Goal: Information Seeking & Learning: Compare options

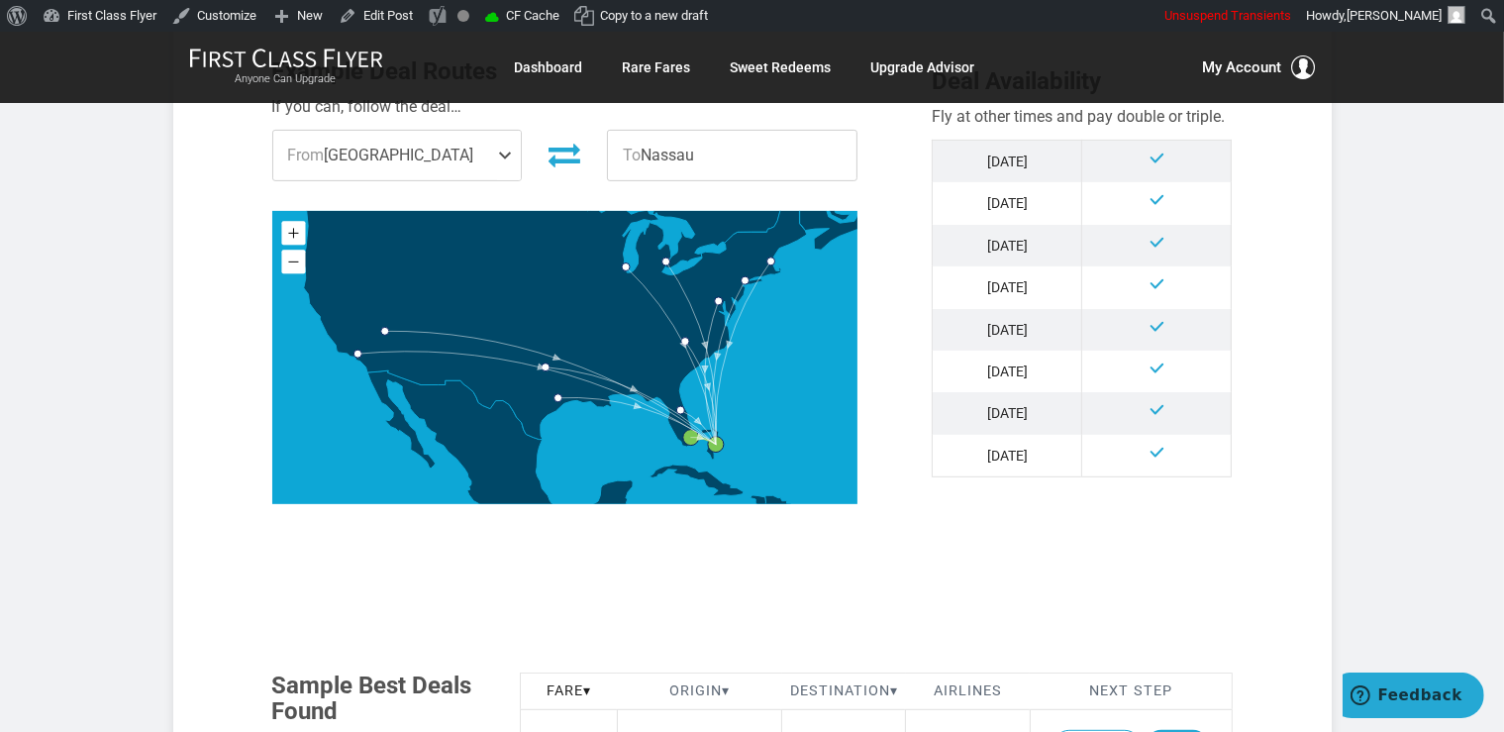
scroll to position [1150, 0]
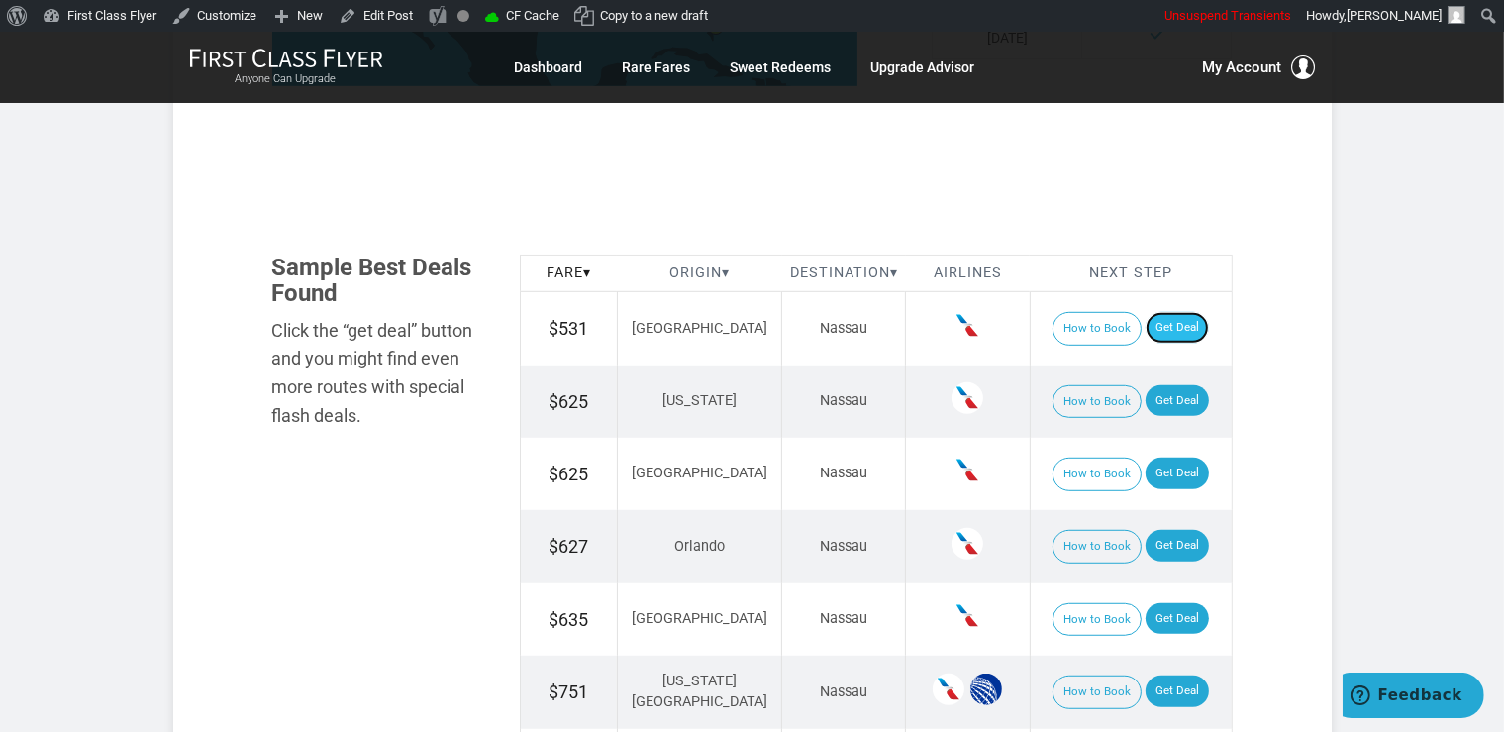
click at [1160, 321] on link "Get Deal" at bounding box center [1177, 328] width 63 height 32
click at [1163, 401] on link "Get Deal" at bounding box center [1177, 401] width 63 height 32
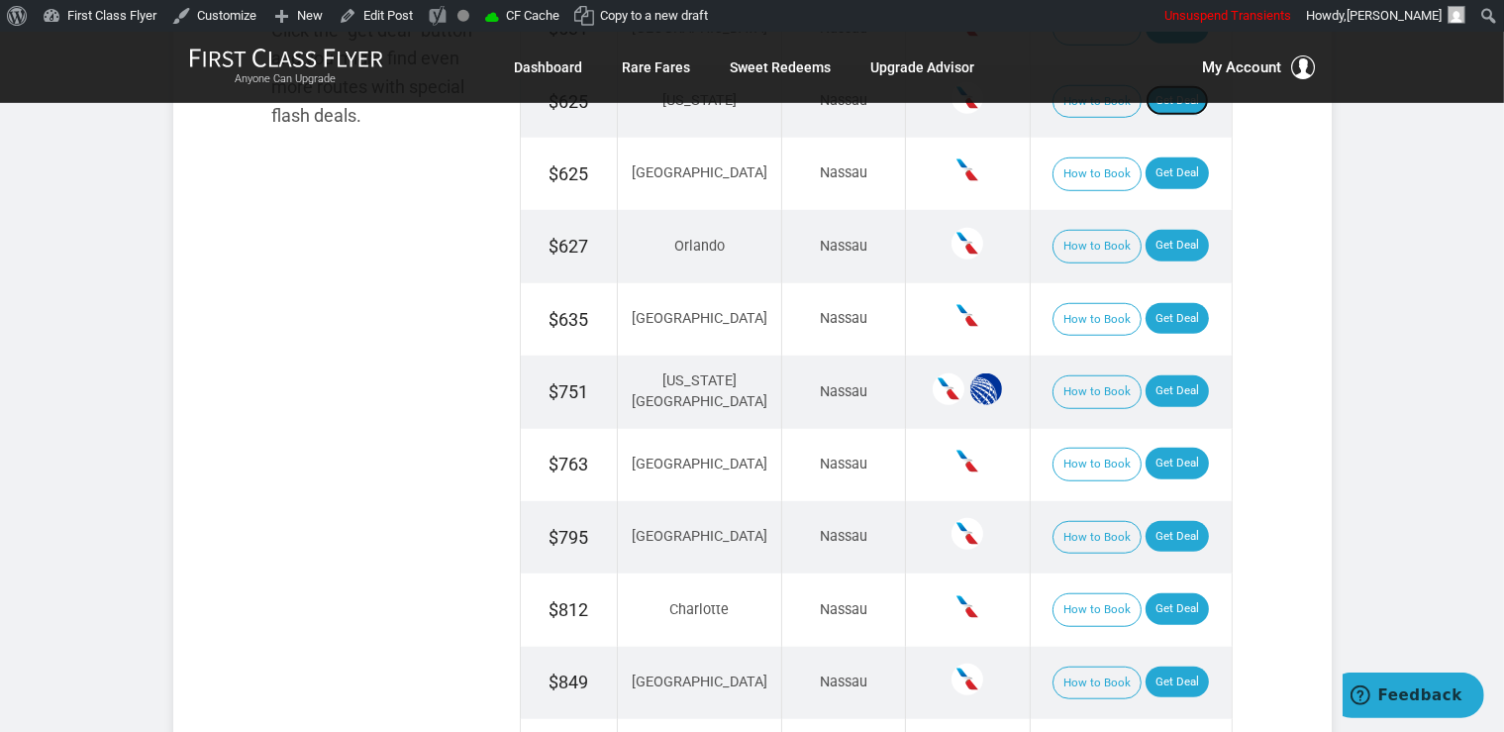
scroll to position [1464, 0]
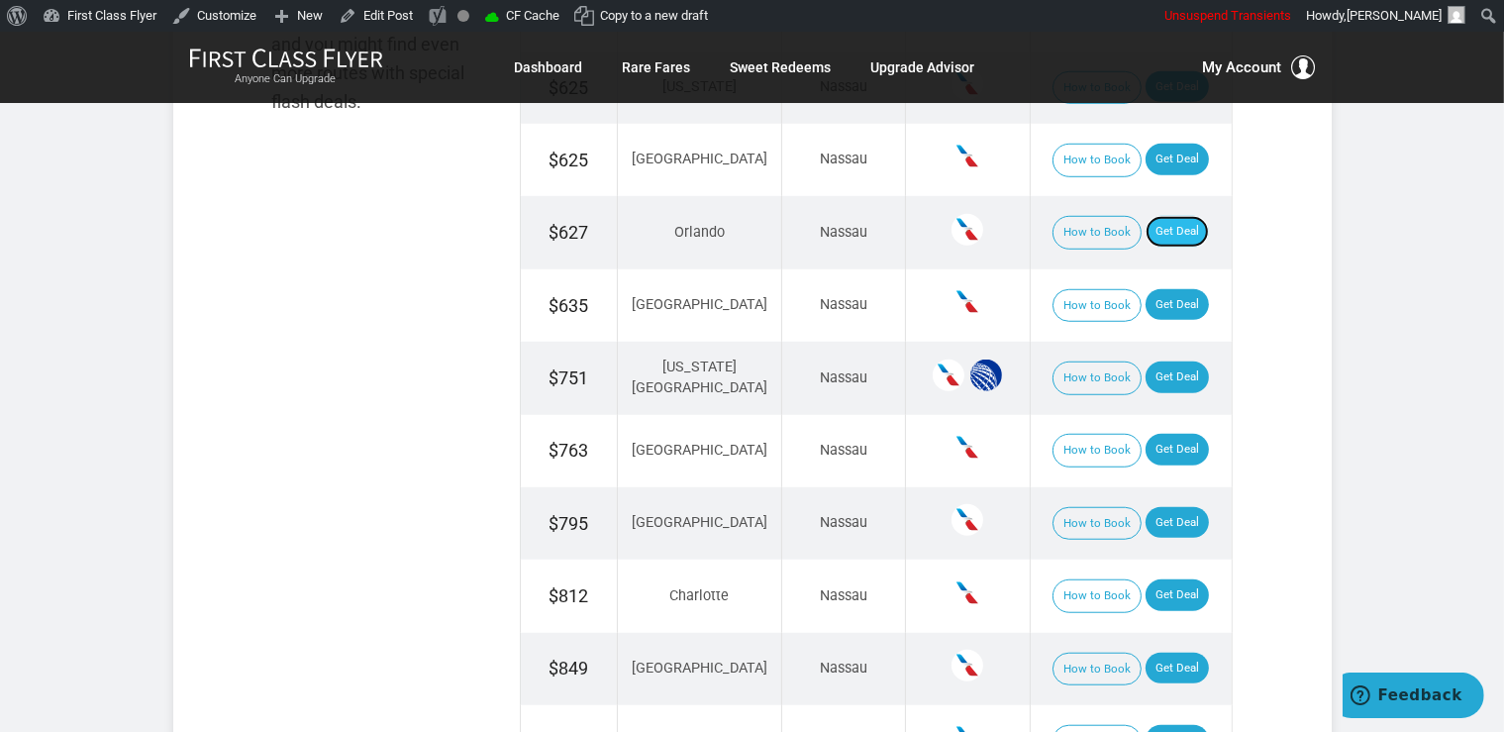
click at [1170, 219] on link "Get Deal" at bounding box center [1177, 232] width 63 height 32
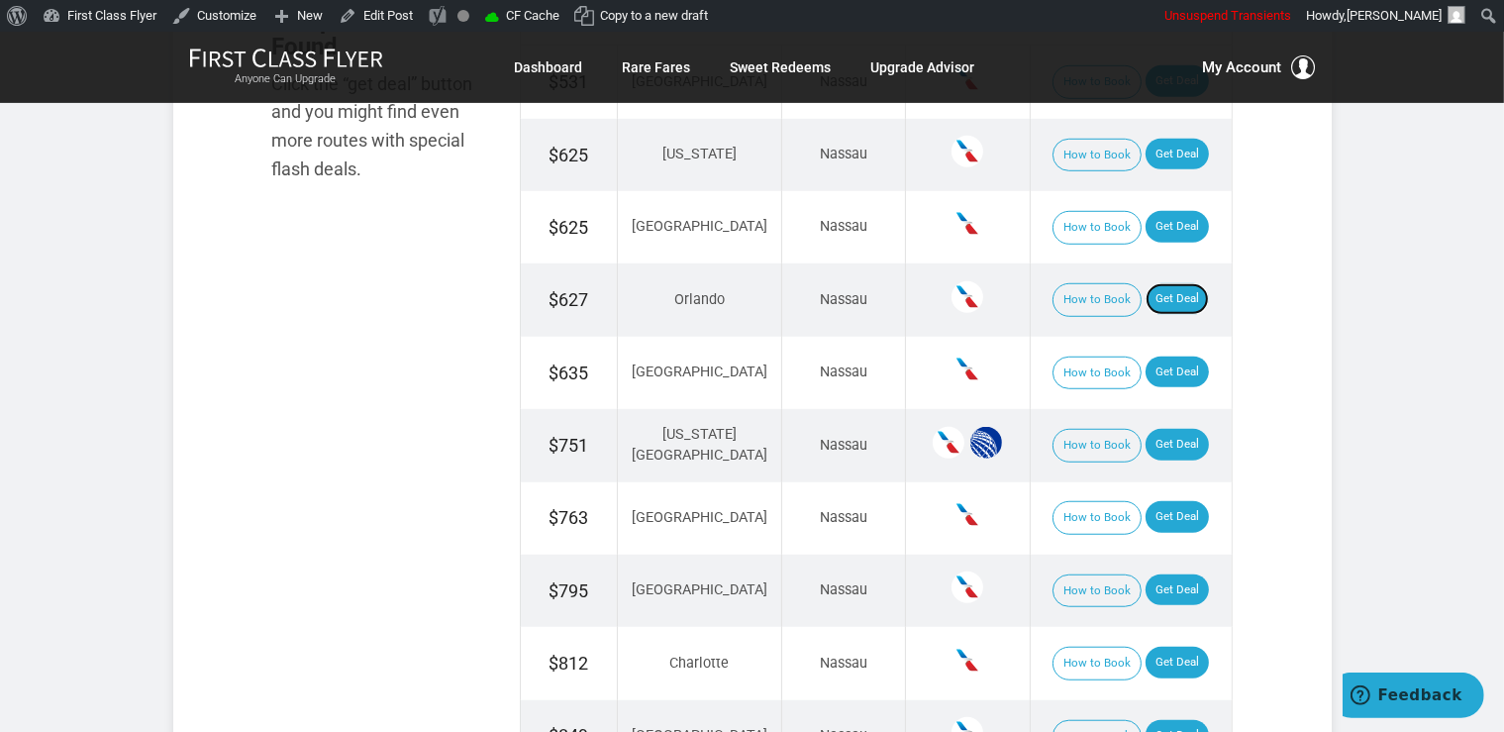
scroll to position [1359, 0]
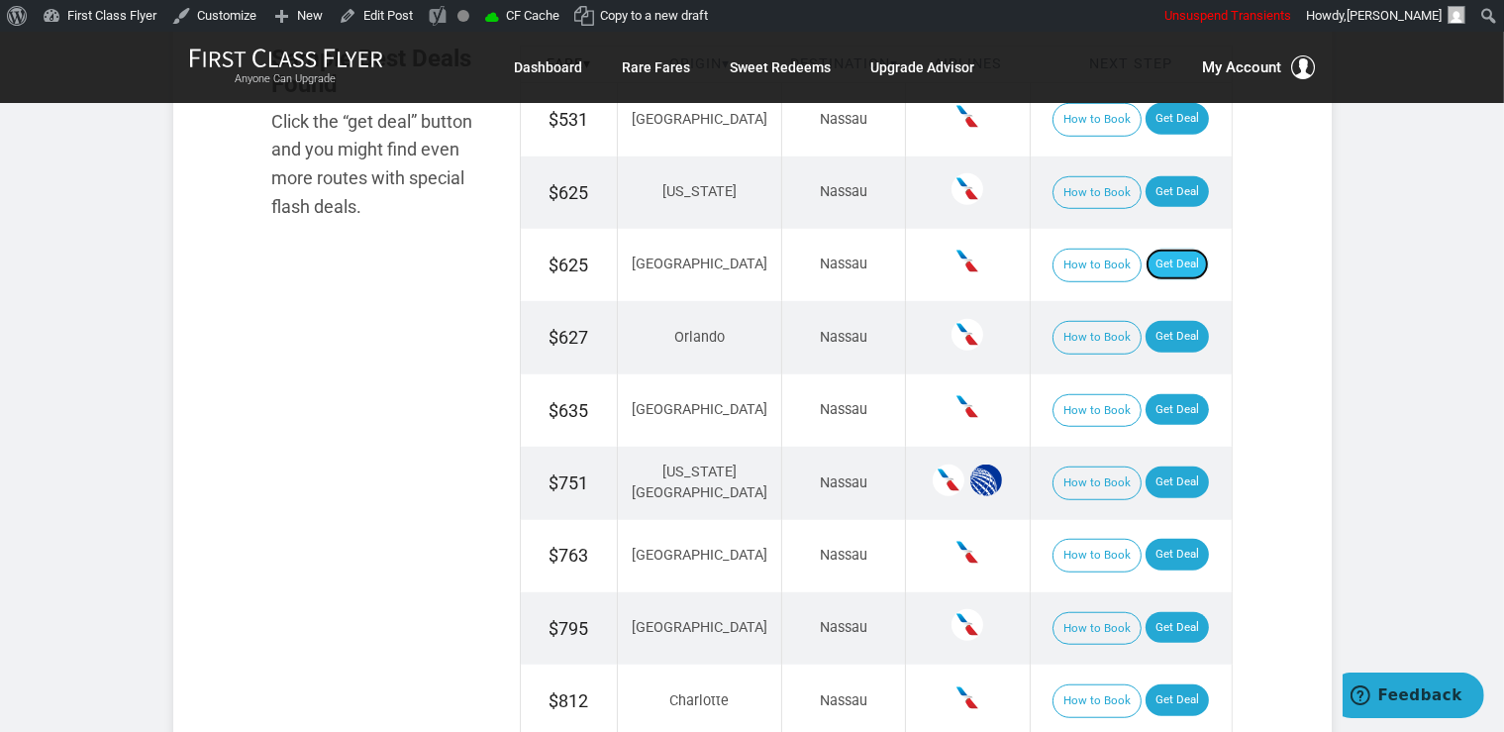
drag, startPoint x: 1162, startPoint y: 262, endPoint x: 1167, endPoint y: 248, distance: 15.7
click at [1162, 255] on link "Get Deal" at bounding box center [1177, 265] width 63 height 32
click at [1169, 473] on link "Get Deal" at bounding box center [1177, 482] width 63 height 32
click at [1159, 403] on link "Get Deal" at bounding box center [1177, 410] width 63 height 32
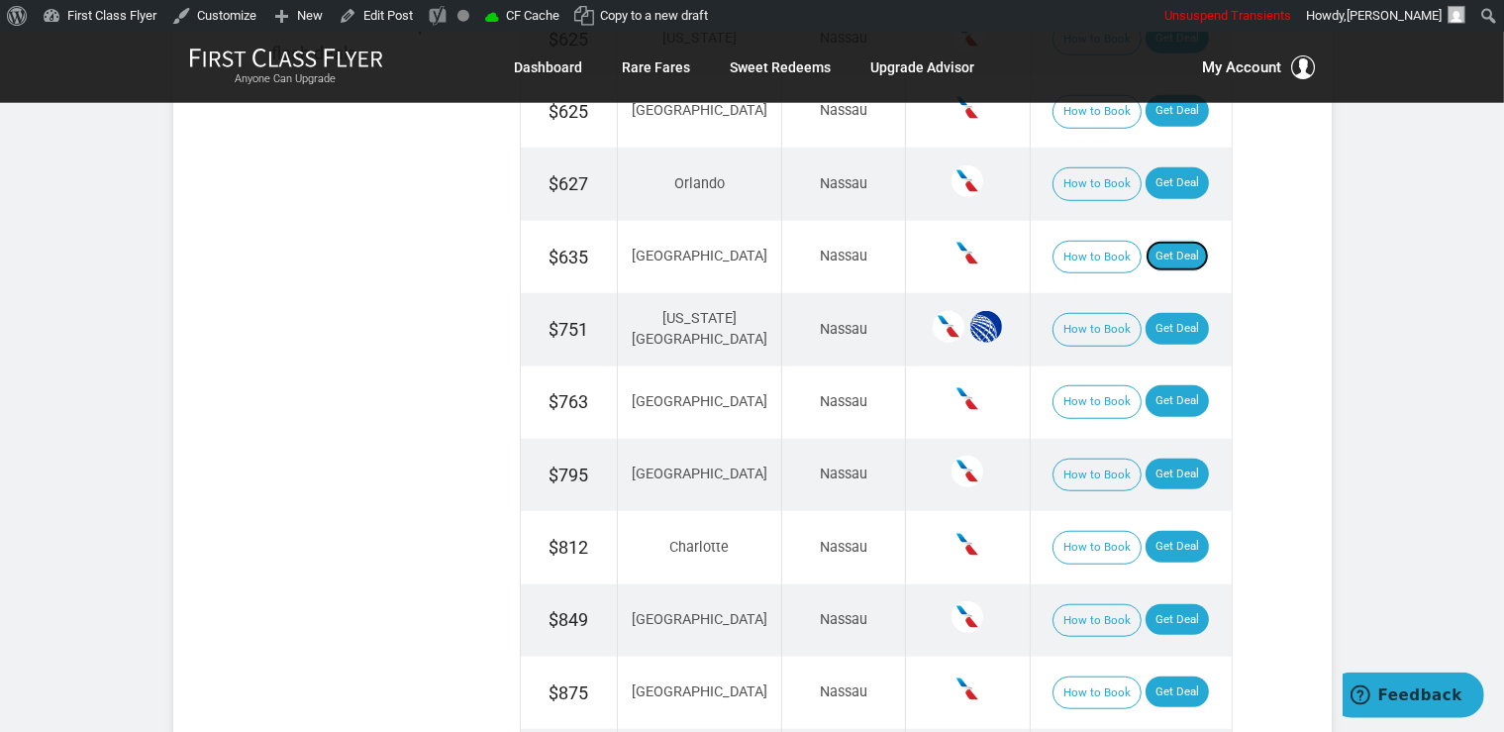
scroll to position [1673, 0]
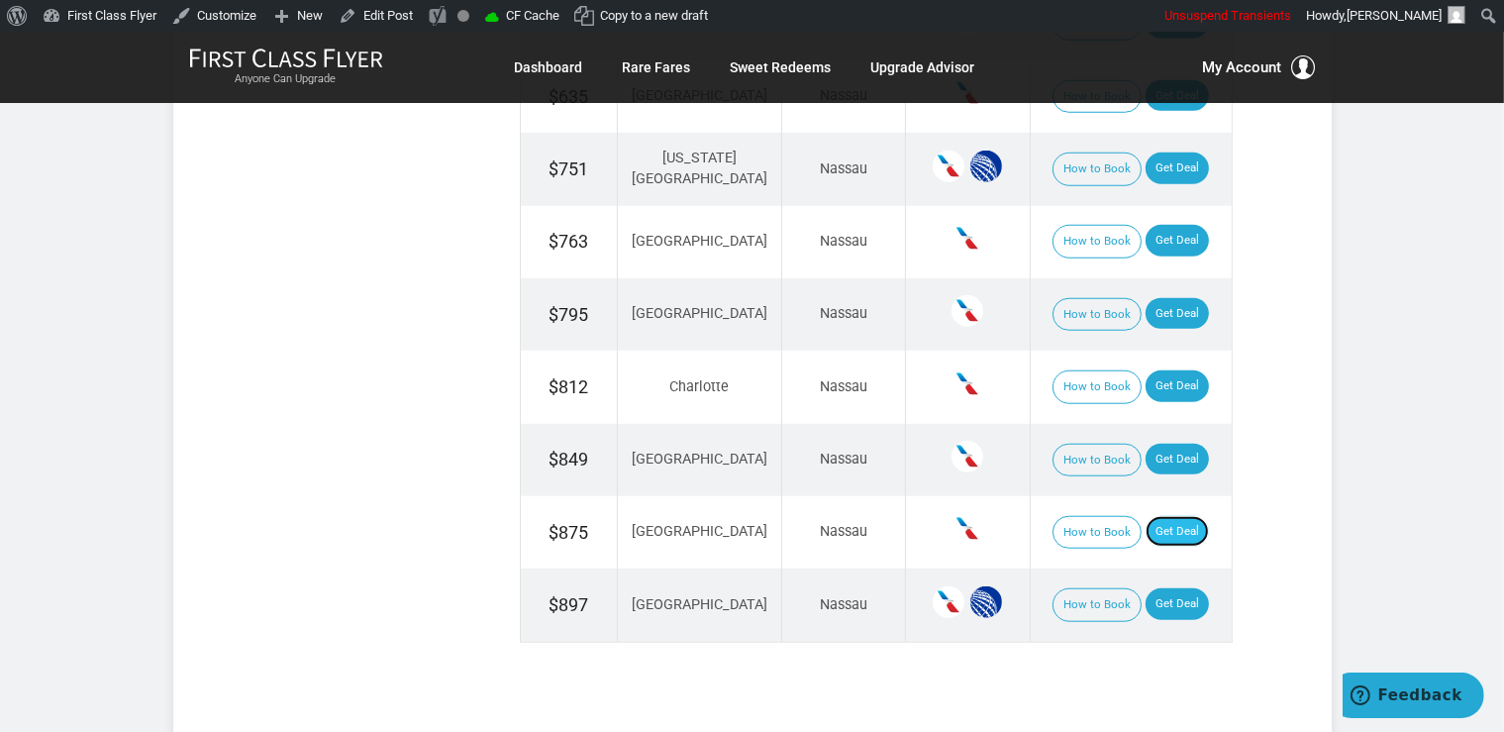
click at [1175, 516] on link "Get Deal" at bounding box center [1177, 532] width 63 height 32
click at [1177, 373] on link "Get Deal" at bounding box center [1177, 386] width 63 height 32
click at [1158, 444] on link "Get Deal" at bounding box center [1177, 460] width 63 height 32
click at [1176, 596] on link "Get Deal" at bounding box center [1177, 604] width 63 height 32
click at [1159, 444] on link "Get Deal" at bounding box center [1177, 460] width 63 height 32
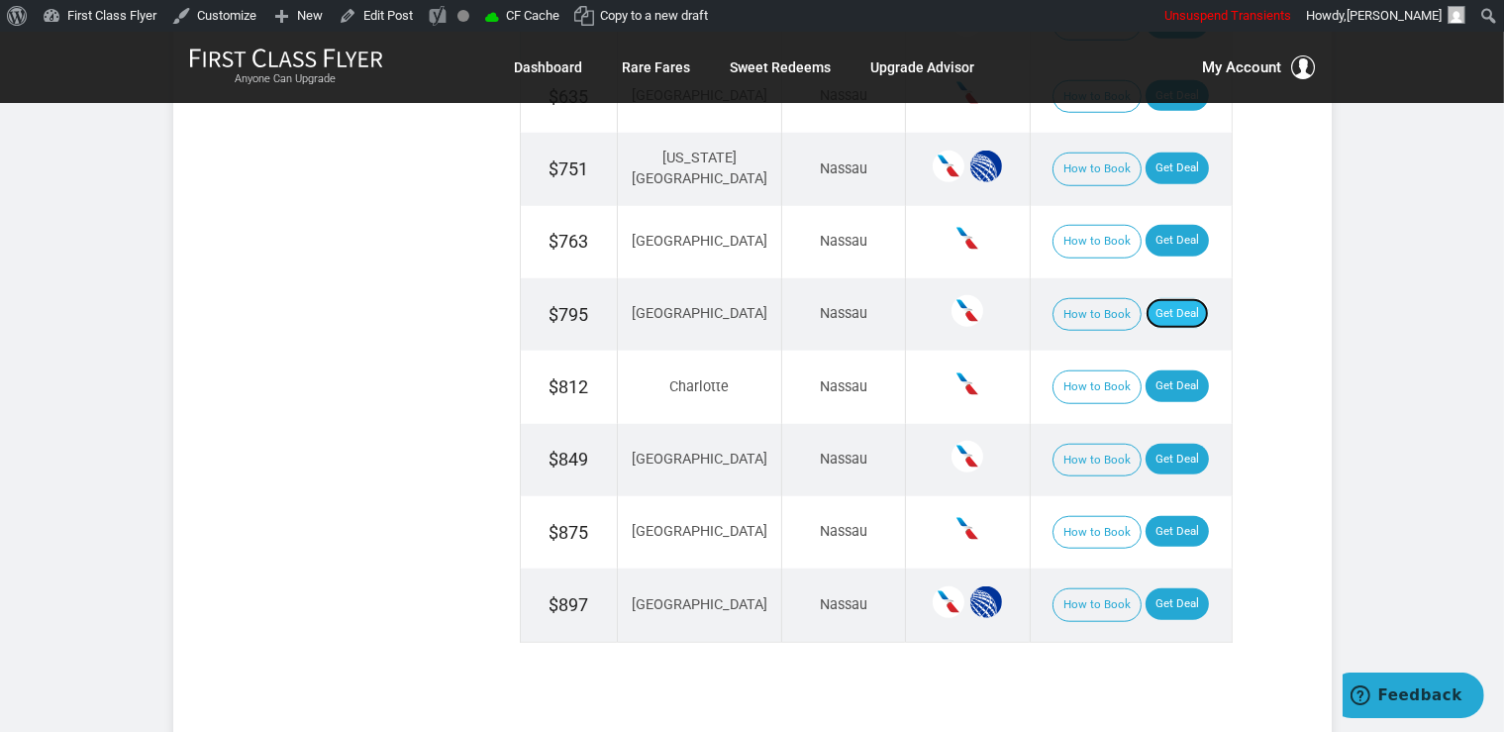
click at [1174, 311] on link "Get Deal" at bounding box center [1177, 314] width 63 height 32
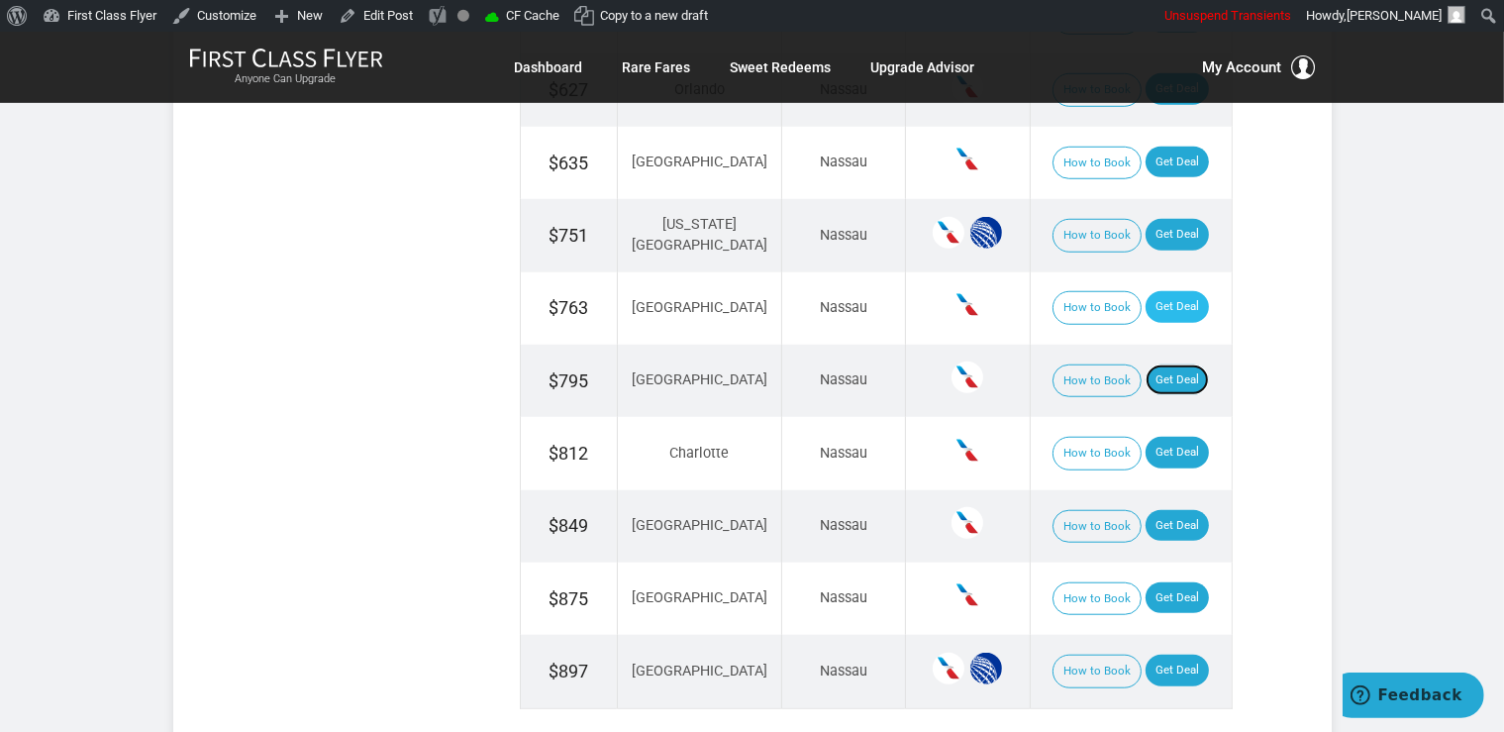
scroll to position [1569, 0]
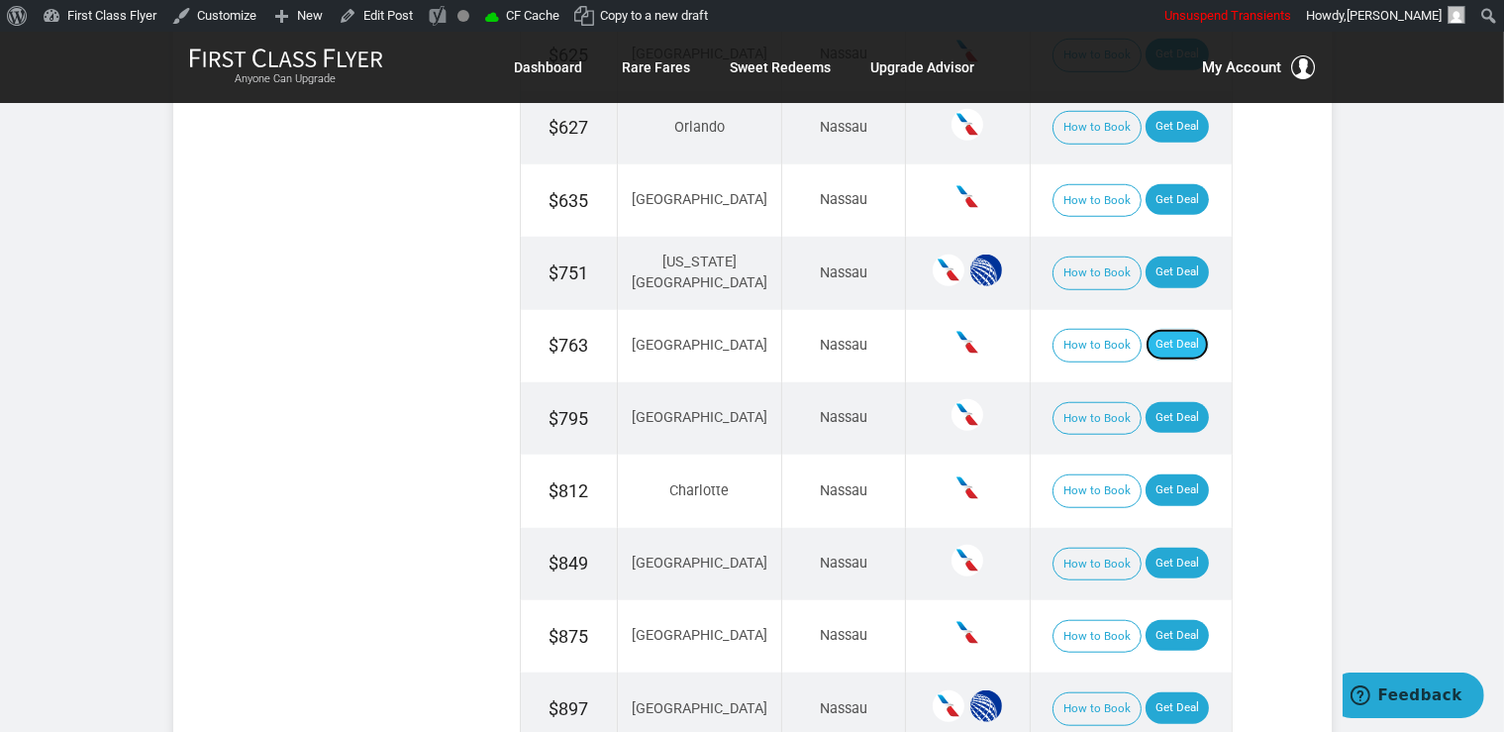
click at [1159, 331] on link "Get Deal" at bounding box center [1177, 345] width 63 height 32
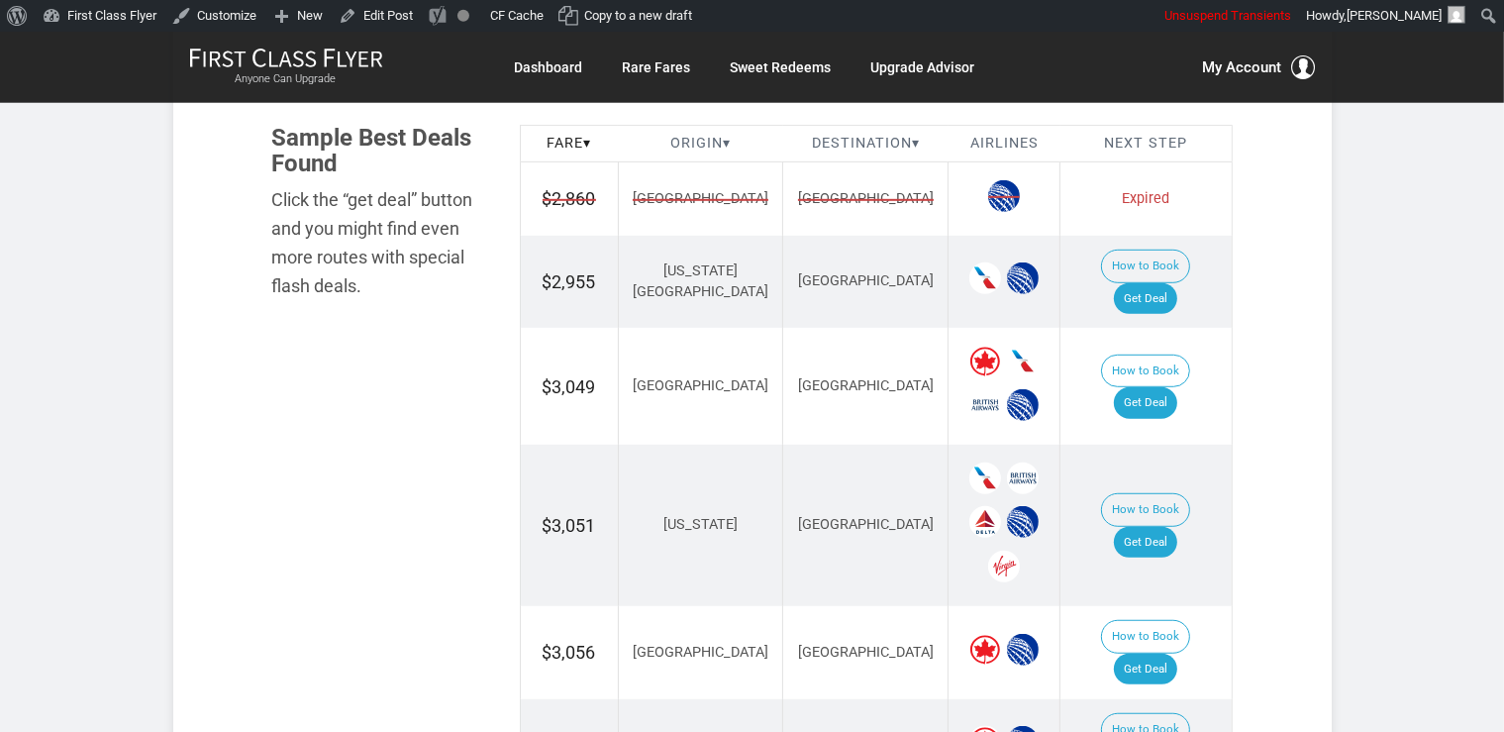
scroll to position [1359, 0]
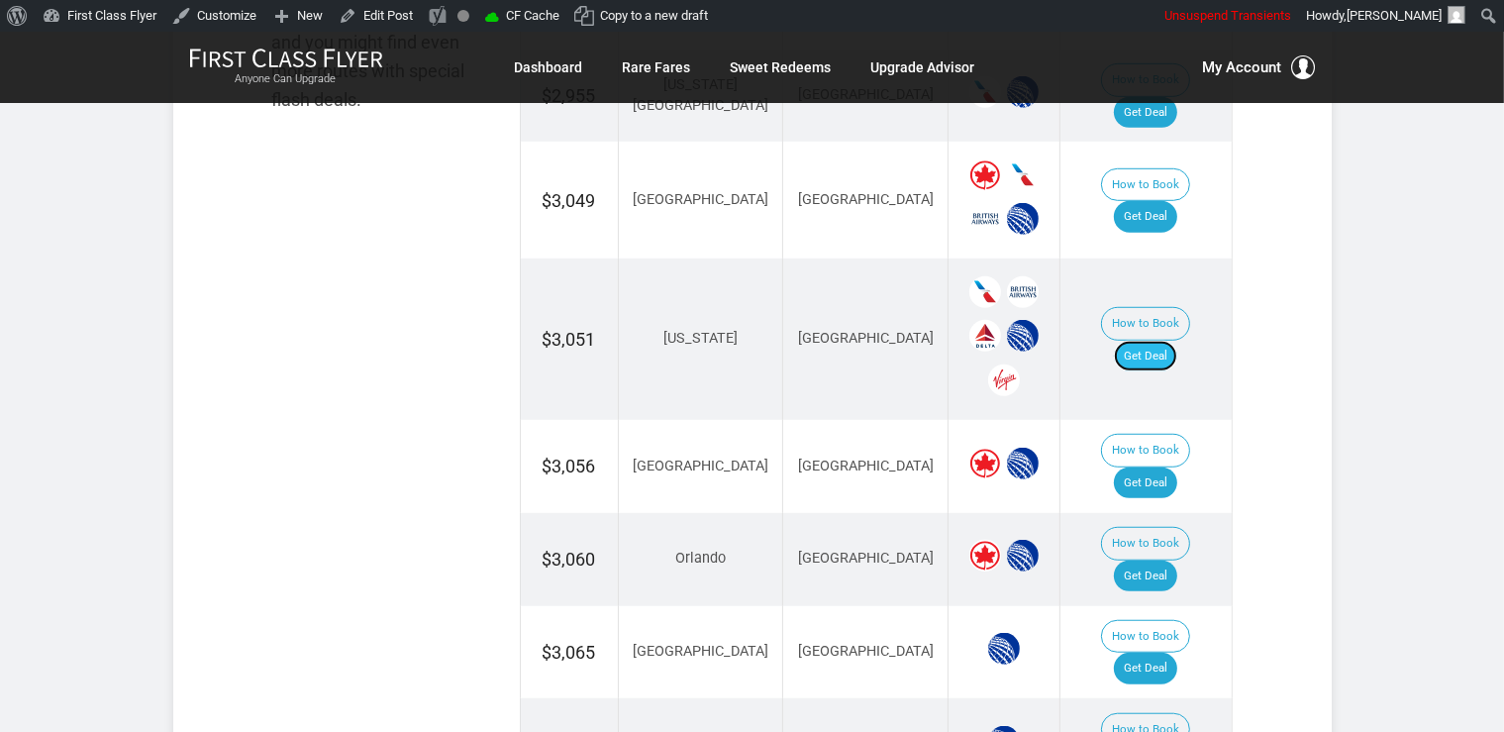
click at [1177, 341] on link "Get Deal" at bounding box center [1145, 357] width 63 height 32
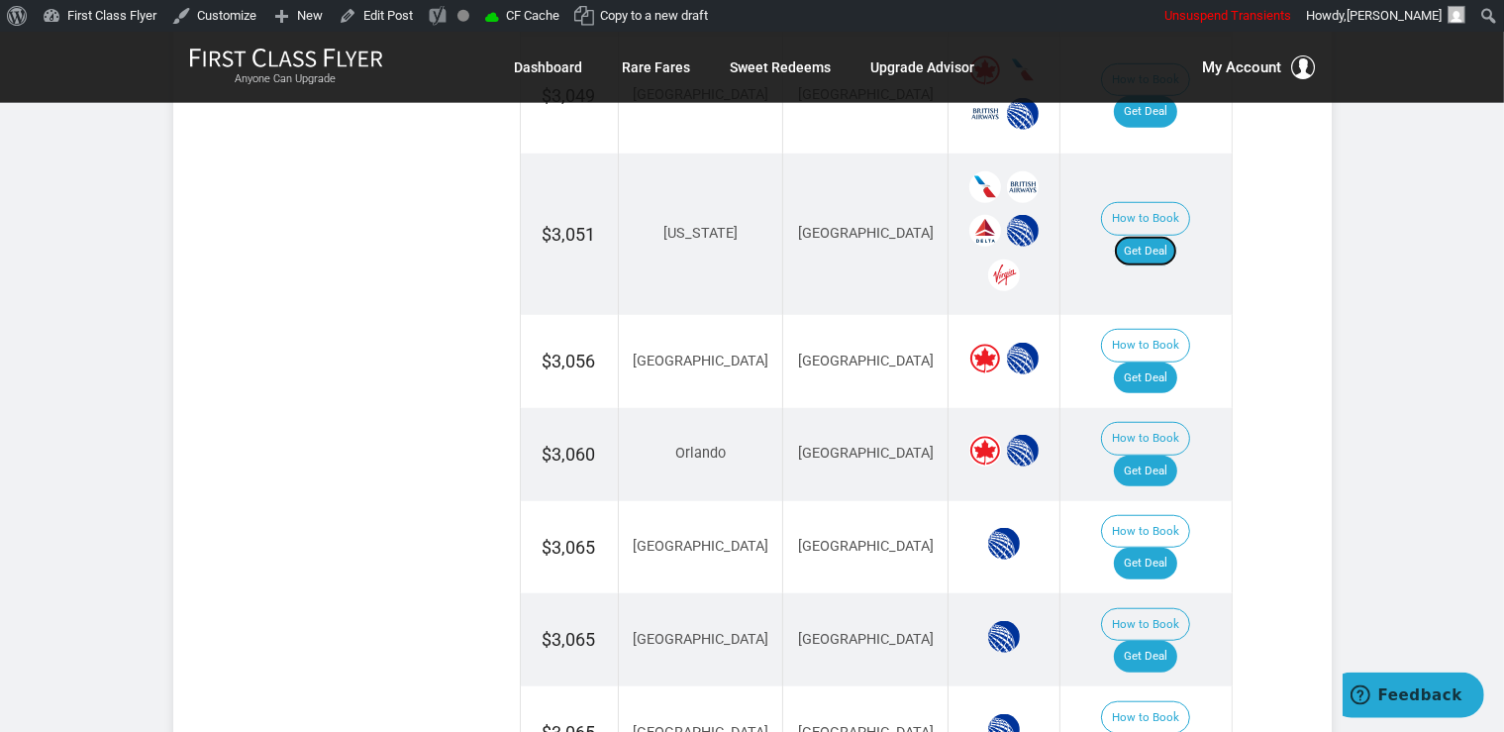
scroll to position [1673, 0]
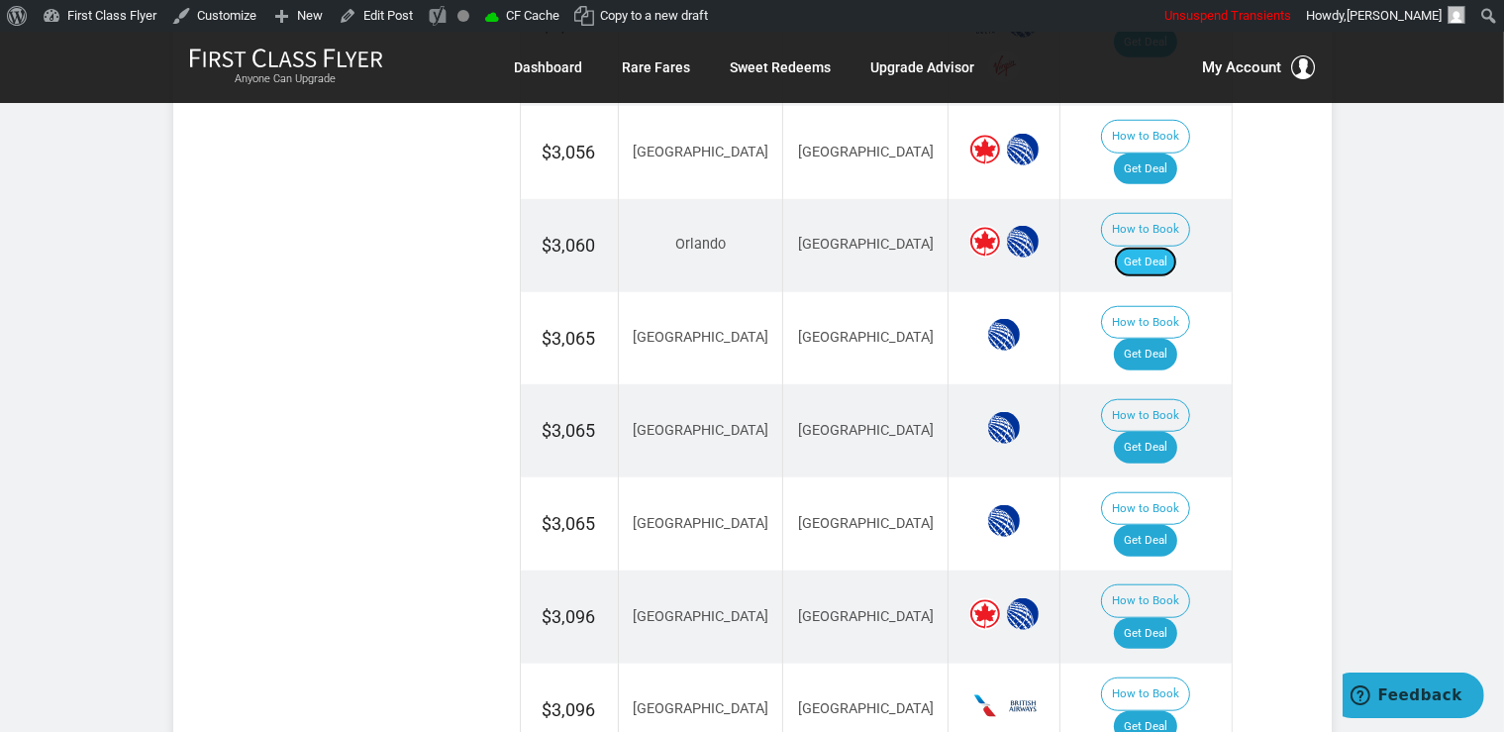
click at [1166, 247] on link "Get Deal" at bounding box center [1145, 263] width 63 height 32
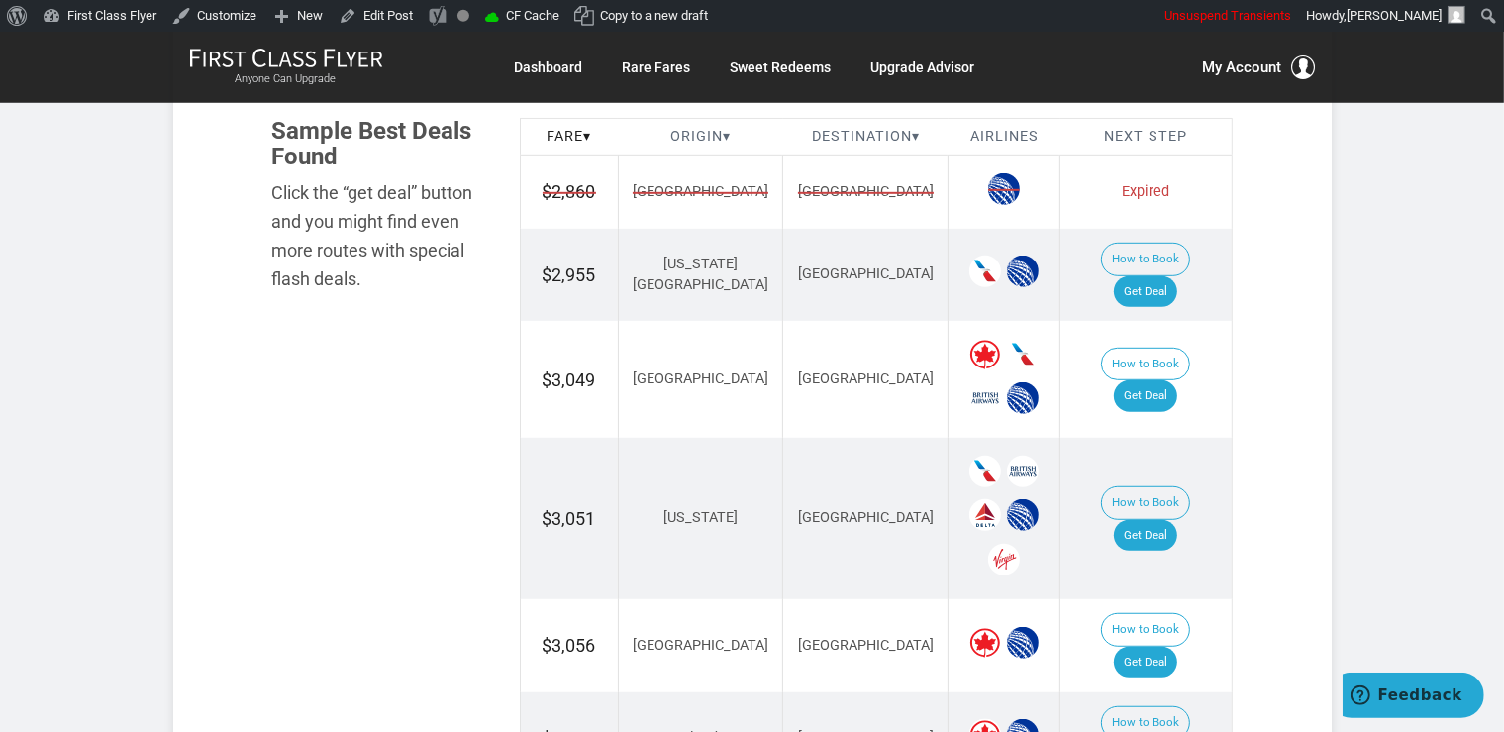
scroll to position [1150, 0]
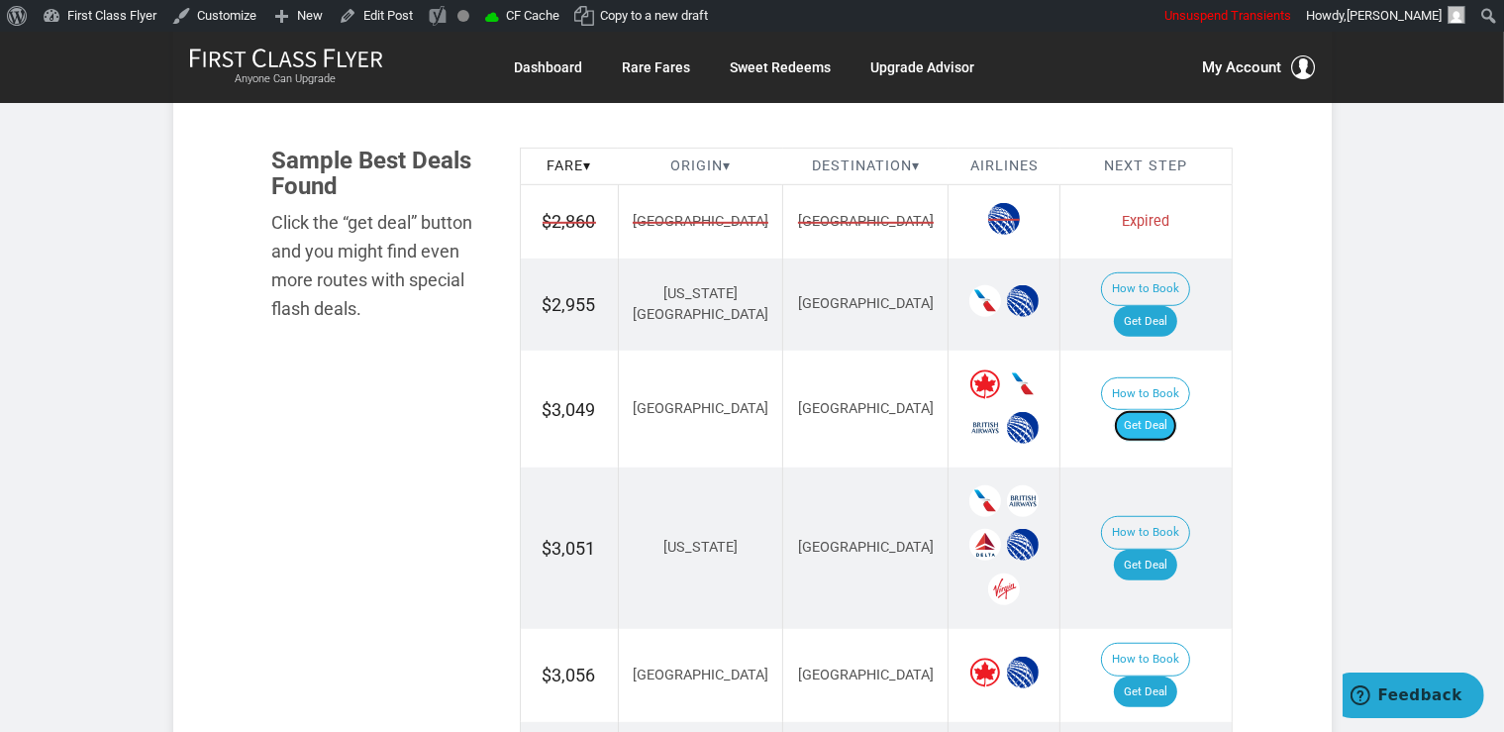
click at [1169, 410] on link "Get Deal" at bounding box center [1145, 426] width 63 height 32
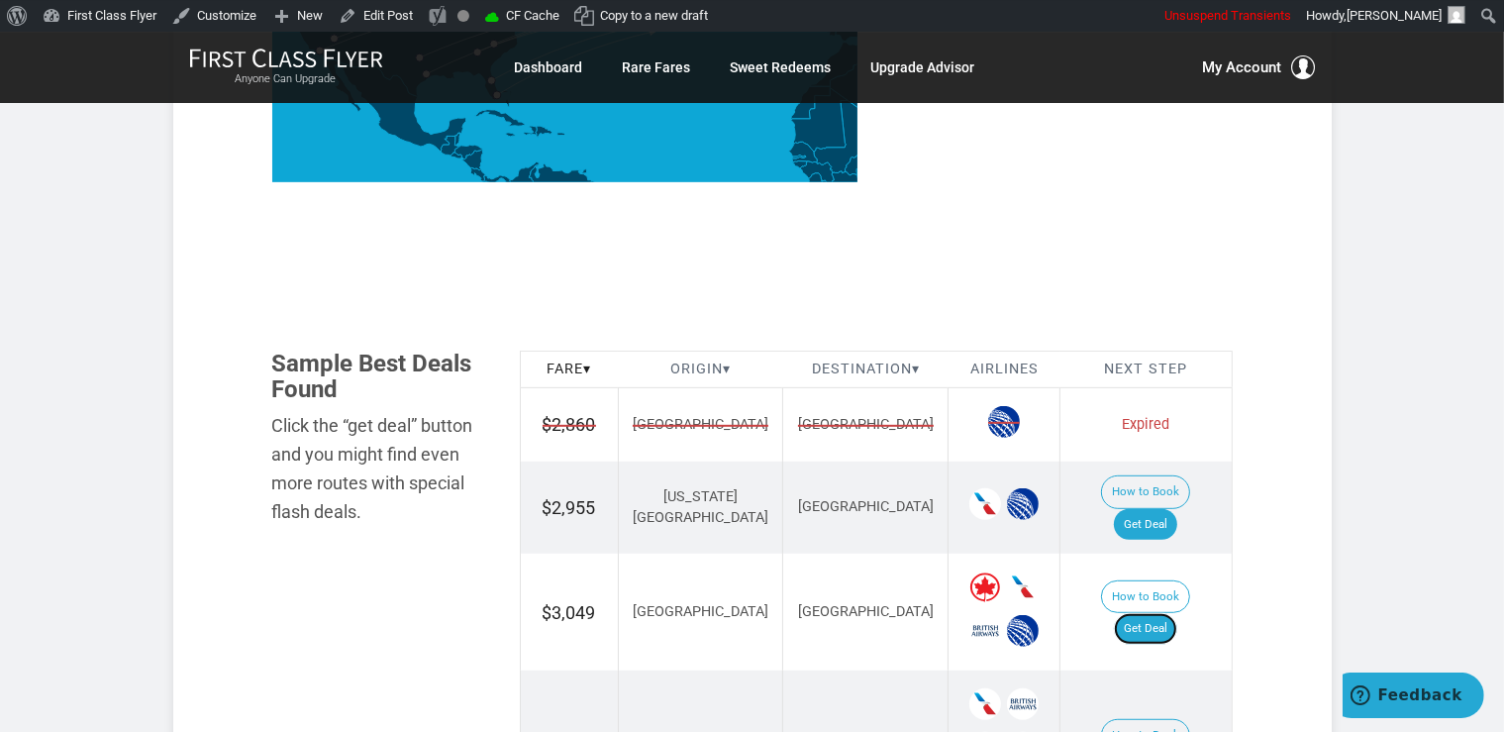
scroll to position [941, 0]
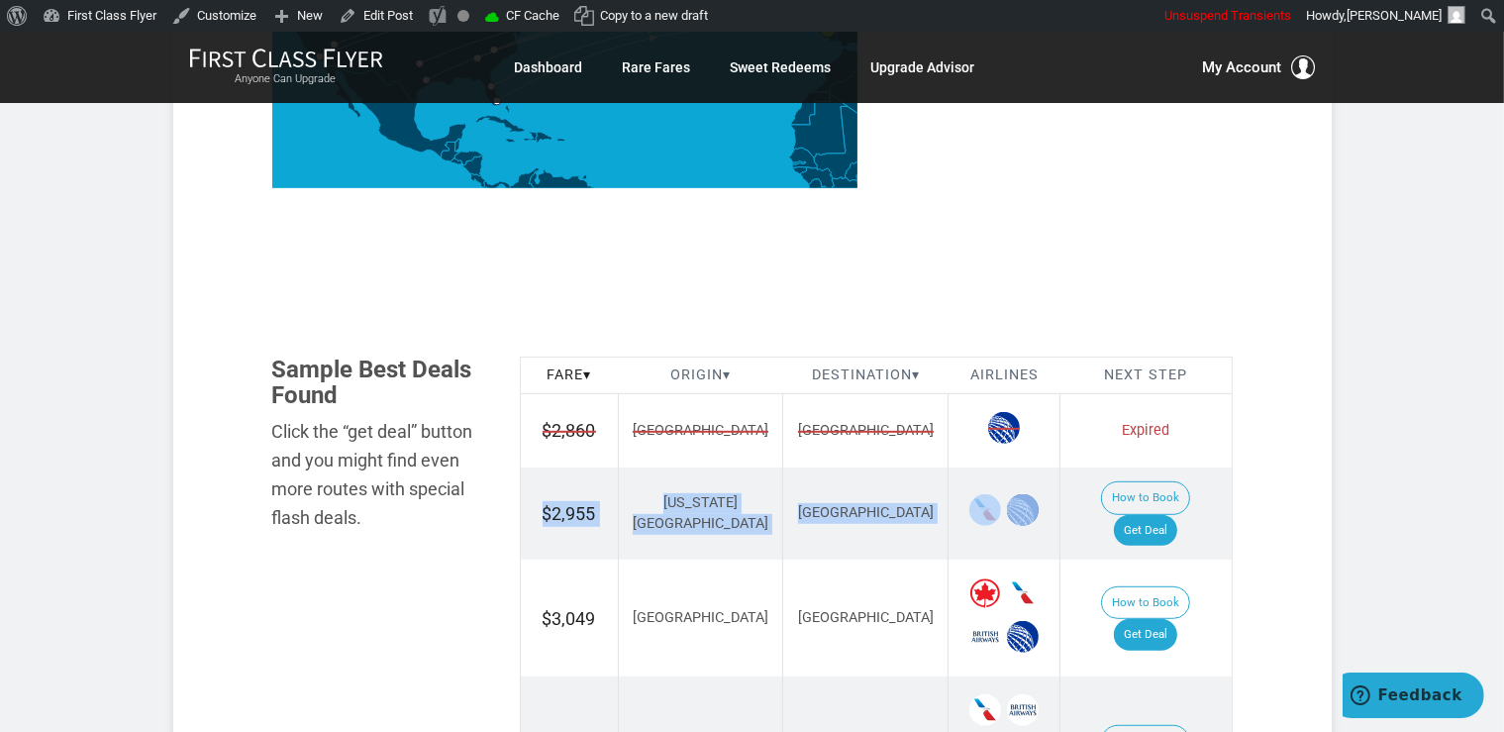
click at [1159, 515] on link "Get Deal" at bounding box center [1145, 531] width 63 height 32
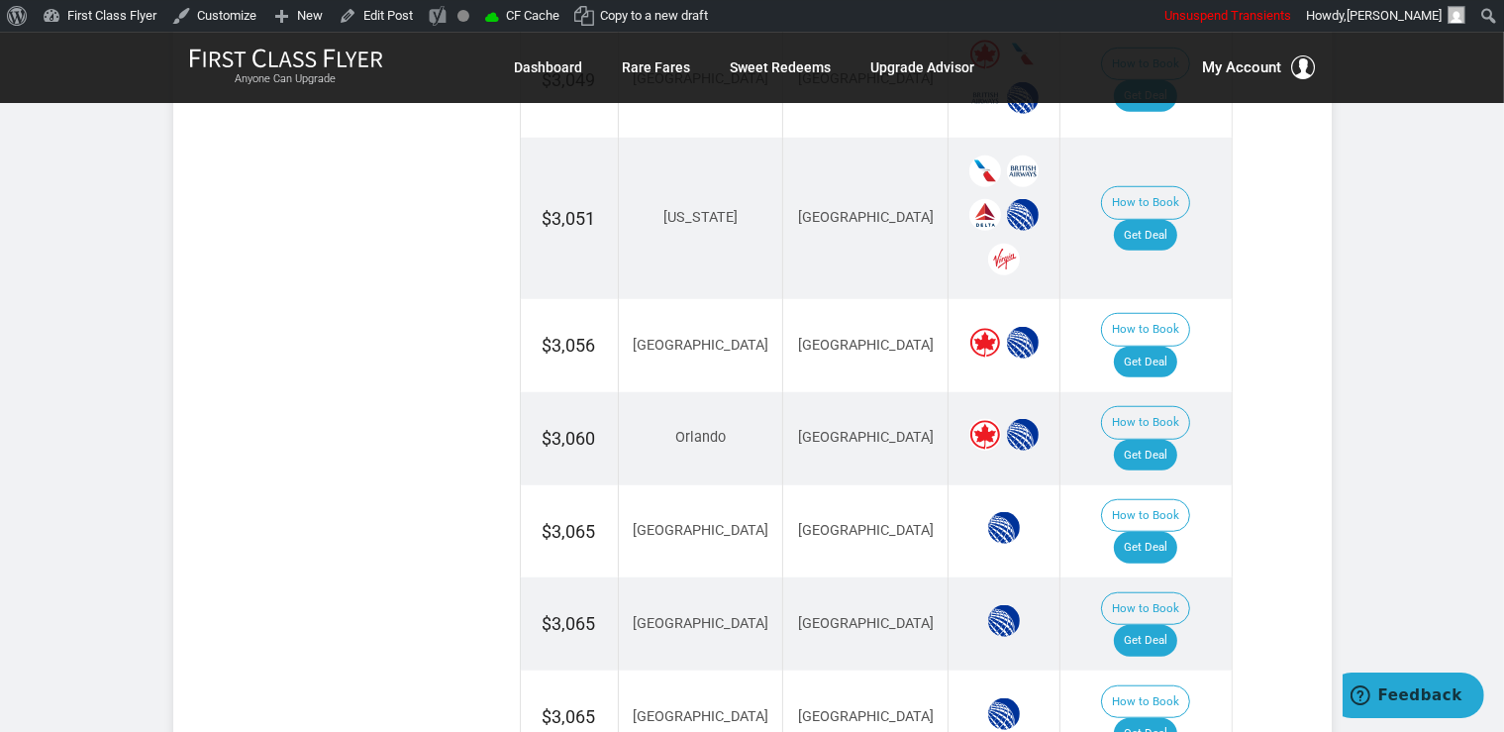
scroll to position [1569, 0]
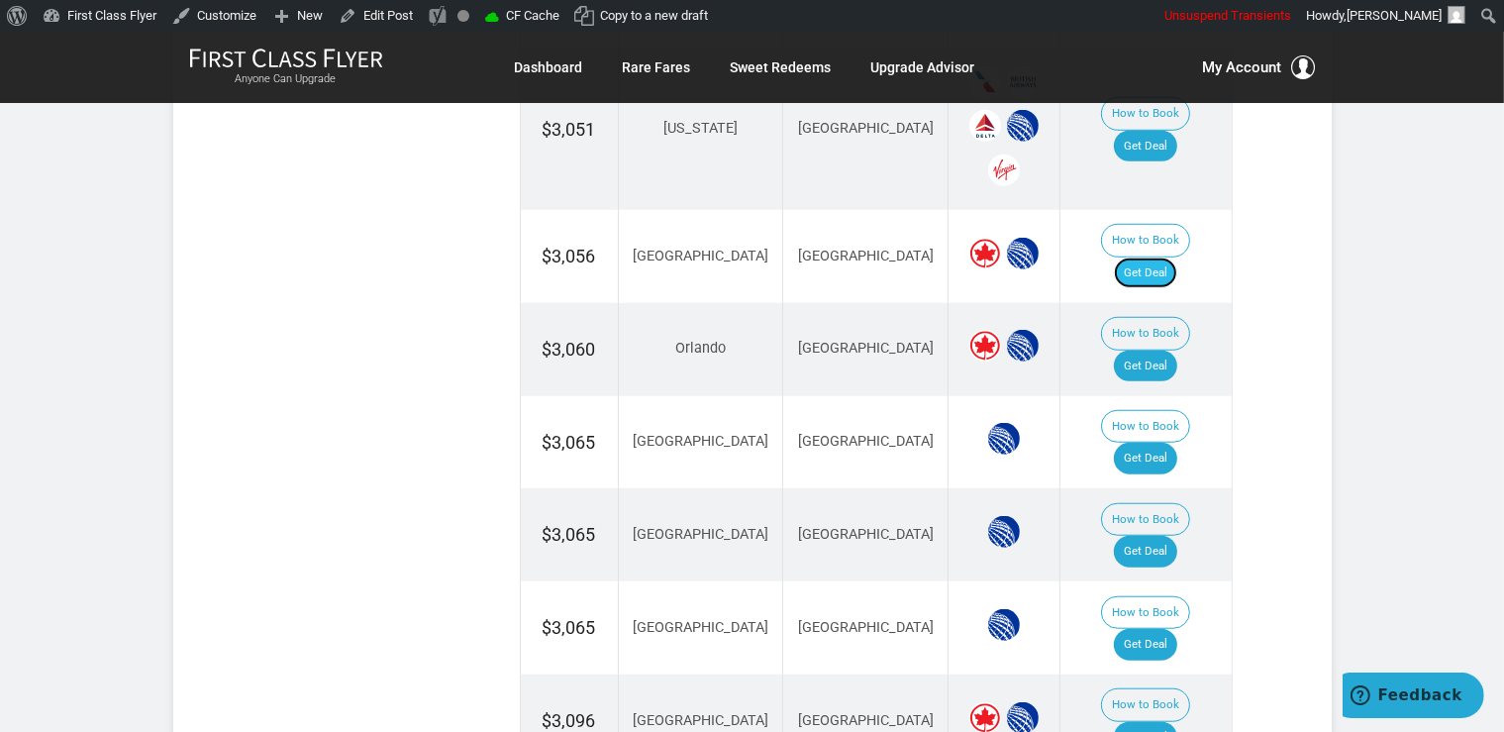
click at [1174, 257] on link "Get Deal" at bounding box center [1145, 273] width 63 height 32
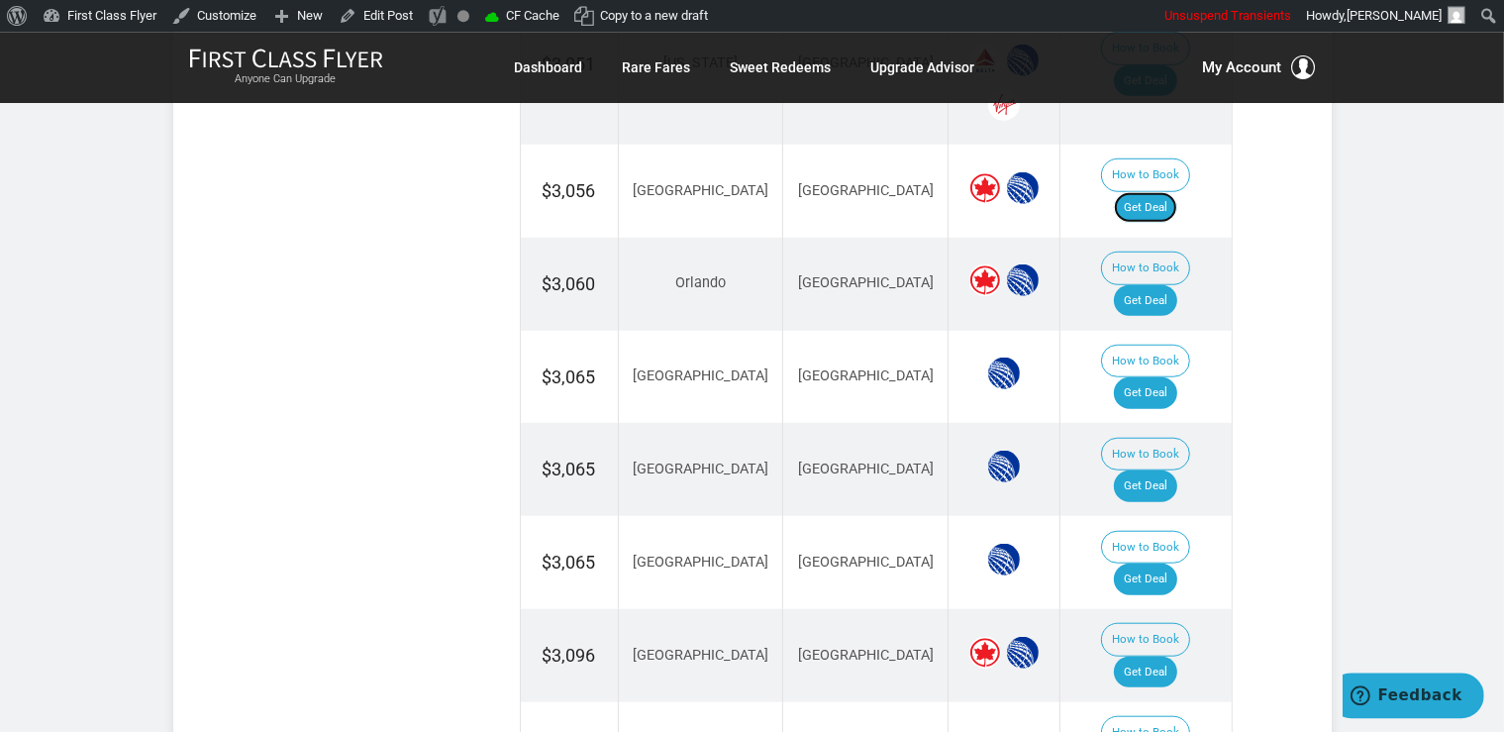
scroll to position [1673, 0]
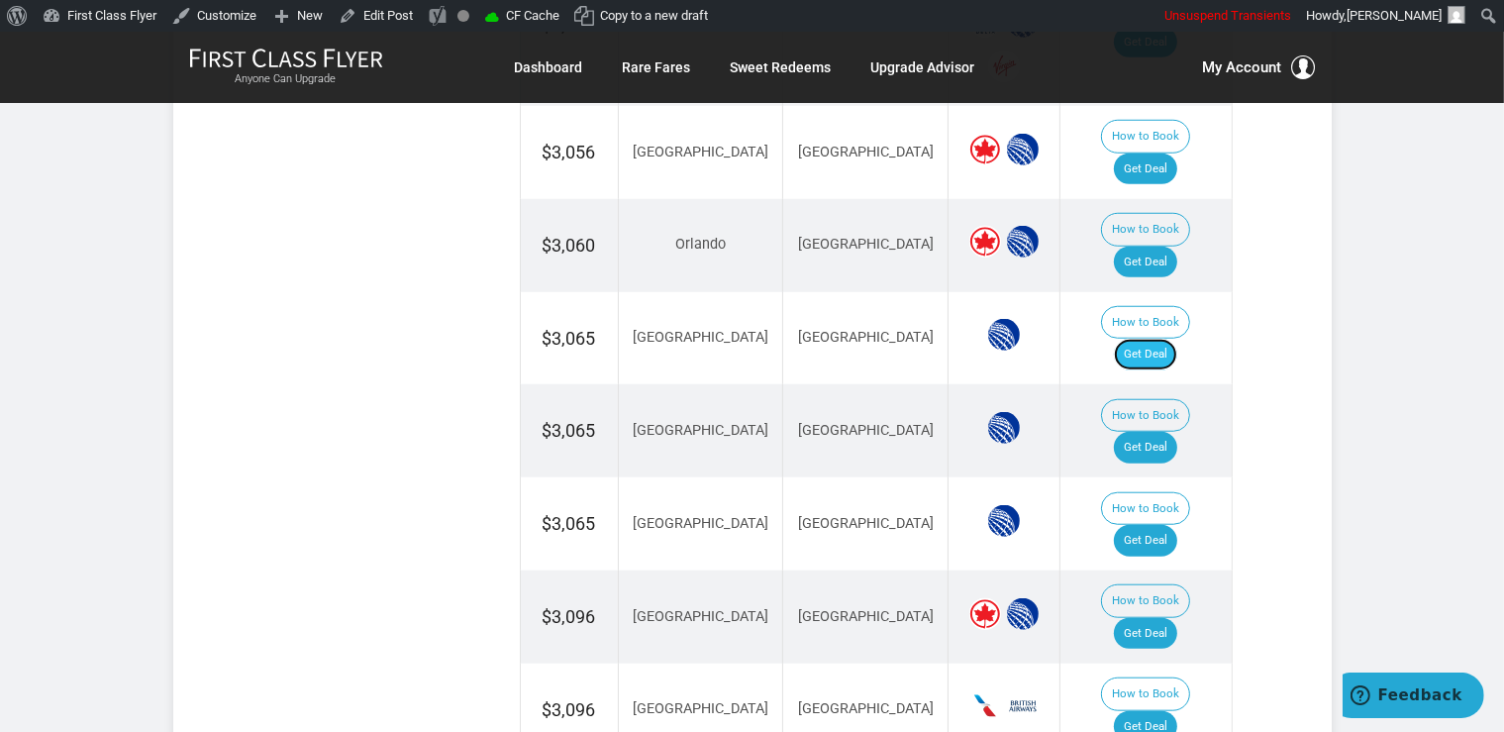
click at [1155, 339] on link "Get Deal" at bounding box center [1145, 355] width 63 height 32
click at [1151, 432] on link "Get Deal" at bounding box center [1145, 448] width 63 height 32
drag, startPoint x: 1156, startPoint y: 399, endPoint x: 1169, endPoint y: 387, distance: 17.5
click at [1156, 525] on link "Get Deal" at bounding box center [1145, 541] width 63 height 32
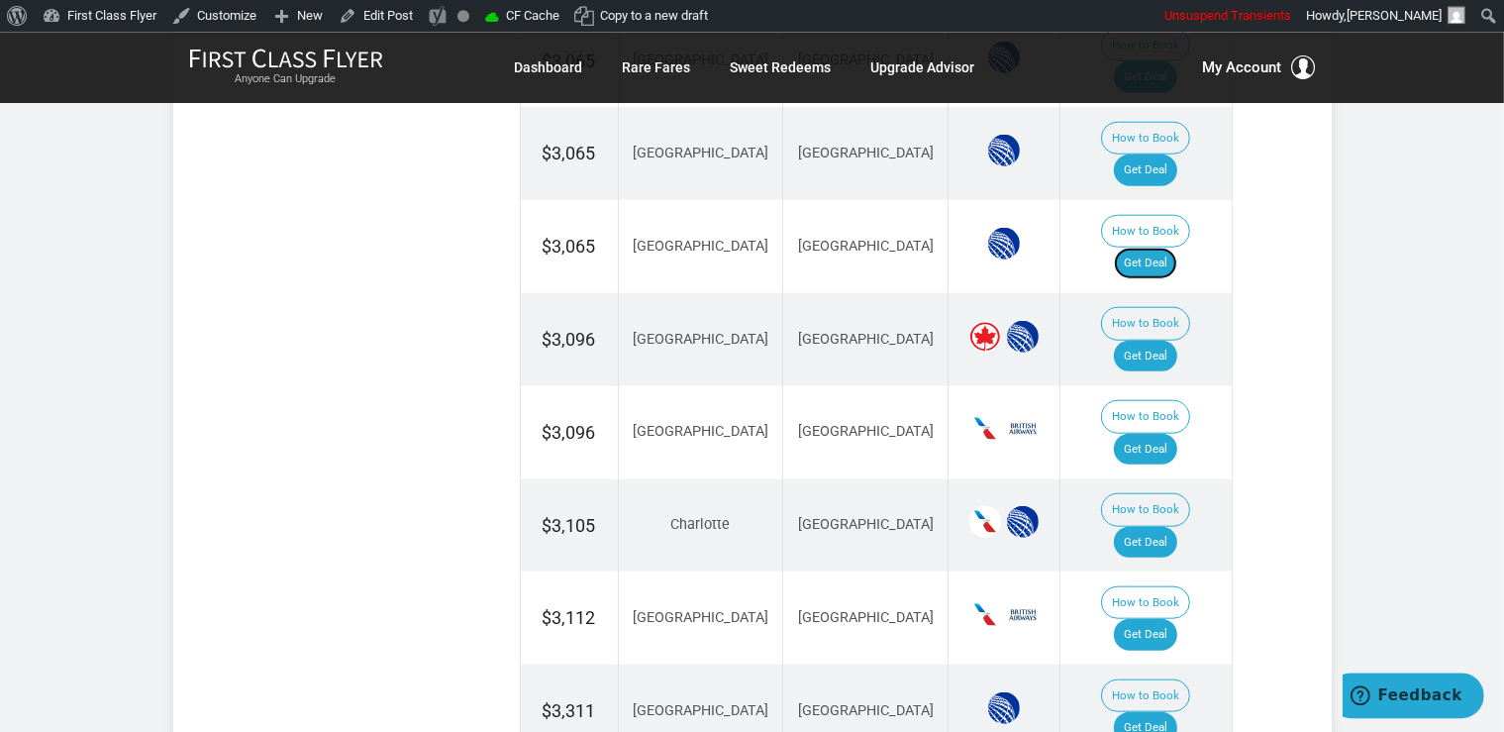
scroll to position [1986, 0]
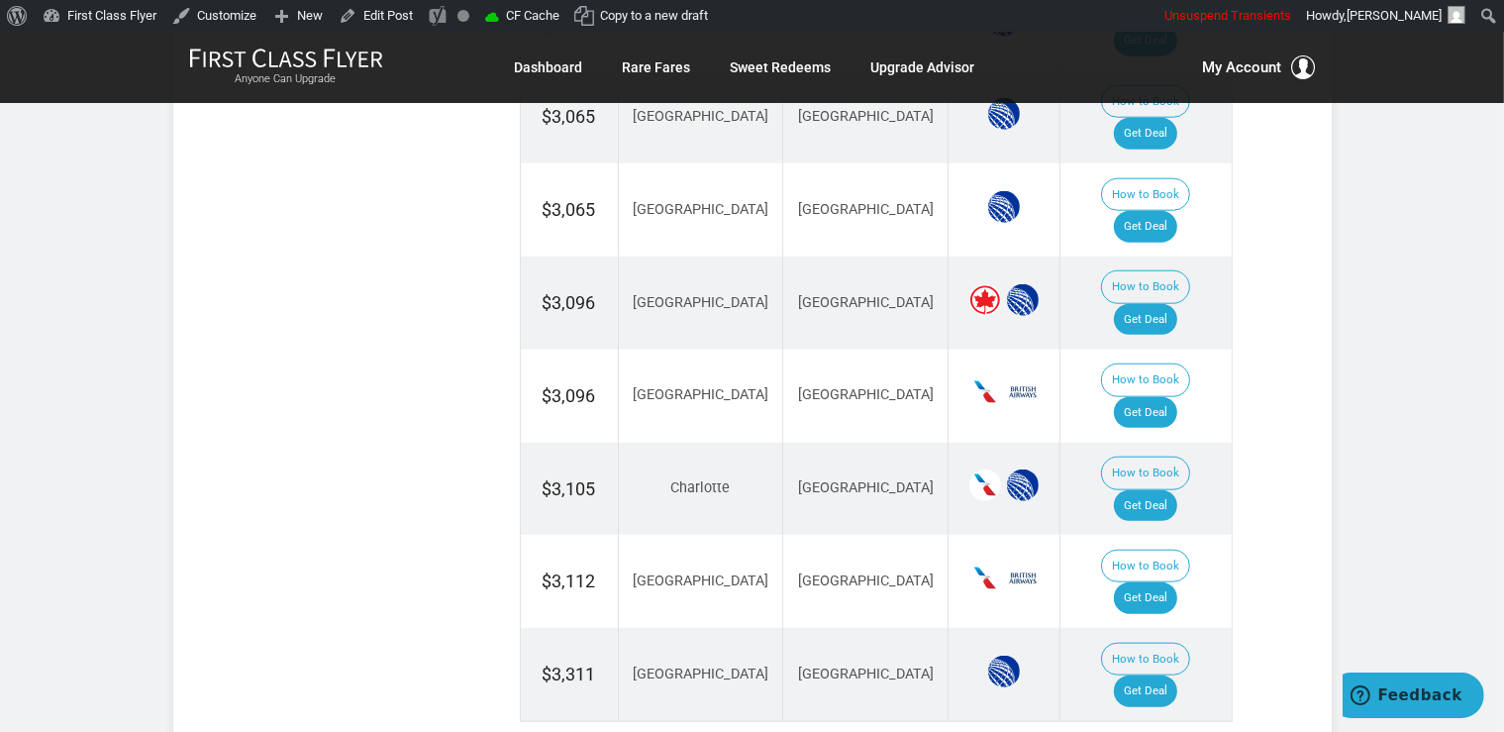
click at [1140, 535] on td "How to Book Get Deal" at bounding box center [1146, 581] width 171 height 93
click at [1154, 582] on link "Get Deal" at bounding box center [1145, 598] width 63 height 32
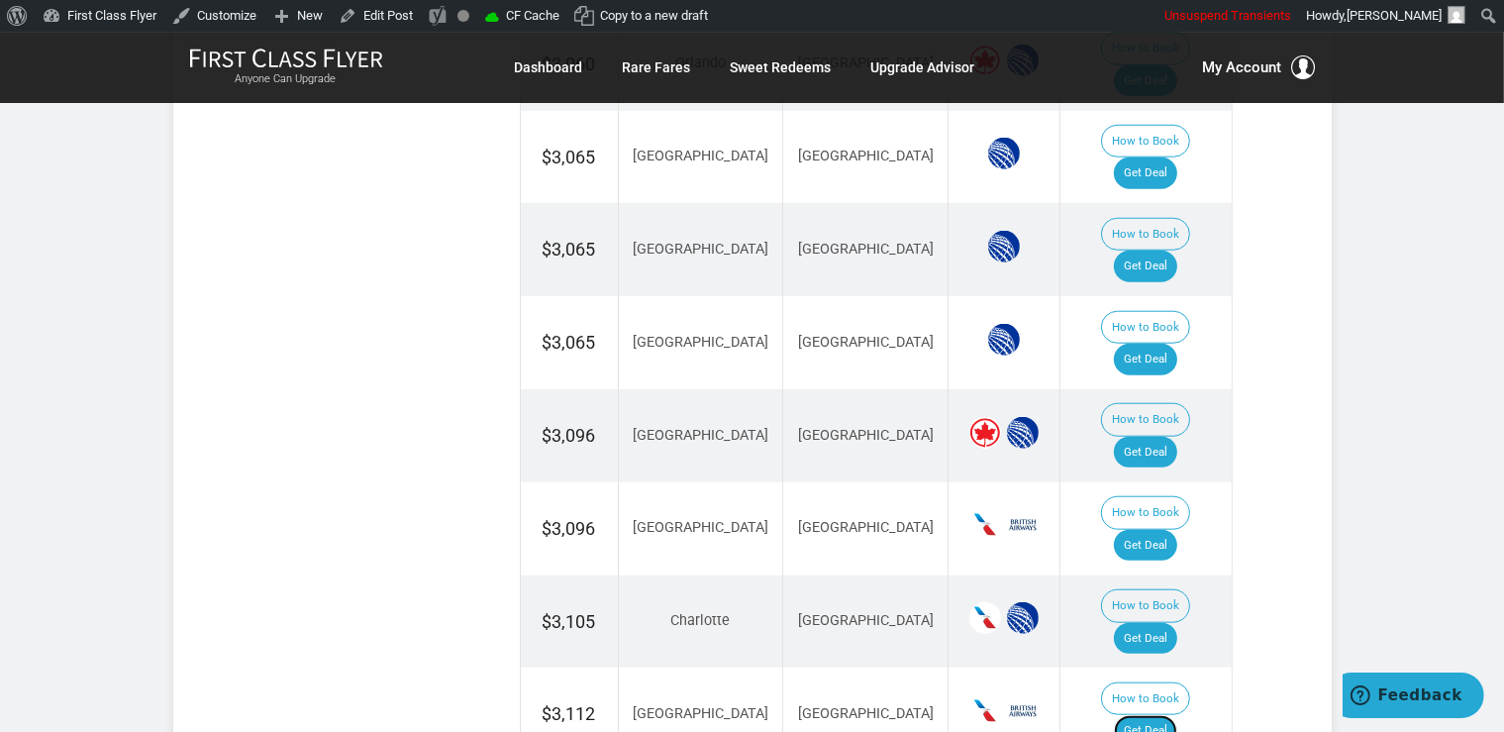
scroll to position [1778, 0]
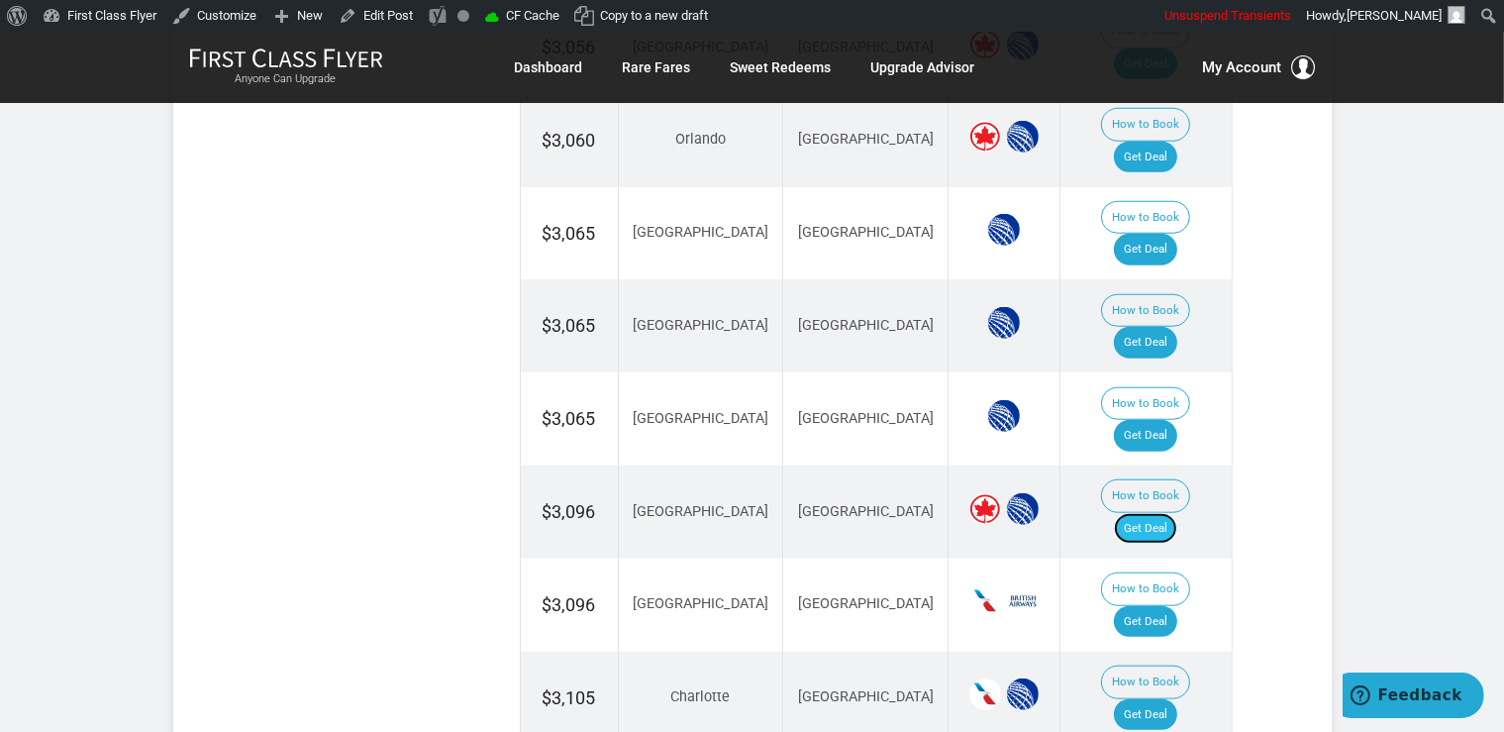
click at [1164, 513] on link "Get Deal" at bounding box center [1145, 529] width 63 height 32
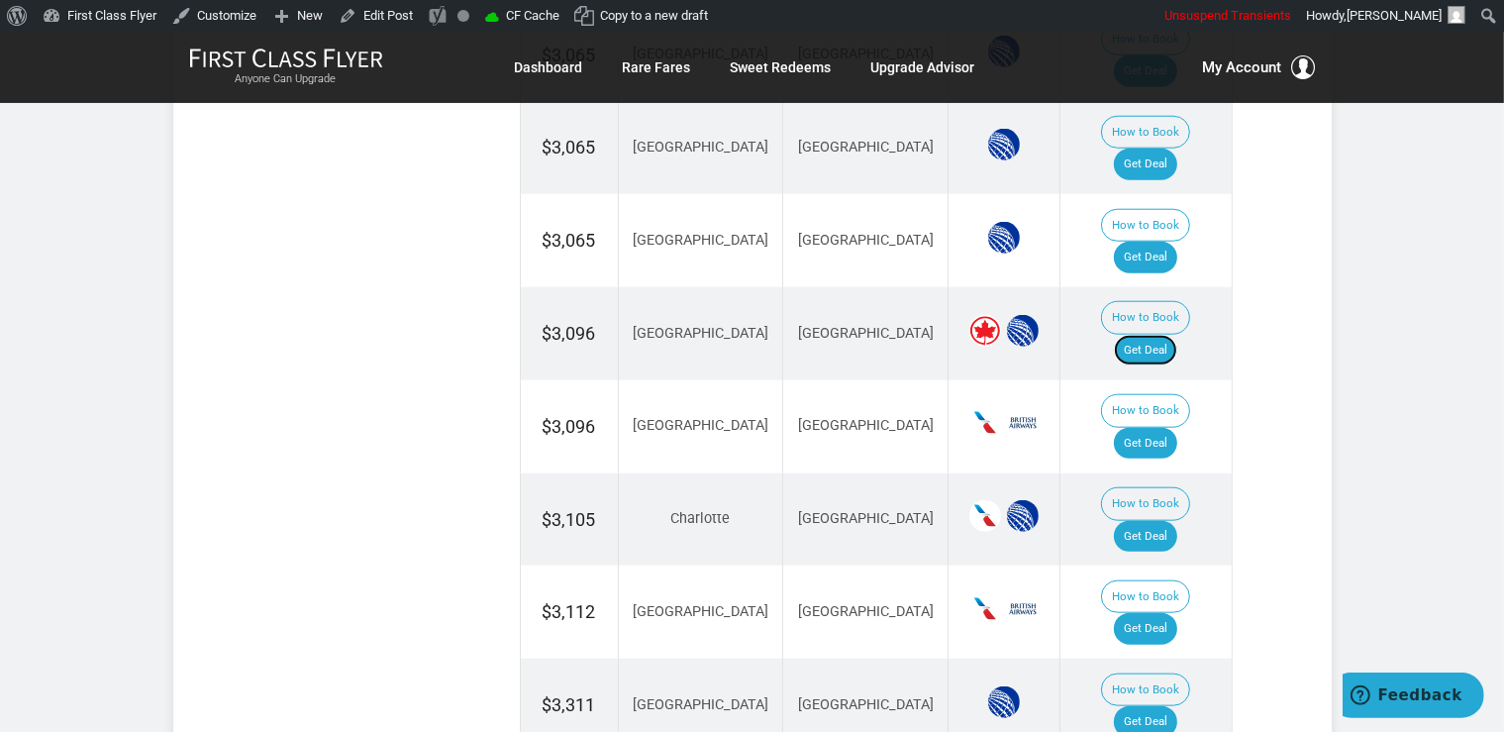
scroll to position [1973, 0]
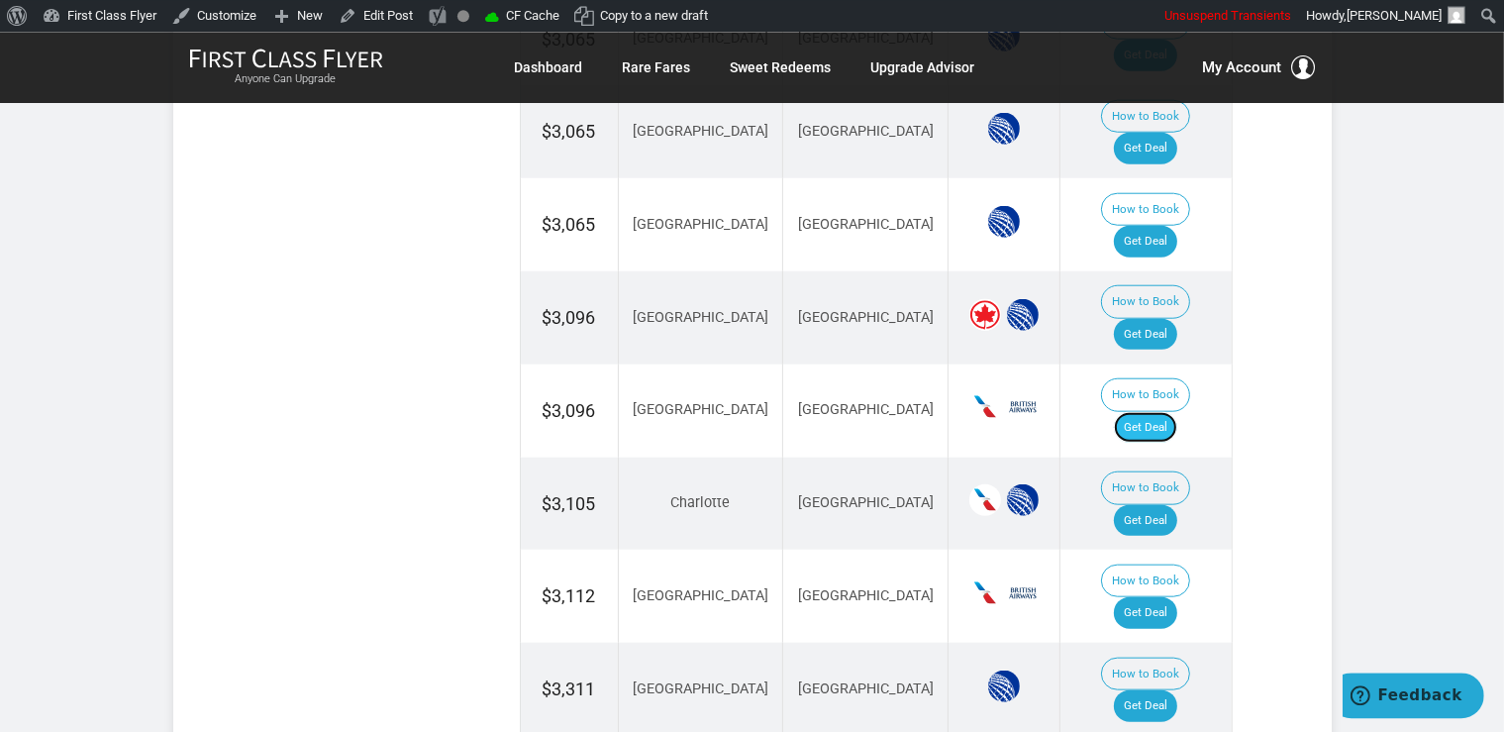
click at [1163, 411] on link "Get Deal" at bounding box center [1145, 427] width 63 height 32
click at [1177, 504] on link "Get Deal" at bounding box center [1145, 520] width 63 height 32
click at [1138, 689] on link "Get Deal" at bounding box center [1145, 705] width 63 height 32
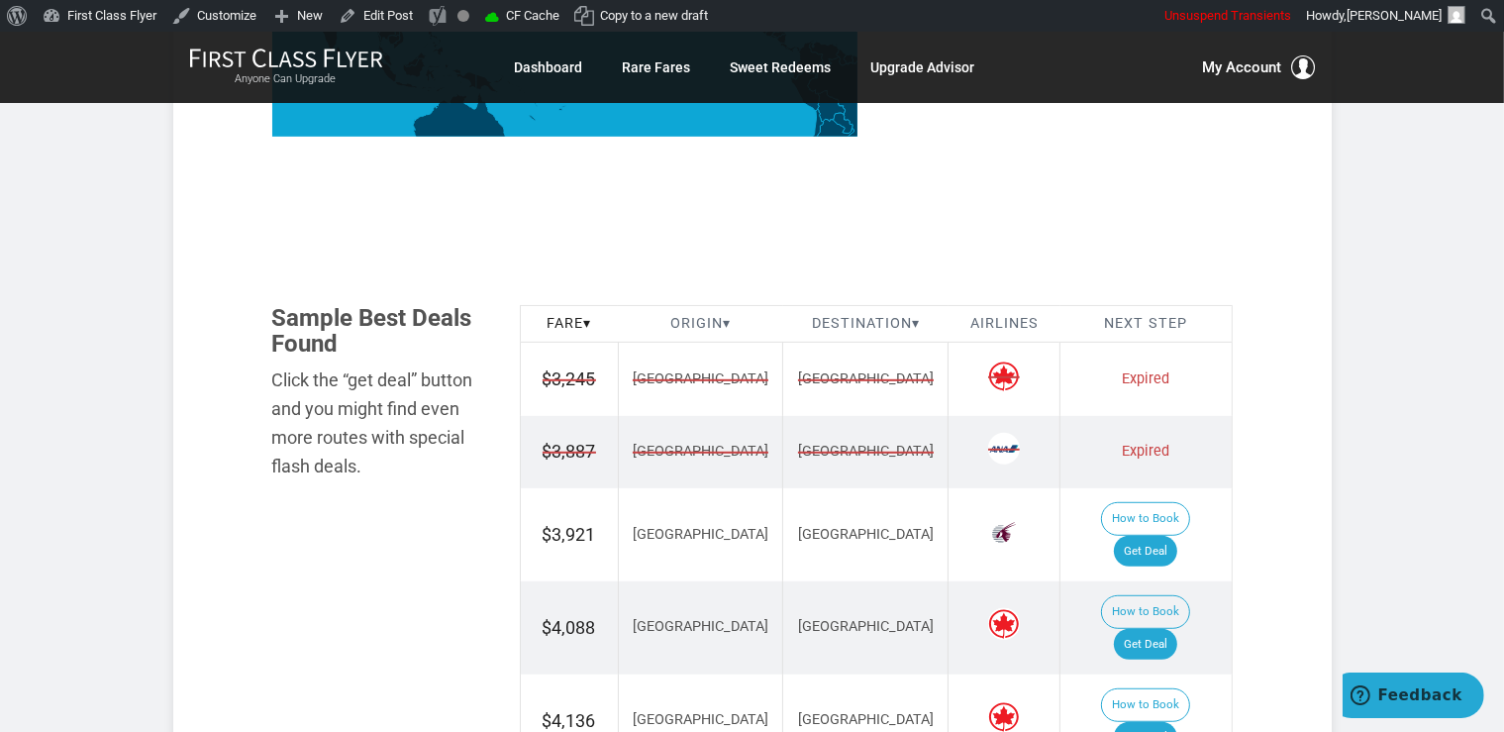
scroll to position [1255, 0]
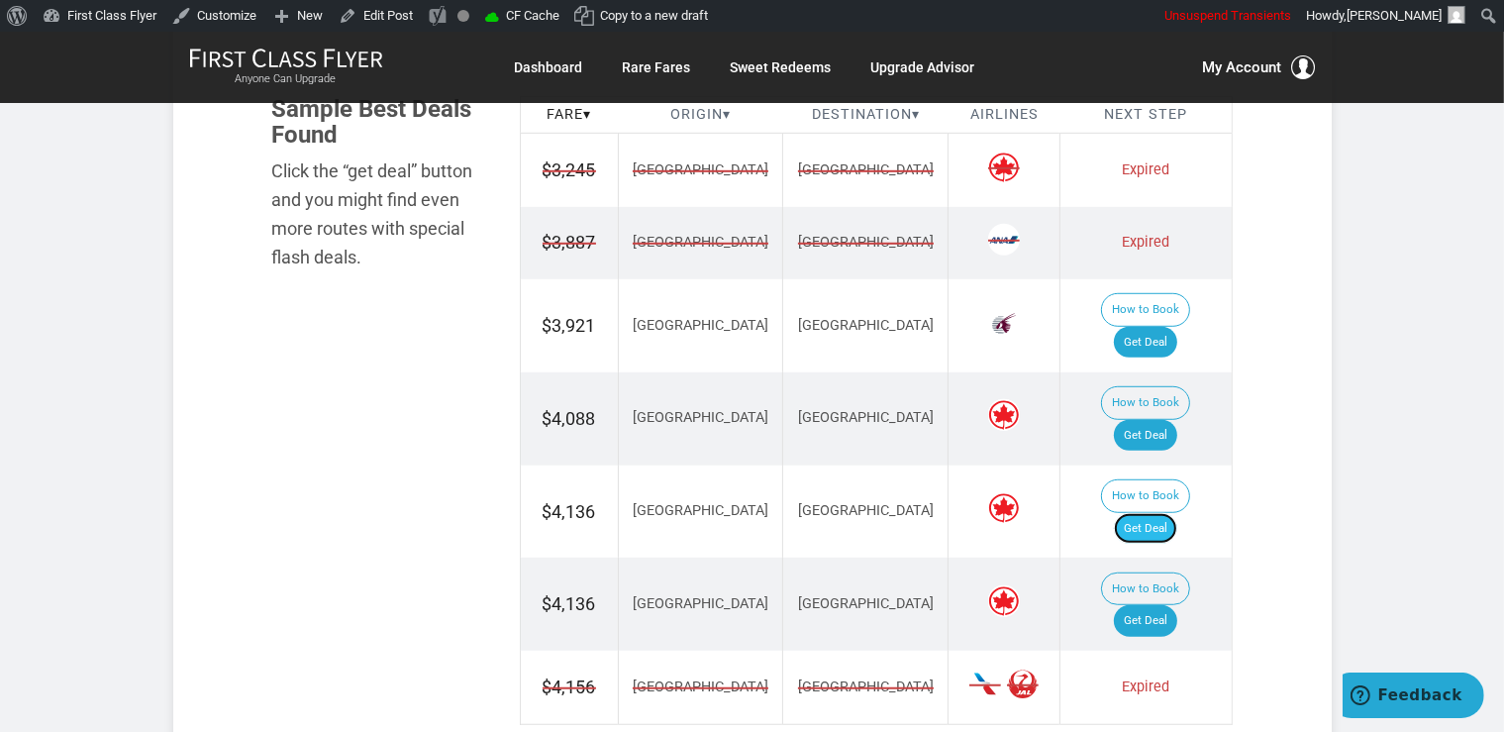
click at [1170, 513] on link "Get Deal" at bounding box center [1145, 529] width 63 height 32
click at [1169, 420] on link "Get Deal" at bounding box center [1145, 436] width 63 height 32
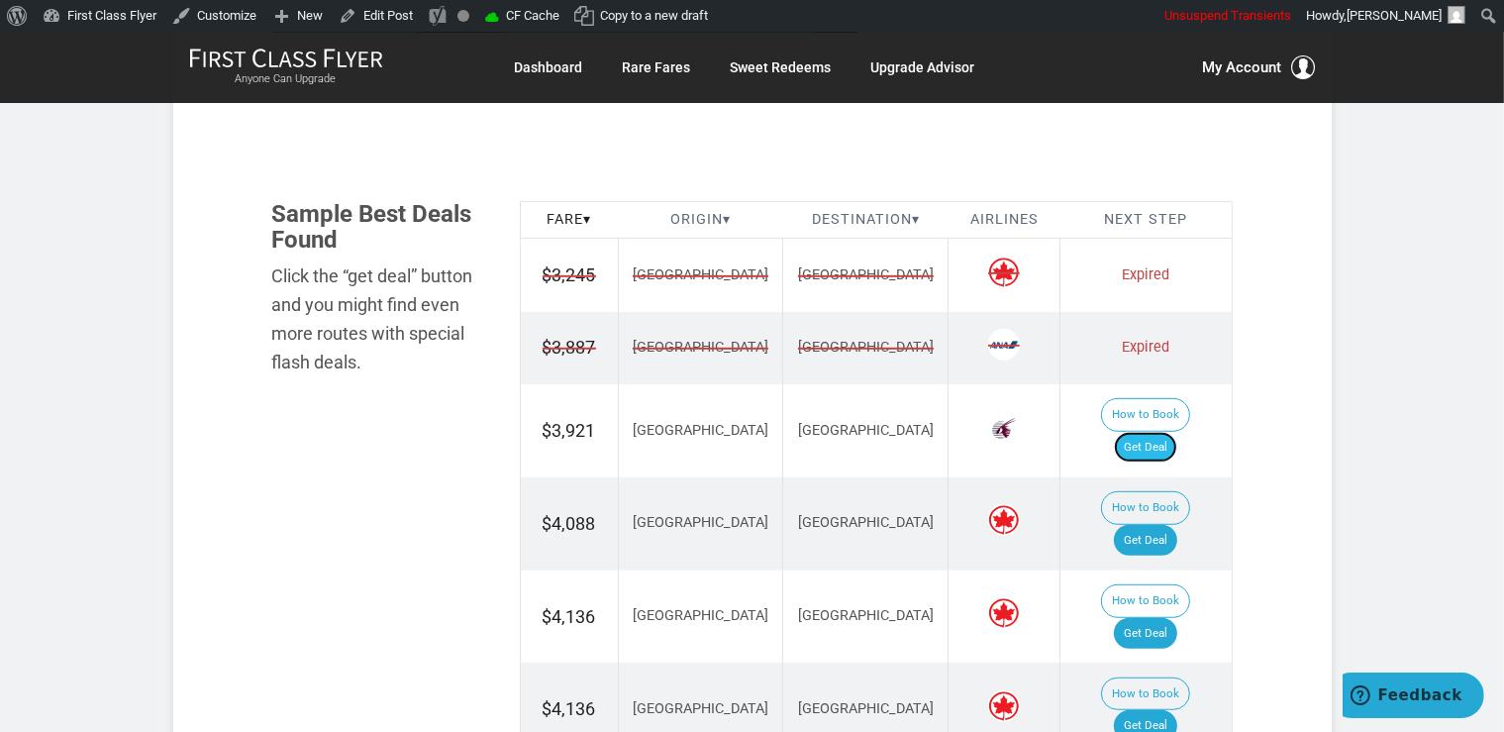
click at [1169, 432] on link "Get Deal" at bounding box center [1145, 448] width 63 height 32
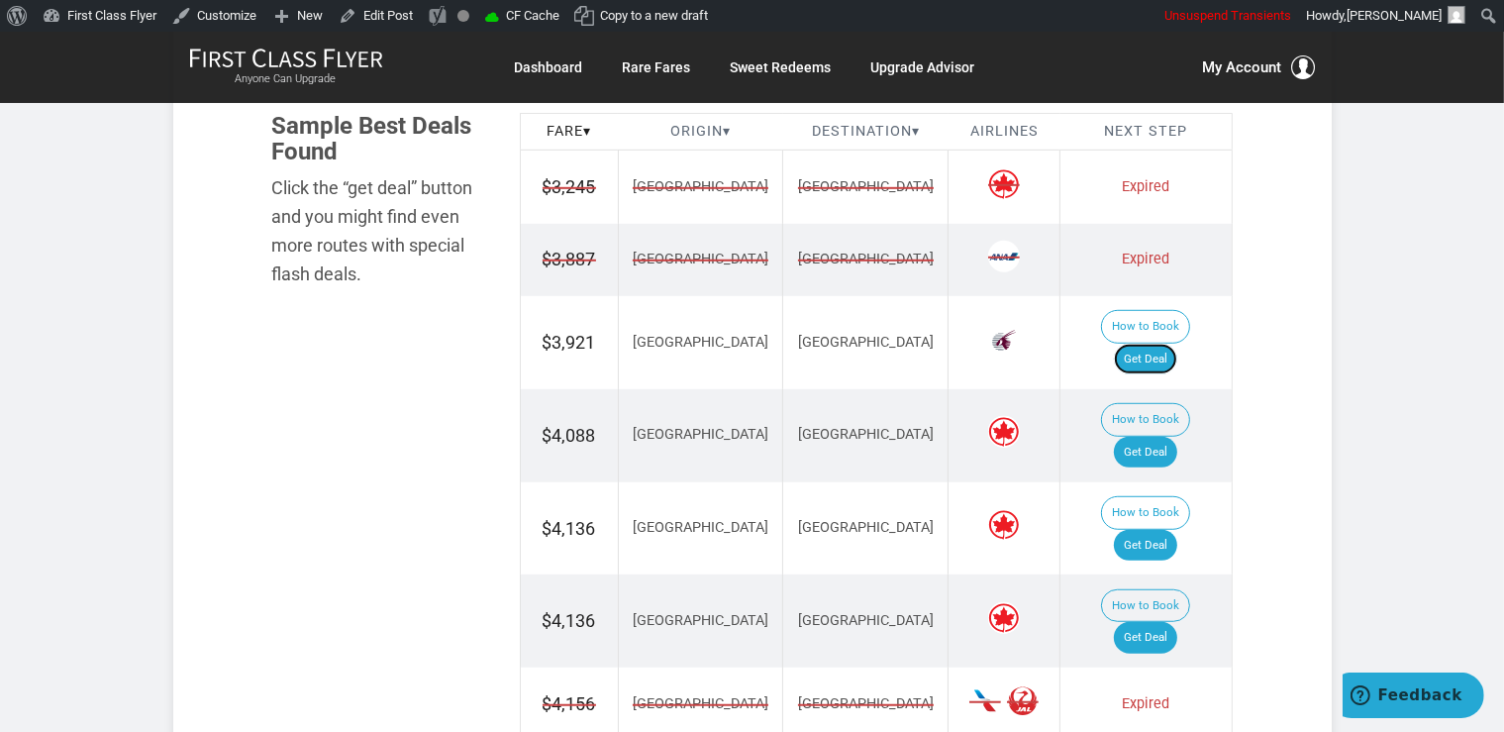
scroll to position [1359, 0]
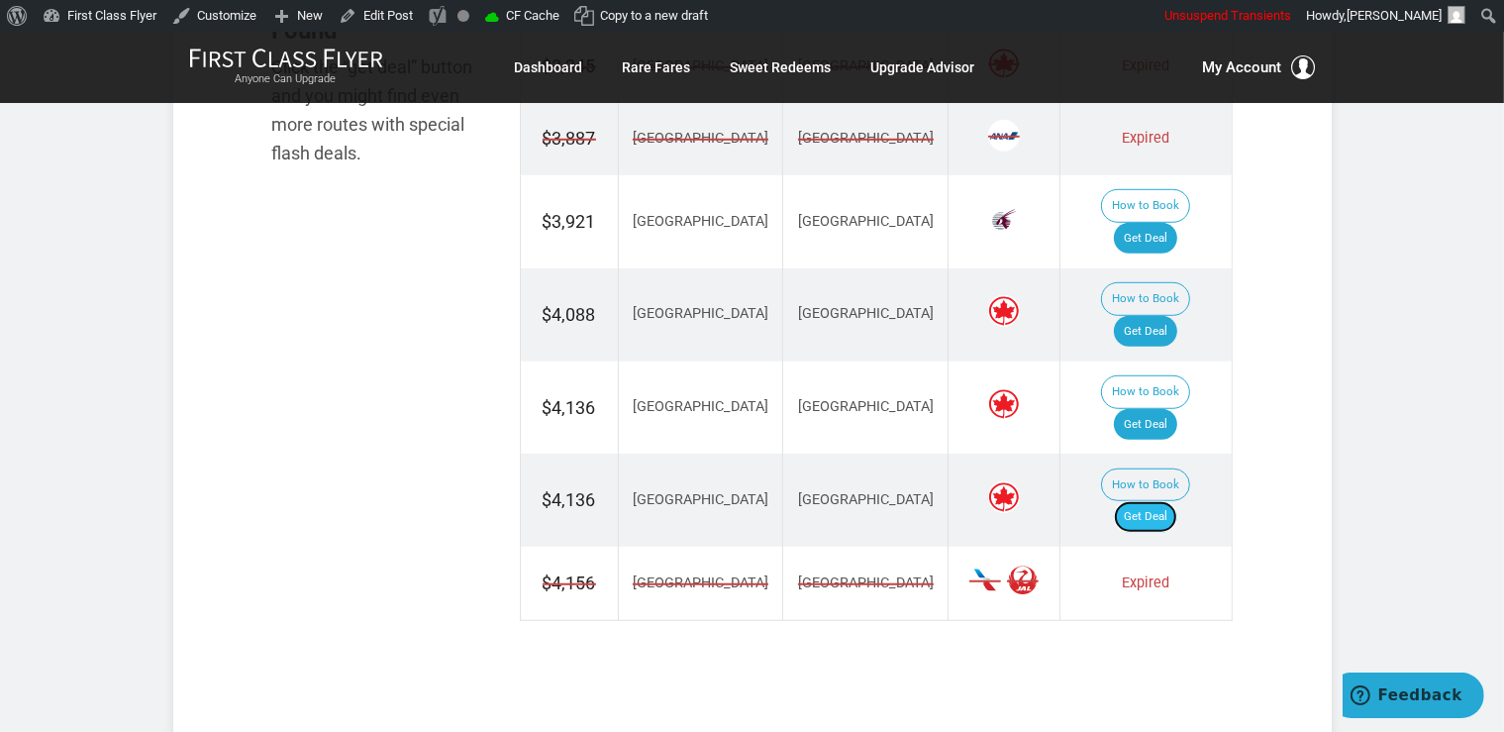
click at [1163, 501] on link "Get Deal" at bounding box center [1145, 517] width 63 height 32
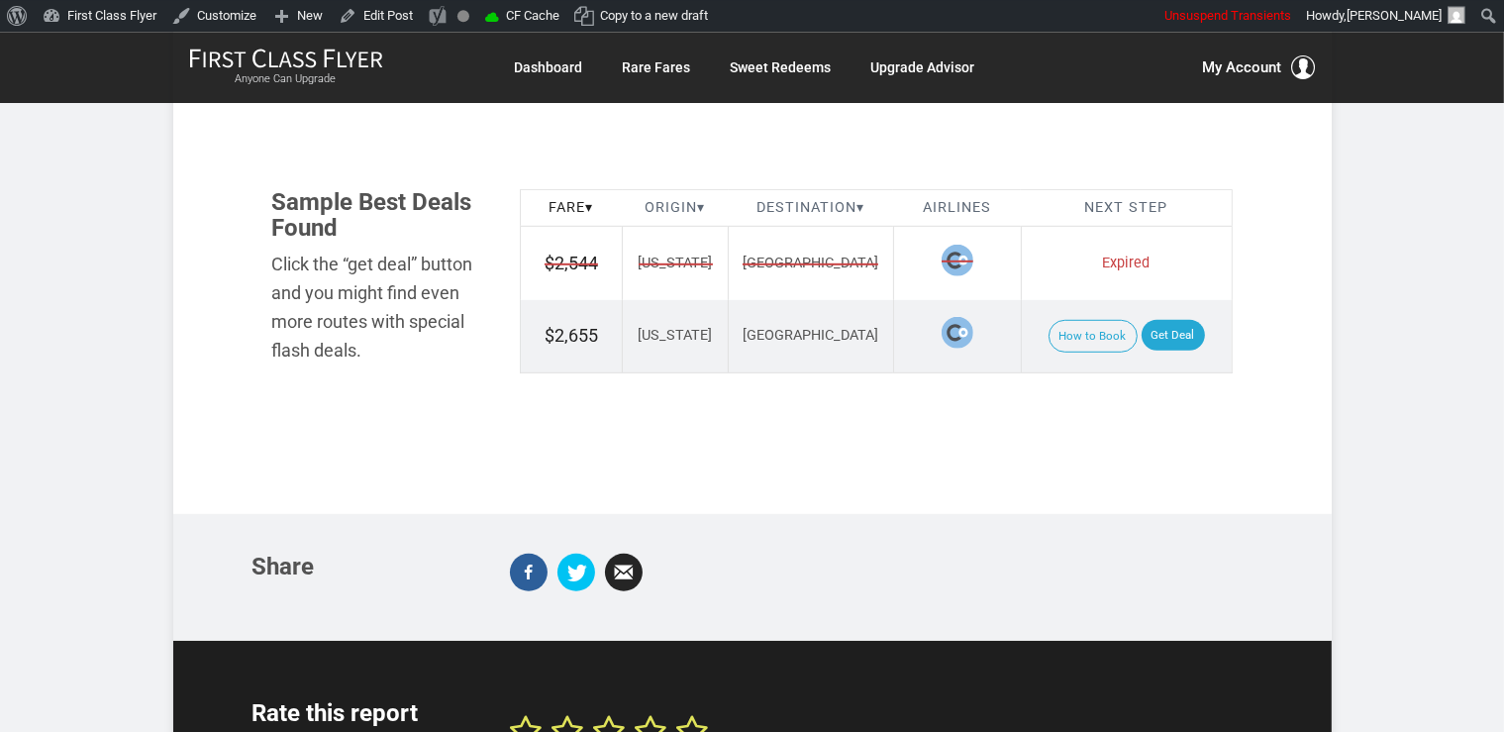
scroll to position [1150, 0]
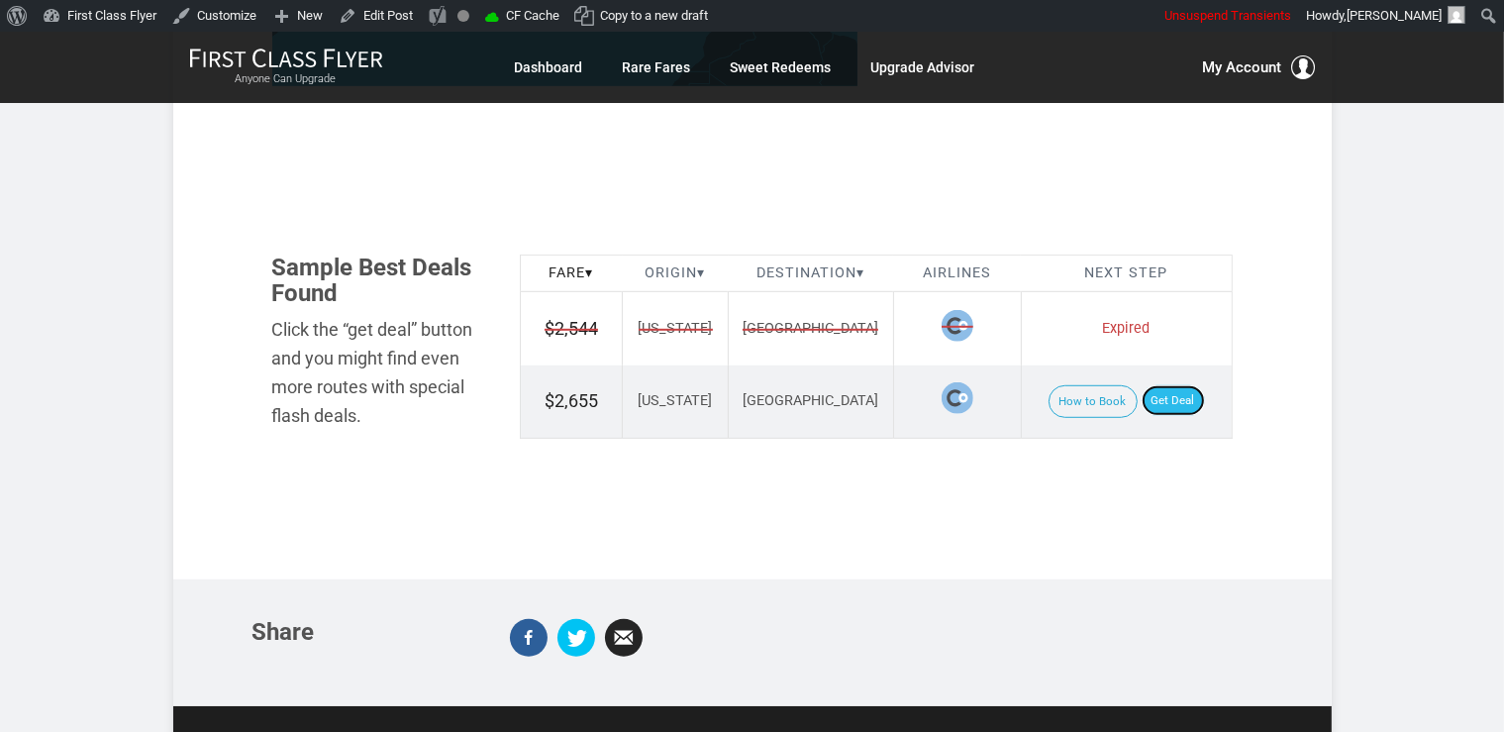
click at [1179, 385] on link "Get Deal" at bounding box center [1173, 401] width 63 height 32
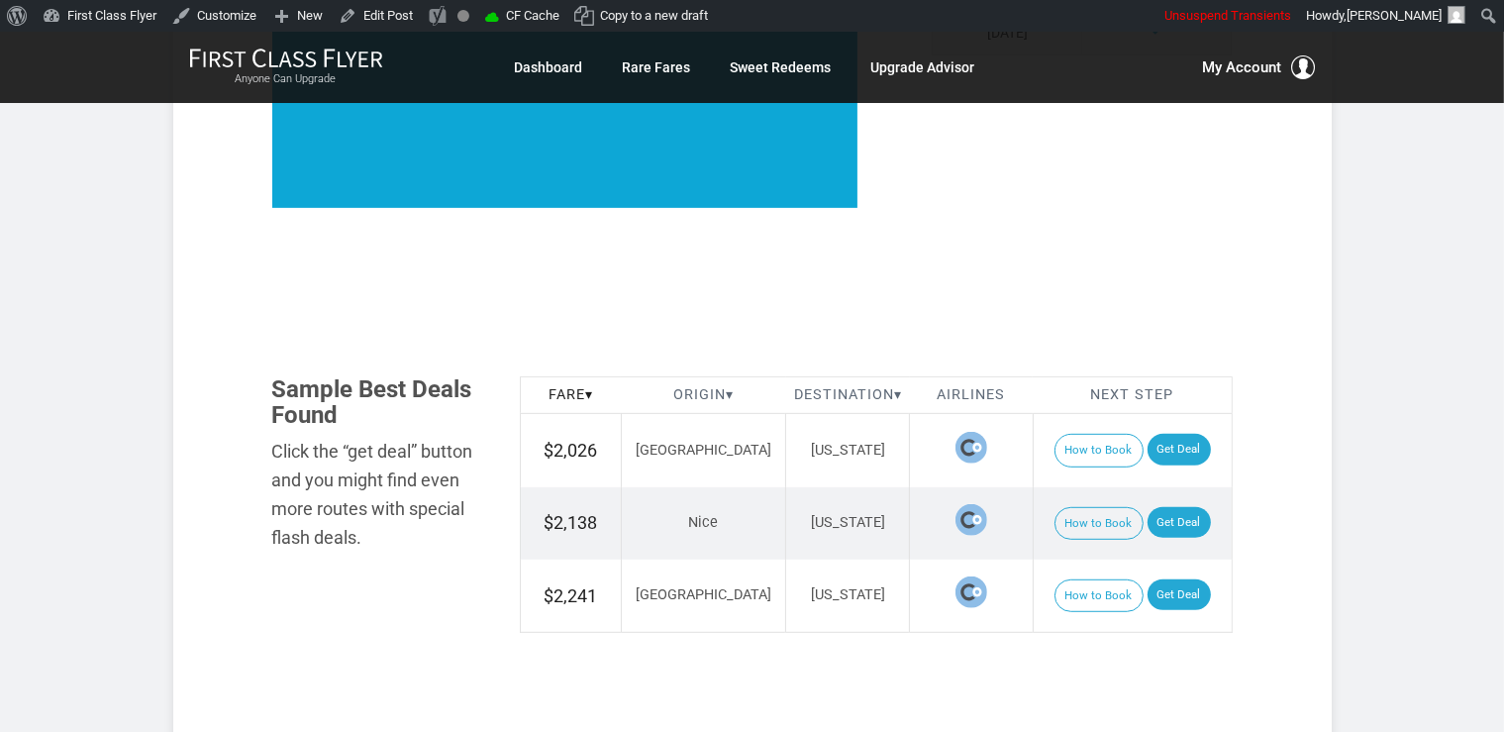
scroll to position [974, 0]
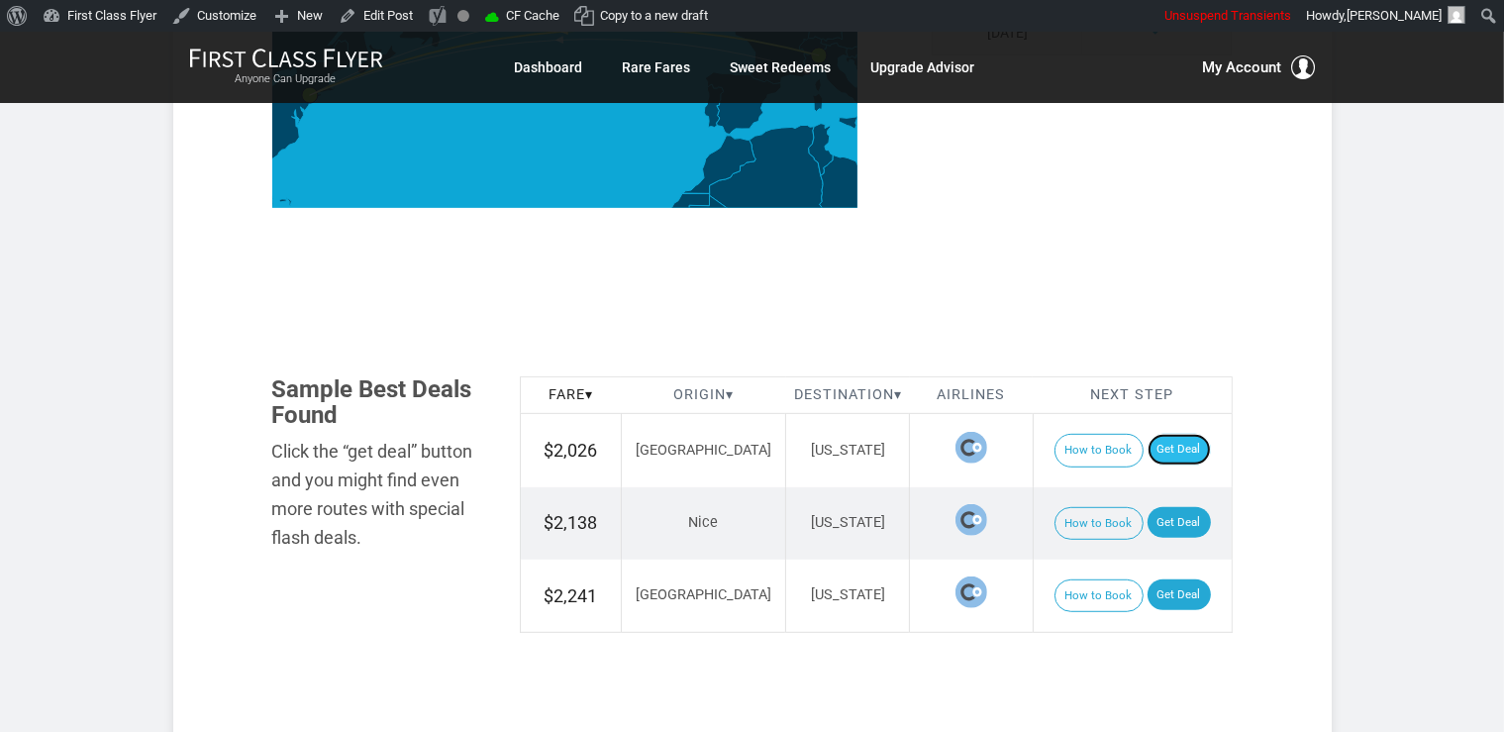
click at [1177, 446] on link "Get Deal" at bounding box center [1179, 450] width 63 height 32
click at [1162, 453] on link "Get Deal" at bounding box center [1179, 450] width 63 height 32
click at [1168, 526] on link "Get Deal" at bounding box center [1179, 523] width 63 height 32
click at [1154, 584] on link "Get Deal" at bounding box center [1179, 595] width 63 height 32
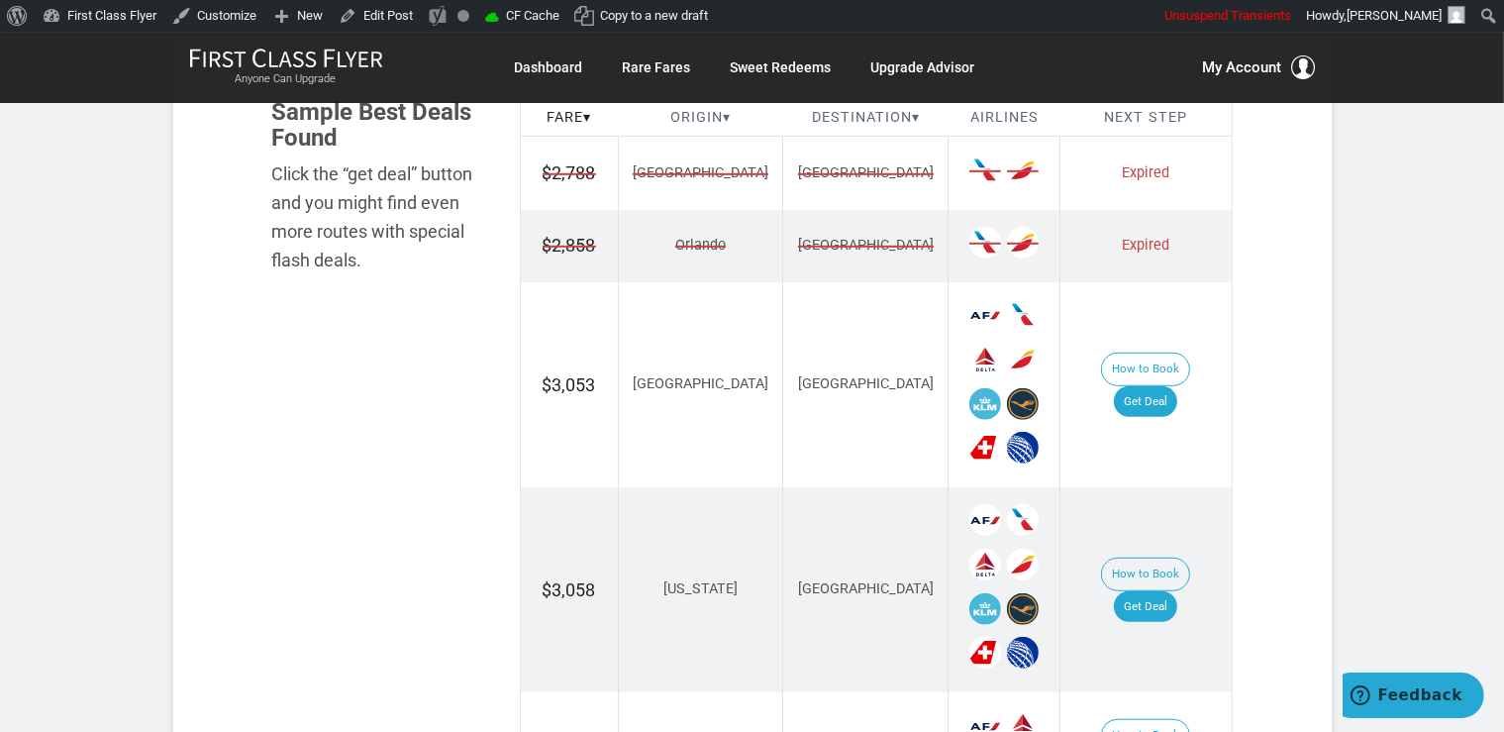
scroll to position [1255, 0]
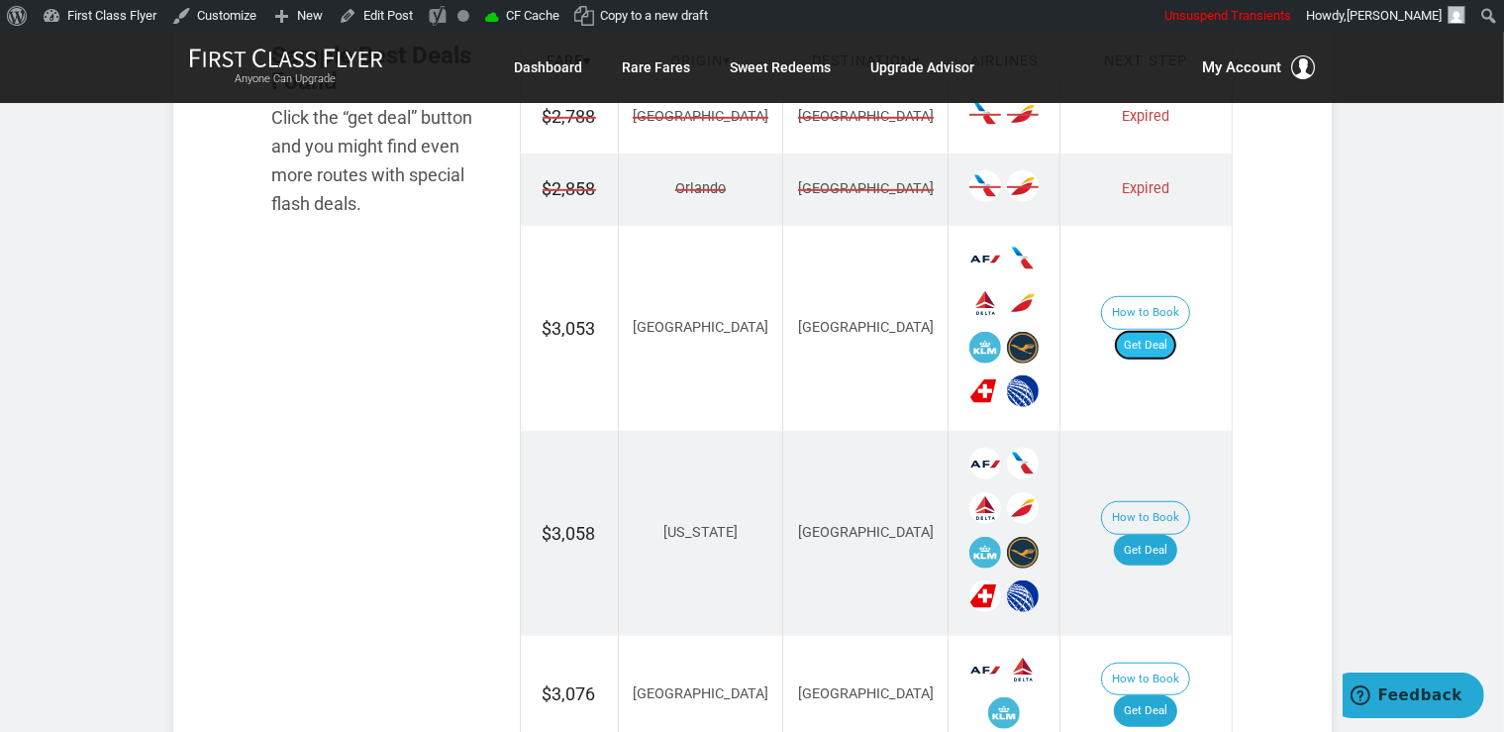
click at [1169, 330] on link "Get Deal" at bounding box center [1145, 346] width 63 height 32
click at [1162, 330] on link "Get Deal" at bounding box center [1145, 346] width 63 height 32
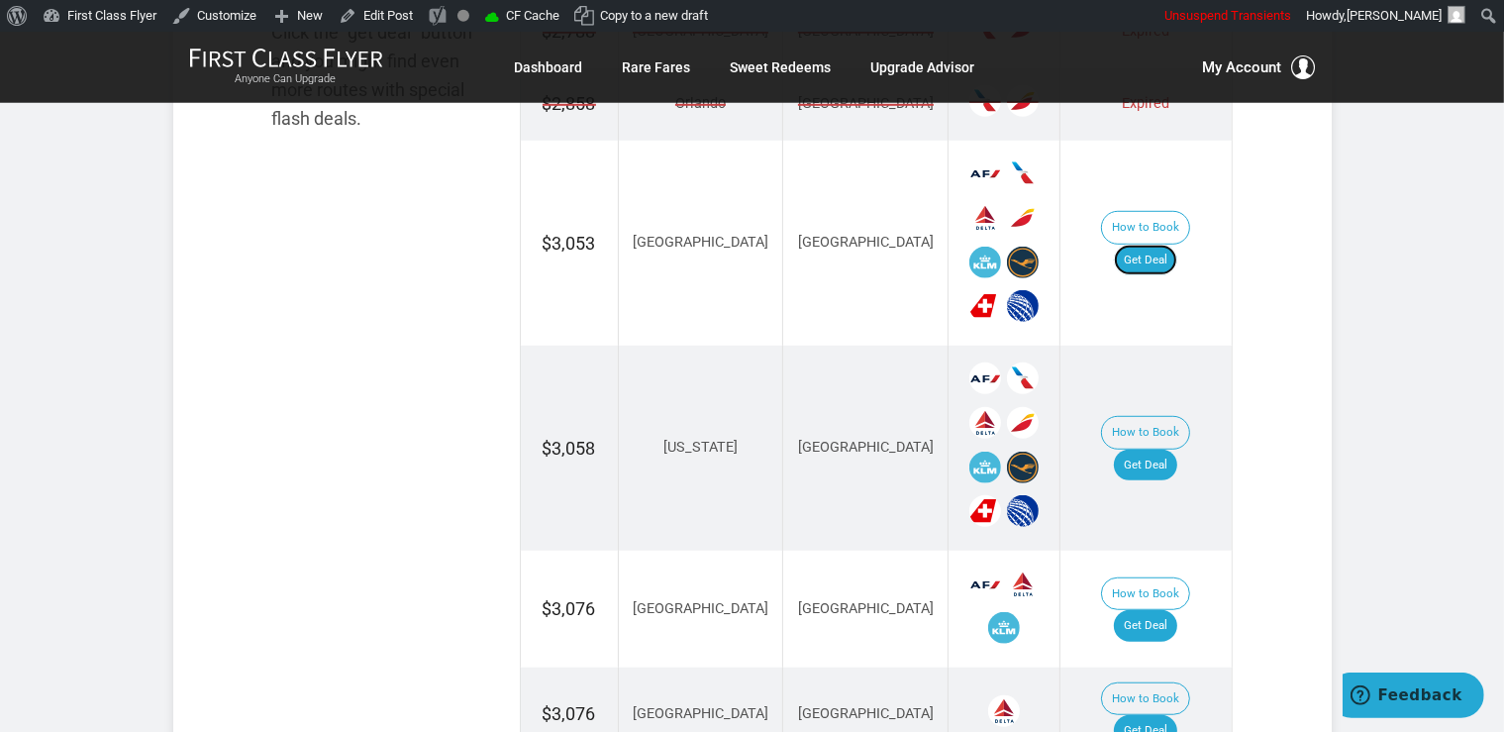
scroll to position [1464, 0]
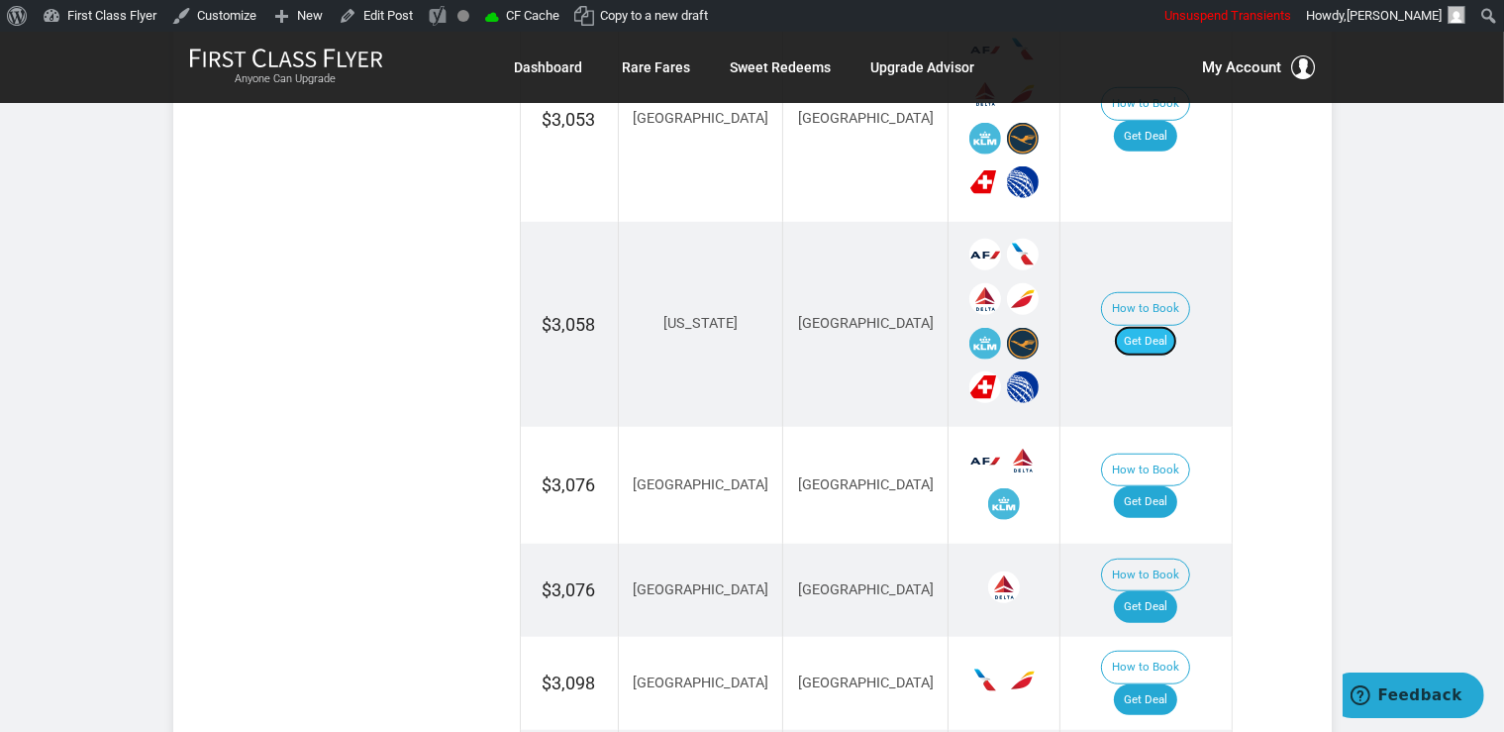
drag, startPoint x: 1148, startPoint y: 302, endPoint x: 1166, endPoint y: 315, distance: 22.0
click at [1148, 326] on link "Get Deal" at bounding box center [1145, 342] width 63 height 32
click at [1177, 486] on link "Get Deal" at bounding box center [1145, 502] width 63 height 32
click at [1160, 486] on link "Get Deal" at bounding box center [1145, 502] width 63 height 32
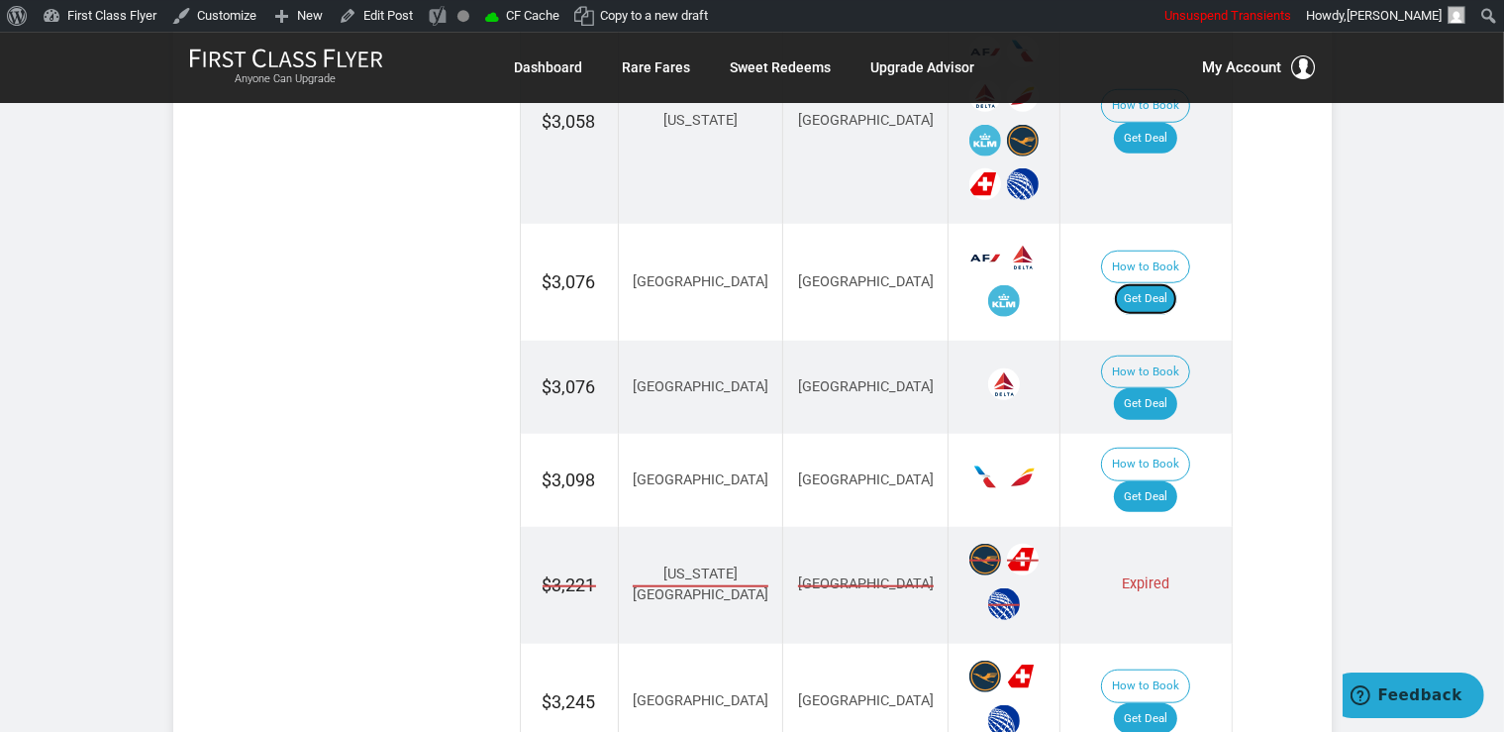
scroll to position [1673, 0]
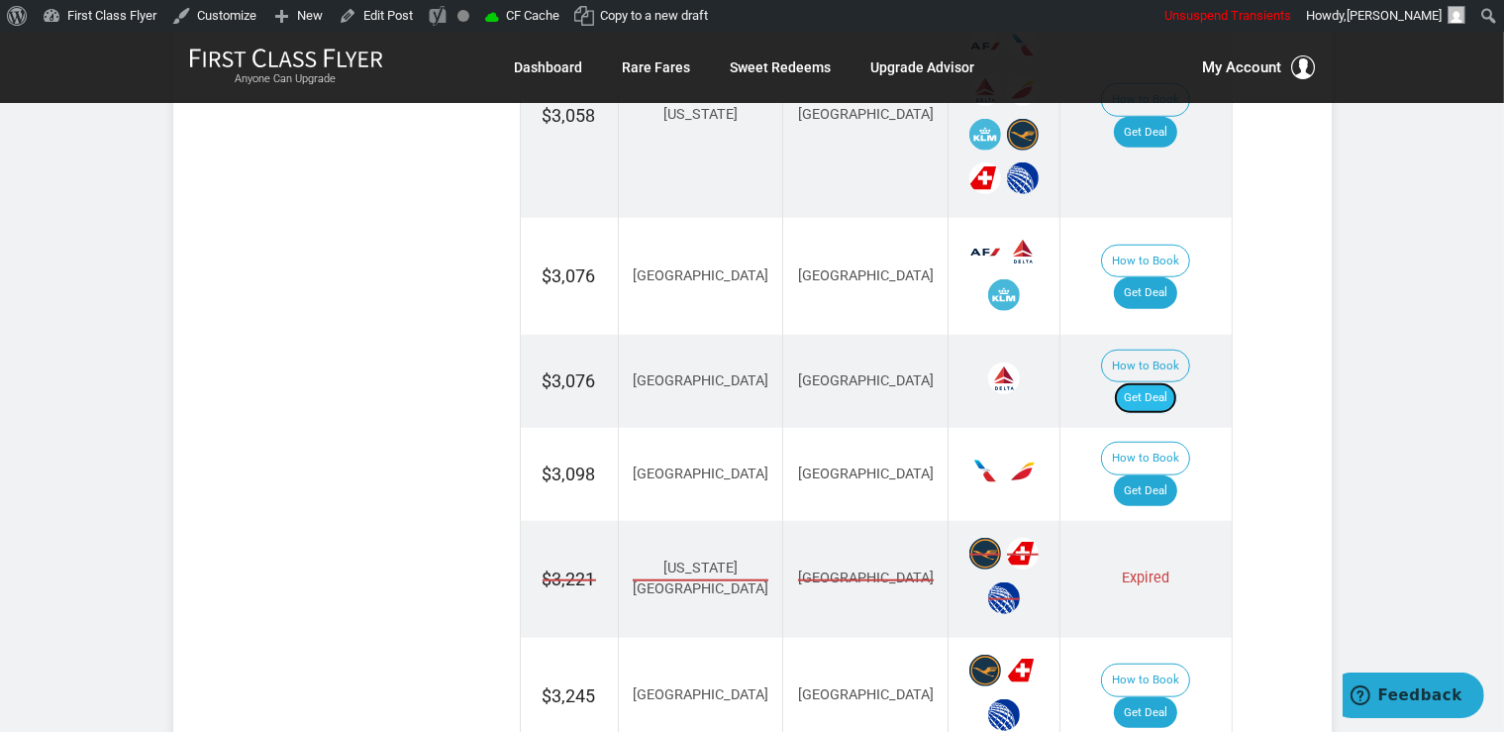
click at [1176, 382] on link "Get Deal" at bounding box center [1145, 398] width 63 height 32
click at [1154, 475] on link "Get Deal" at bounding box center [1145, 491] width 63 height 32
click at [1170, 697] on link "Get Deal" at bounding box center [1145, 713] width 63 height 32
click at [1176, 475] on link "Get Deal" at bounding box center [1145, 491] width 63 height 32
click at [1175, 697] on link "Get Deal" at bounding box center [1145, 713] width 63 height 32
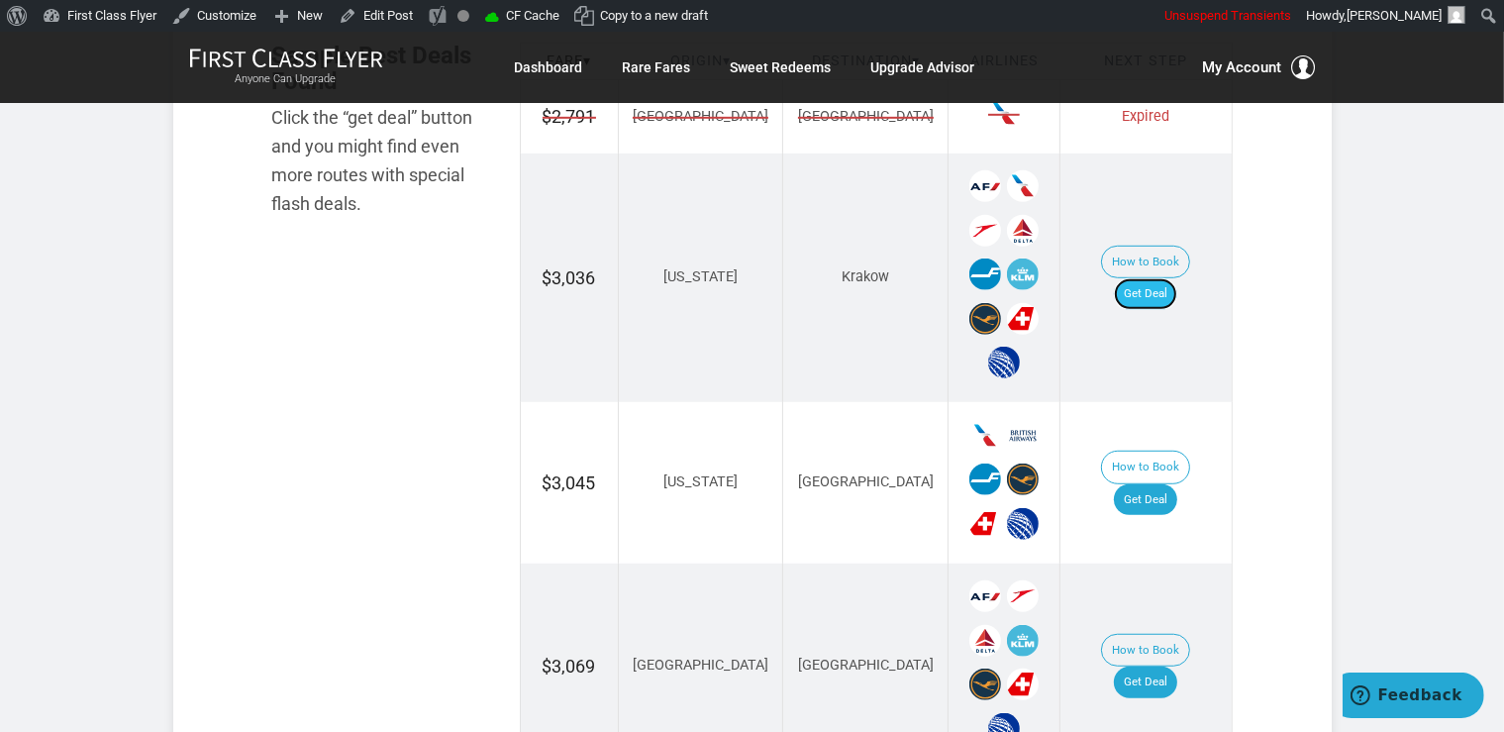
click at [1177, 278] on link "Get Deal" at bounding box center [1145, 294] width 63 height 32
click at [1168, 278] on link "Get Deal" at bounding box center [1145, 294] width 63 height 32
click at [1194, 468] on td "How to Book Get Deal" at bounding box center [1146, 482] width 171 height 161
click at [1172, 484] on link "Get Deal" at bounding box center [1145, 500] width 63 height 32
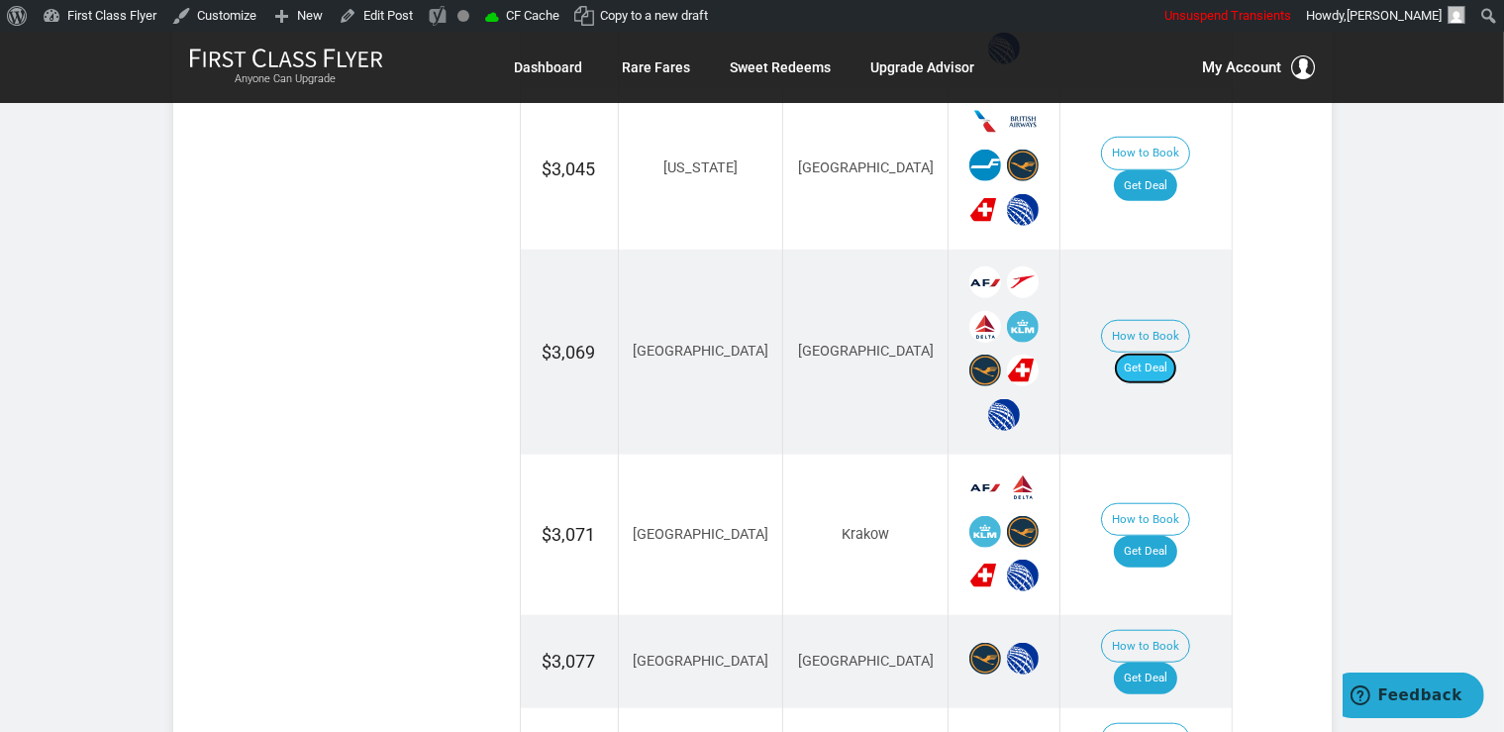
click at [1174, 353] on link "Get Deal" at bounding box center [1145, 369] width 63 height 32
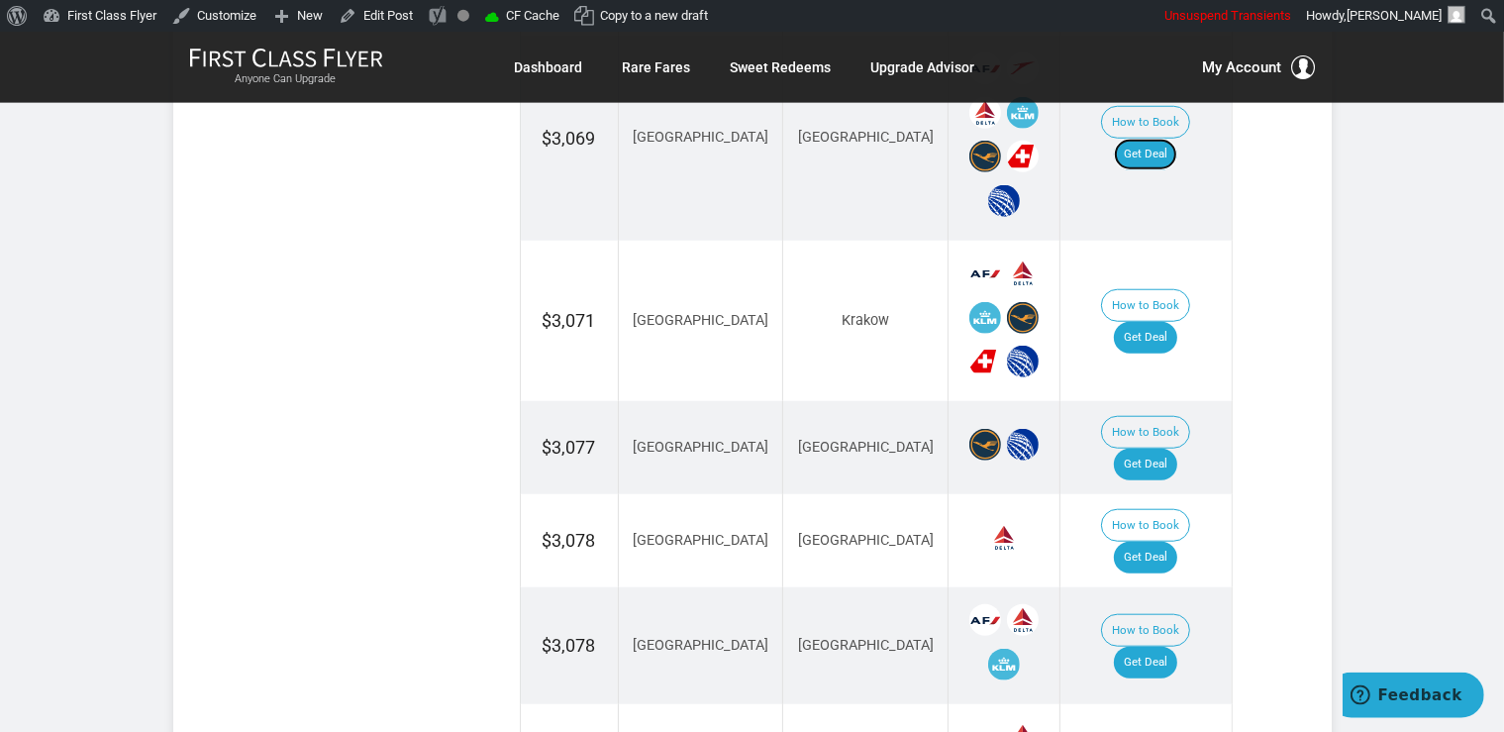
scroll to position [1881, 0]
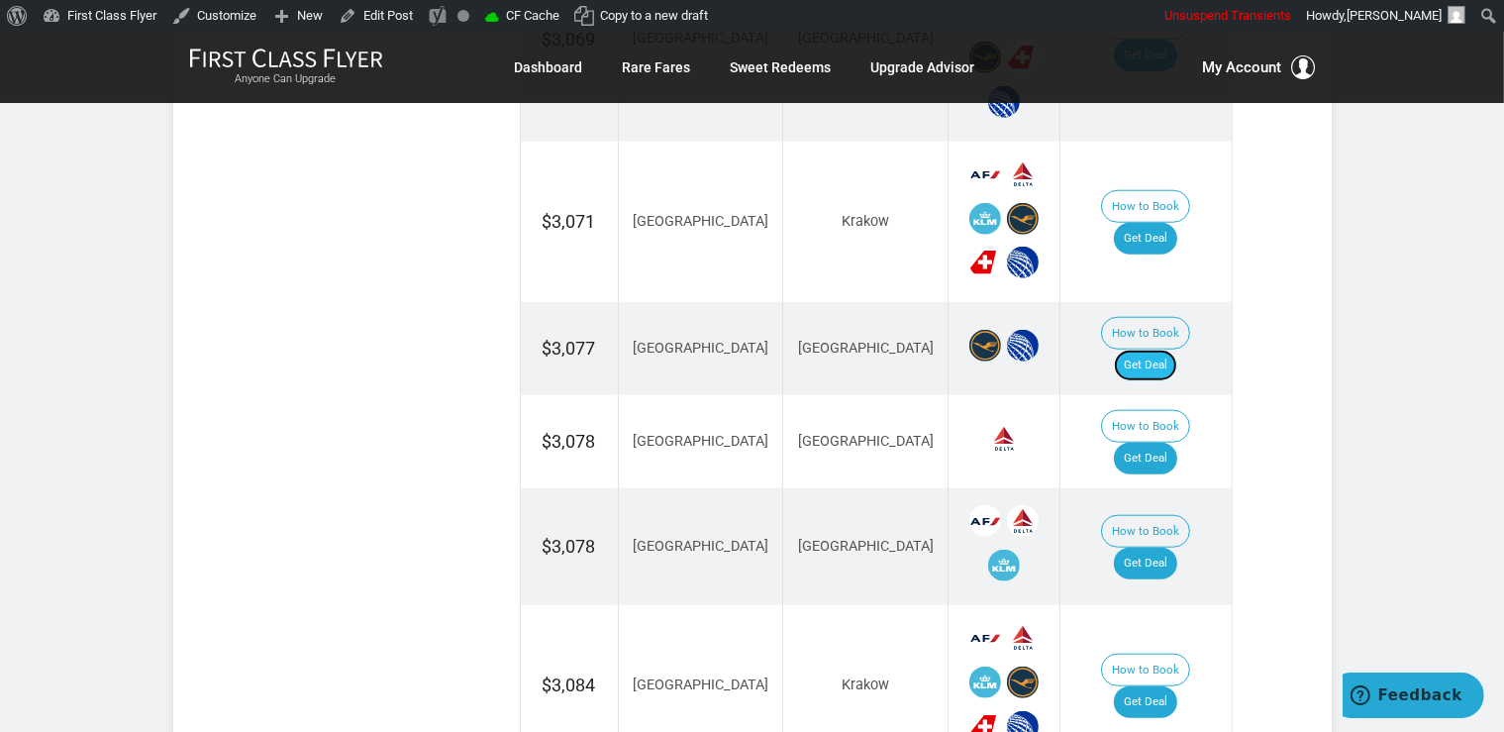
click at [1159, 350] on link "Get Deal" at bounding box center [1145, 366] width 63 height 32
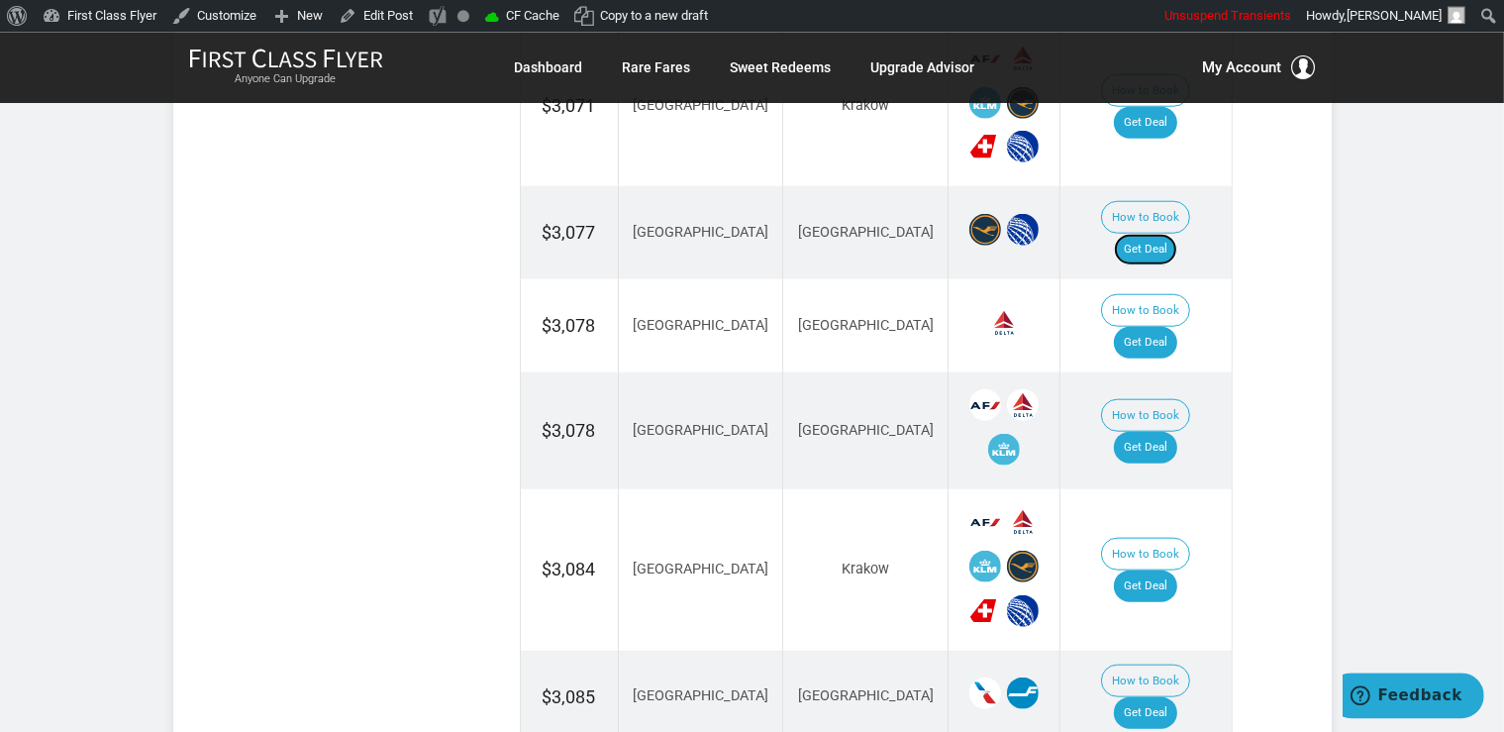
scroll to position [2091, 0]
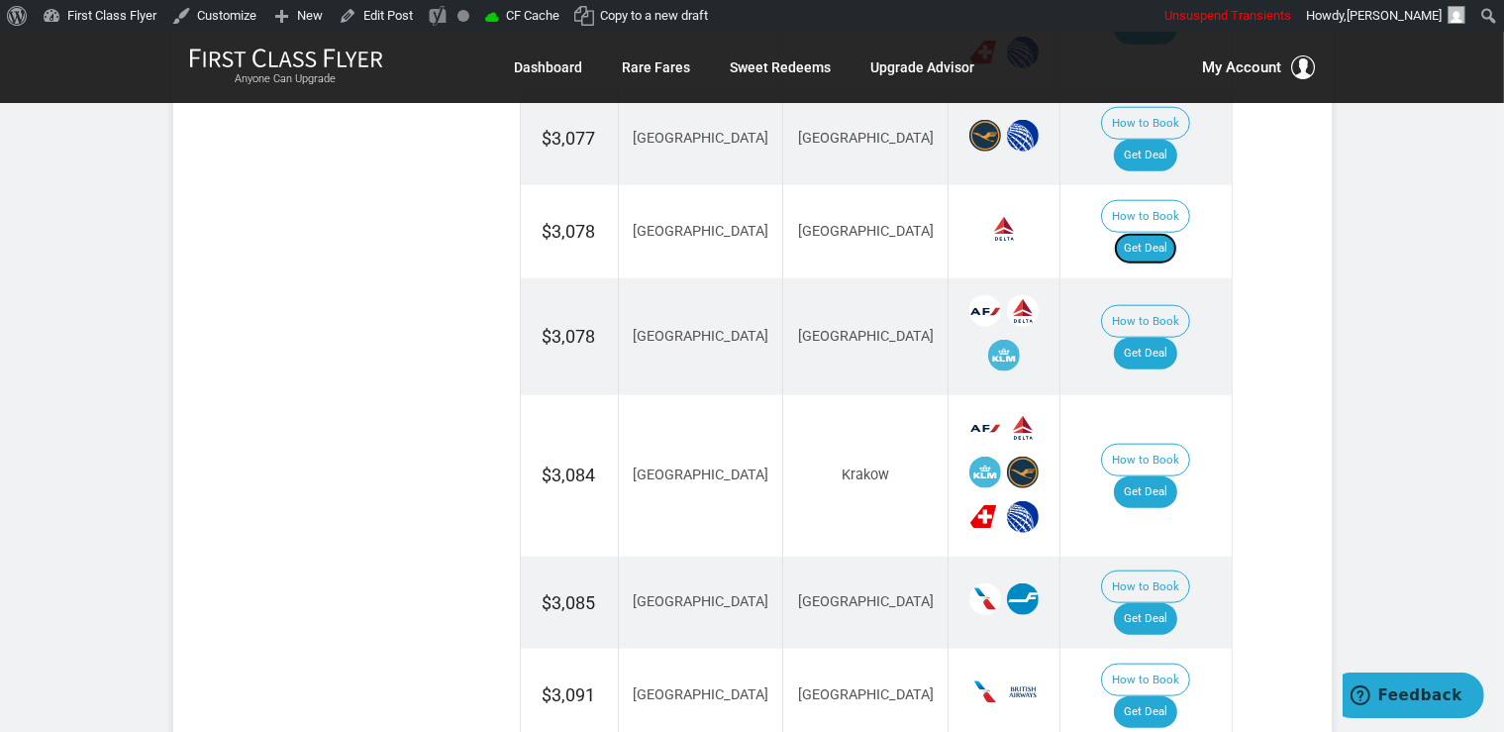
click at [1171, 233] on link "Get Deal" at bounding box center [1145, 249] width 63 height 32
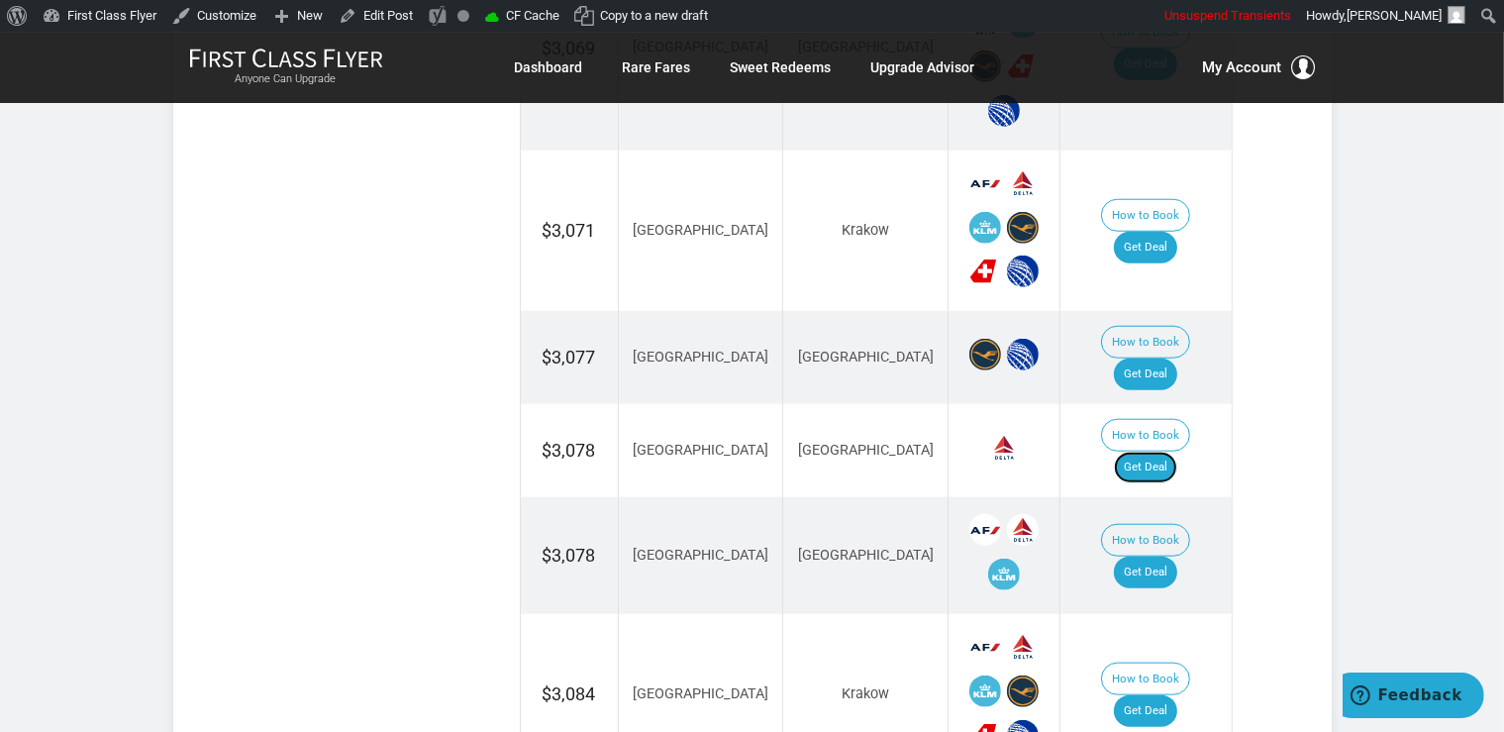
scroll to position [1986, 0]
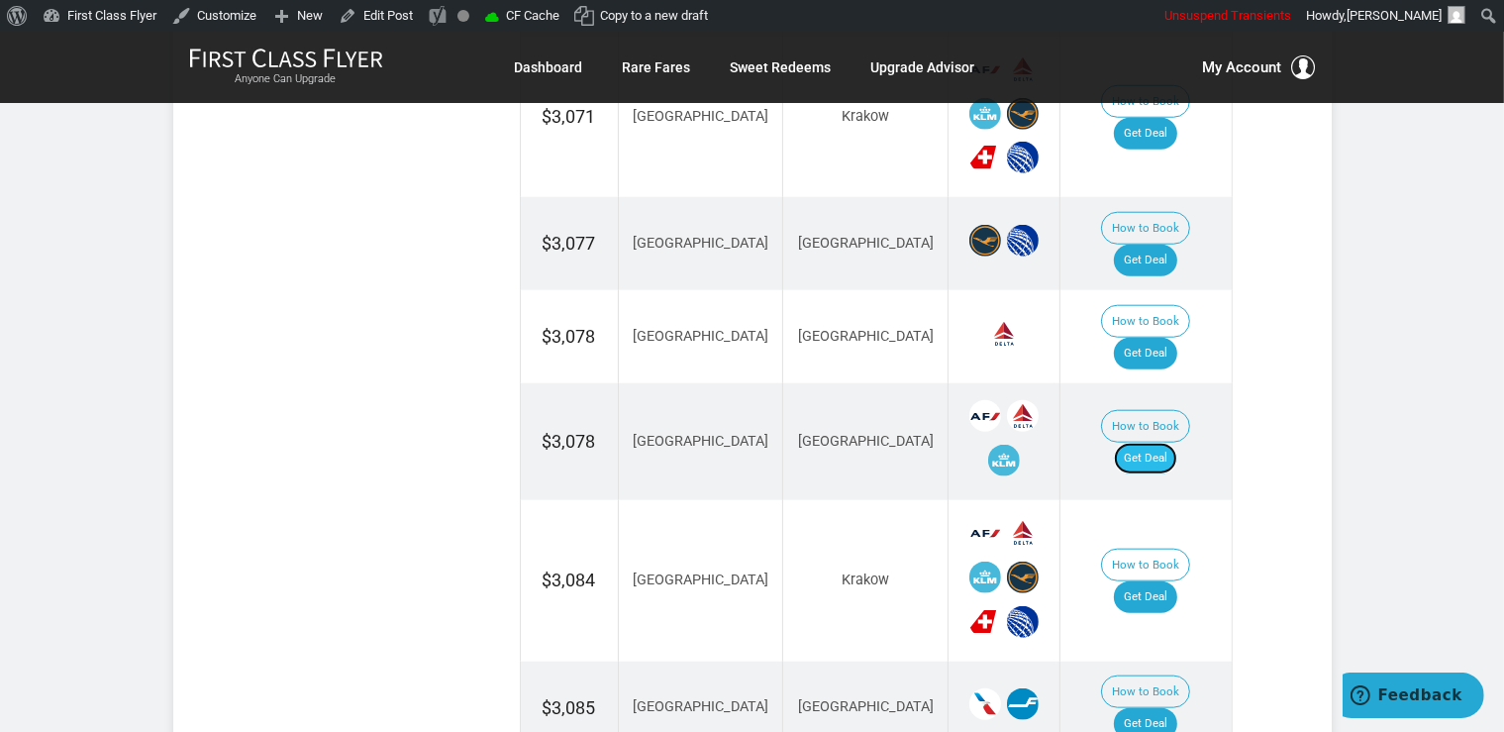
click at [1167, 443] on link "Get Deal" at bounding box center [1145, 459] width 63 height 32
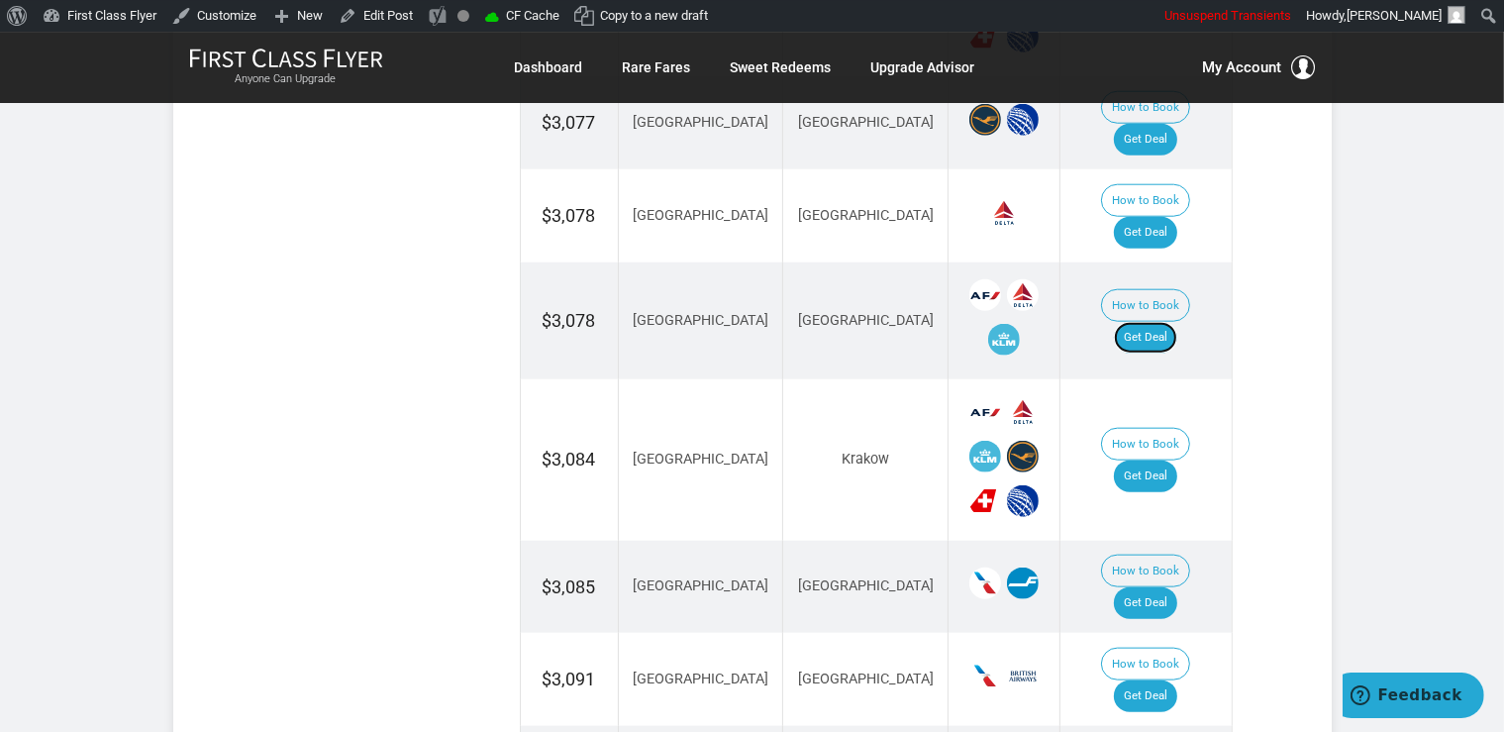
scroll to position [2195, 0]
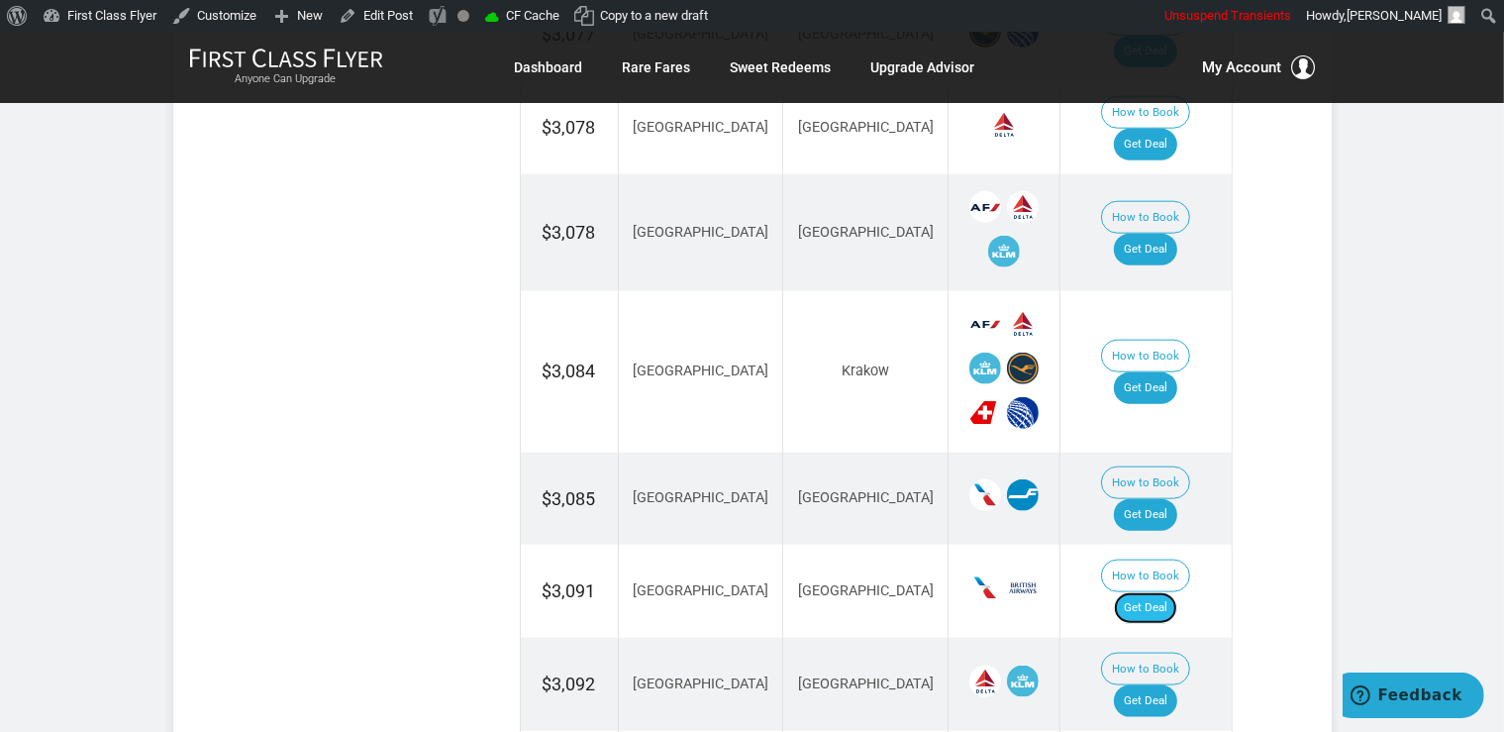
click at [1175, 592] on link "Get Deal" at bounding box center [1145, 608] width 63 height 32
click at [1144, 372] on link "Get Deal" at bounding box center [1145, 388] width 63 height 32
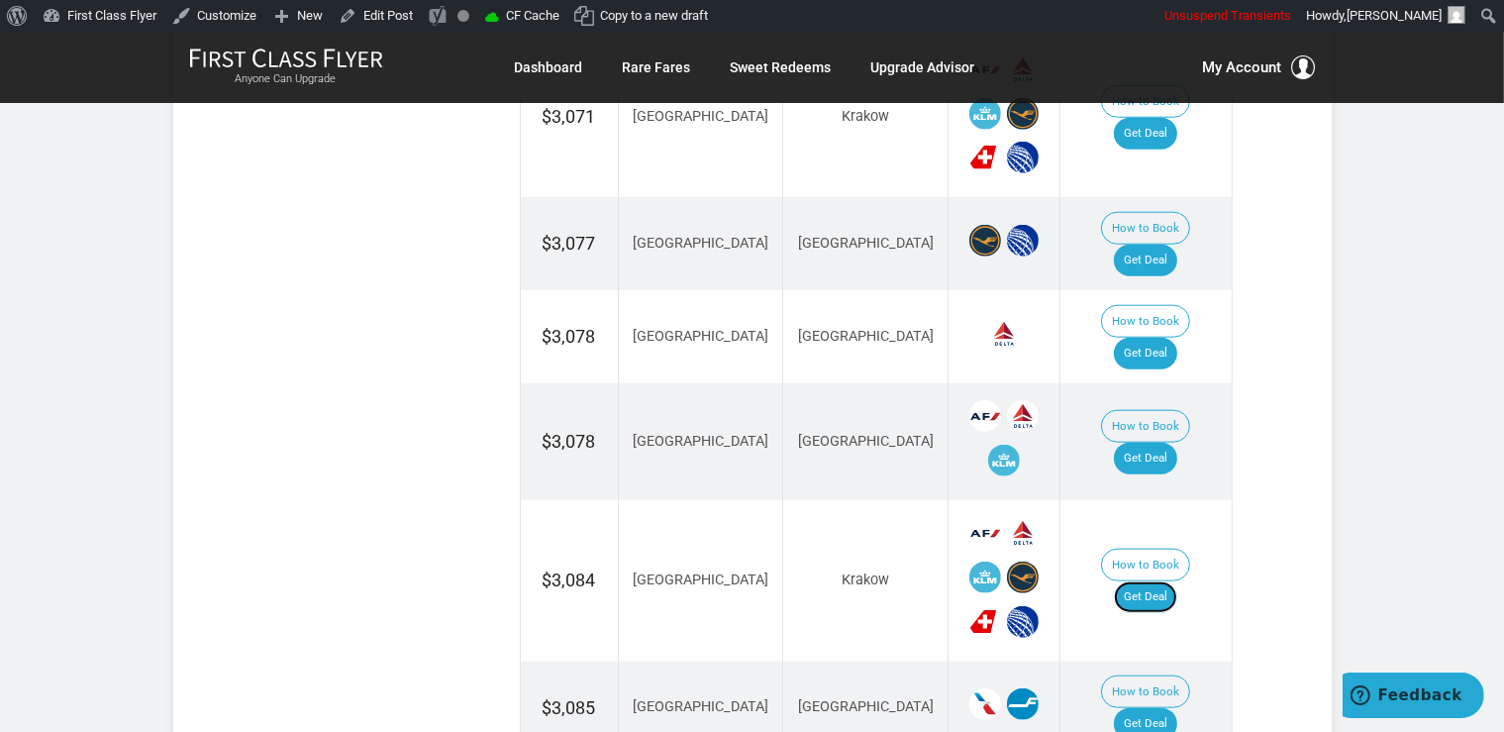
scroll to position [1673, 0]
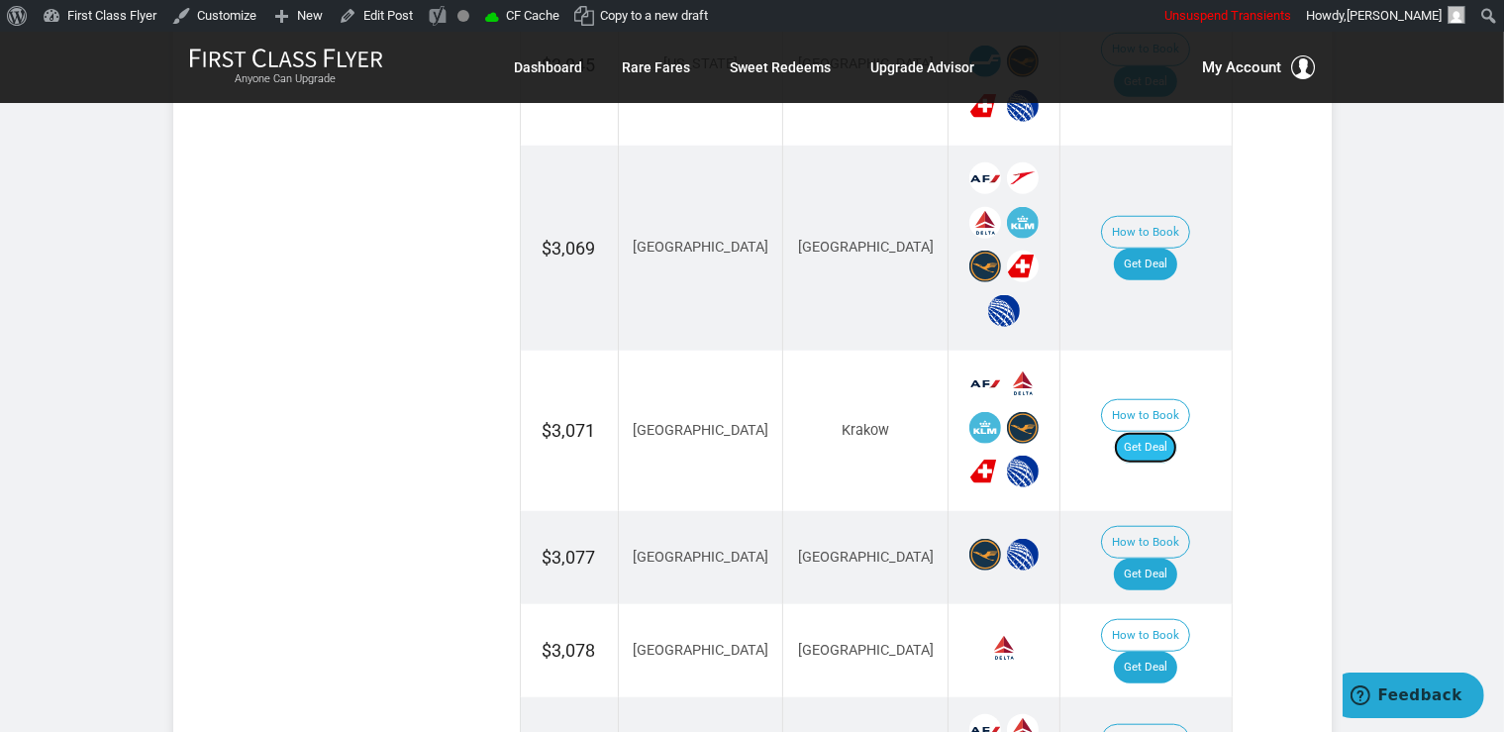
click at [1161, 432] on link "Get Deal" at bounding box center [1145, 448] width 63 height 32
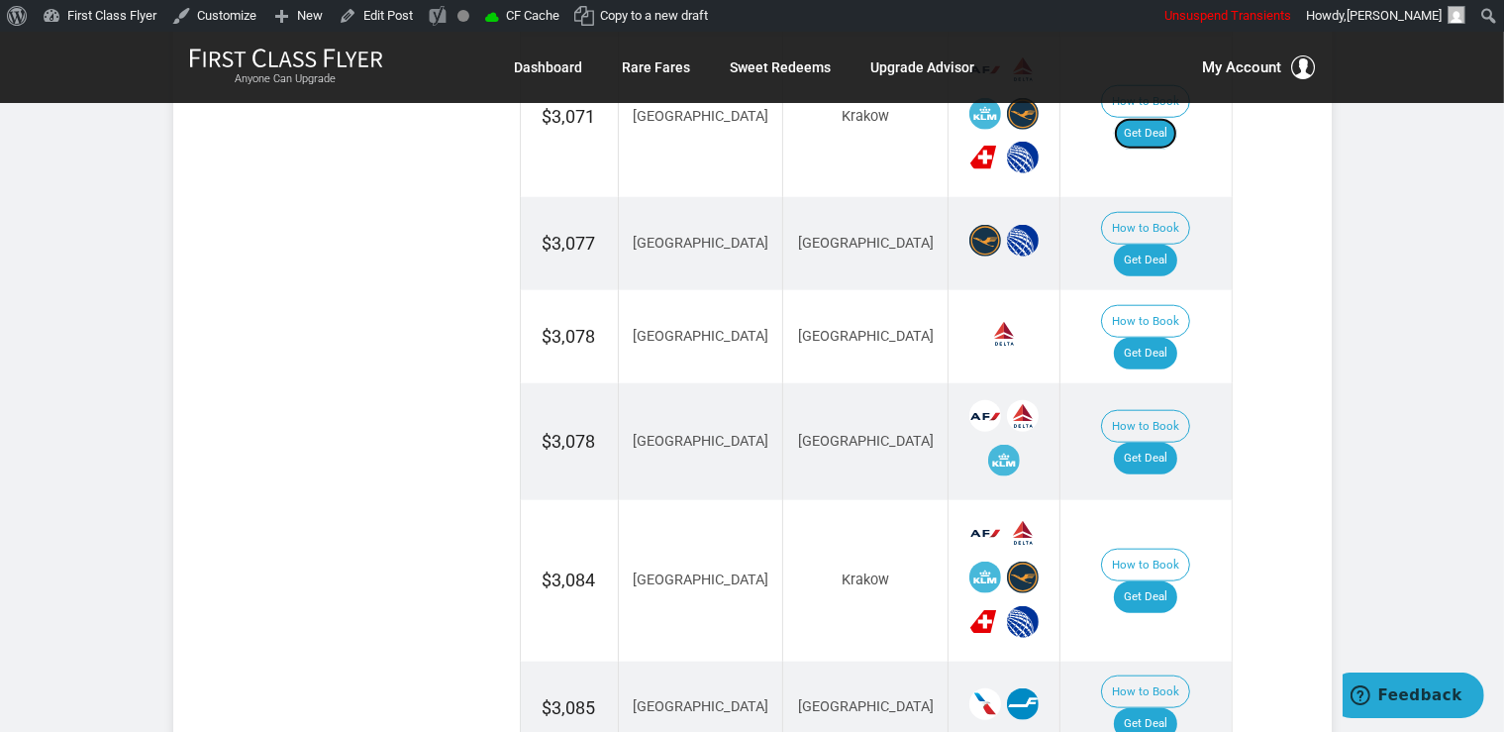
scroll to position [2300, 0]
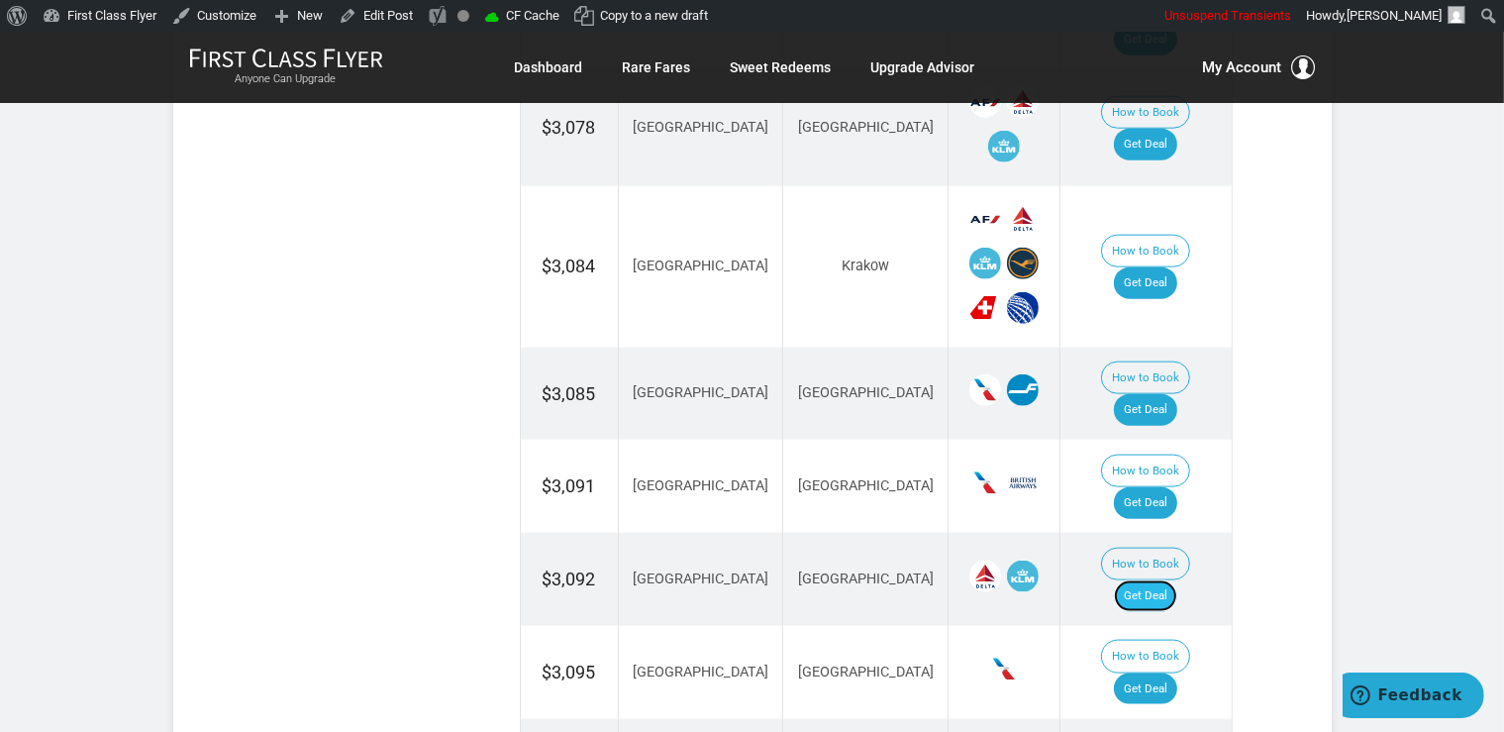
click at [1172, 580] on link "Get Deal" at bounding box center [1145, 596] width 63 height 32
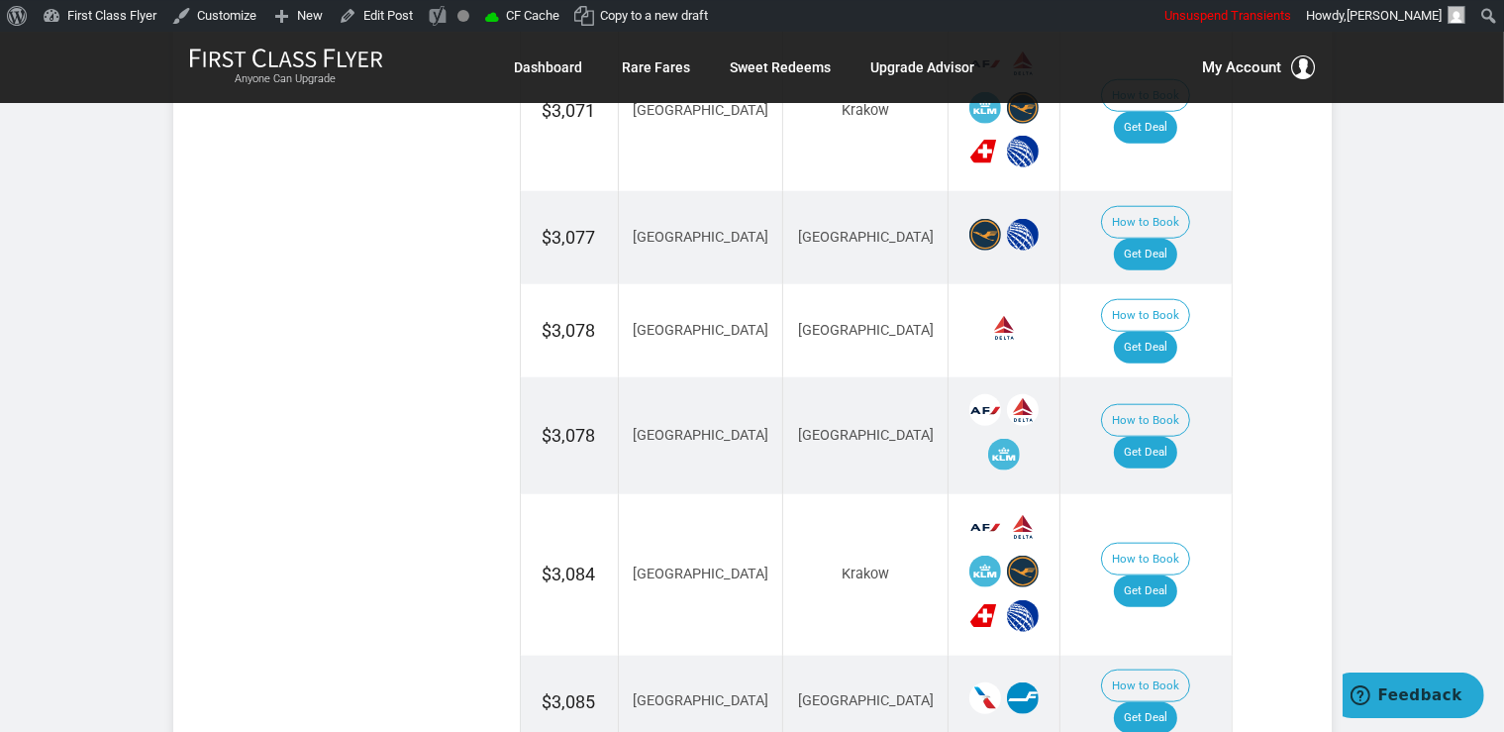
scroll to position [2091, 0]
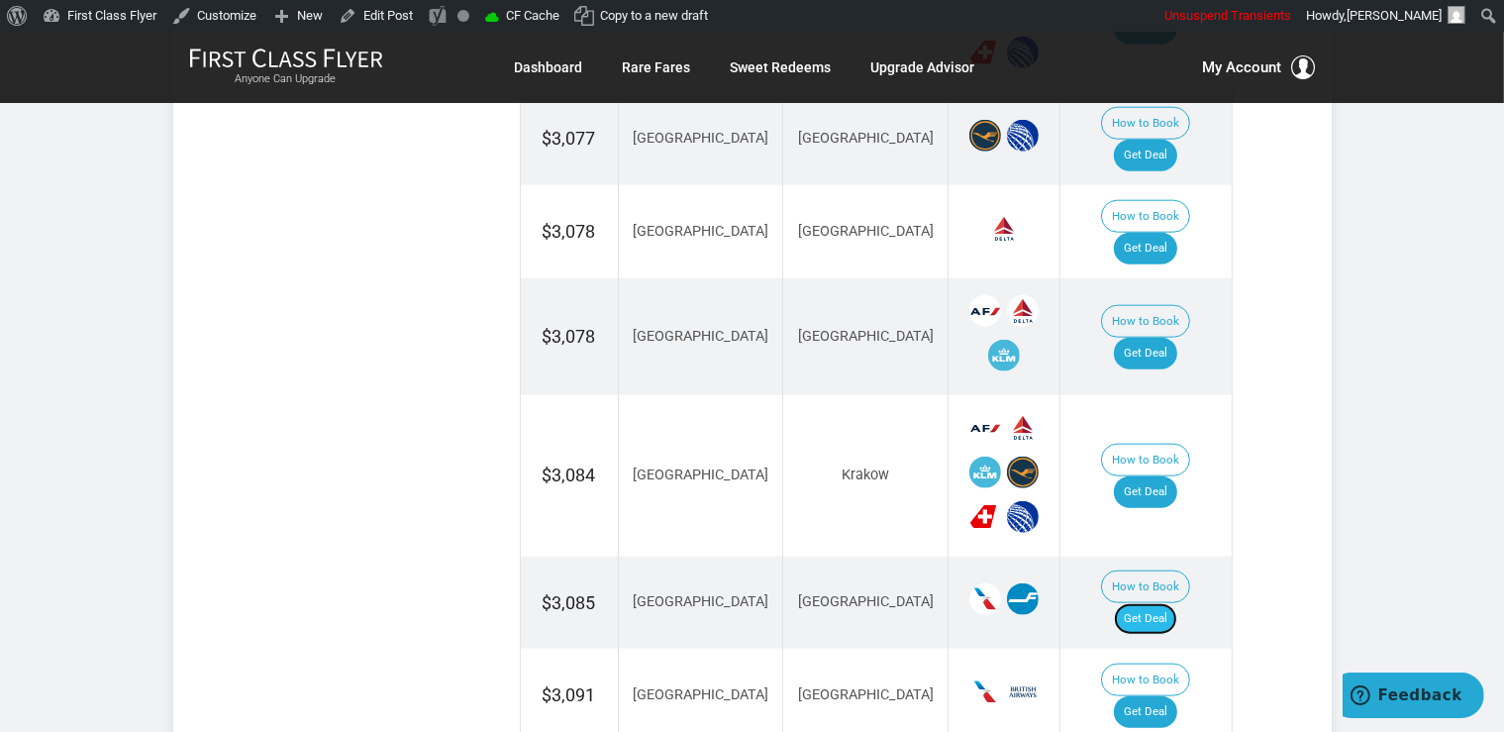
click at [1169, 603] on link "Get Deal" at bounding box center [1145, 619] width 63 height 32
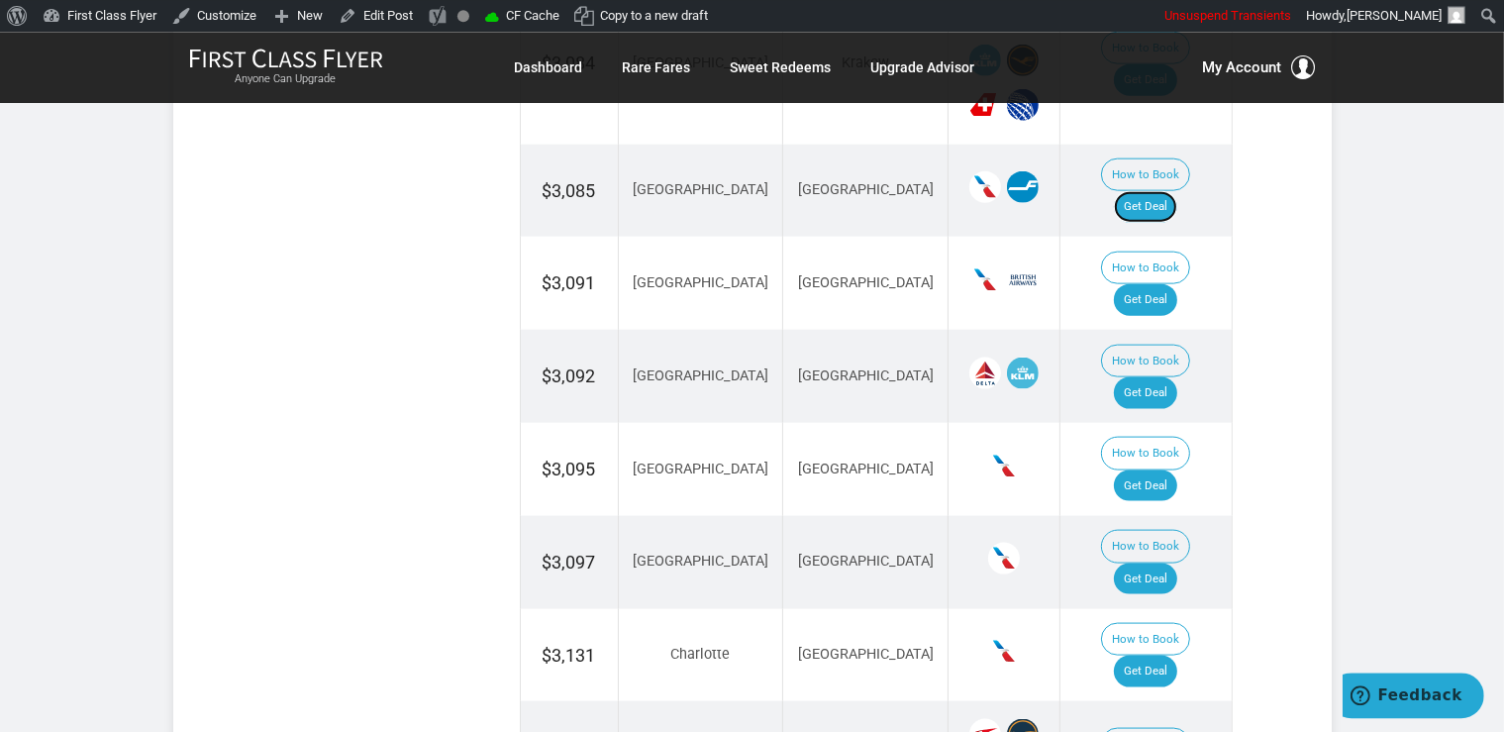
scroll to position [2509, 0]
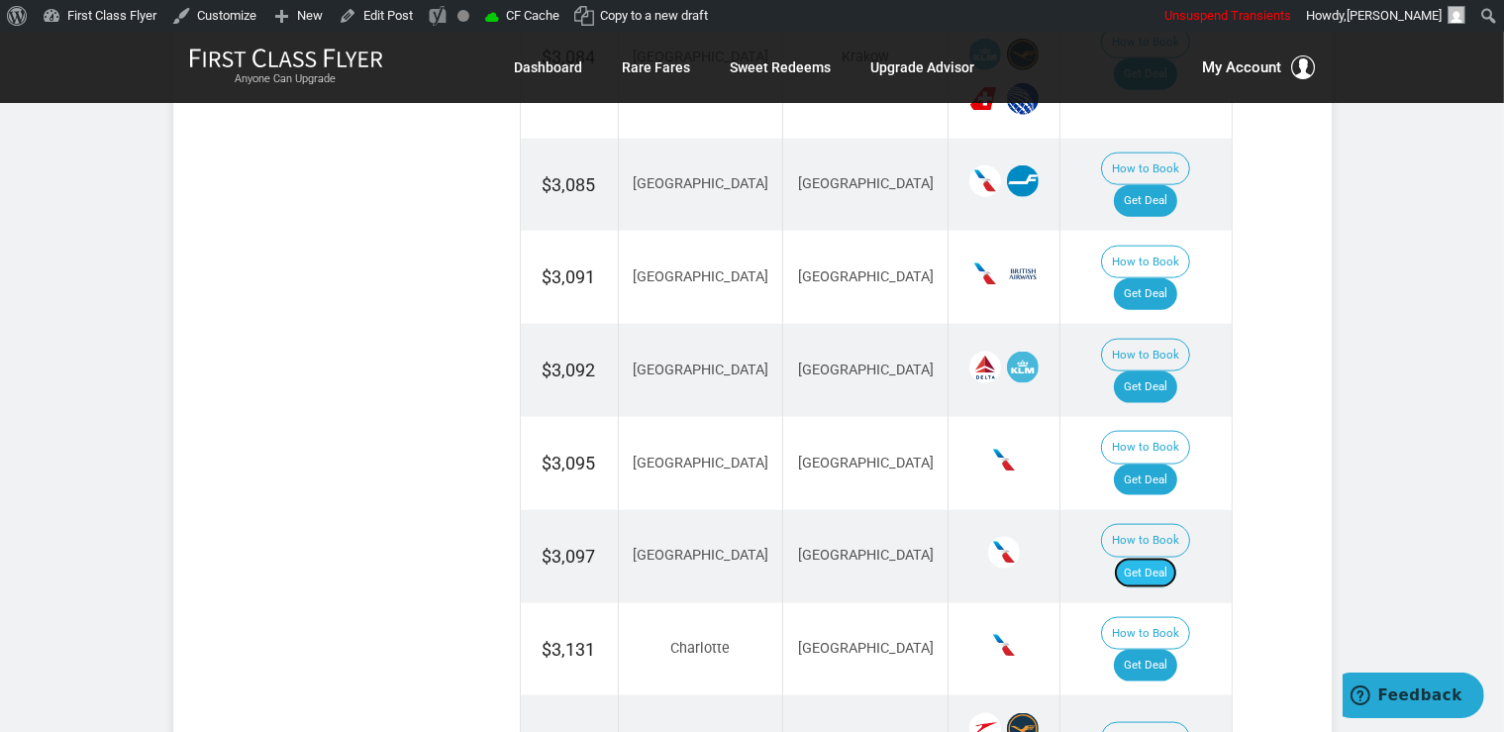
click at [1171, 558] on link "Get Deal" at bounding box center [1145, 574] width 63 height 32
click at [1141, 650] on link "Get Deal" at bounding box center [1145, 666] width 63 height 32
click at [1143, 464] on link "Get Deal" at bounding box center [1145, 480] width 63 height 32
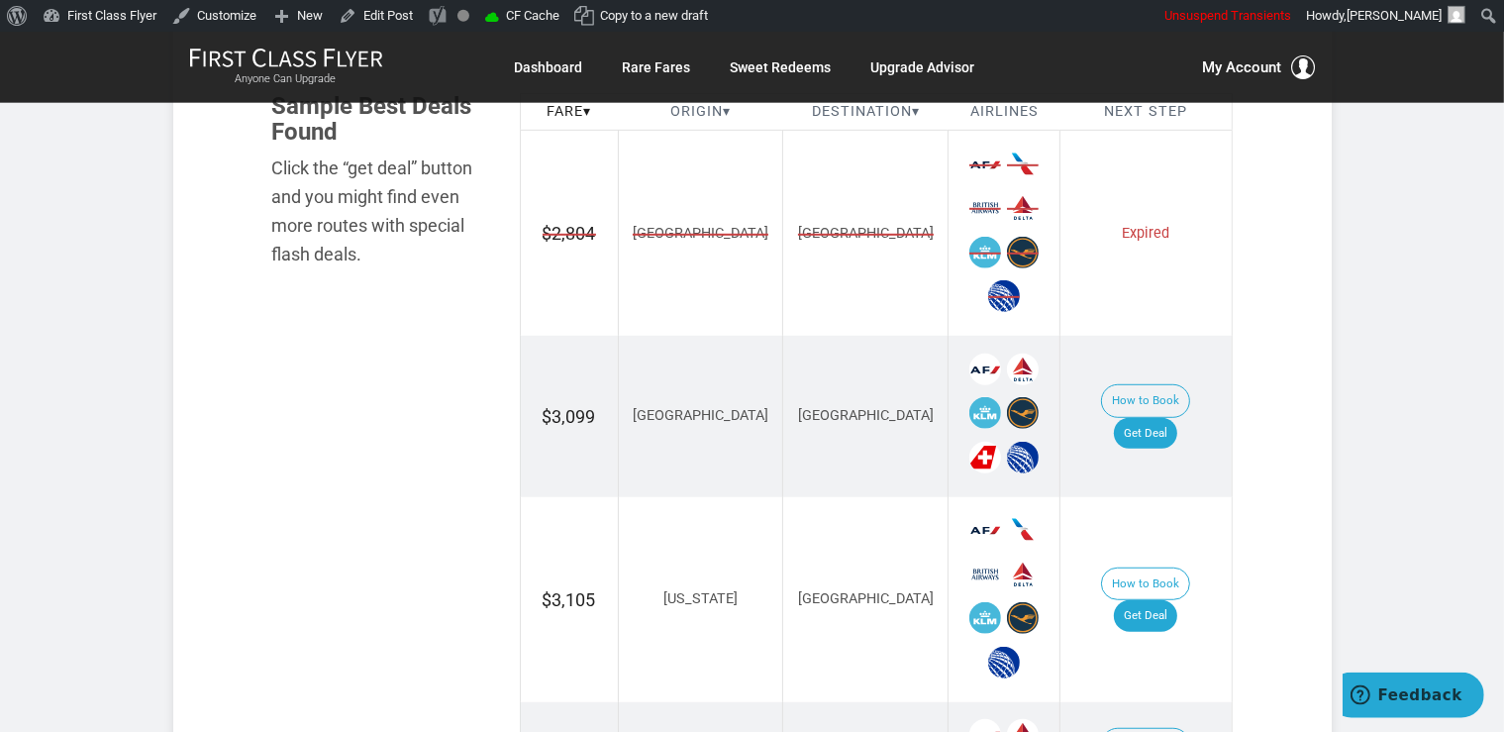
scroll to position [1255, 0]
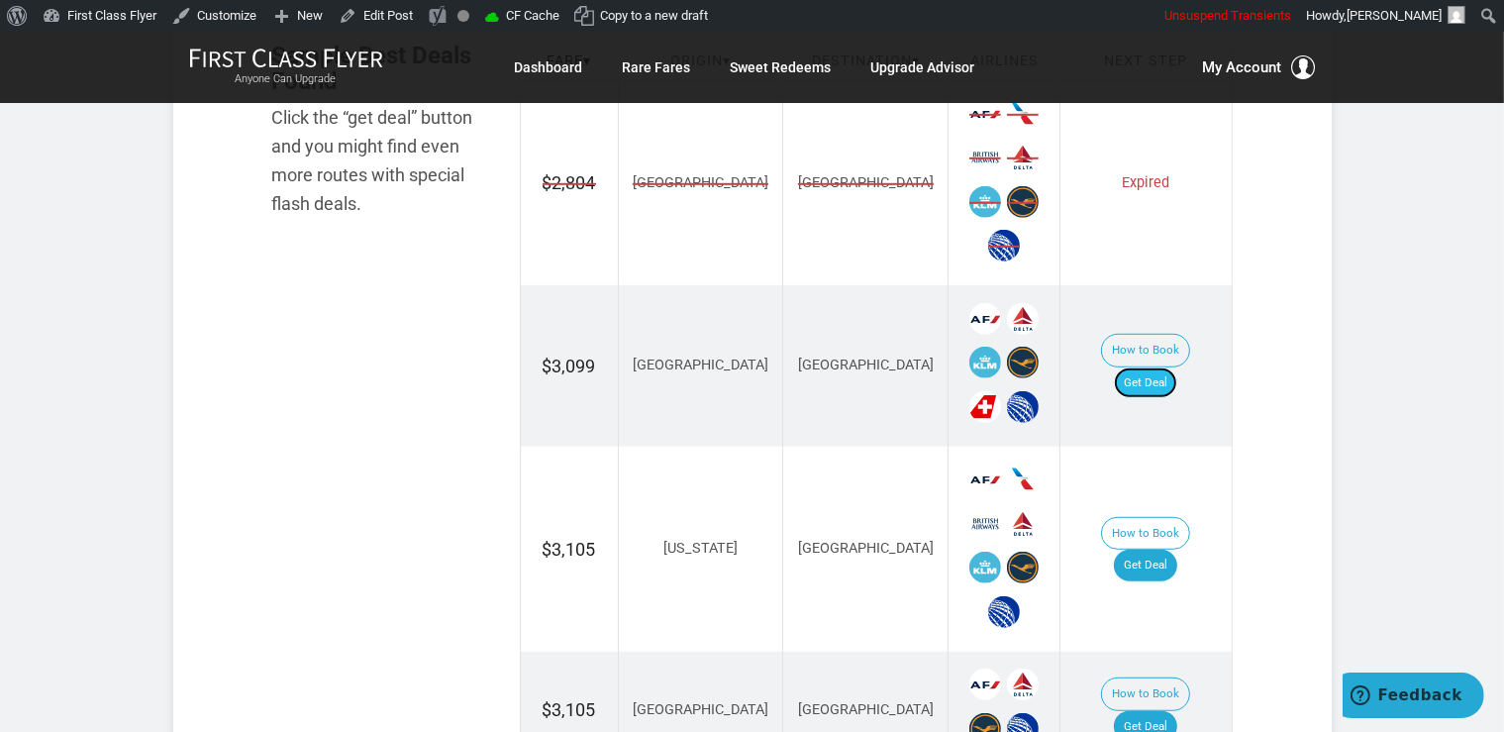
click at [1156, 371] on link "Get Deal" at bounding box center [1145, 383] width 63 height 32
click at [1177, 550] on link "Get Deal" at bounding box center [1145, 566] width 63 height 32
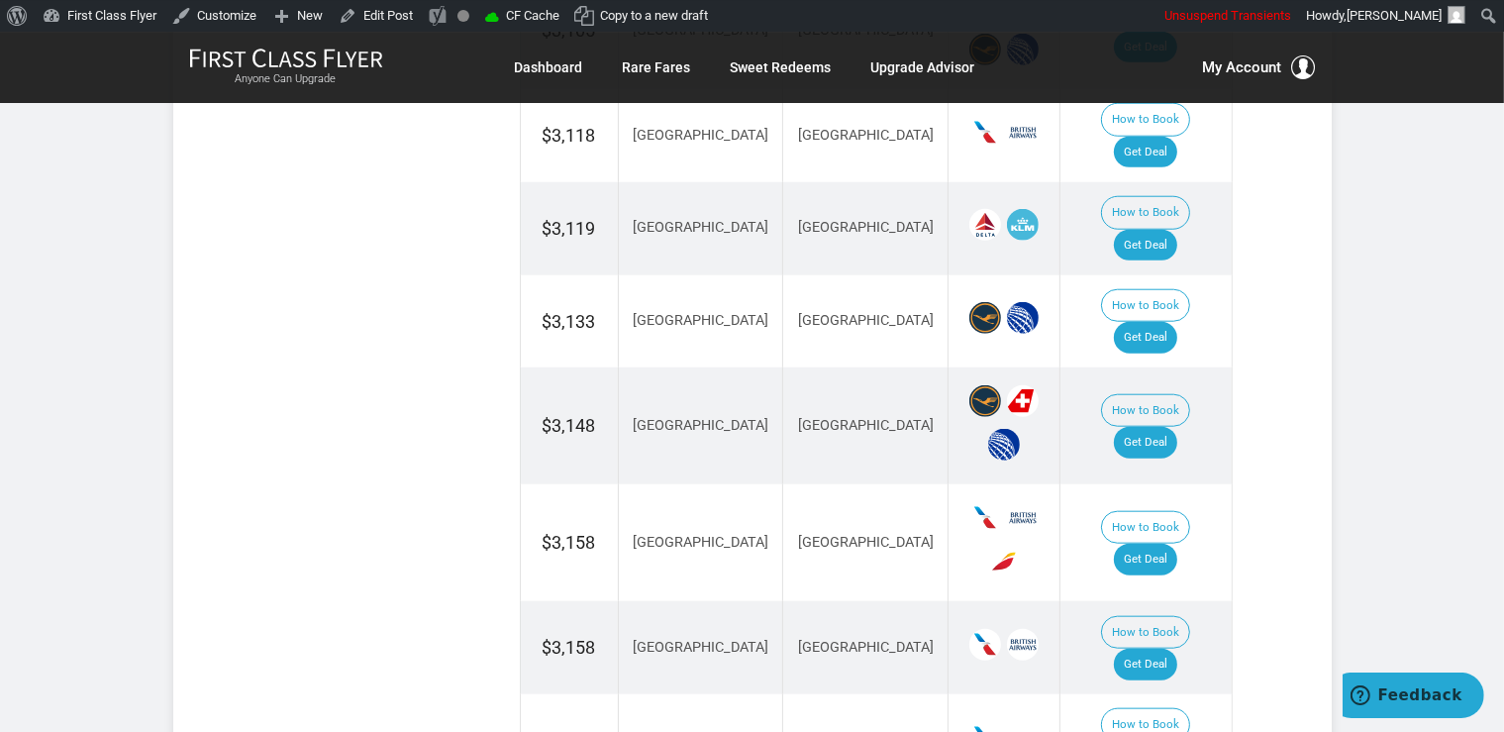
scroll to position [1986, 0]
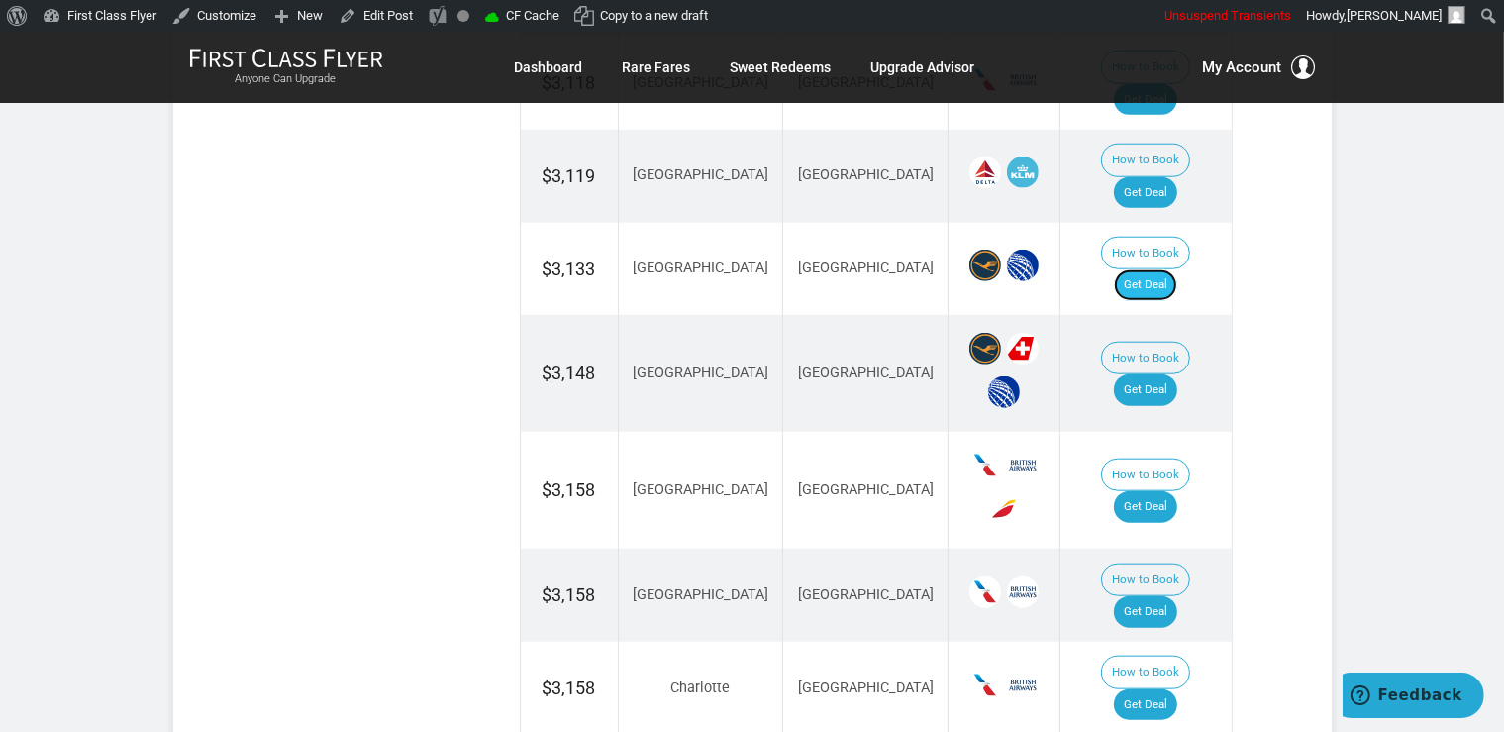
click at [1161, 269] on link "Get Deal" at bounding box center [1145, 285] width 63 height 32
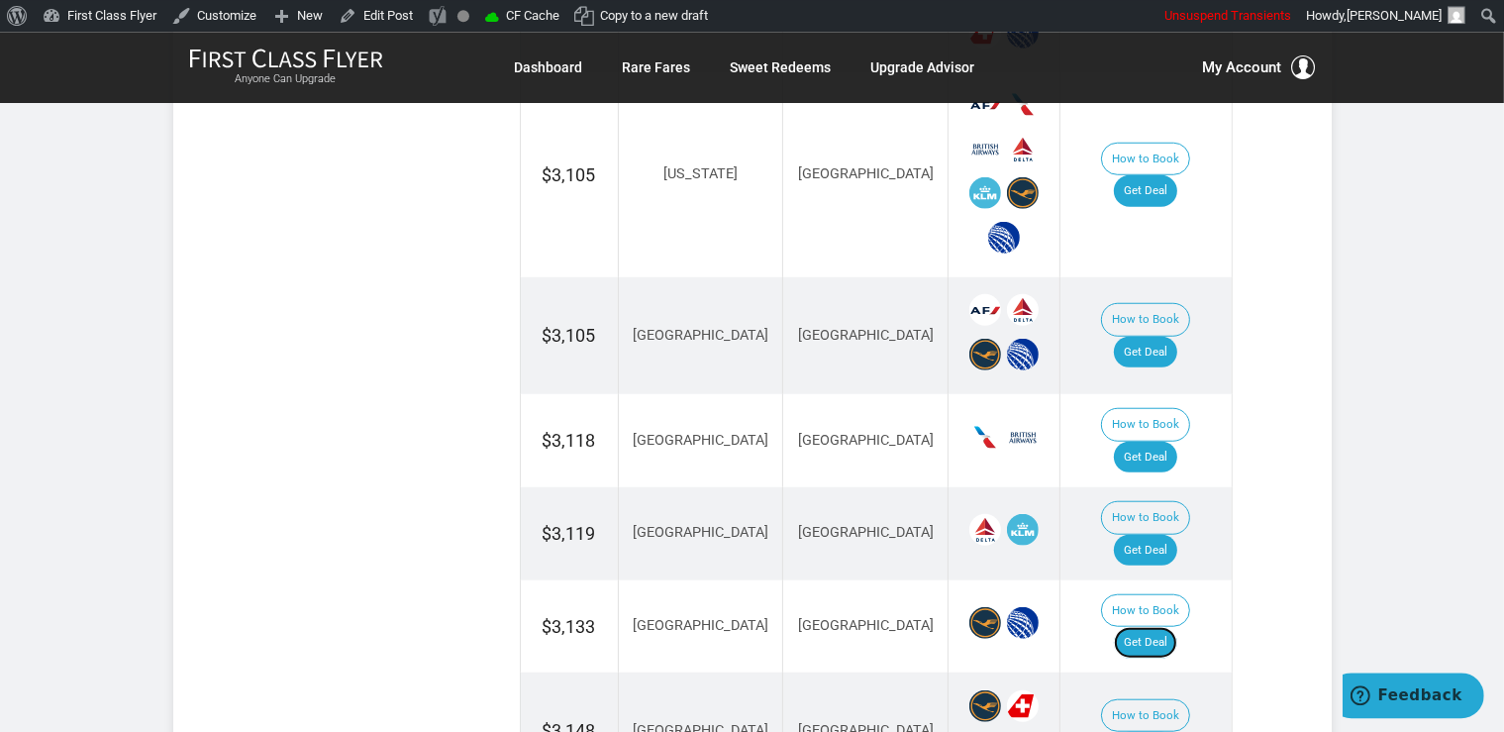
scroll to position [1673, 0]
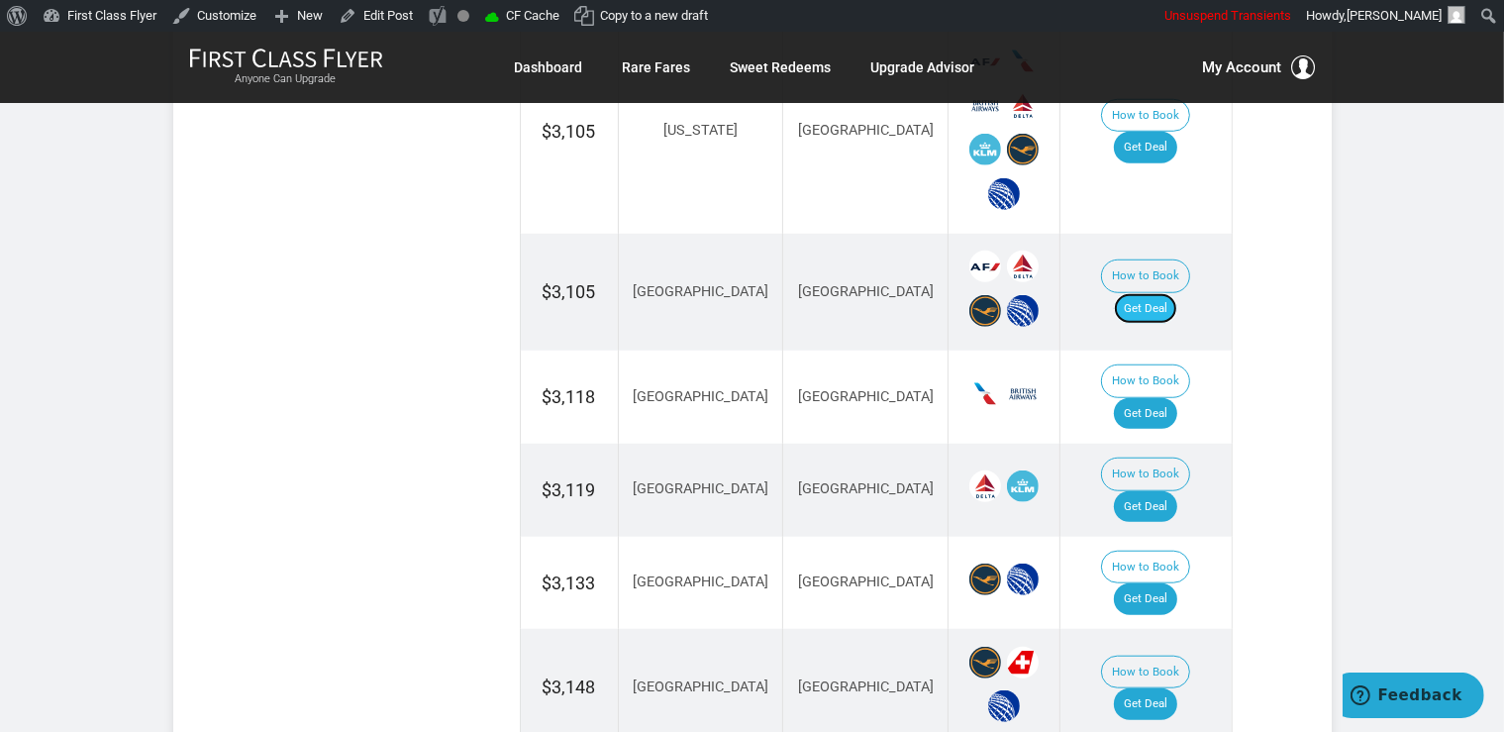
click at [1162, 293] on link "Get Deal" at bounding box center [1145, 309] width 63 height 32
click at [1177, 398] on link "Get Deal" at bounding box center [1145, 414] width 63 height 32
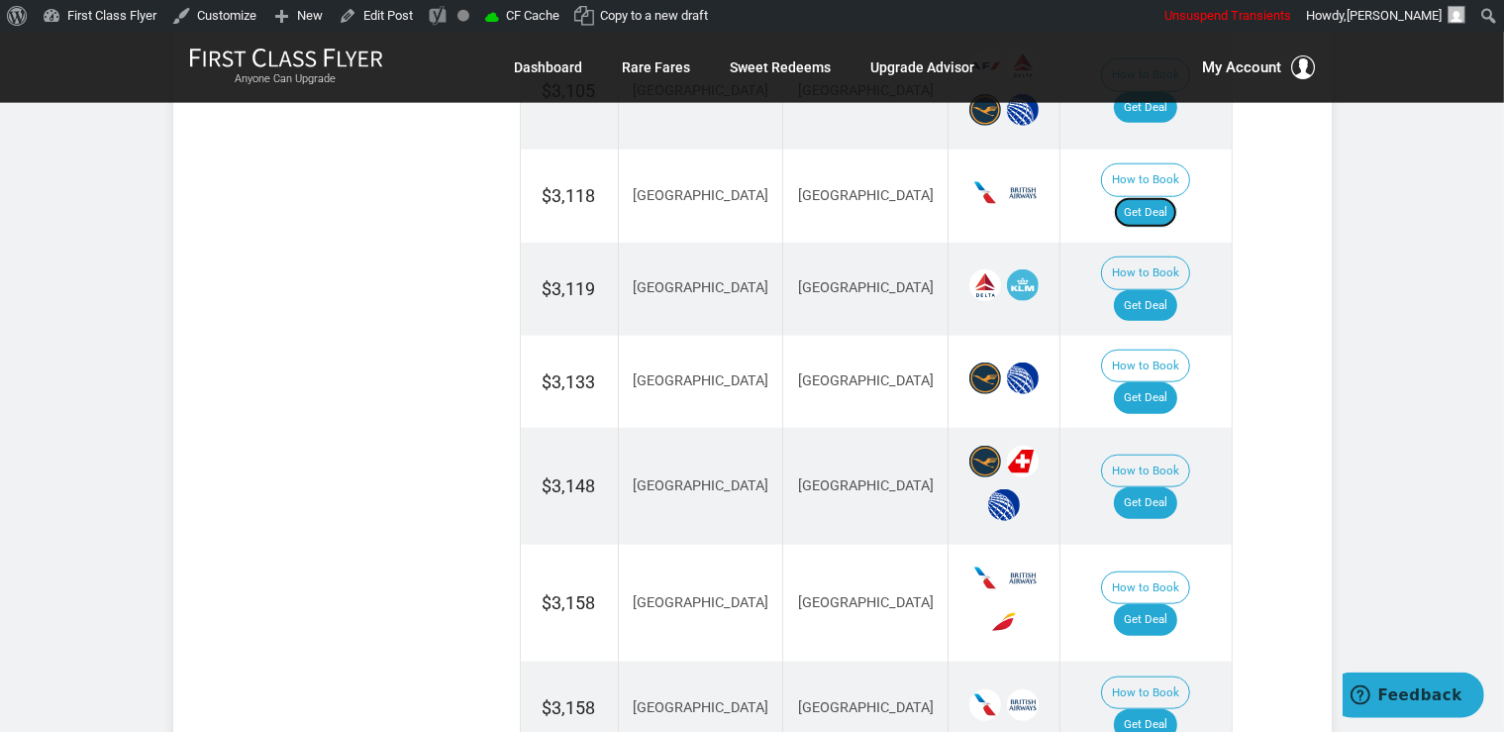
scroll to position [1881, 0]
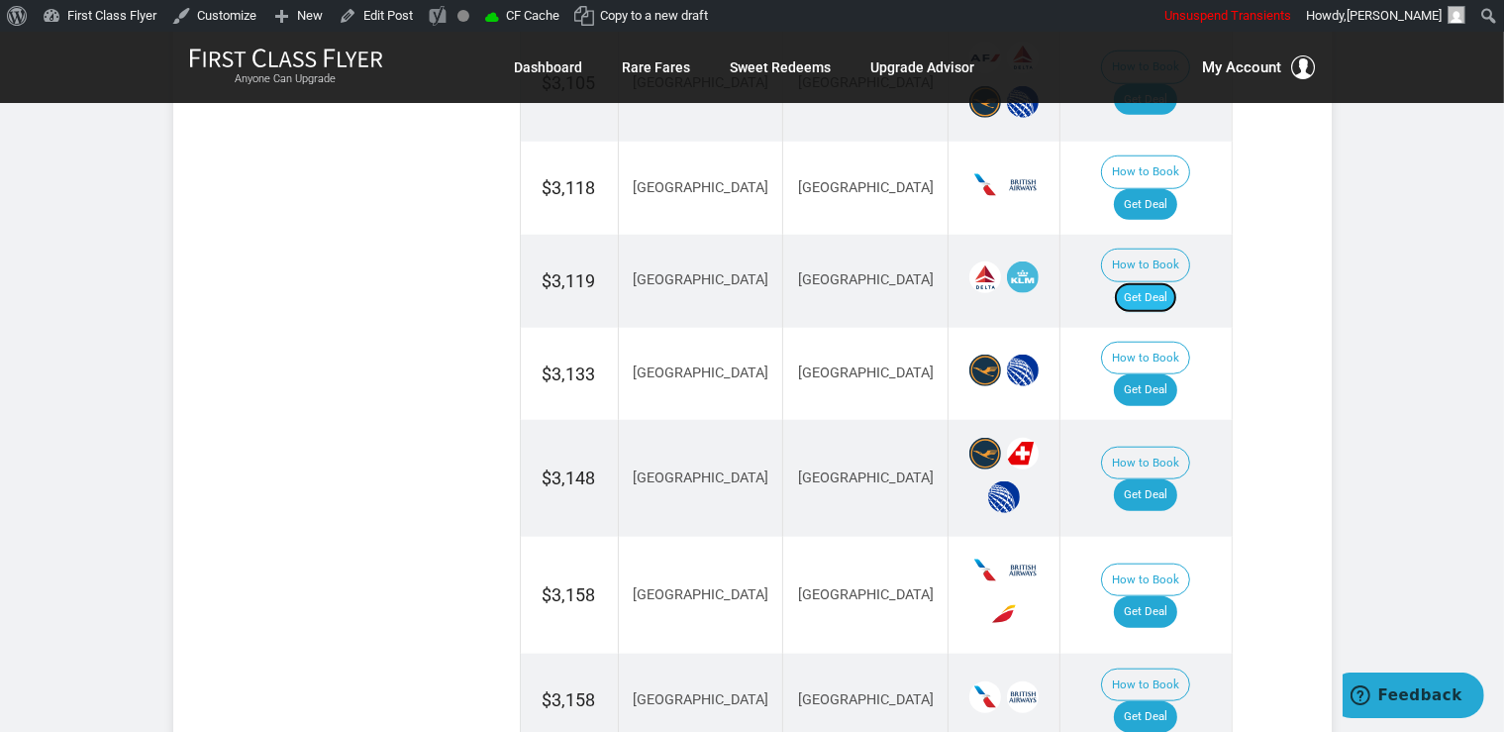
click at [1151, 282] on link "Get Deal" at bounding box center [1145, 298] width 63 height 32
click at [1173, 596] on link "Get Deal" at bounding box center [1145, 612] width 63 height 32
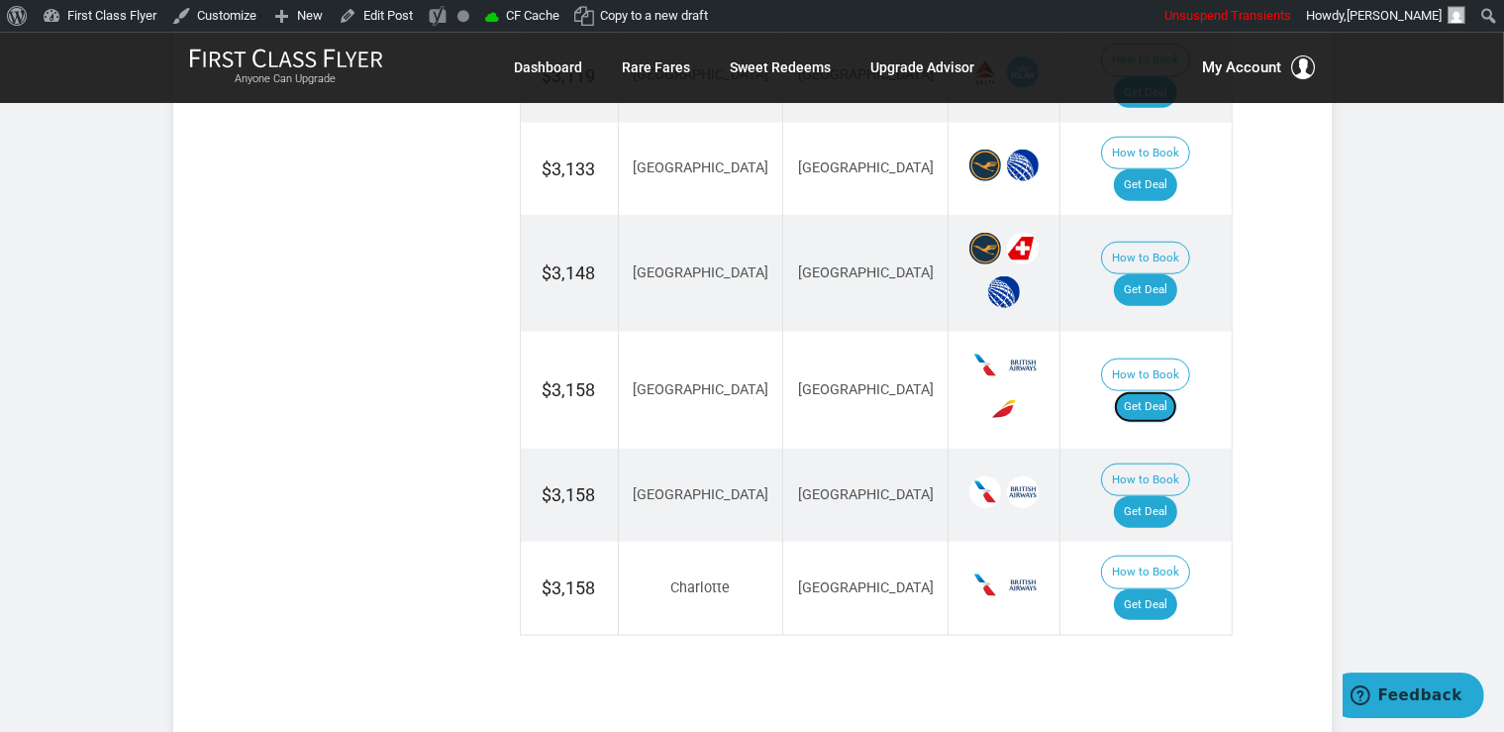
scroll to position [2091, 0]
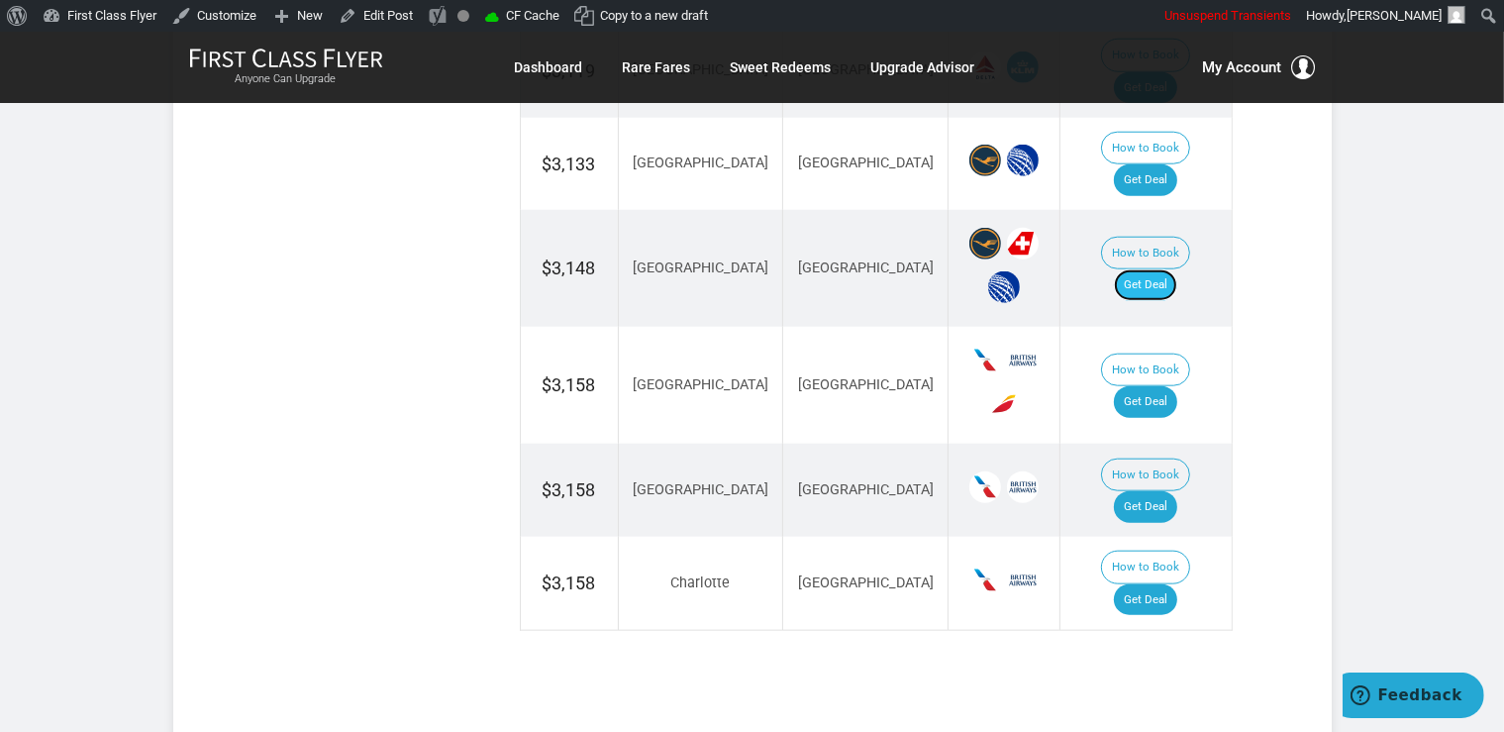
click at [1157, 269] on link "Get Deal" at bounding box center [1145, 285] width 63 height 32
click at [1164, 269] on link "Get Deal" at bounding box center [1145, 285] width 63 height 32
click at [1163, 269] on link "Get Deal" at bounding box center [1145, 285] width 63 height 32
click at [1167, 491] on link "Get Deal" at bounding box center [1145, 507] width 63 height 32
click at [1144, 584] on link "Get Deal" at bounding box center [1145, 600] width 63 height 32
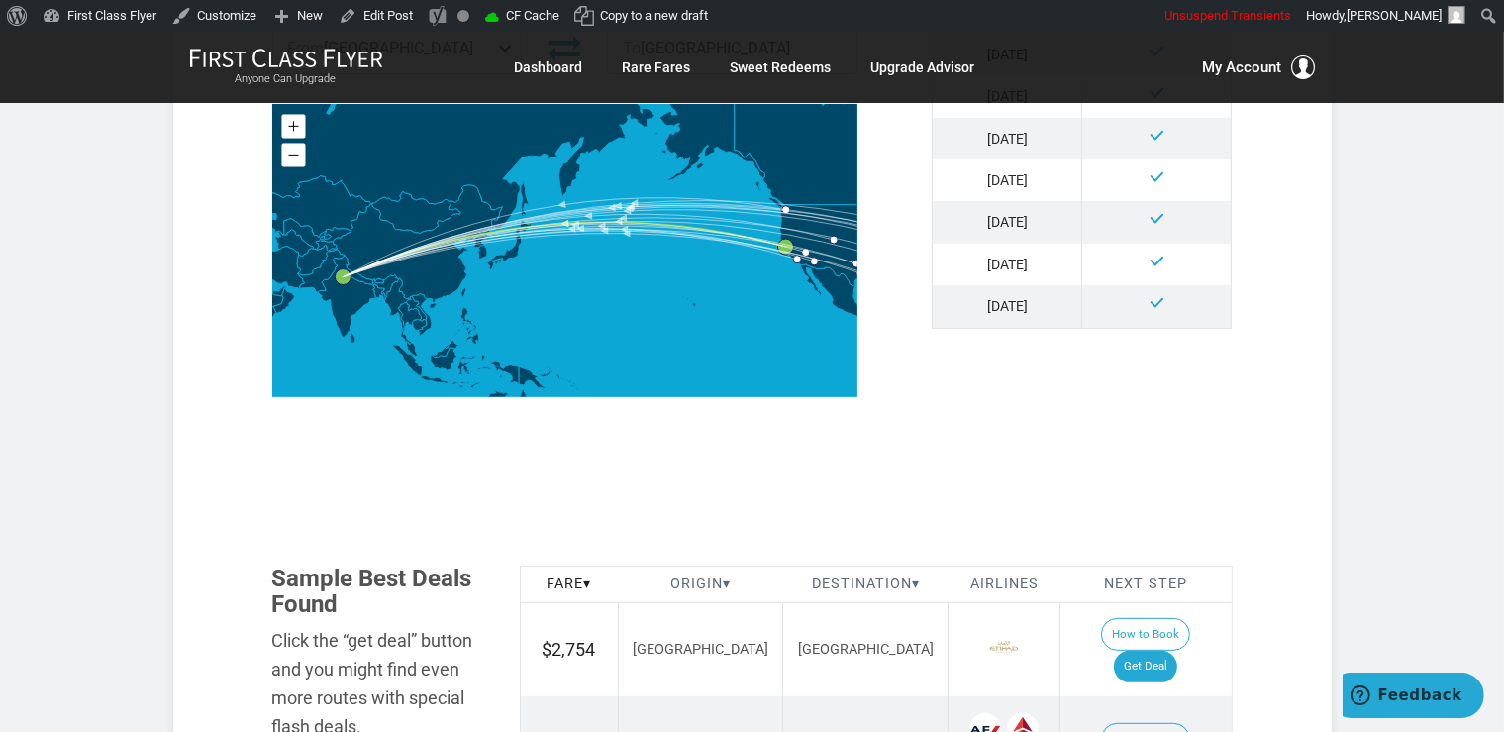
scroll to position [1150, 0]
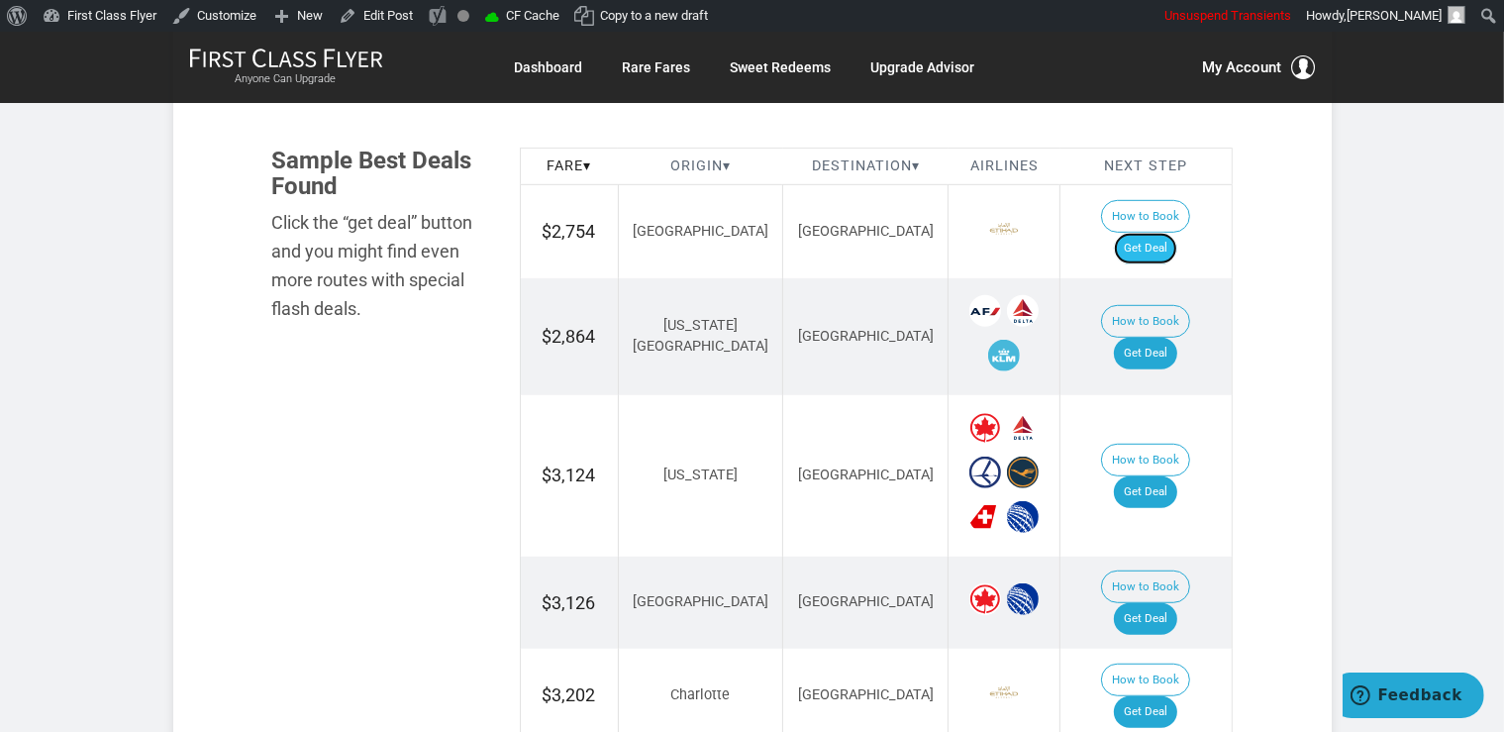
click at [1177, 233] on link "Get Deal" at bounding box center [1145, 249] width 63 height 32
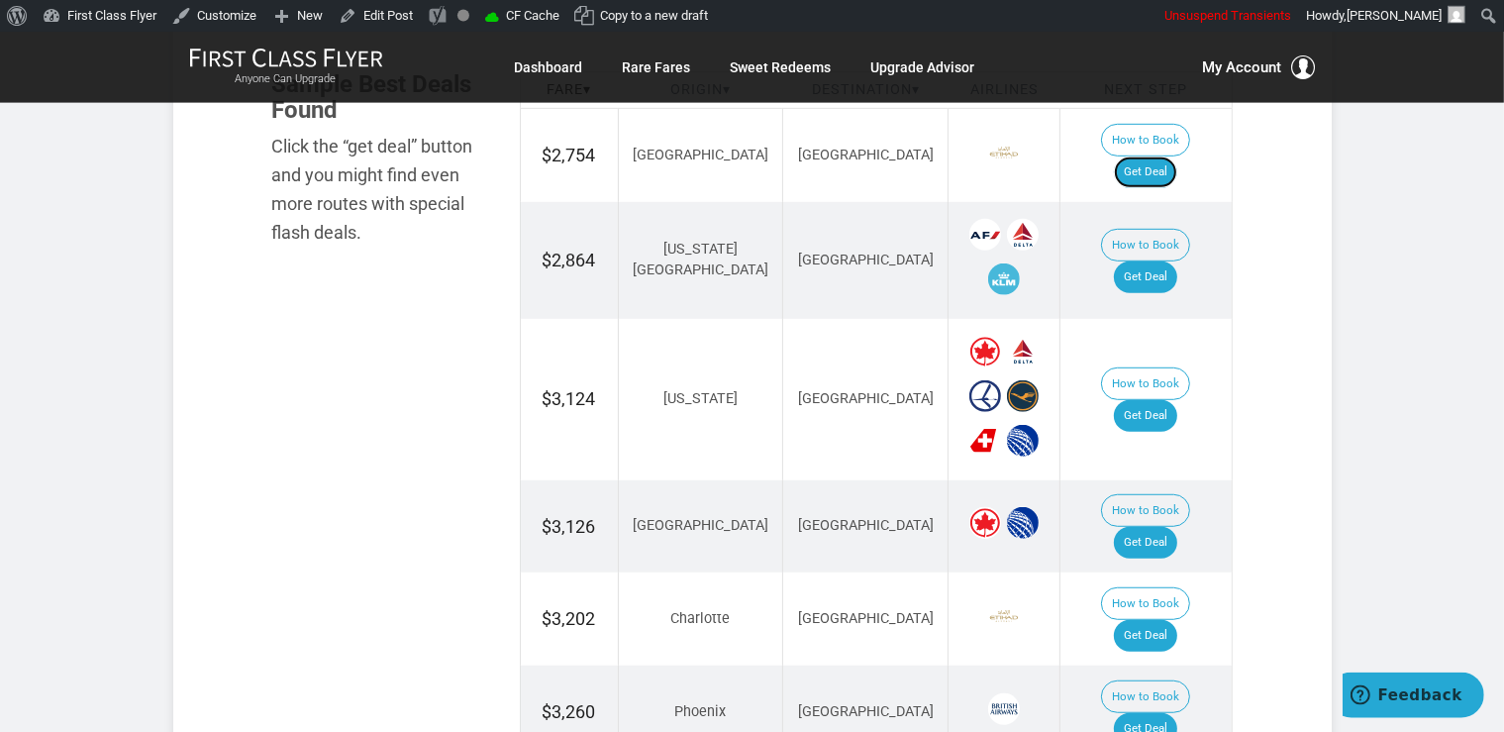
scroll to position [1255, 0]
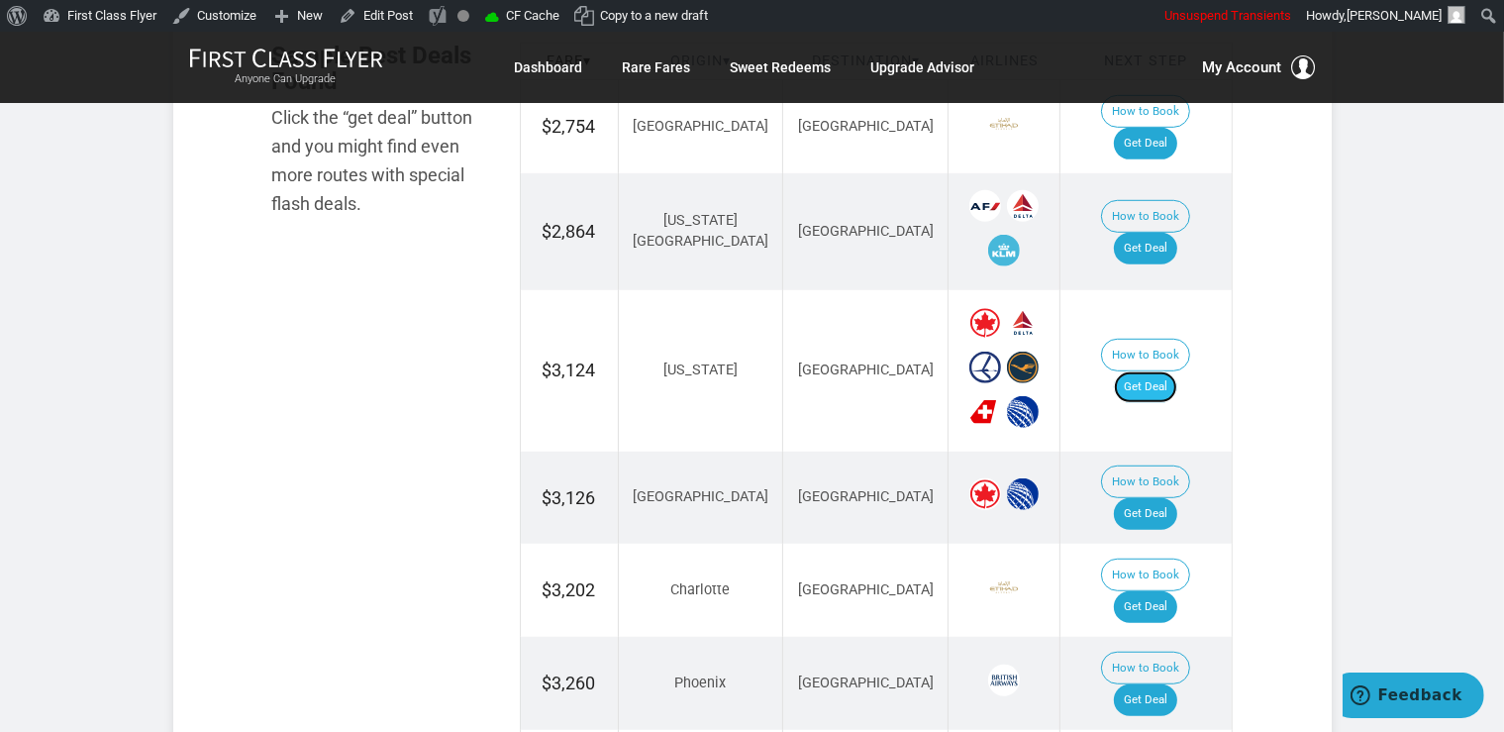
click at [1171, 371] on link "Get Deal" at bounding box center [1145, 387] width 63 height 32
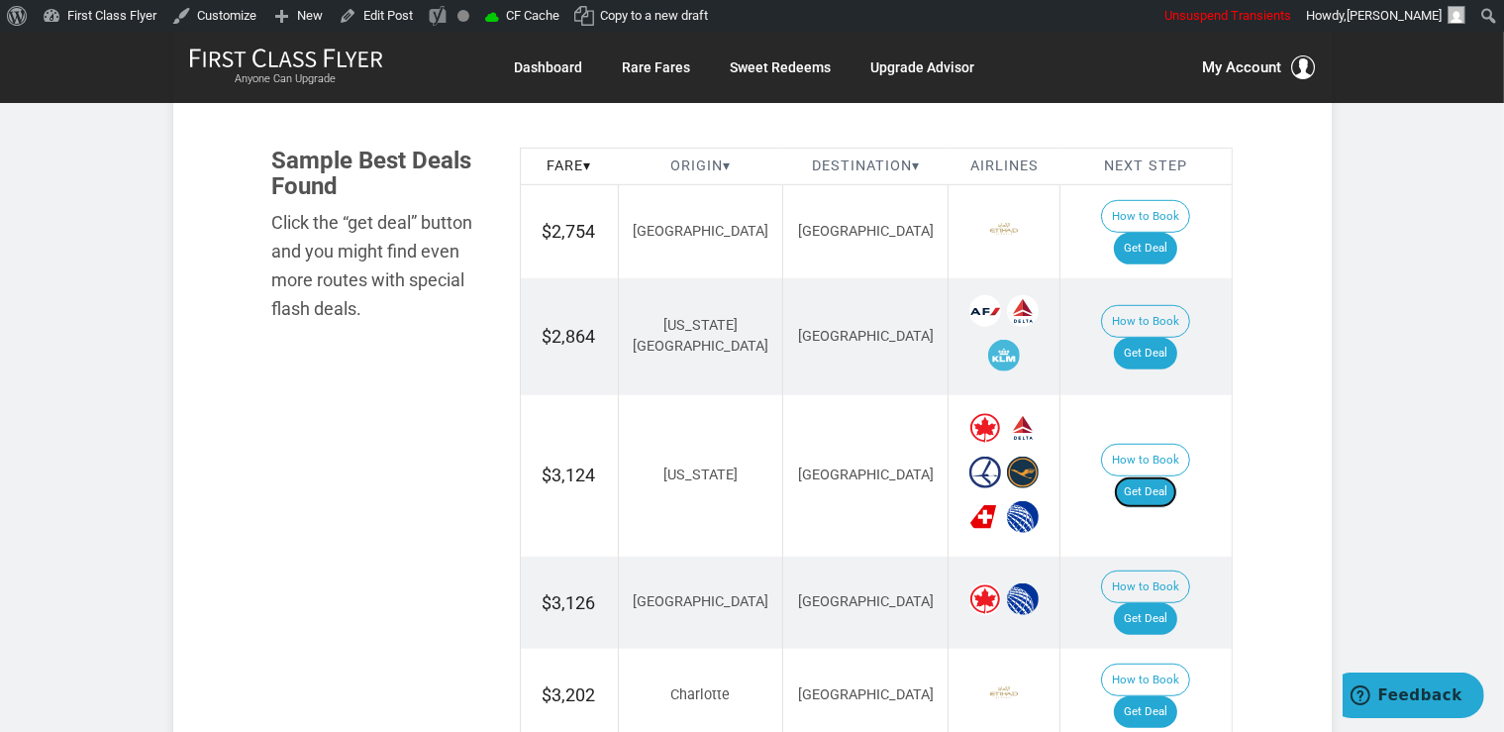
scroll to position [1046, 0]
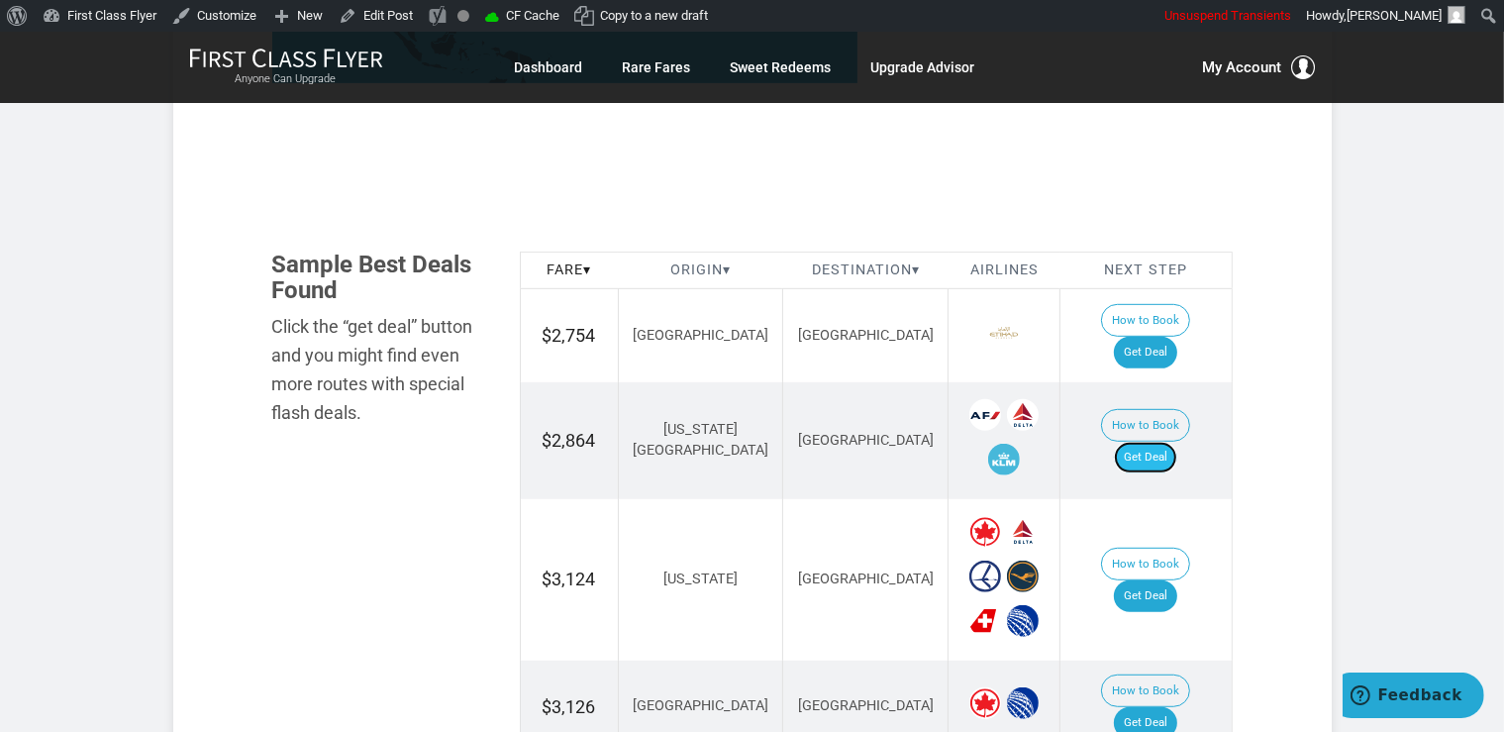
click at [1171, 442] on link "Get Deal" at bounding box center [1145, 458] width 63 height 32
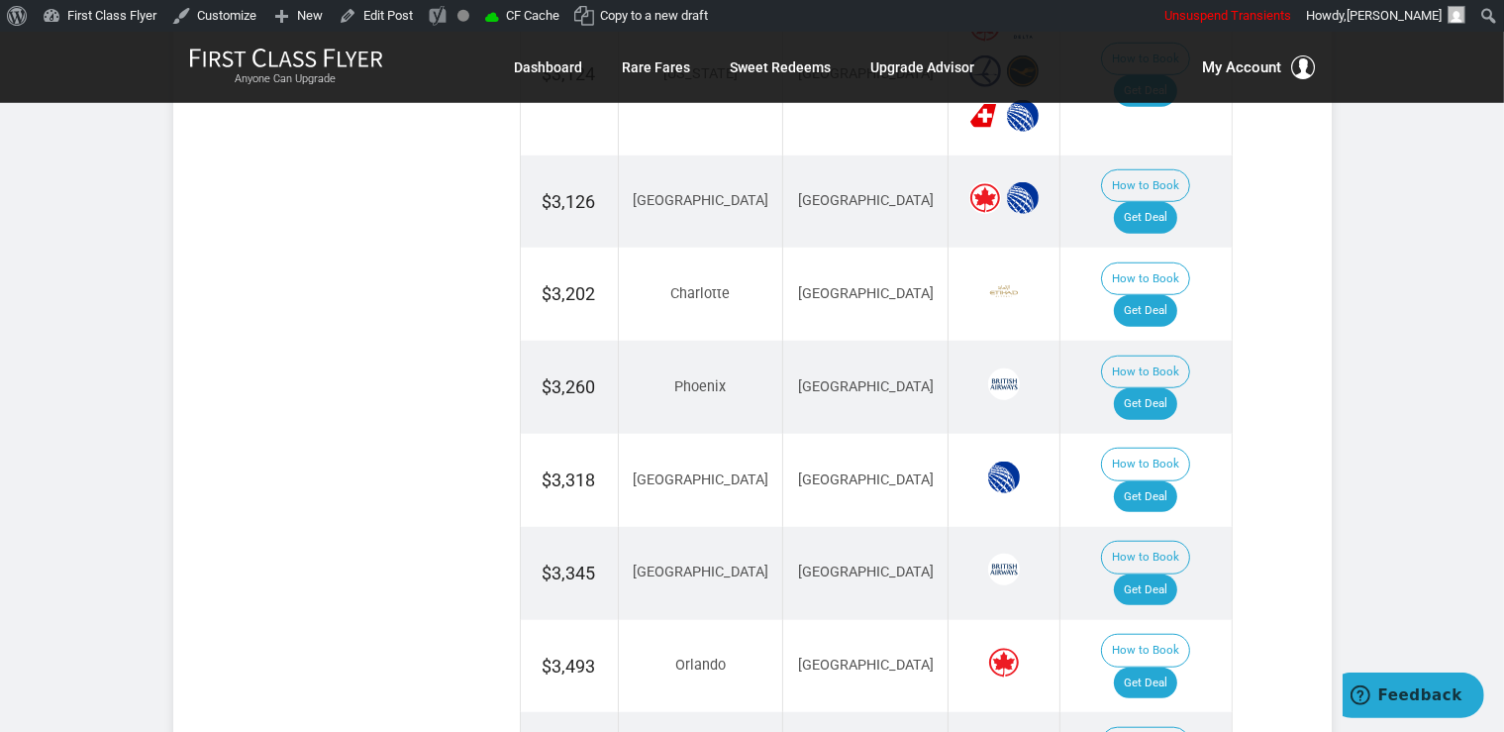
scroll to position [1604, 0]
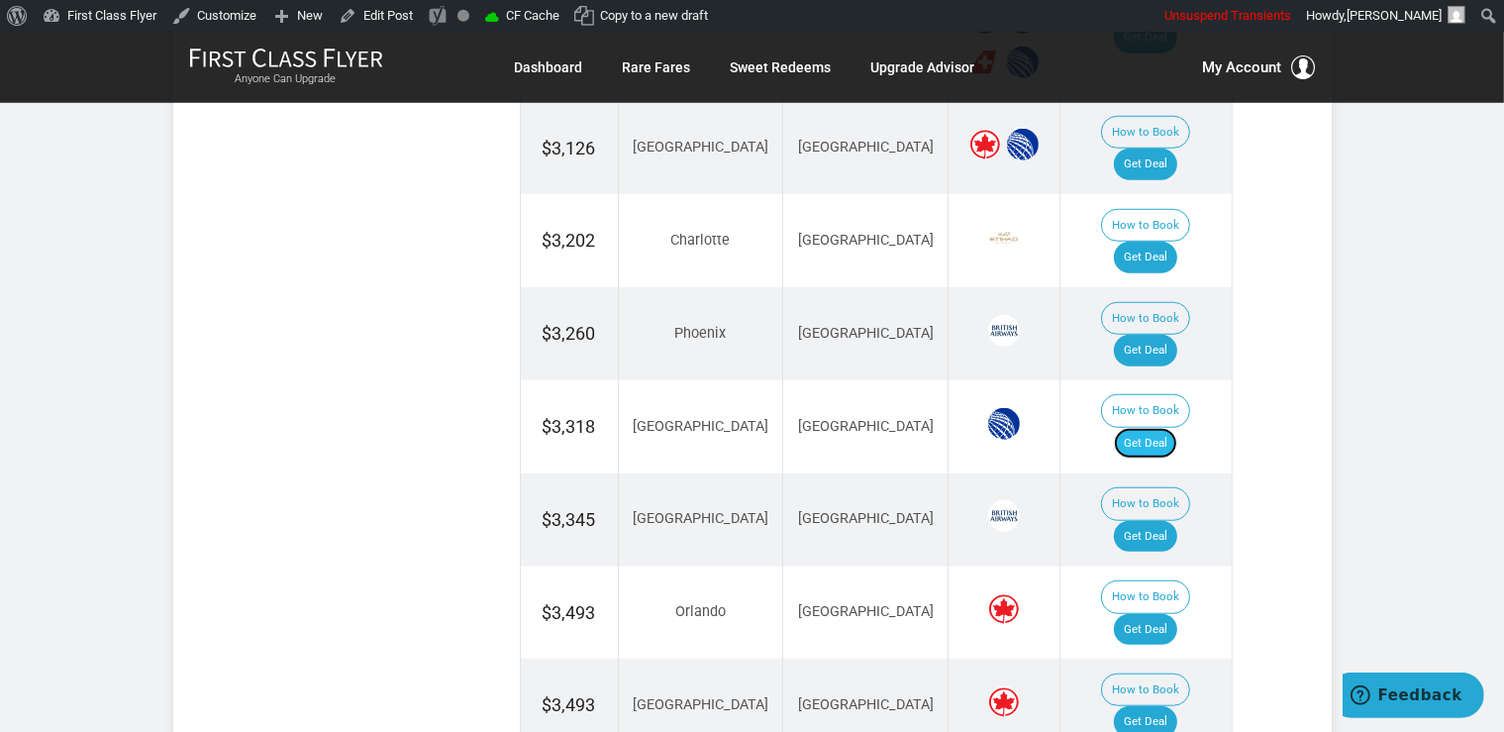
click at [1167, 428] on link "Get Deal" at bounding box center [1145, 444] width 63 height 32
click at [1147, 521] on link "Get Deal" at bounding box center [1145, 537] width 63 height 32
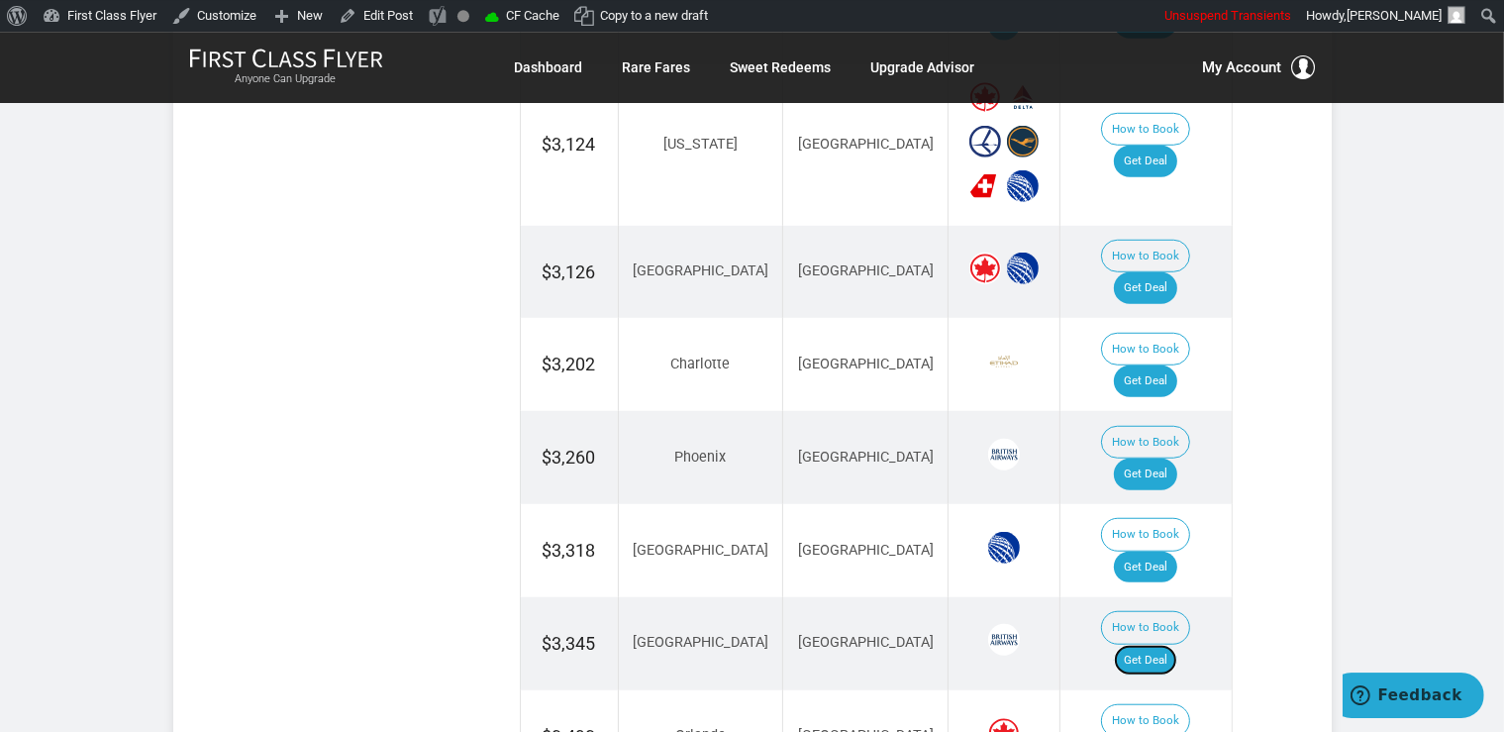
scroll to position [1499, 0]
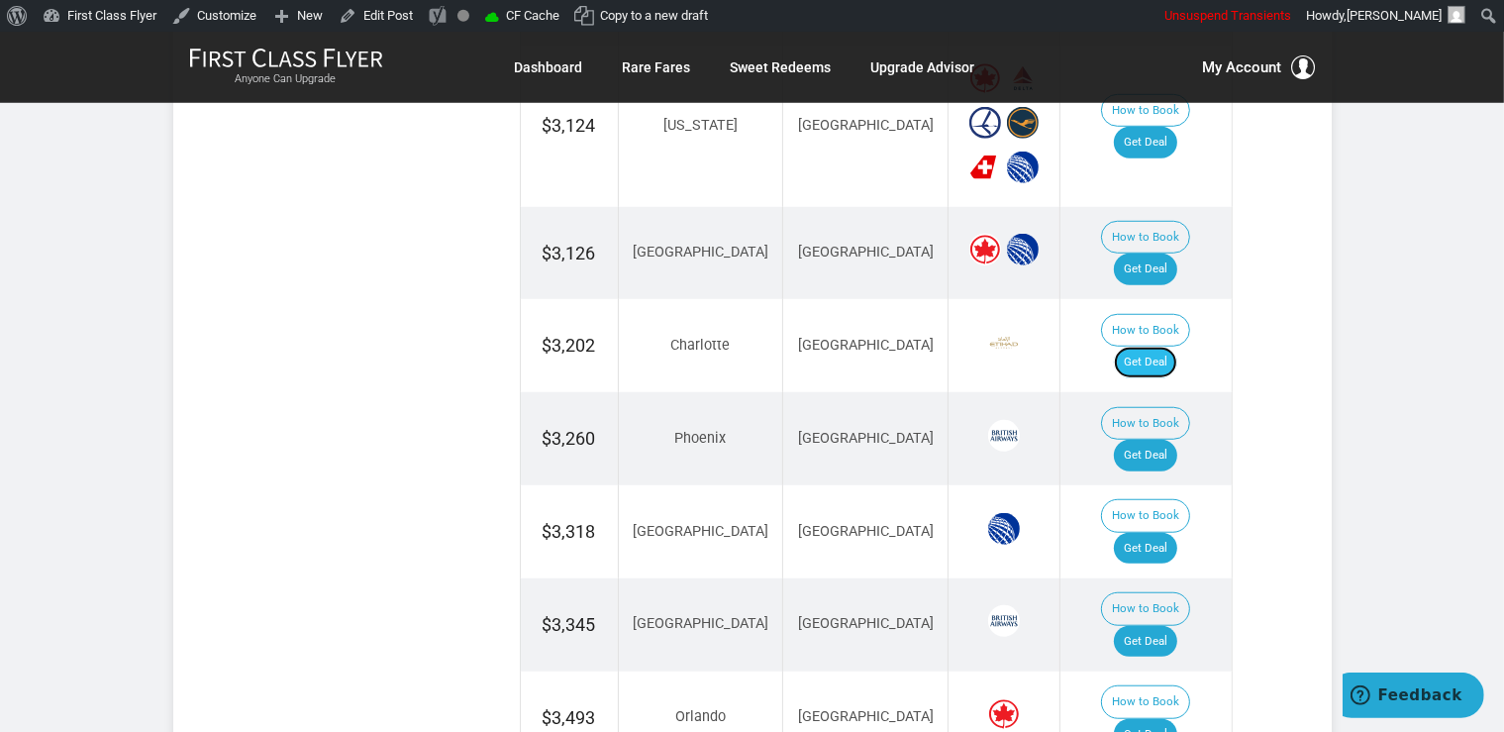
click at [1170, 347] on link "Get Deal" at bounding box center [1145, 363] width 63 height 32
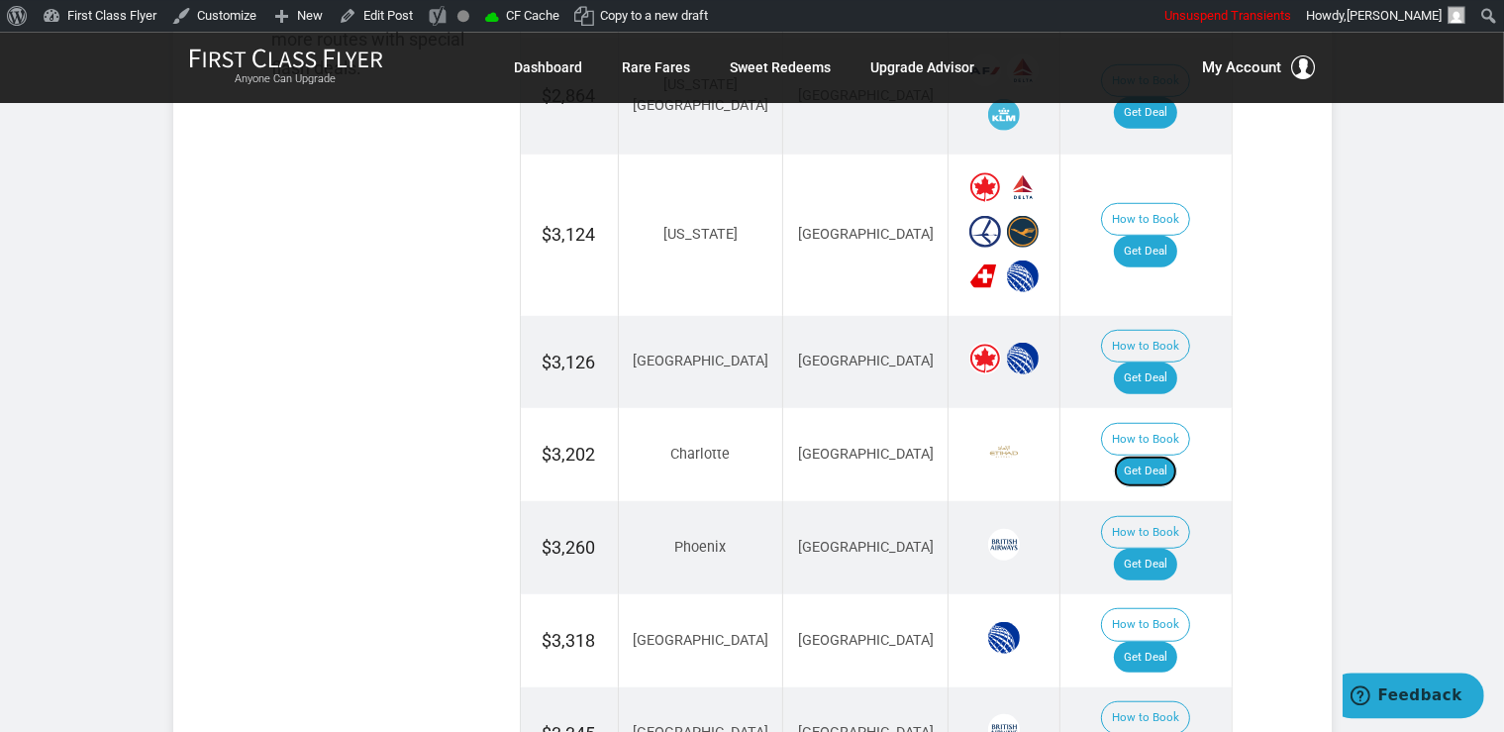
scroll to position [1394, 0]
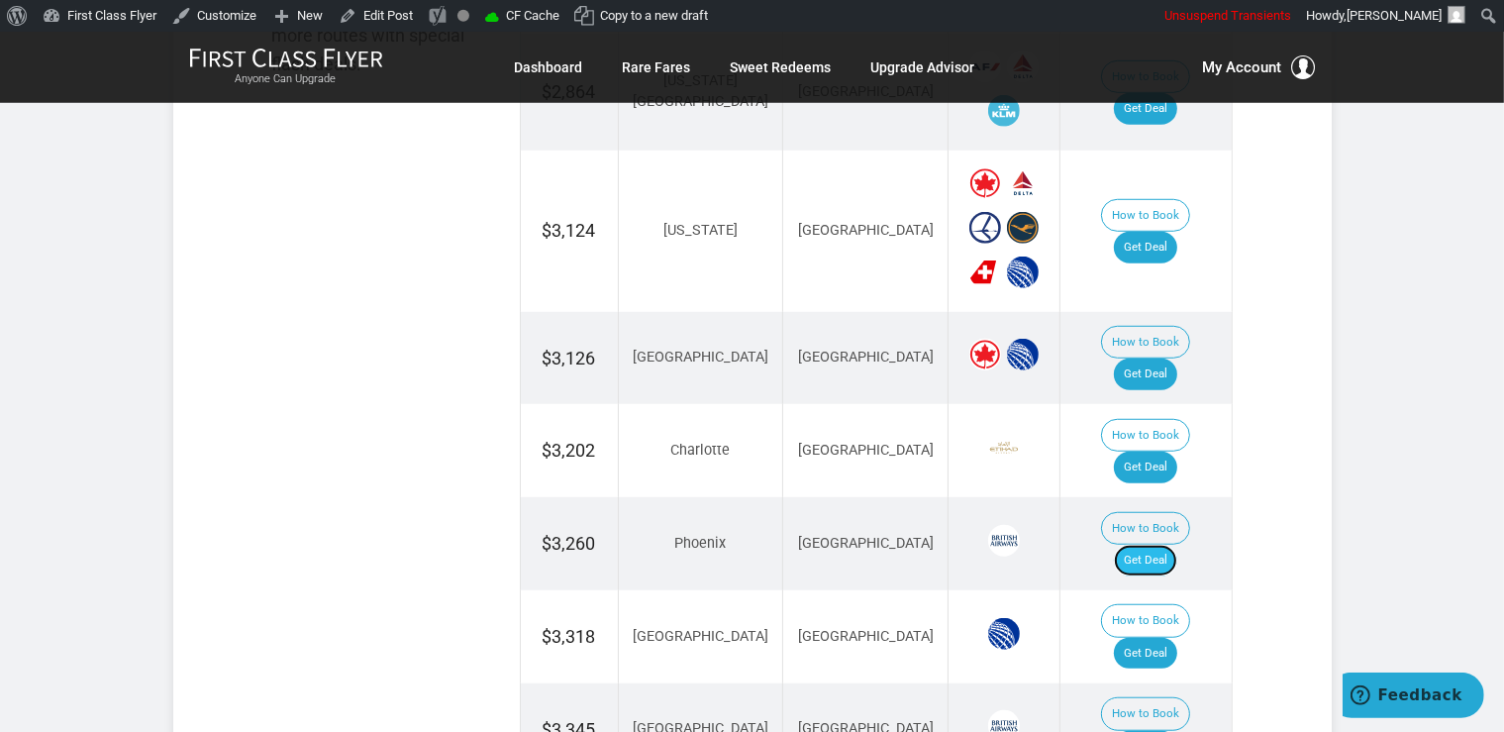
click at [1162, 545] on link "Get Deal" at bounding box center [1145, 561] width 63 height 32
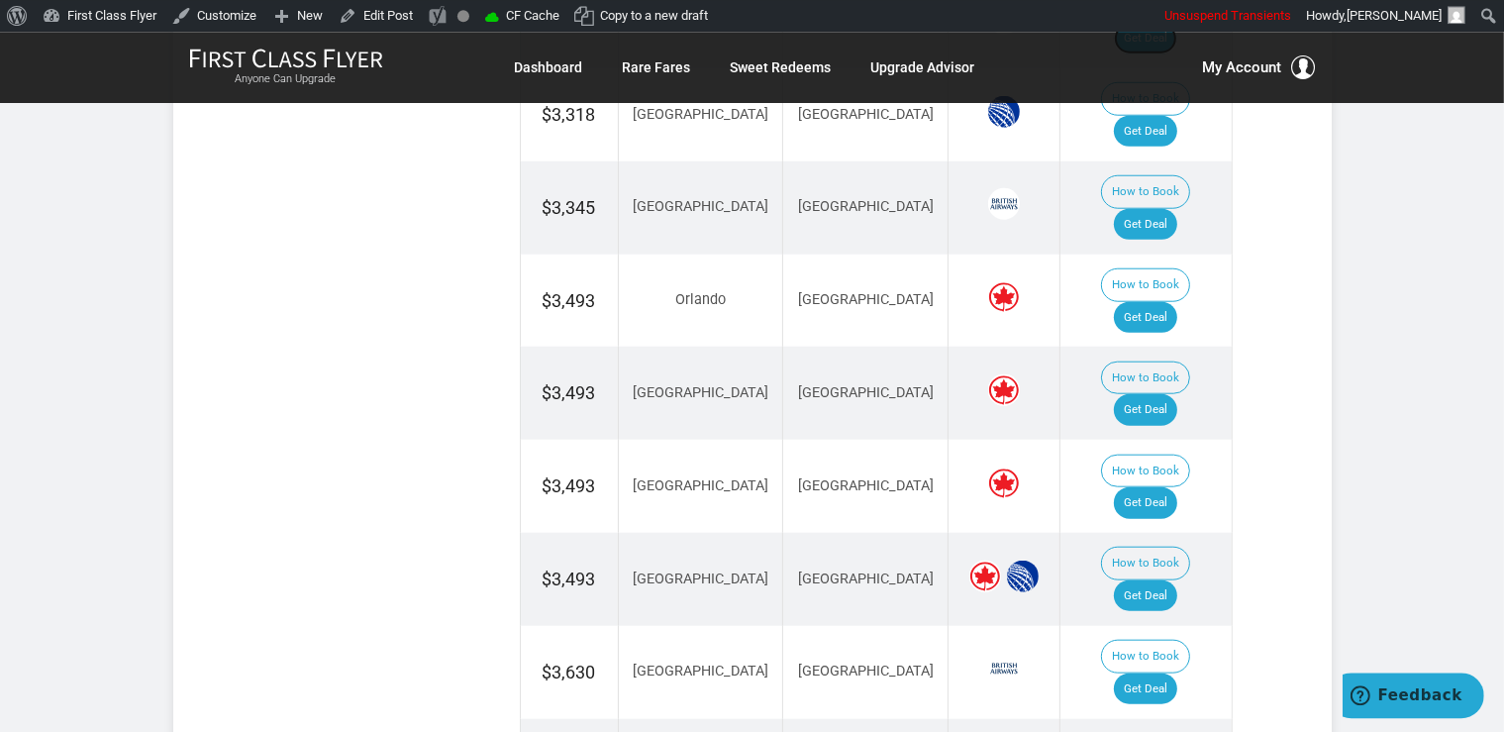
scroll to position [1917, 0]
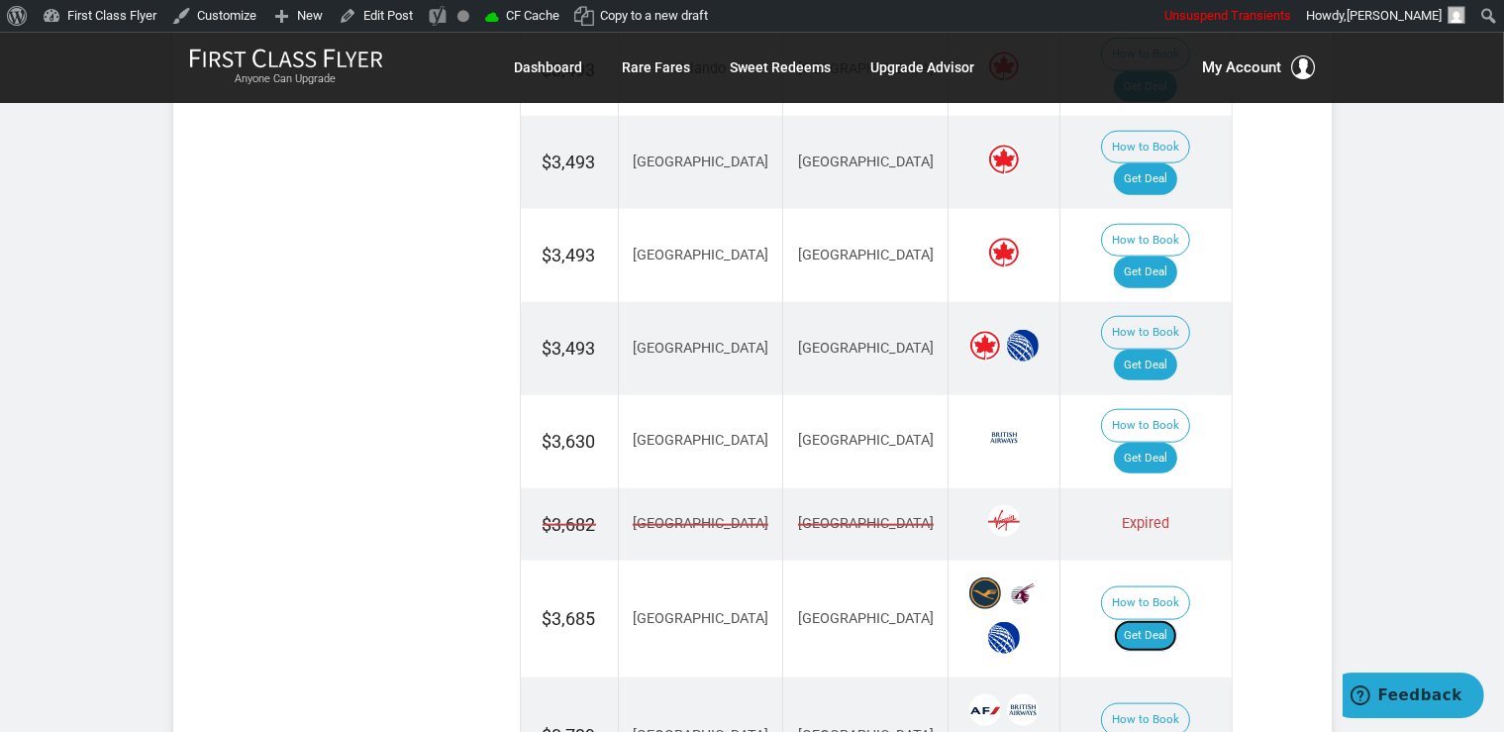
scroll to position [2231, 0]
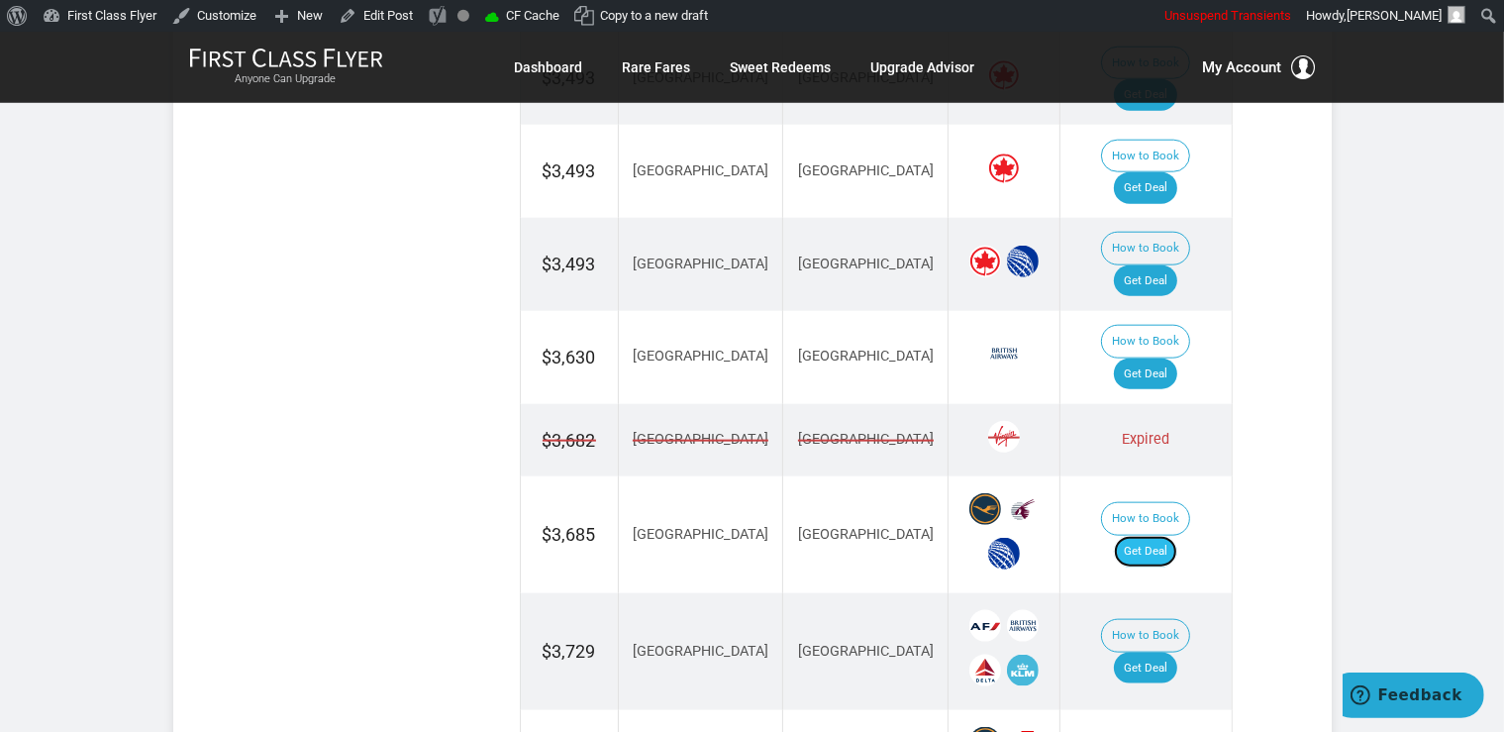
drag, startPoint x: 1162, startPoint y: 294, endPoint x: 1162, endPoint y: 276, distance: 17.8
click at [1162, 536] on link "Get Deal" at bounding box center [1145, 552] width 63 height 32
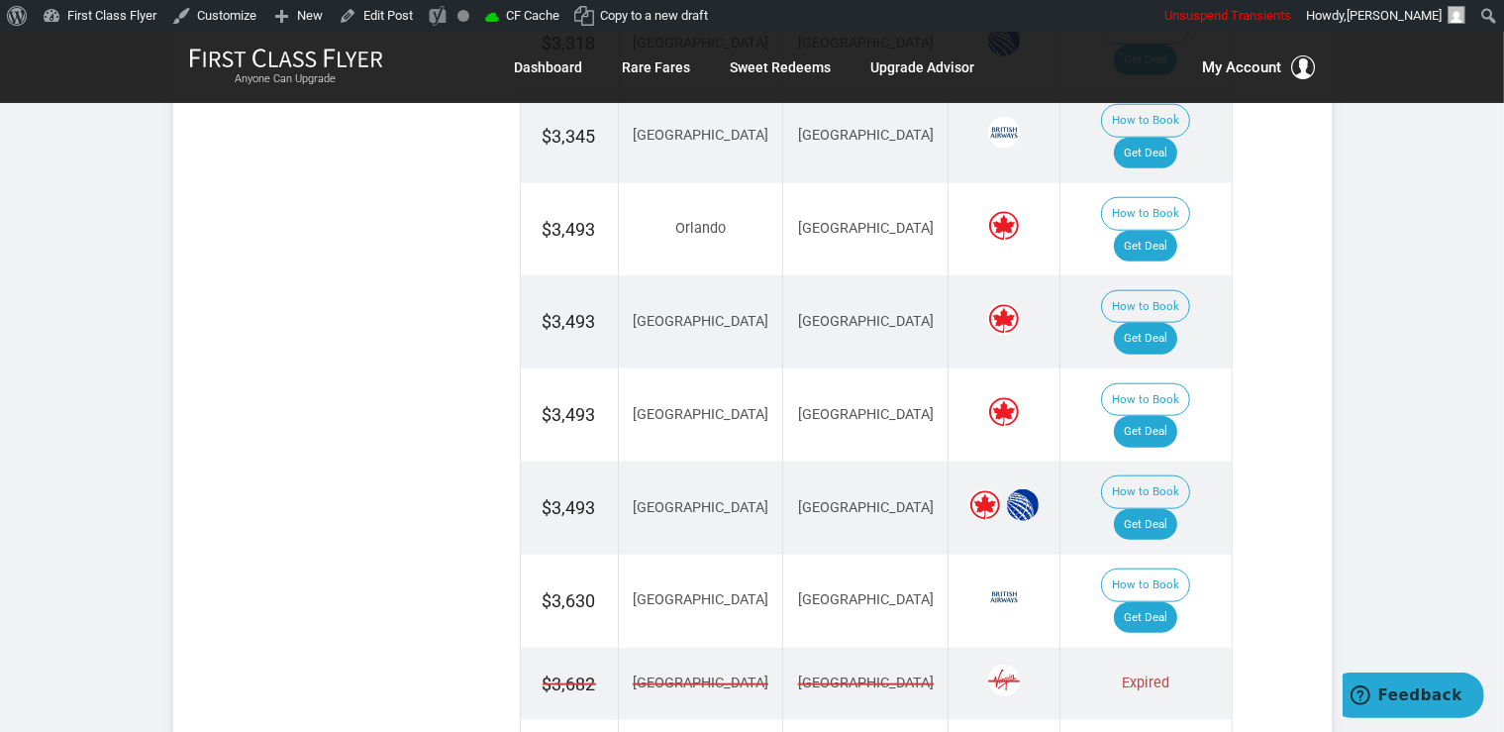
scroll to position [1813, 0]
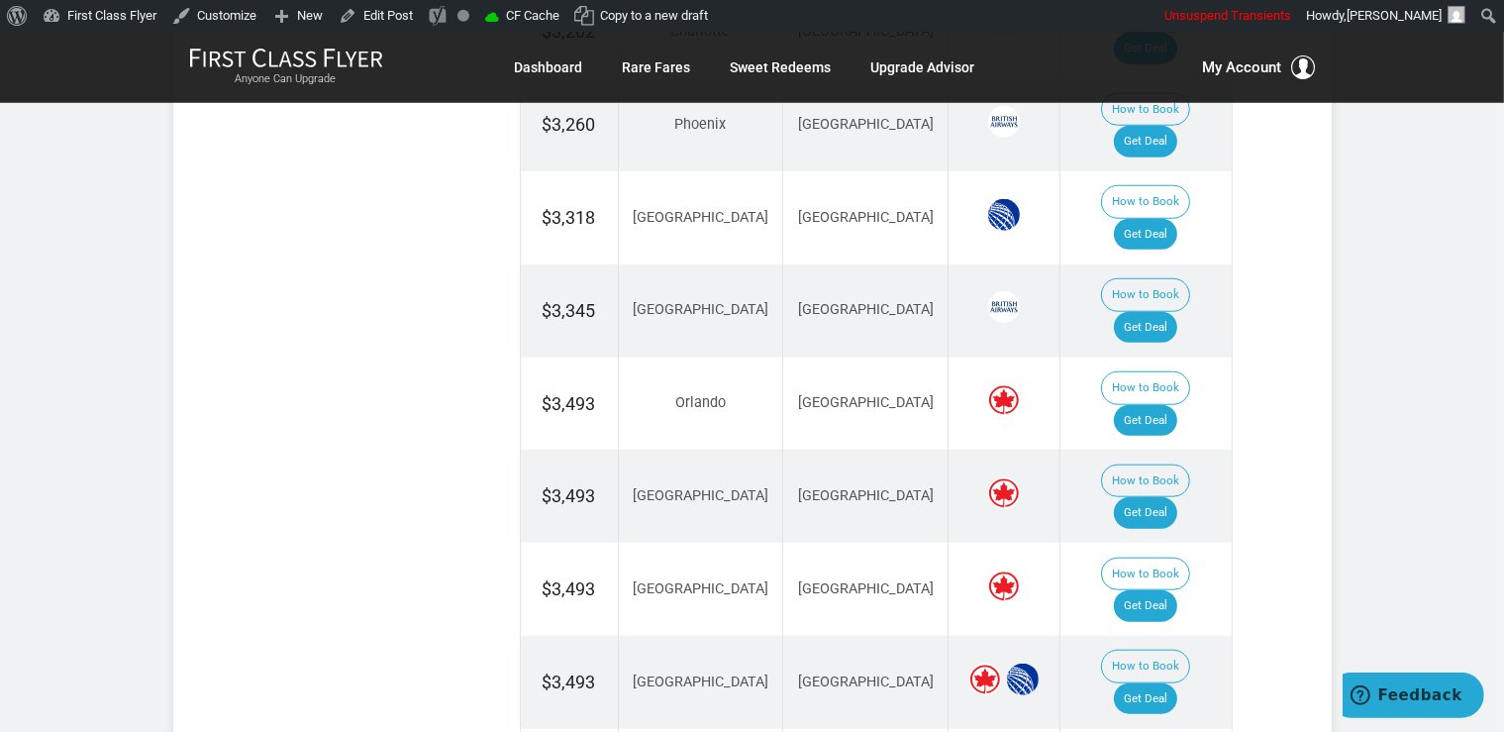
click at [1159, 590] on link "Get Deal" at bounding box center [1145, 606] width 63 height 32
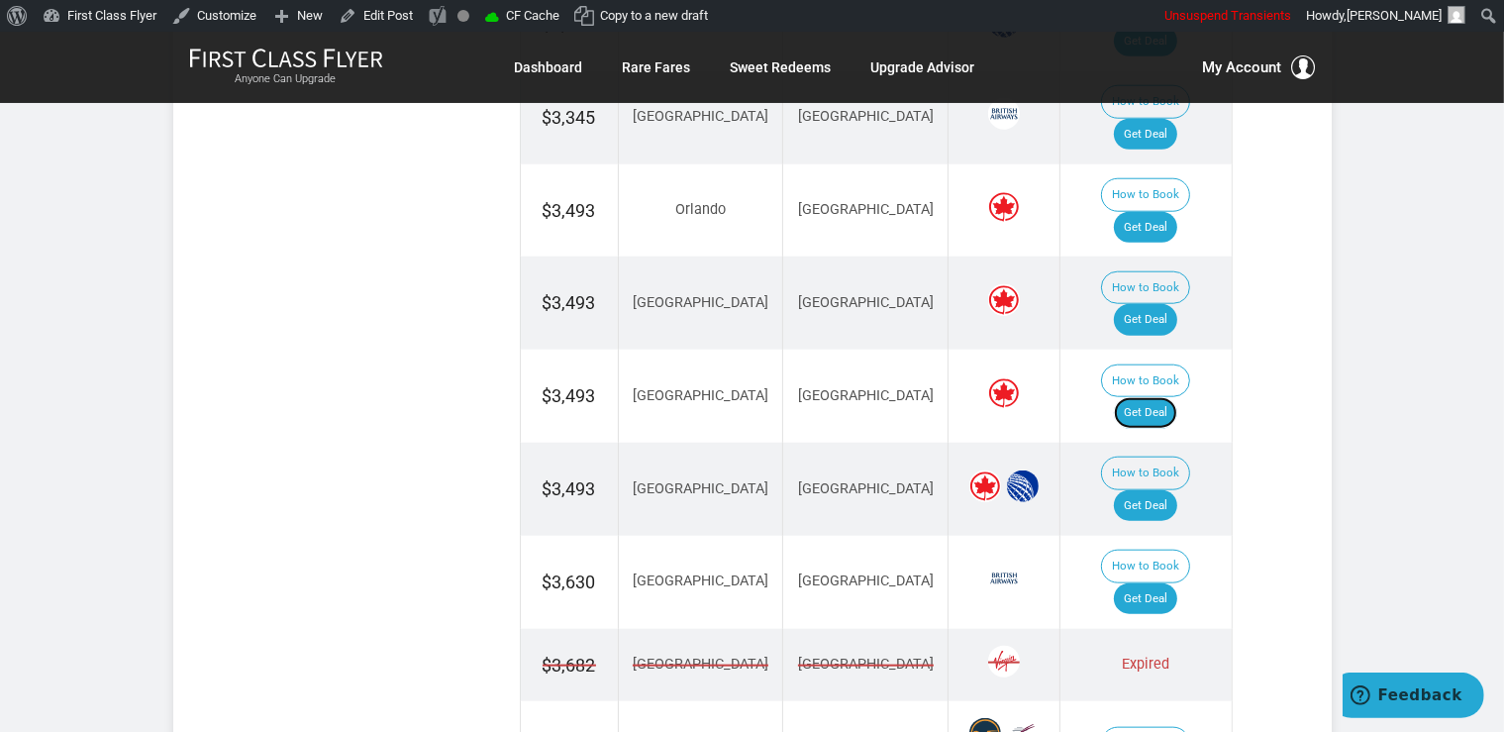
scroll to position [2022, 0]
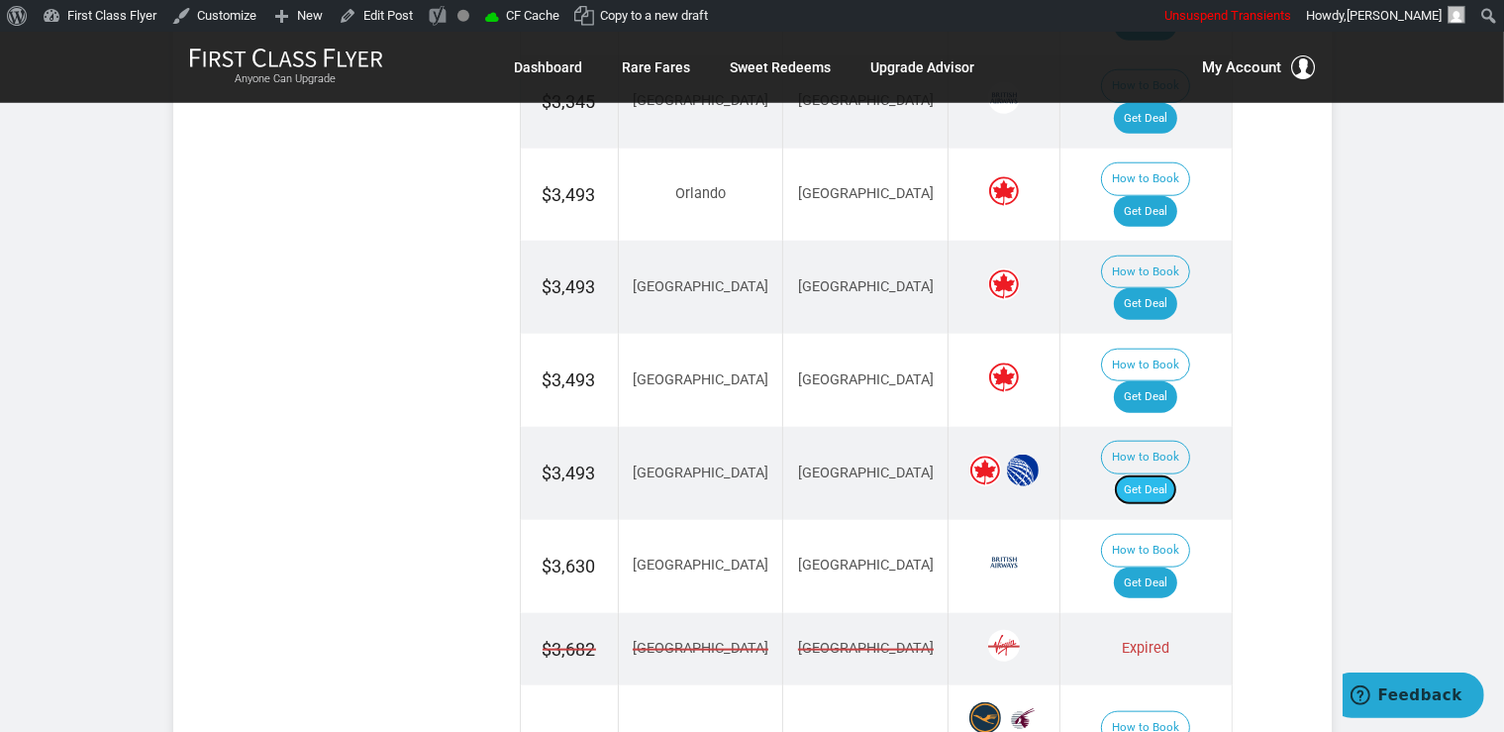
click at [1163, 474] on link "Get Deal" at bounding box center [1145, 490] width 63 height 32
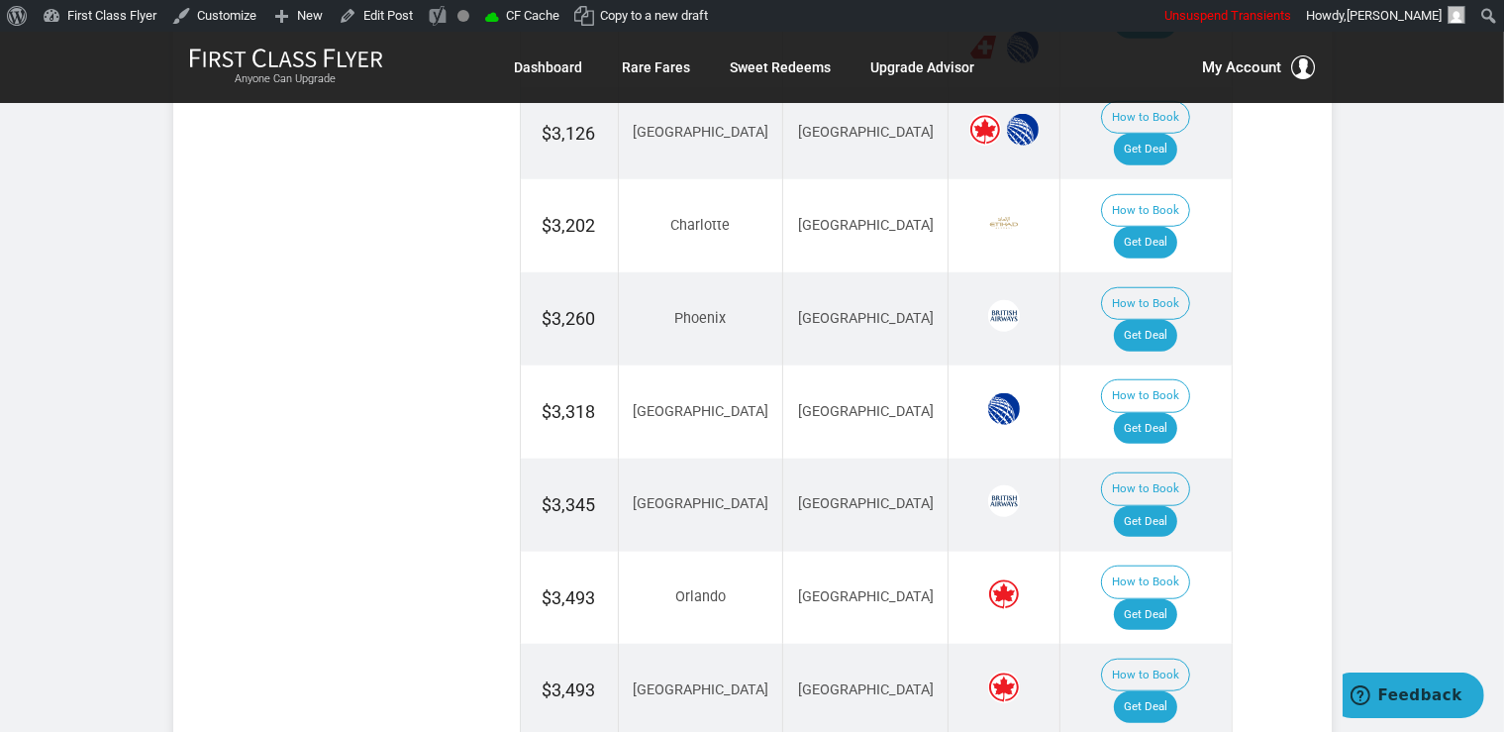
scroll to position [1604, 0]
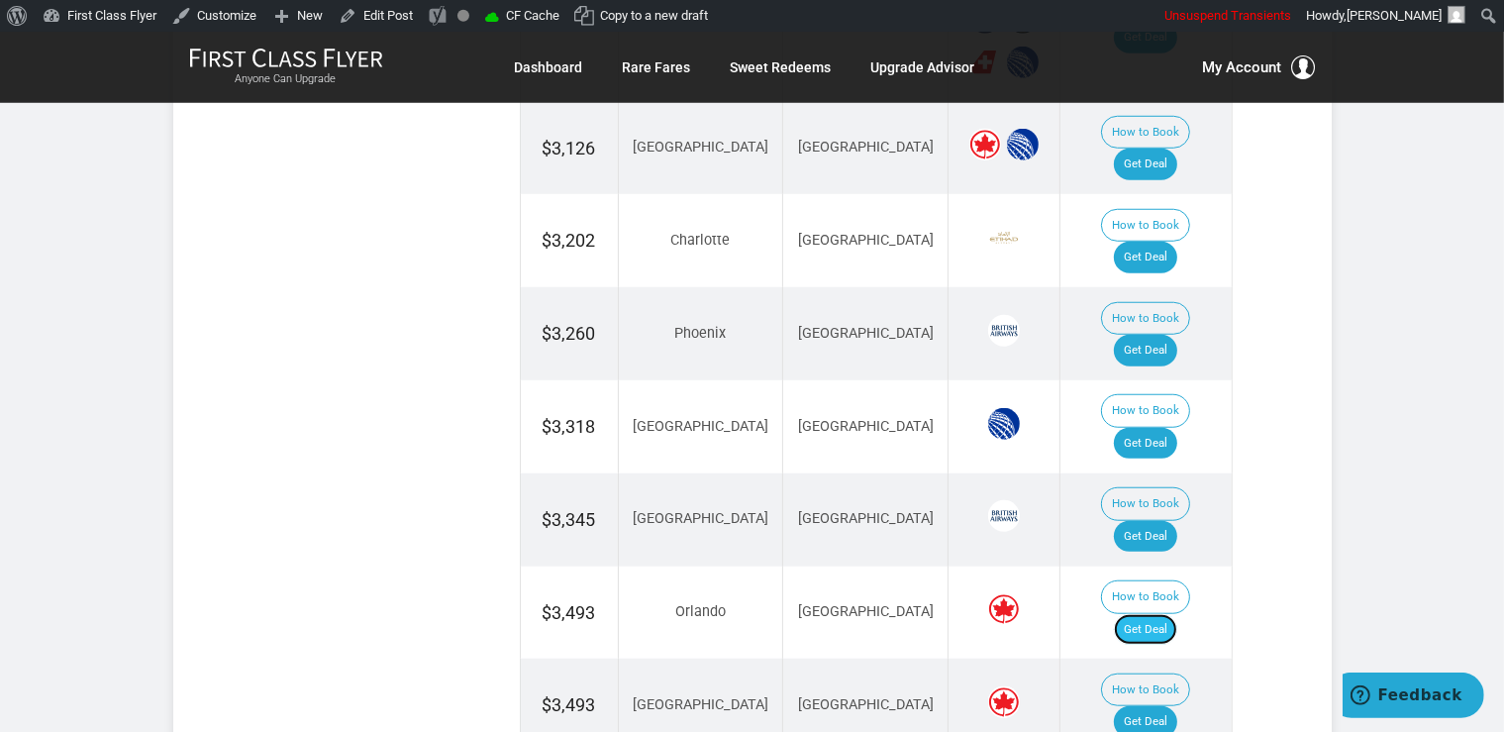
click at [1169, 614] on link "Get Deal" at bounding box center [1145, 630] width 63 height 32
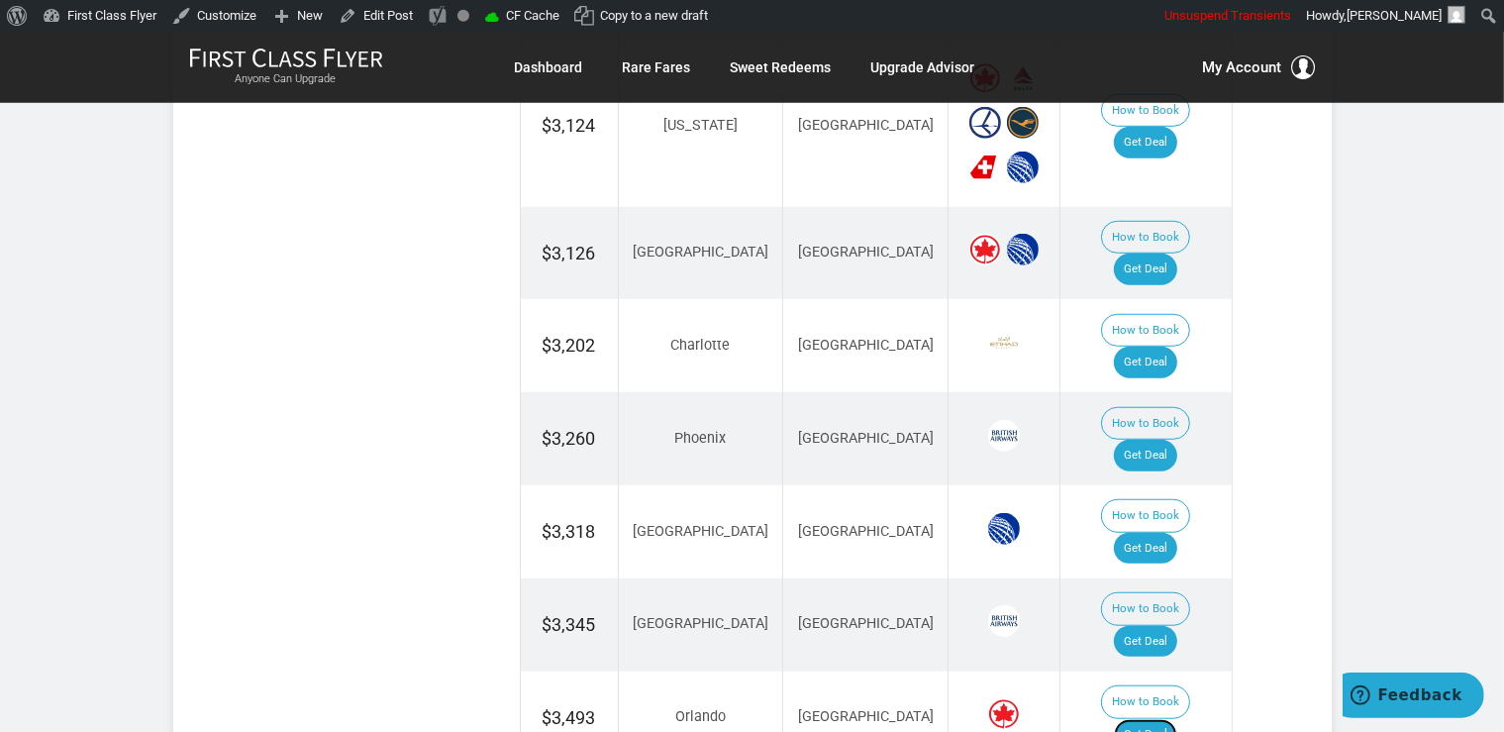
scroll to position [1394, 0]
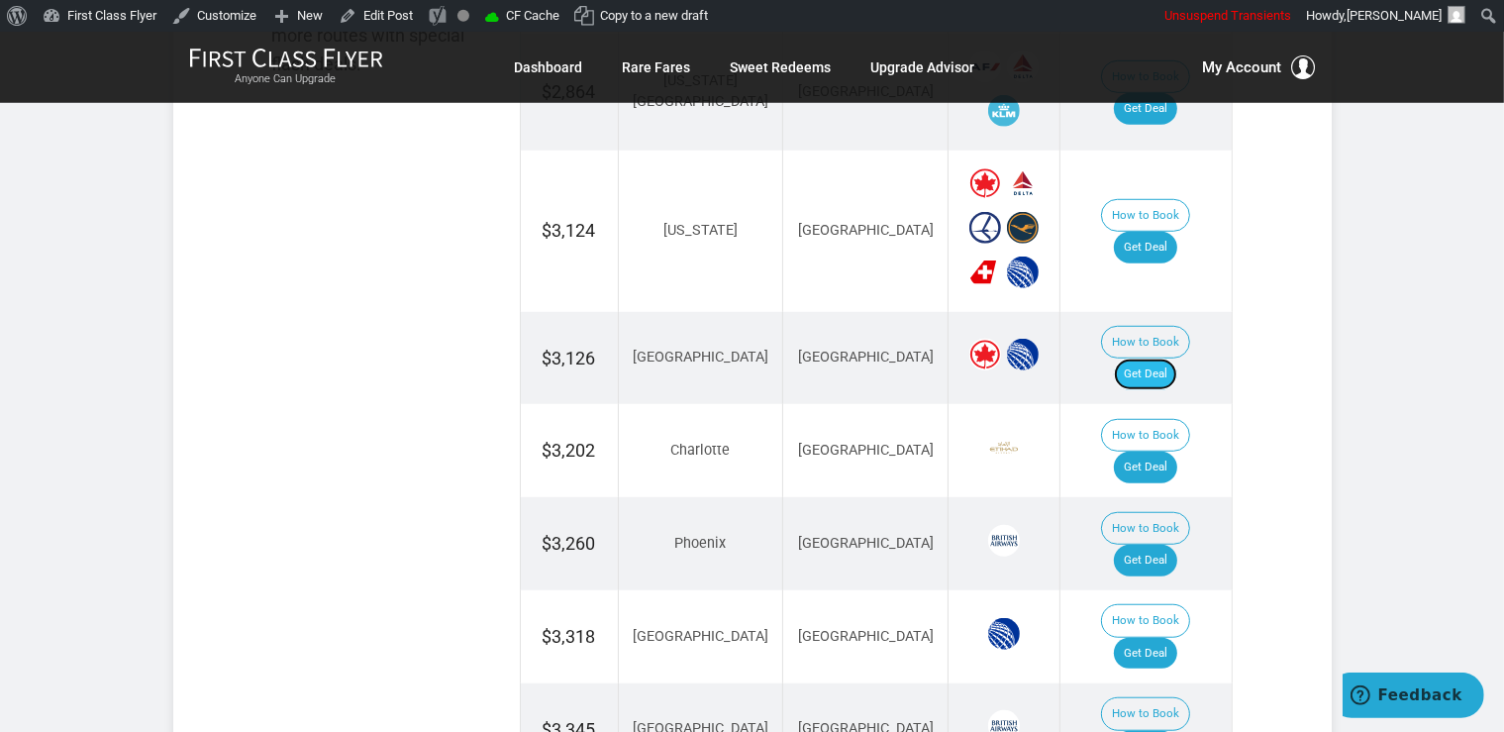
click at [1157, 358] on link "Get Deal" at bounding box center [1145, 374] width 63 height 32
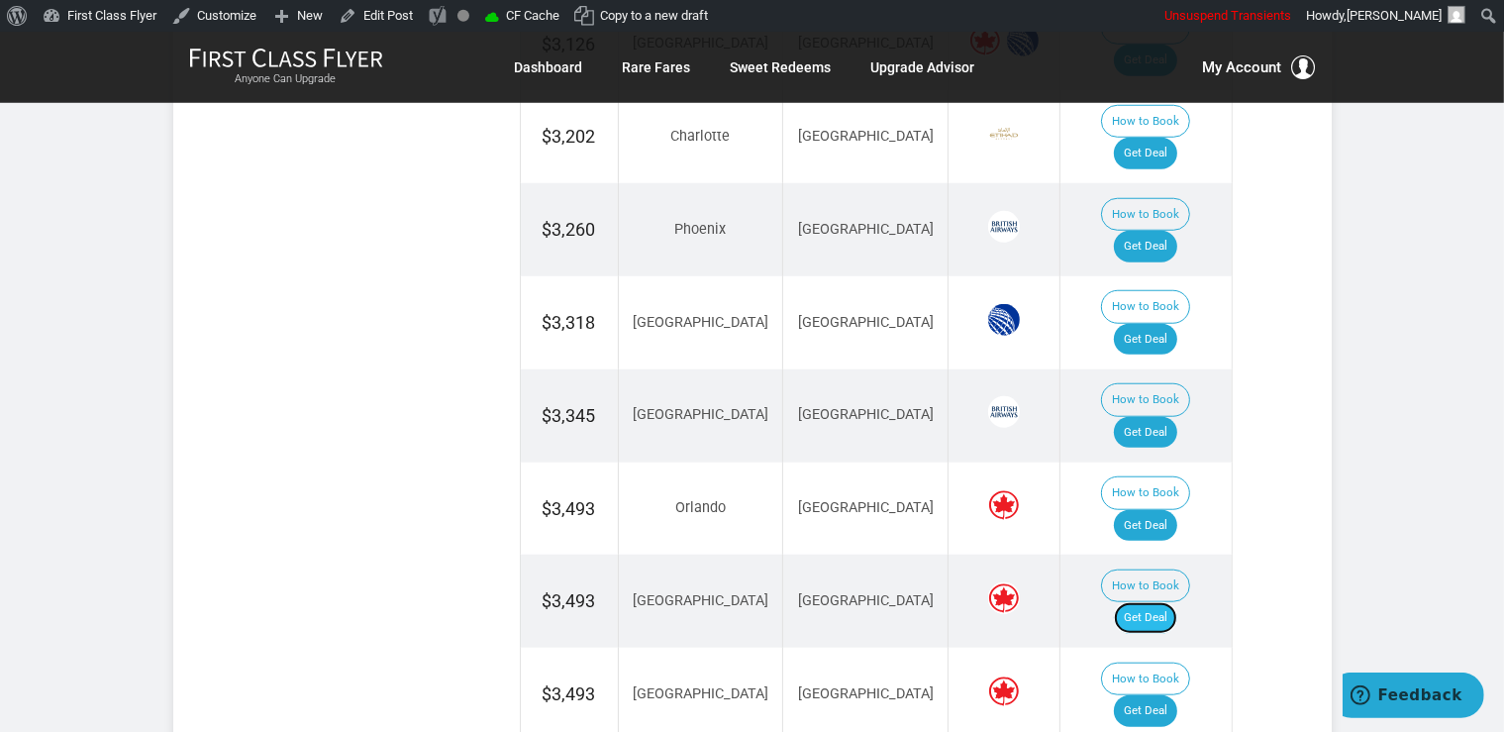
click at [1147, 602] on link "Get Deal" at bounding box center [1145, 618] width 63 height 32
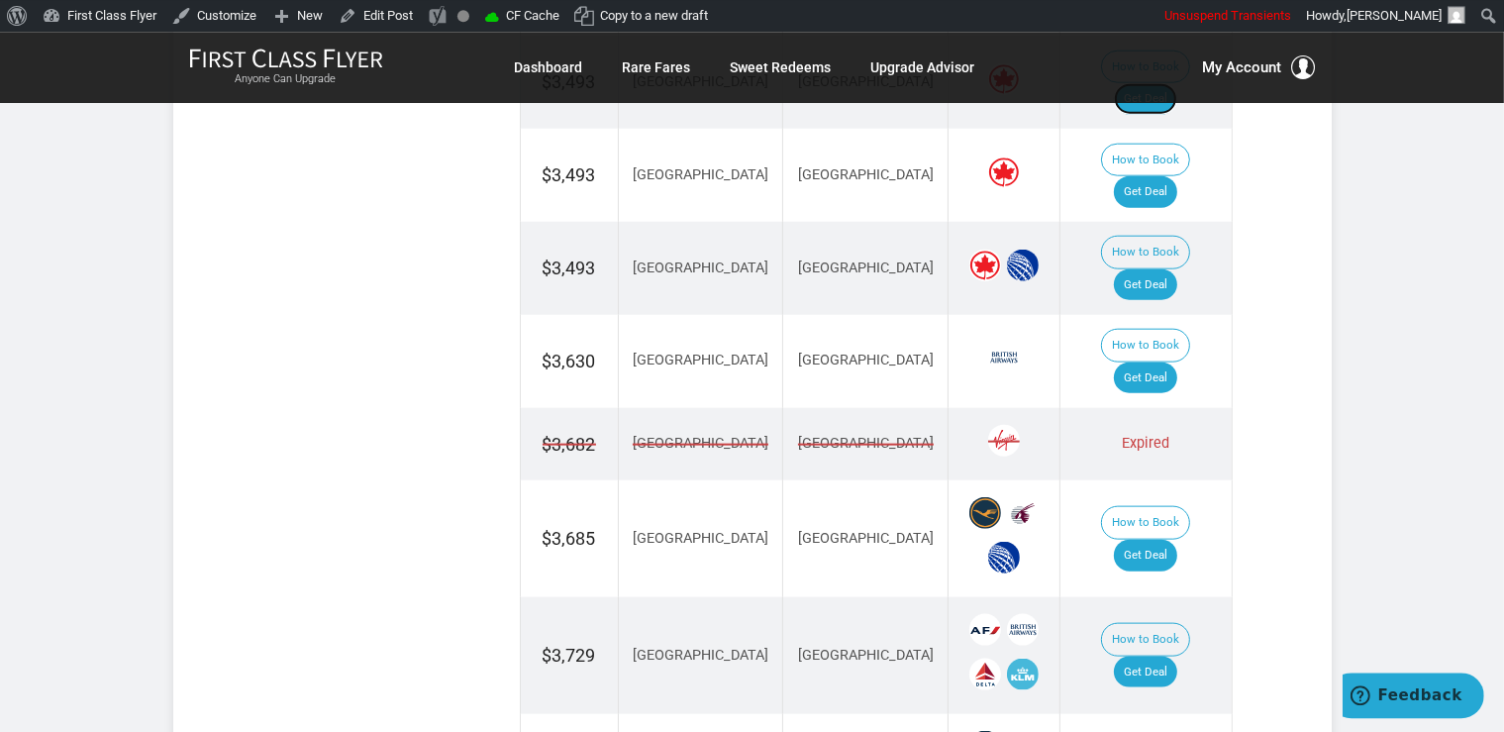
scroll to position [2231, 0]
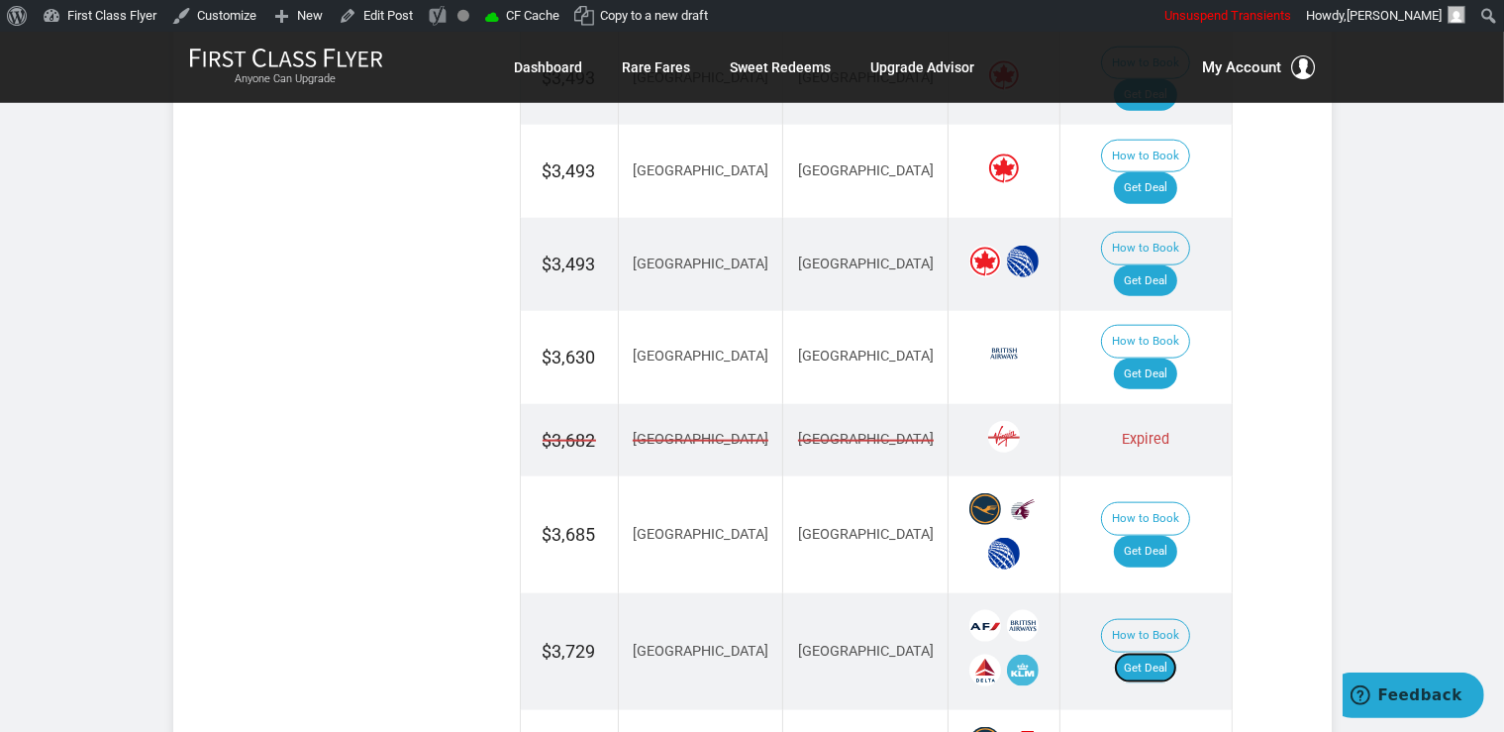
click at [1170, 653] on link "Get Deal" at bounding box center [1145, 669] width 63 height 32
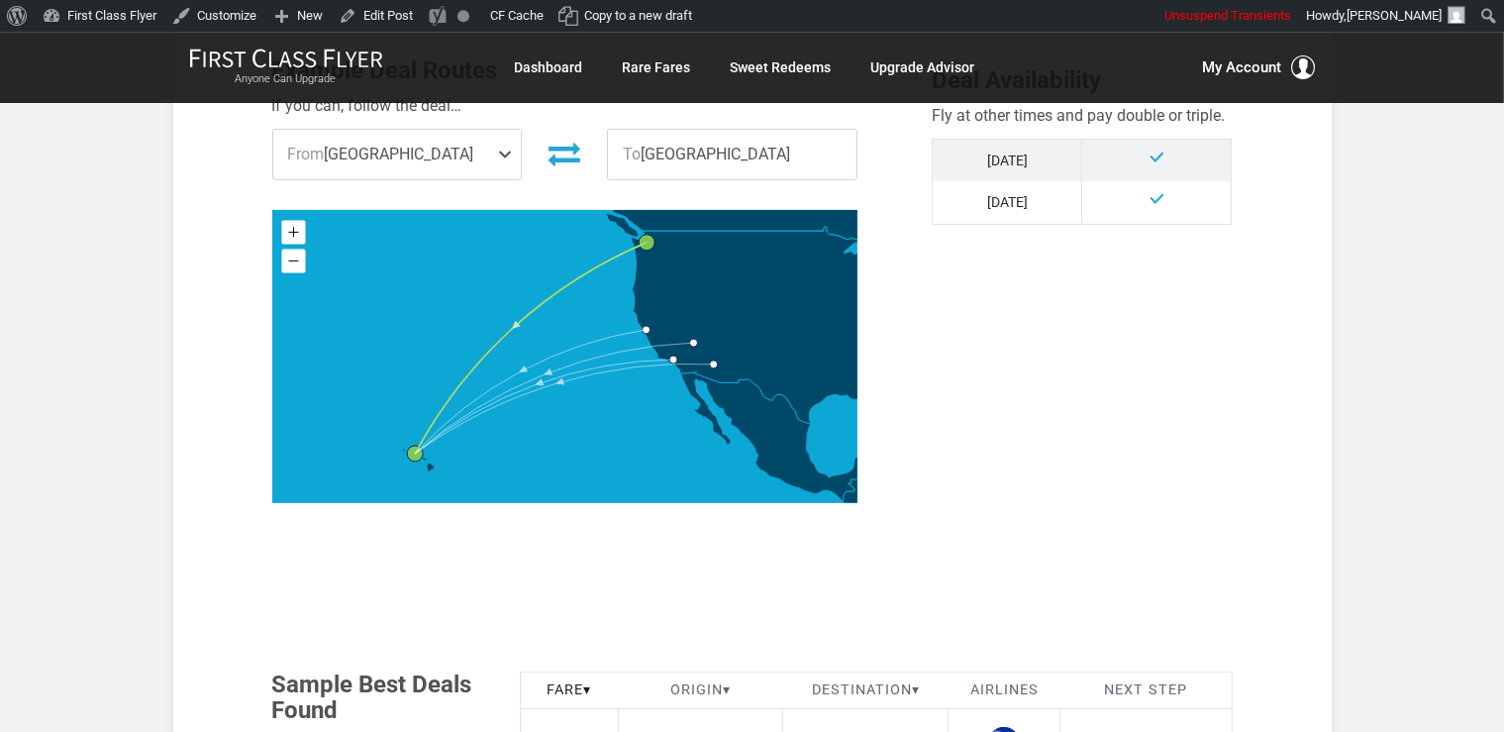
scroll to position [1078, 0]
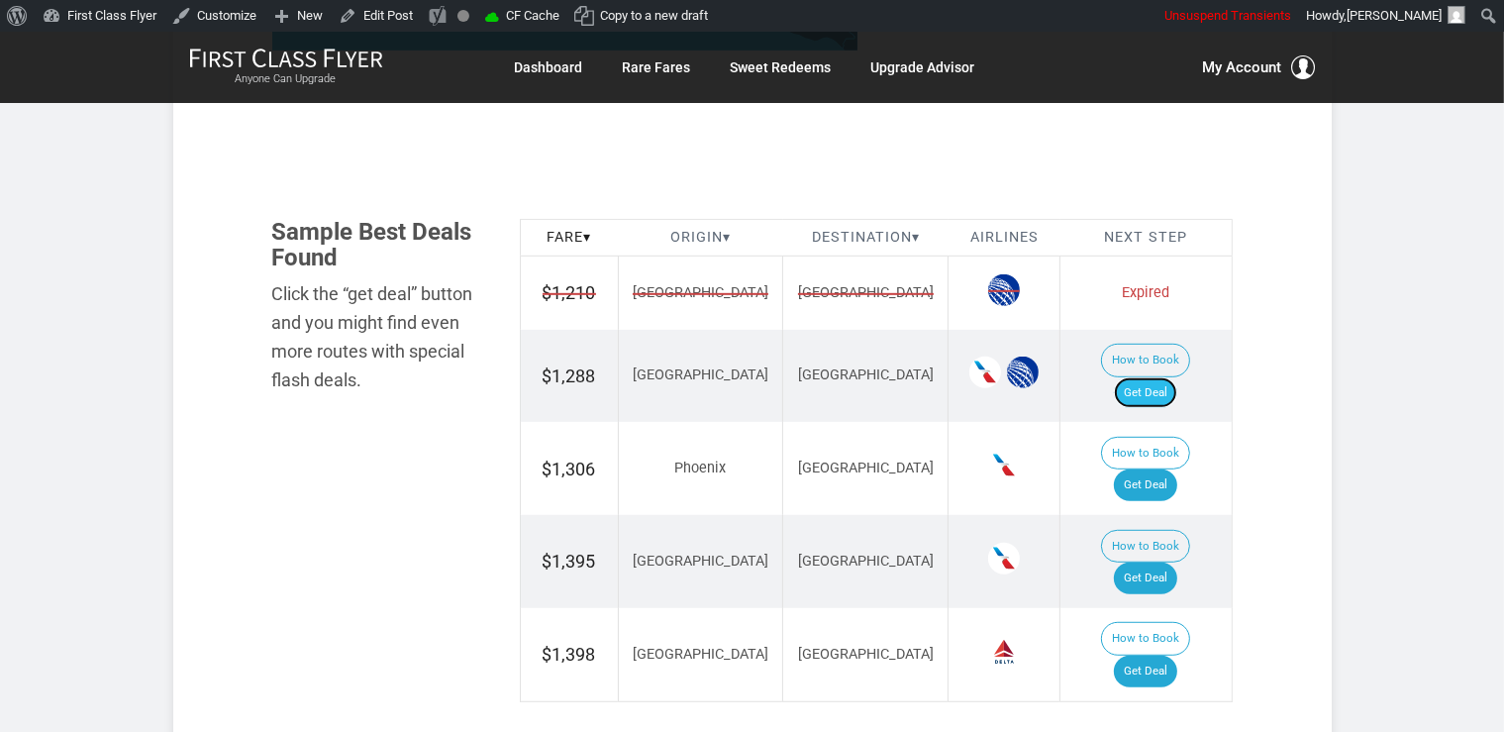
click at [1164, 377] on link "Get Deal" at bounding box center [1145, 393] width 63 height 32
click at [1164, 656] on link "Get Deal" at bounding box center [1145, 672] width 63 height 32
click at [1172, 469] on link "Get Deal" at bounding box center [1145, 485] width 63 height 32
click at [1174, 562] on link "Get Deal" at bounding box center [1145, 578] width 63 height 32
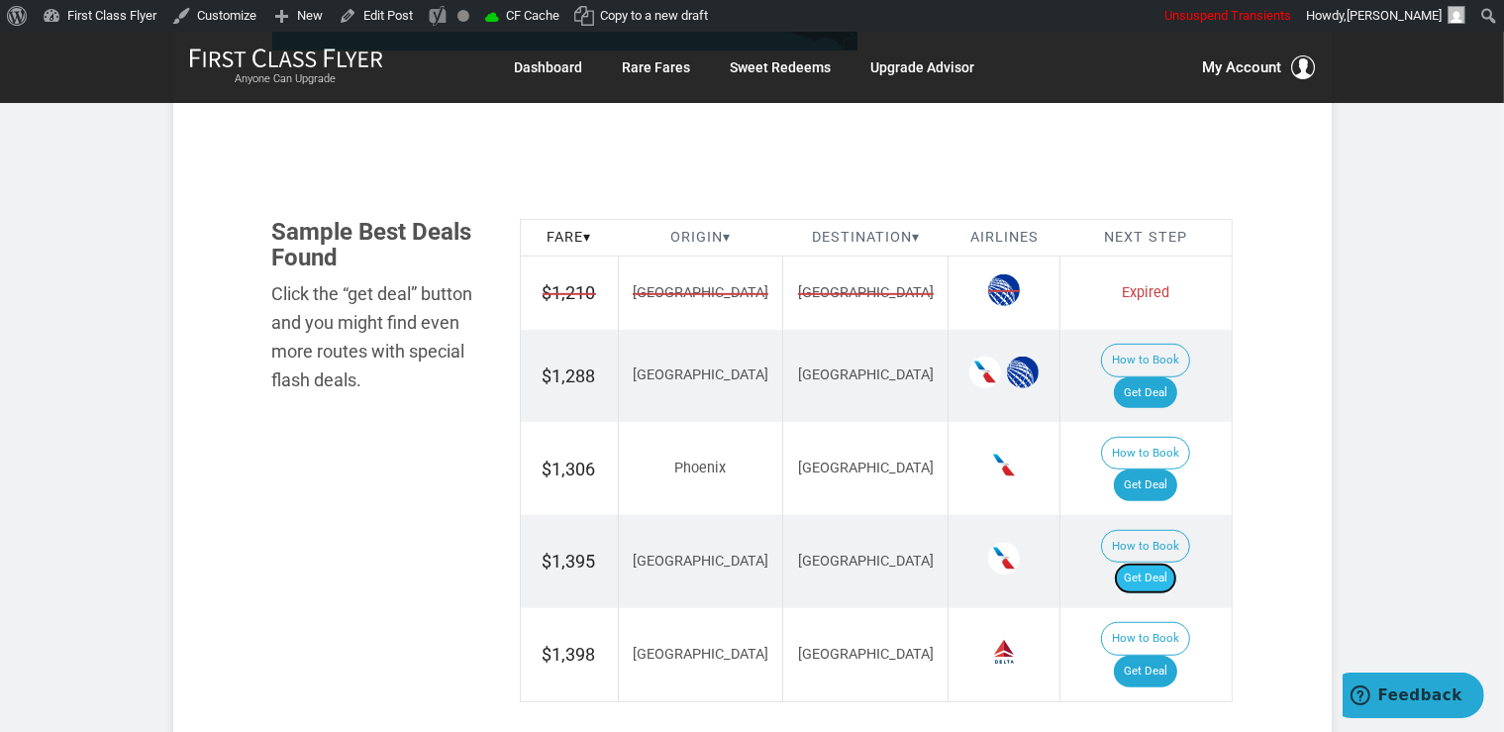
click at [1175, 562] on link "Get Deal" at bounding box center [1145, 578] width 63 height 32
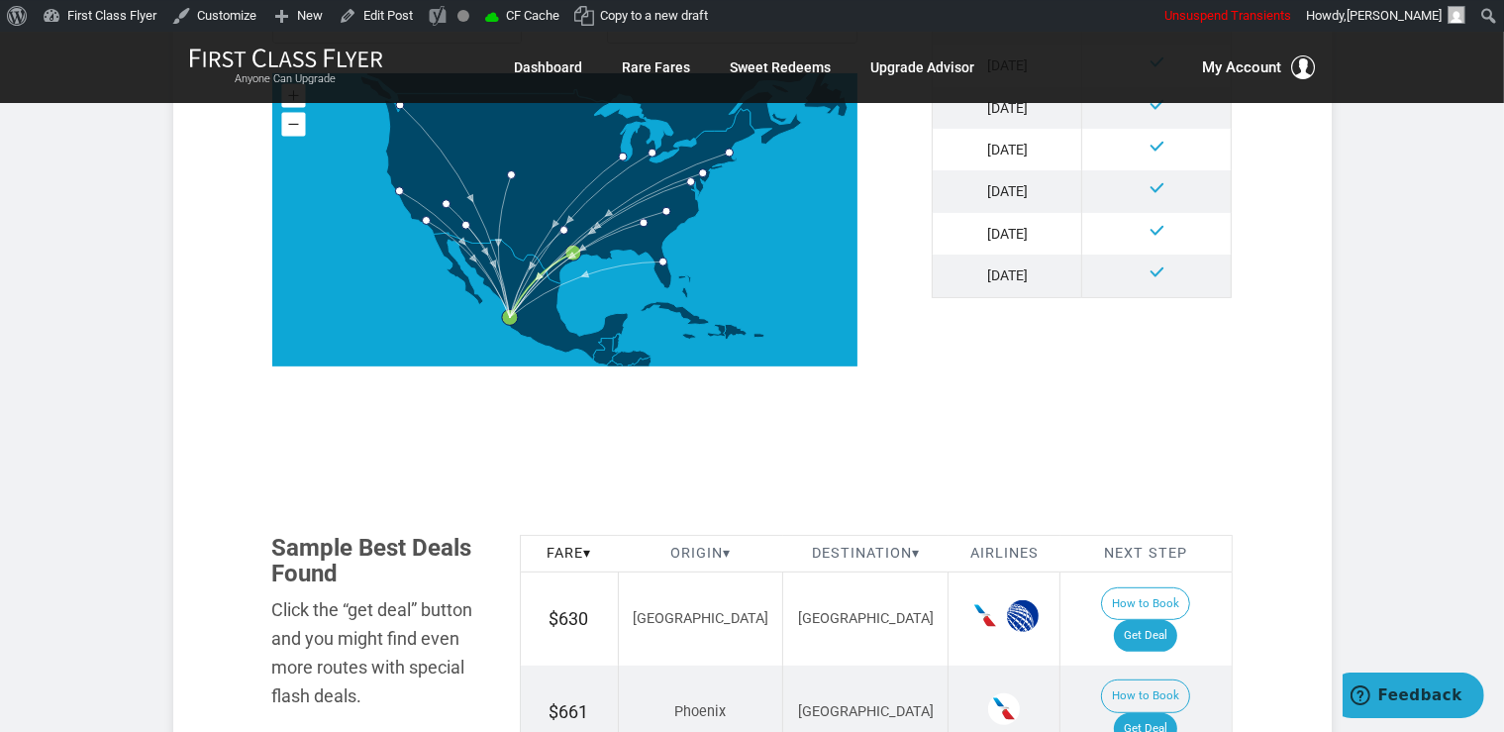
scroll to position [836, 0]
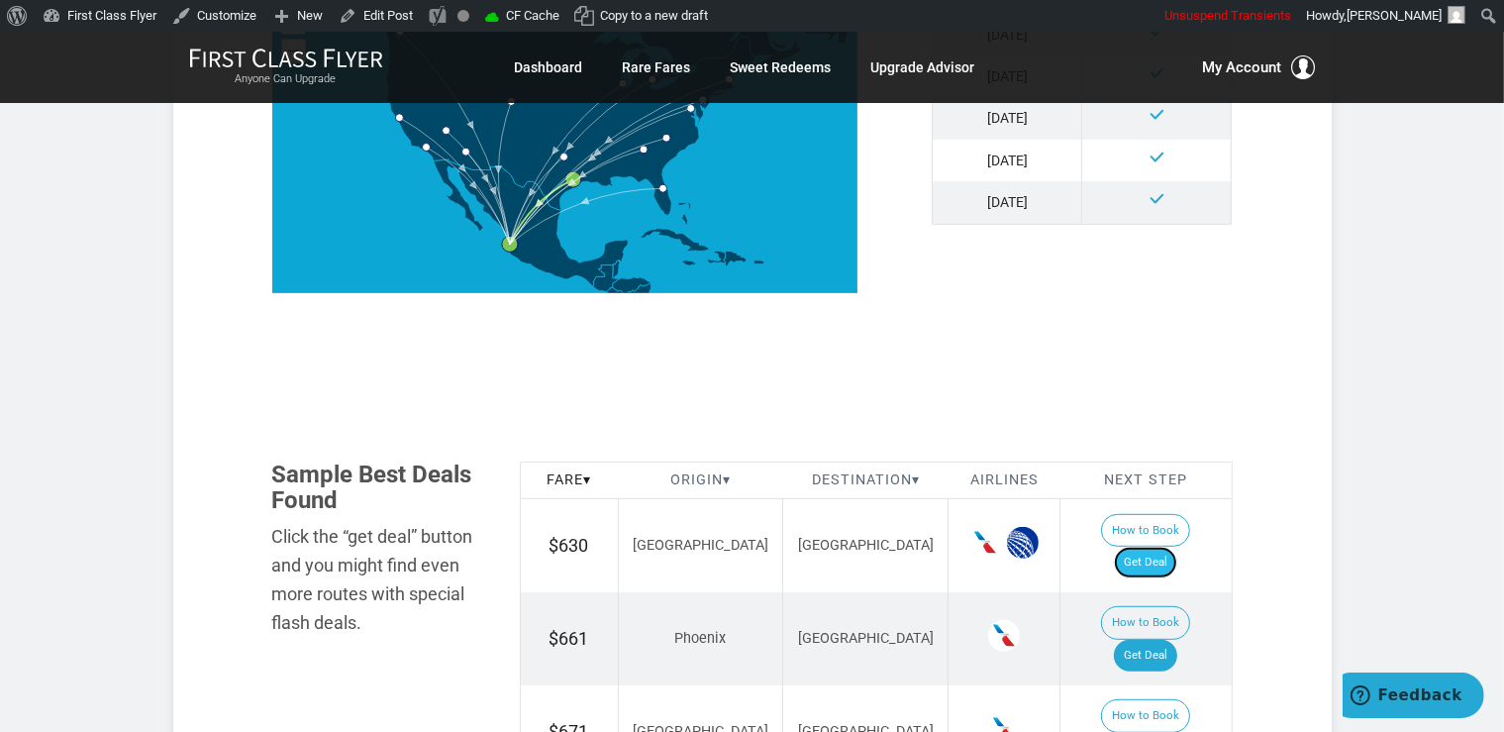
click at [1166, 547] on link "Get Deal" at bounding box center [1145, 563] width 63 height 32
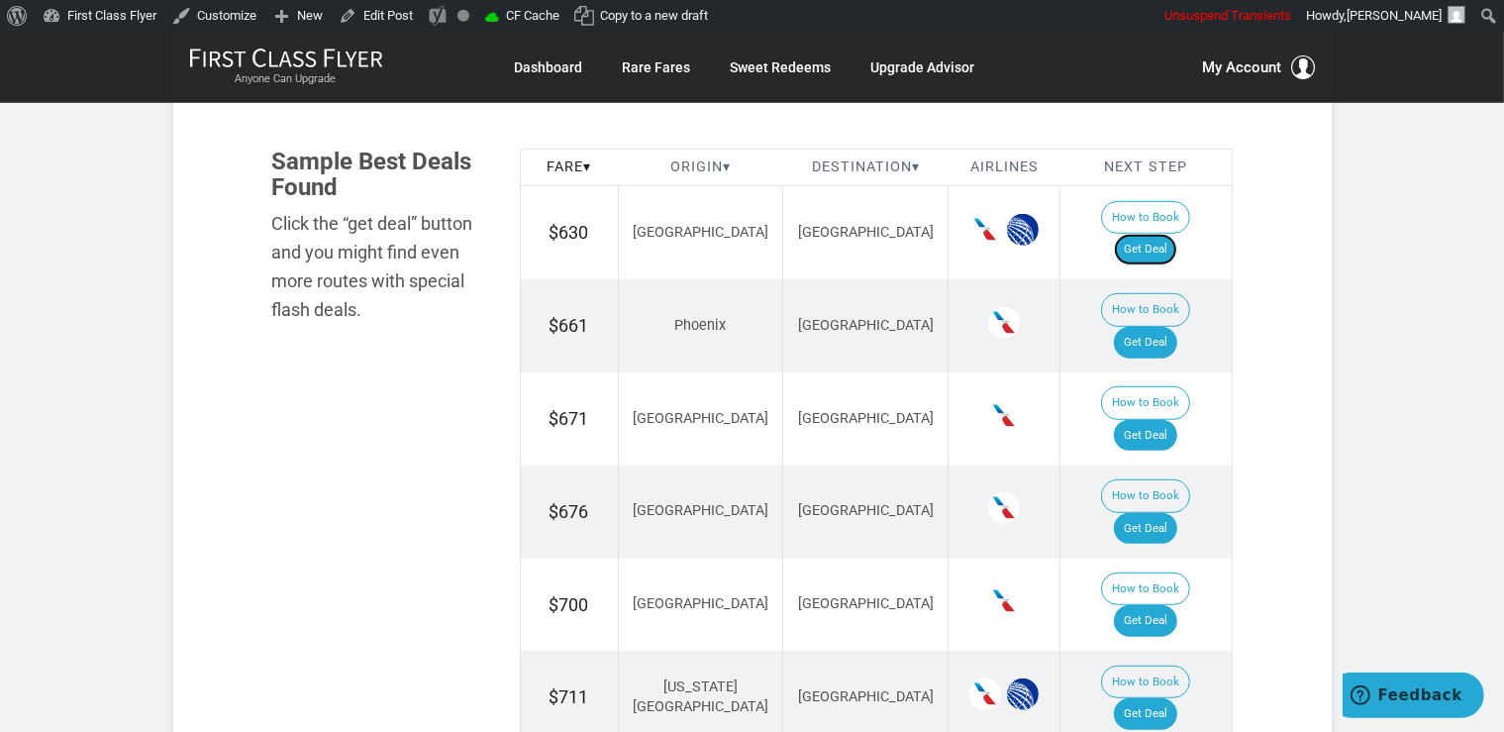
scroll to position [1150, 0]
click at [1172, 419] on link "Get Deal" at bounding box center [1145, 435] width 63 height 32
click at [1167, 326] on link "Get Deal" at bounding box center [1145, 342] width 63 height 32
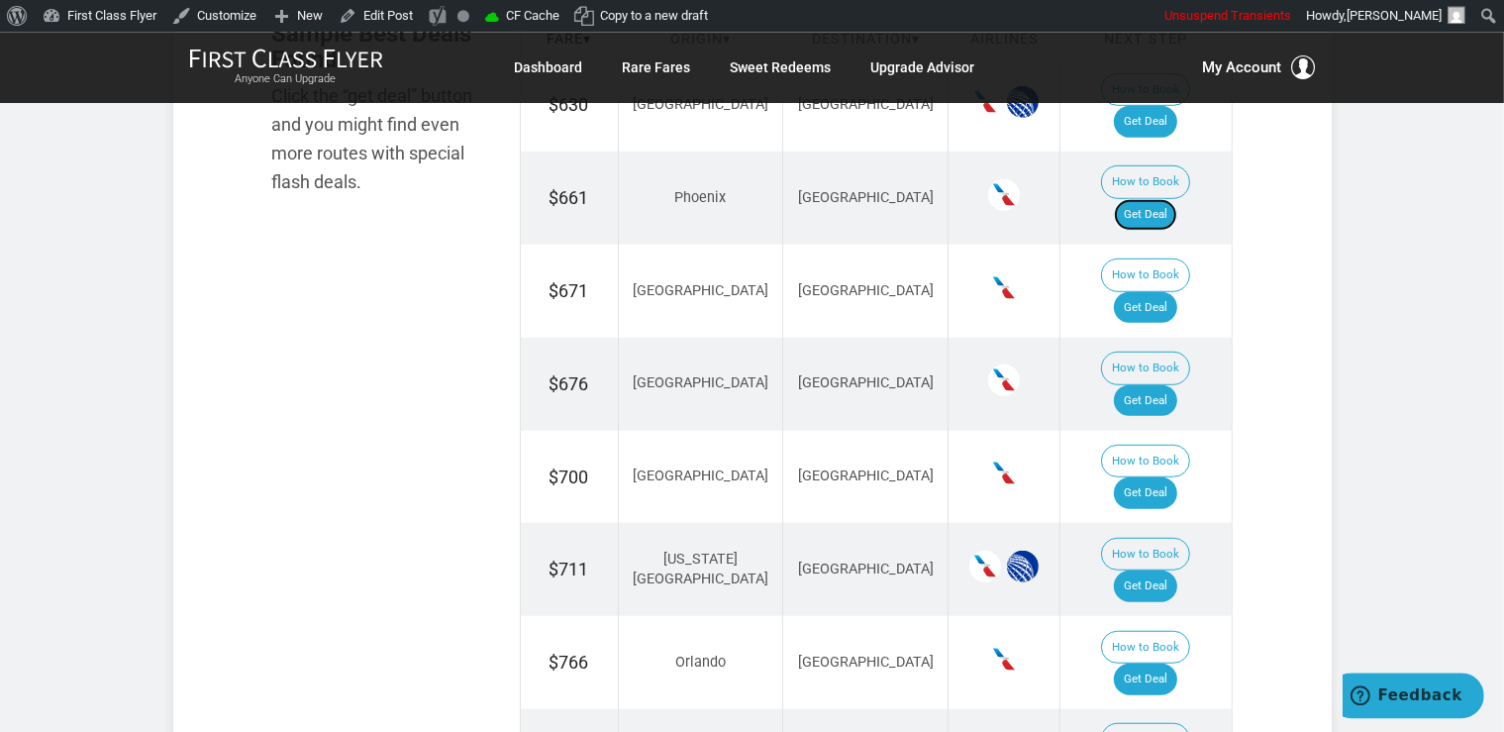
scroll to position [1359, 0]
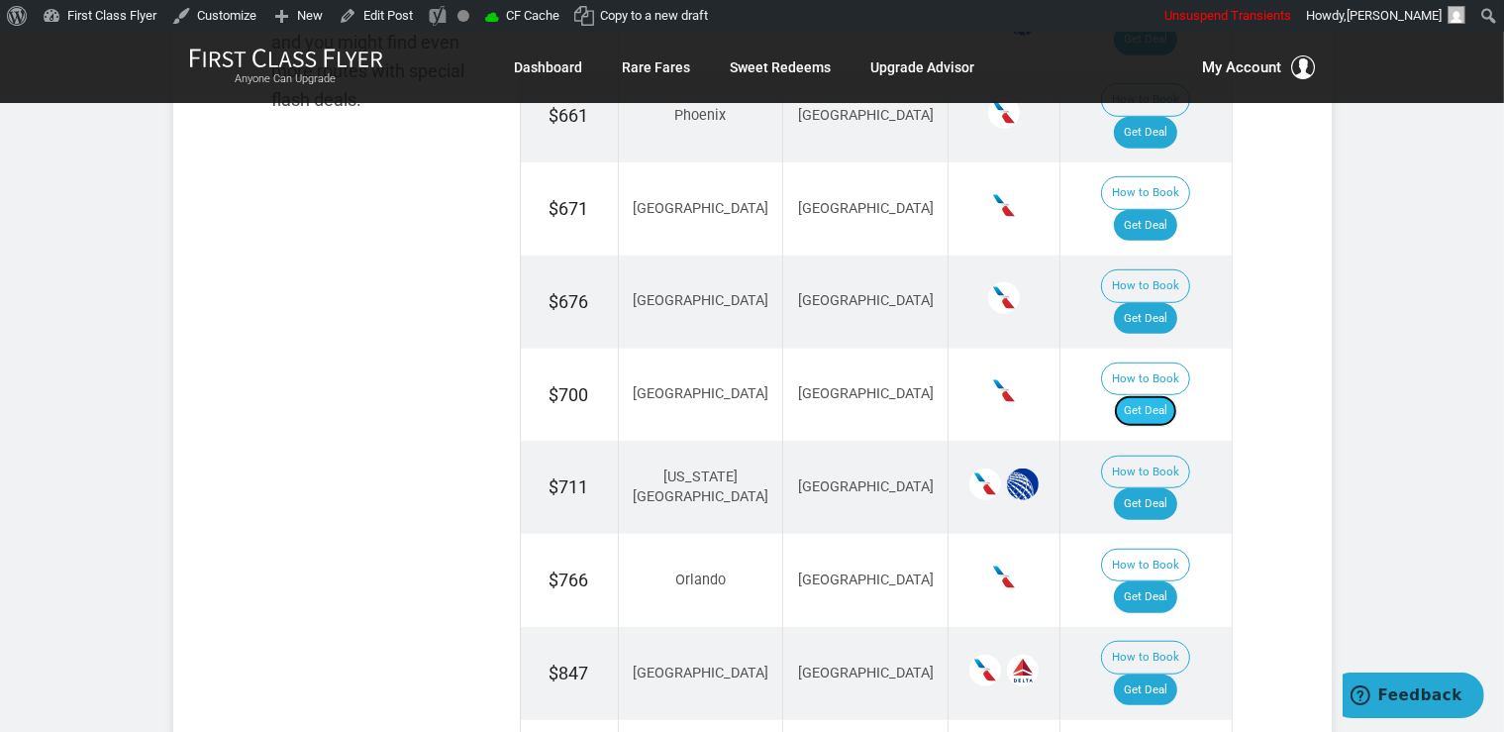
click at [1161, 395] on link "Get Deal" at bounding box center [1145, 411] width 63 height 32
click at [1168, 303] on link "Get Deal" at bounding box center [1145, 319] width 63 height 32
click at [1154, 488] on link "Get Deal" at bounding box center [1145, 504] width 63 height 32
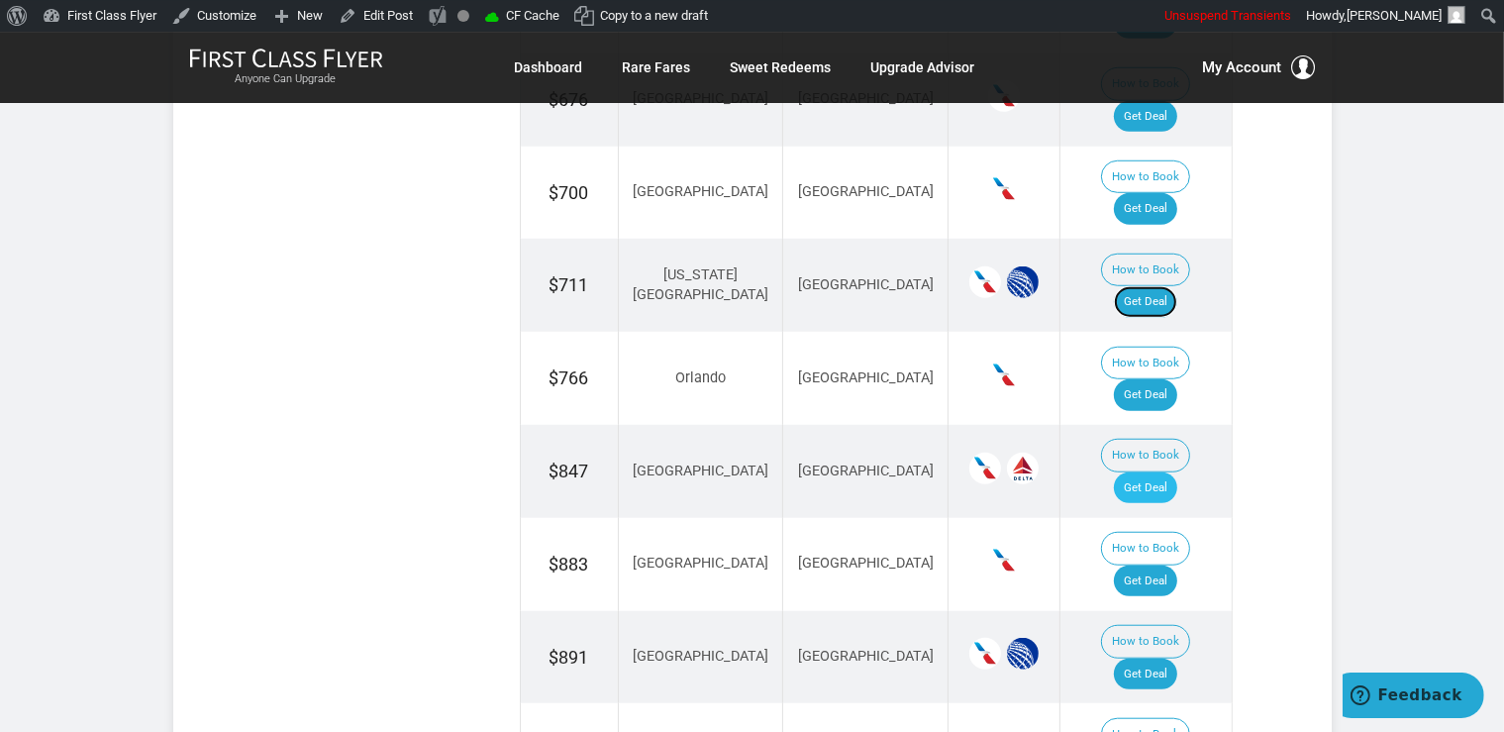
scroll to position [1569, 0]
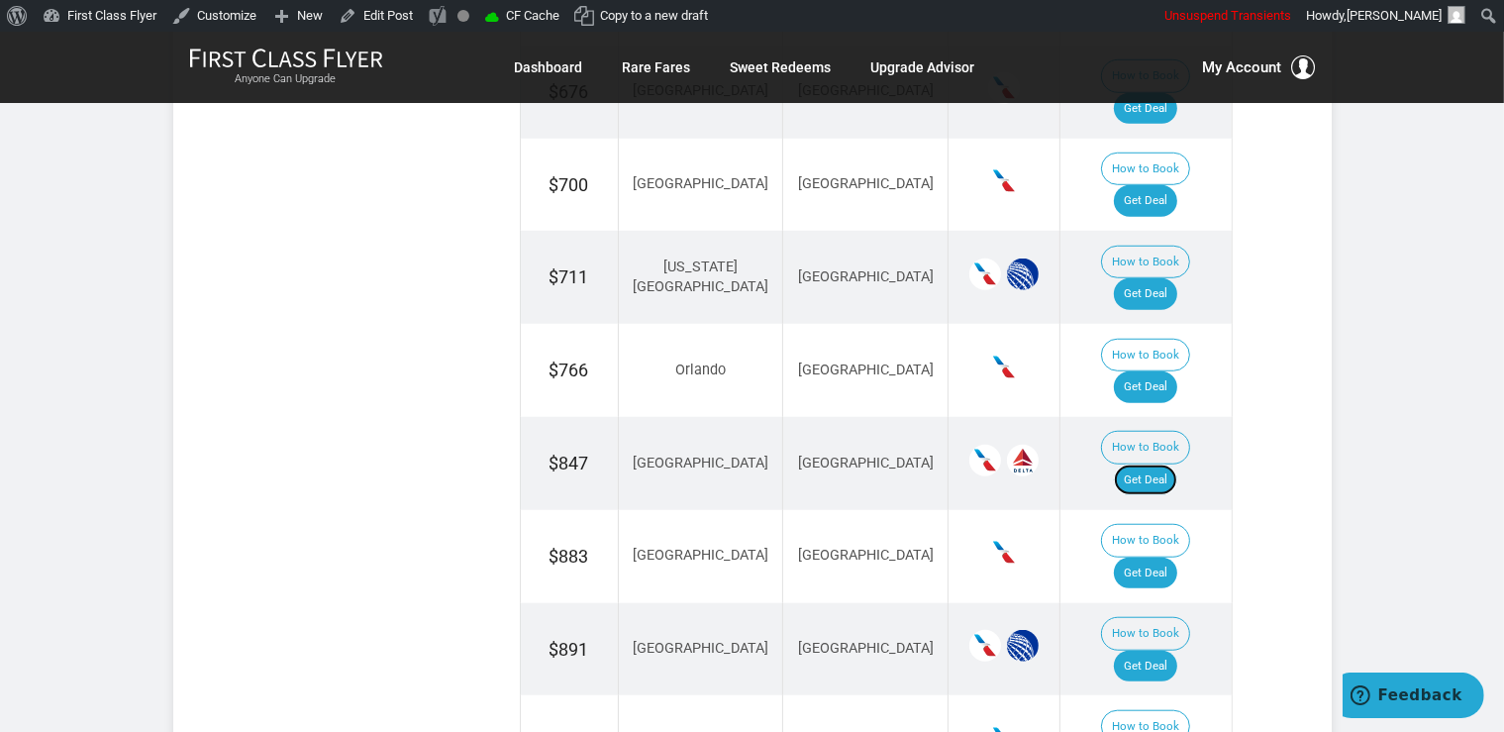
click at [1145, 464] on link "Get Deal" at bounding box center [1145, 480] width 63 height 32
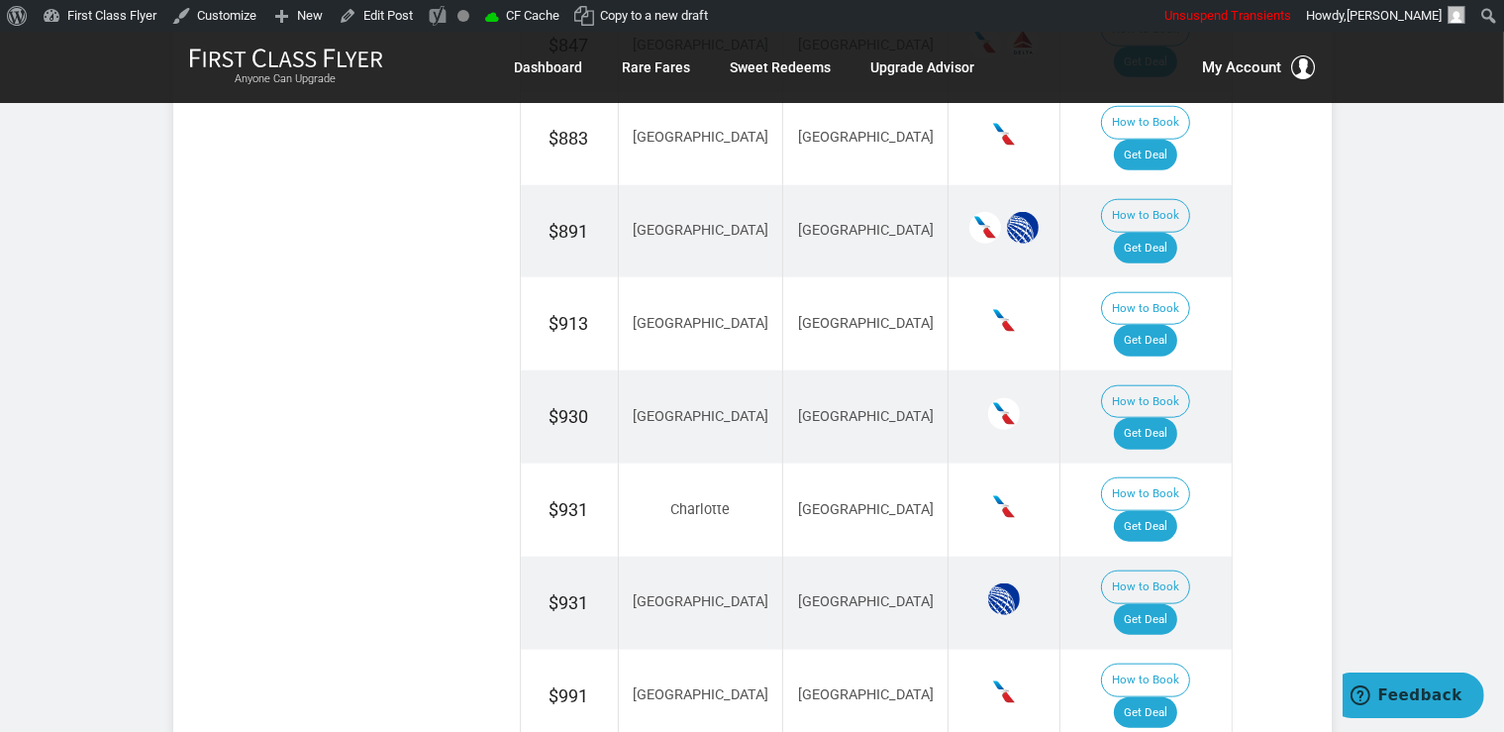
drag, startPoint x: 1147, startPoint y: 463, endPoint x: 1144, endPoint y: 454, distance: 10.3
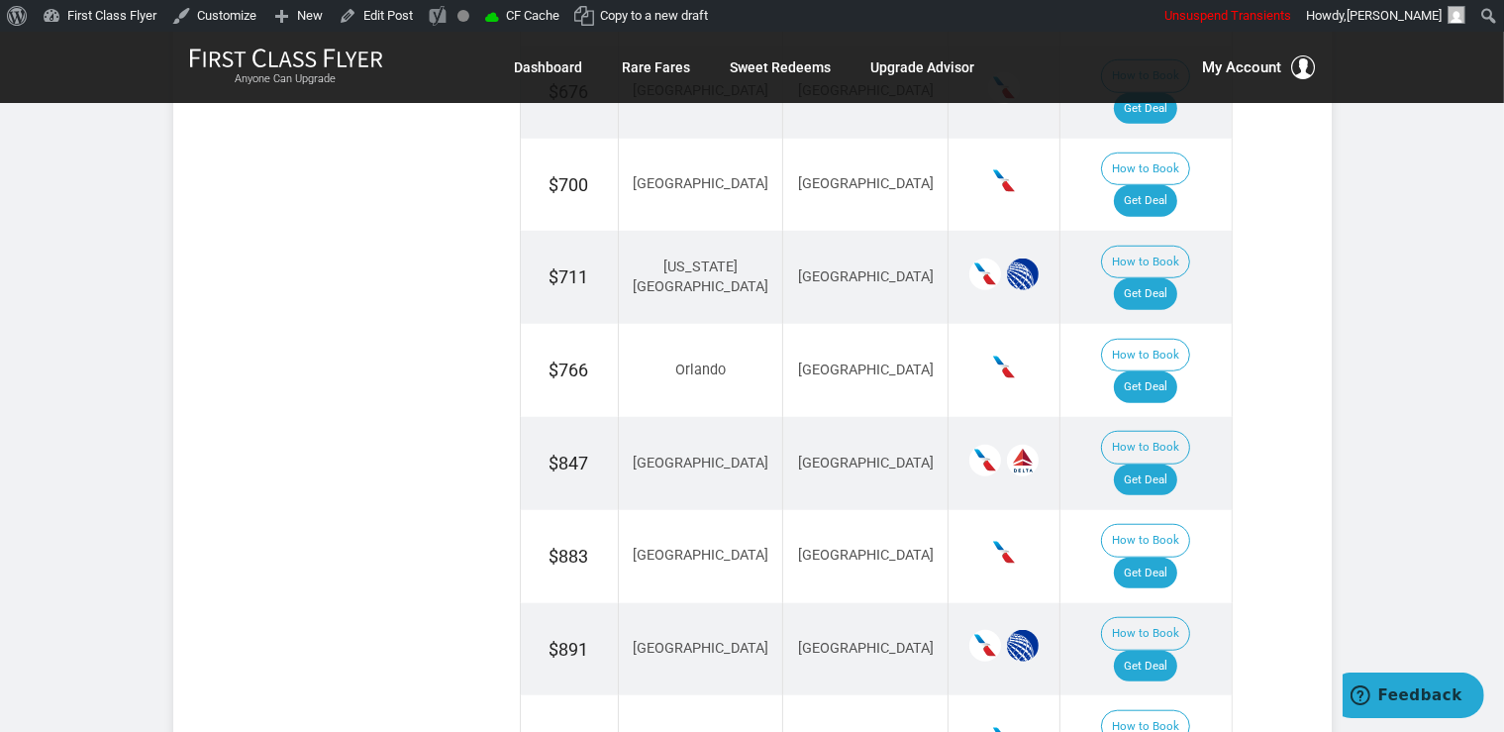
scroll to position [1464, 0]
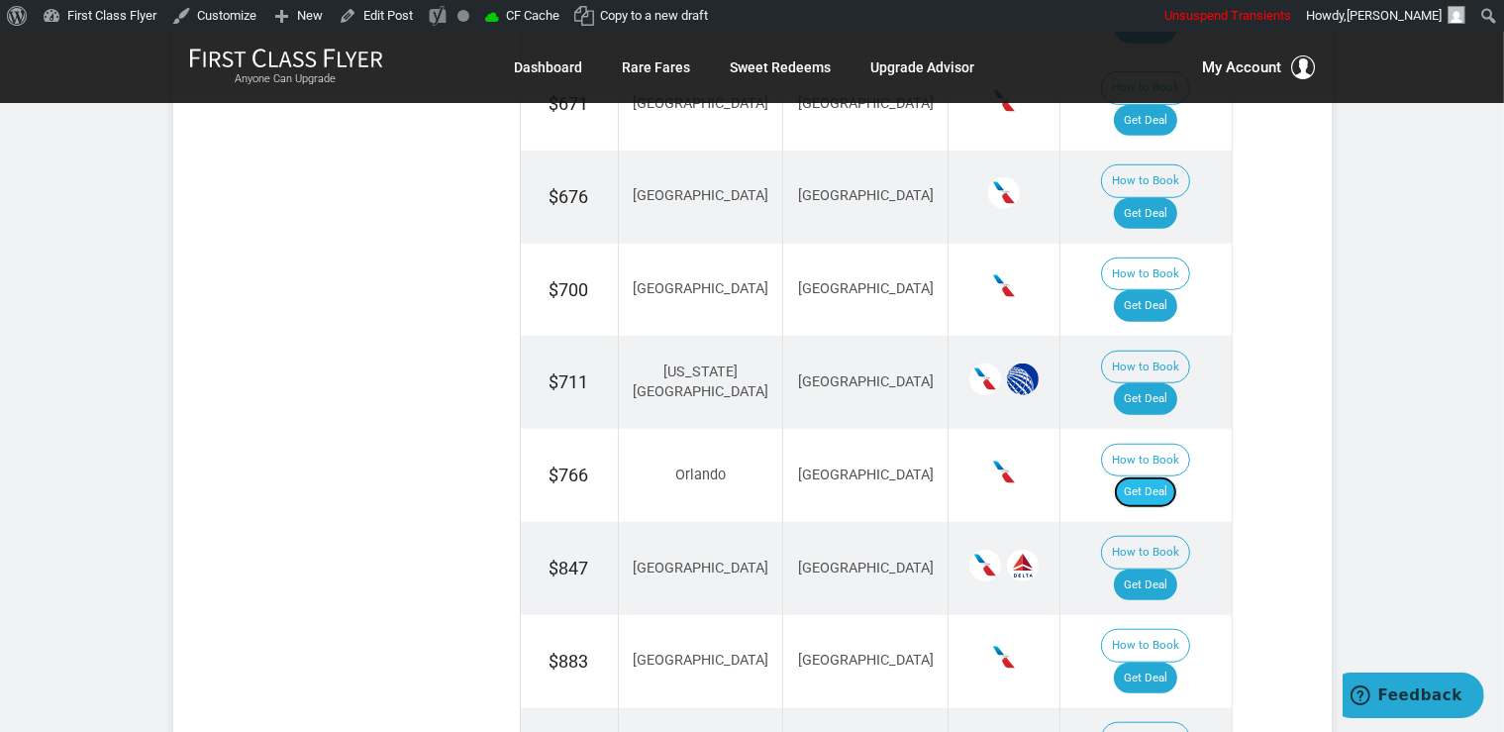
click at [1169, 476] on link "Get Deal" at bounding box center [1145, 492] width 63 height 32
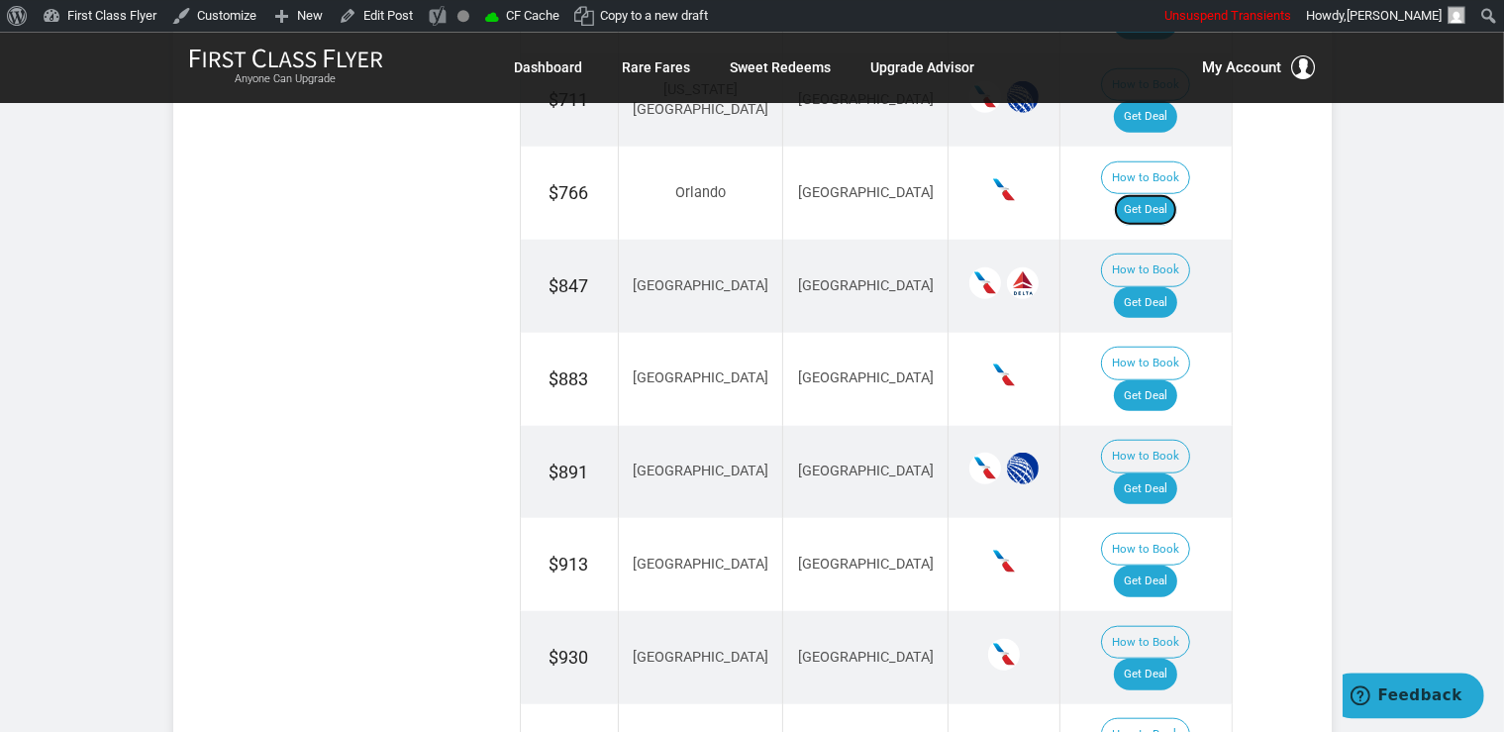
scroll to position [1778, 0]
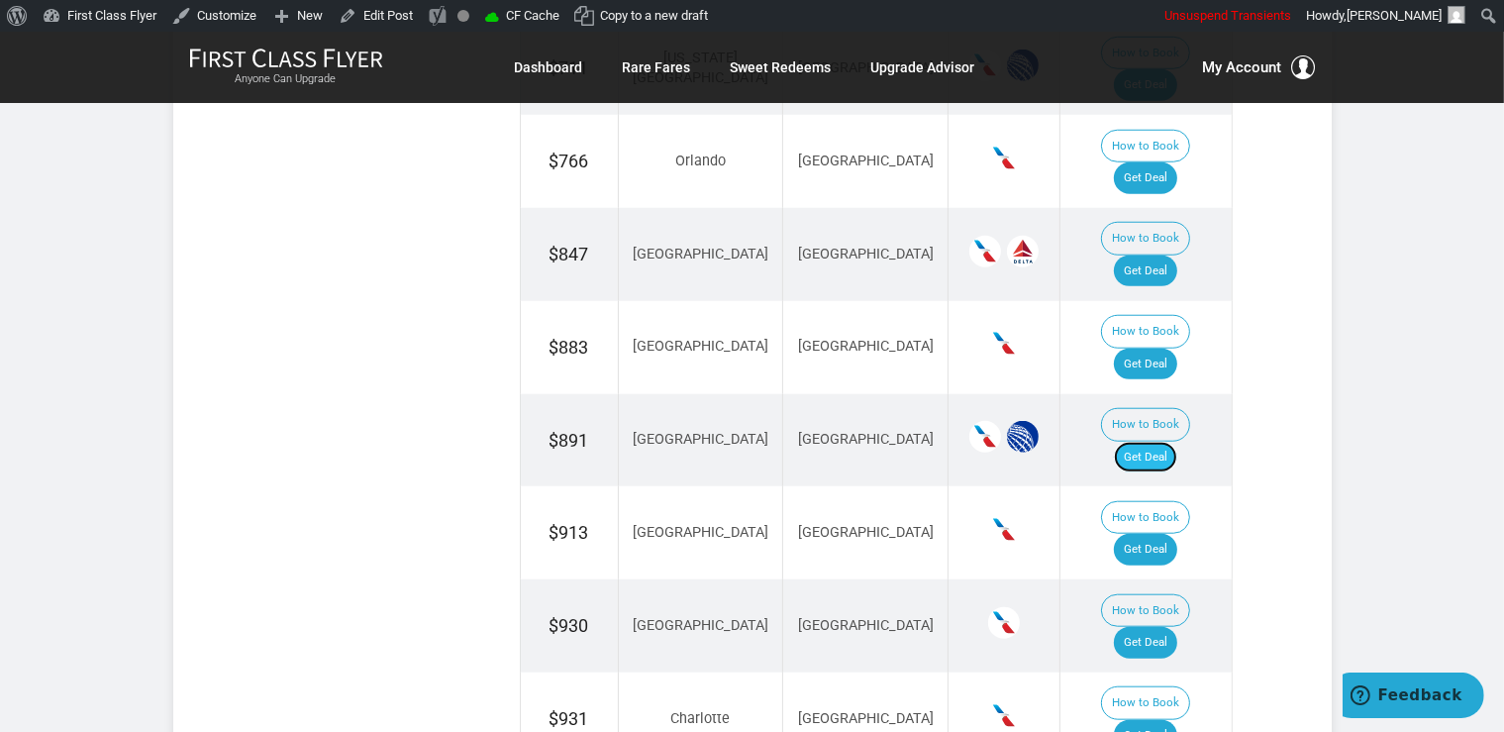
click at [1160, 442] on link "Get Deal" at bounding box center [1145, 458] width 63 height 32
click at [1164, 720] on link "Get Deal" at bounding box center [1145, 736] width 63 height 32
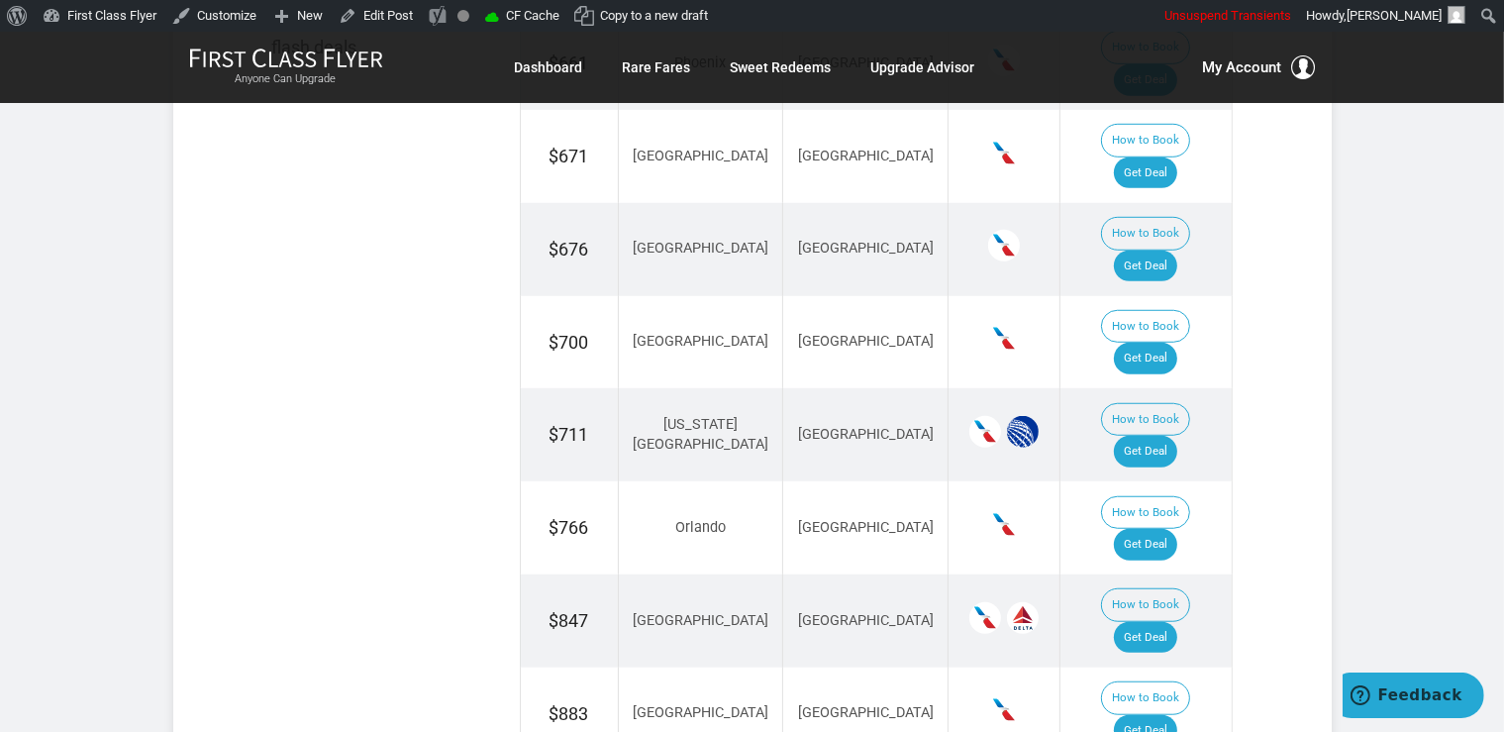
scroll to position [1359, 0]
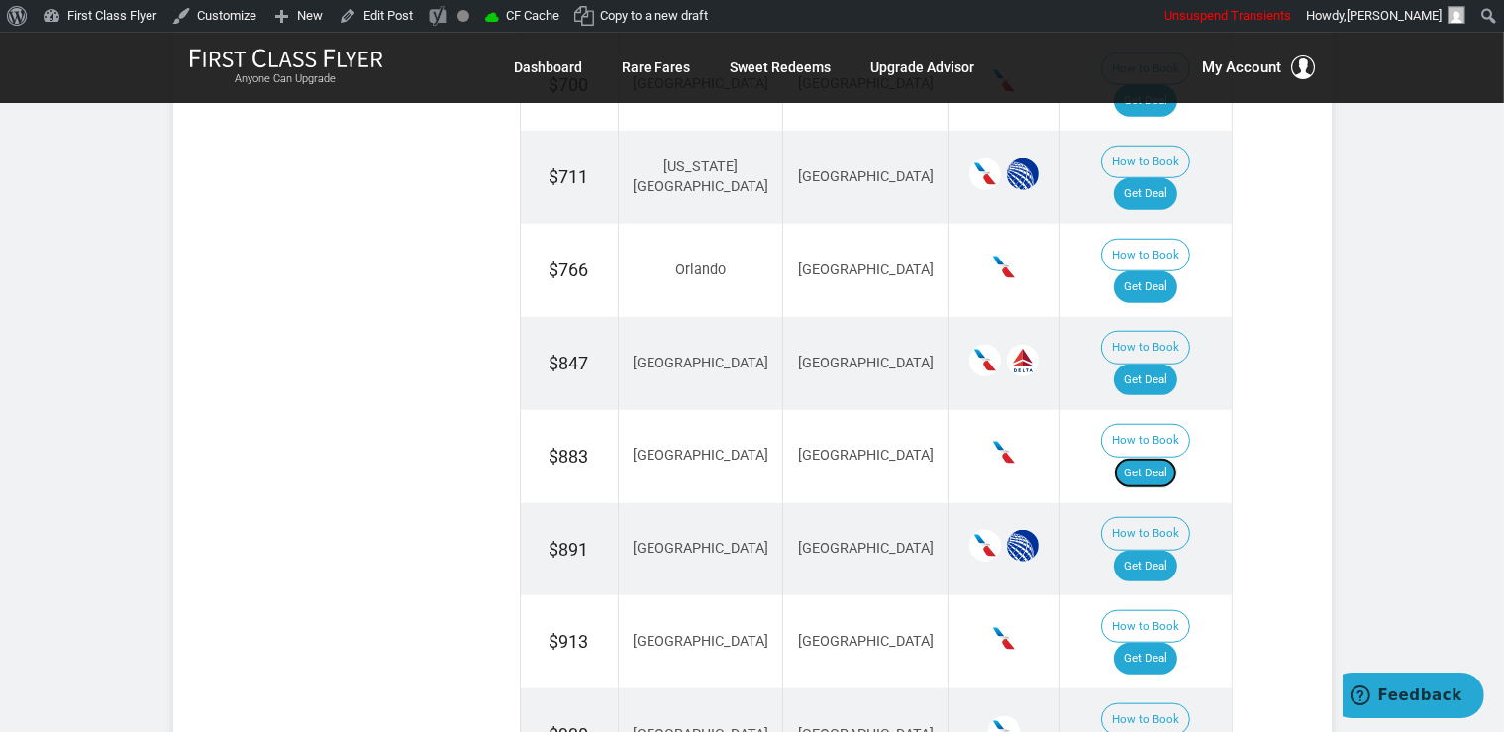
scroll to position [1673, 0]
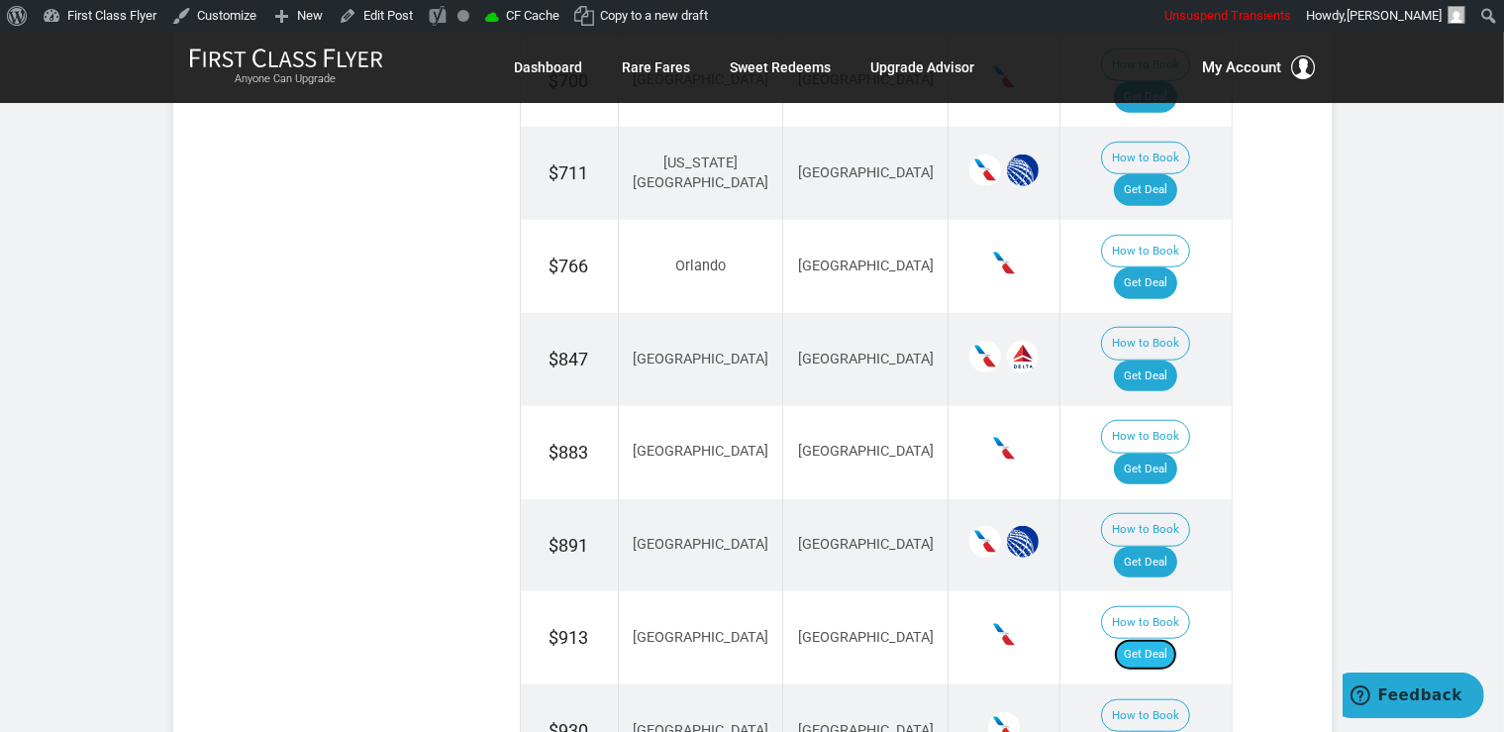
click at [1157, 639] on link "Get Deal" at bounding box center [1145, 655] width 63 height 32
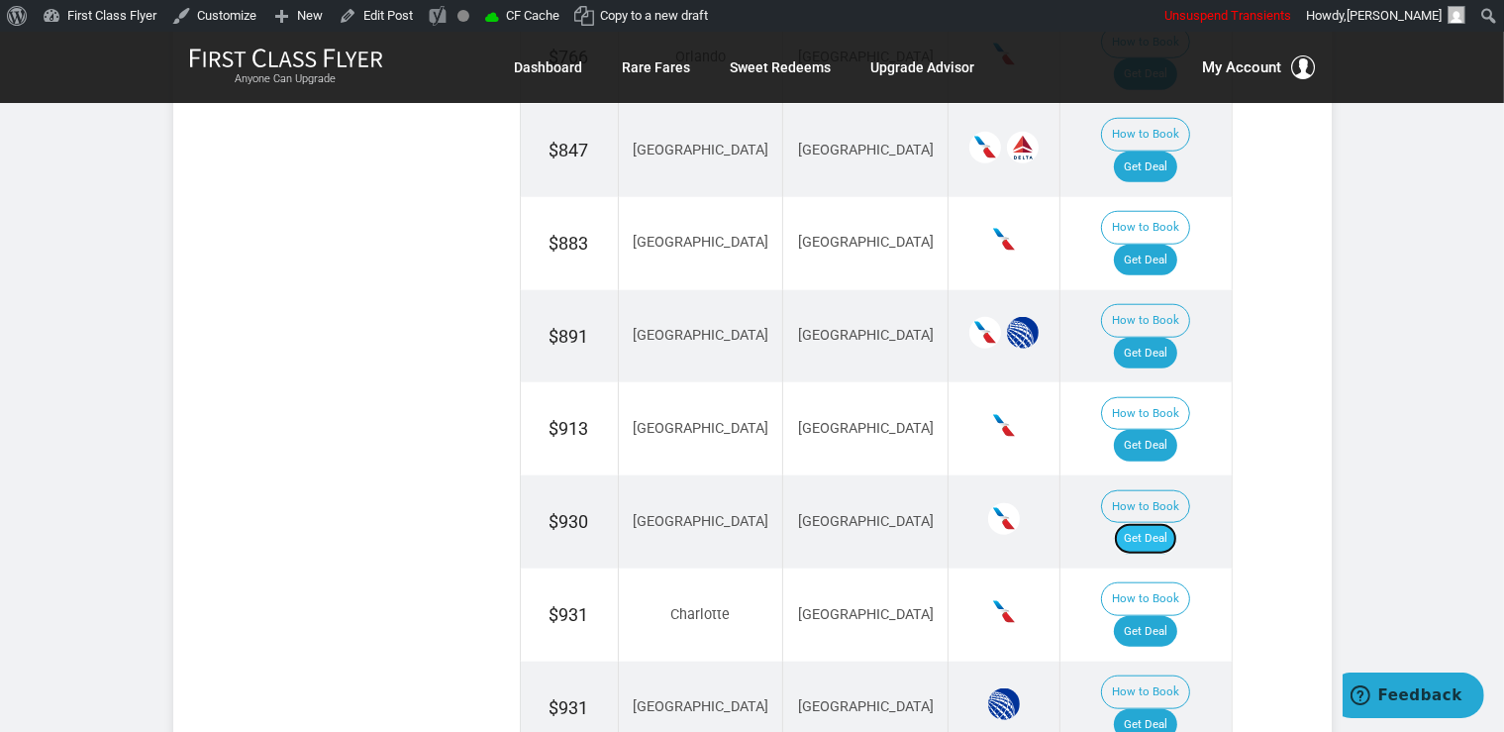
click at [1151, 523] on link "Get Deal" at bounding box center [1145, 539] width 63 height 32
click at [1155, 709] on link "Get Deal" at bounding box center [1145, 725] width 63 height 32
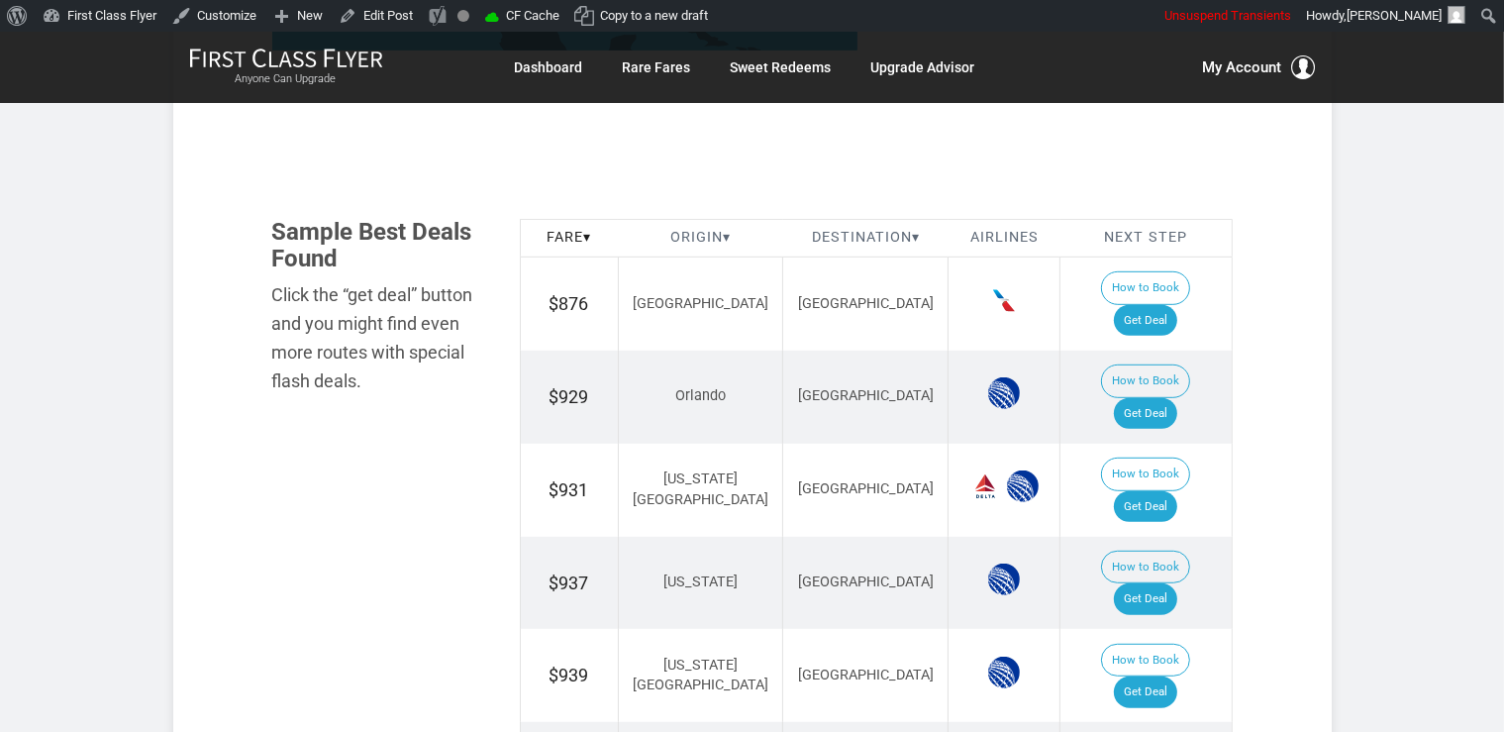
scroll to position [1078, 0]
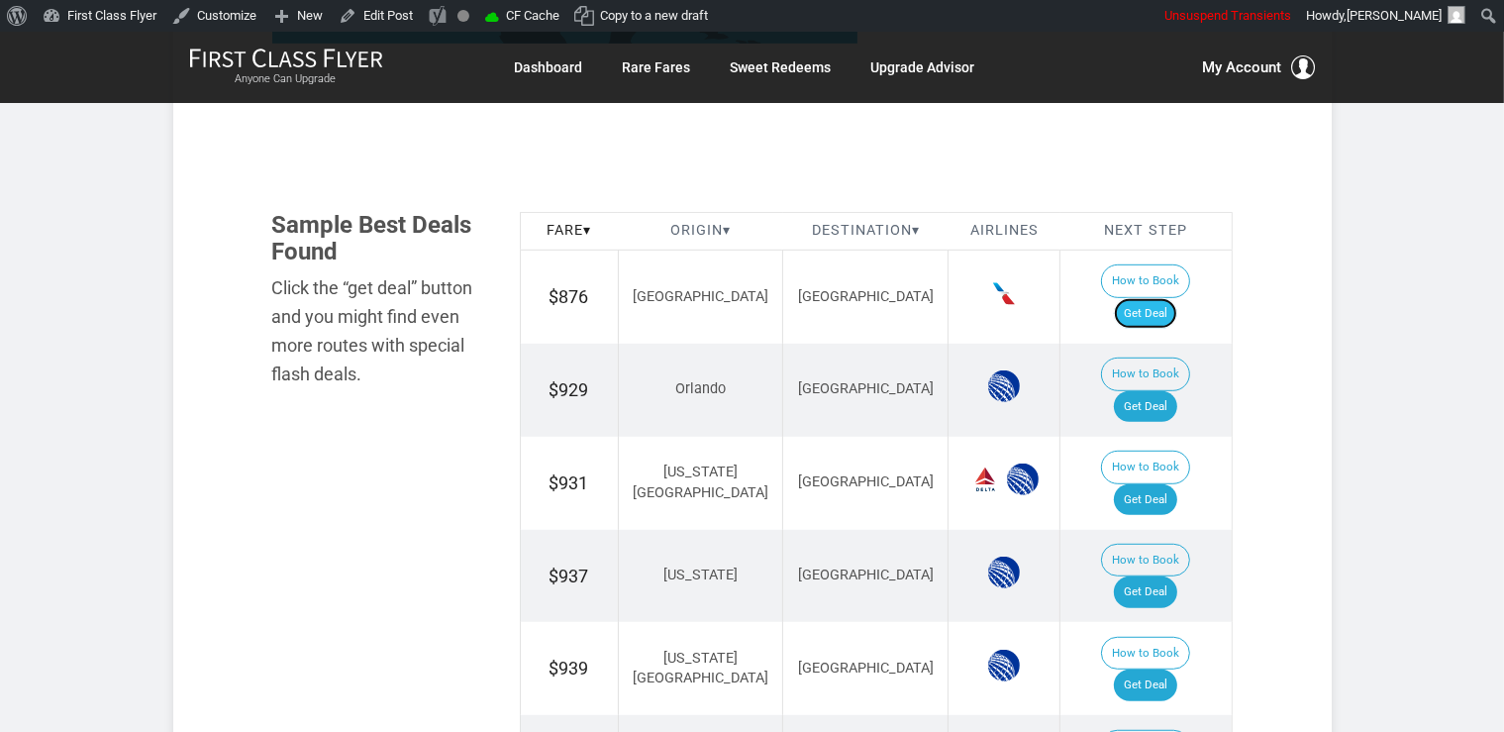
click at [1174, 298] on link "Get Deal" at bounding box center [1145, 314] width 63 height 32
click at [1155, 484] on link "Get Deal" at bounding box center [1145, 500] width 63 height 32
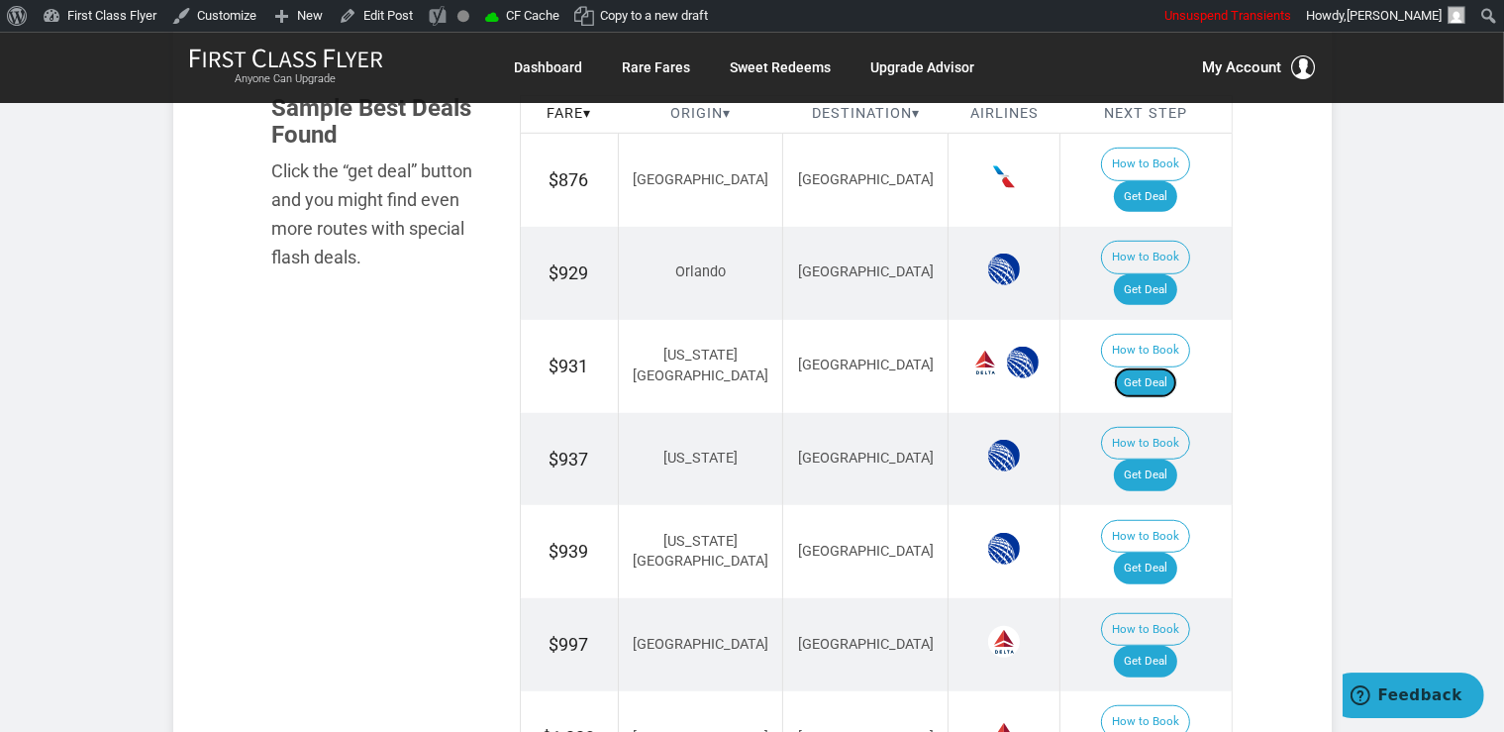
scroll to position [1497, 0]
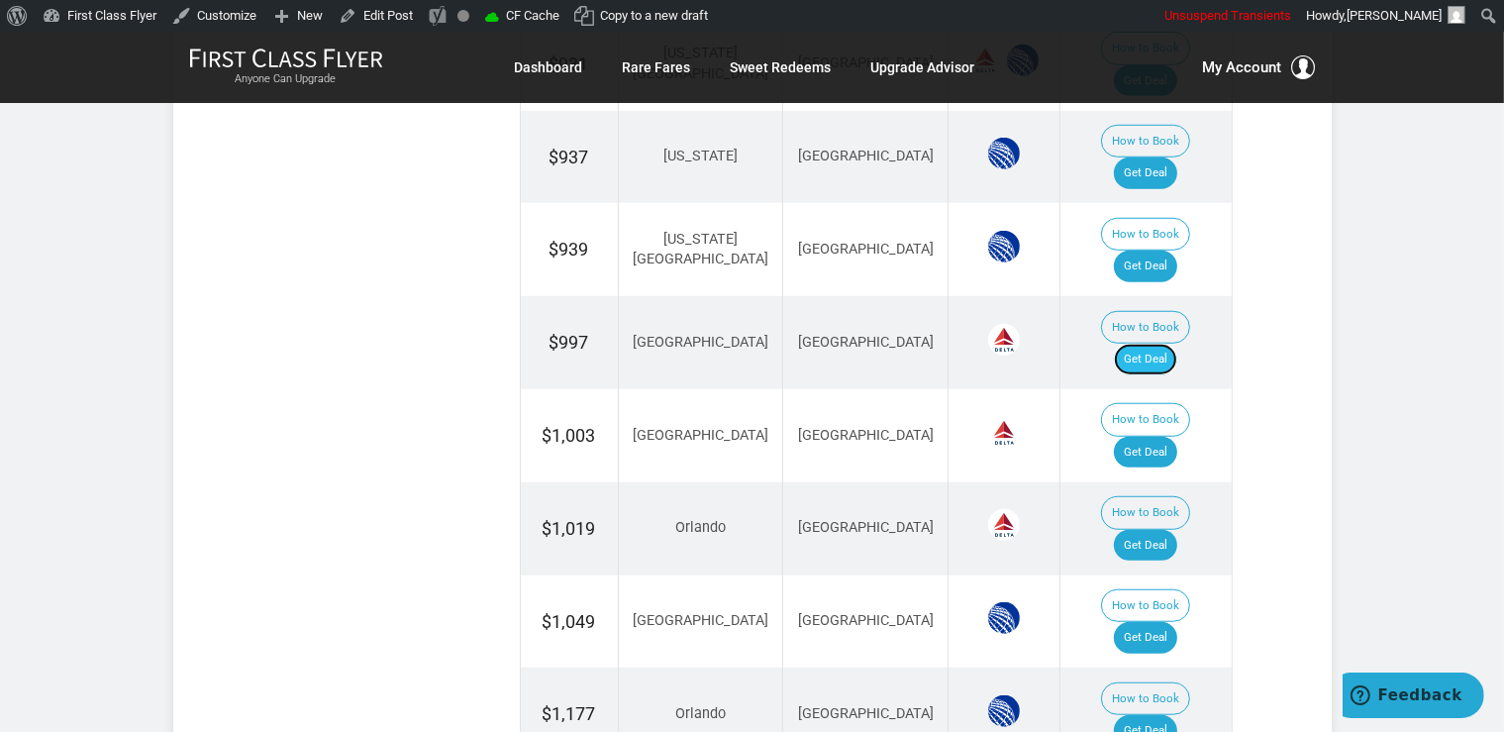
click at [1151, 344] on link "Get Deal" at bounding box center [1145, 360] width 63 height 32
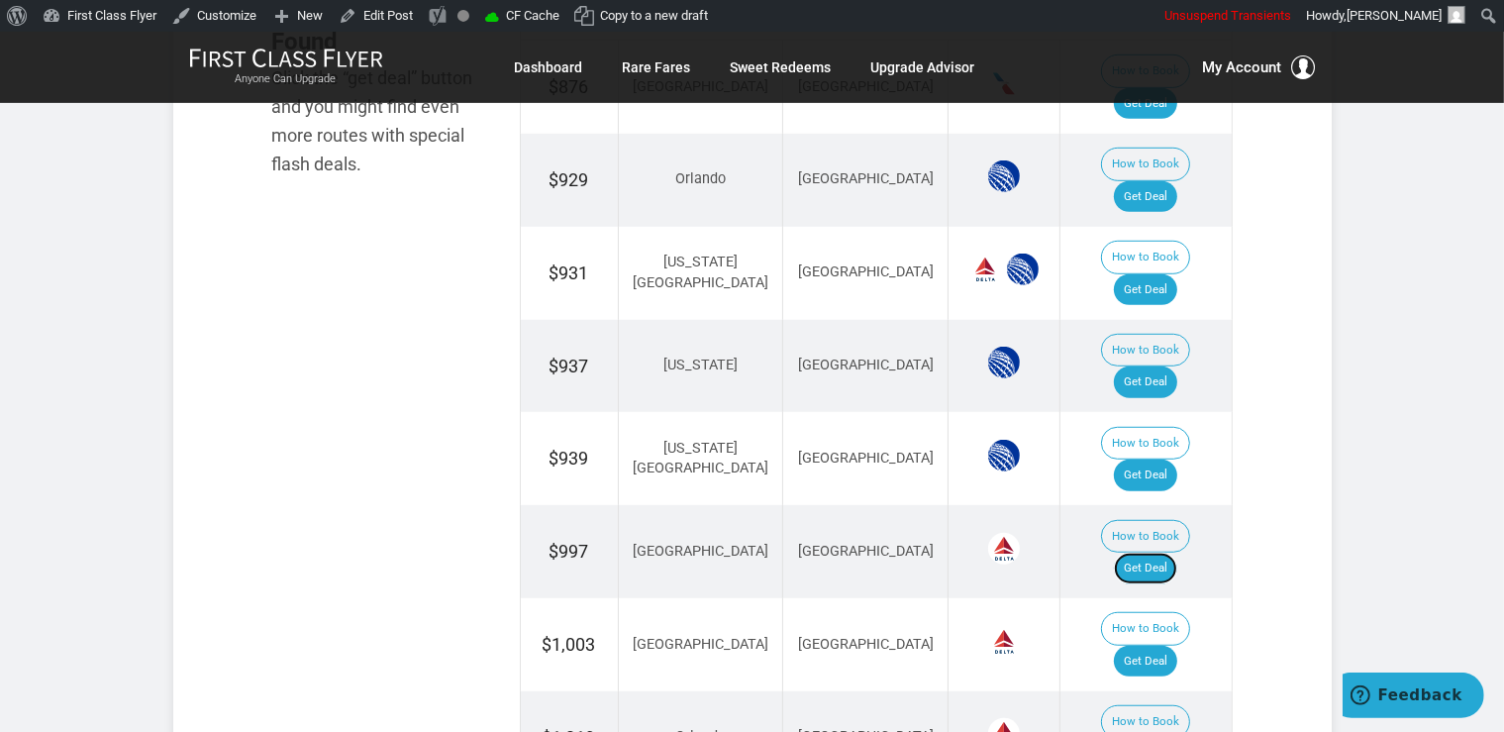
scroll to position [1287, 0]
click at [1173, 460] on link "Get Deal" at bounding box center [1145, 476] width 63 height 32
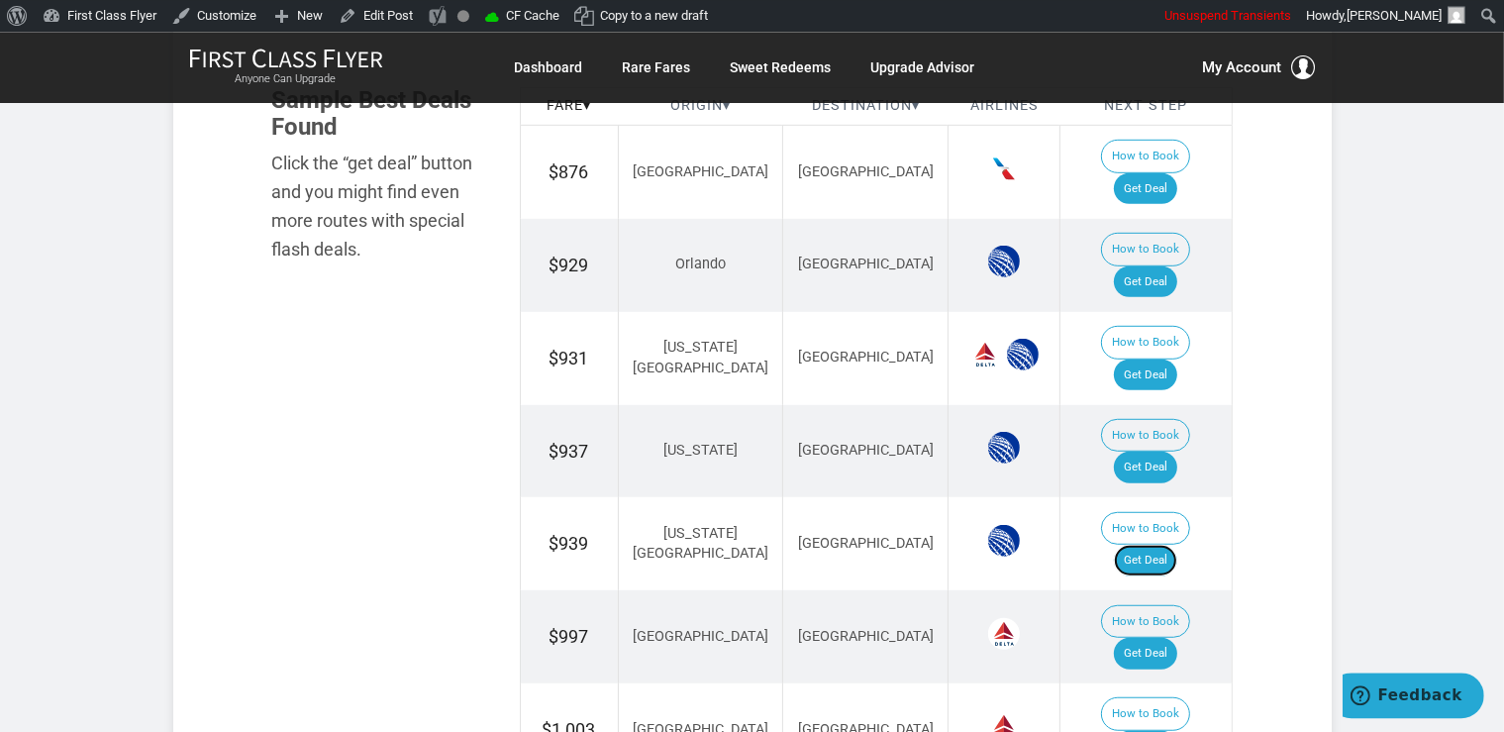
scroll to position [1183, 0]
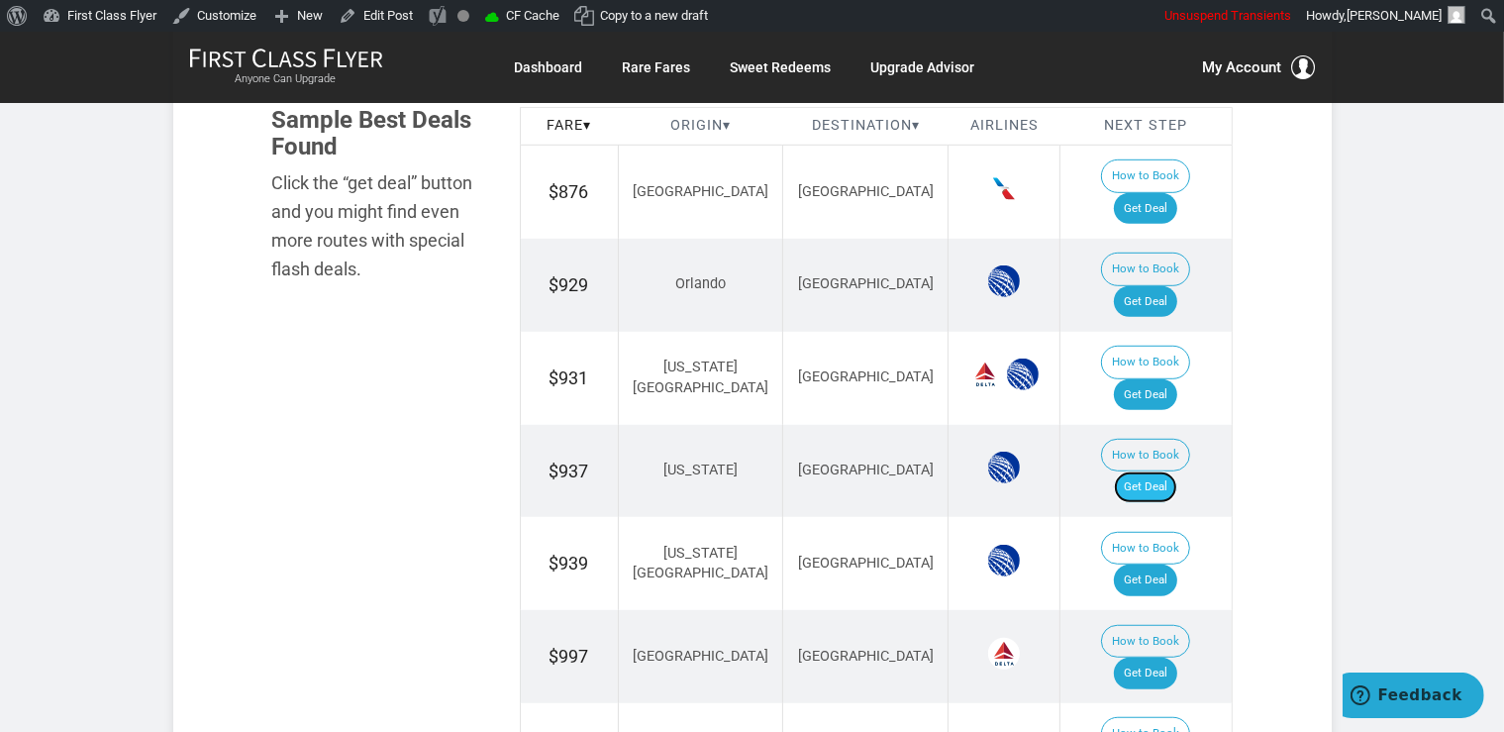
click at [1153, 471] on link "Get Deal" at bounding box center [1145, 487] width 63 height 32
click at [1171, 286] on link "Get Deal" at bounding box center [1145, 302] width 63 height 32
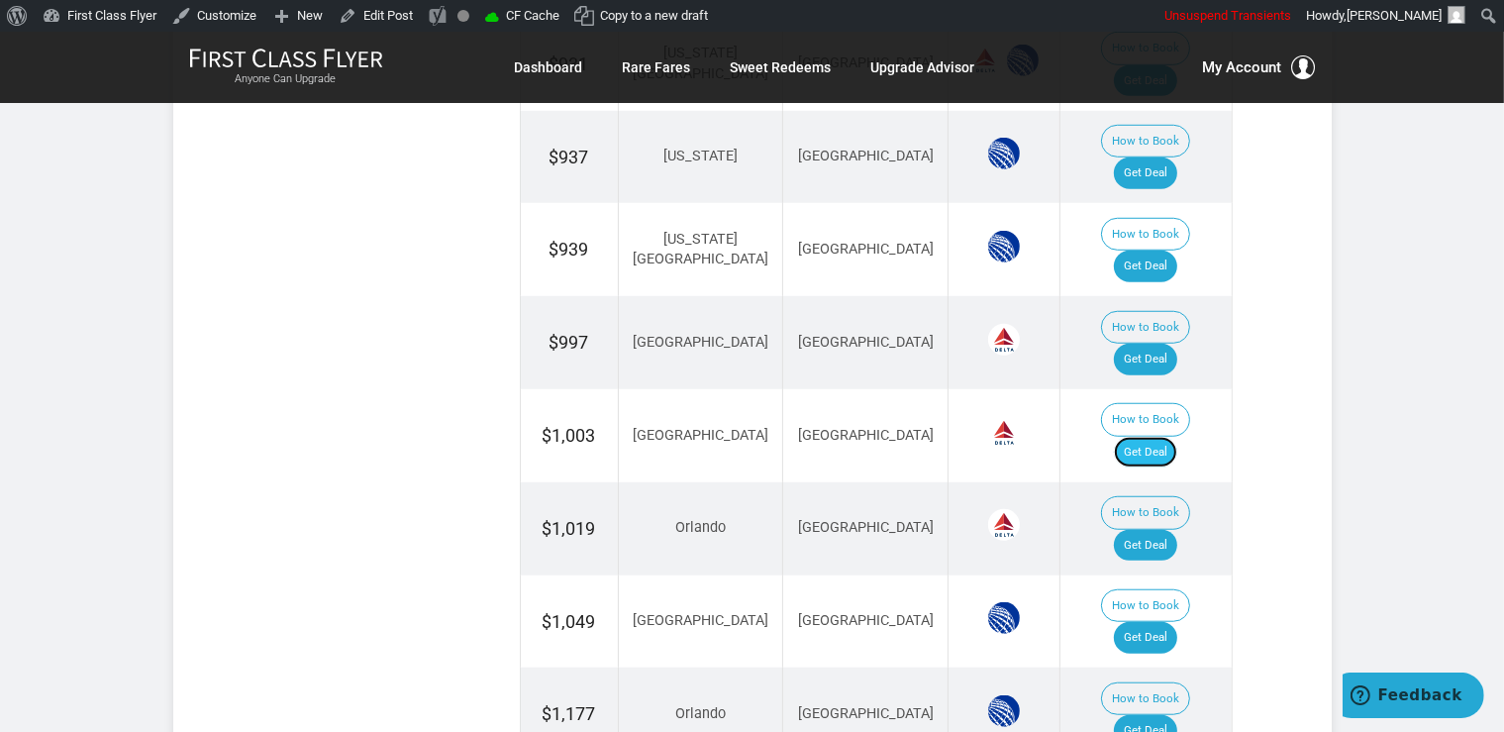
click at [1159, 437] on link "Get Deal" at bounding box center [1145, 453] width 63 height 32
click at [1168, 622] on link "Get Deal" at bounding box center [1145, 638] width 63 height 32
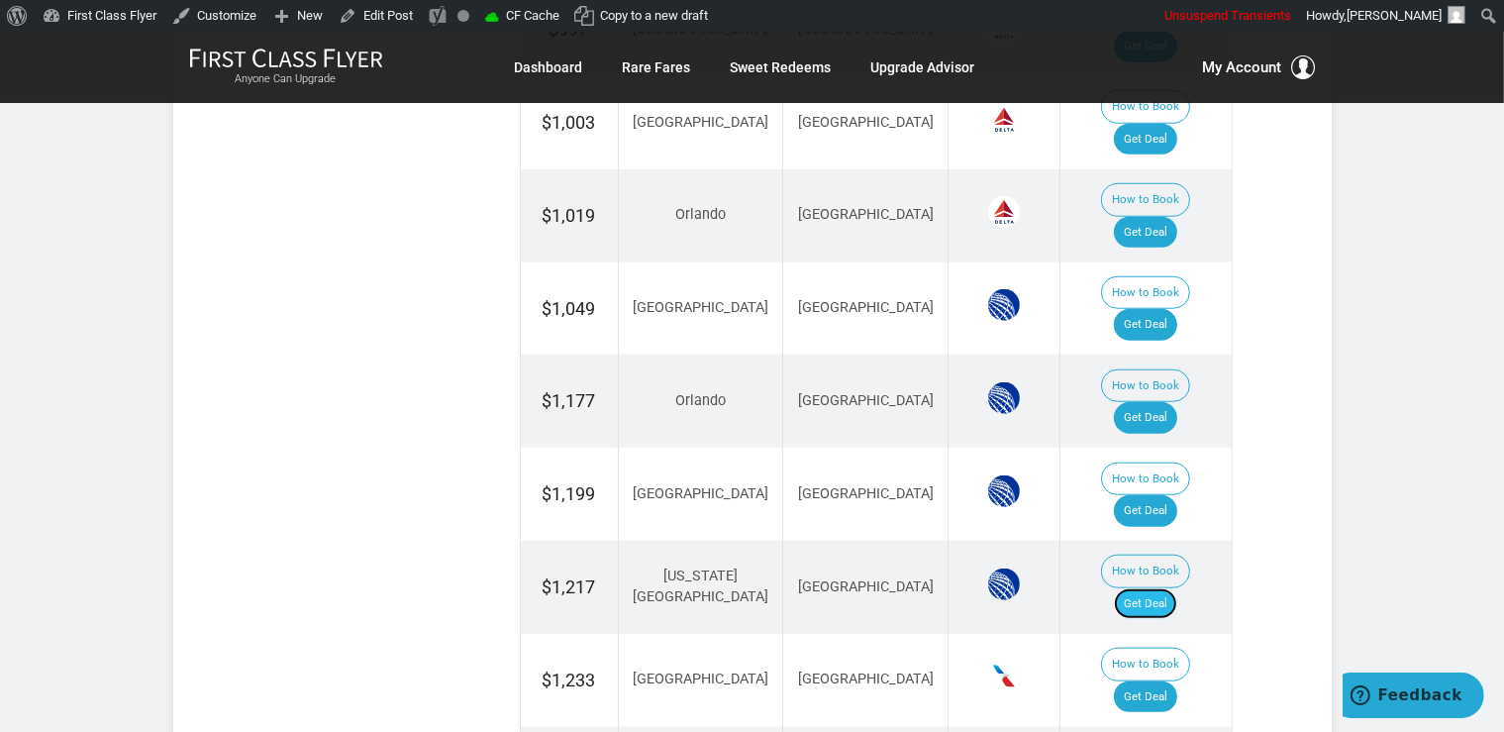
click at [1158, 588] on link "Get Deal" at bounding box center [1145, 604] width 63 height 32
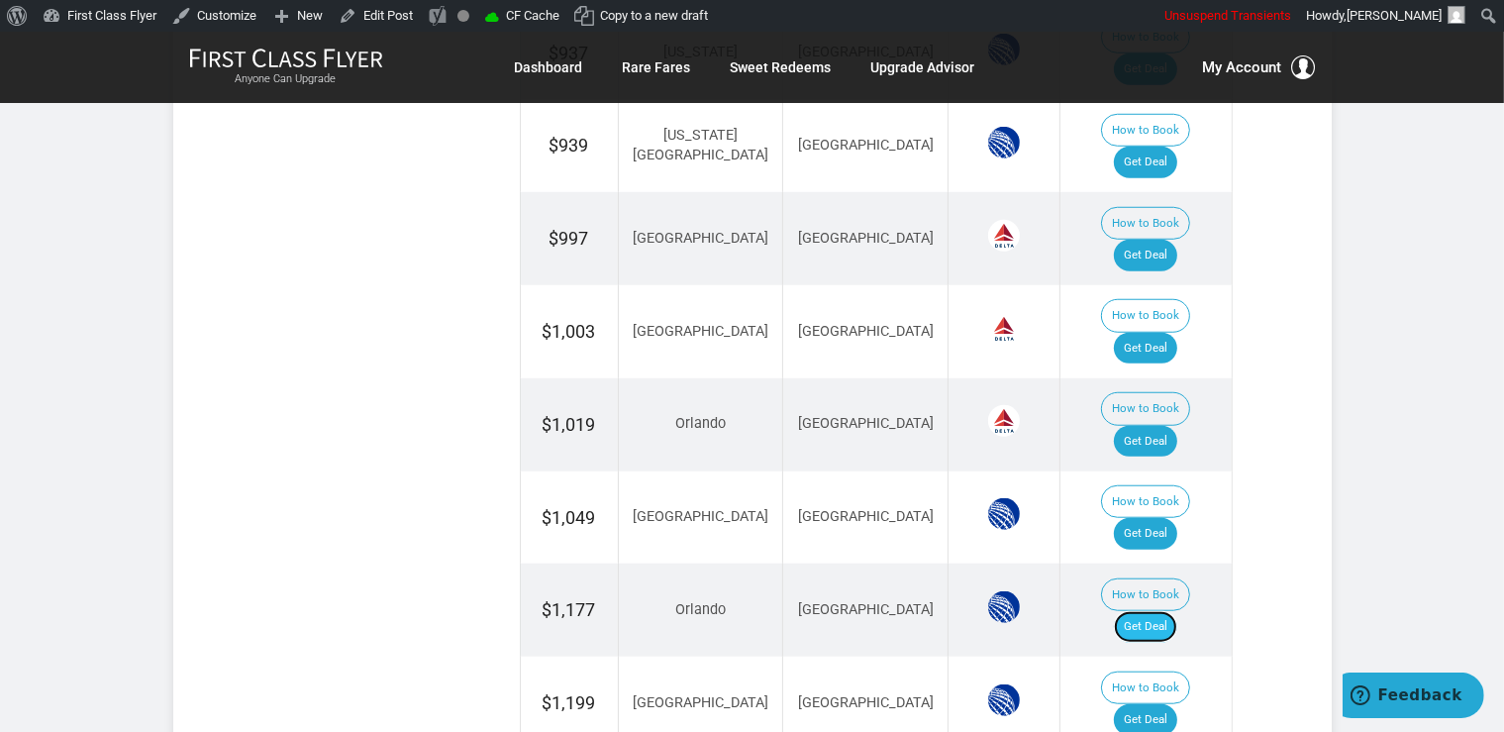
click at [1159, 611] on link "Get Deal" at bounding box center [1145, 627] width 63 height 32
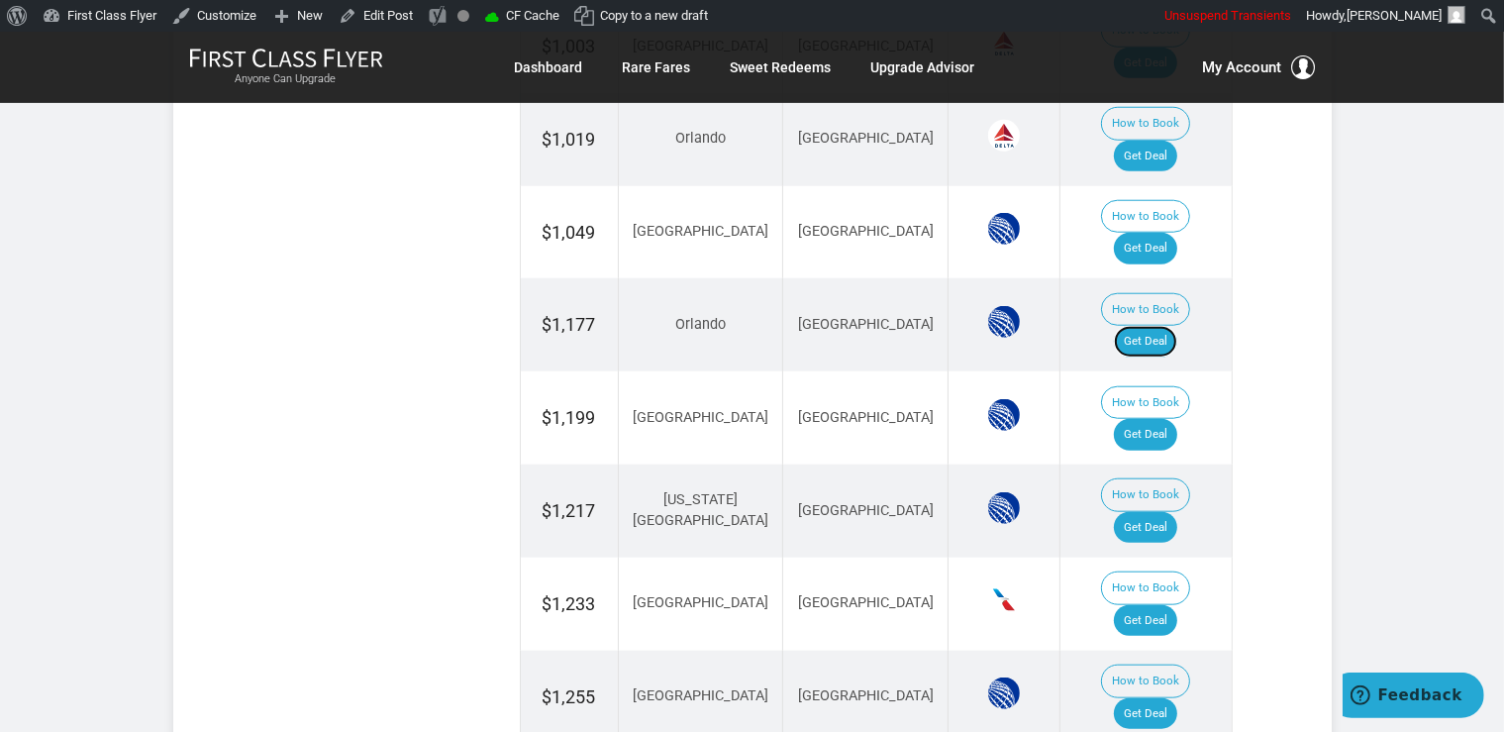
scroll to position [1889, 0]
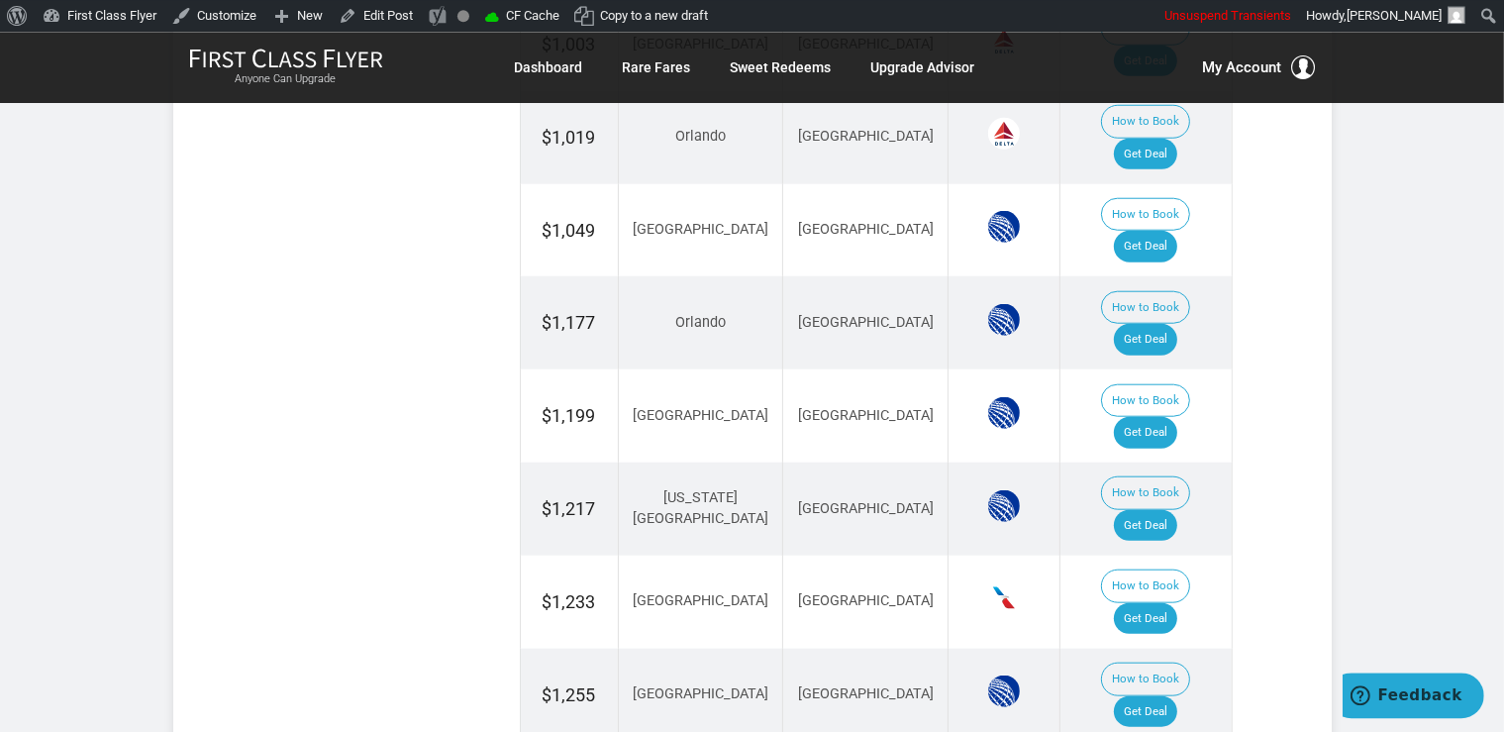
click at [1194, 648] on td "How to Book Get Deal" at bounding box center [1146, 694] width 171 height 93
drag, startPoint x: 1167, startPoint y: 418, endPoint x: 1183, endPoint y: 396, distance: 27.5
click at [1167, 695] on link "Get Deal" at bounding box center [1145, 711] width 63 height 32
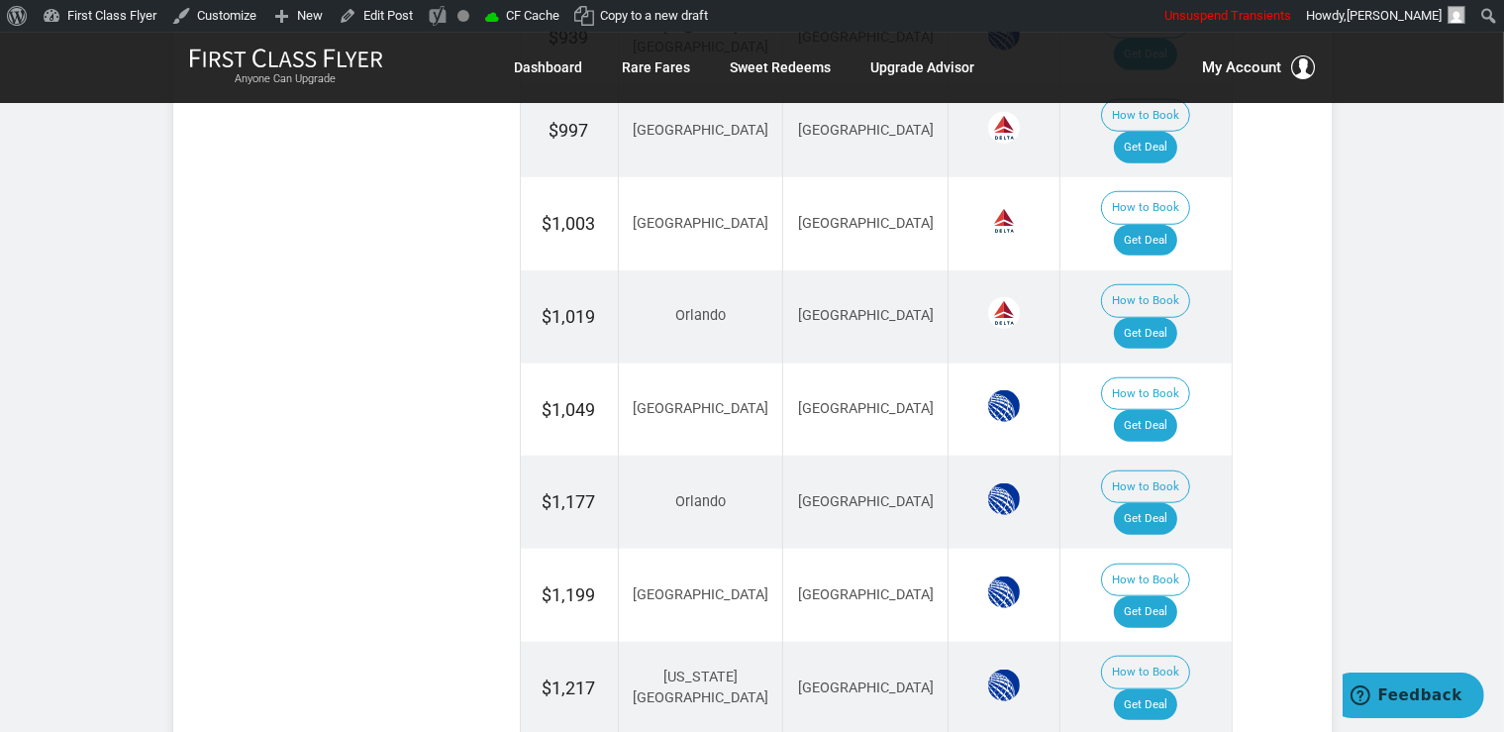
scroll to position [1576, 0]
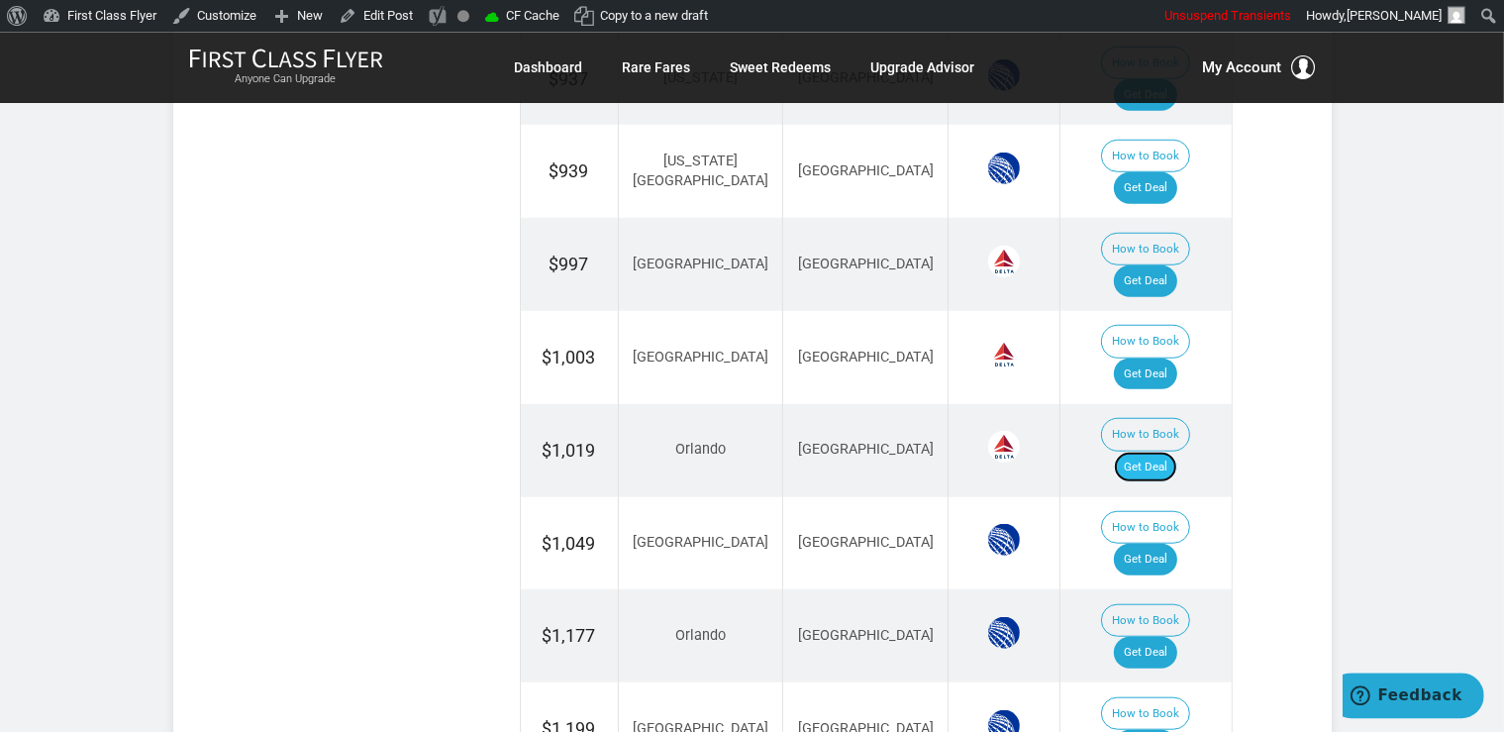
click at [1151, 451] on link "Get Deal" at bounding box center [1145, 467] width 63 height 32
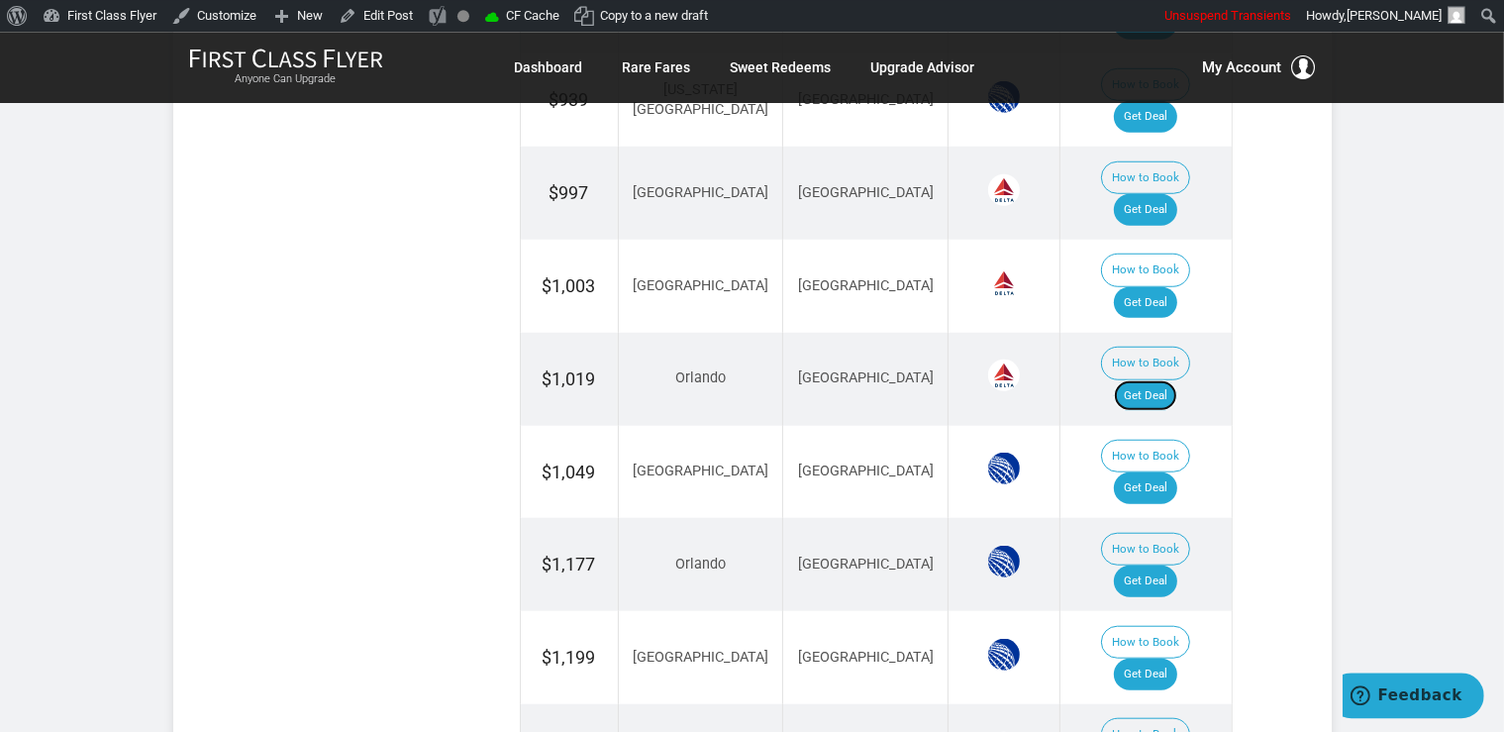
scroll to position [1680, 0]
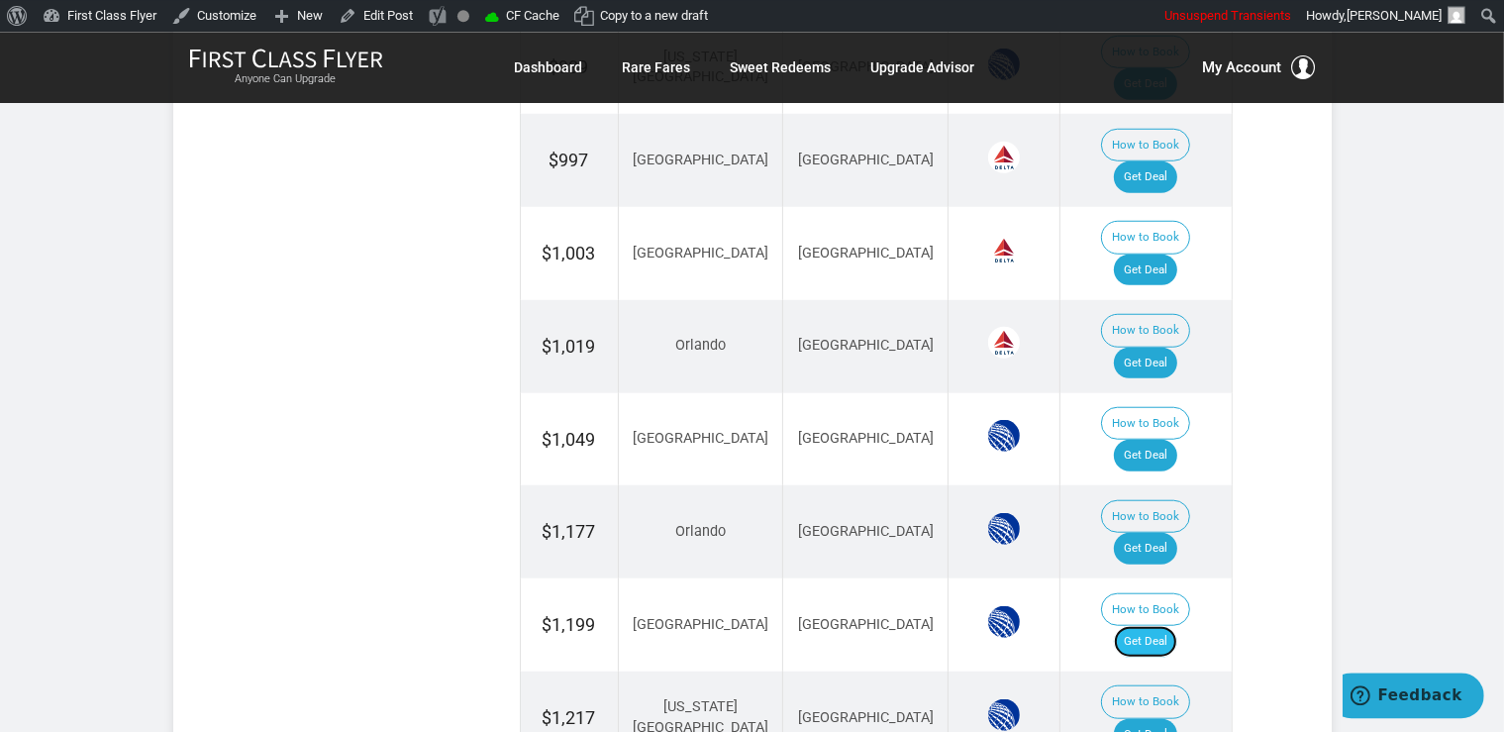
click at [1151, 625] on link "Get Deal" at bounding box center [1145, 641] width 63 height 32
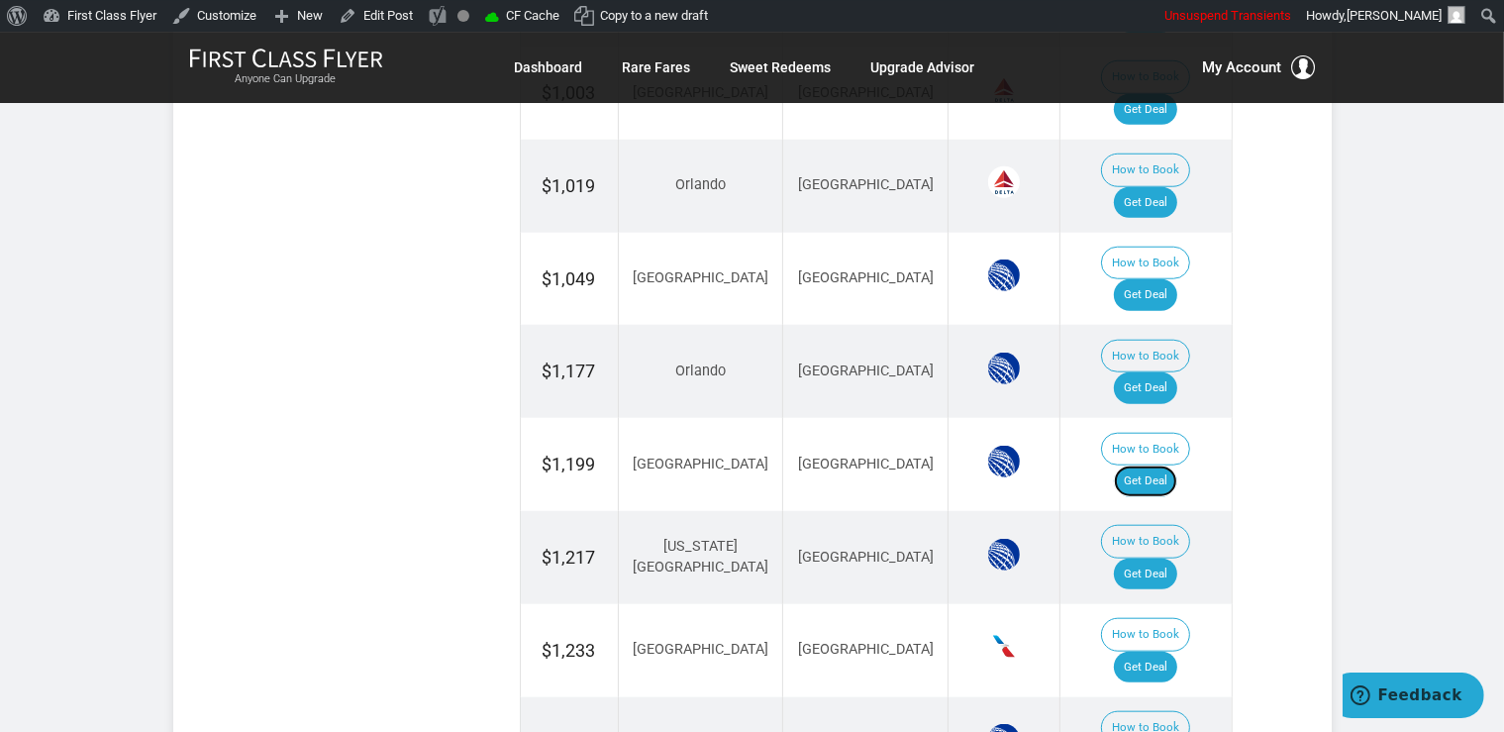
scroll to position [1889, 0]
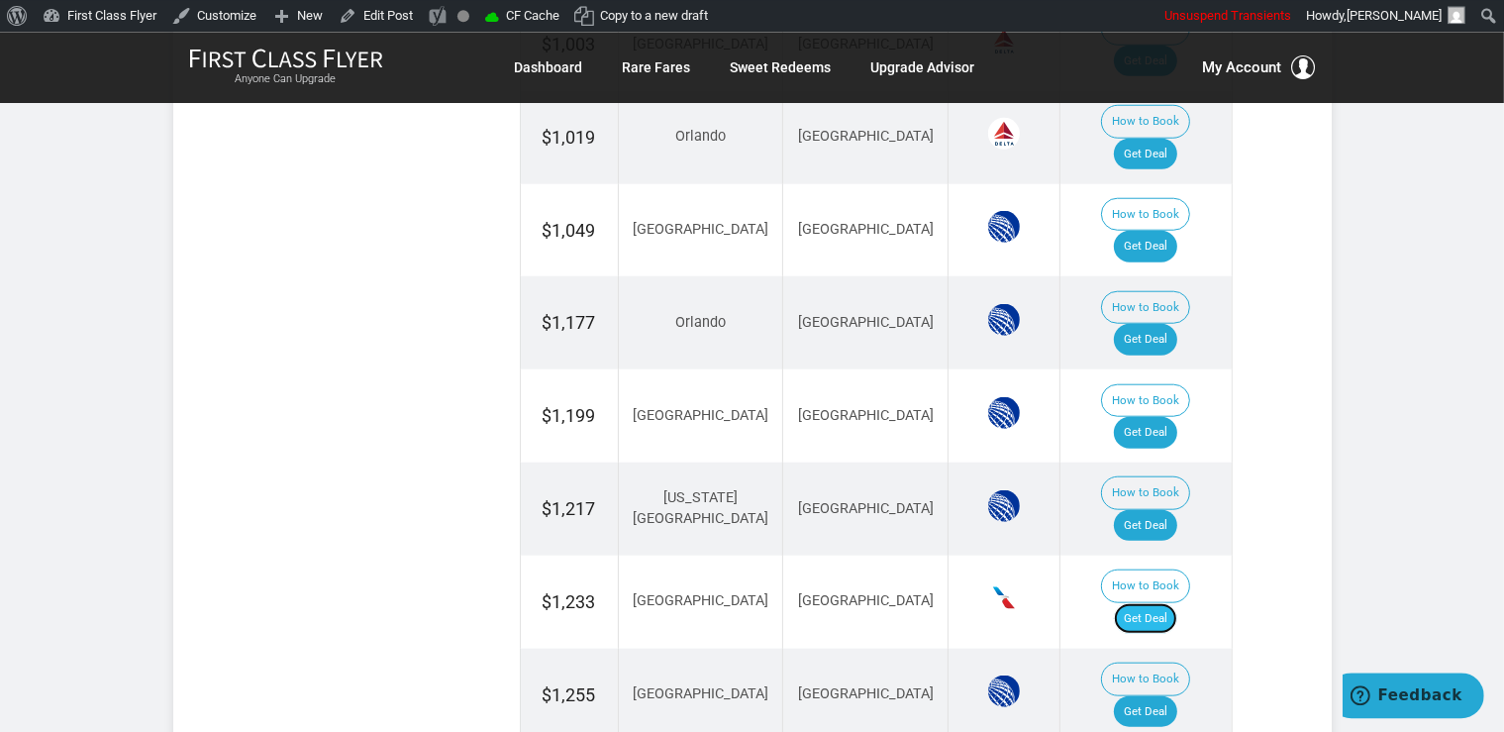
click at [1176, 602] on link "Get Deal" at bounding box center [1145, 618] width 63 height 32
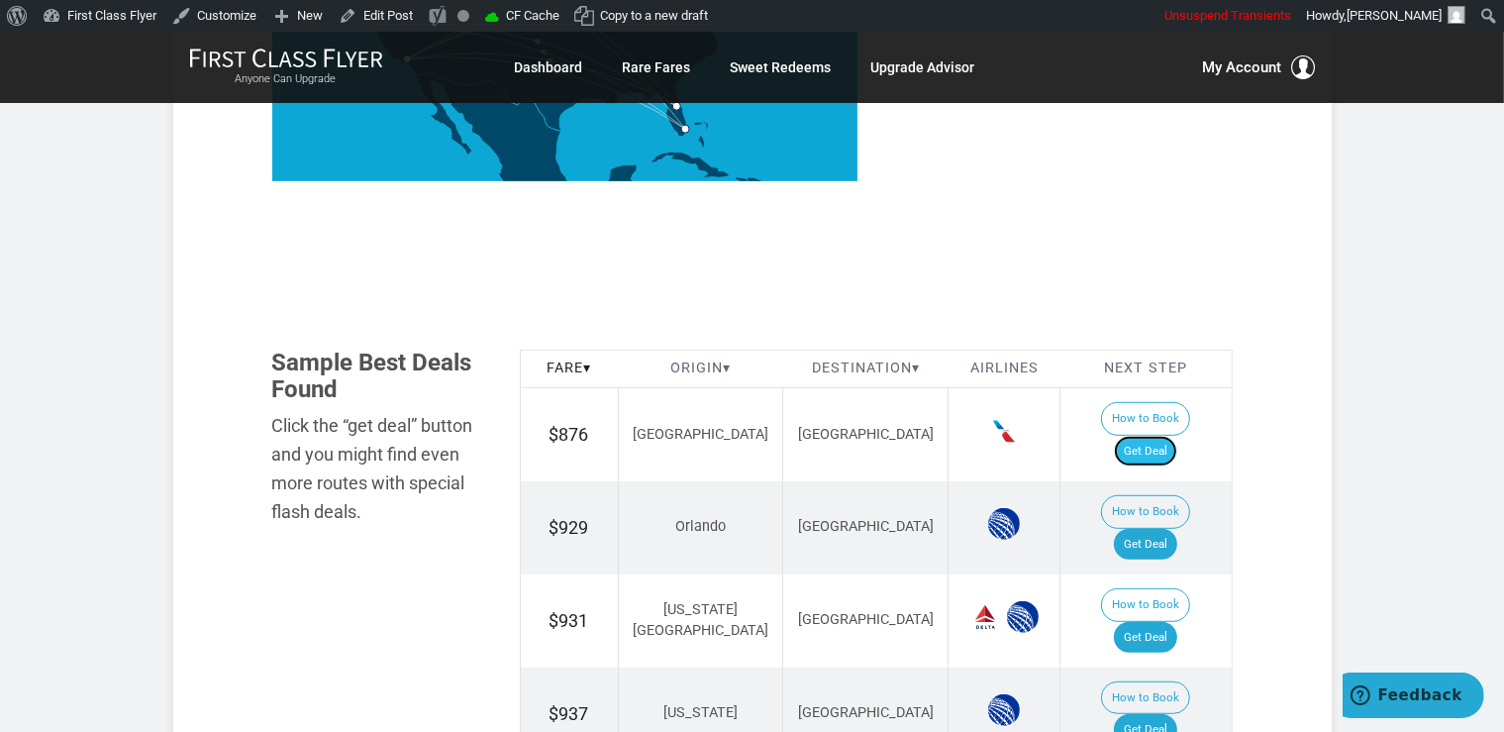
click at [1151, 436] on link "Get Deal" at bounding box center [1145, 452] width 63 height 32
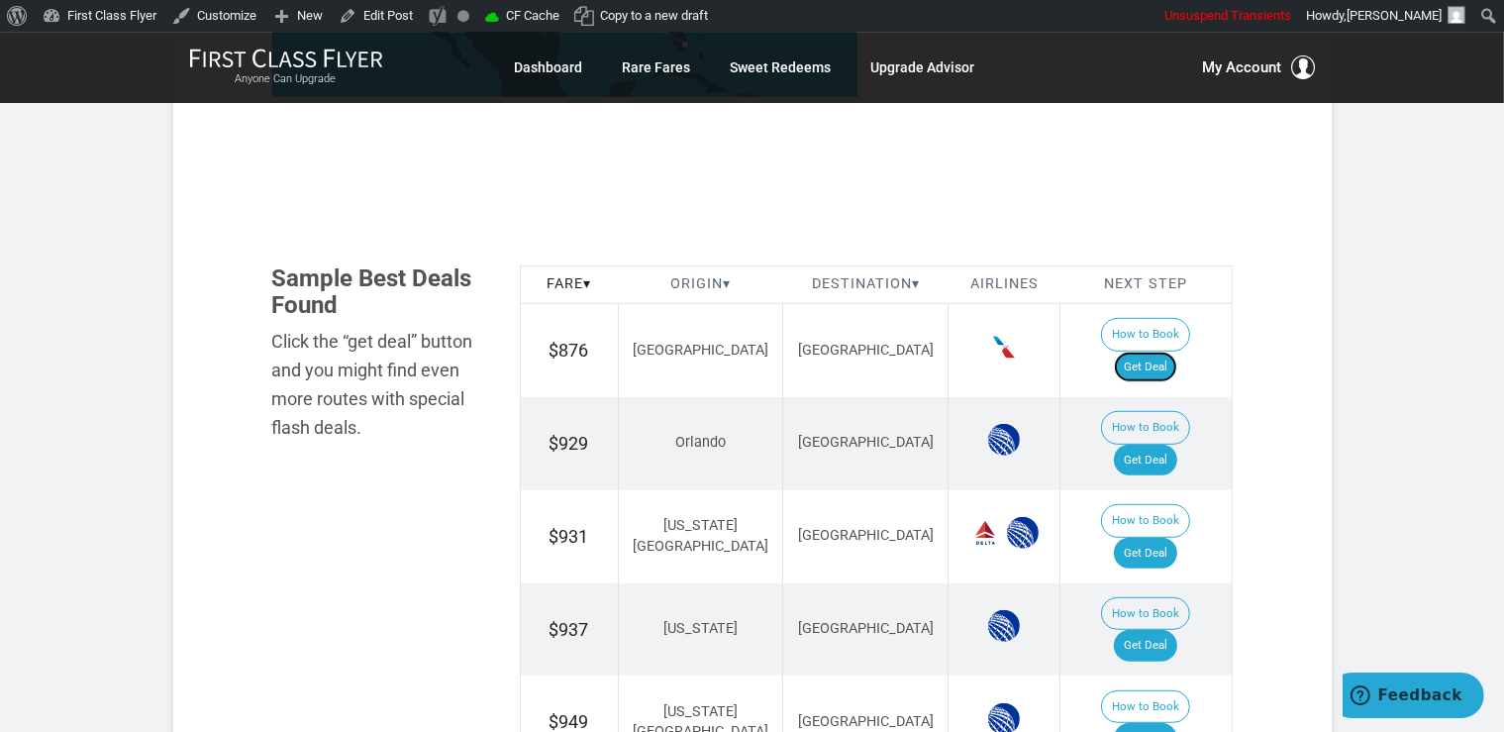
scroll to position [1150, 0]
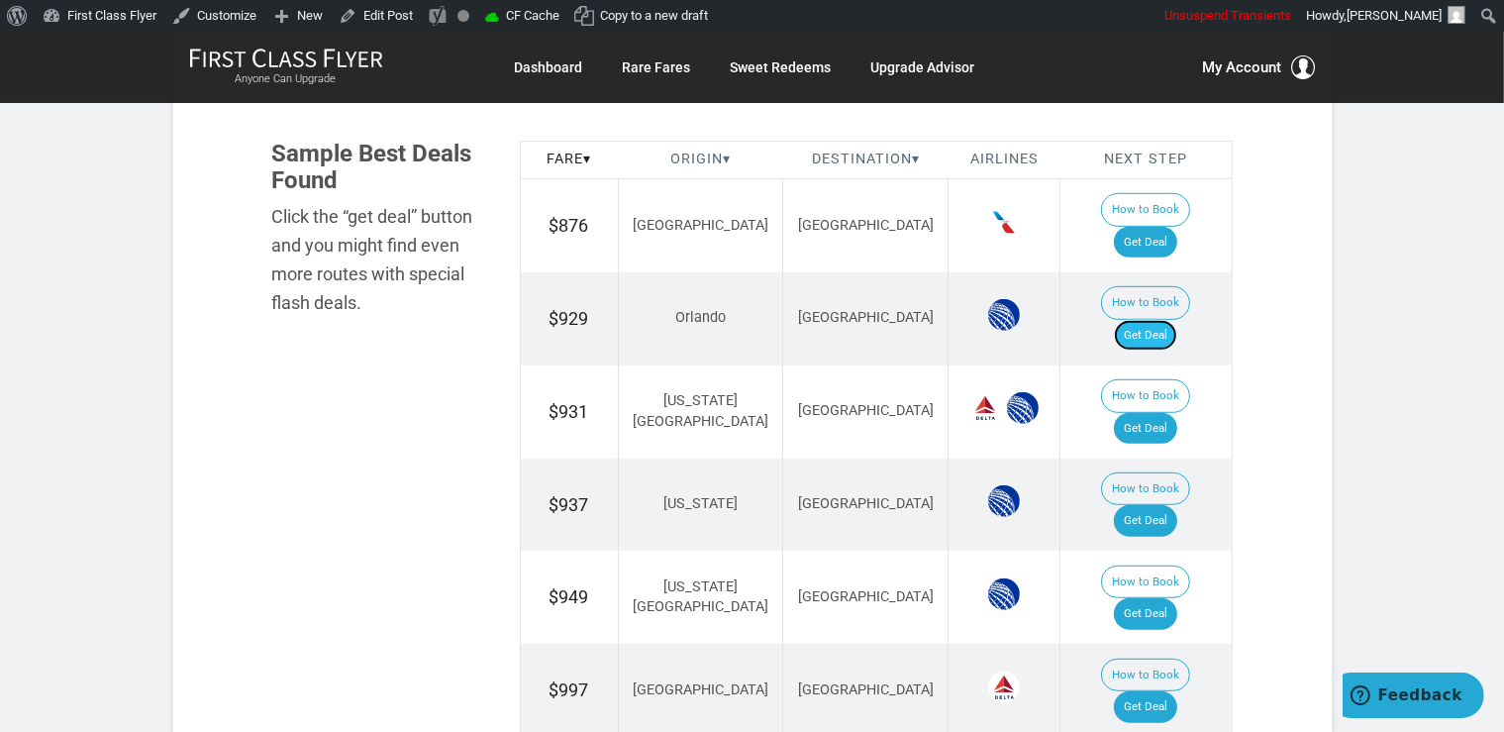
click at [1177, 320] on link "Get Deal" at bounding box center [1145, 336] width 63 height 32
click at [1159, 413] on link "Get Deal" at bounding box center [1145, 429] width 63 height 32
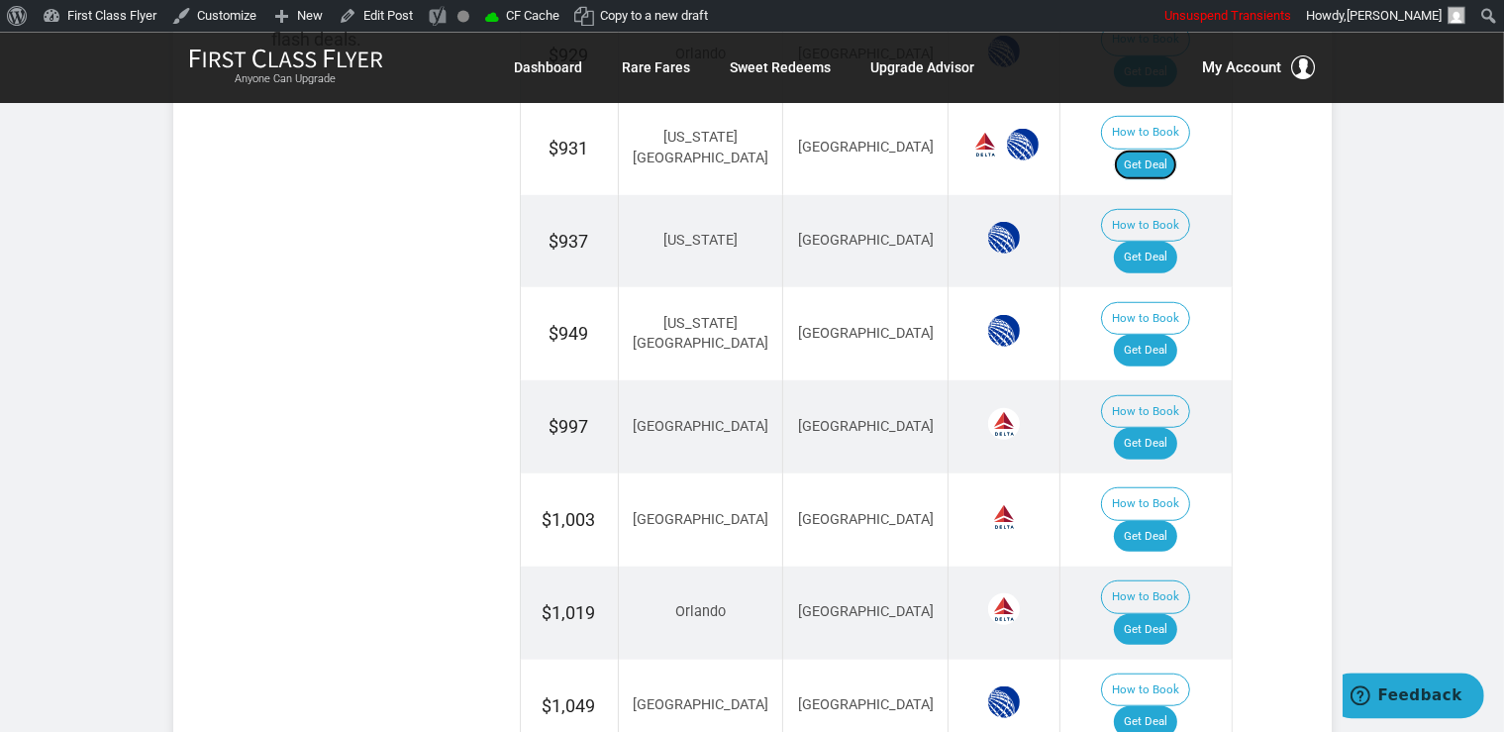
scroll to position [1464, 0]
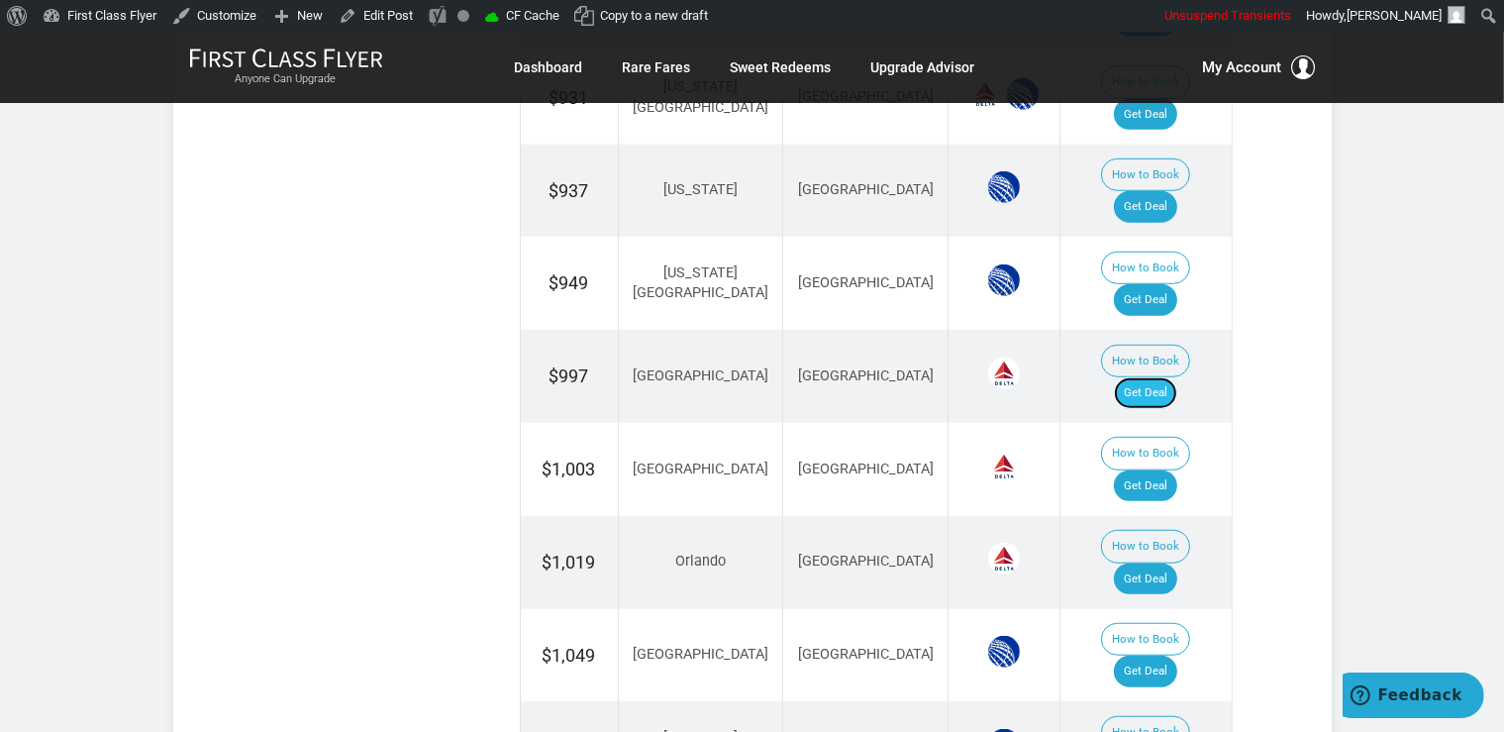
click at [1168, 377] on link "Get Deal" at bounding box center [1145, 393] width 63 height 32
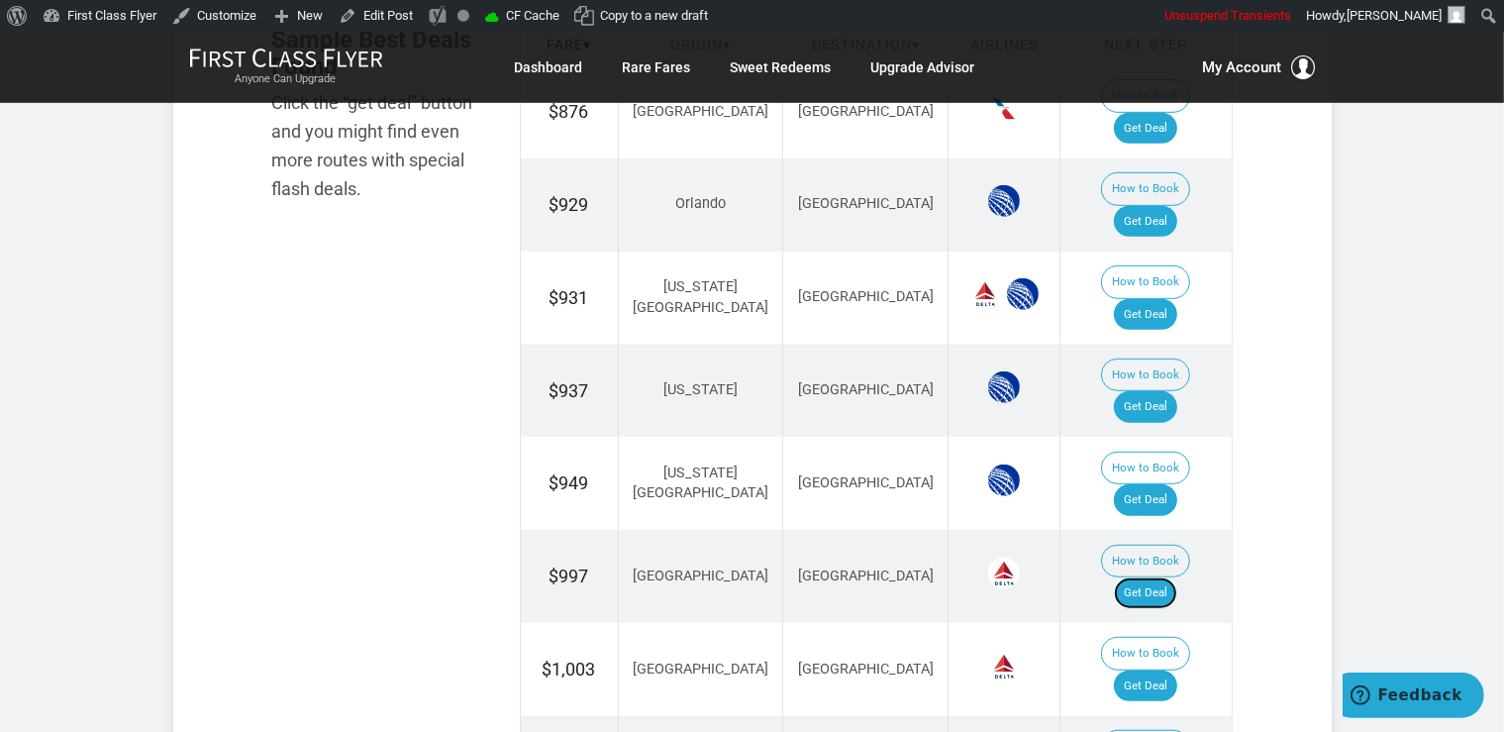
scroll to position [1255, 0]
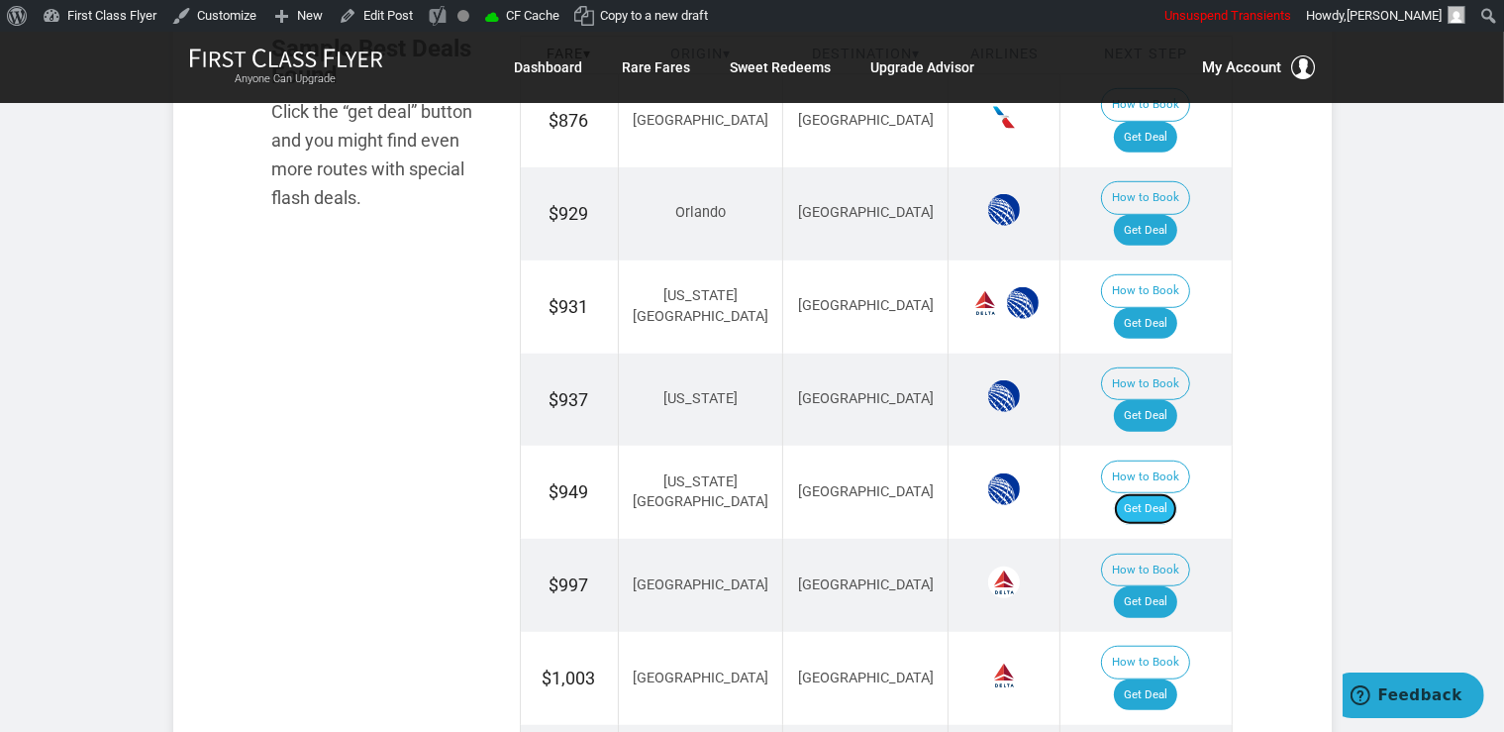
drag, startPoint x: 1181, startPoint y: 386, endPoint x: 1230, endPoint y: 394, distance: 49.2
click at [1177, 493] on link "Get Deal" at bounding box center [1145, 509] width 63 height 32
click at [1177, 400] on link "Get Deal" at bounding box center [1145, 416] width 63 height 32
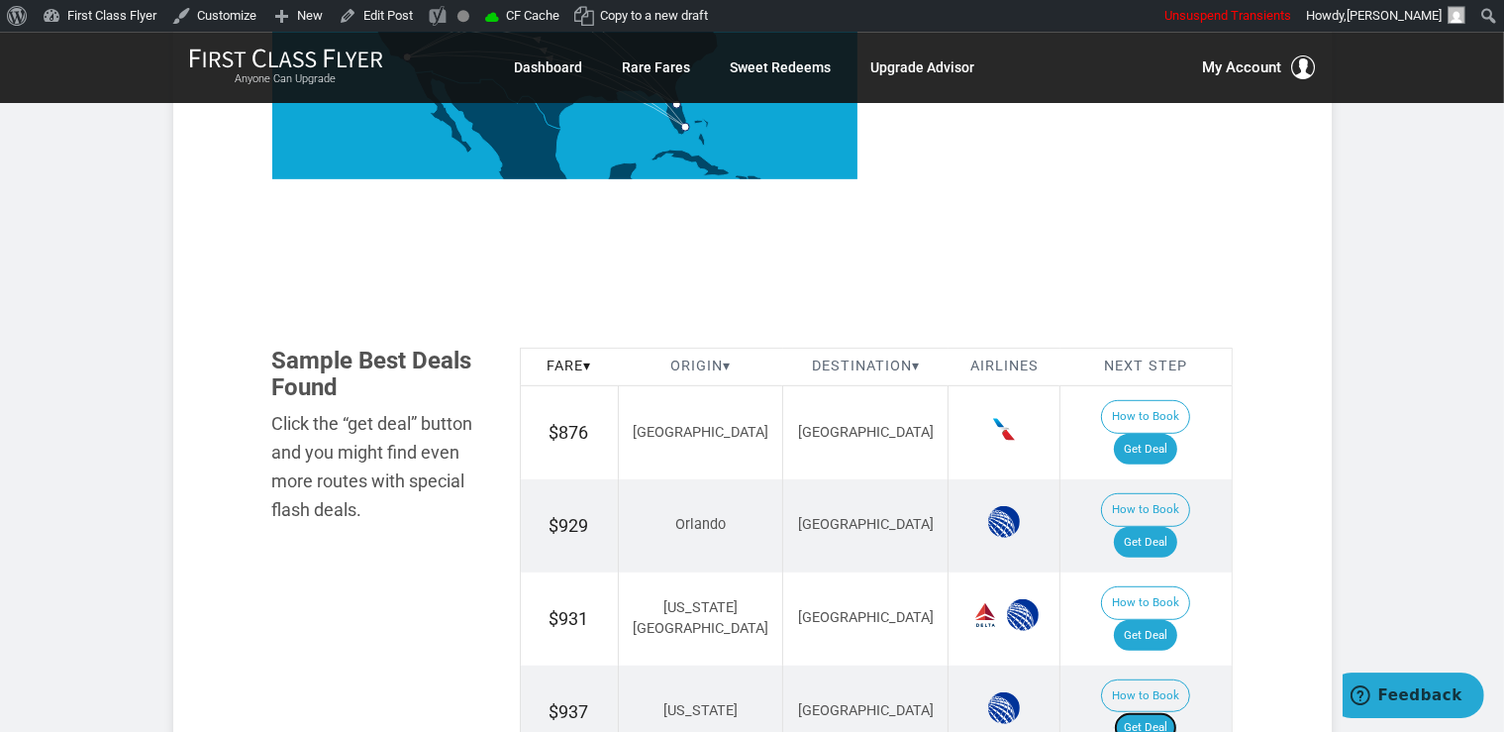
scroll to position [941, 0]
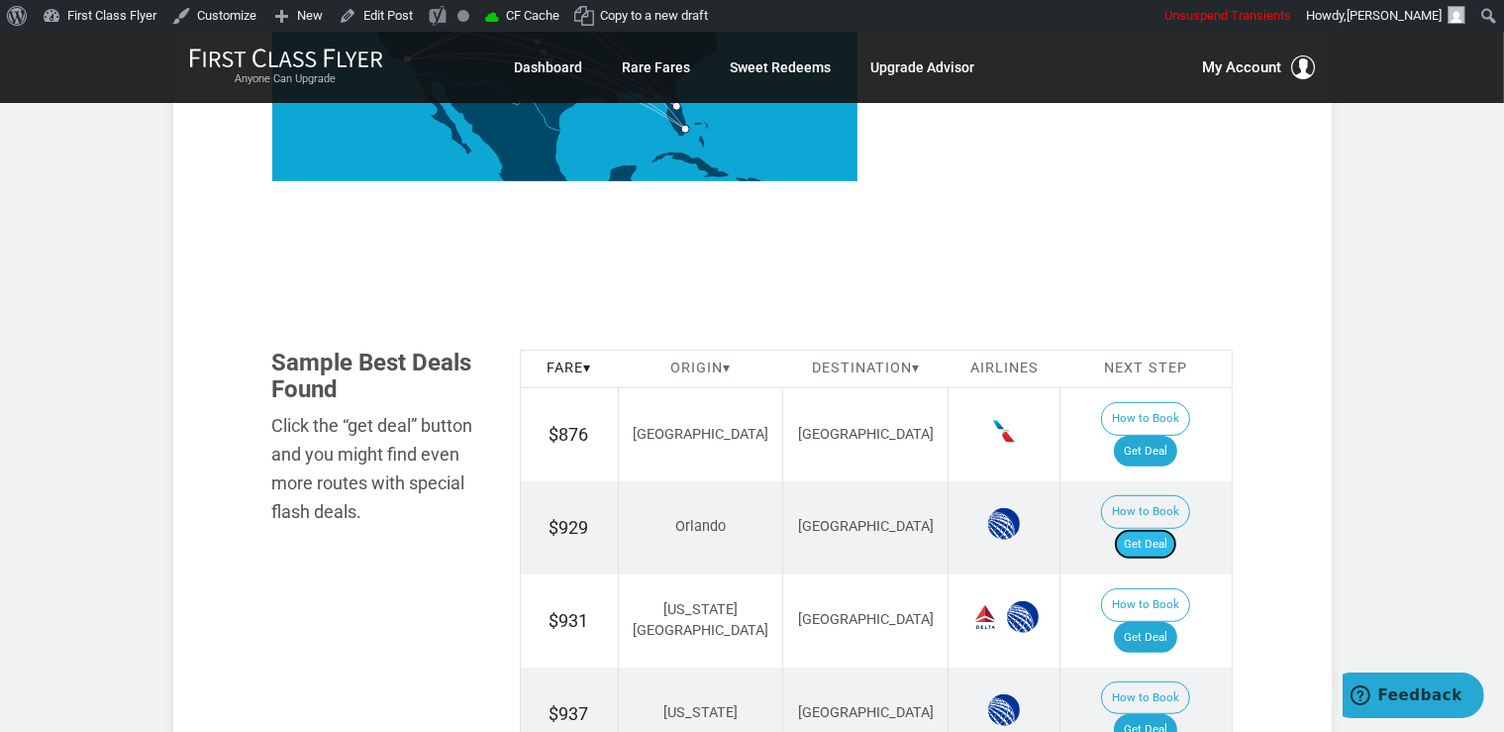
click at [1177, 529] on link "Get Deal" at bounding box center [1145, 545] width 63 height 32
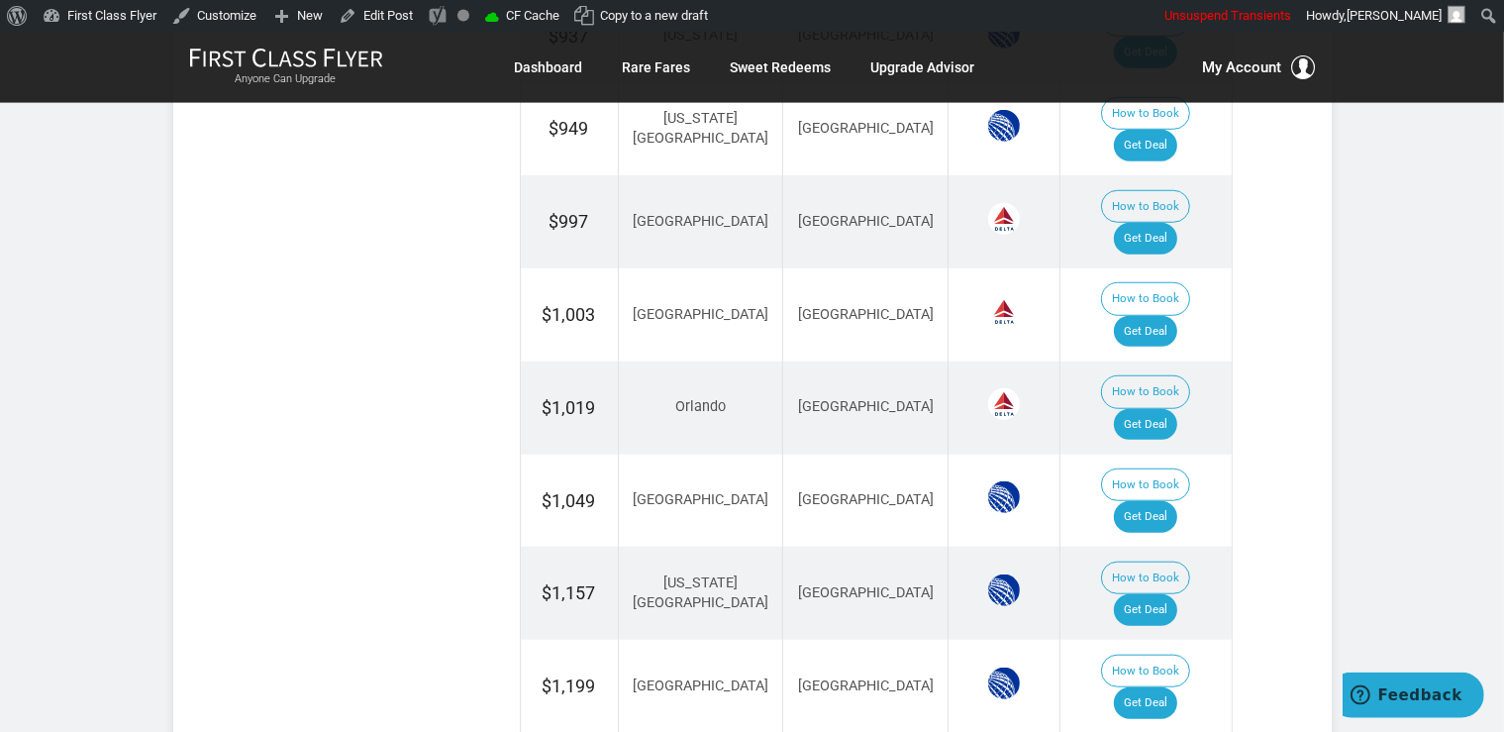
scroll to position [1569, 0]
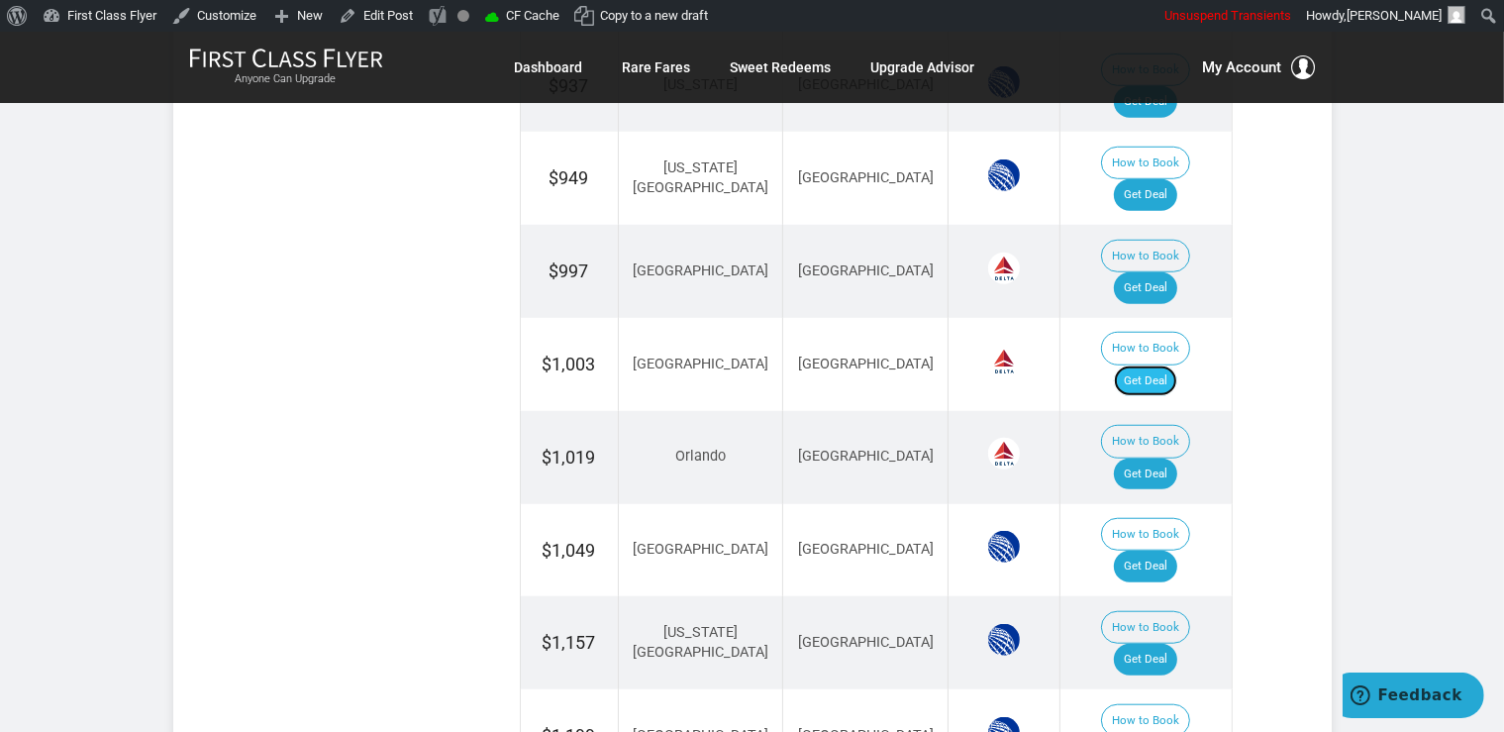
click at [1153, 365] on link "Get Deal" at bounding box center [1145, 381] width 63 height 32
click at [1189, 504] on td "How to Book Get Deal" at bounding box center [1146, 550] width 171 height 93
click at [1177, 551] on link "Get Deal" at bounding box center [1145, 567] width 63 height 32
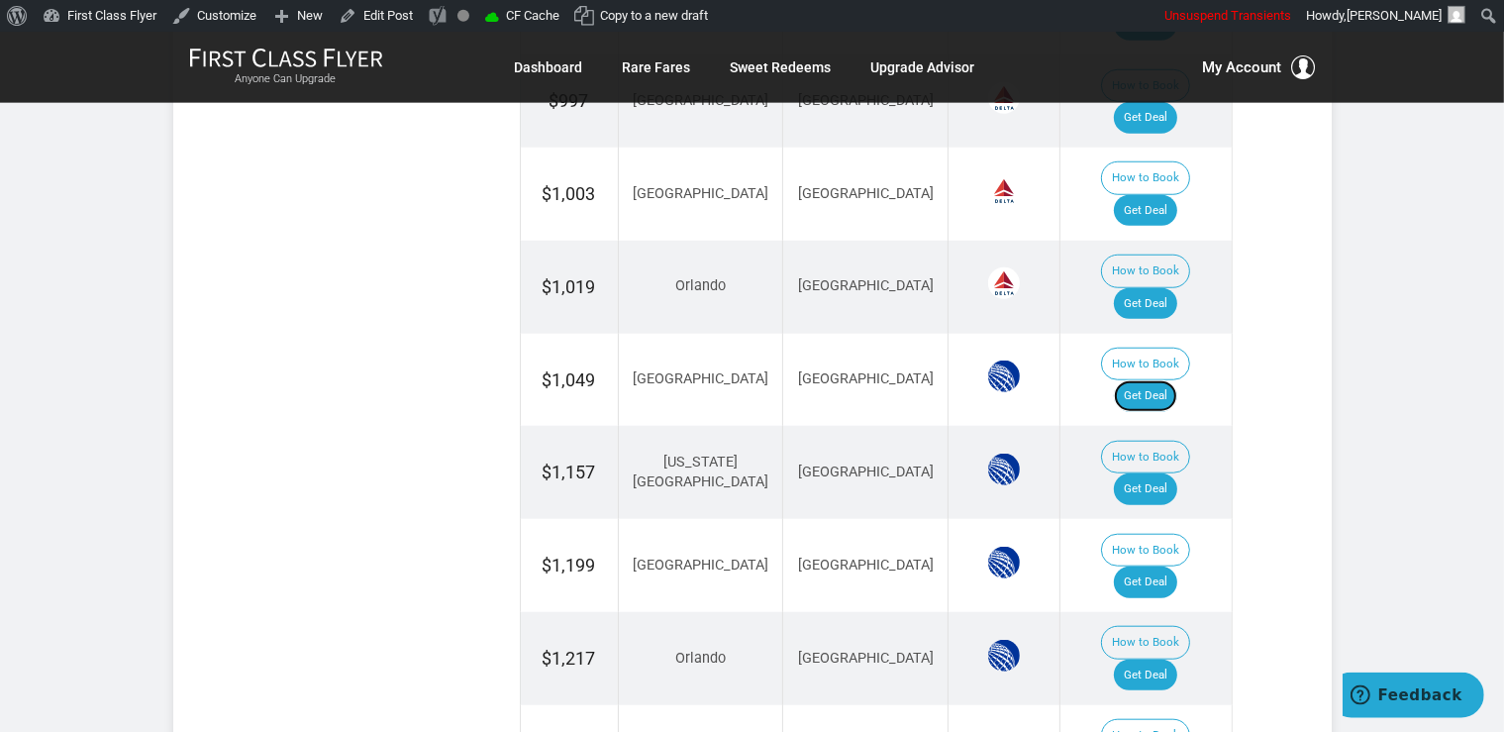
scroll to position [1778, 0]
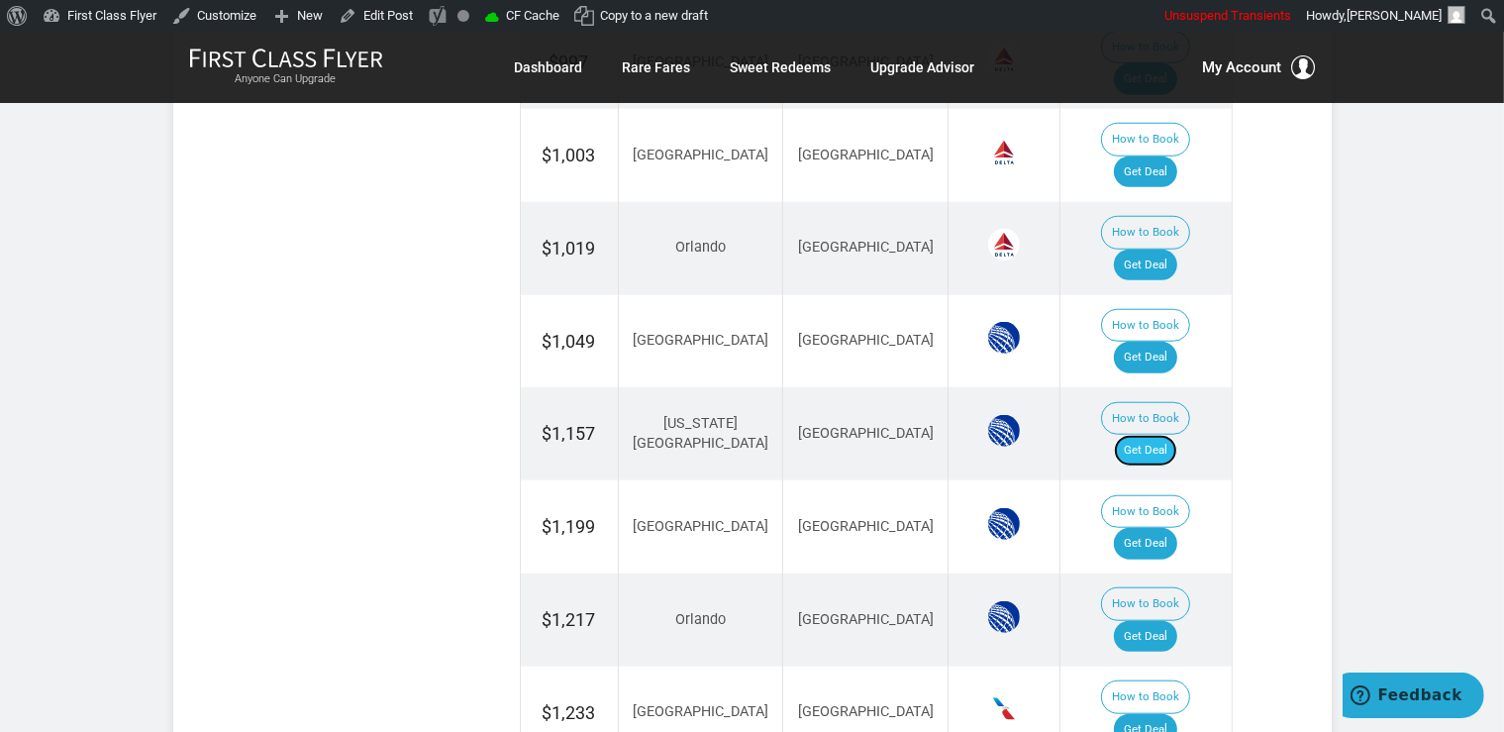
click at [1165, 435] on link "Get Deal" at bounding box center [1145, 451] width 63 height 32
click at [1175, 621] on link "Get Deal" at bounding box center [1145, 637] width 63 height 32
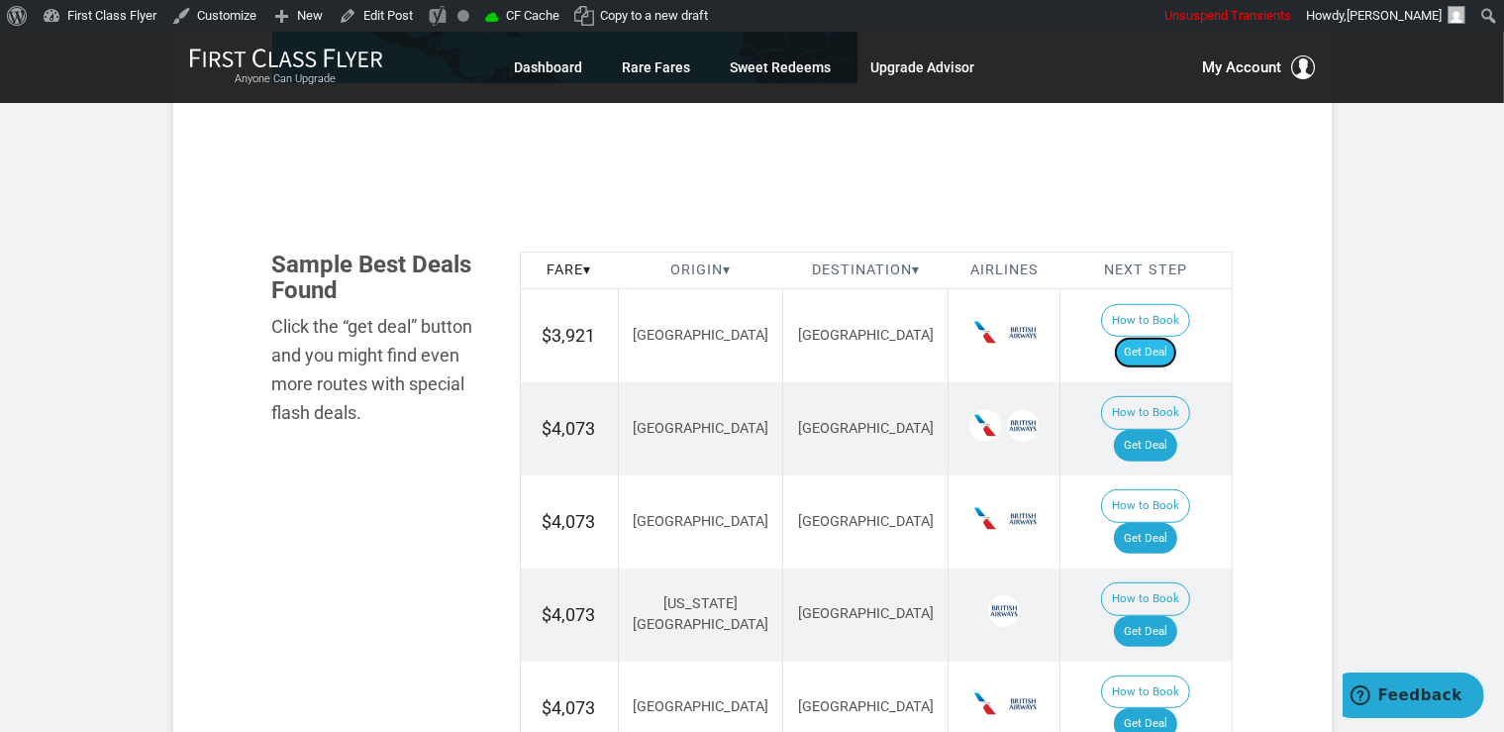
click at [1177, 337] on link "Get Deal" at bounding box center [1145, 353] width 63 height 32
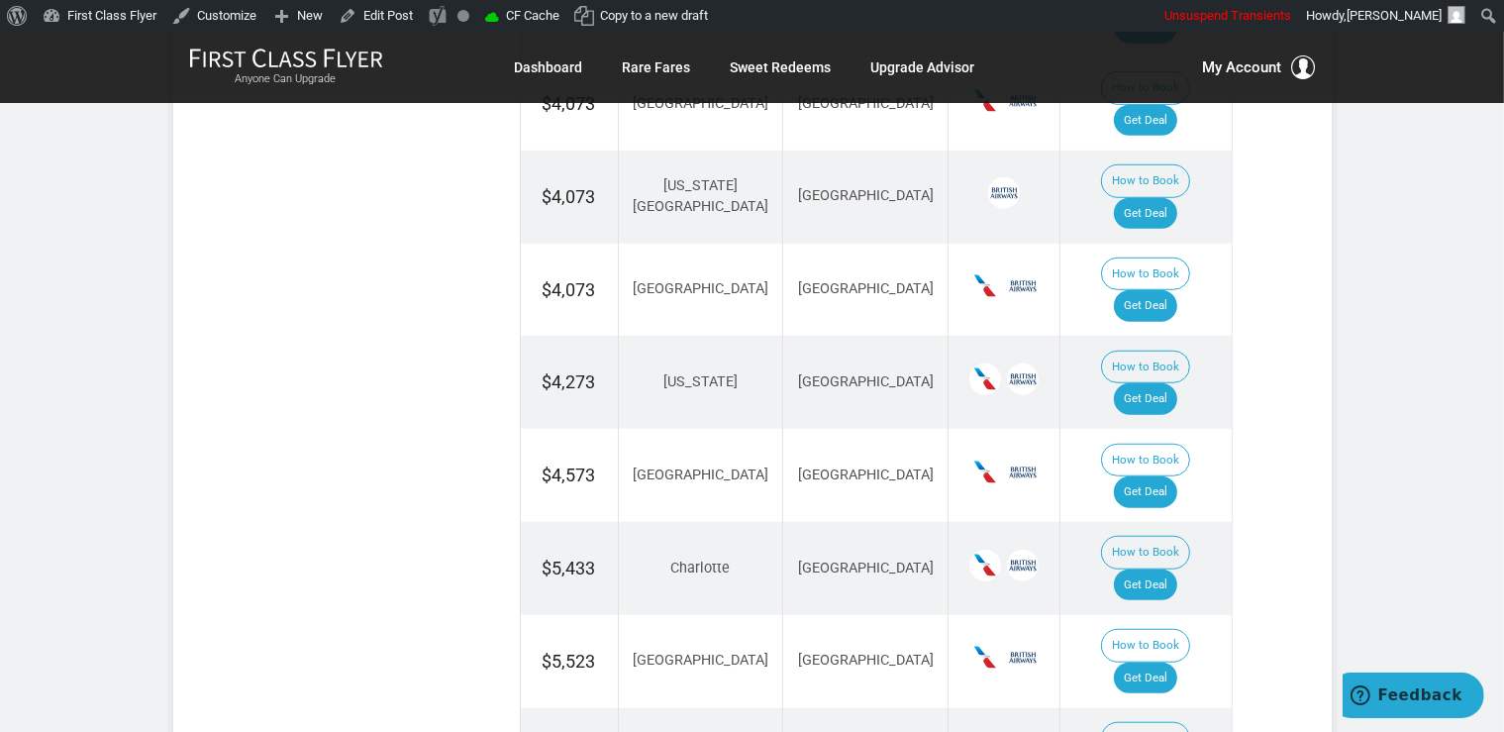
scroll to position [1255, 0]
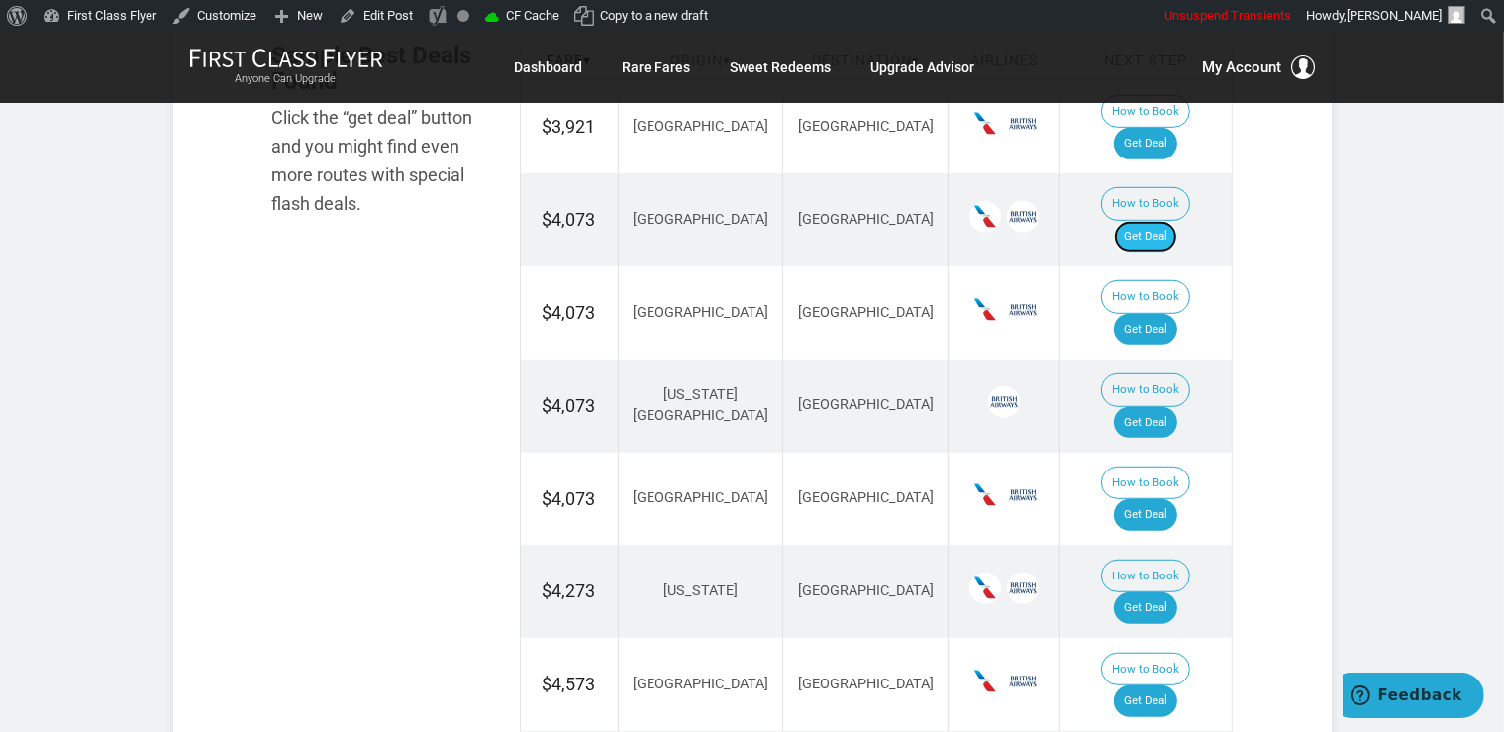
click at [1177, 221] on link "Get Deal" at bounding box center [1145, 237] width 63 height 32
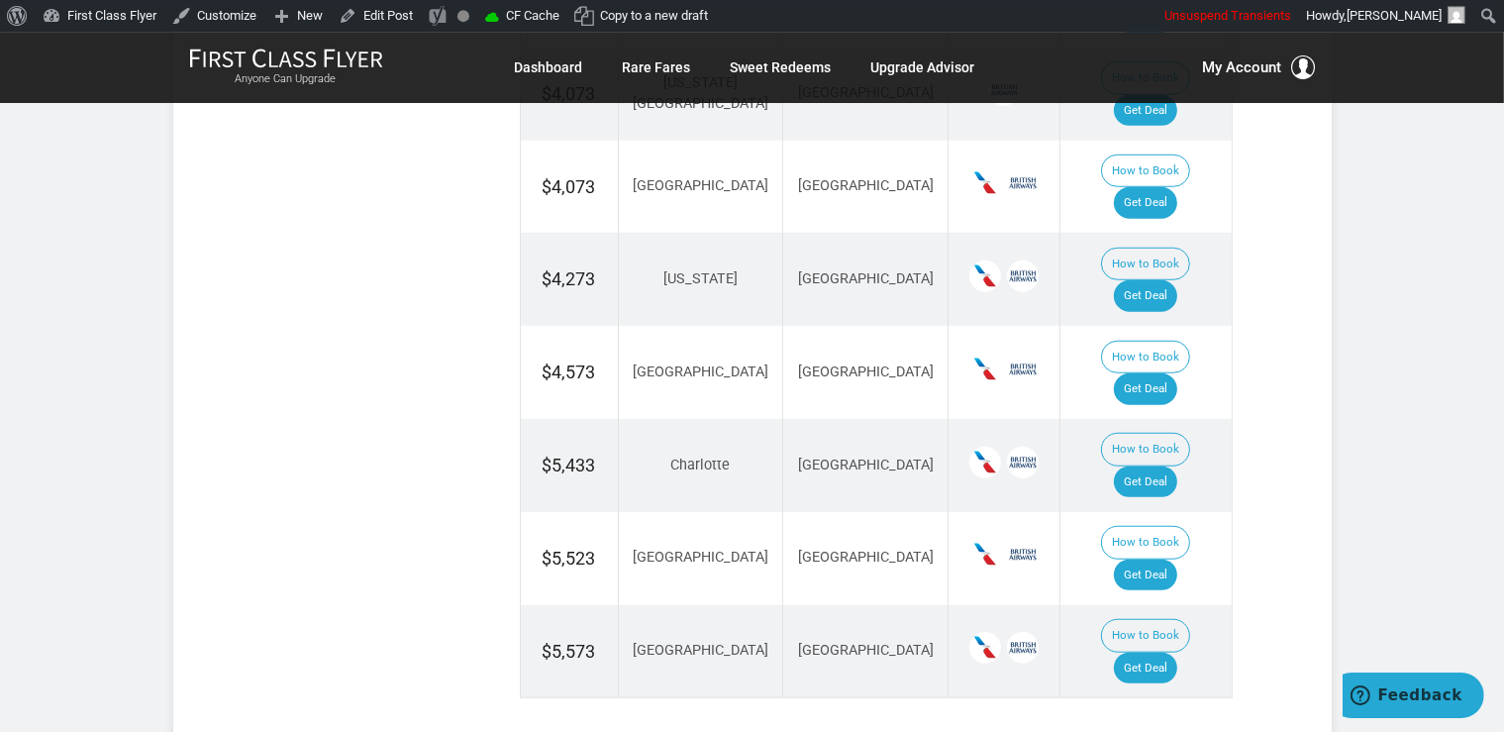
scroll to position [1150, 0]
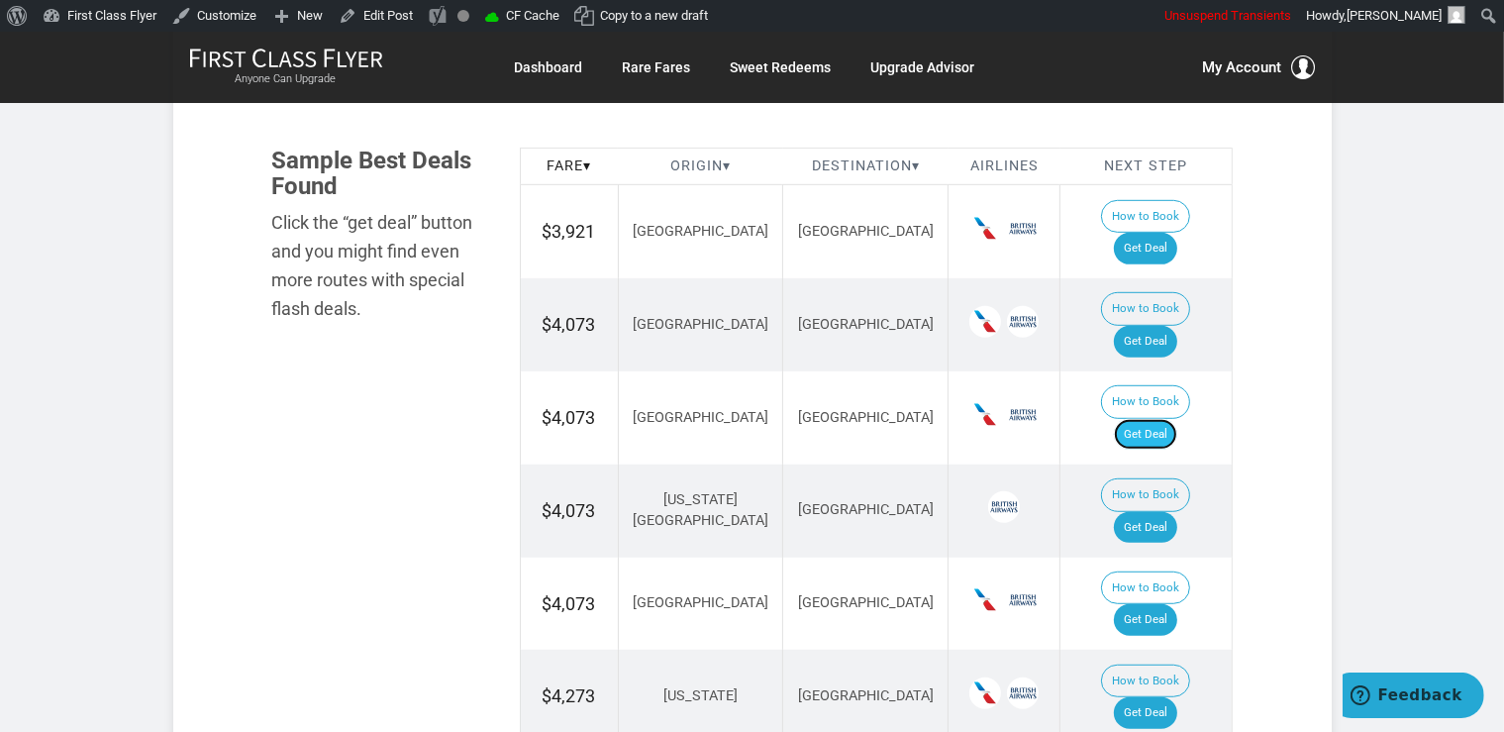
click at [1170, 419] on link "Get Deal" at bounding box center [1145, 435] width 63 height 32
click at [1165, 512] on link "Get Deal" at bounding box center [1145, 528] width 63 height 32
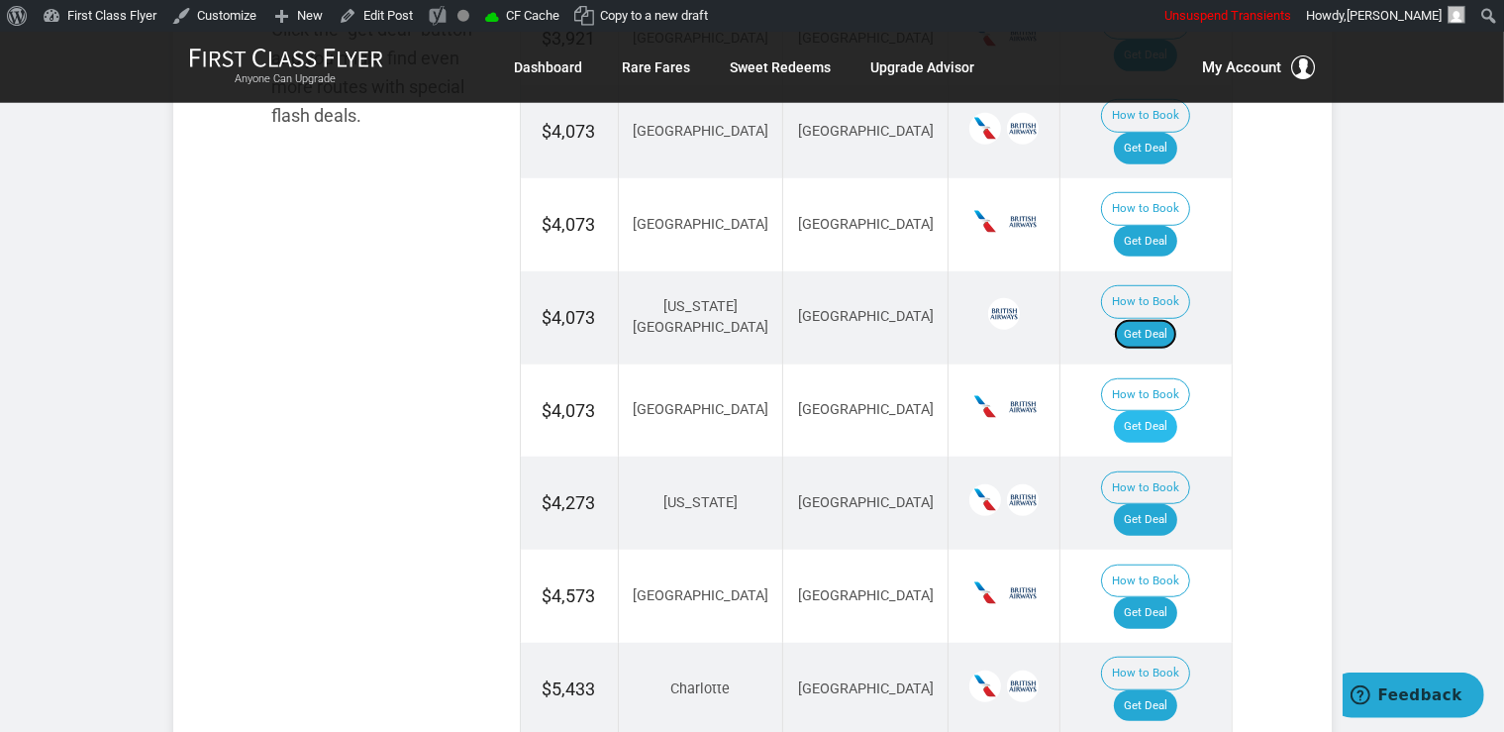
scroll to position [1359, 0]
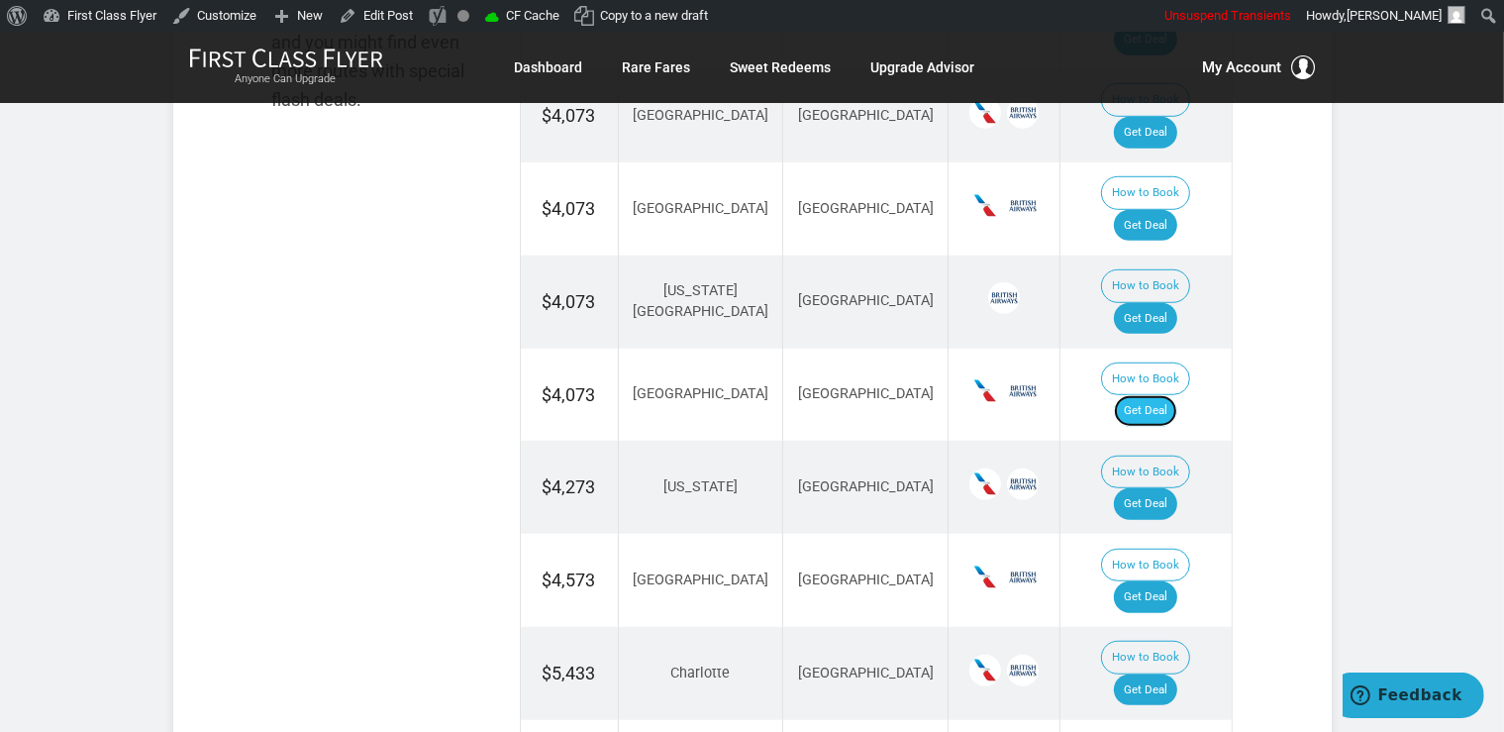
click at [1152, 395] on link "Get Deal" at bounding box center [1145, 411] width 63 height 32
click at [1156, 488] on link "Get Deal" at bounding box center [1145, 504] width 63 height 32
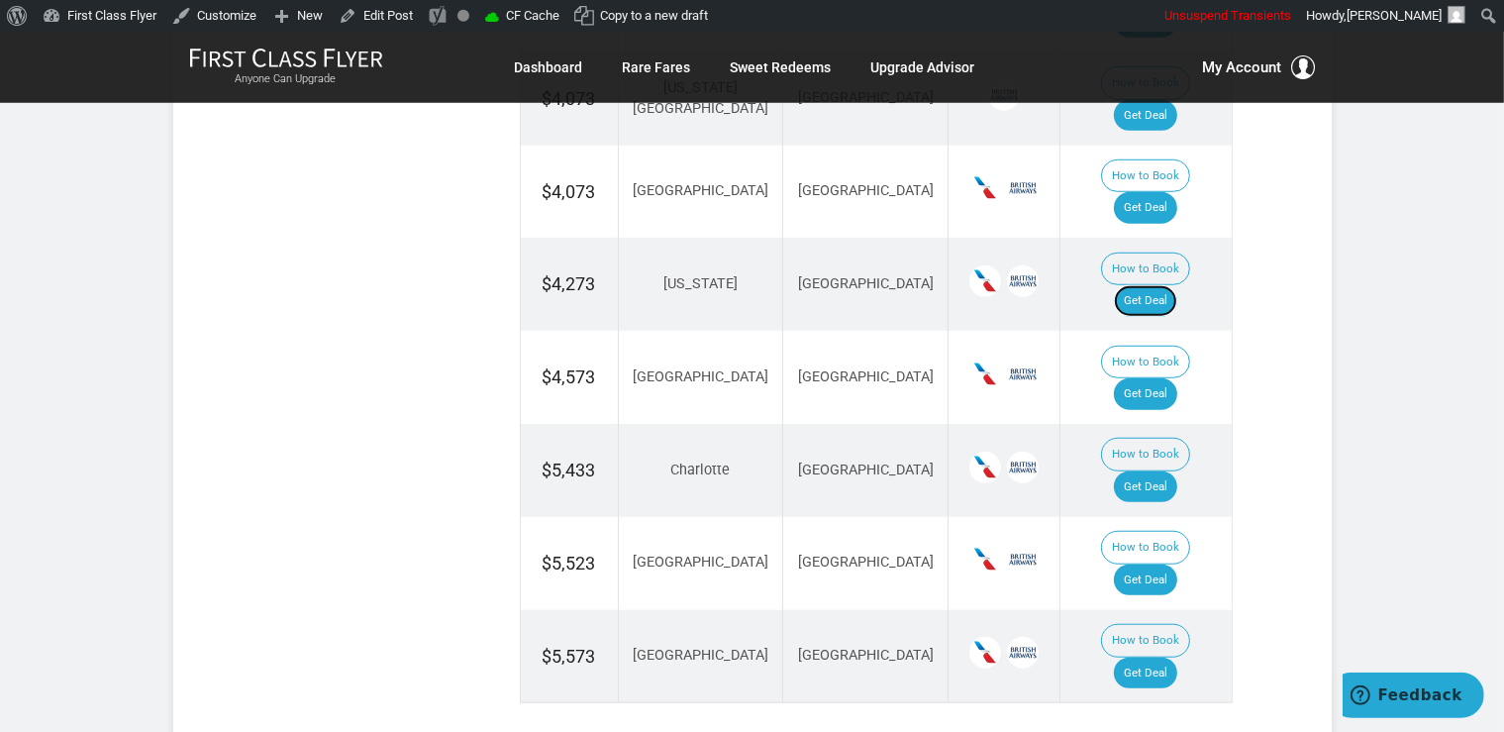
scroll to position [1569, 0]
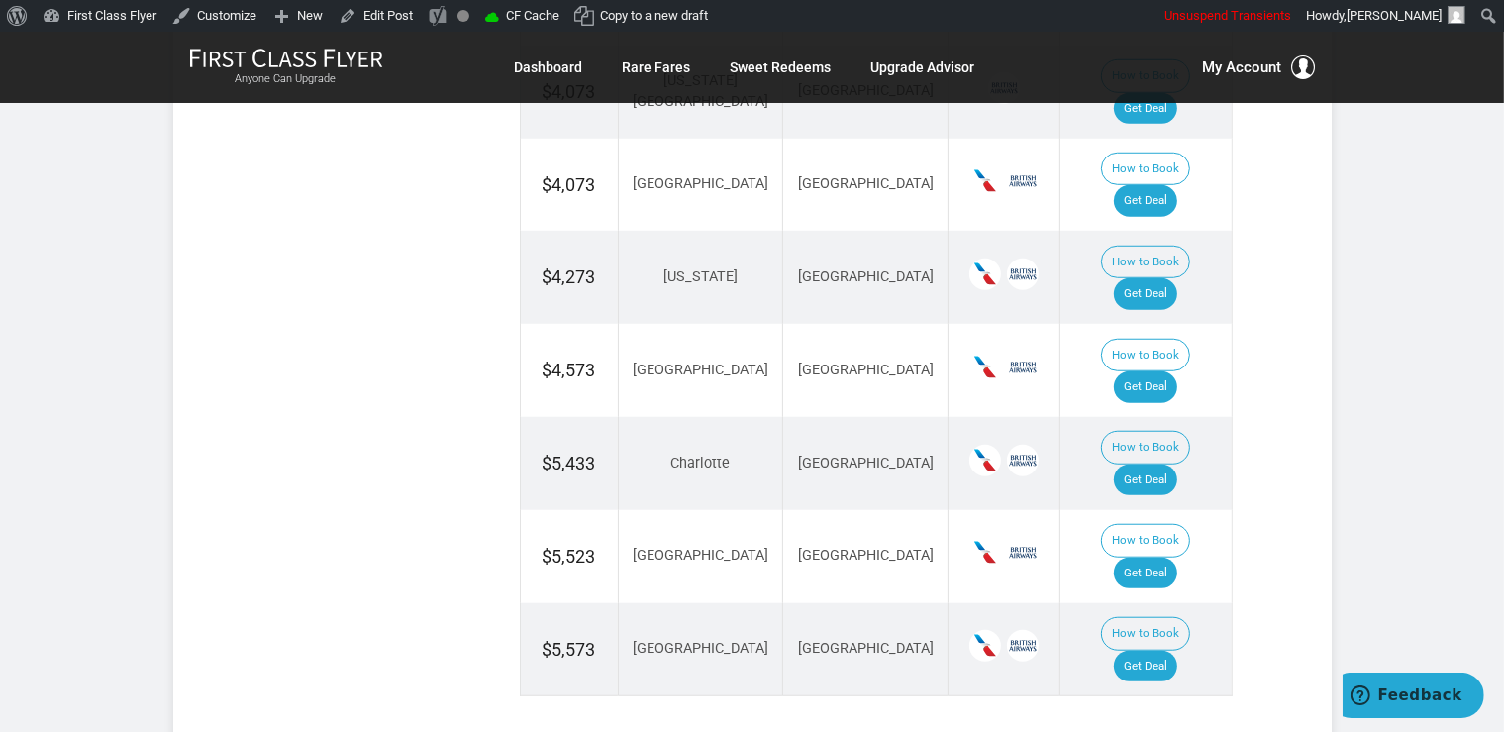
click at [1163, 324] on td "How to Book Get Deal" at bounding box center [1146, 370] width 171 height 93
click at [1173, 371] on link "Get Deal" at bounding box center [1145, 387] width 63 height 32
click at [1172, 464] on link "Get Deal" at bounding box center [1145, 480] width 63 height 32
click at [1166, 558] on link "Get Deal" at bounding box center [1145, 574] width 63 height 32
click at [1167, 651] on link "Get Deal" at bounding box center [1145, 667] width 63 height 32
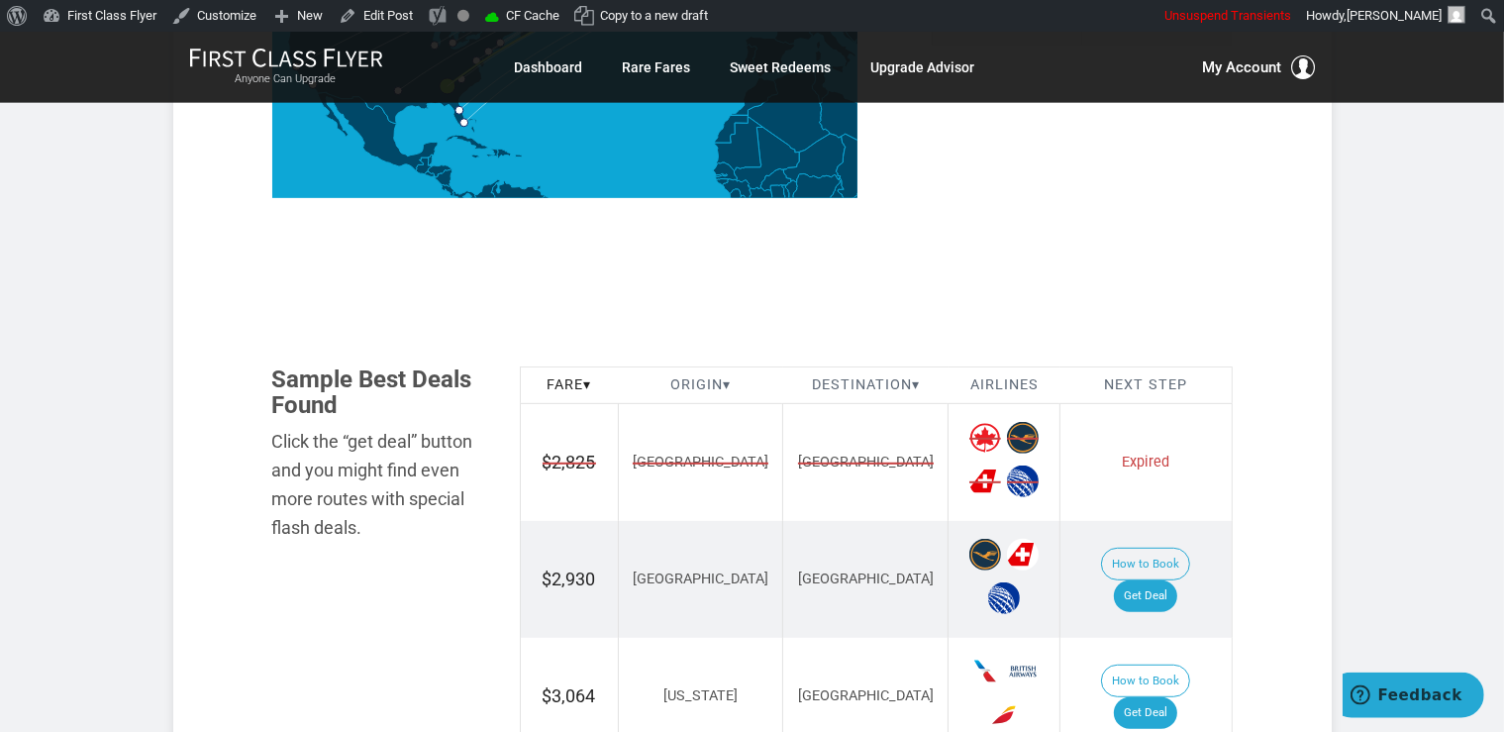
scroll to position [941, 0]
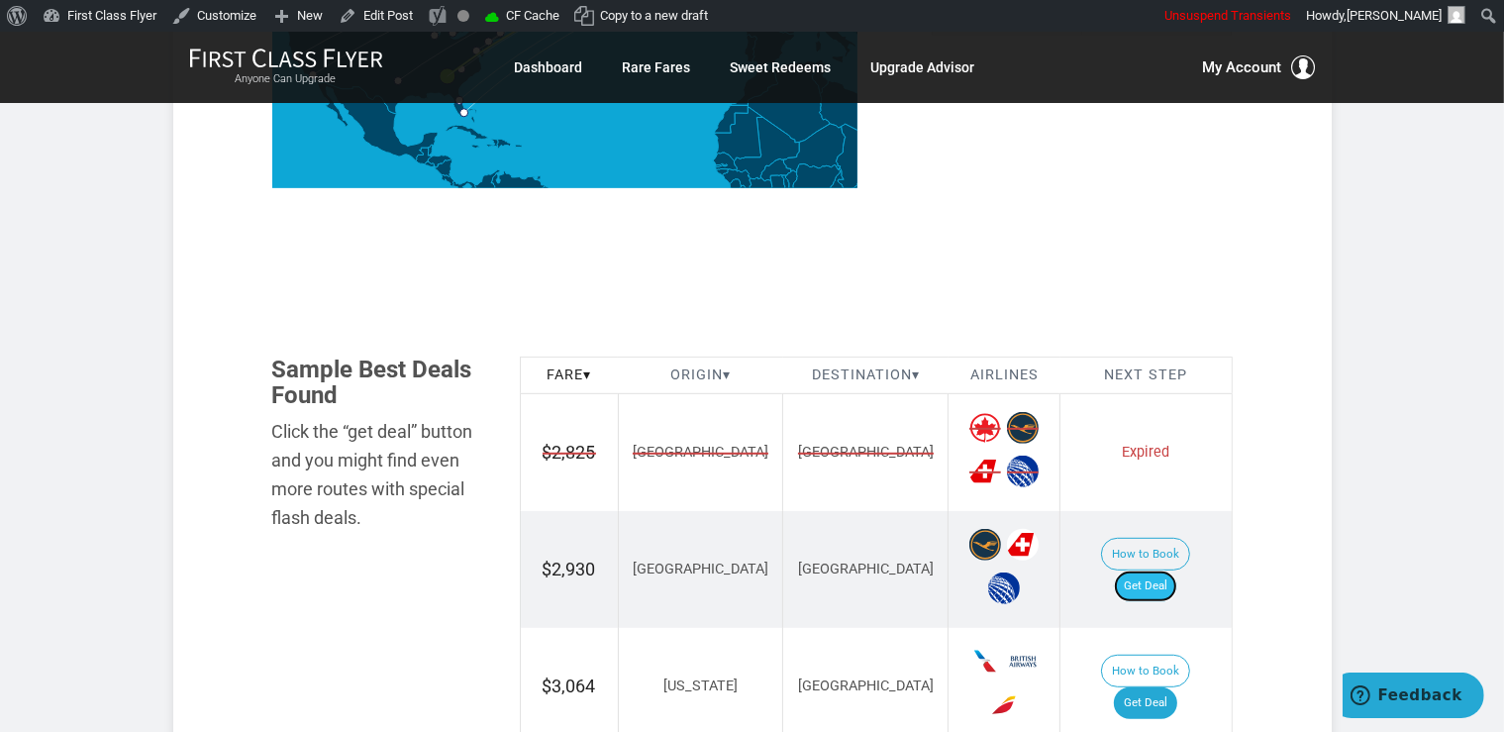
click at [1167, 570] on link "Get Deal" at bounding box center [1145, 586] width 63 height 32
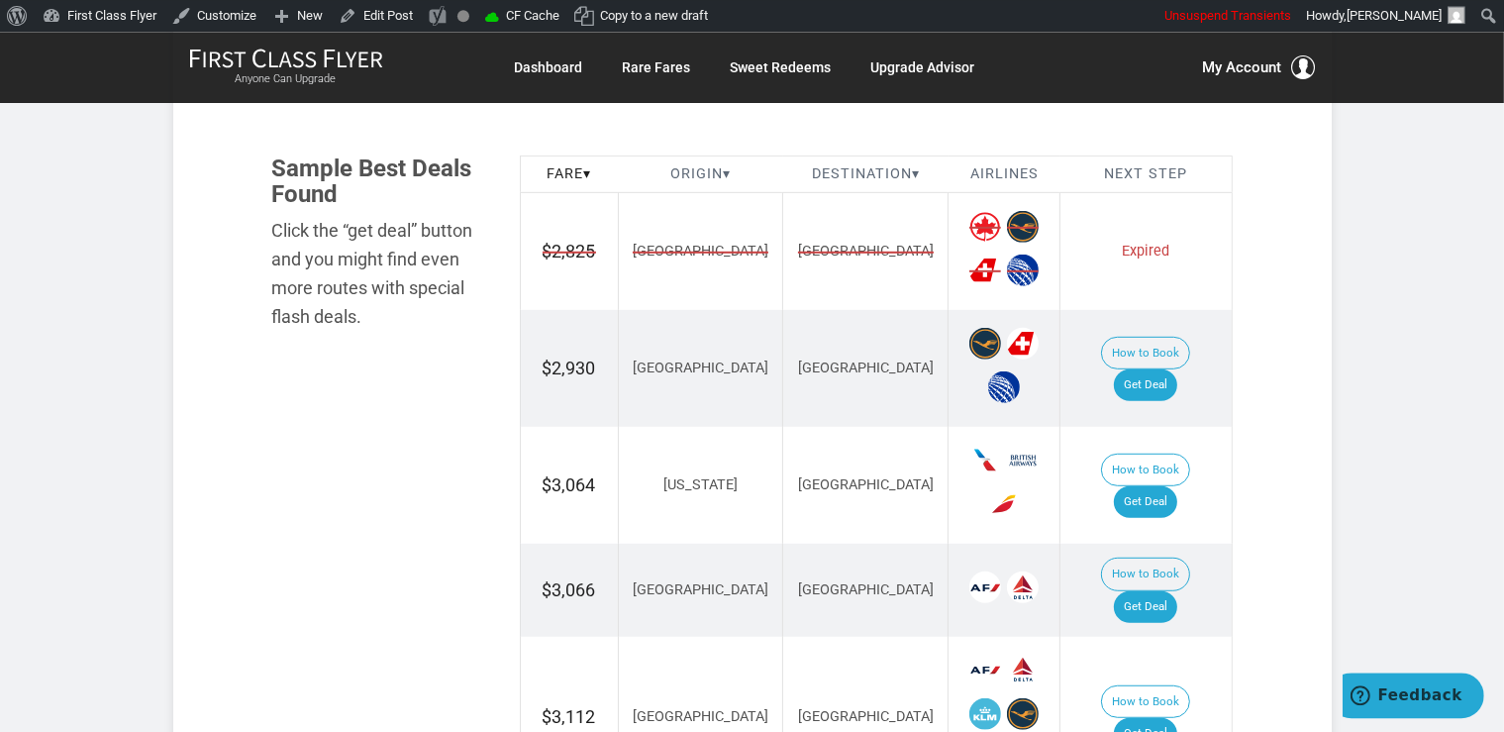
scroll to position [1255, 0]
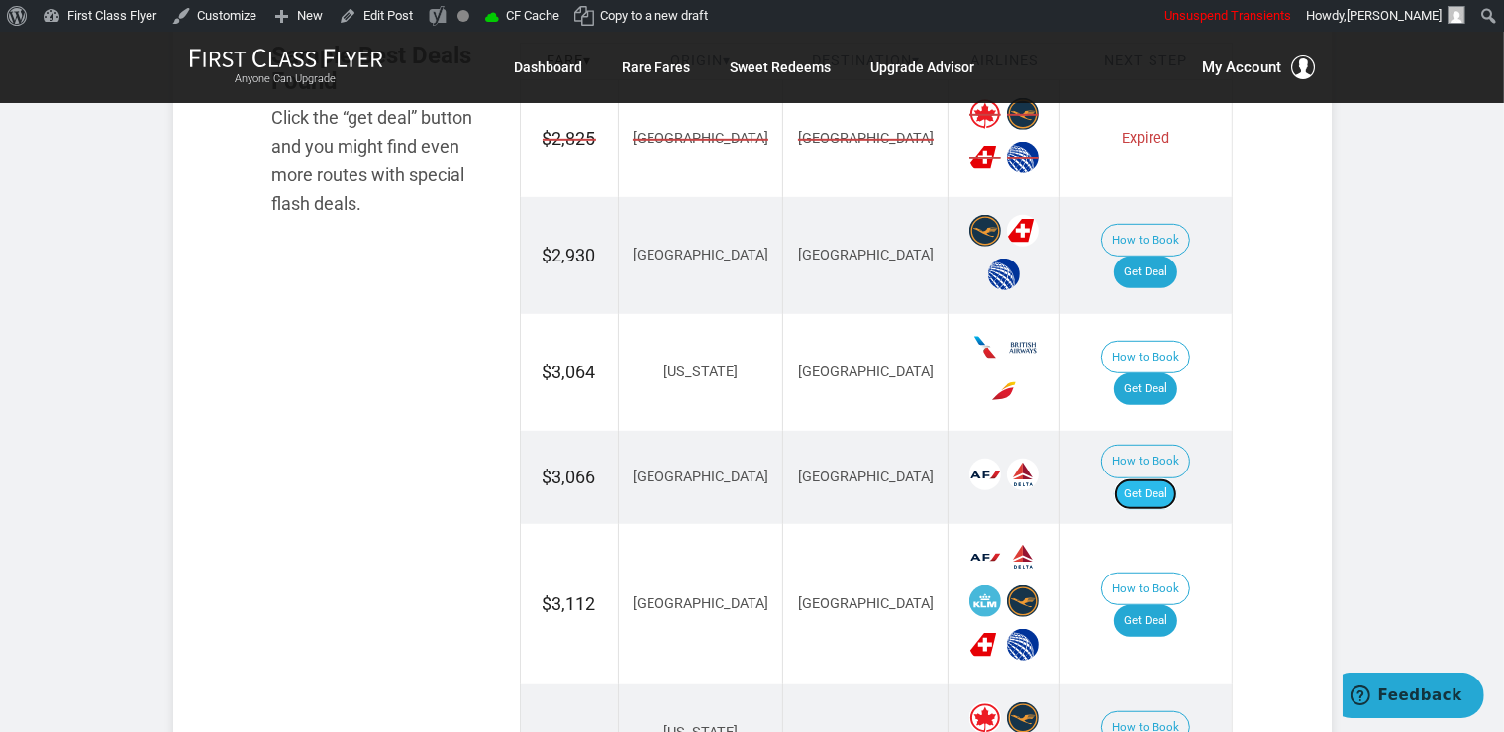
click at [1177, 478] on link "Get Deal" at bounding box center [1145, 494] width 63 height 32
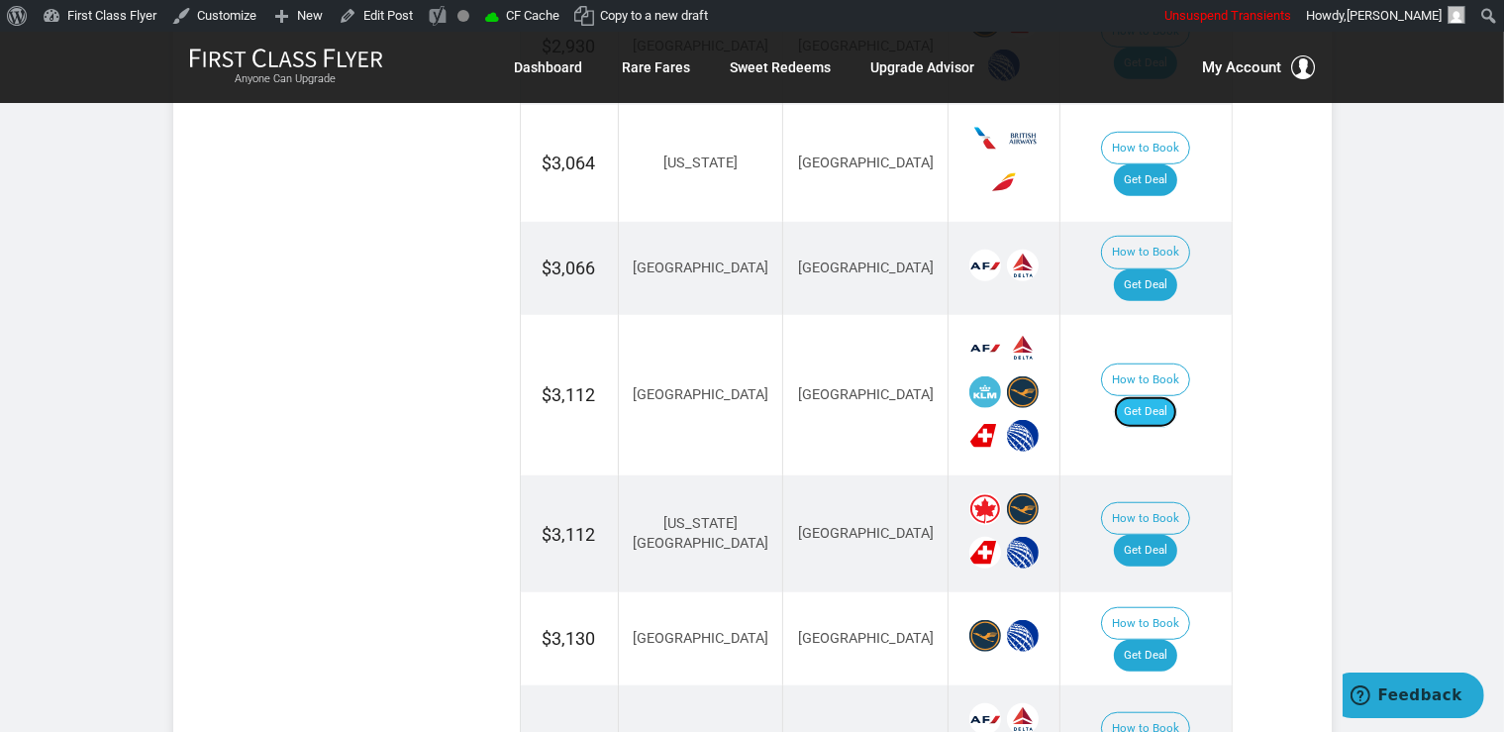
click at [1148, 396] on link "Get Deal" at bounding box center [1145, 412] width 63 height 32
drag, startPoint x: 1169, startPoint y: 374, endPoint x: 1156, endPoint y: 353, distance: 25.3
click at [1169, 396] on link "Get Deal" at bounding box center [1145, 412] width 63 height 32
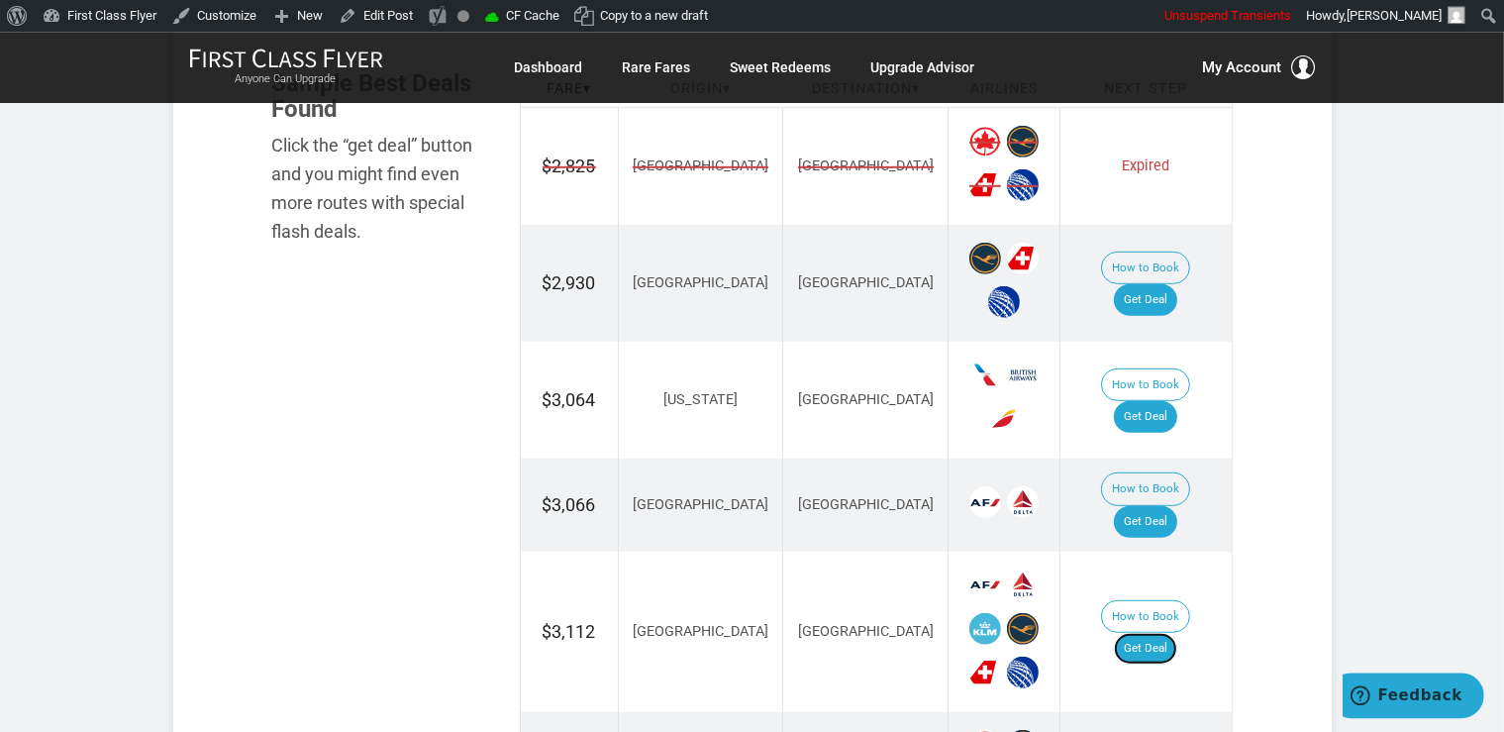
scroll to position [1150, 0]
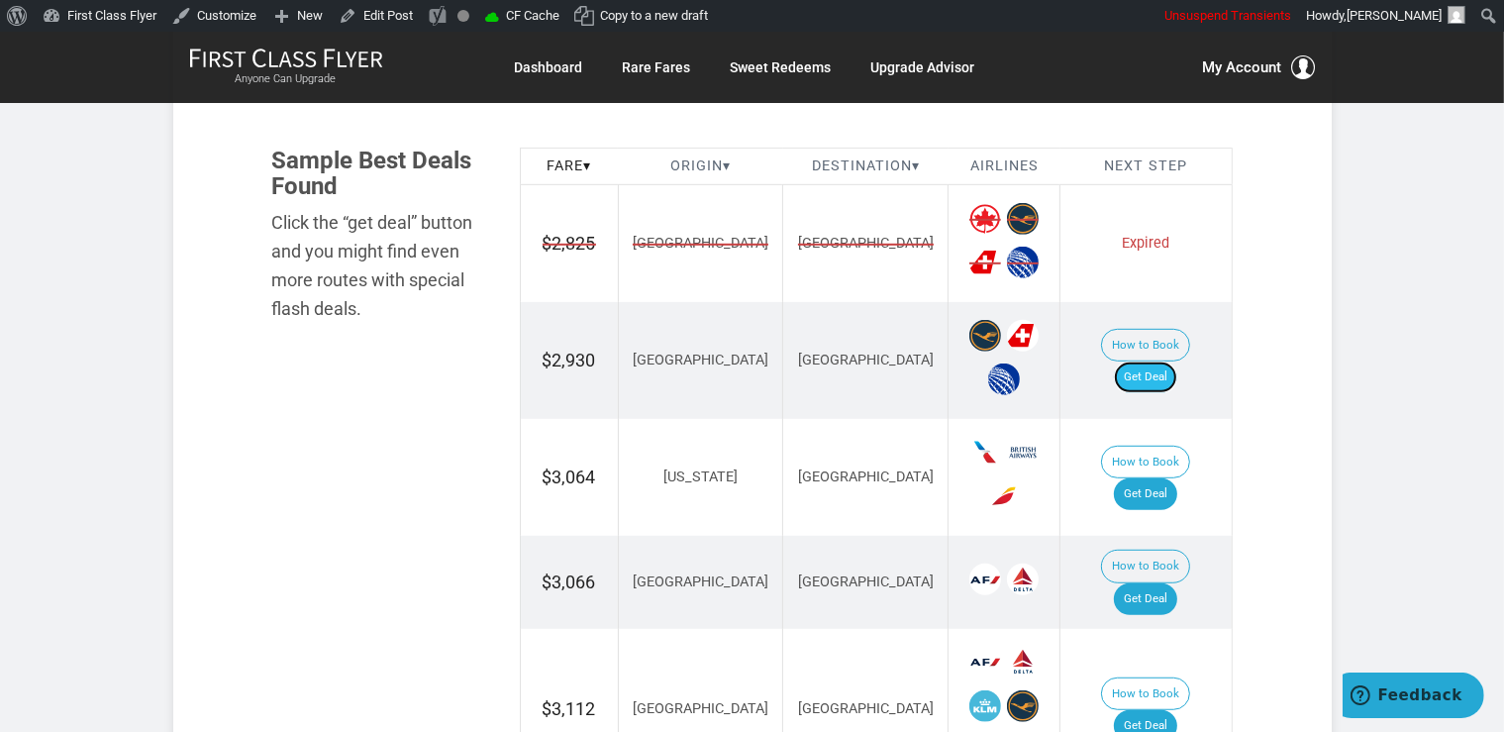
click at [1151, 361] on link "Get Deal" at bounding box center [1145, 377] width 63 height 32
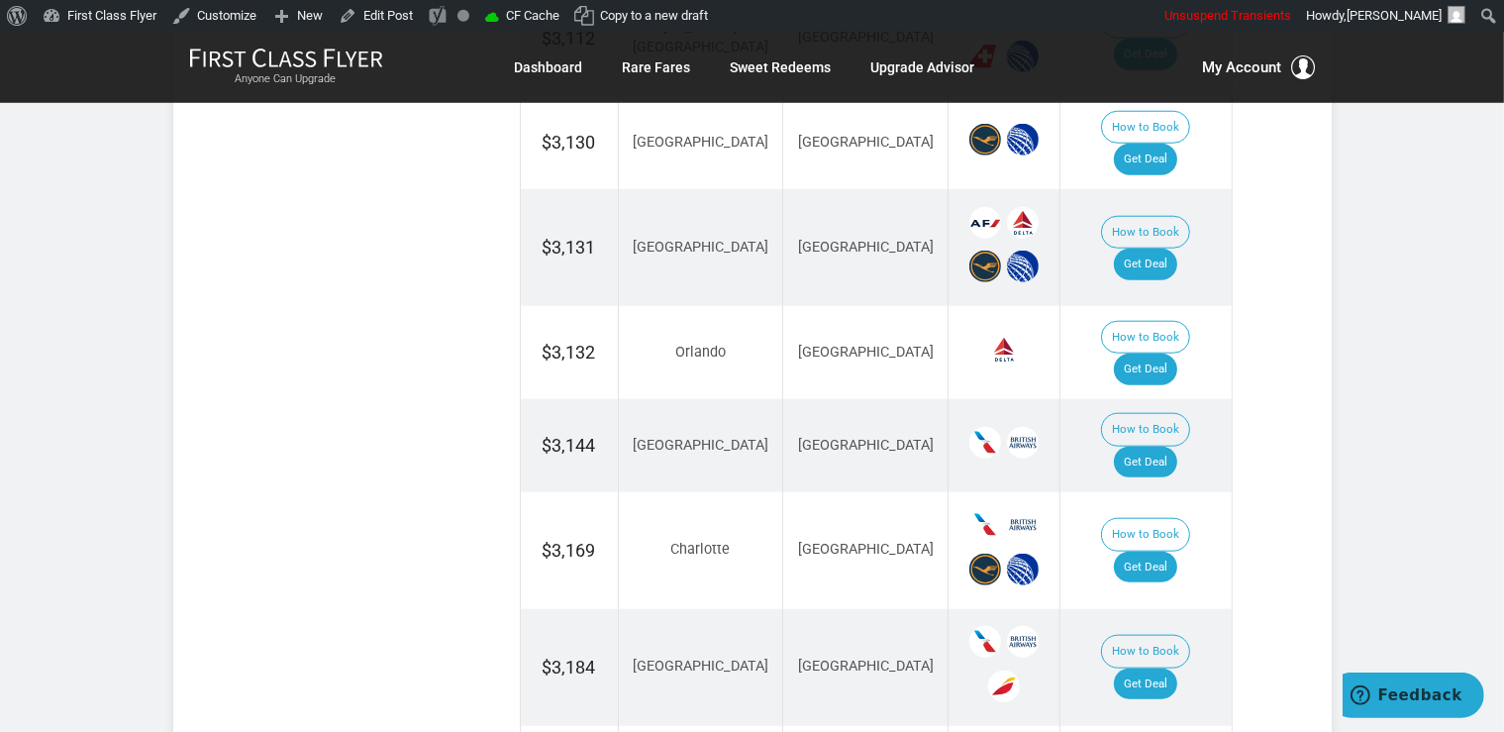
scroll to position [1986, 0]
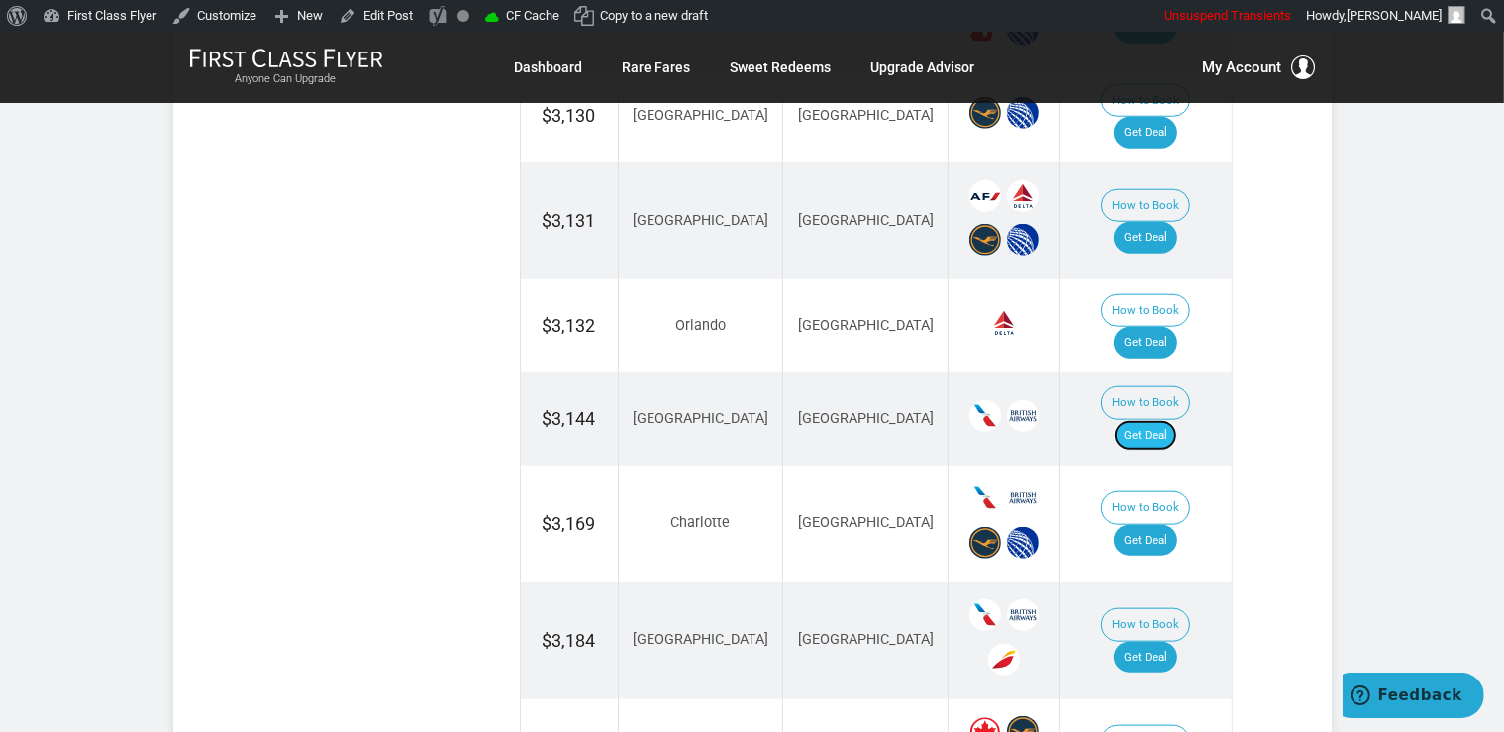
click at [1170, 420] on link "Get Deal" at bounding box center [1145, 436] width 63 height 32
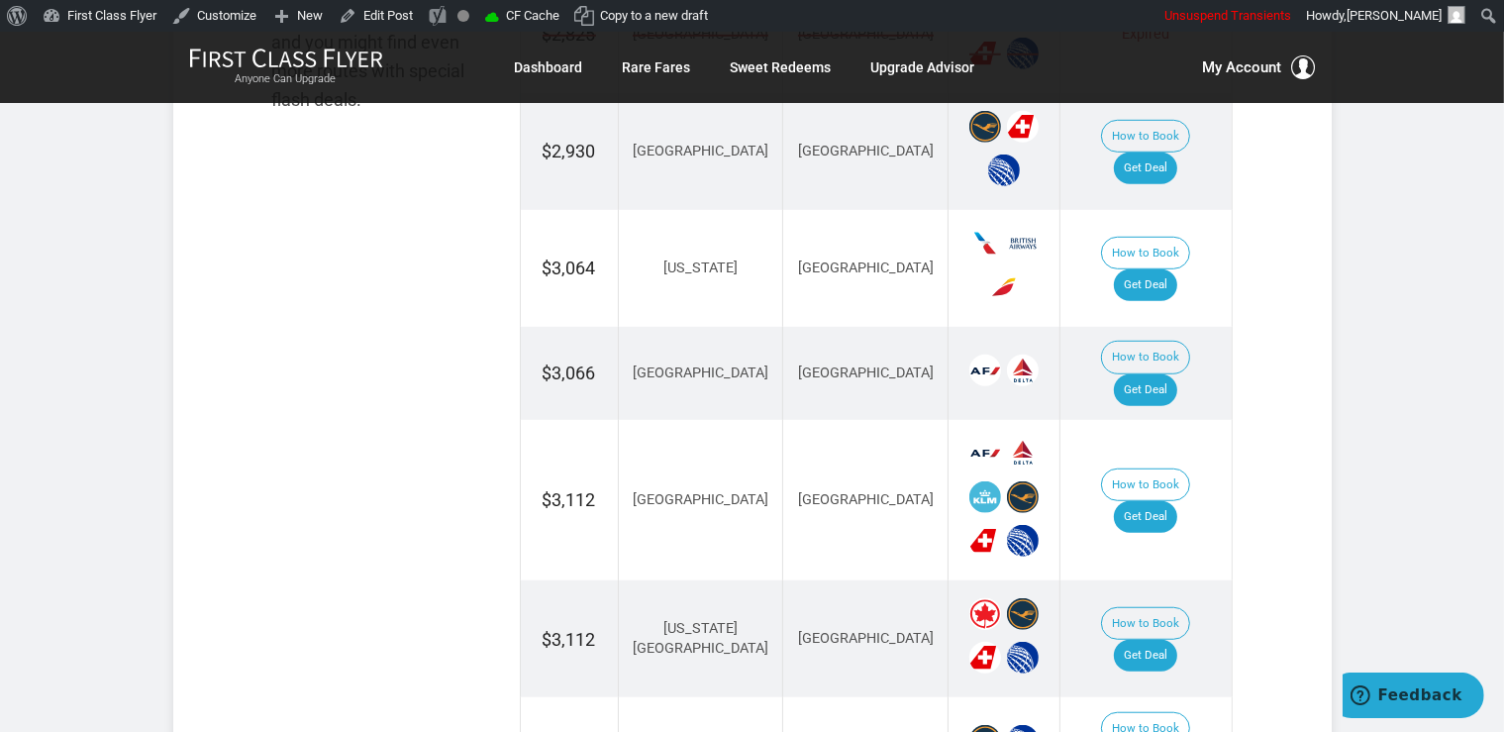
scroll to position [1150, 0]
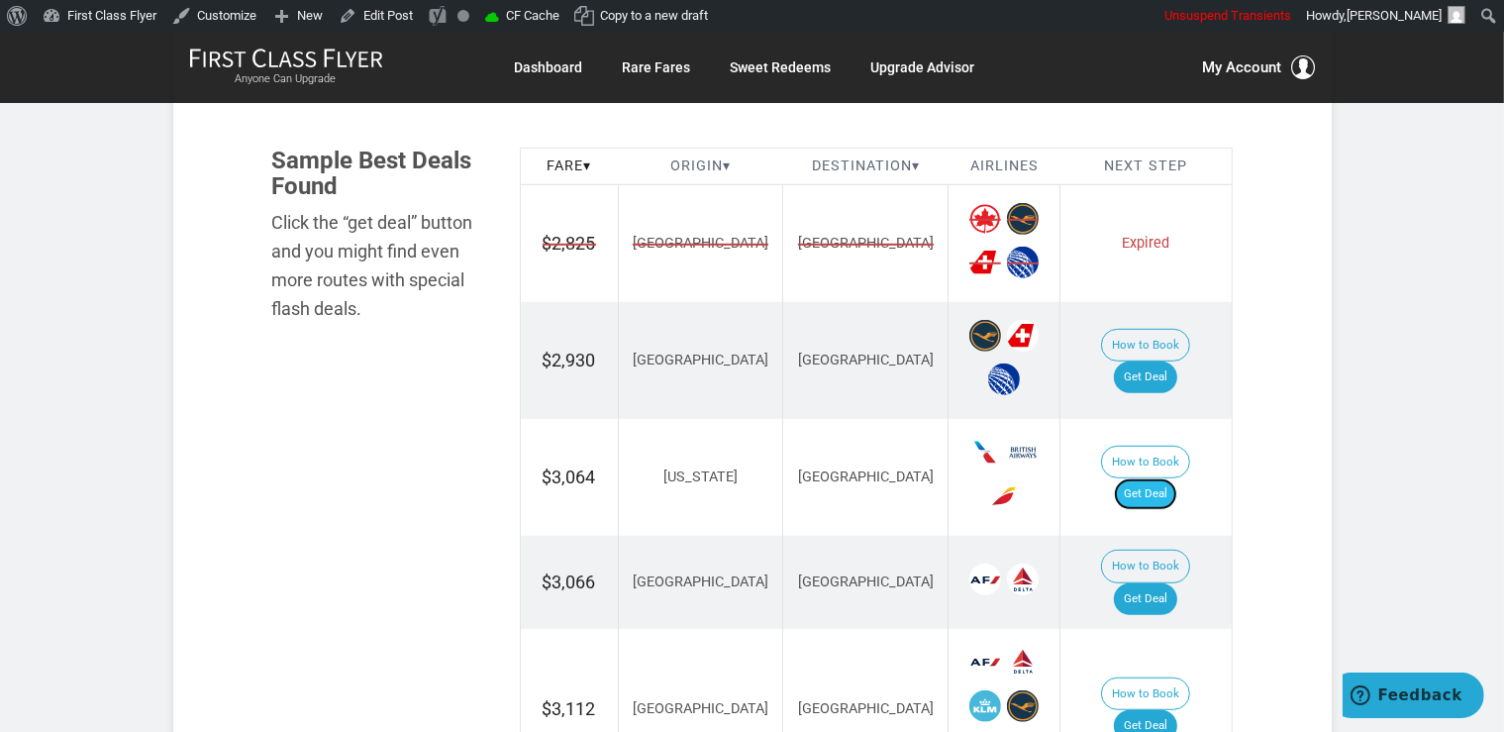
click at [1144, 478] on link "Get Deal" at bounding box center [1145, 494] width 63 height 32
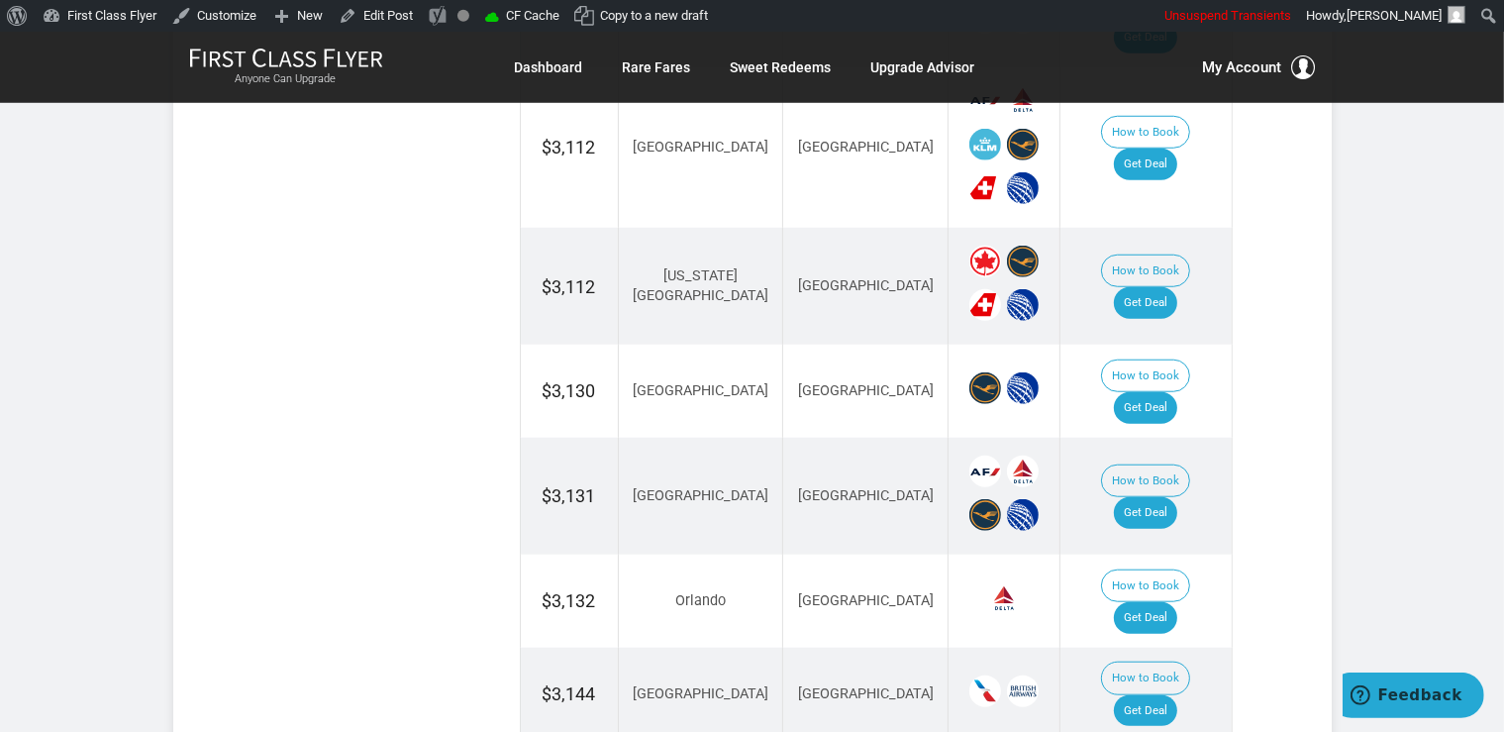
scroll to position [1731, 0]
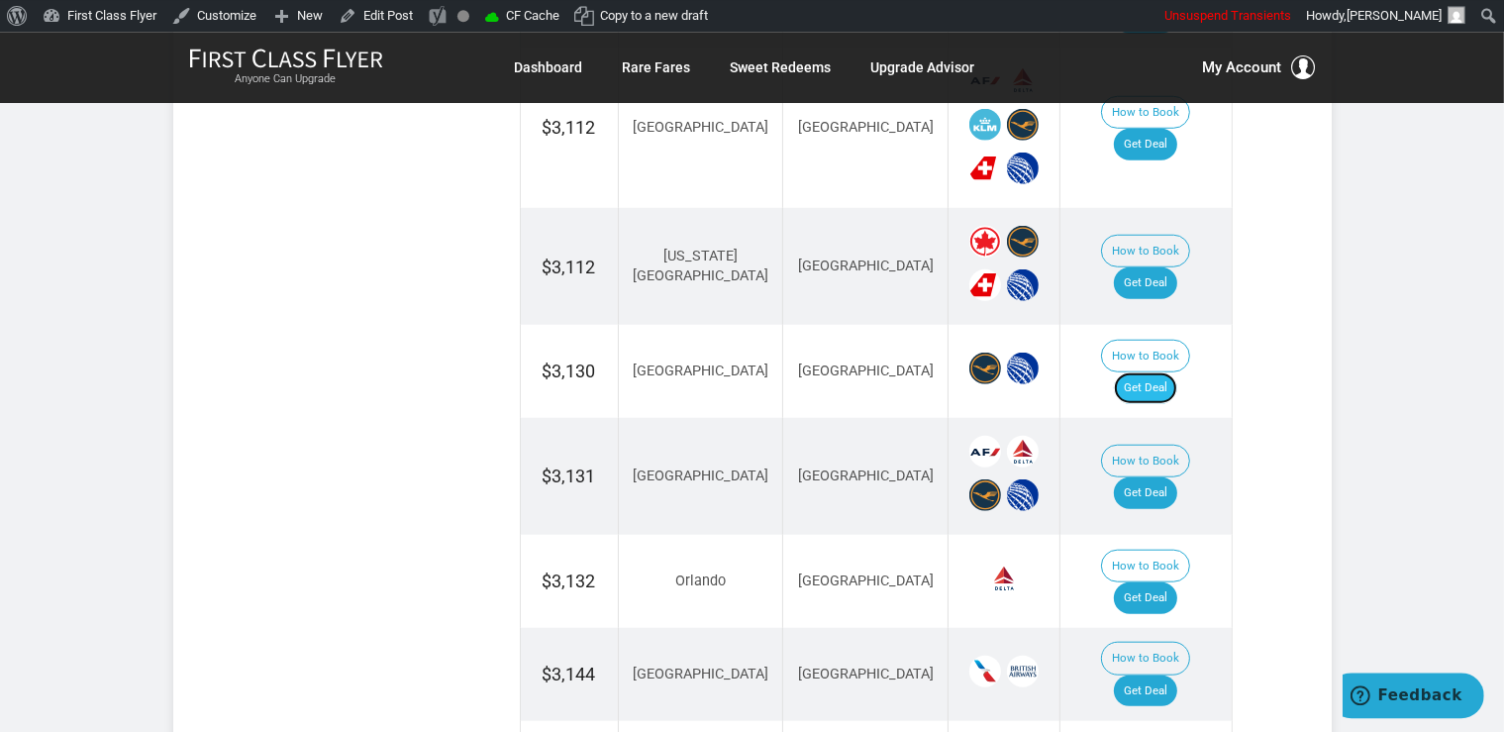
click at [1163, 372] on link "Get Deal" at bounding box center [1145, 388] width 63 height 32
click at [1177, 372] on link "Get Deal" at bounding box center [1145, 388] width 63 height 32
click at [1166, 477] on link "Get Deal" at bounding box center [1145, 493] width 63 height 32
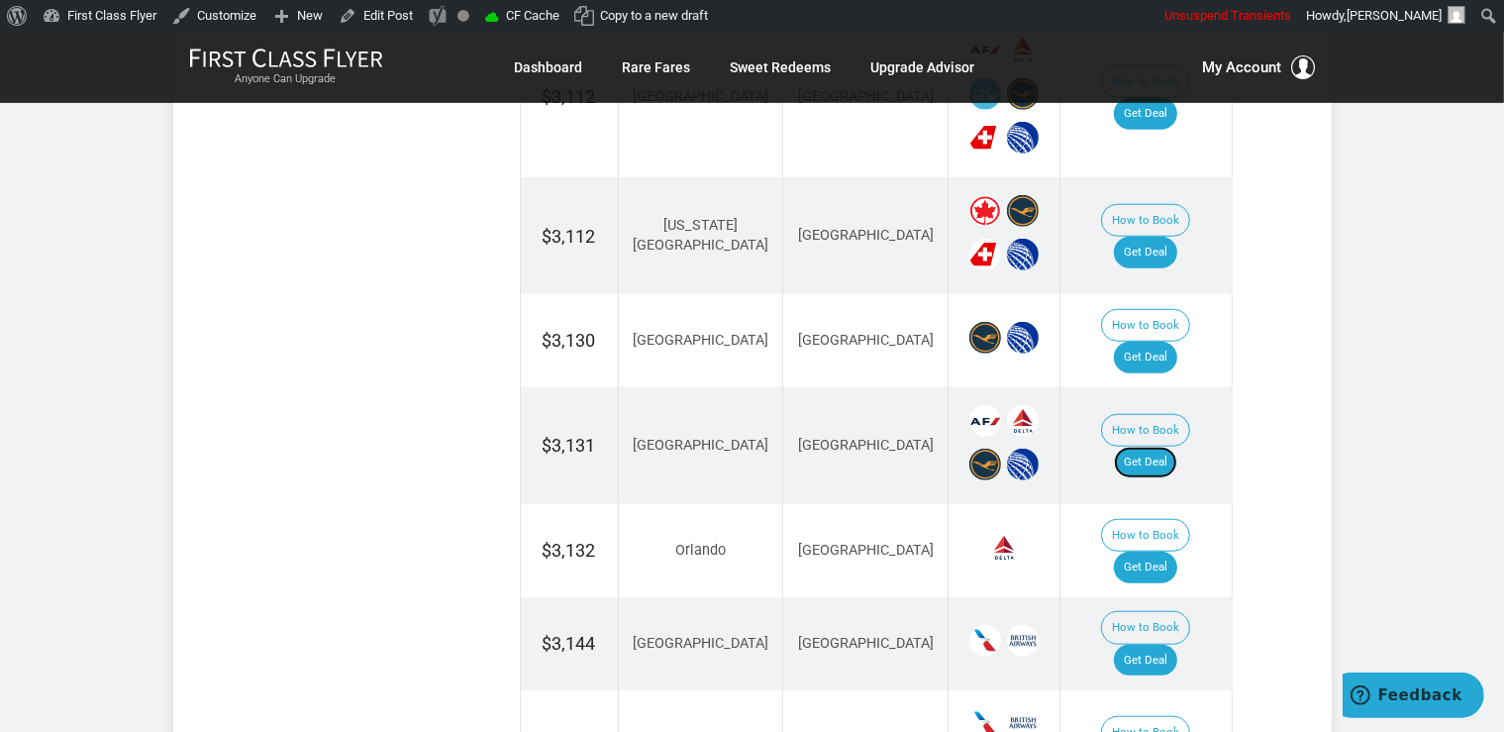
scroll to position [1836, 0]
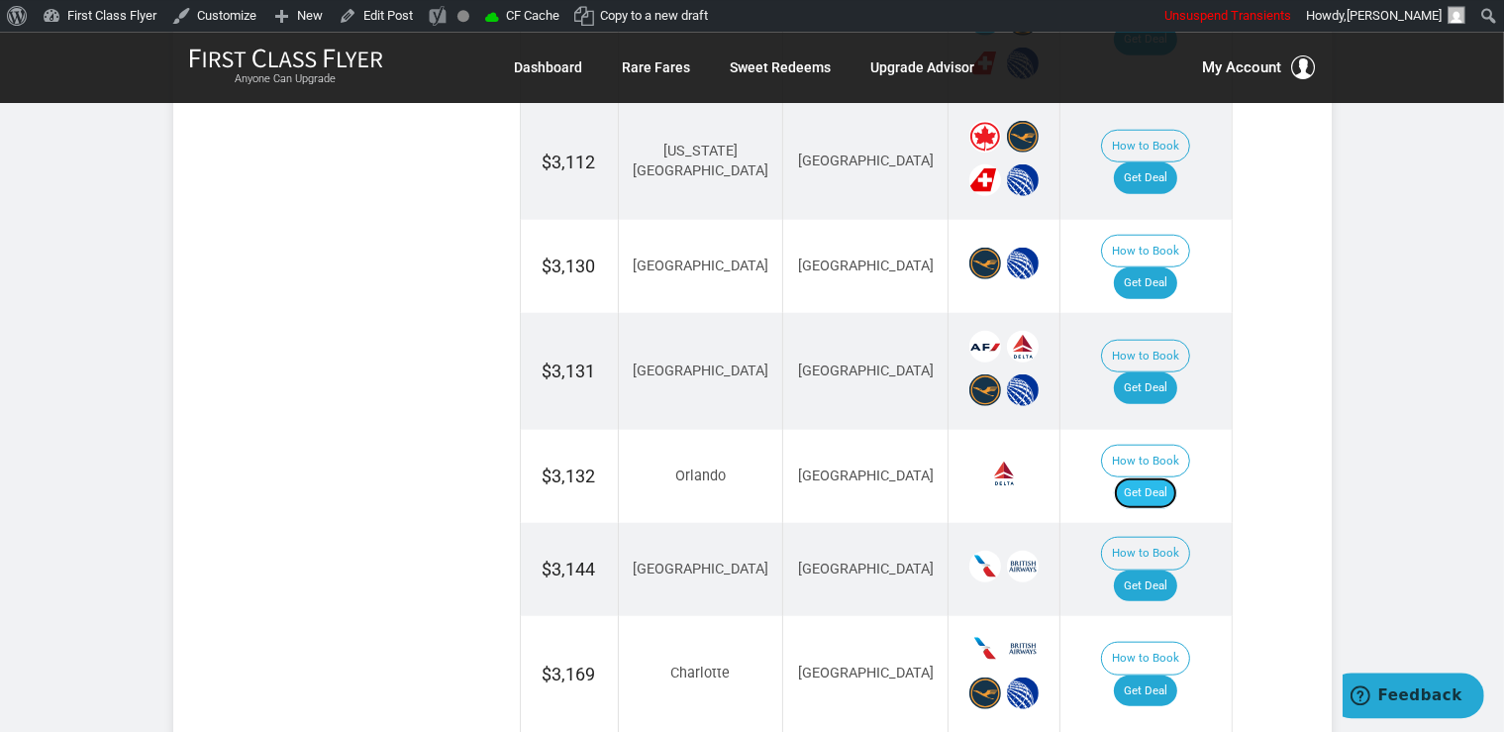
click at [1140, 477] on link "Get Deal" at bounding box center [1145, 493] width 63 height 32
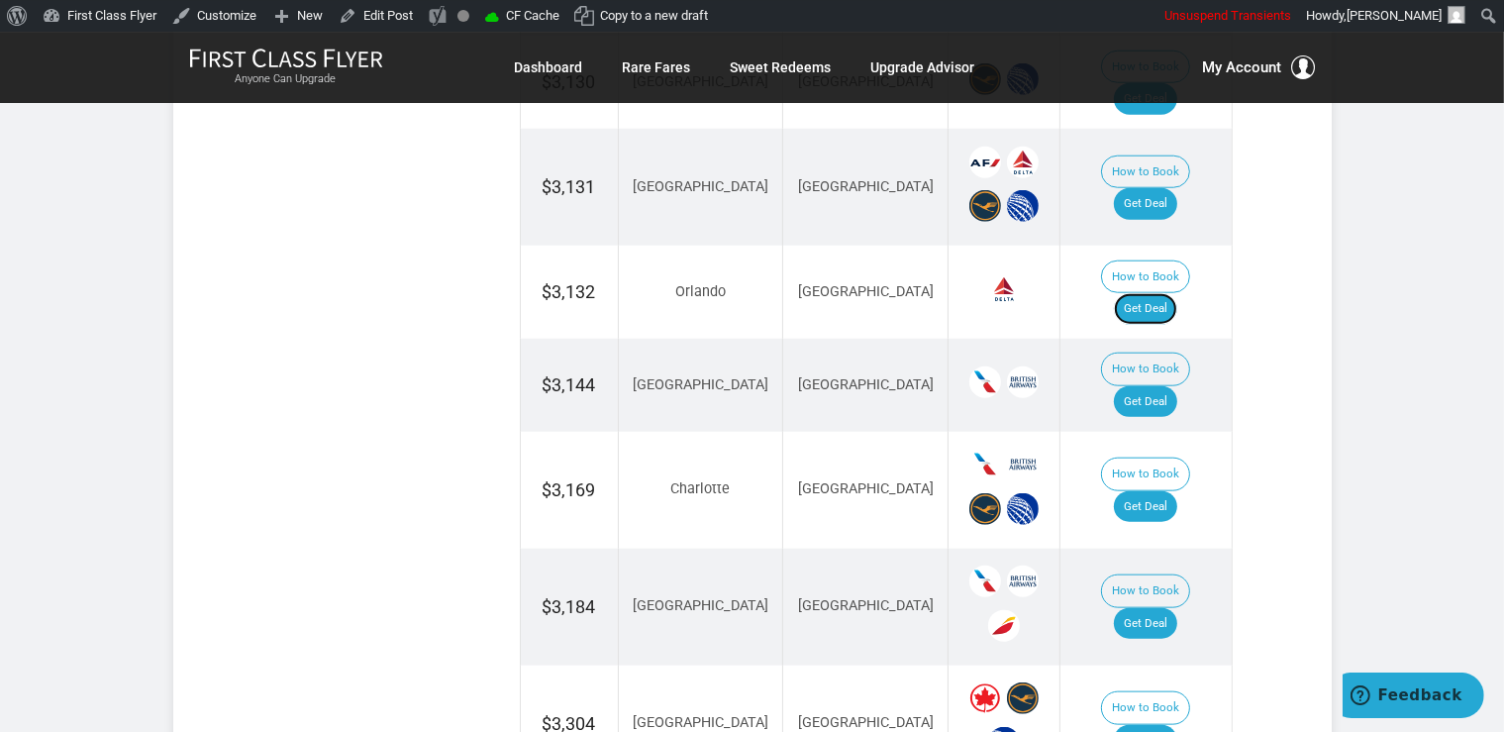
scroll to position [2045, 0]
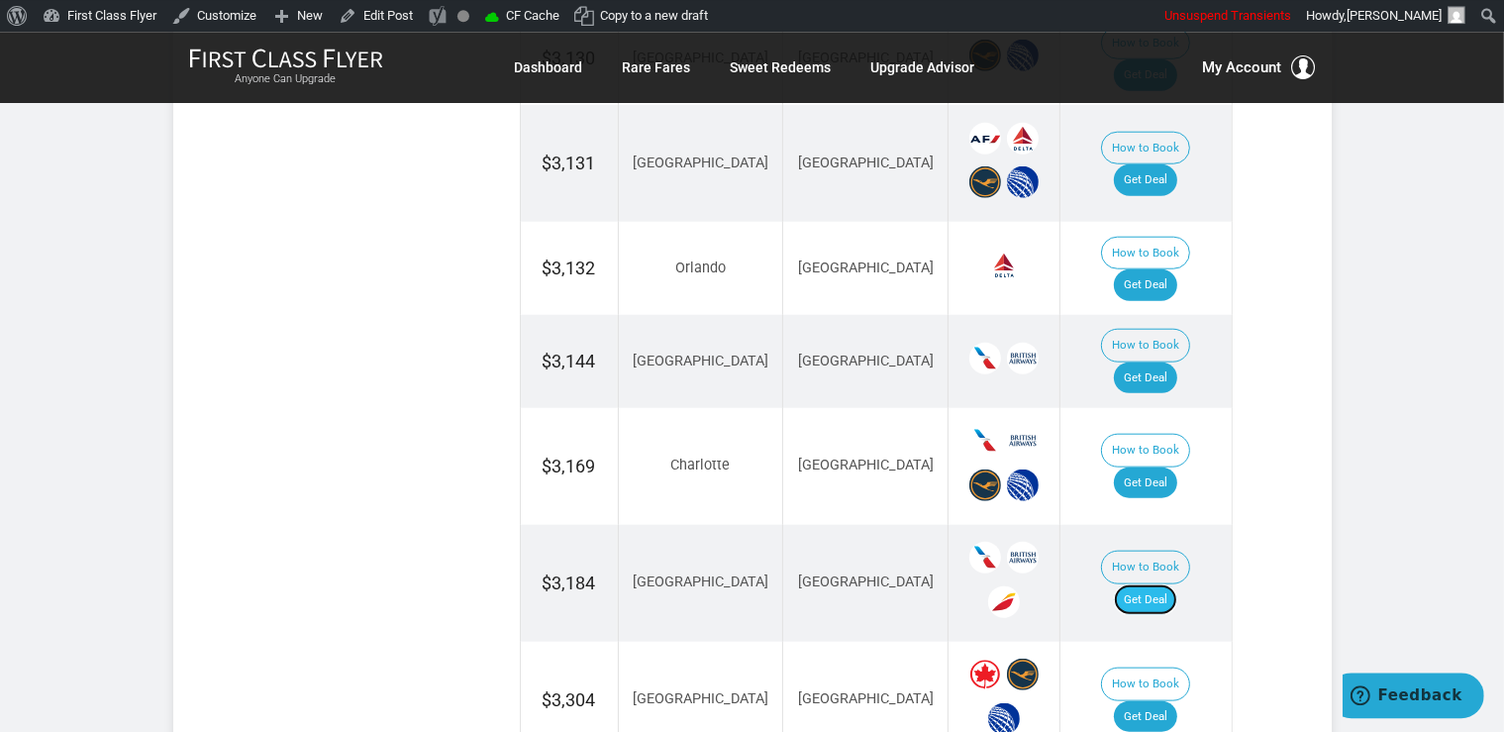
click at [1177, 583] on link "Get Deal" at bounding box center [1145, 599] width 63 height 32
click at [1173, 700] on link "Get Deal" at bounding box center [1145, 716] width 63 height 32
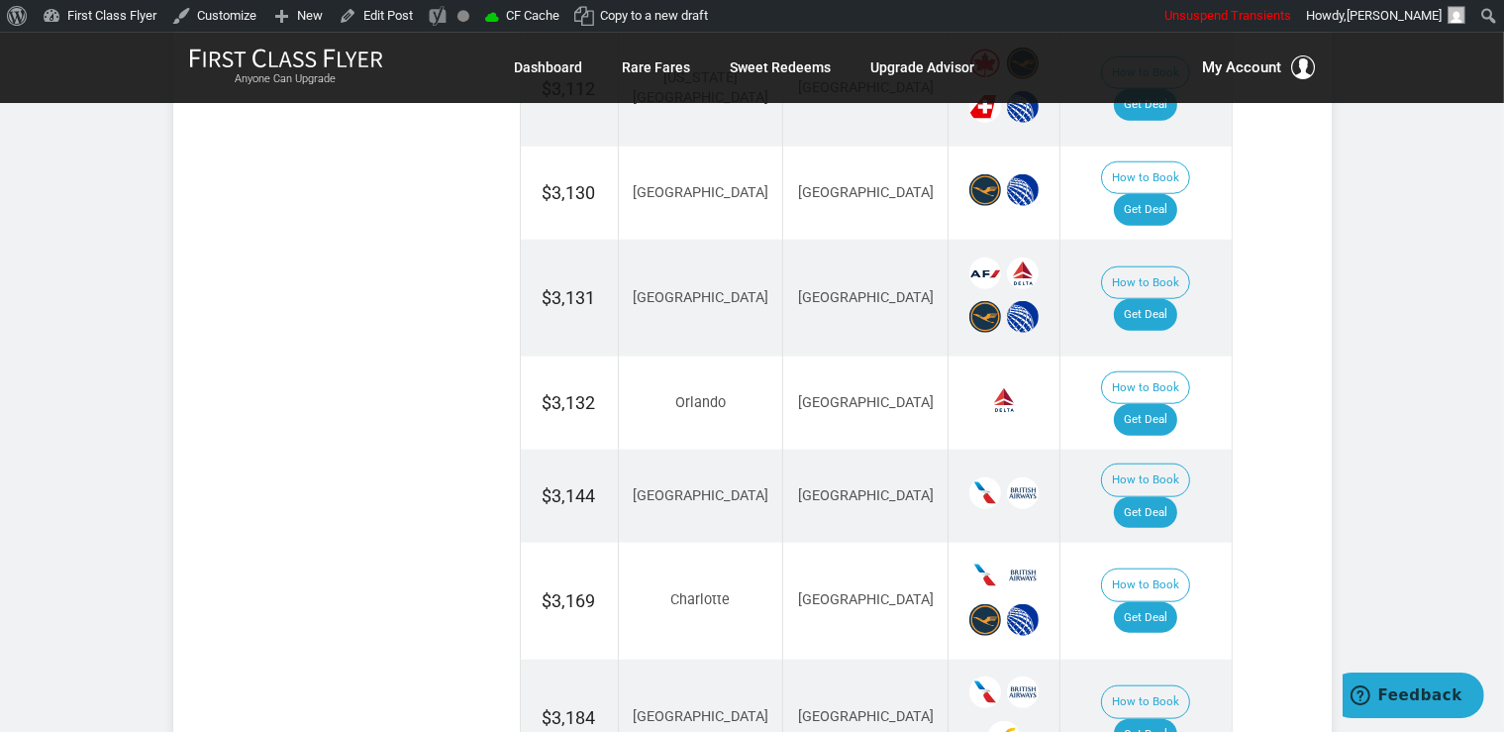
scroll to position [1941, 0]
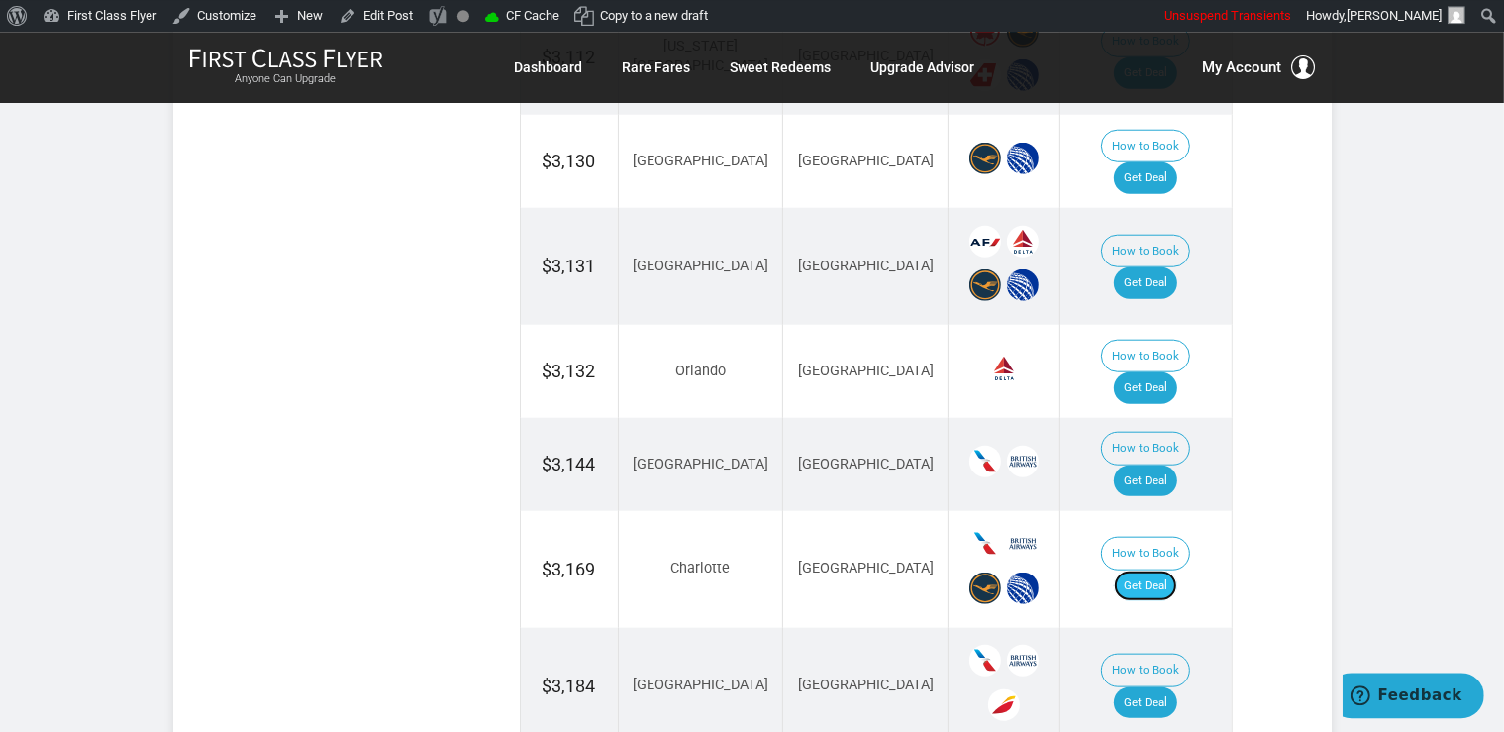
click at [1146, 570] on link "Get Deal" at bounding box center [1145, 586] width 63 height 32
click at [1177, 570] on link "Get Deal" at bounding box center [1145, 586] width 63 height 32
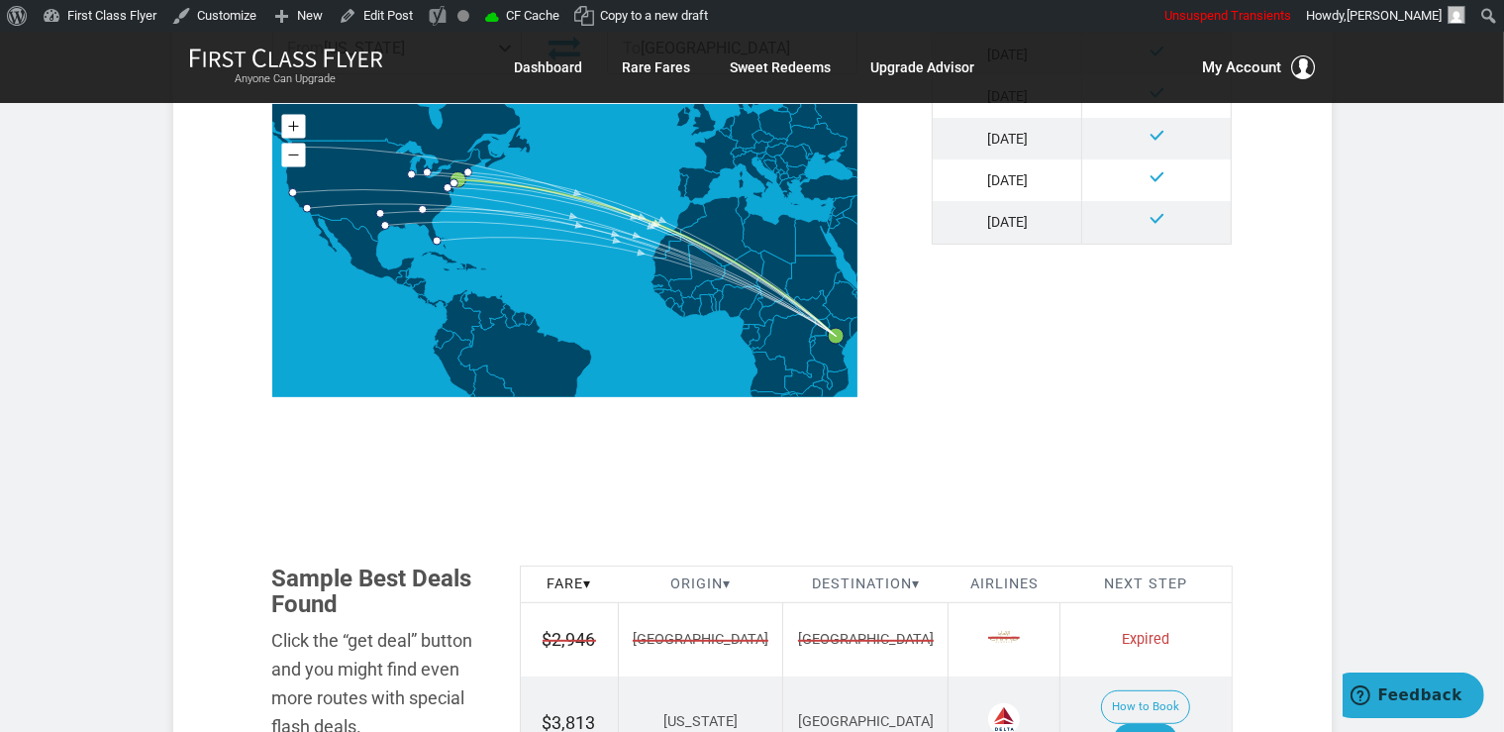
scroll to position [1046, 0]
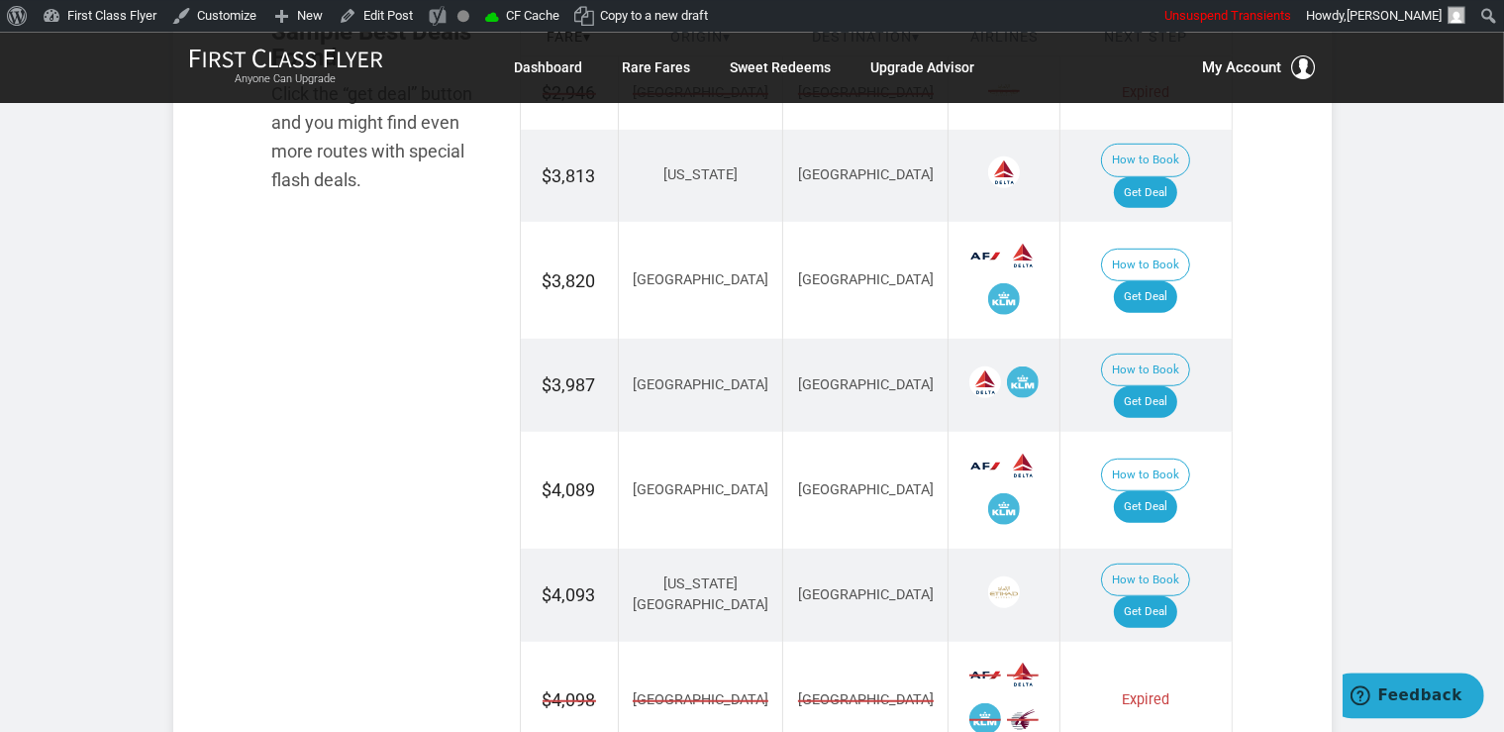
scroll to position [1464, 0]
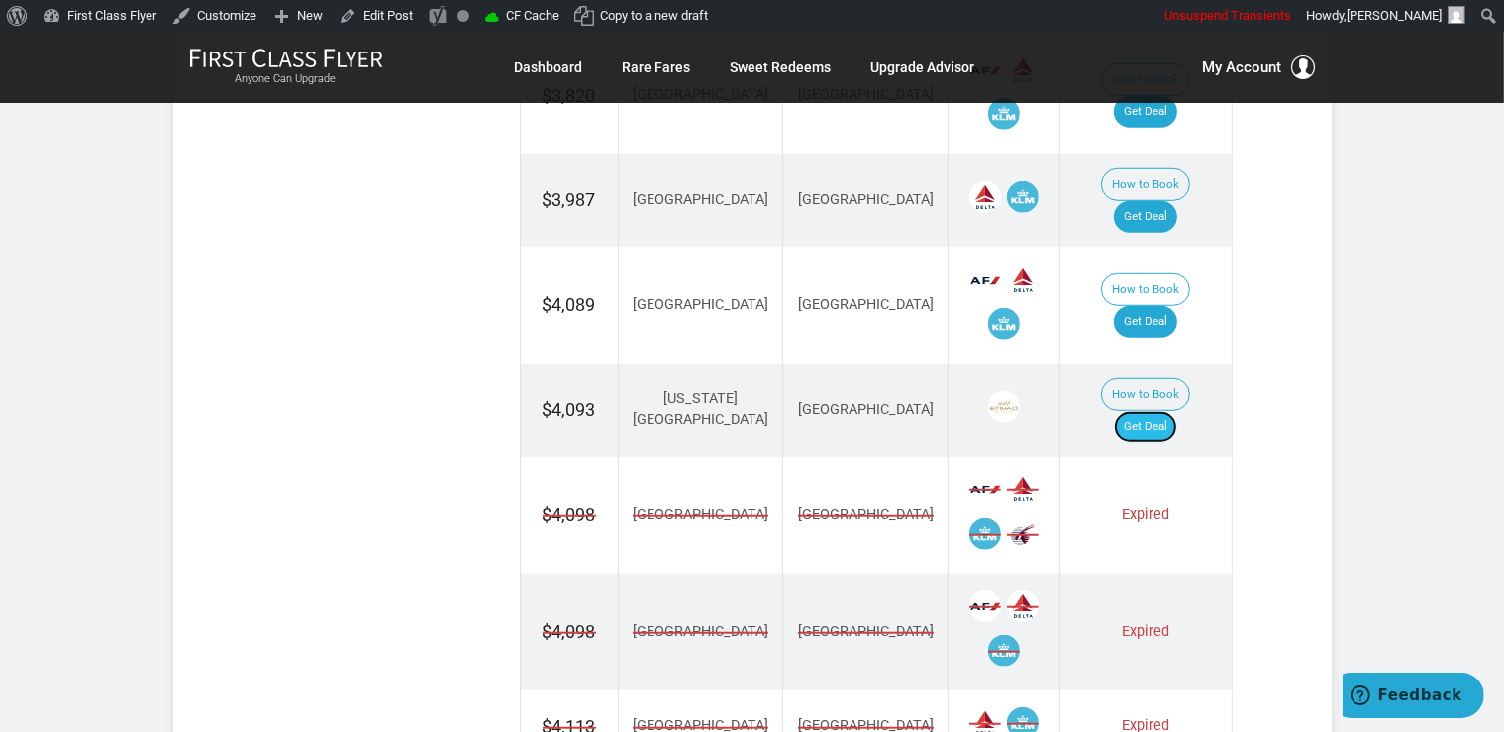
click at [1151, 411] on link "Get Deal" at bounding box center [1145, 427] width 63 height 32
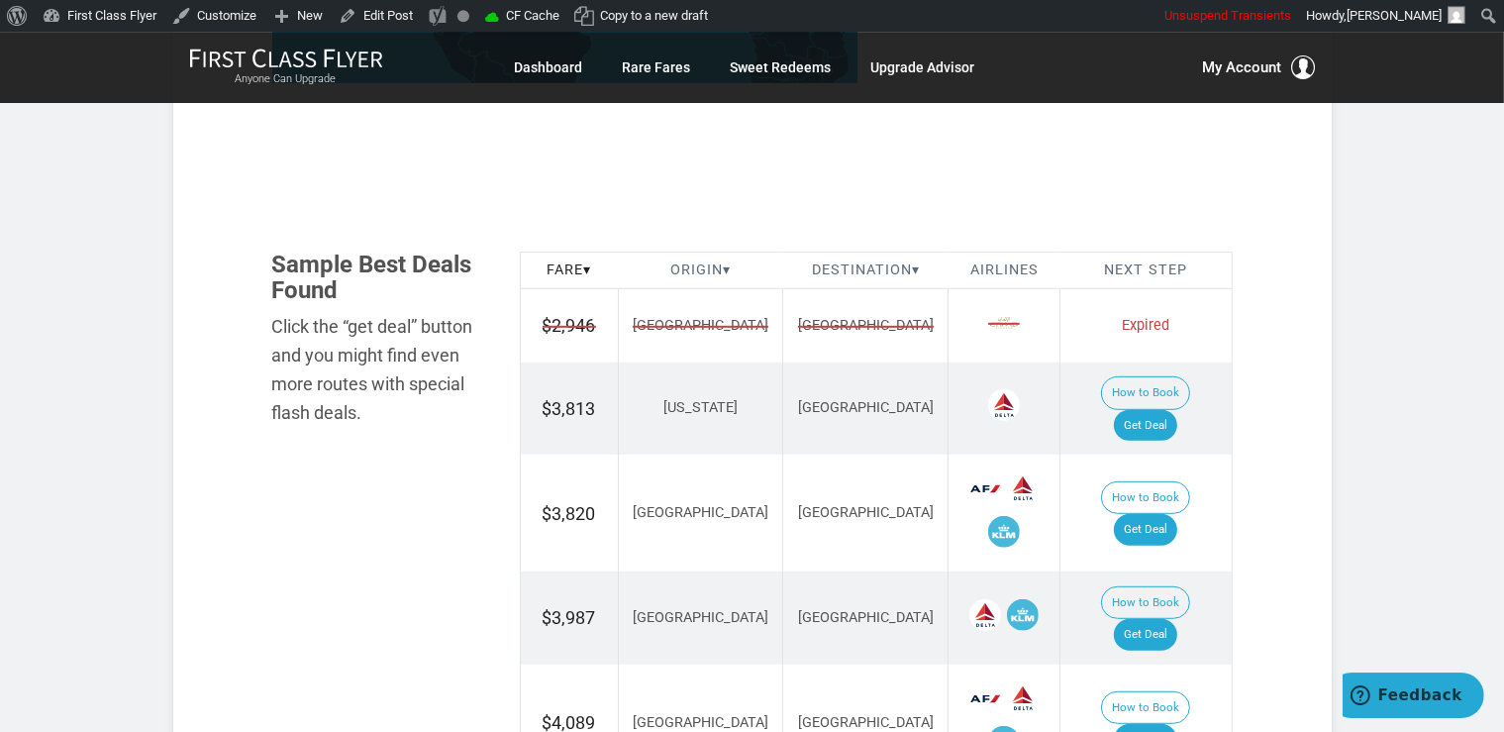
scroll to position [1046, 0]
click at [1171, 619] on link "Get Deal" at bounding box center [1145, 635] width 63 height 32
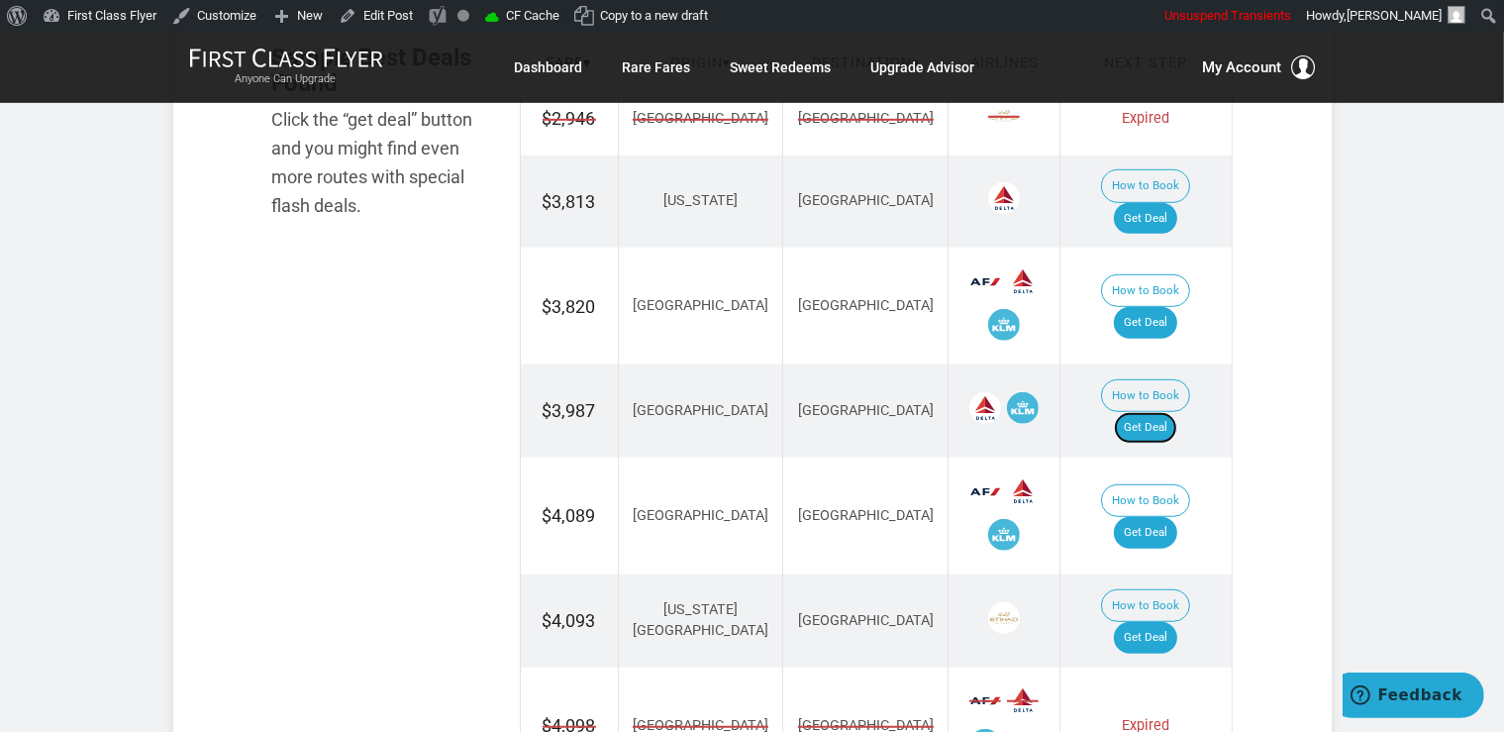
scroll to position [1255, 0]
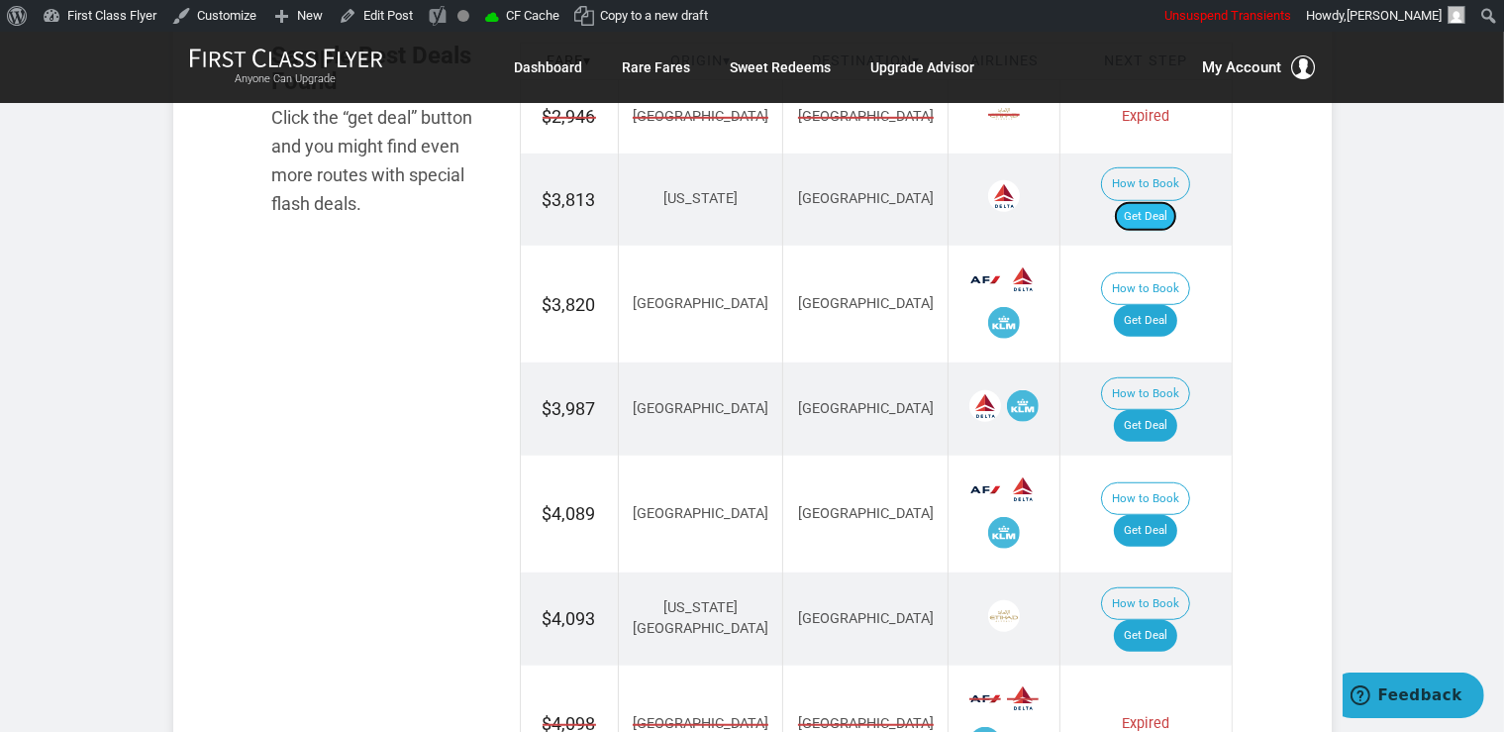
click at [1177, 201] on link "Get Deal" at bounding box center [1145, 217] width 63 height 32
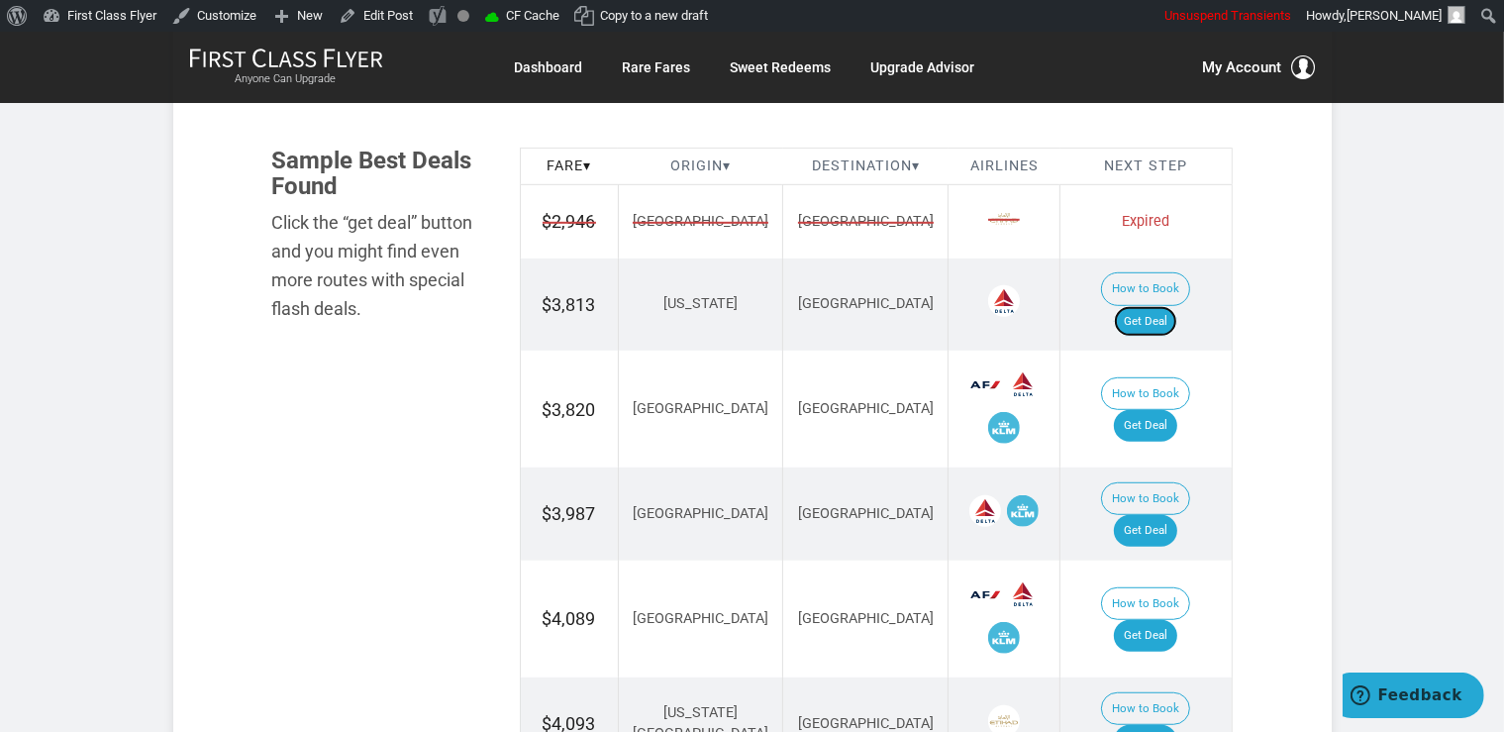
scroll to position [1046, 0]
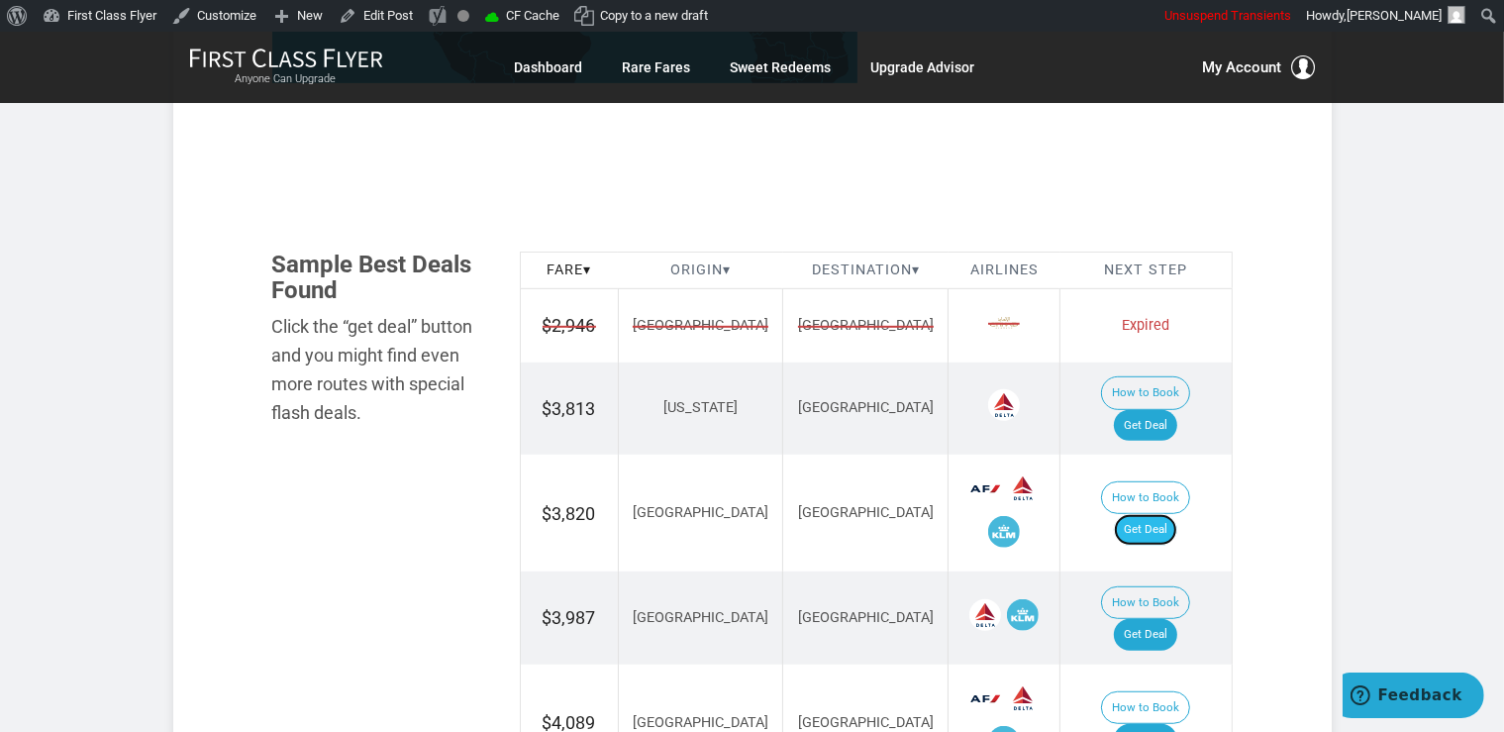
click at [1172, 514] on link "Get Deal" at bounding box center [1145, 530] width 63 height 32
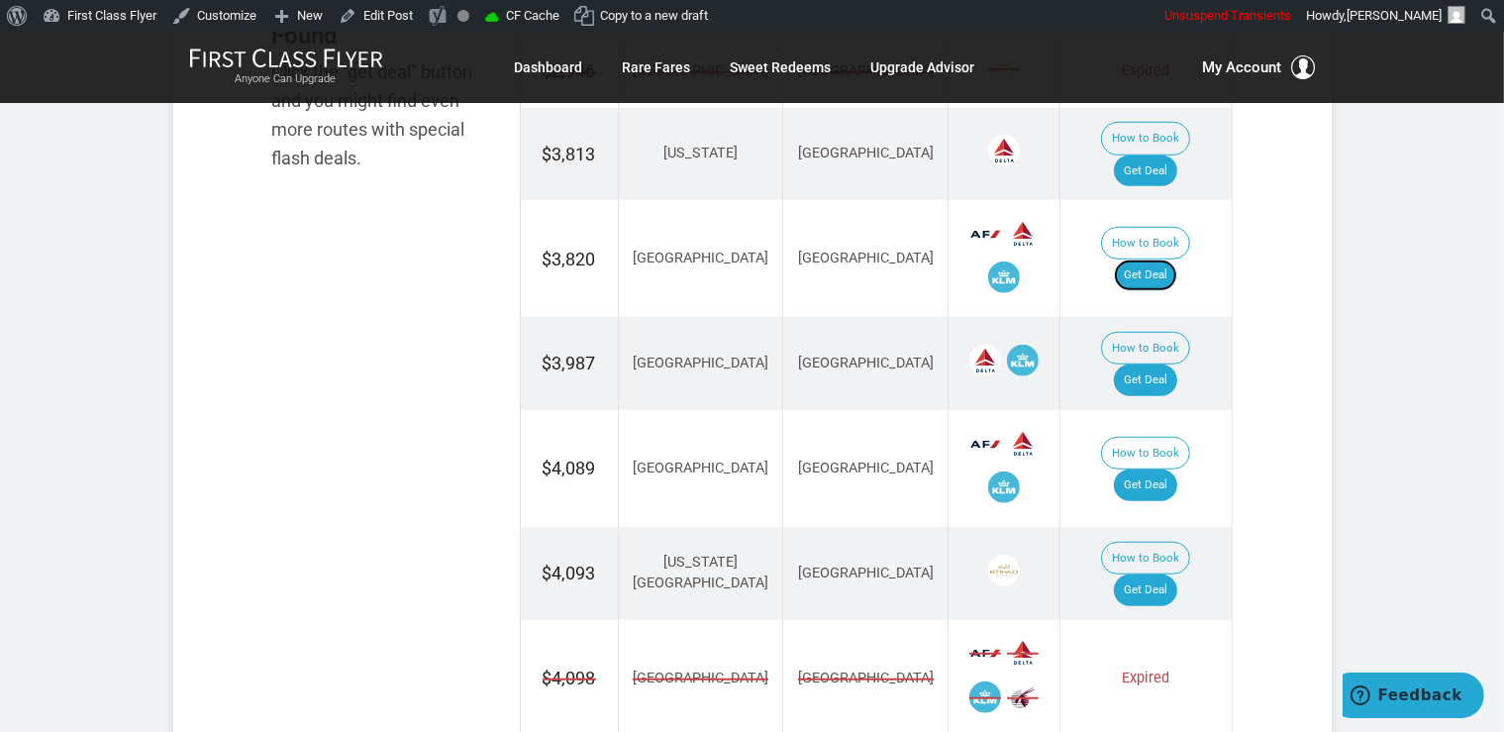
scroll to position [1359, 0]
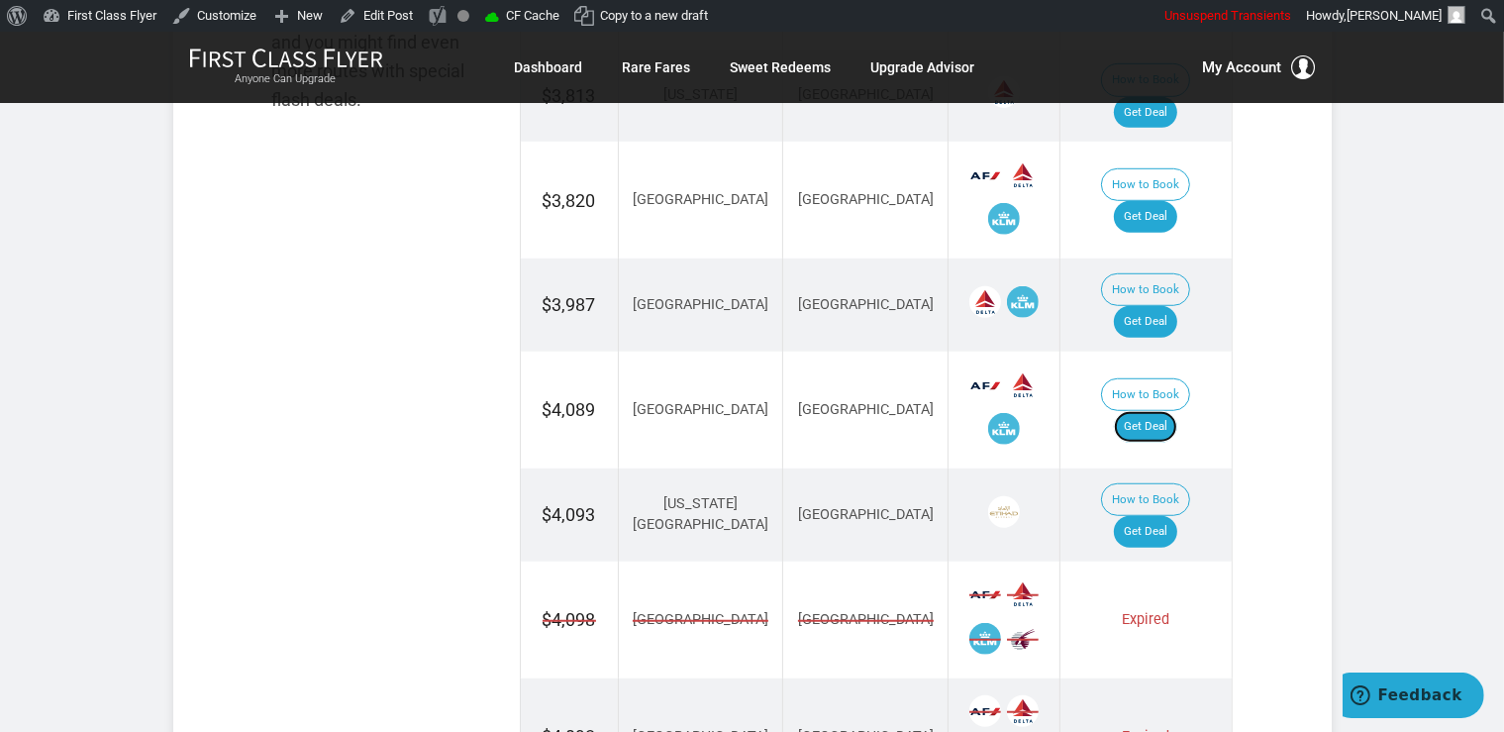
click at [1143, 411] on link "Get Deal" at bounding box center [1145, 427] width 63 height 32
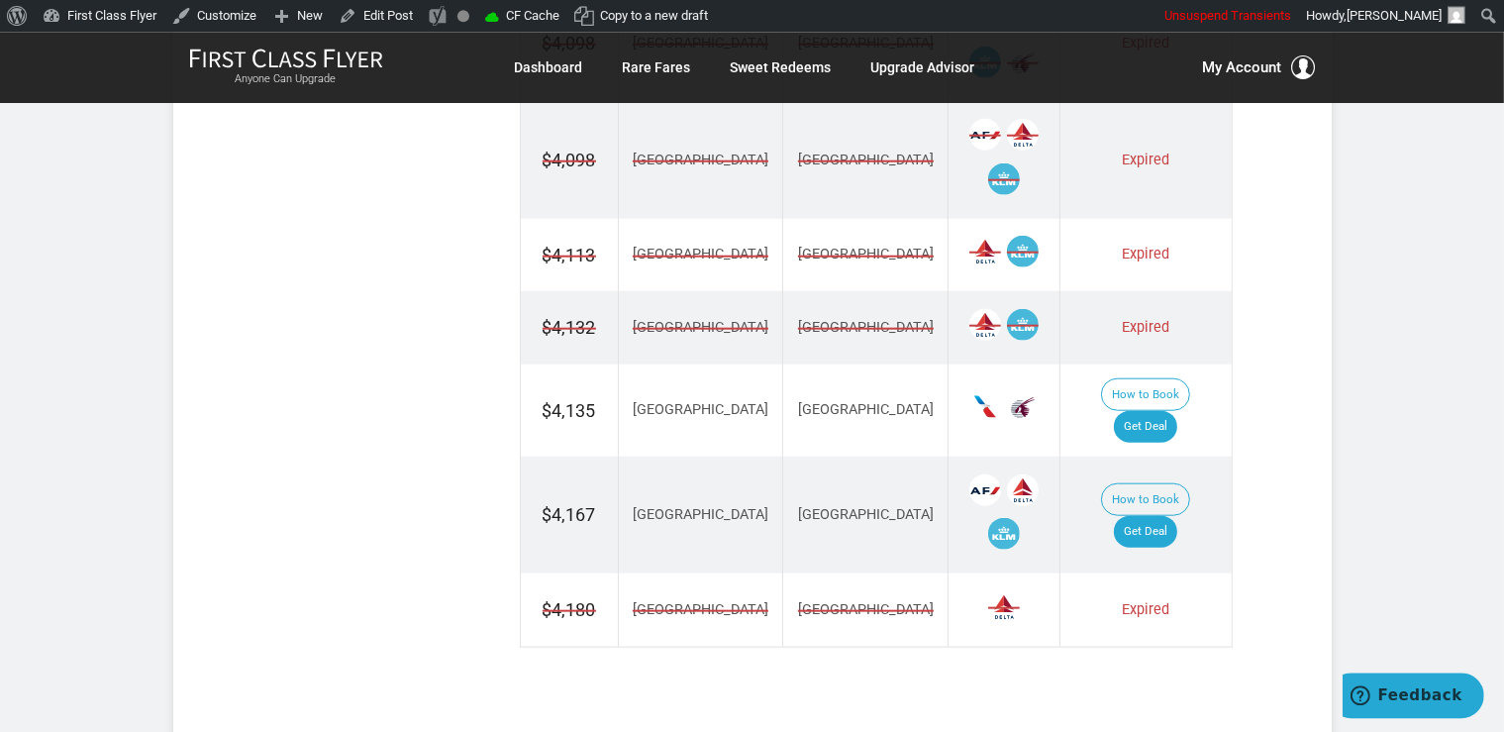
scroll to position [1986, 0]
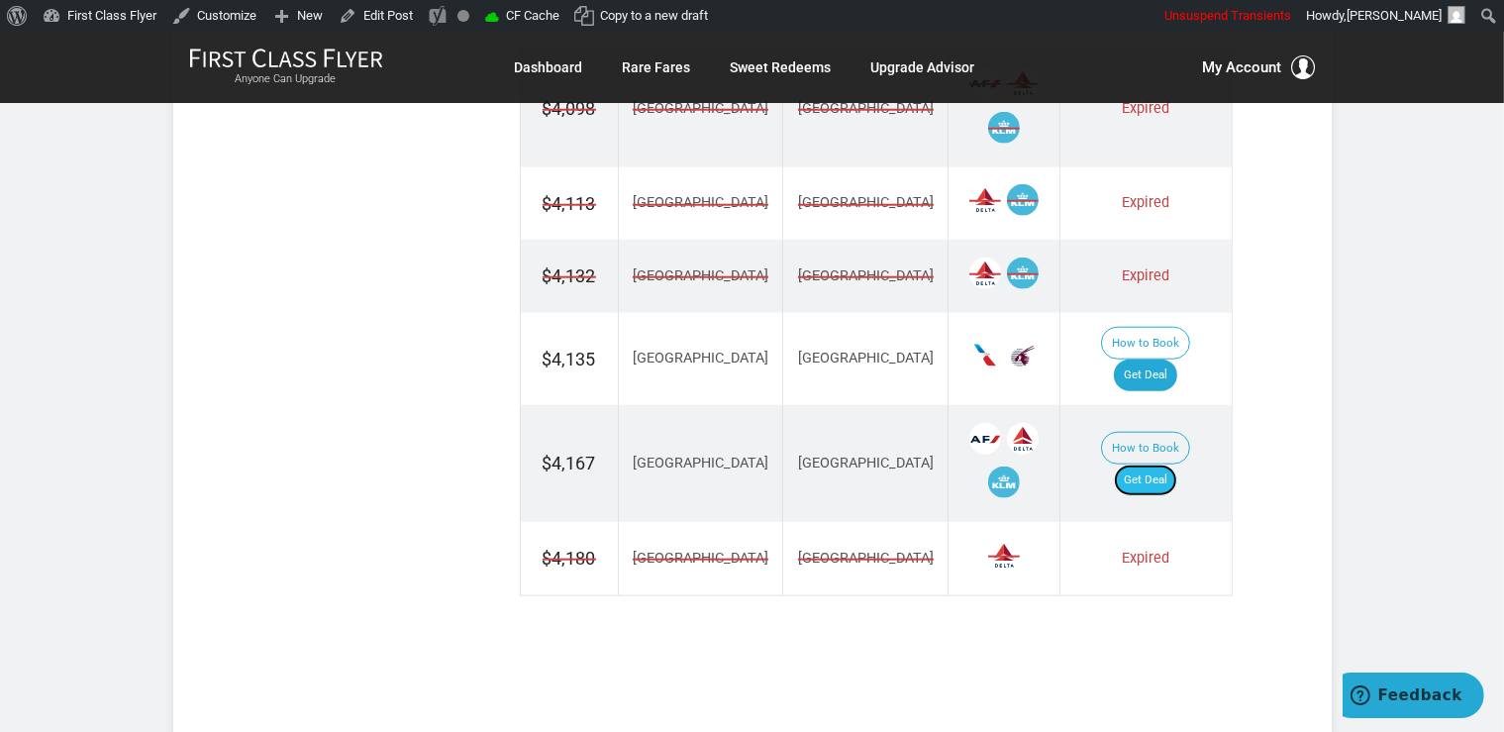
click at [1176, 464] on link "Get Deal" at bounding box center [1145, 480] width 63 height 32
click at [1169, 359] on link "Get Deal" at bounding box center [1145, 375] width 63 height 32
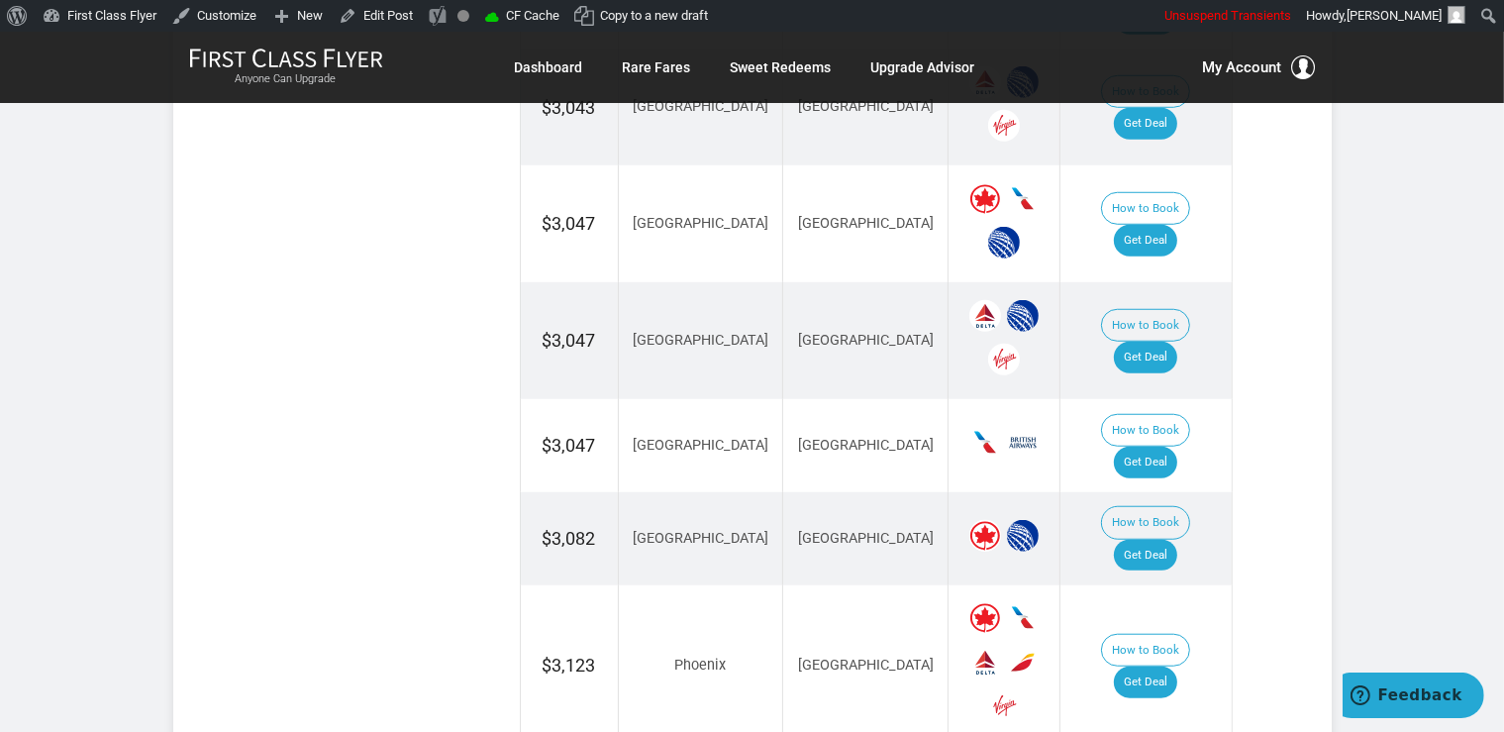
scroll to position [1881, 0]
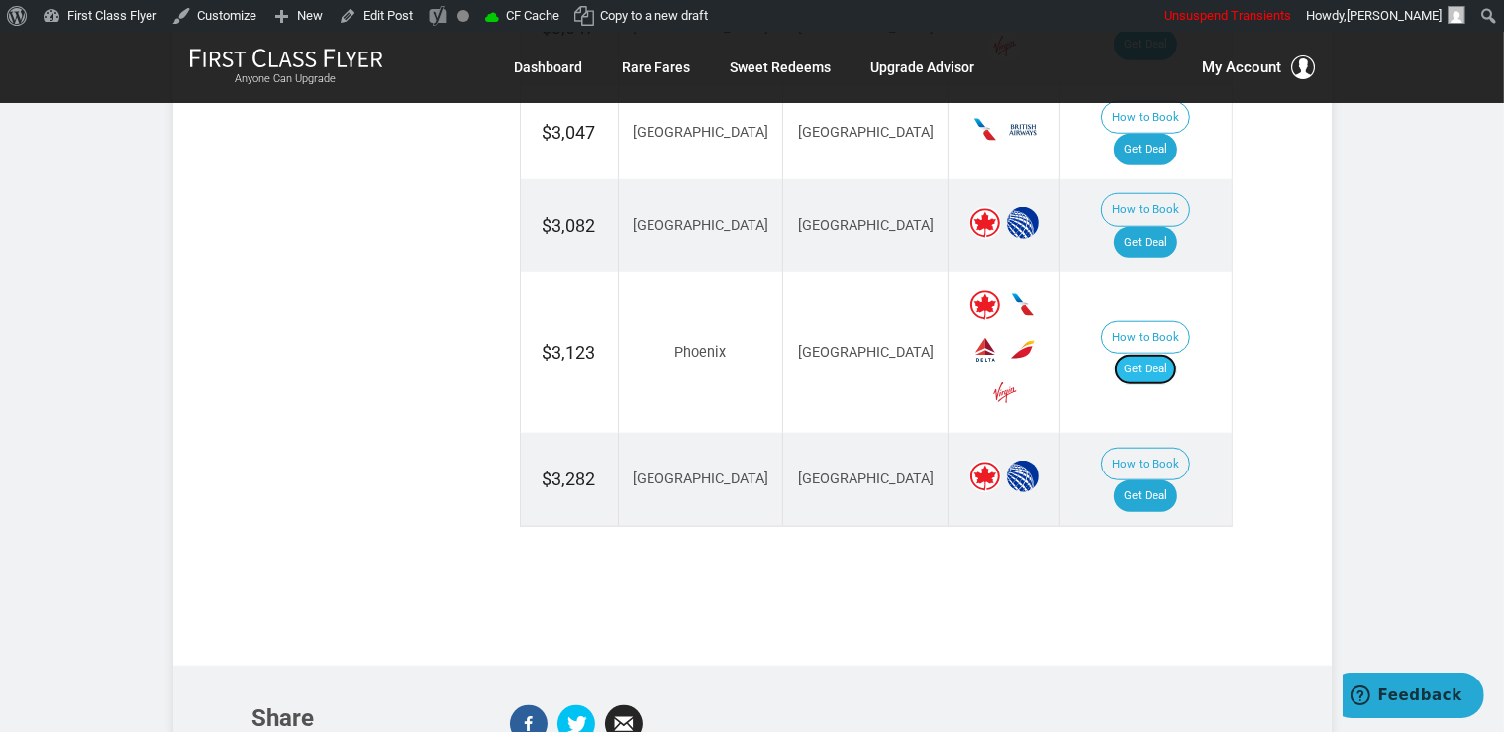
click at [1172, 354] on link "Get Deal" at bounding box center [1145, 370] width 63 height 32
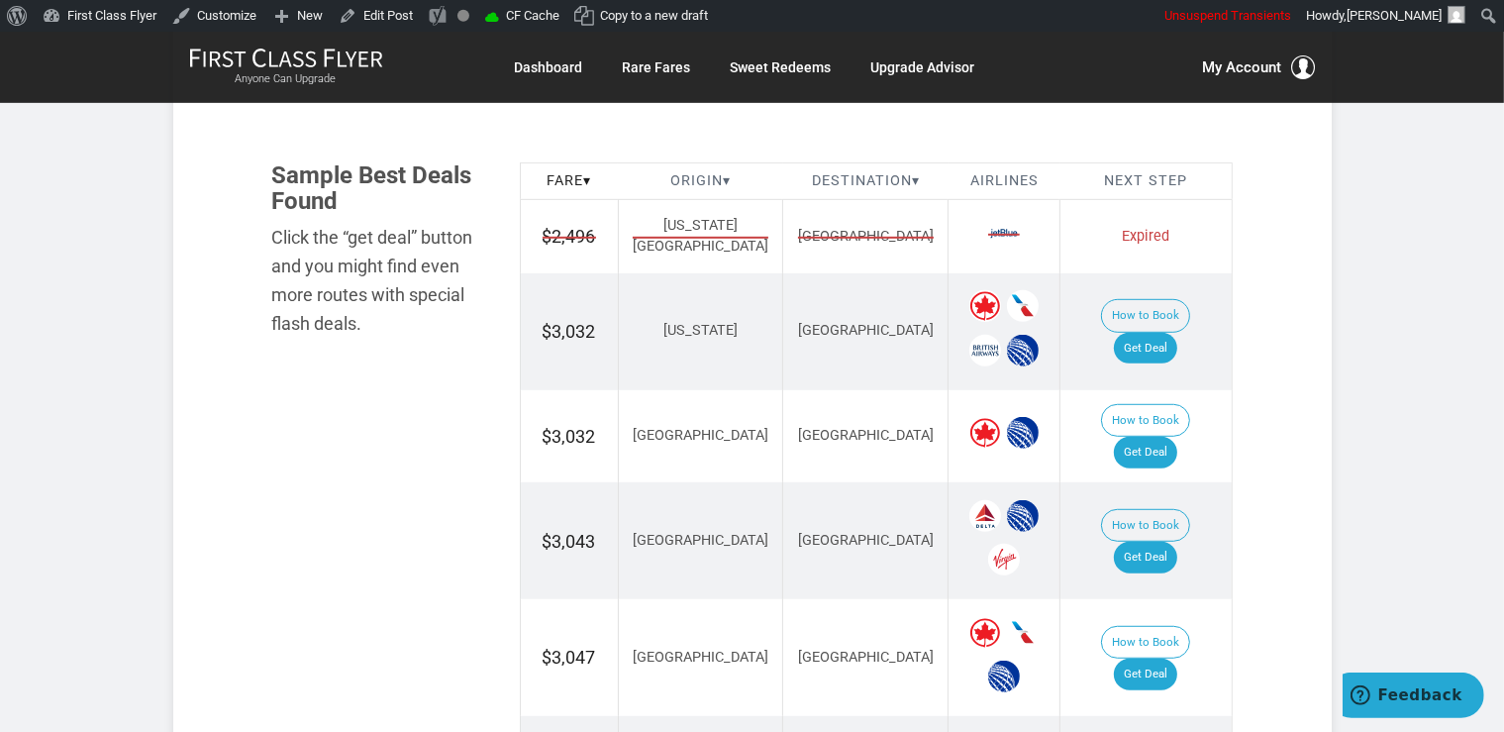
scroll to position [1046, 0]
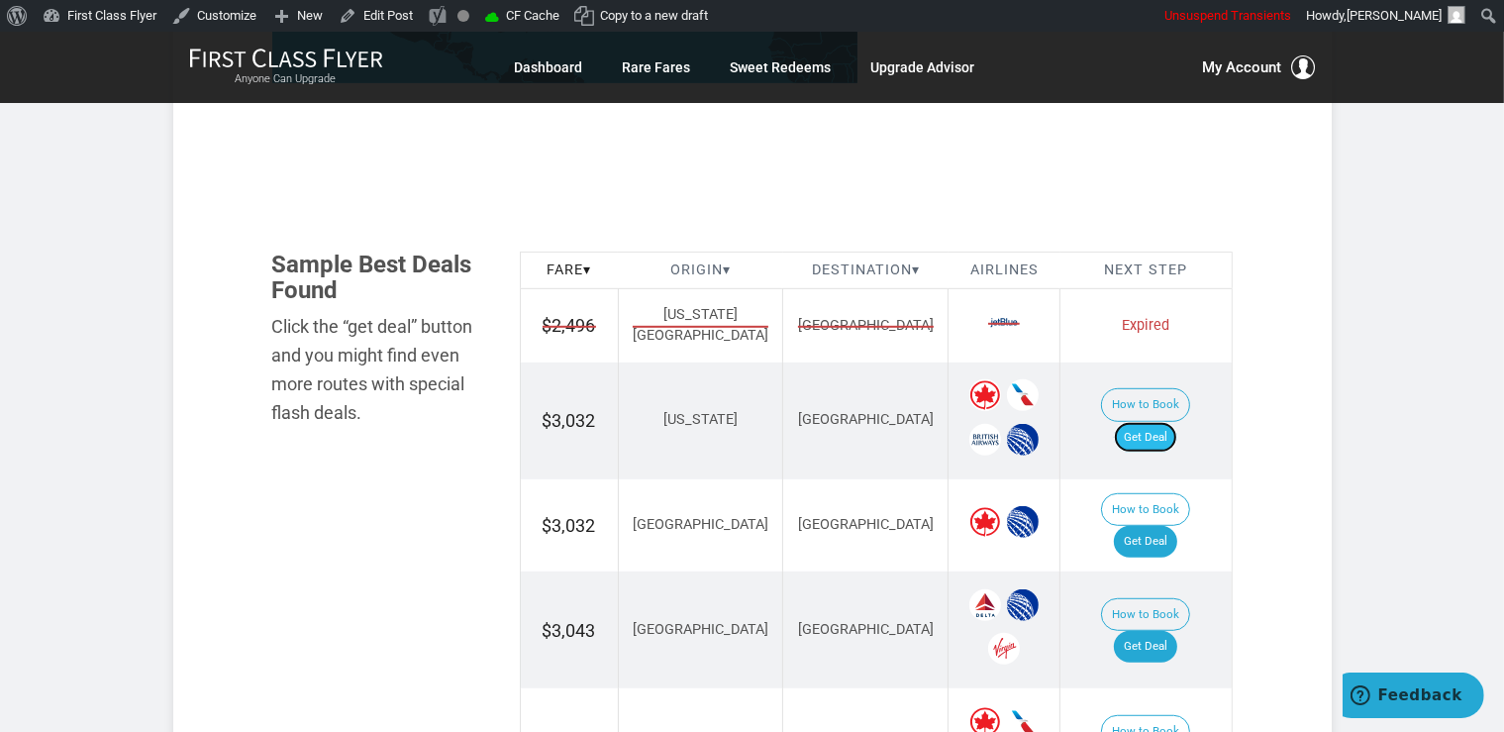
click at [1155, 422] on link "Get Deal" at bounding box center [1145, 438] width 63 height 32
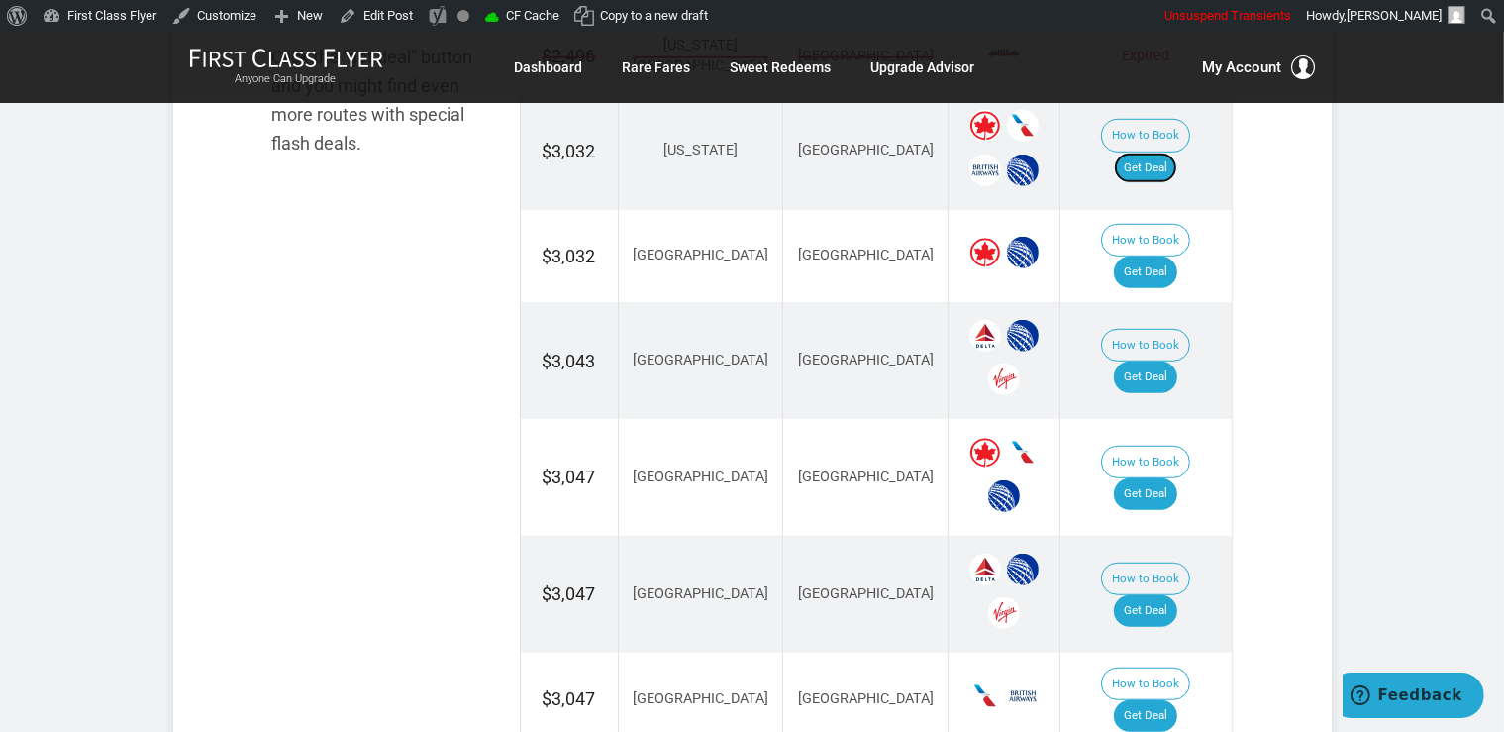
scroll to position [1359, 0]
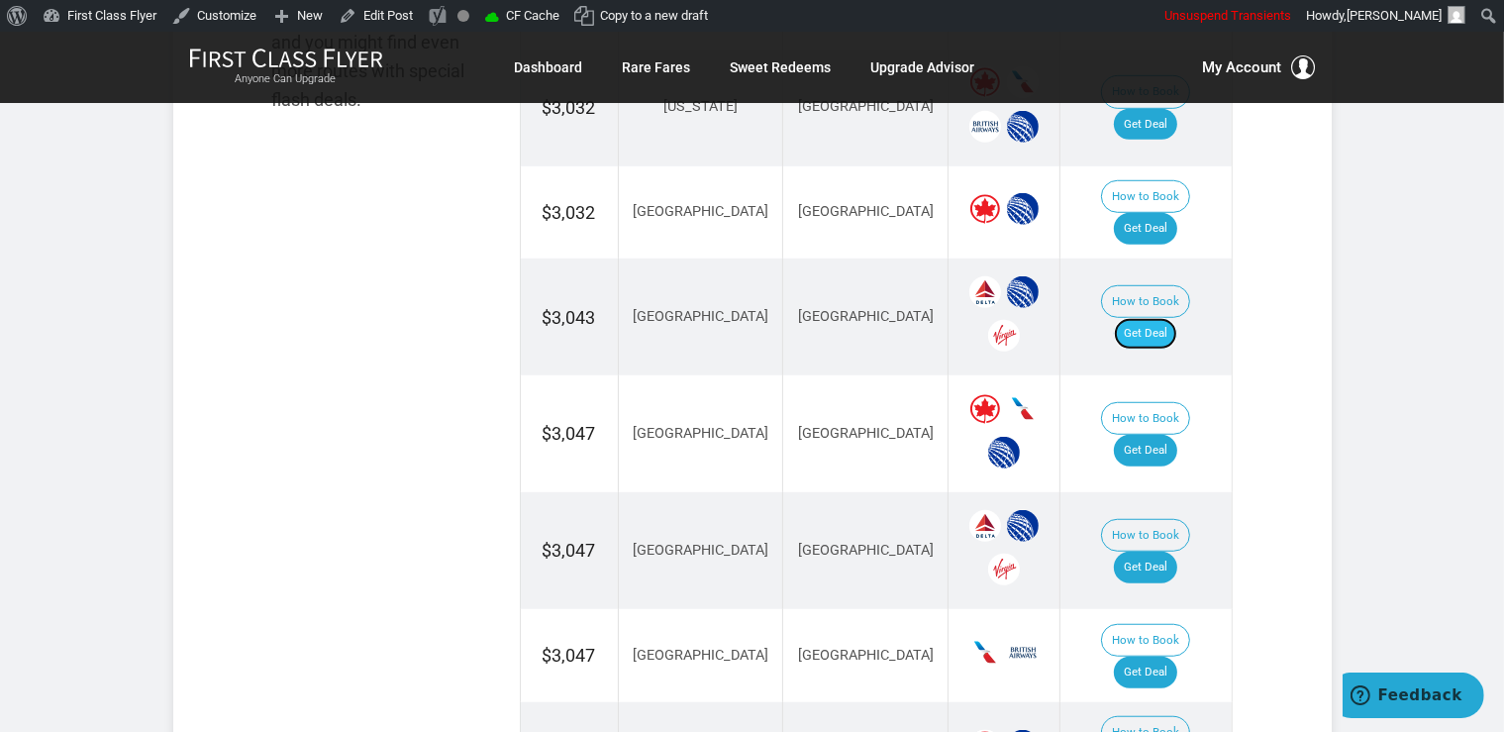
click at [1170, 318] on link "Get Deal" at bounding box center [1145, 334] width 63 height 32
click at [1169, 435] on link "Get Deal" at bounding box center [1145, 451] width 63 height 32
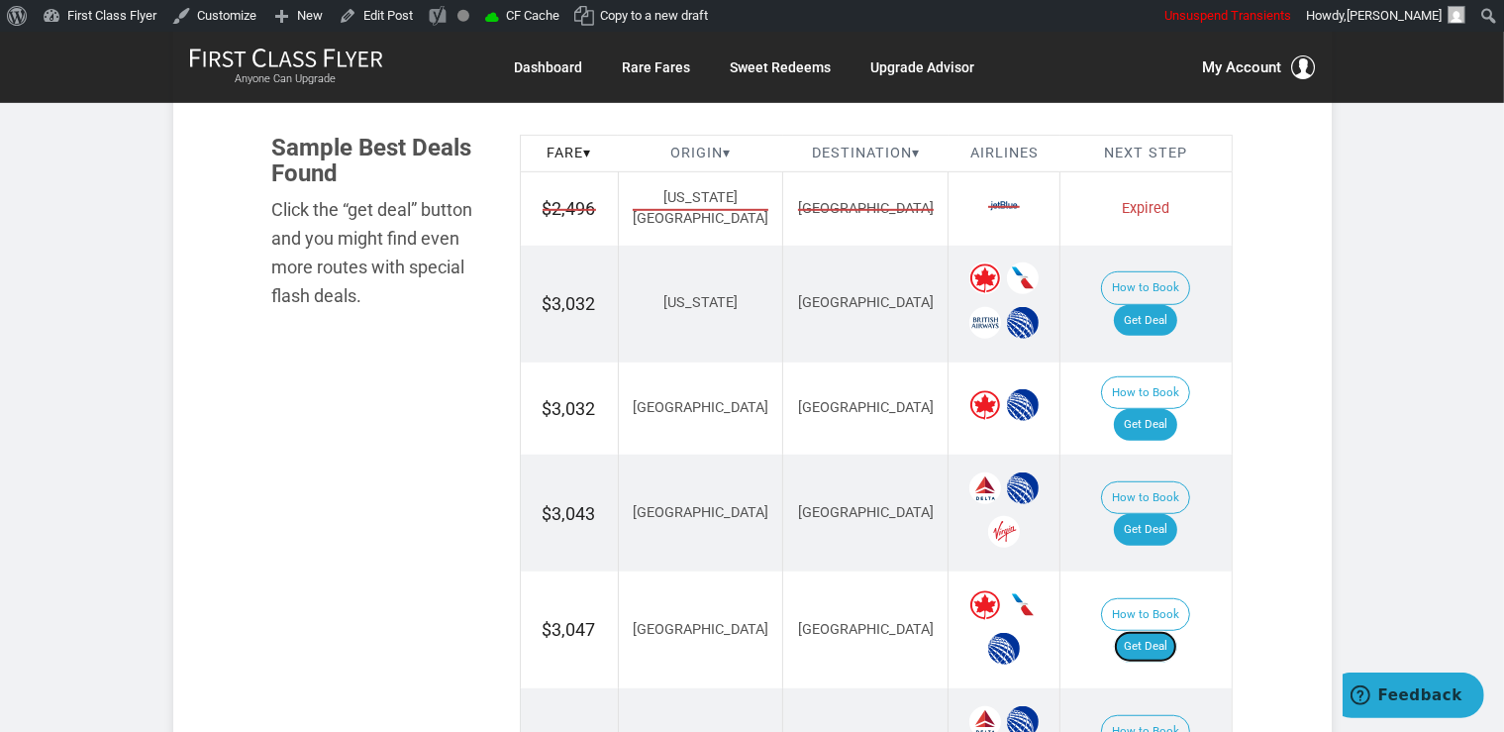
scroll to position [1150, 0]
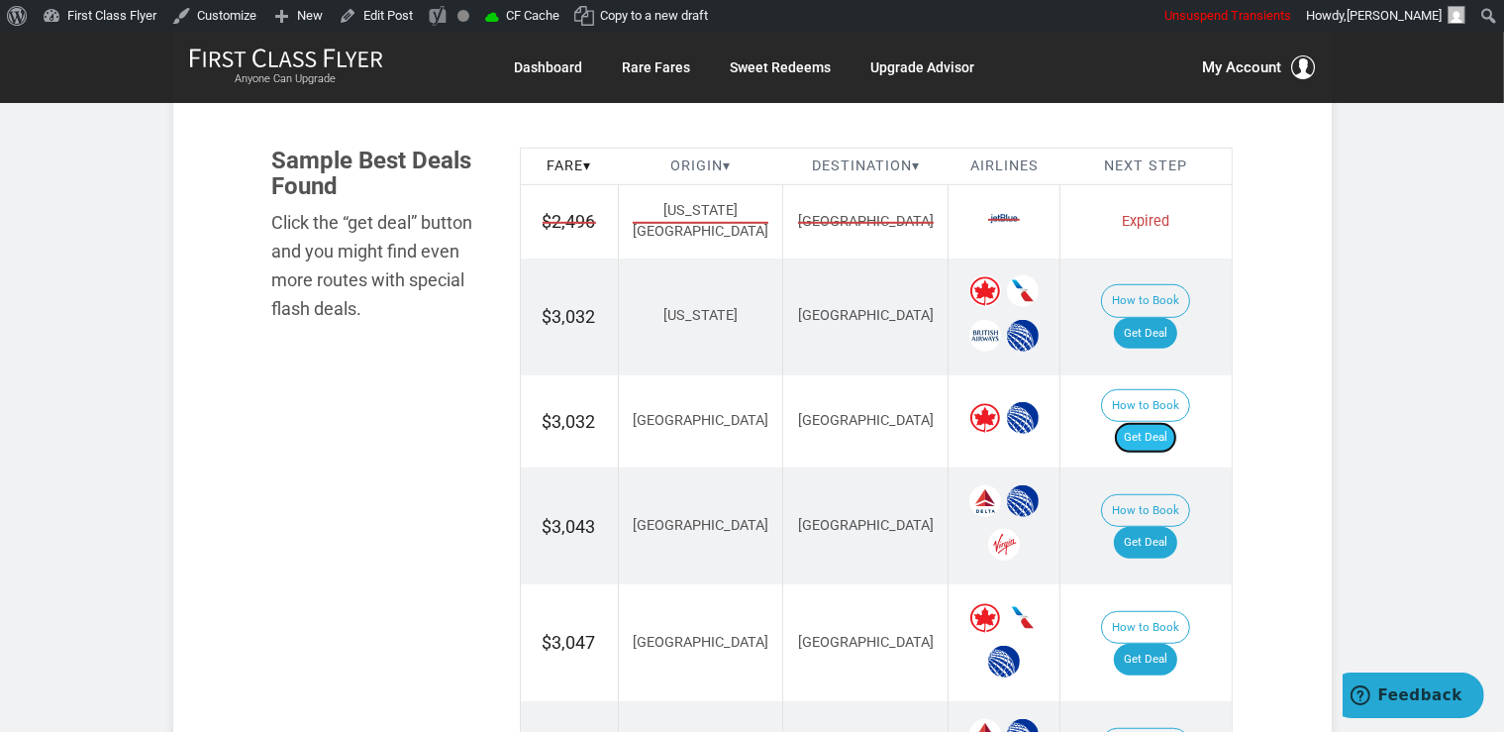
click at [1155, 422] on link "Get Deal" at bounding box center [1145, 438] width 63 height 32
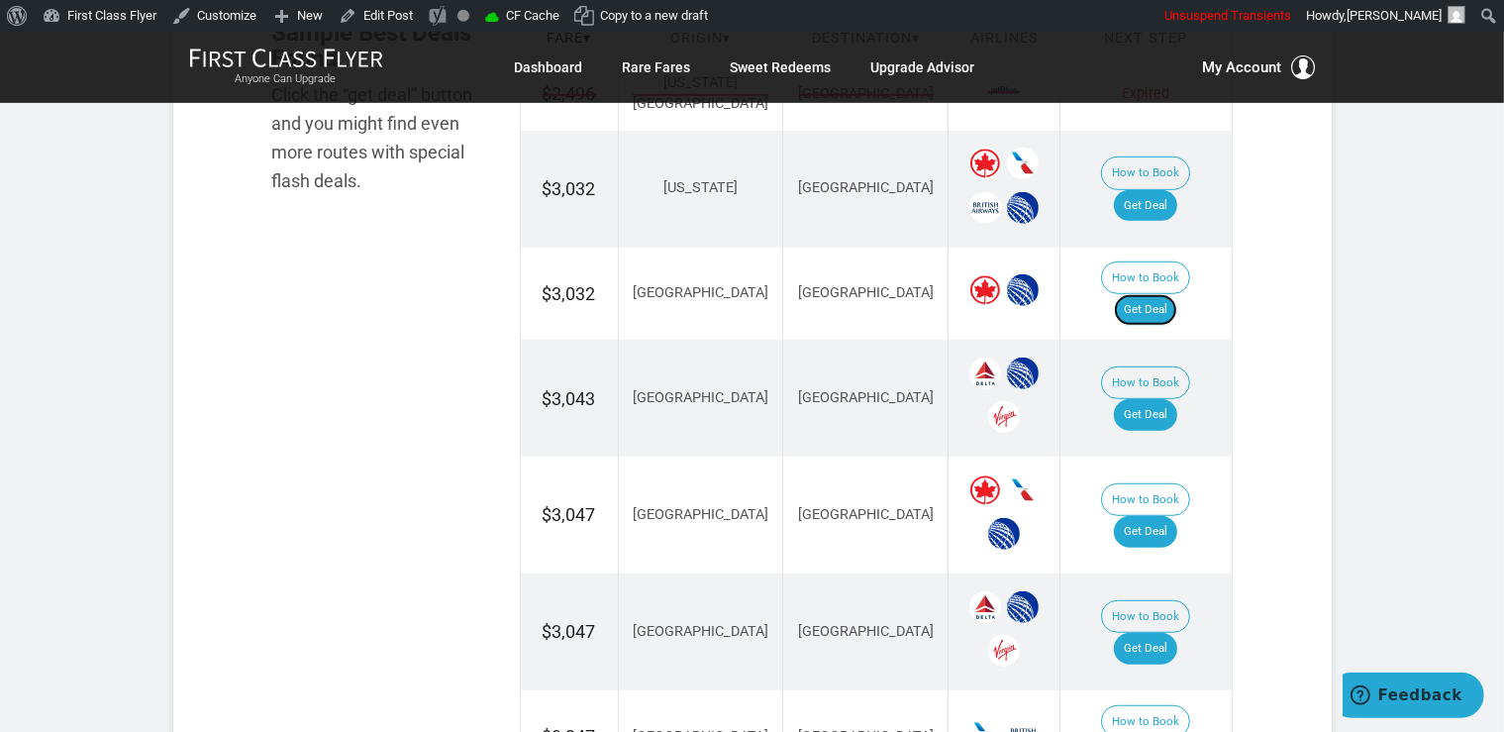
scroll to position [1359, 0]
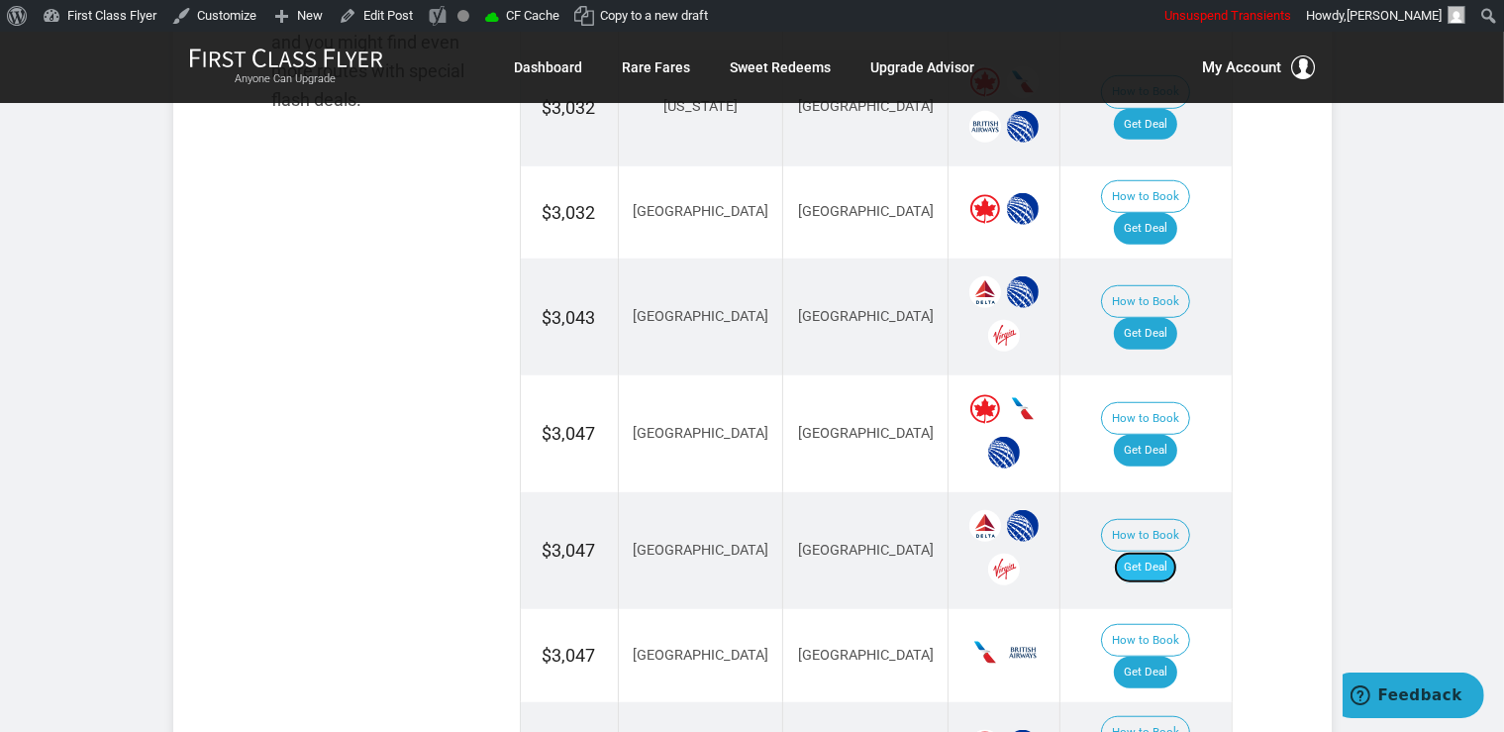
click at [1162, 552] on link "Get Deal" at bounding box center [1145, 568] width 63 height 32
click at [1164, 552] on link "Get Deal" at bounding box center [1145, 568] width 63 height 32
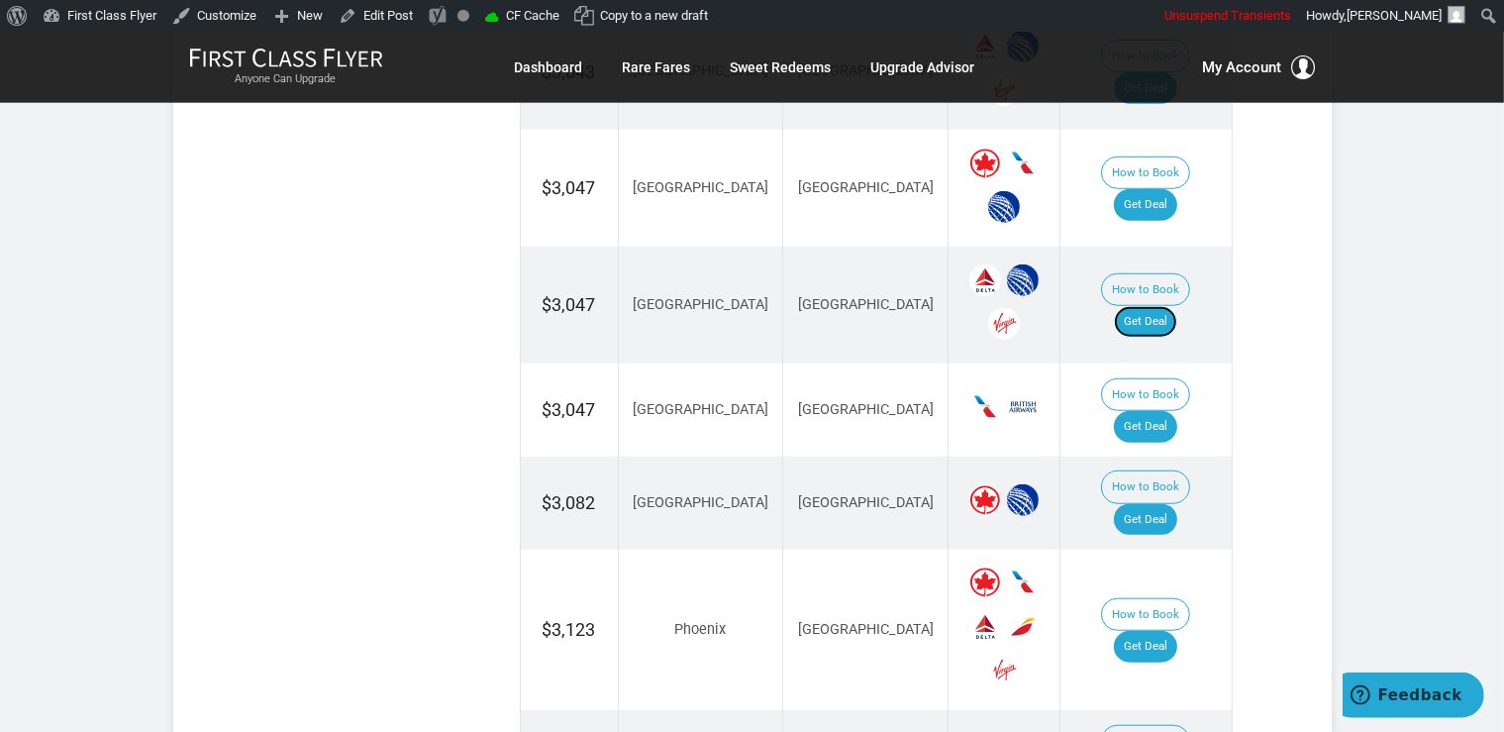
scroll to position [1673, 0]
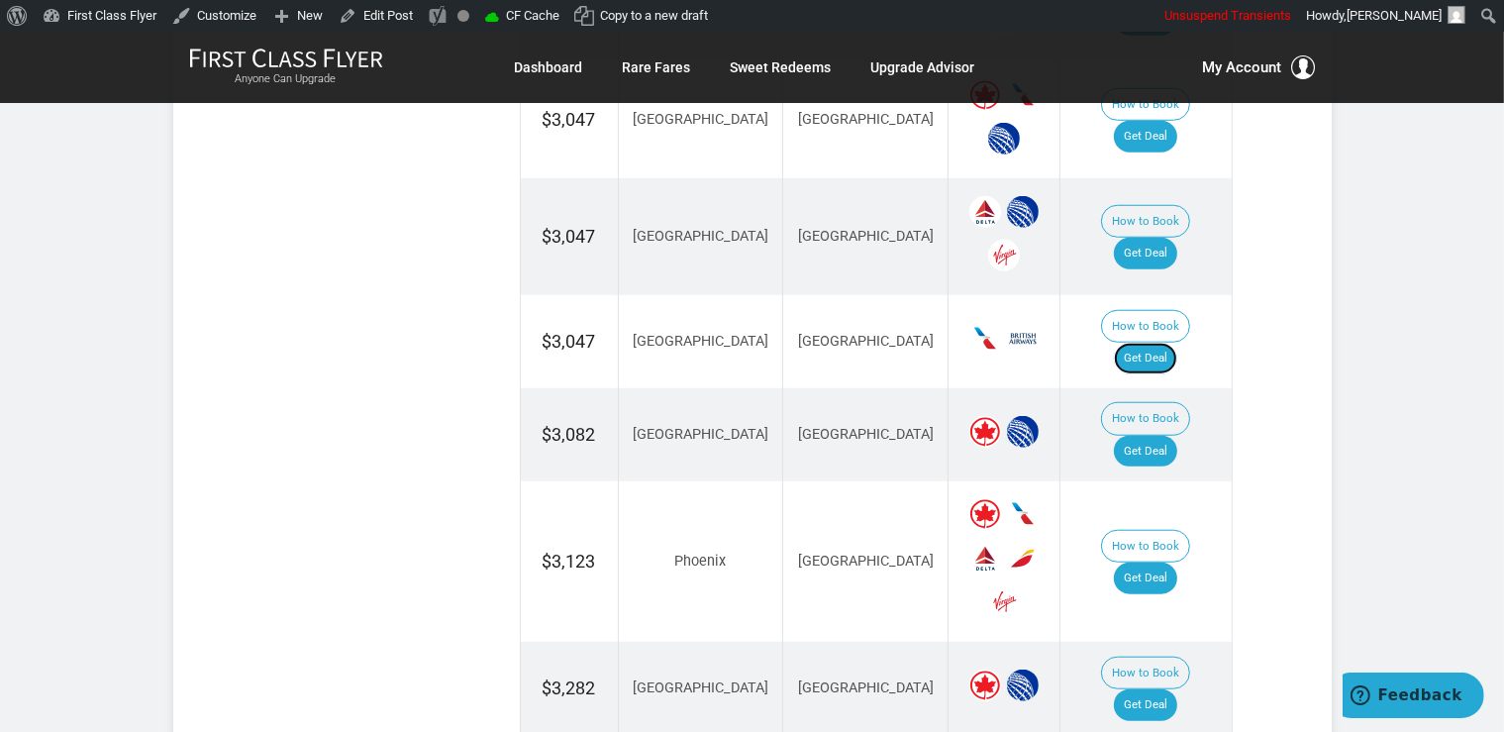
click at [1154, 343] on link "Get Deal" at bounding box center [1145, 359] width 63 height 32
click at [1170, 436] on link "Get Deal" at bounding box center [1145, 452] width 63 height 32
click at [1171, 689] on link "Get Deal" at bounding box center [1145, 705] width 63 height 32
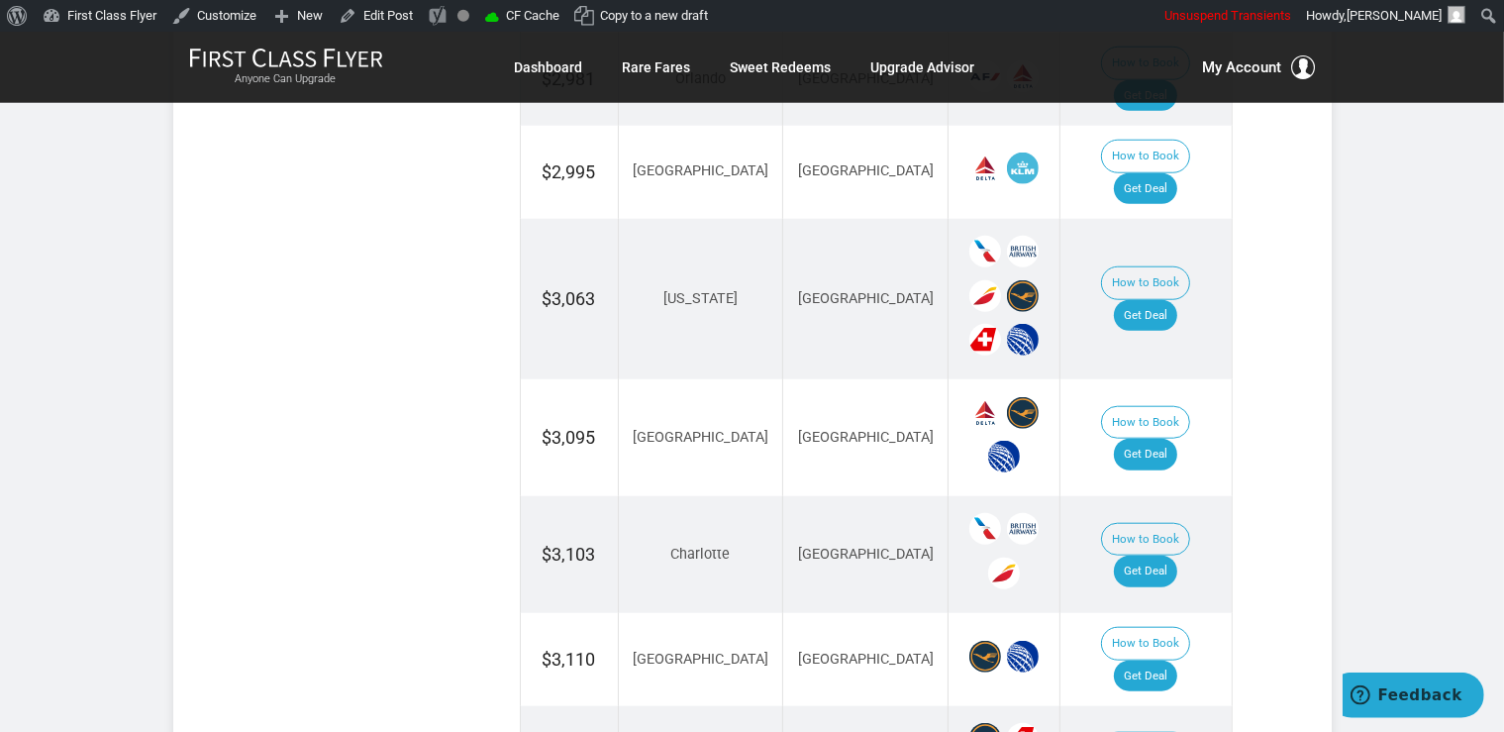
scroll to position [2091, 0]
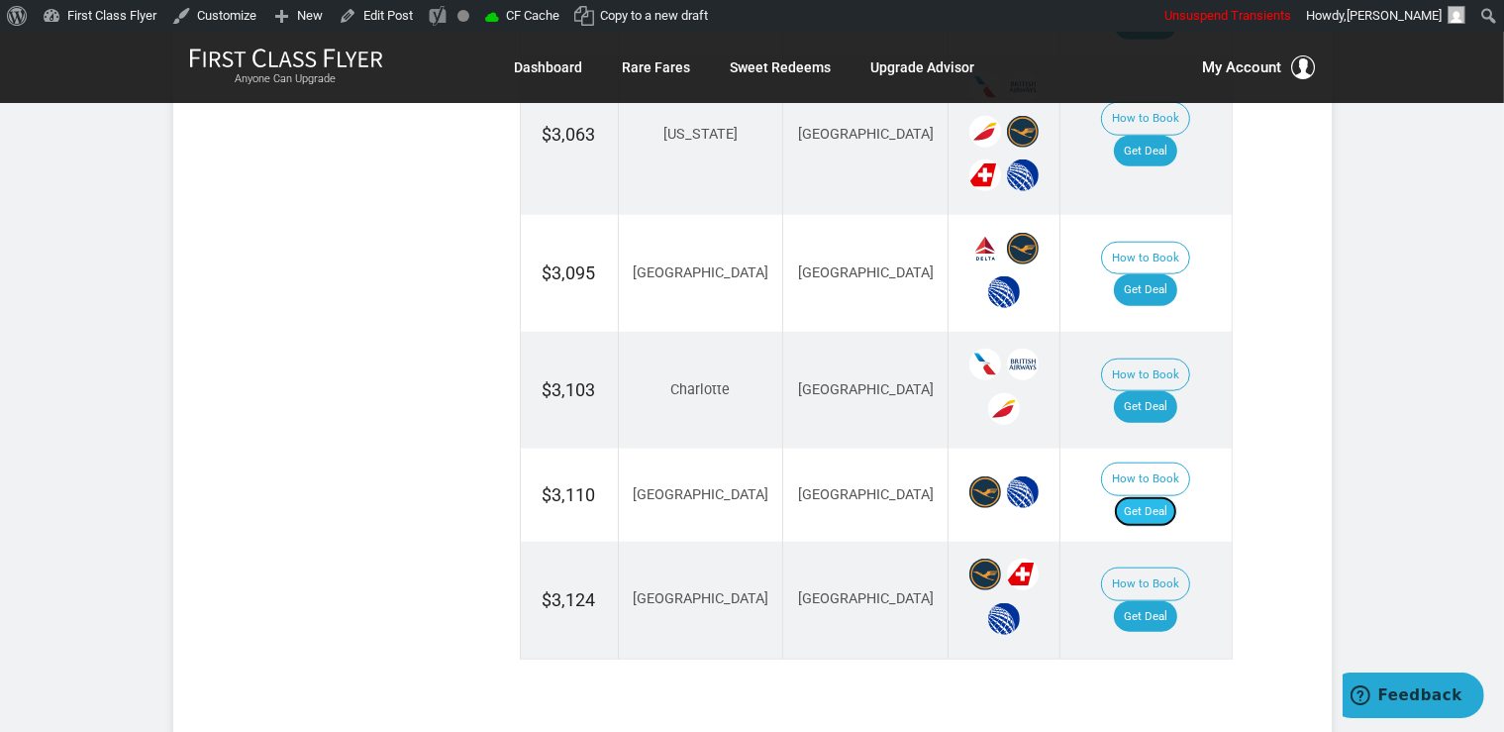
click at [1175, 496] on link "Get Deal" at bounding box center [1145, 512] width 63 height 32
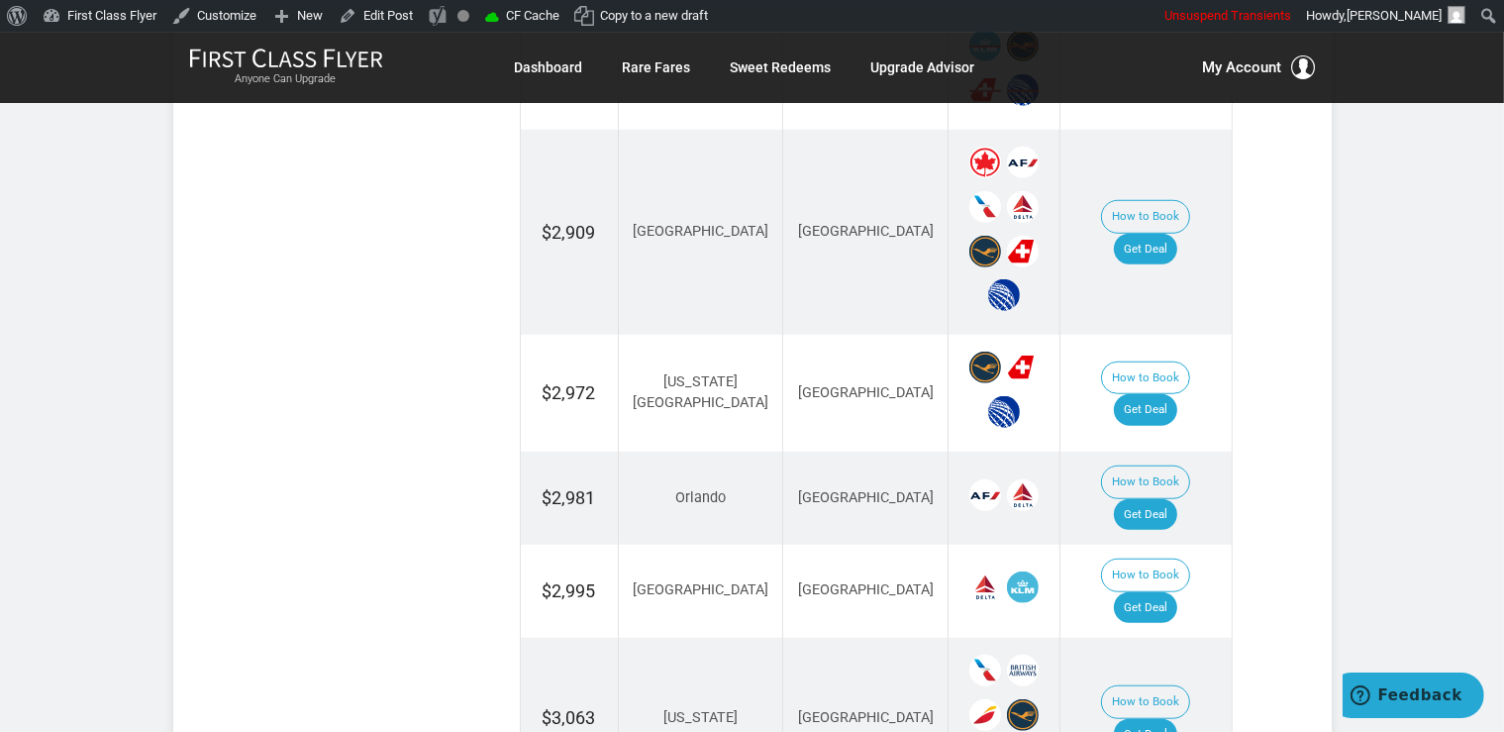
scroll to position [1464, 0]
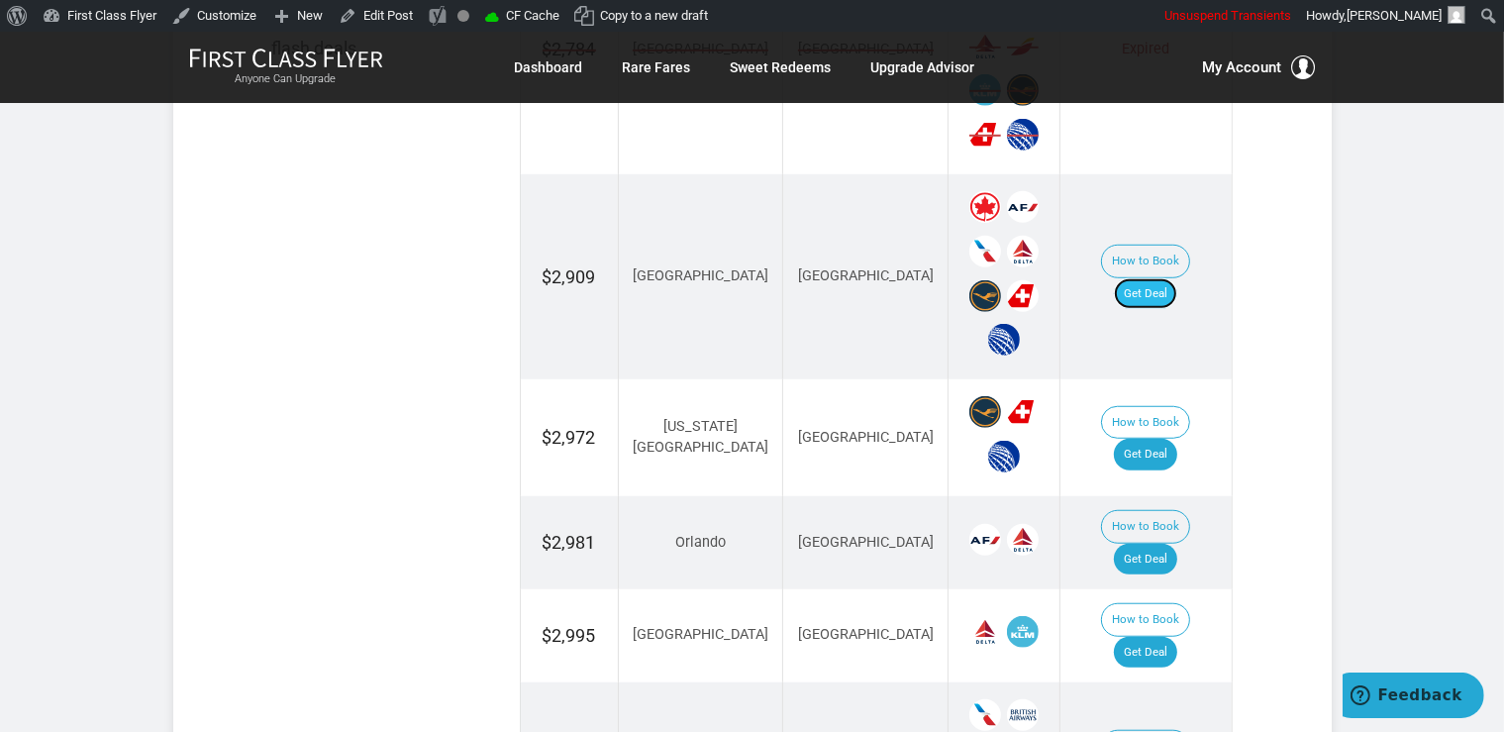
click at [1177, 278] on link "Get Deal" at bounding box center [1145, 294] width 63 height 32
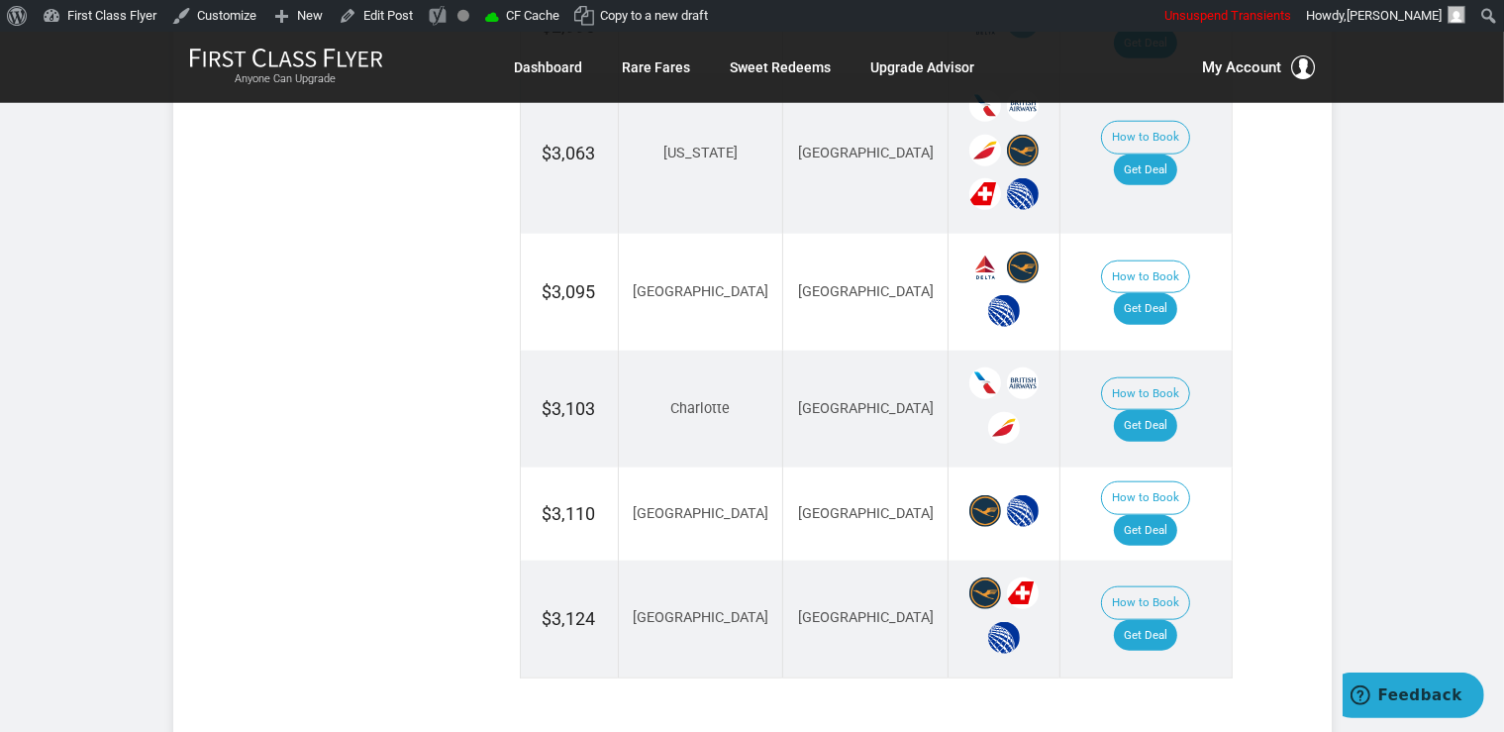
scroll to position [2091, 0]
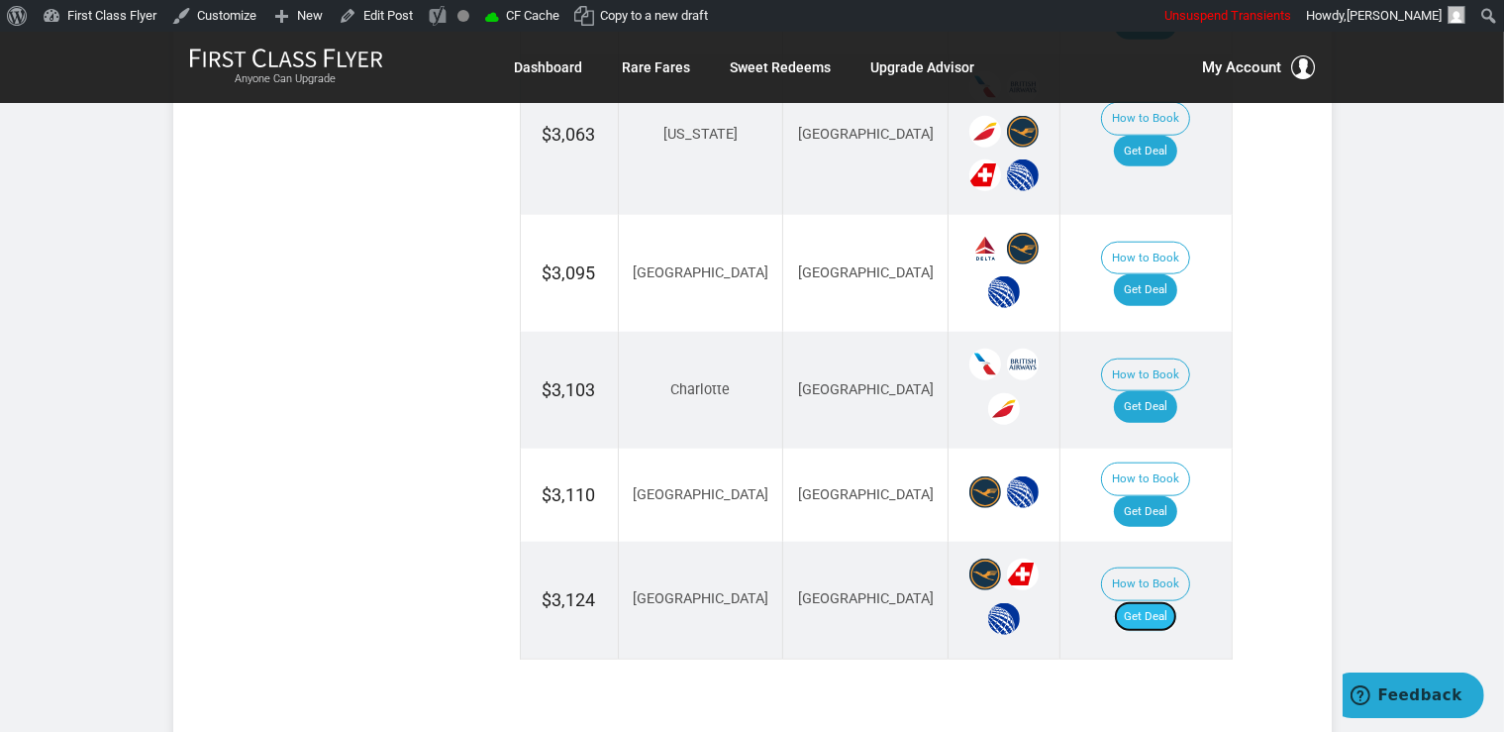
click at [1147, 601] on link "Get Deal" at bounding box center [1145, 617] width 63 height 32
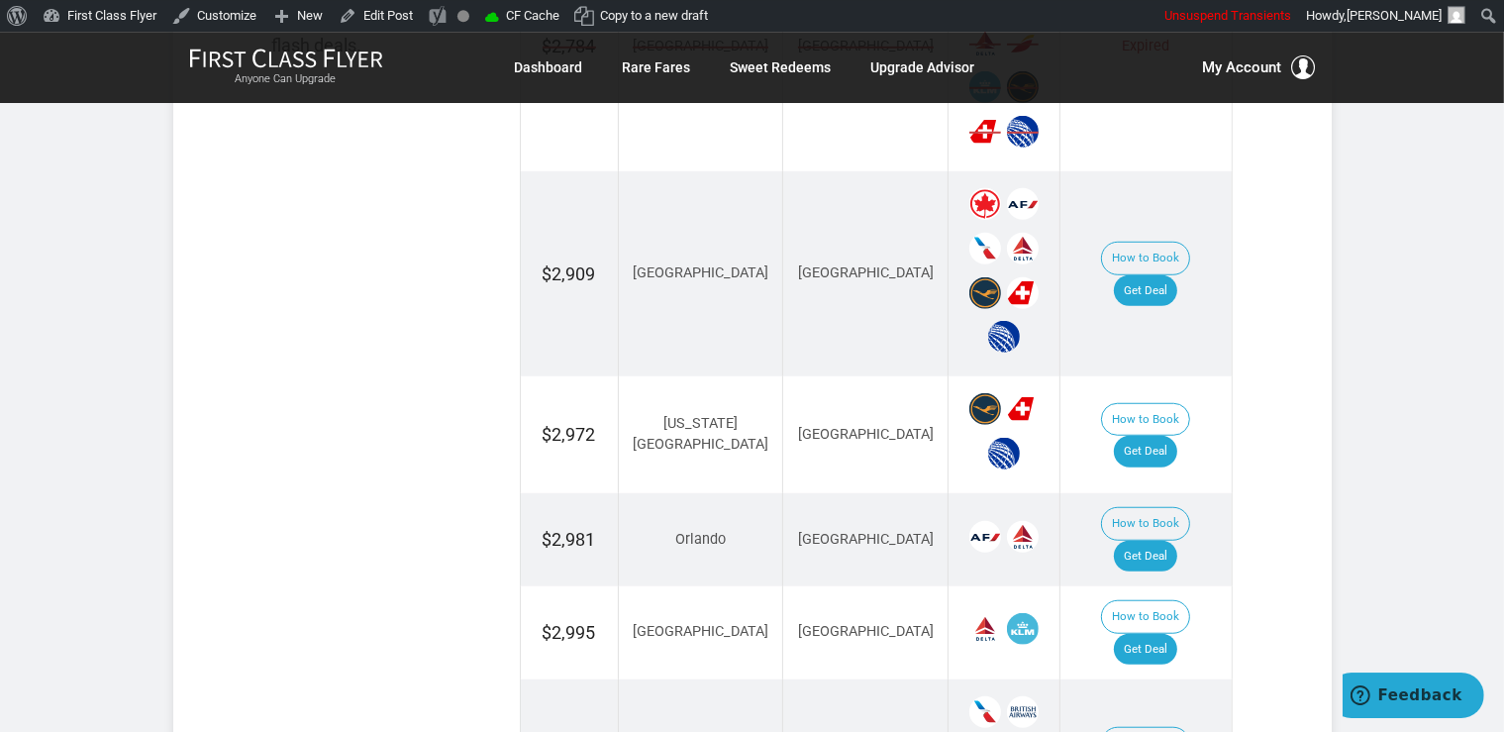
scroll to position [1464, 0]
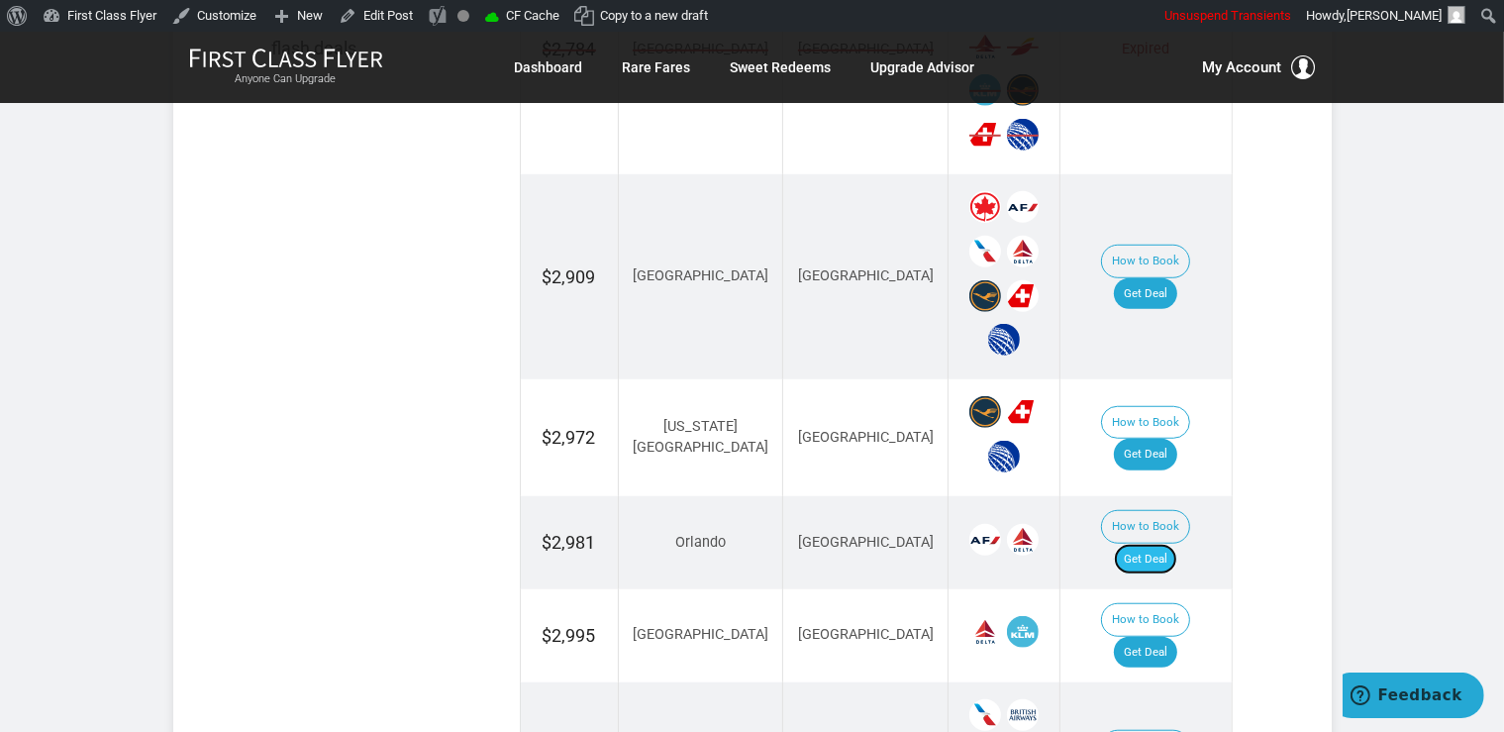
click at [1165, 544] on link "Get Deal" at bounding box center [1145, 560] width 63 height 32
click at [1177, 637] on link "Get Deal" at bounding box center [1145, 653] width 63 height 32
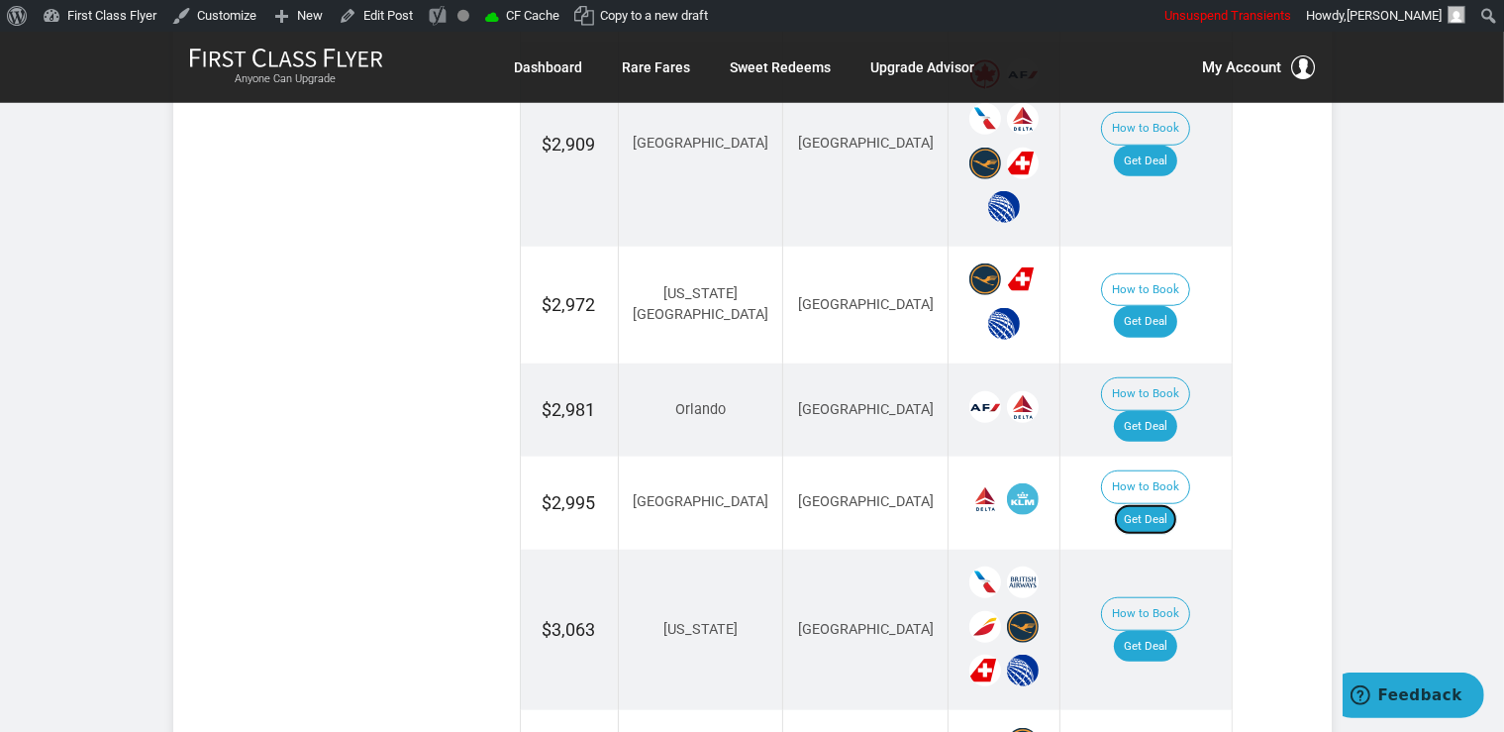
scroll to position [1778, 0]
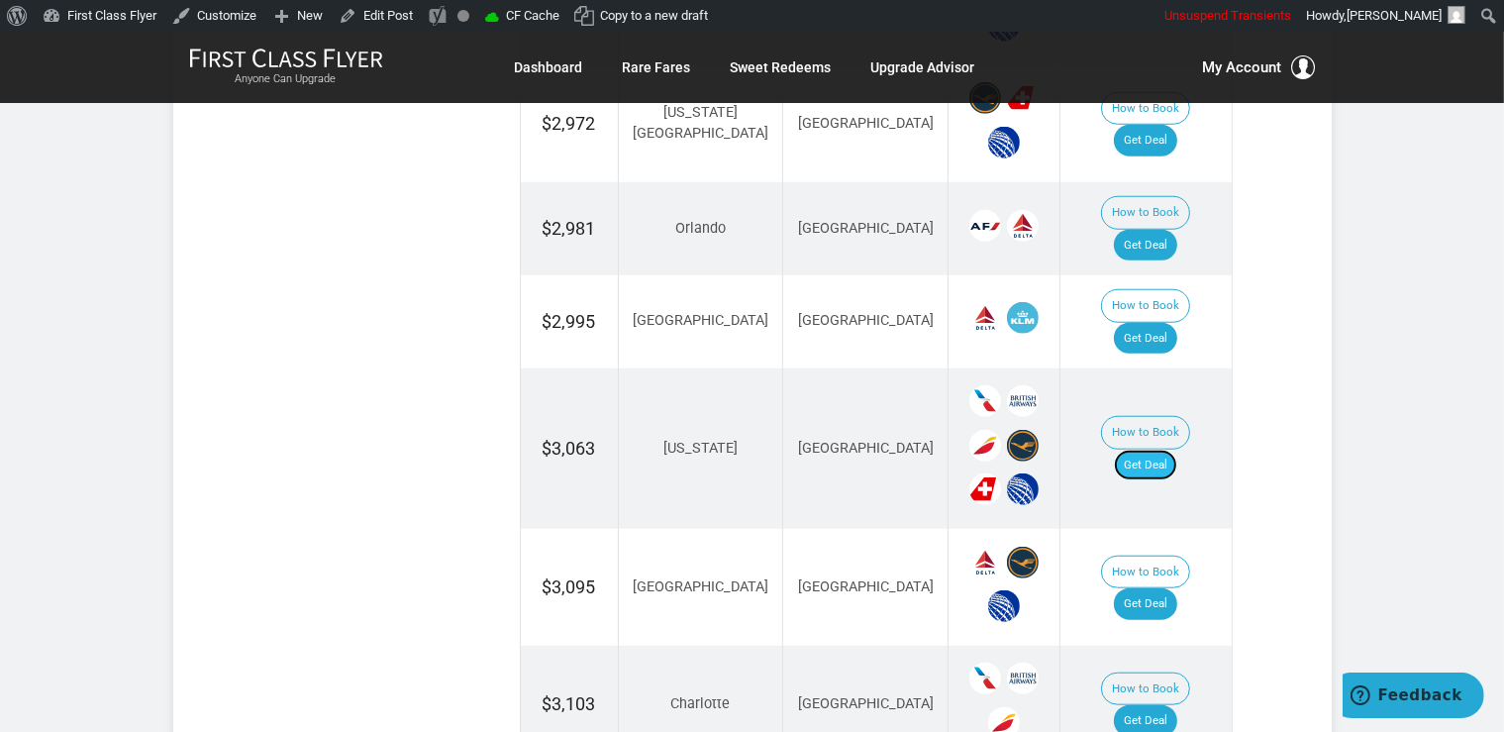
click at [1177, 450] on link "Get Deal" at bounding box center [1145, 466] width 63 height 32
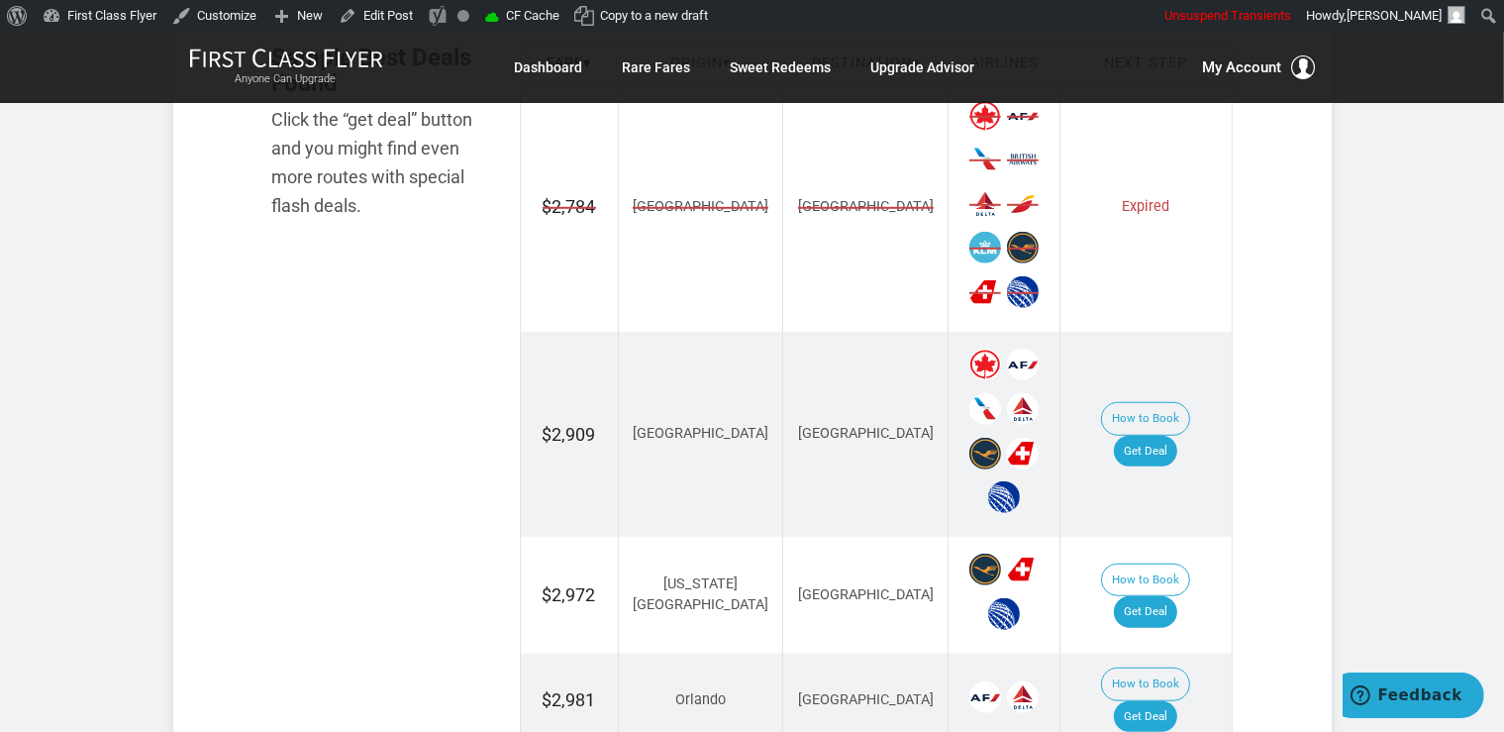
scroll to position [1359, 0]
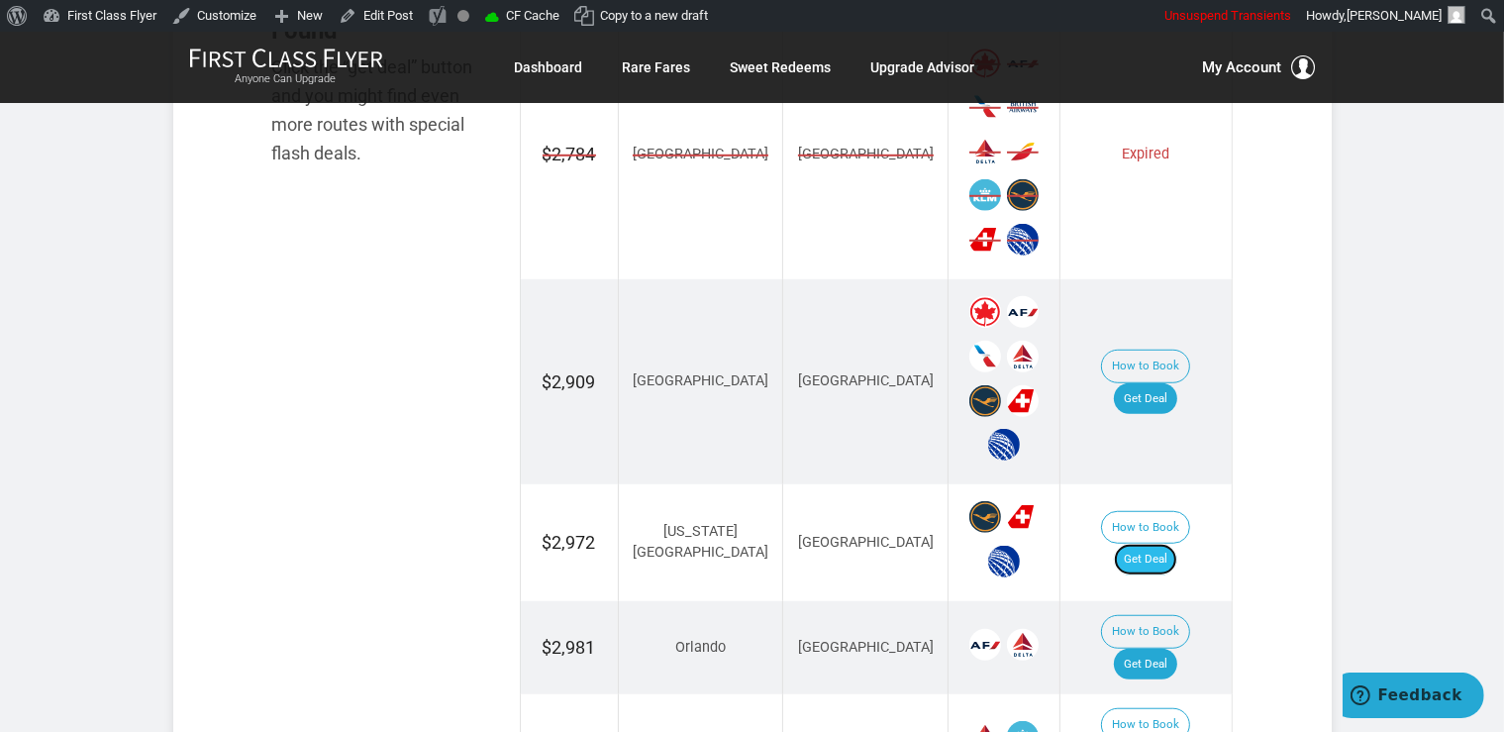
click at [1163, 544] on link "Get Deal" at bounding box center [1145, 560] width 63 height 32
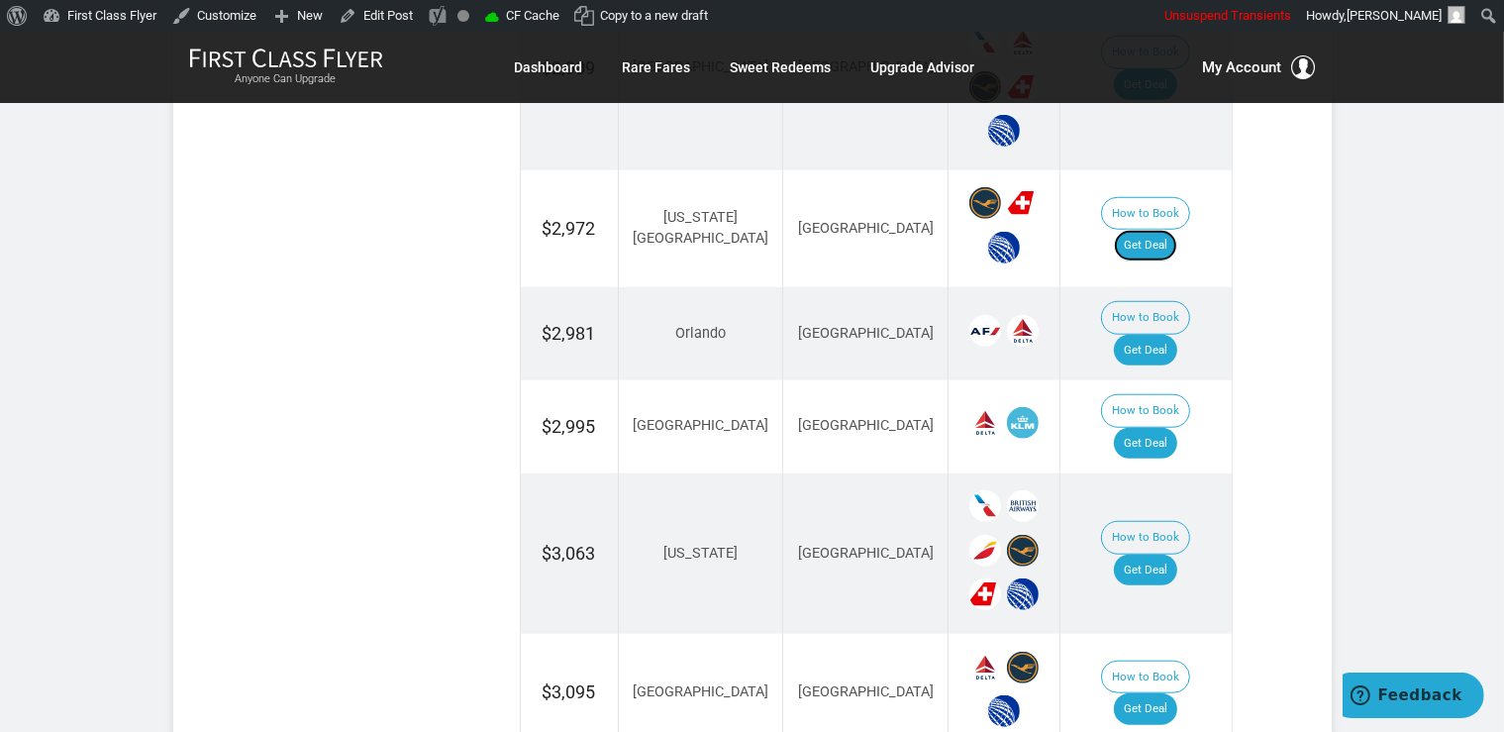
scroll to position [1986, 0]
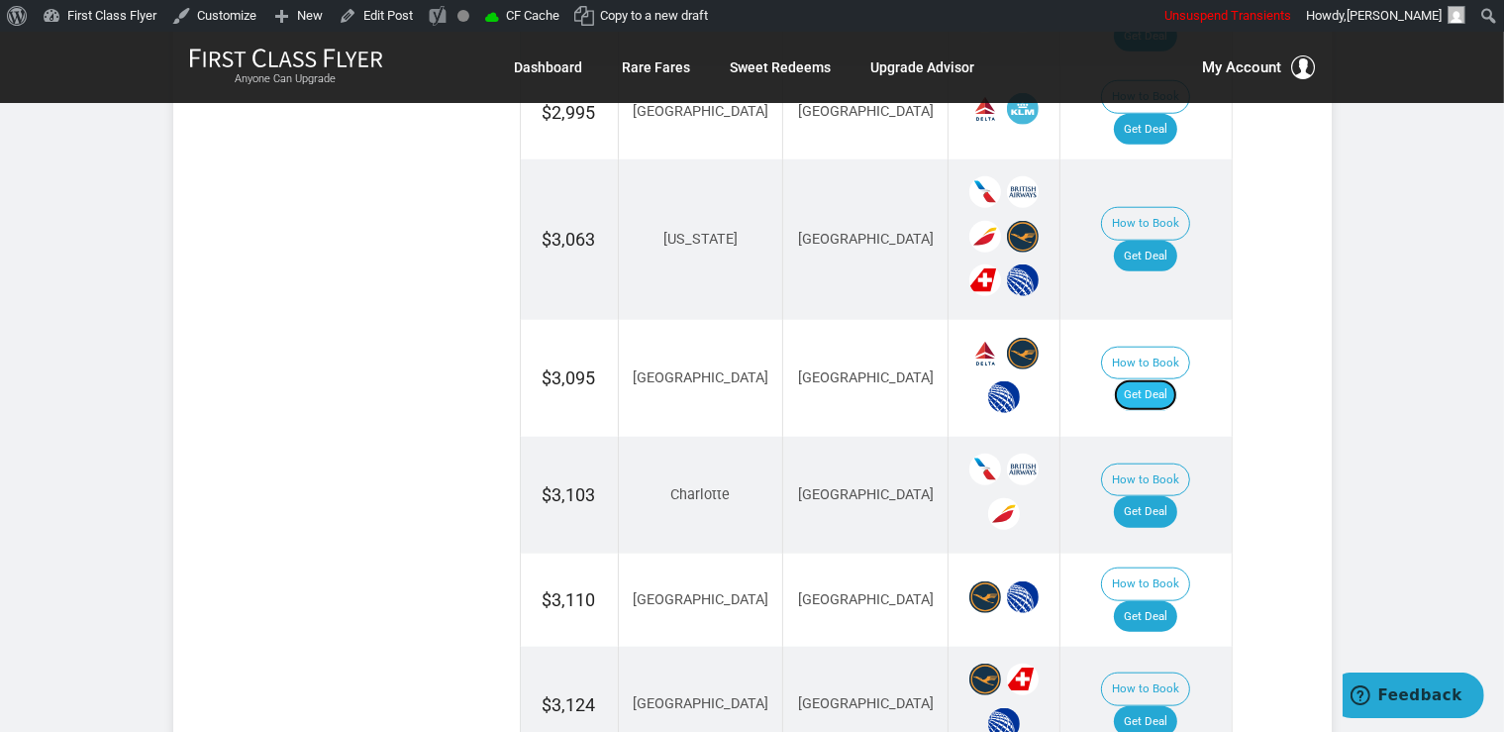
click at [1154, 379] on link "Get Deal" at bounding box center [1145, 395] width 63 height 32
click at [1177, 496] on link "Get Deal" at bounding box center [1145, 512] width 63 height 32
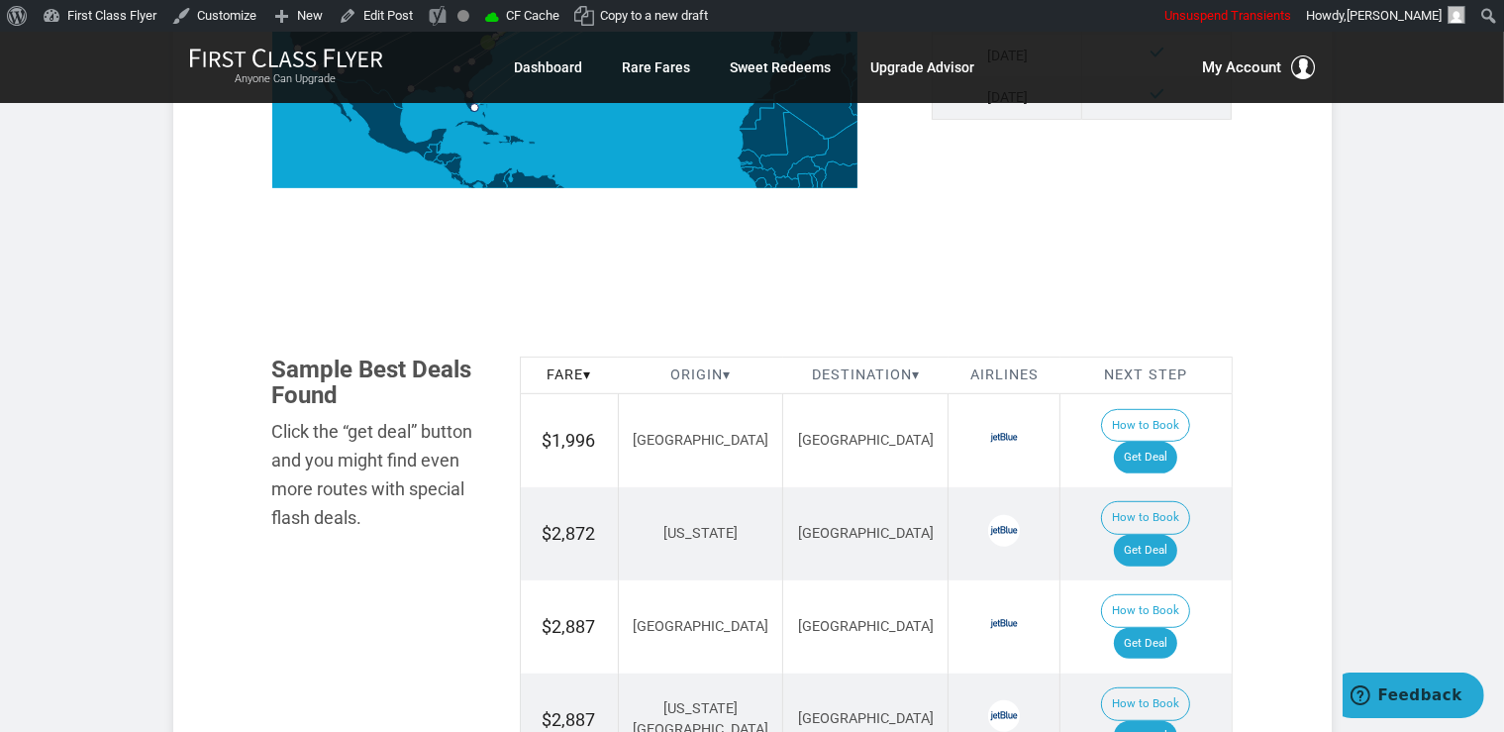
click at [1163, 412] on td "How to Book Get Deal" at bounding box center [1146, 440] width 171 height 93
drag, startPoint x: 1166, startPoint y: 435, endPoint x: 1128, endPoint y: 364, distance: 79.7
click at [1166, 442] on link "Get Deal" at bounding box center [1145, 458] width 63 height 32
click at [1150, 535] on link "Get Deal" at bounding box center [1145, 551] width 63 height 32
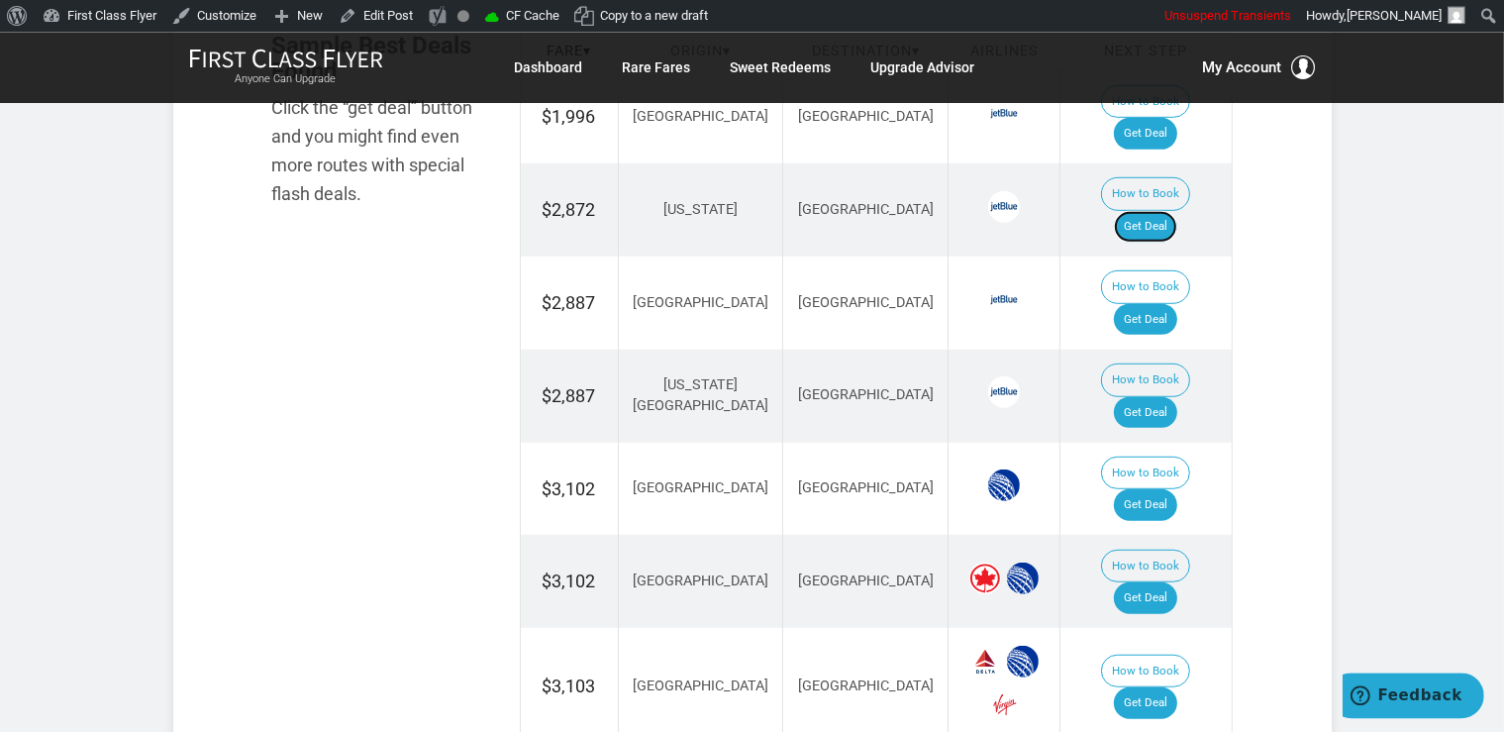
scroll to position [1359, 0]
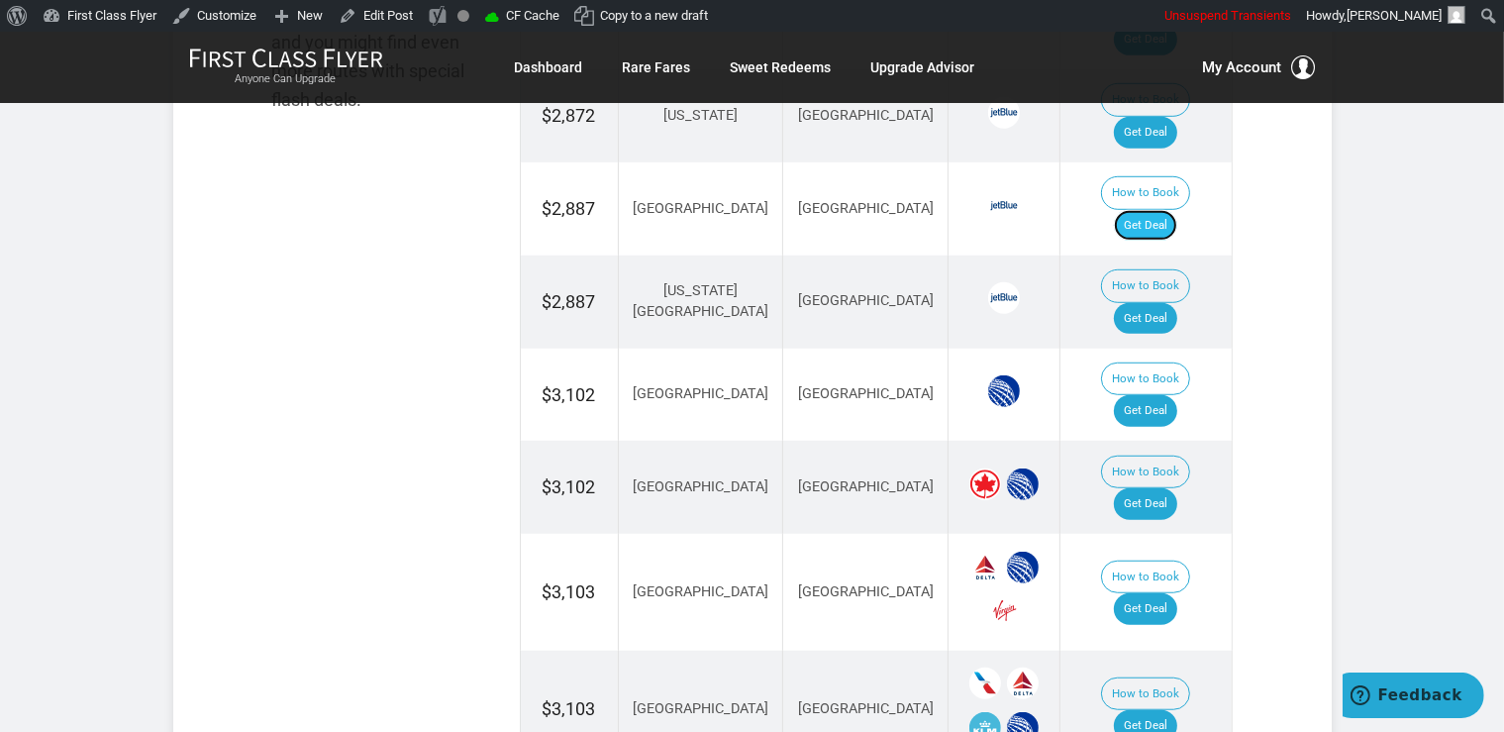
click at [1177, 210] on link "Get Deal" at bounding box center [1145, 226] width 63 height 32
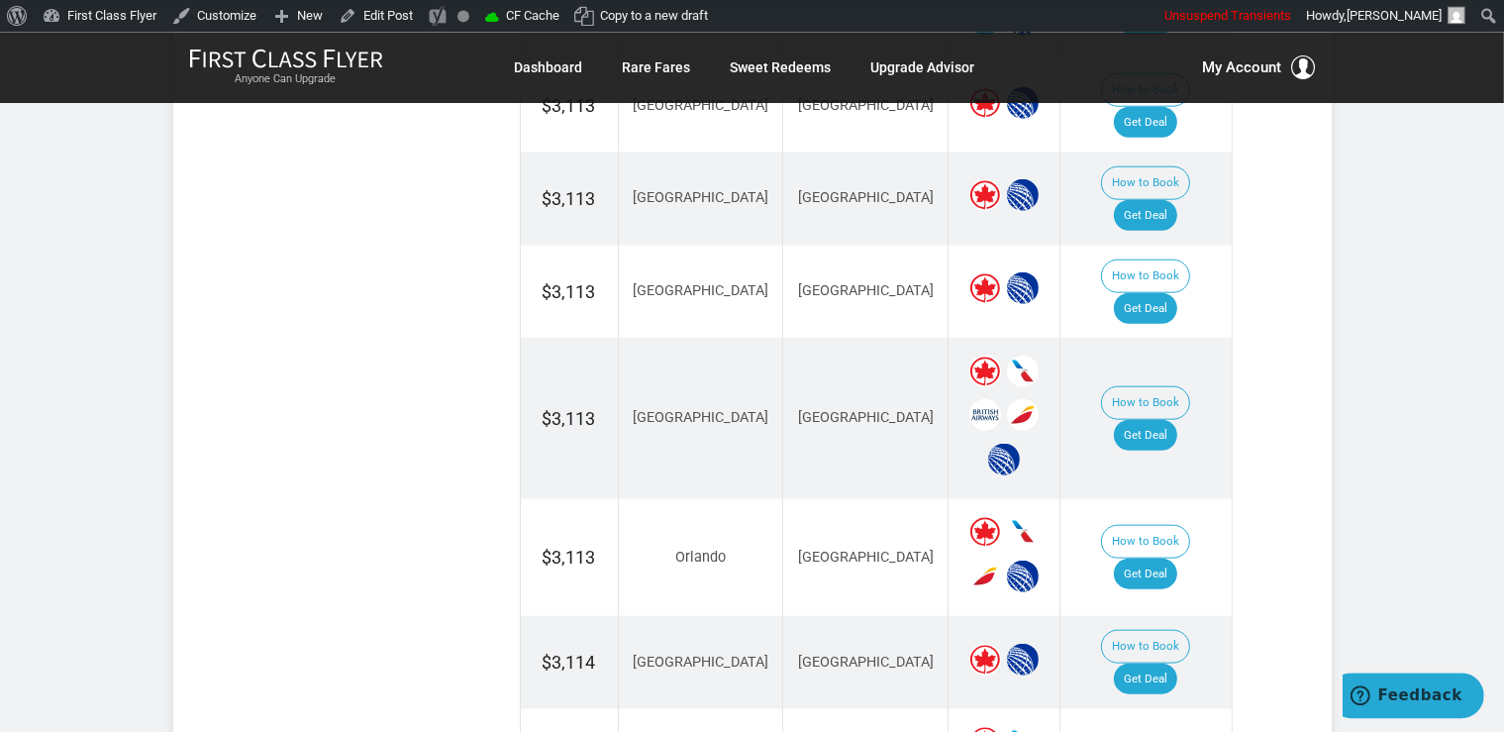
scroll to position [2195, 0]
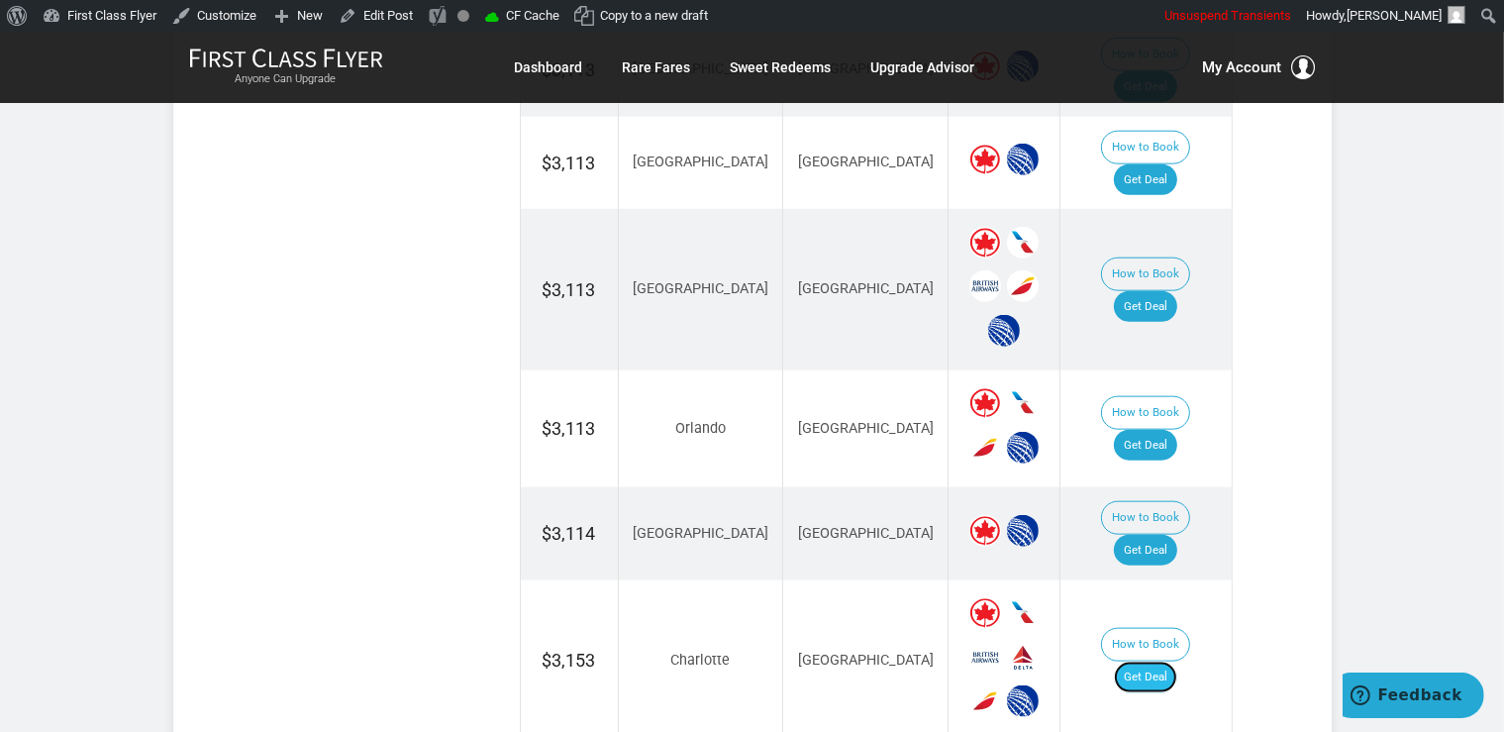
click at [1163, 661] on link "Get Deal" at bounding box center [1145, 677] width 63 height 32
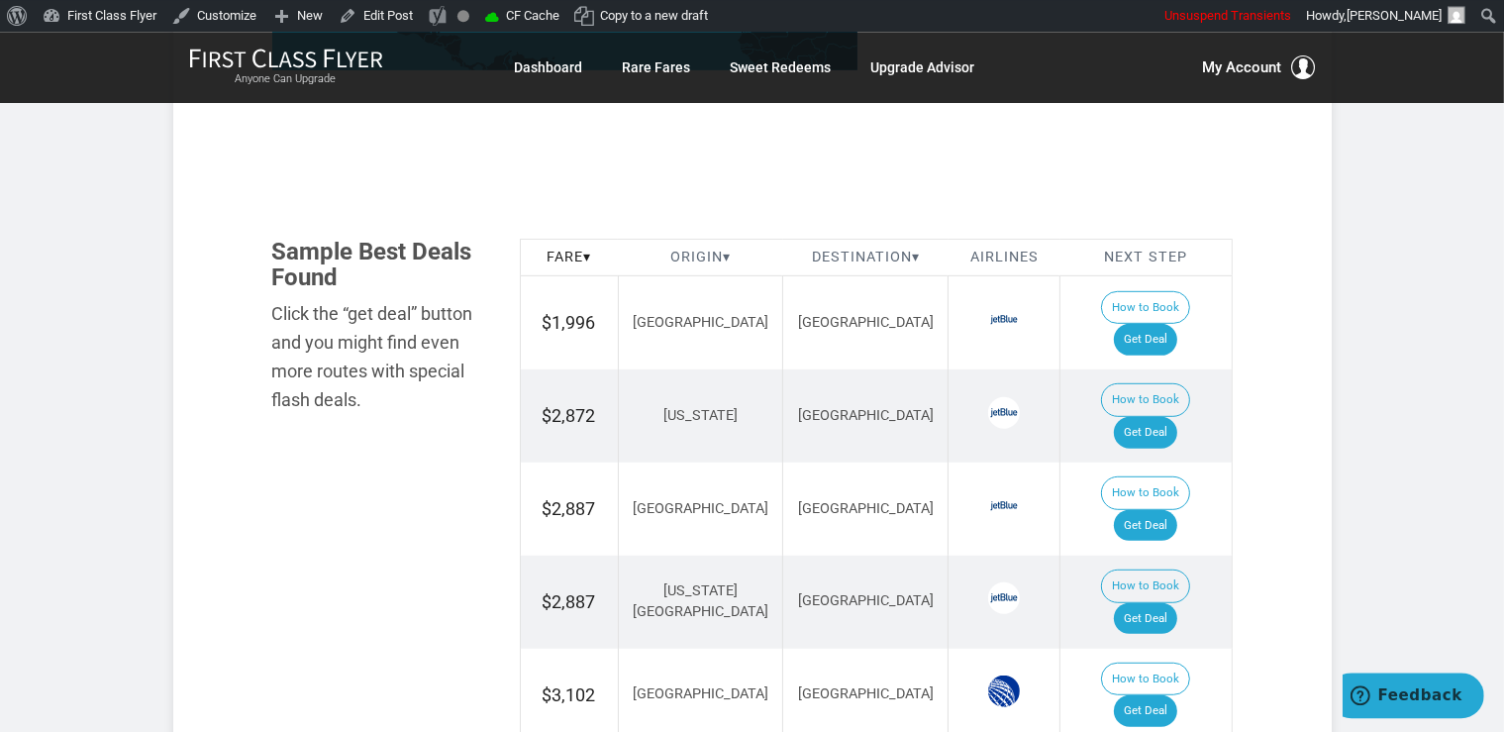
scroll to position [1046, 0]
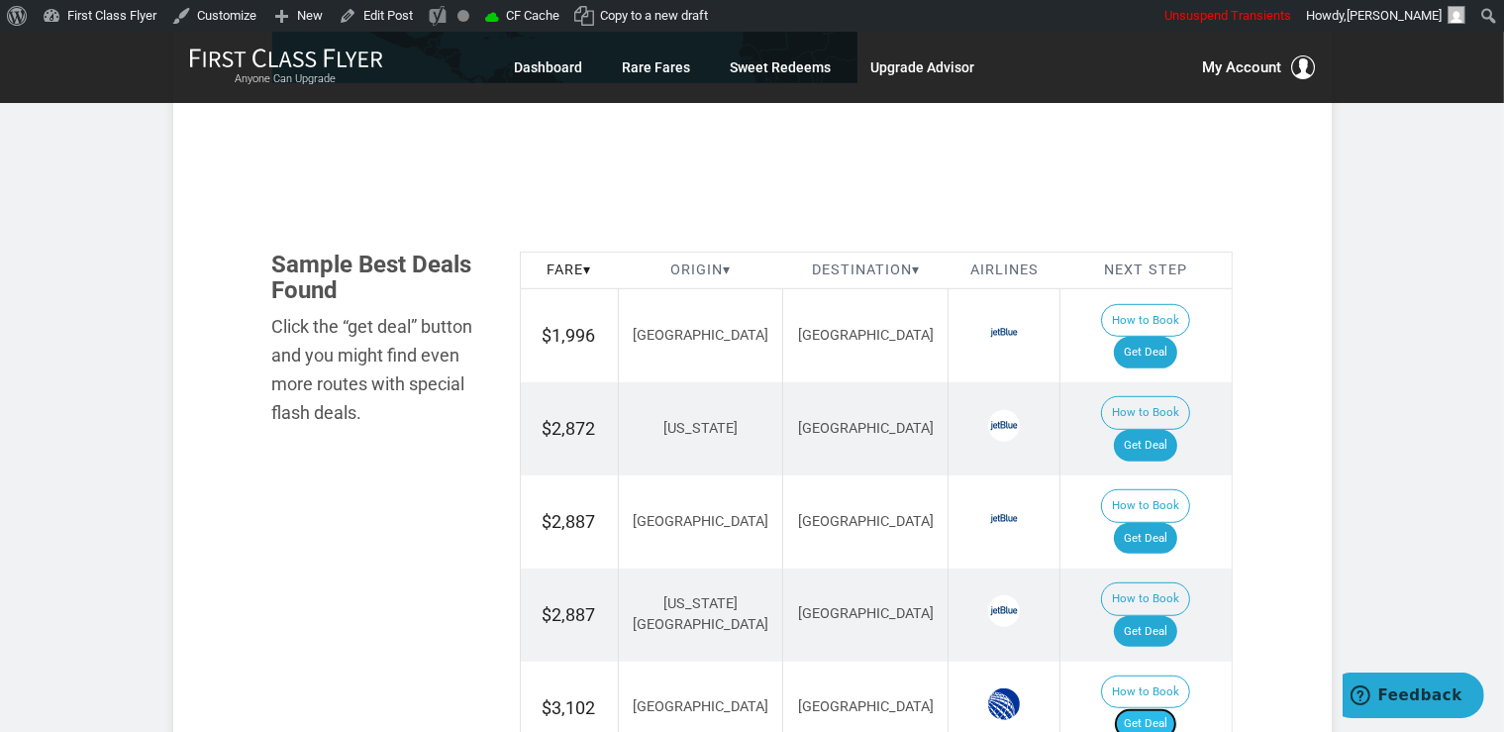
click at [1147, 708] on link "Get Deal" at bounding box center [1145, 724] width 63 height 32
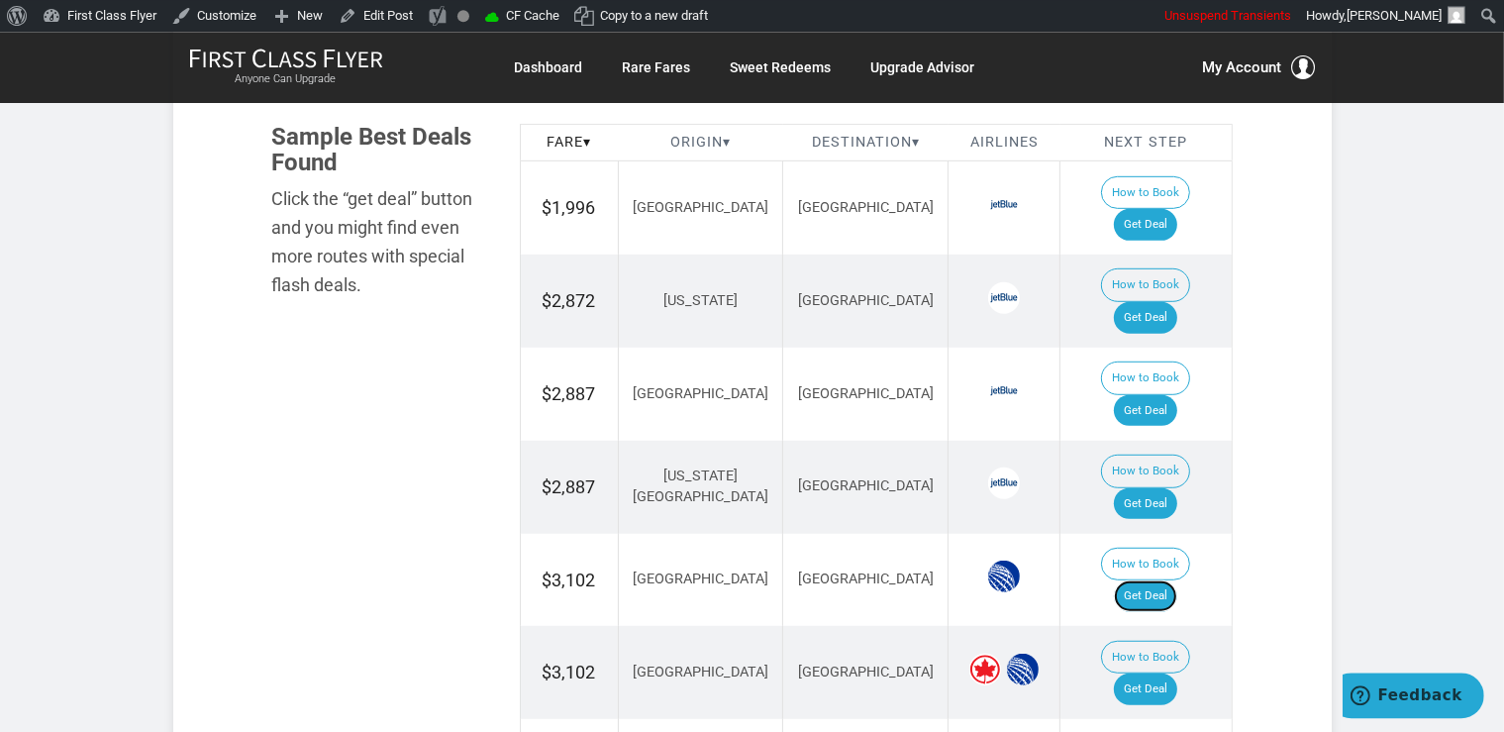
scroll to position [1255, 0]
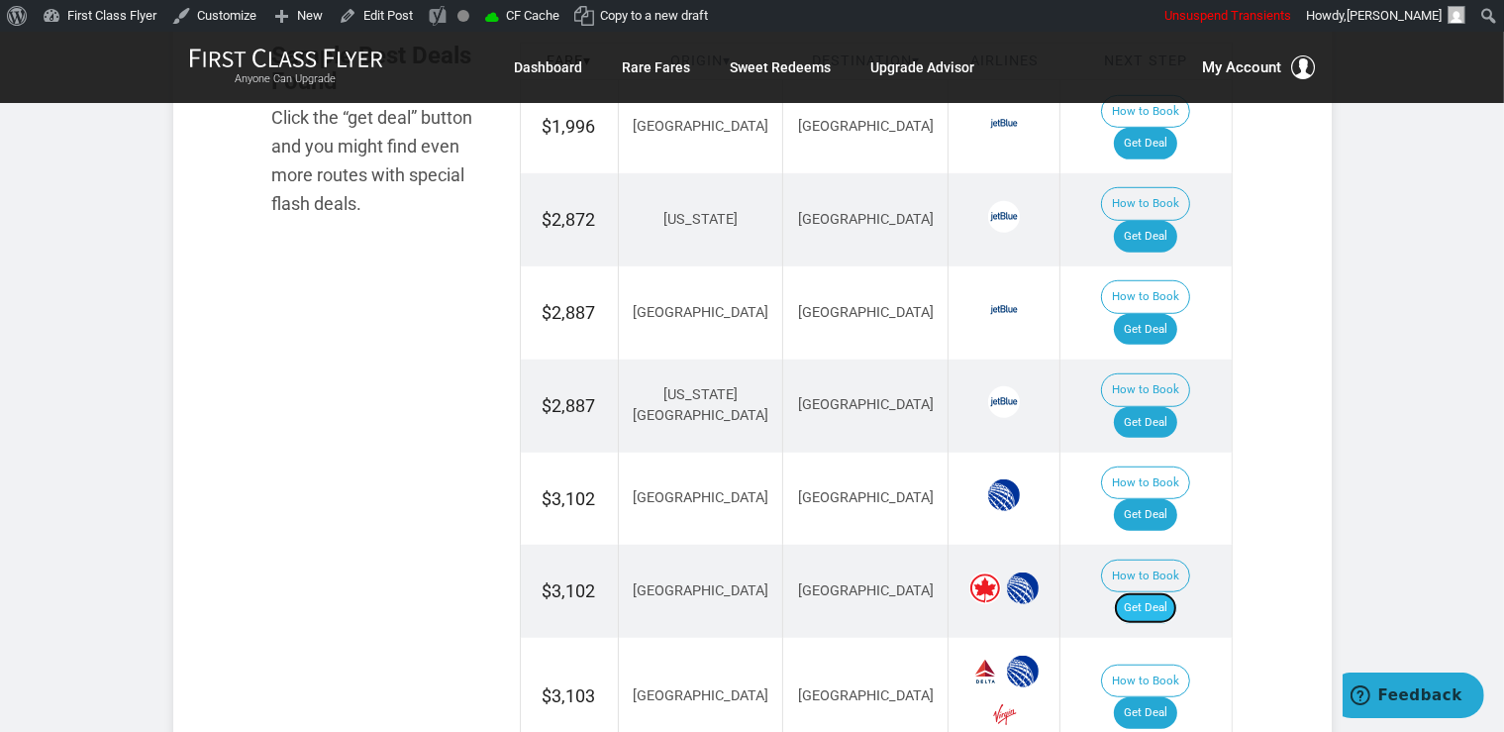
click at [1164, 592] on link "Get Deal" at bounding box center [1145, 608] width 63 height 32
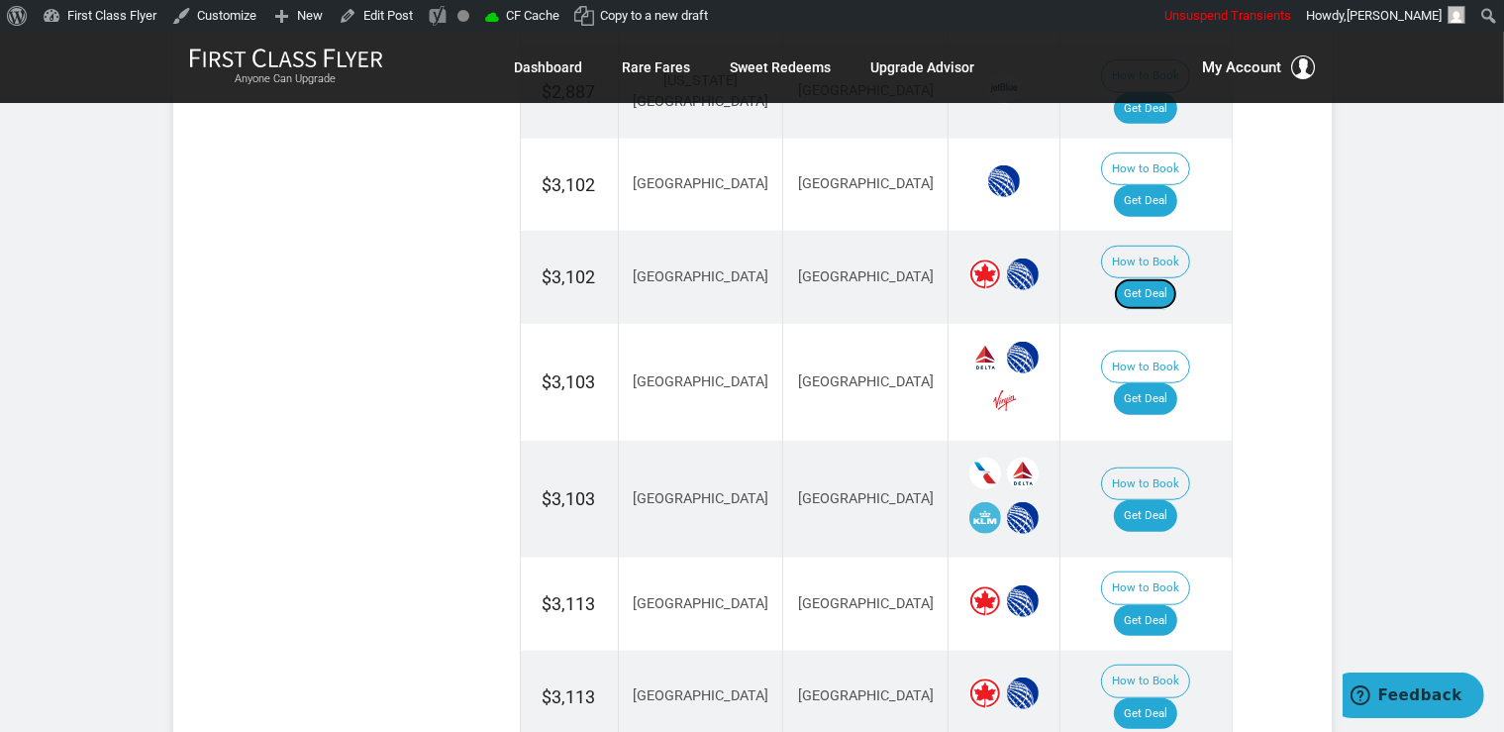
scroll to position [1673, 0]
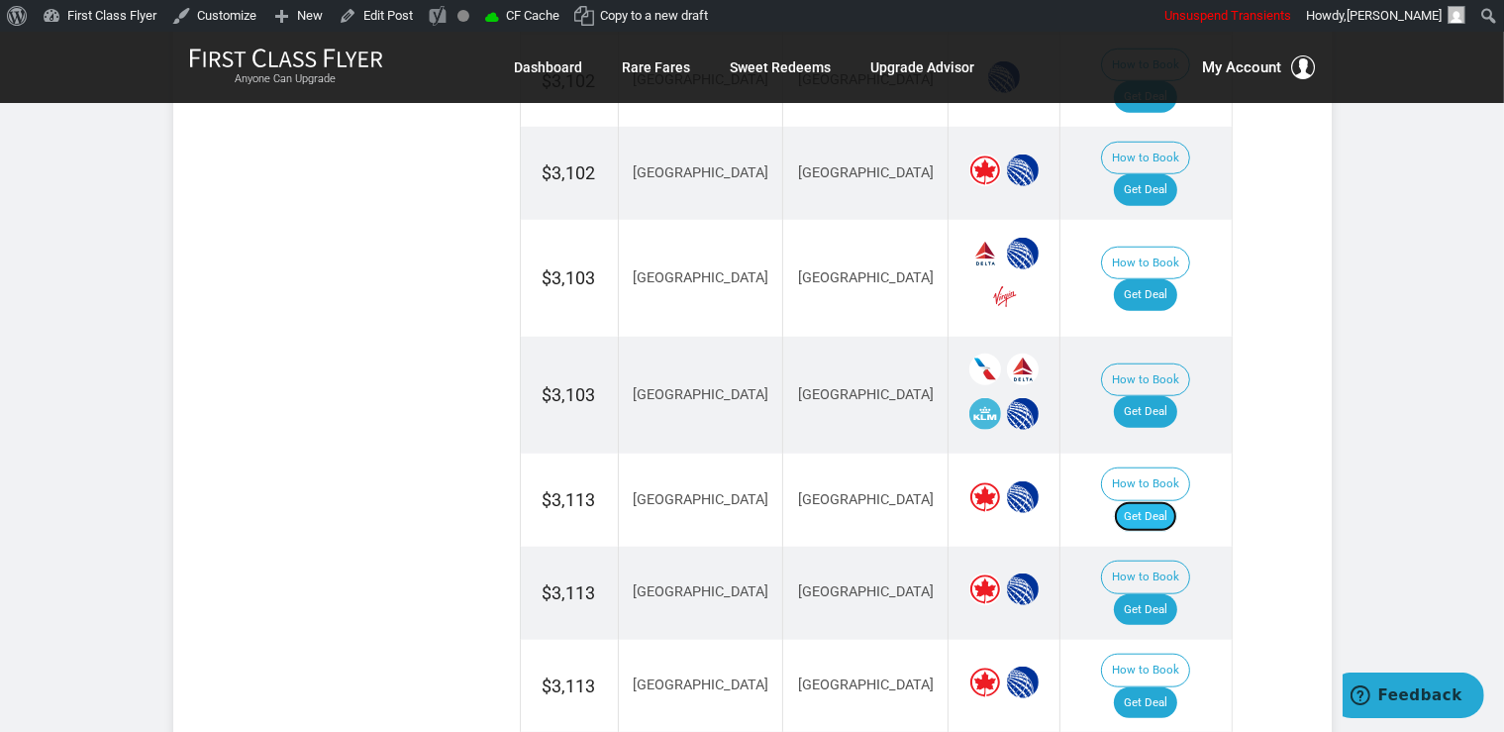
click at [1174, 501] on link "Get Deal" at bounding box center [1145, 517] width 63 height 32
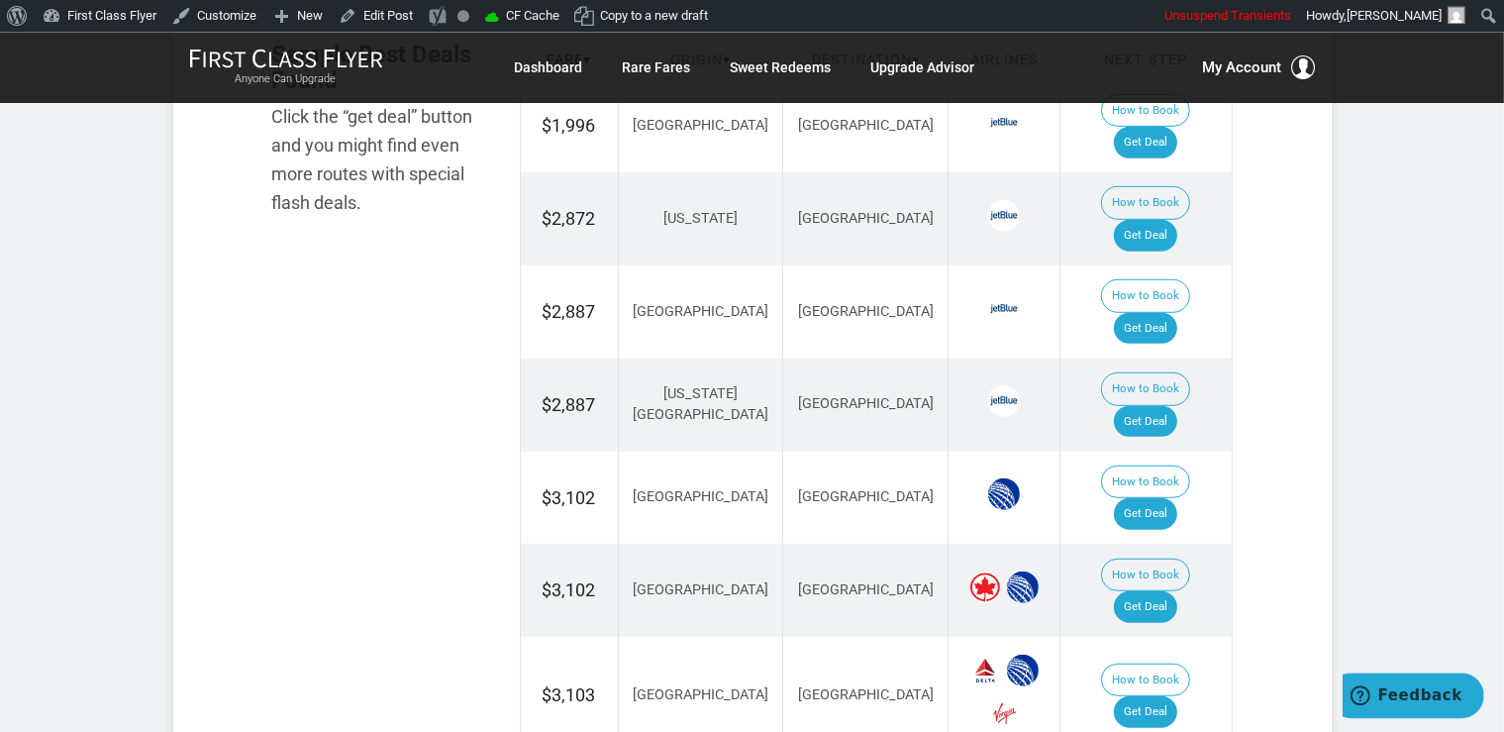
scroll to position [1255, 0]
click at [1153, 638] on td "How to Book Get Deal" at bounding box center [1146, 696] width 171 height 117
click at [1162, 697] on link "Get Deal" at bounding box center [1145, 713] width 63 height 32
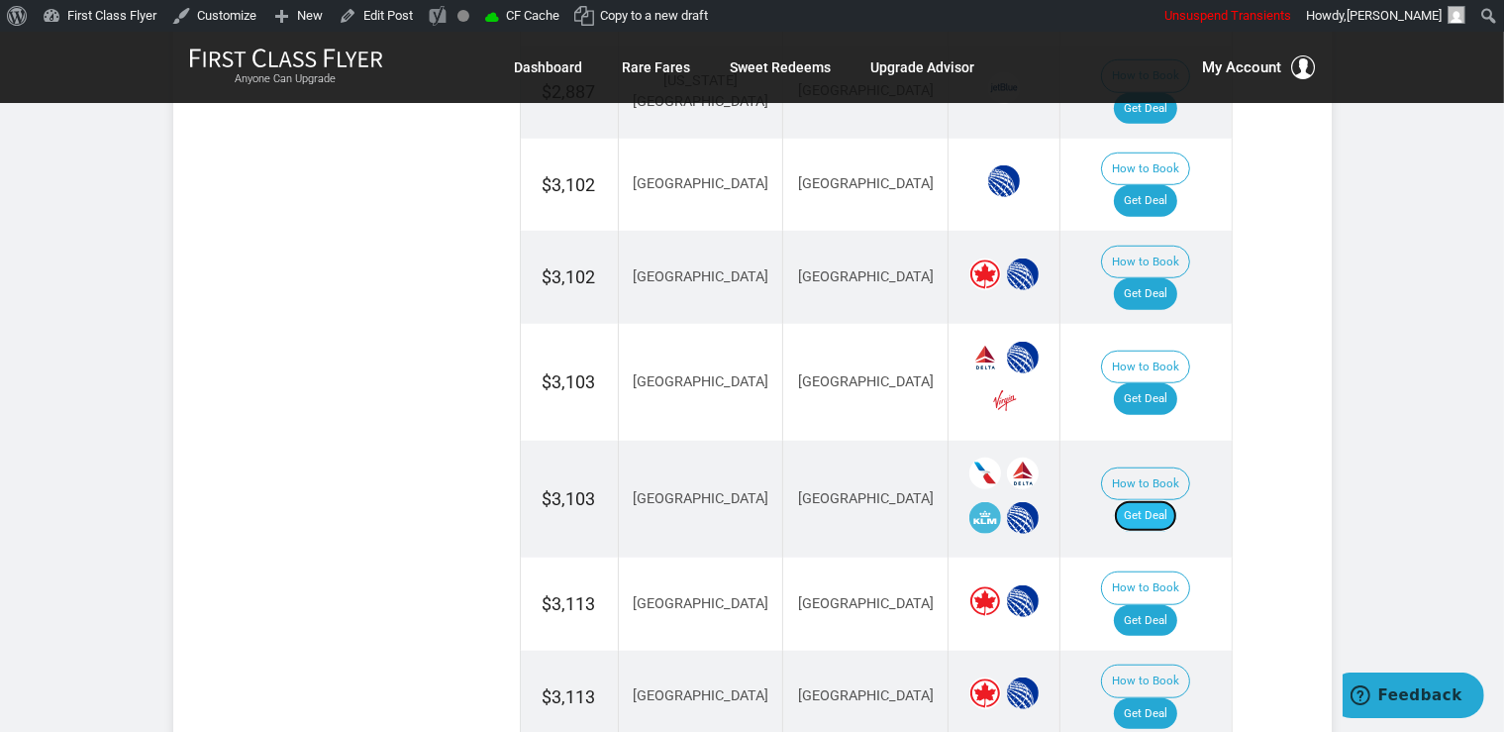
click at [1155, 500] on link "Get Deal" at bounding box center [1145, 516] width 63 height 32
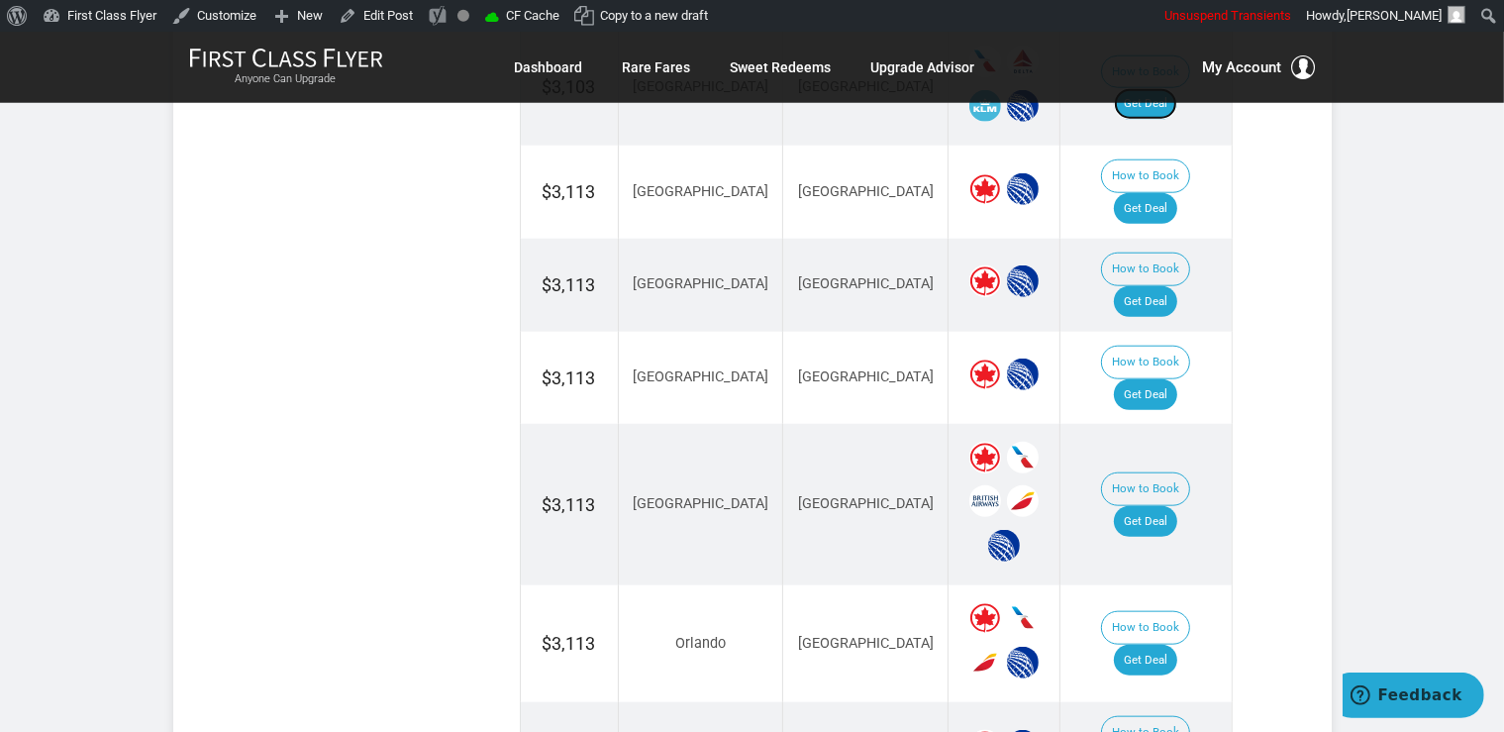
scroll to position [1986, 0]
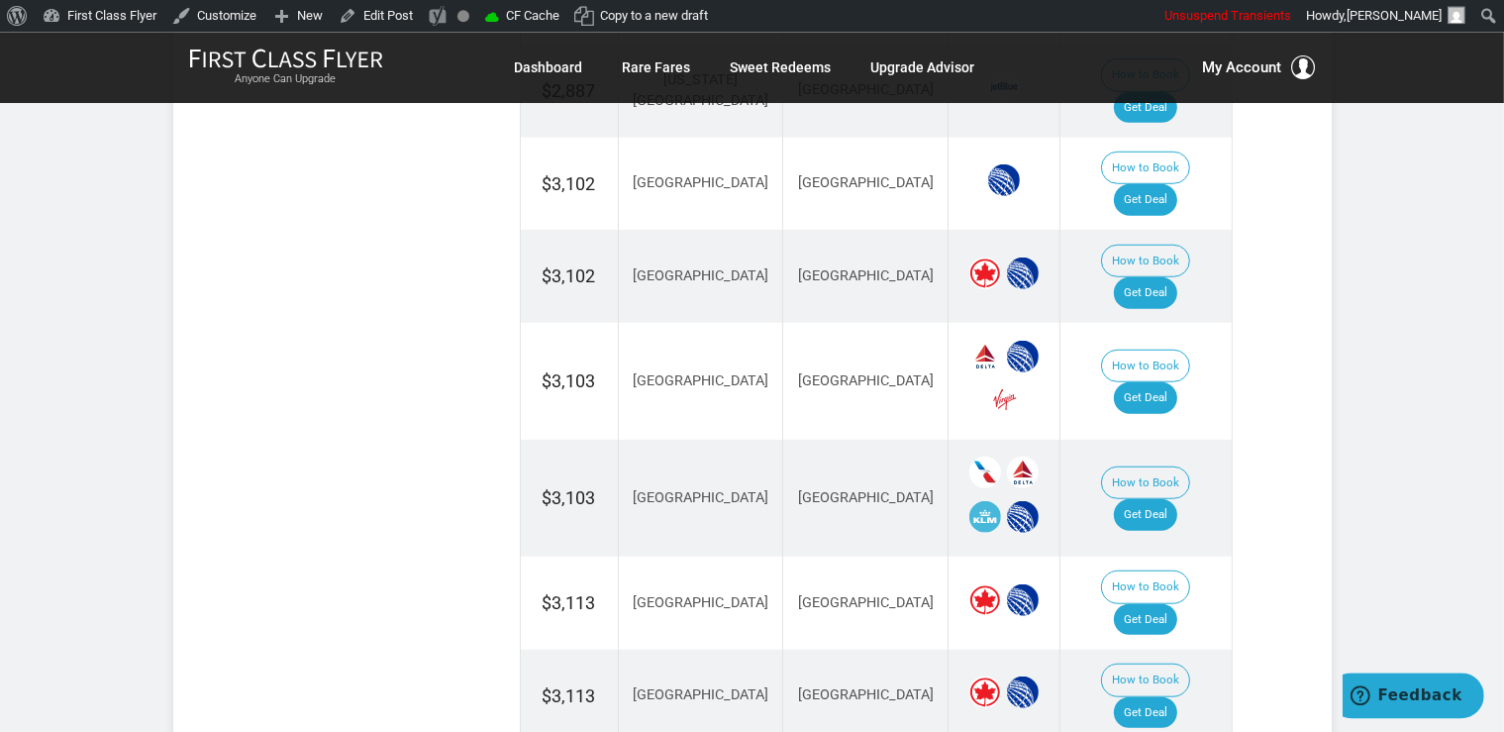
scroll to position [1569, 0]
click at [1177, 698] on link "Get Deal" at bounding box center [1145, 714] width 63 height 32
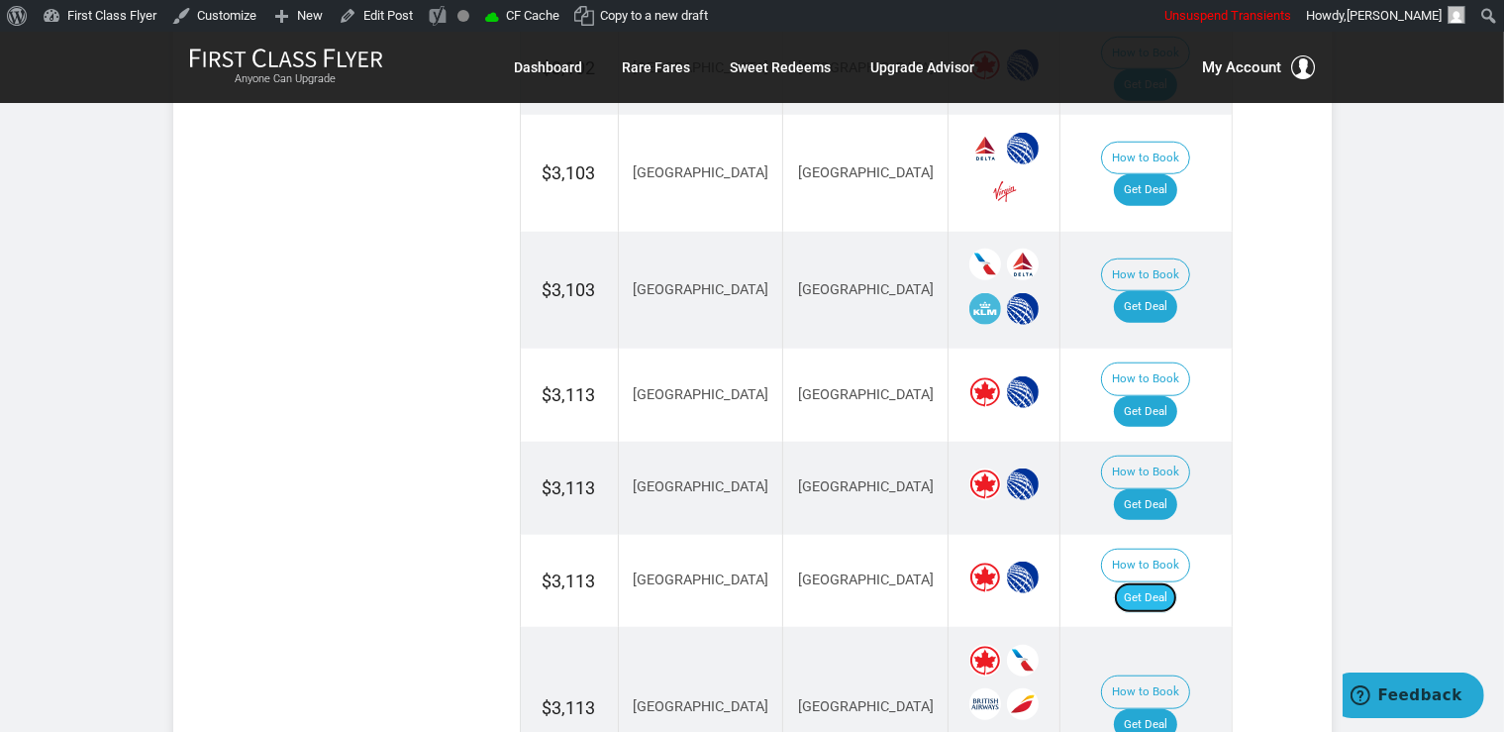
click at [1173, 582] on link "Get Deal" at bounding box center [1145, 598] width 63 height 32
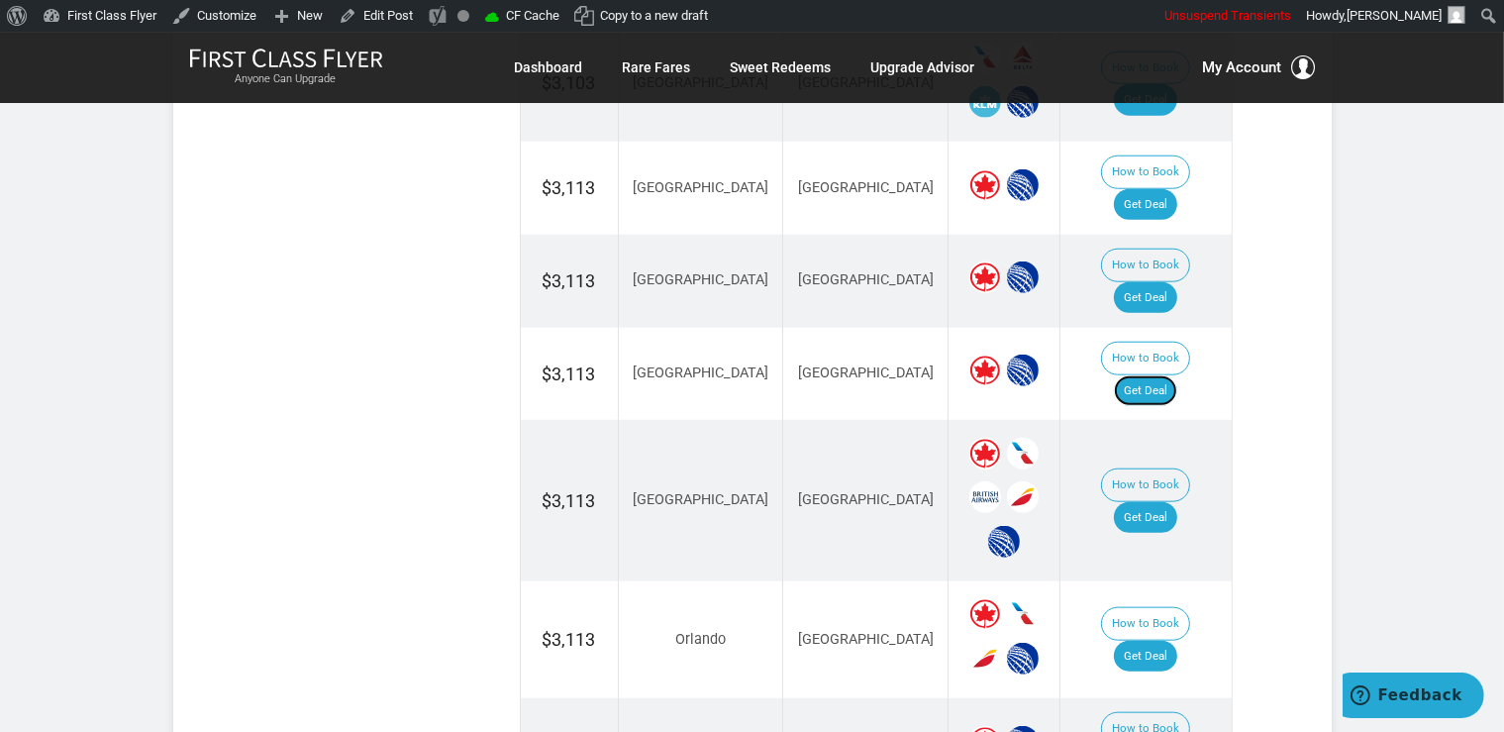
scroll to position [1986, 0]
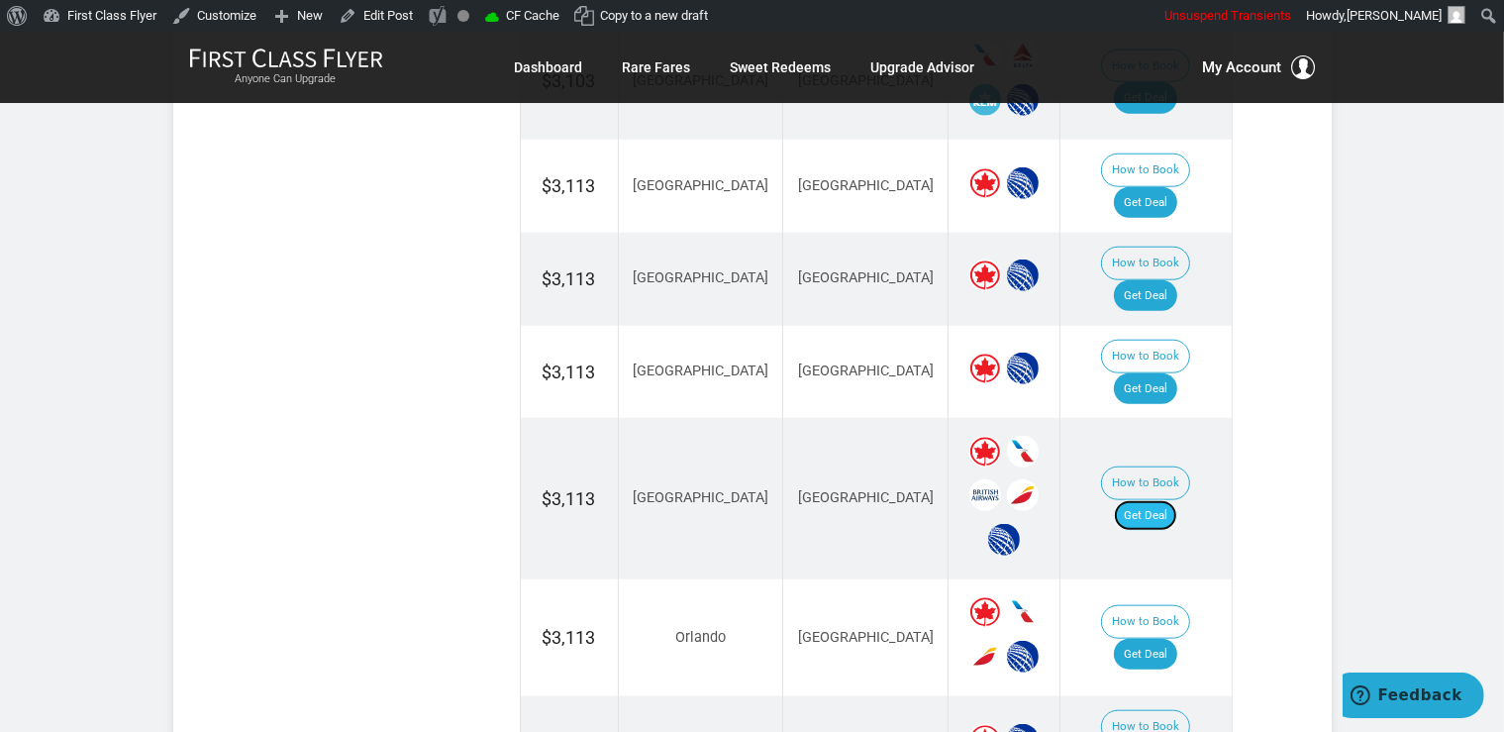
click at [1177, 500] on link "Get Deal" at bounding box center [1145, 516] width 63 height 32
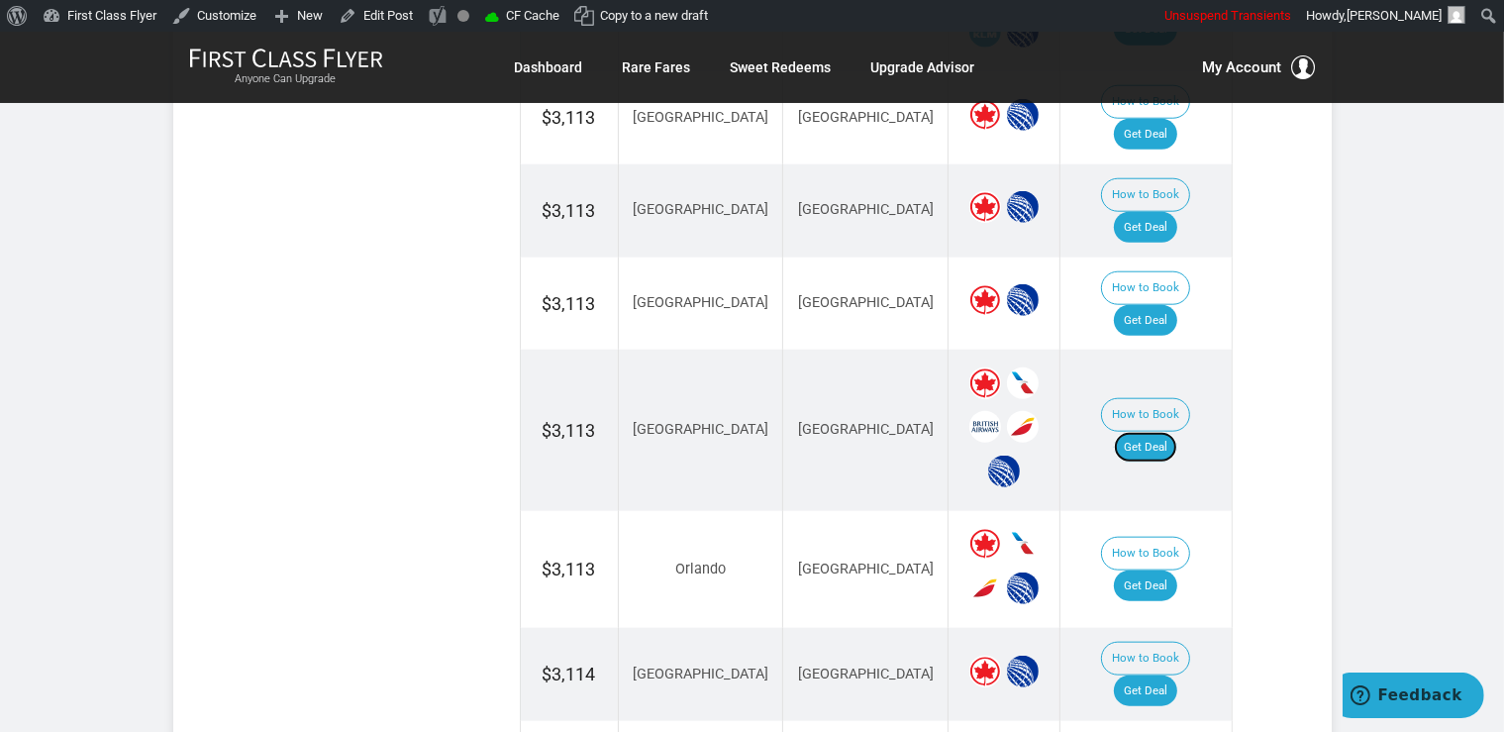
scroll to position [2091, 0]
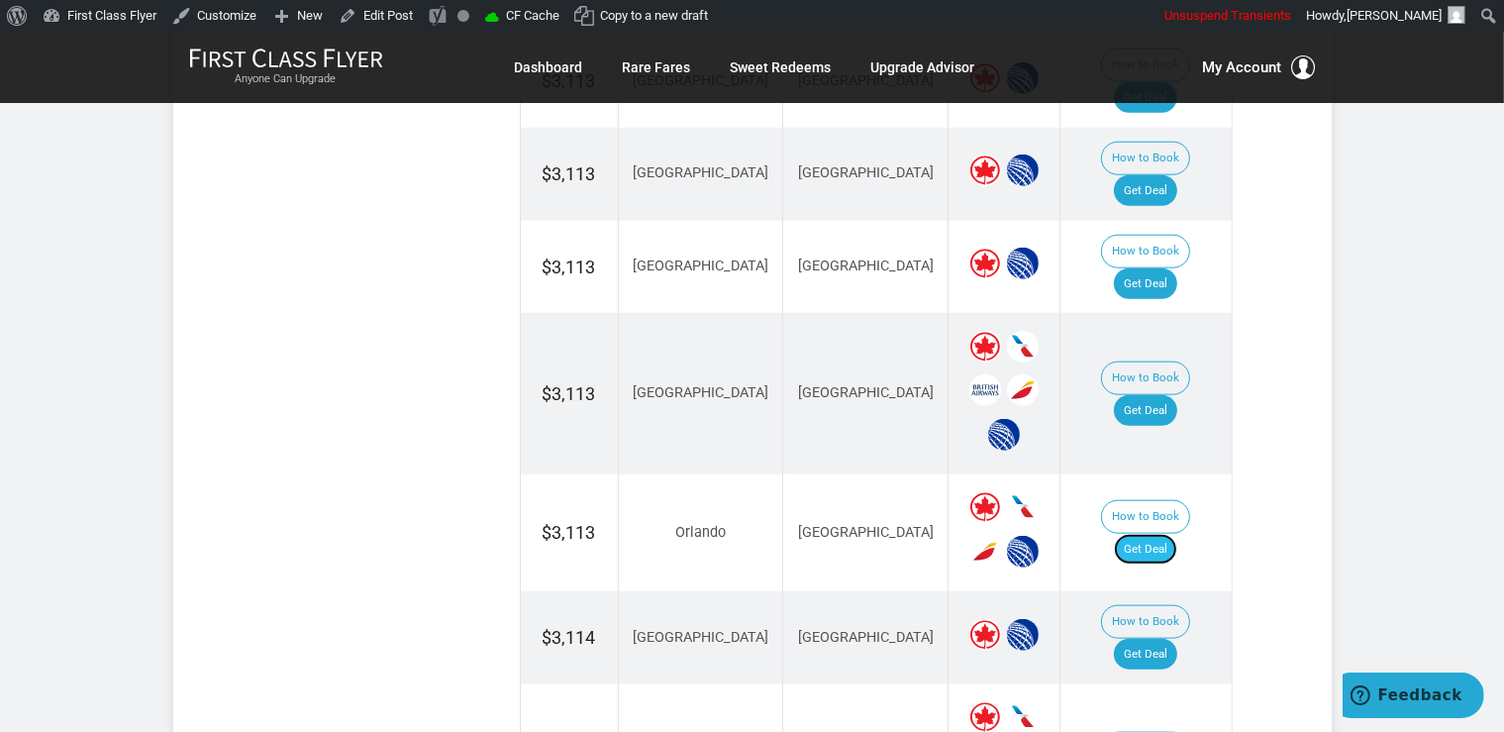
click at [1167, 534] on link "Get Deal" at bounding box center [1145, 550] width 63 height 32
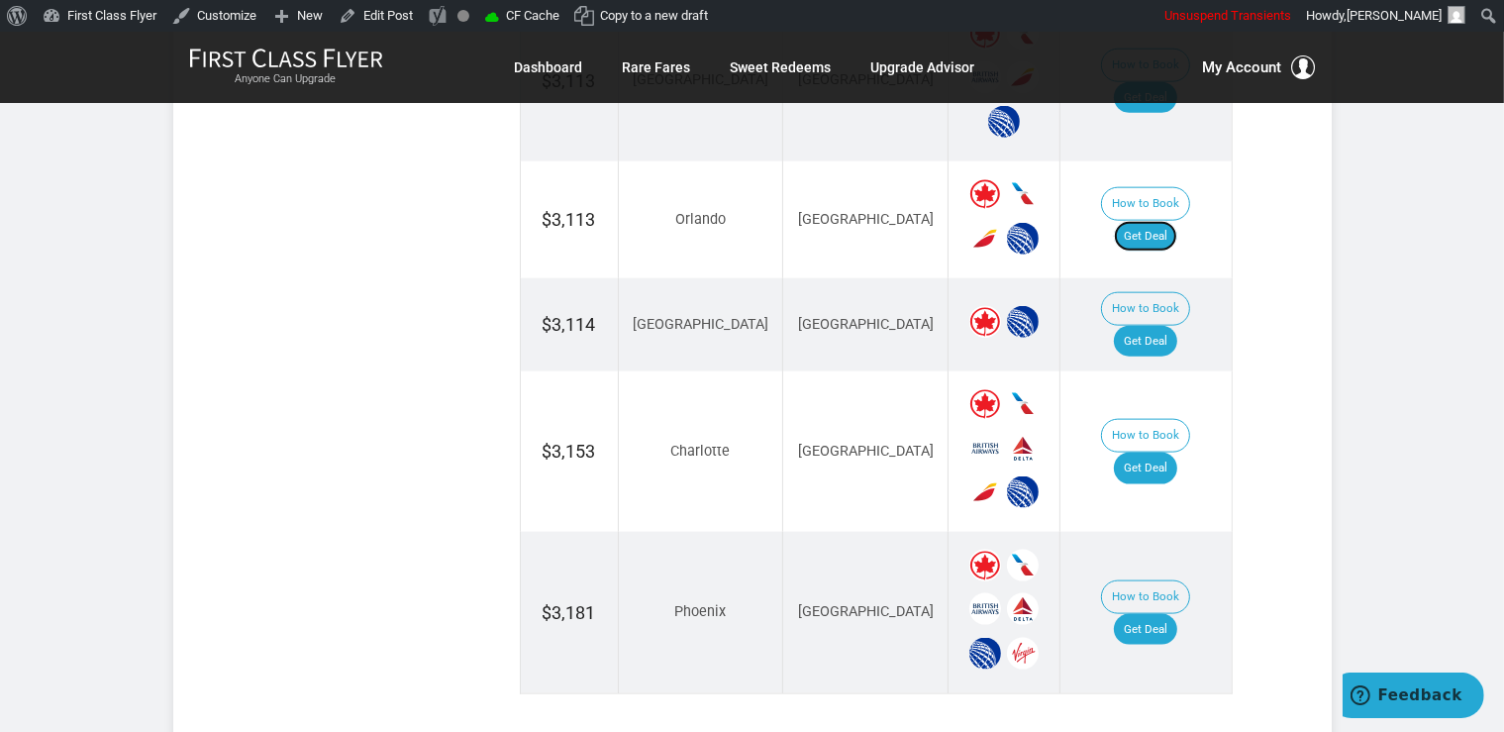
scroll to position [2509, 0]
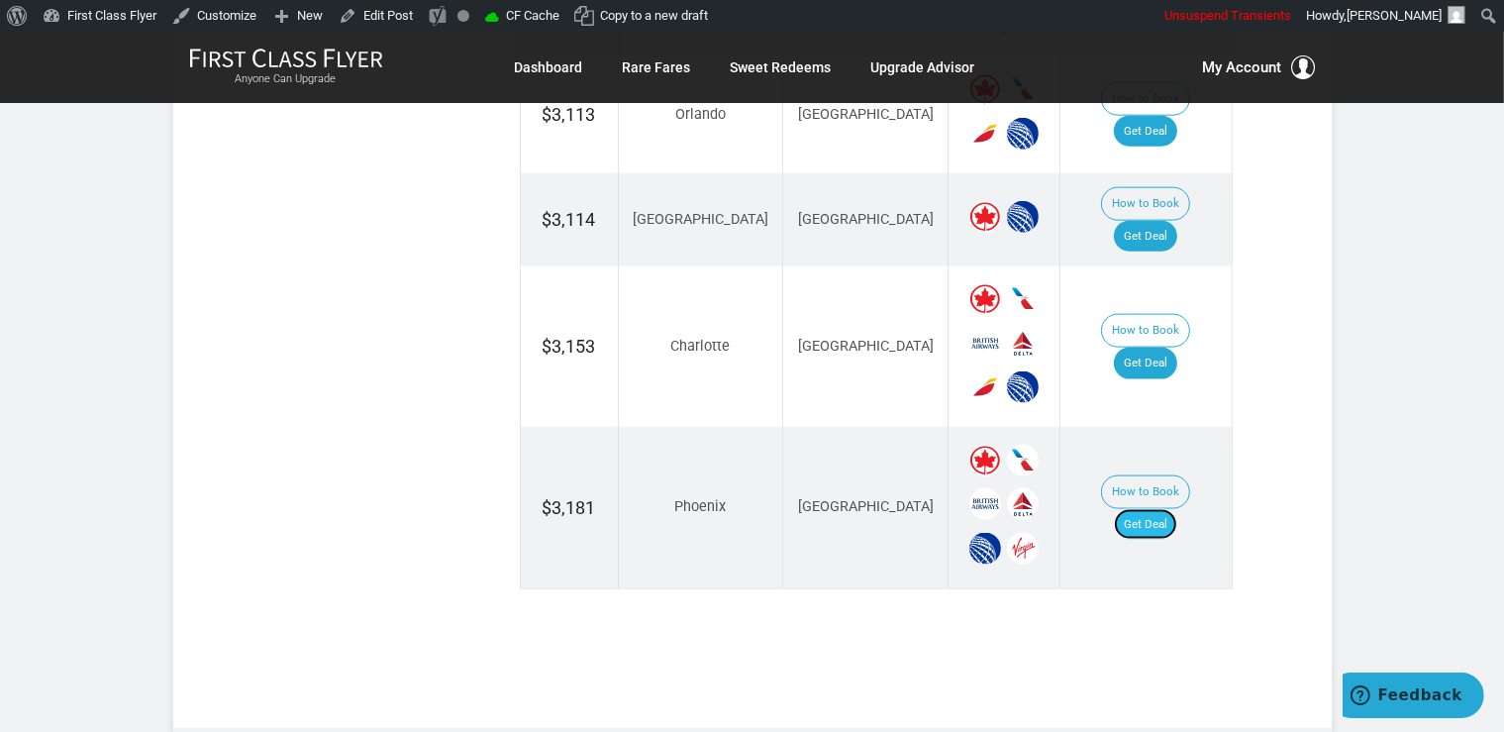
click at [1170, 509] on link "Get Deal" at bounding box center [1145, 525] width 63 height 32
click at [1171, 509] on link "Get Deal" at bounding box center [1145, 525] width 63 height 32
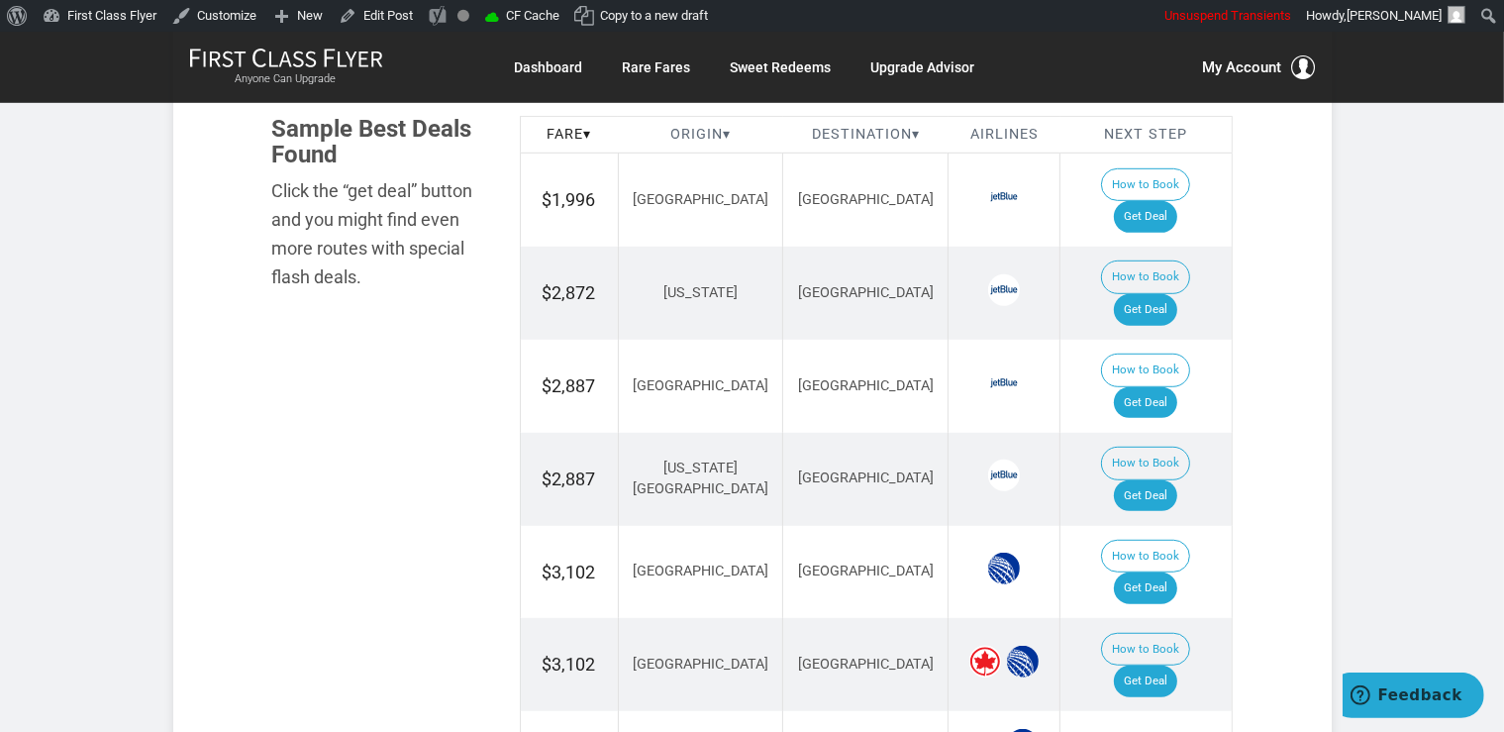
scroll to position [1150, 0]
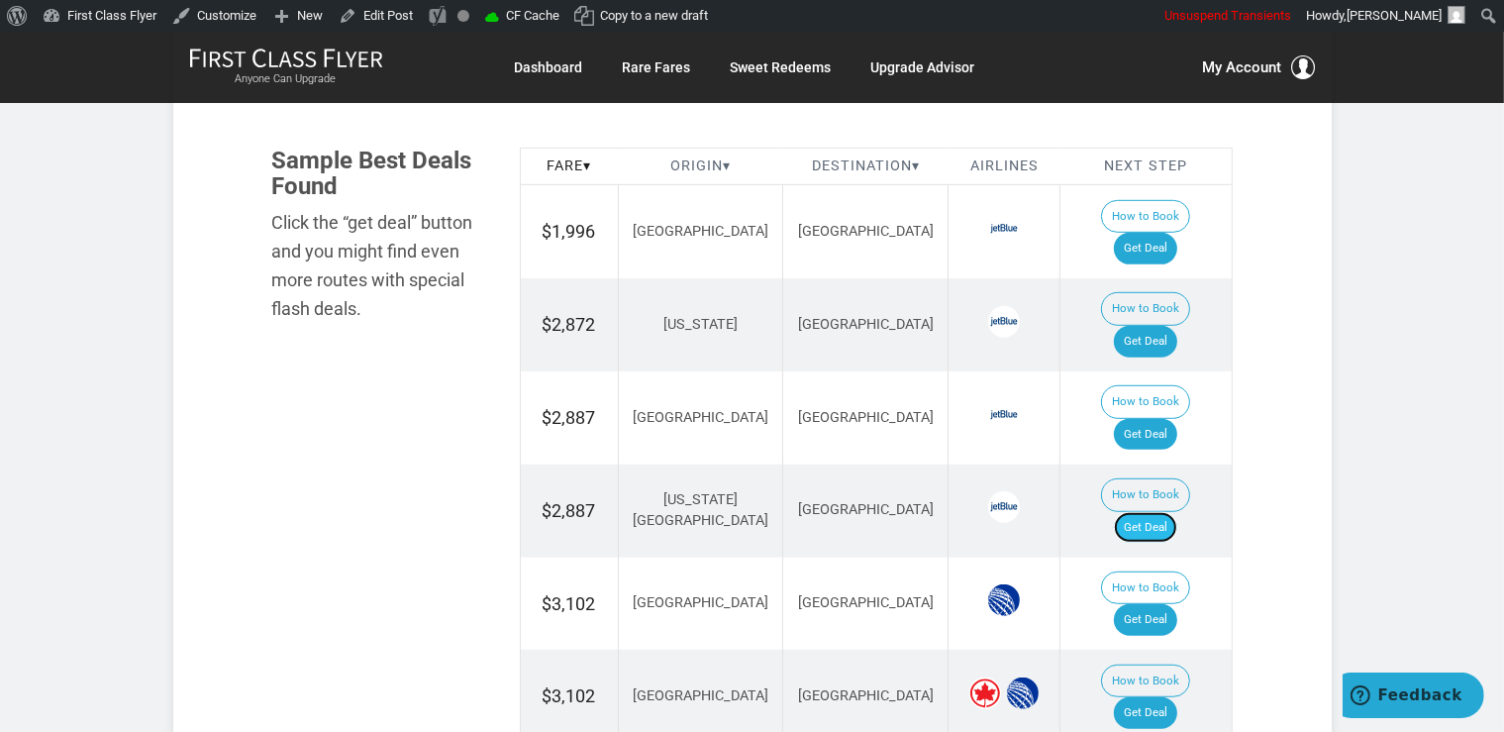
click at [1151, 512] on link "Get Deal" at bounding box center [1145, 528] width 63 height 32
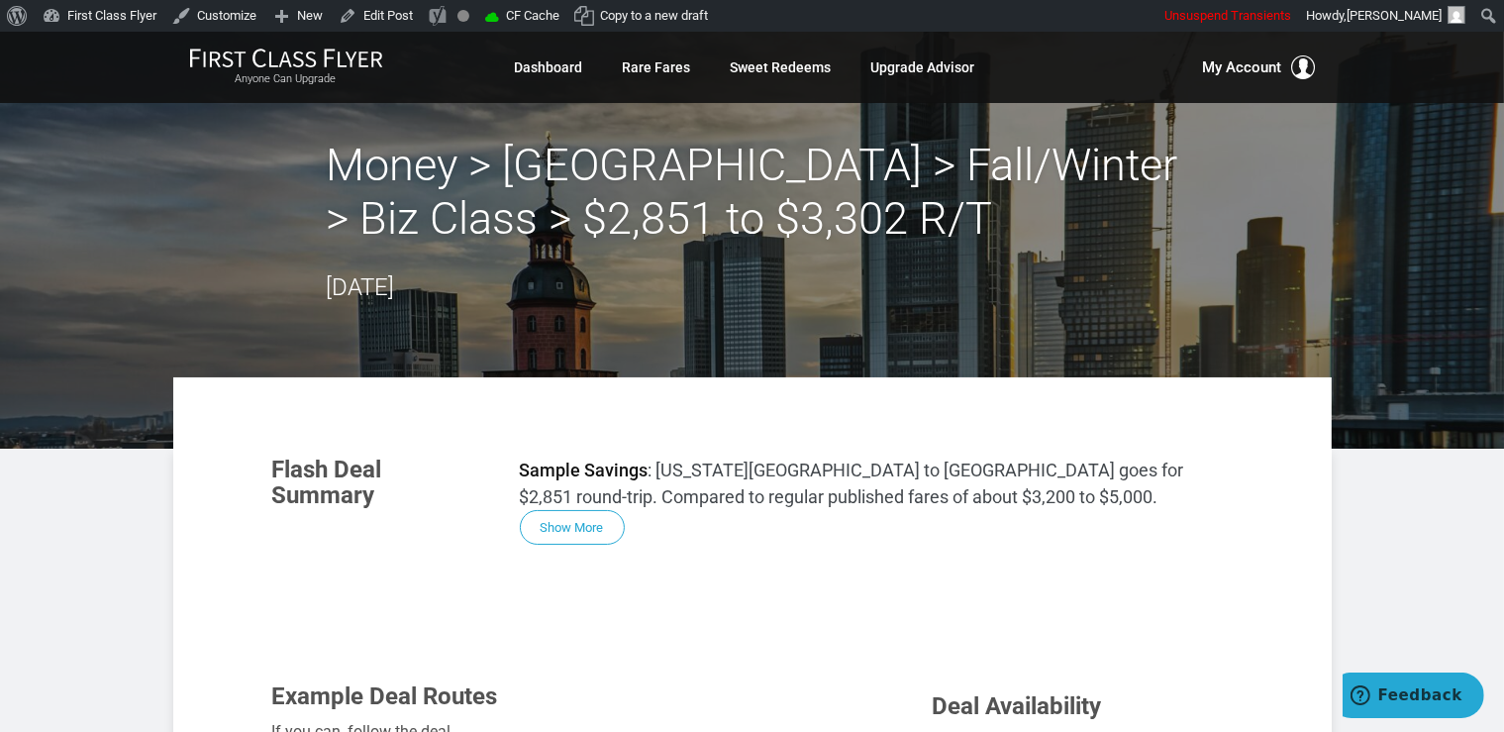
click at [1206, 446] on section "Flash Deal Summary Sample Savings : [US_STATE][GEOGRAPHIC_DATA] to [GEOGRAPHIC_…" at bounding box center [753, 501] width 1000 height 128
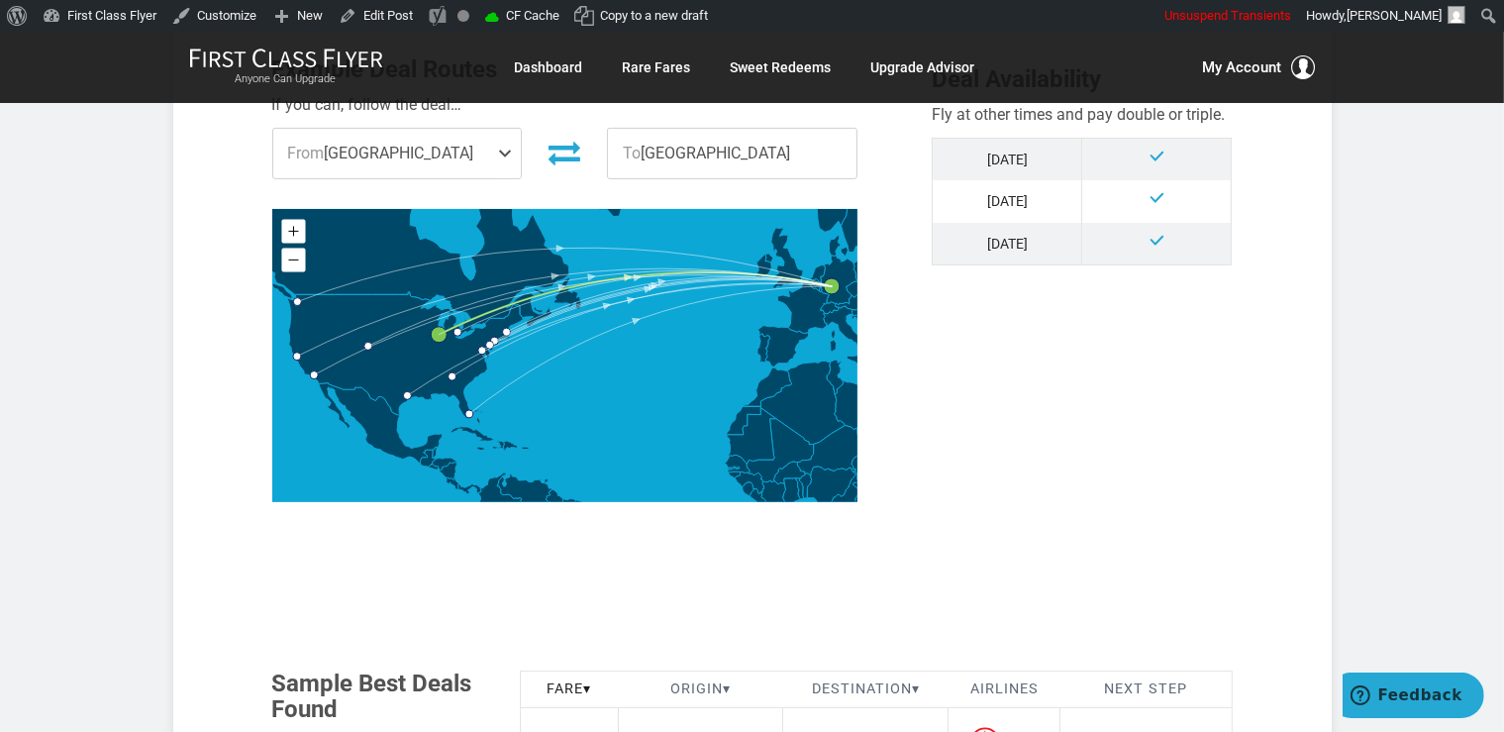
scroll to position [1150, 0]
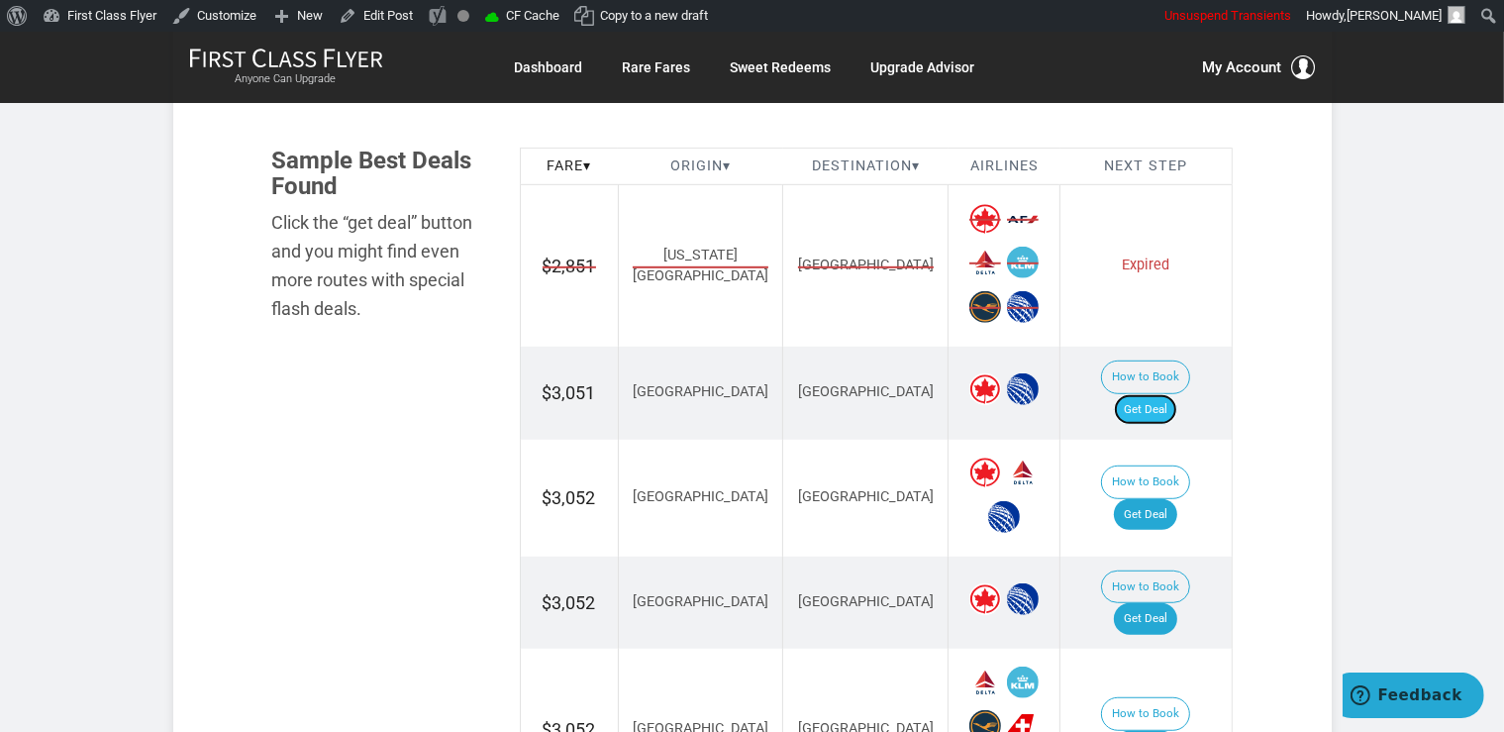
click at [1164, 394] on link "Get Deal" at bounding box center [1145, 410] width 63 height 32
click at [1177, 499] on link "Get Deal" at bounding box center [1145, 515] width 63 height 32
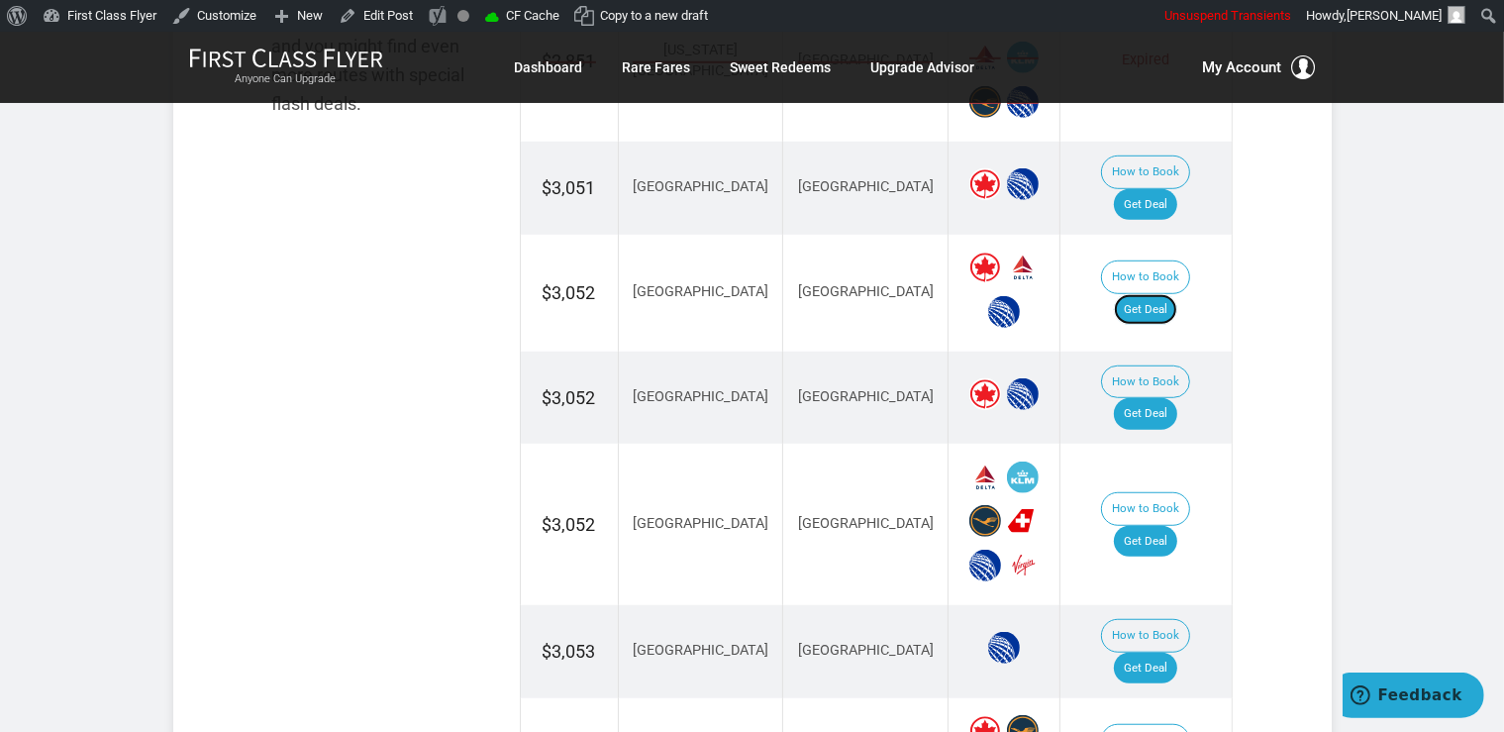
scroll to position [1359, 0]
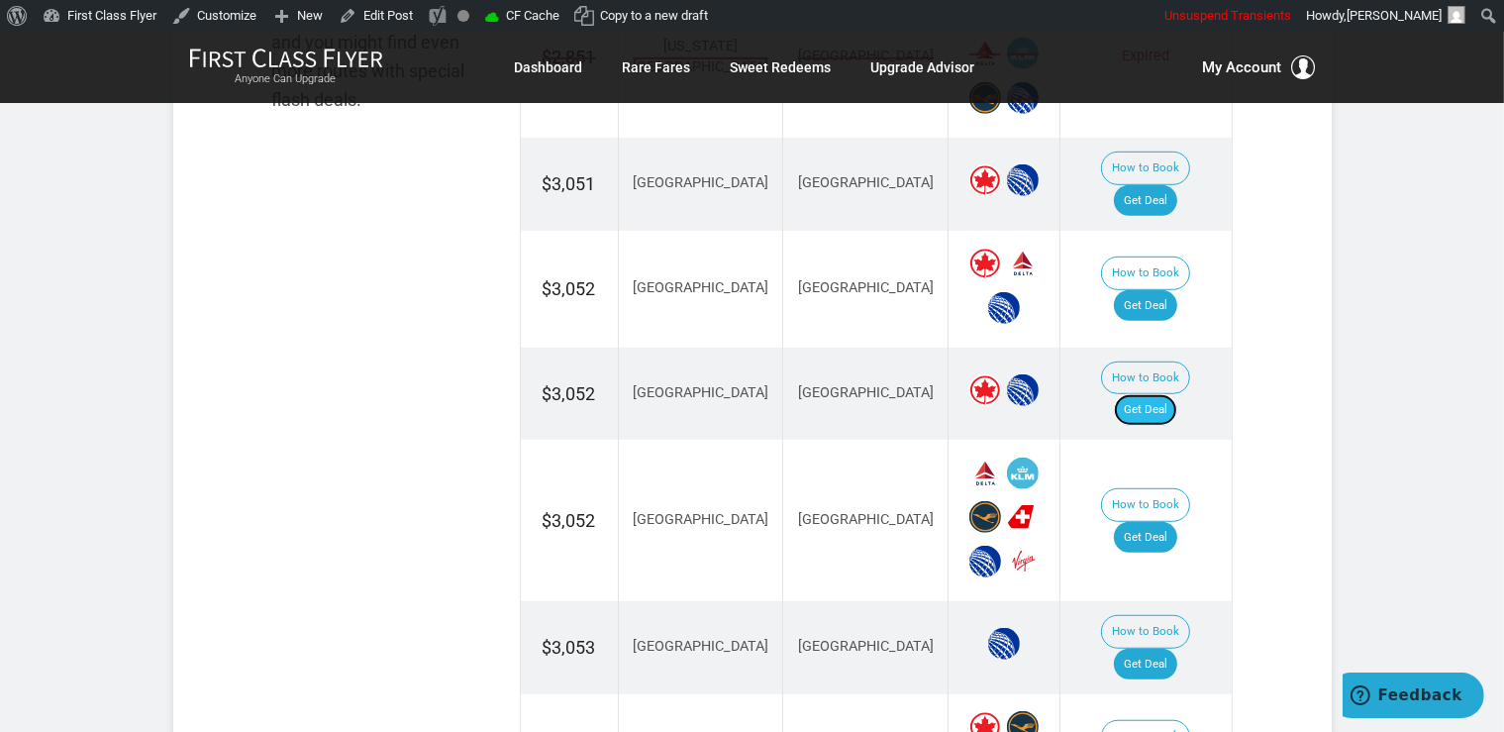
click at [1177, 394] on link "Get Deal" at bounding box center [1145, 410] width 63 height 32
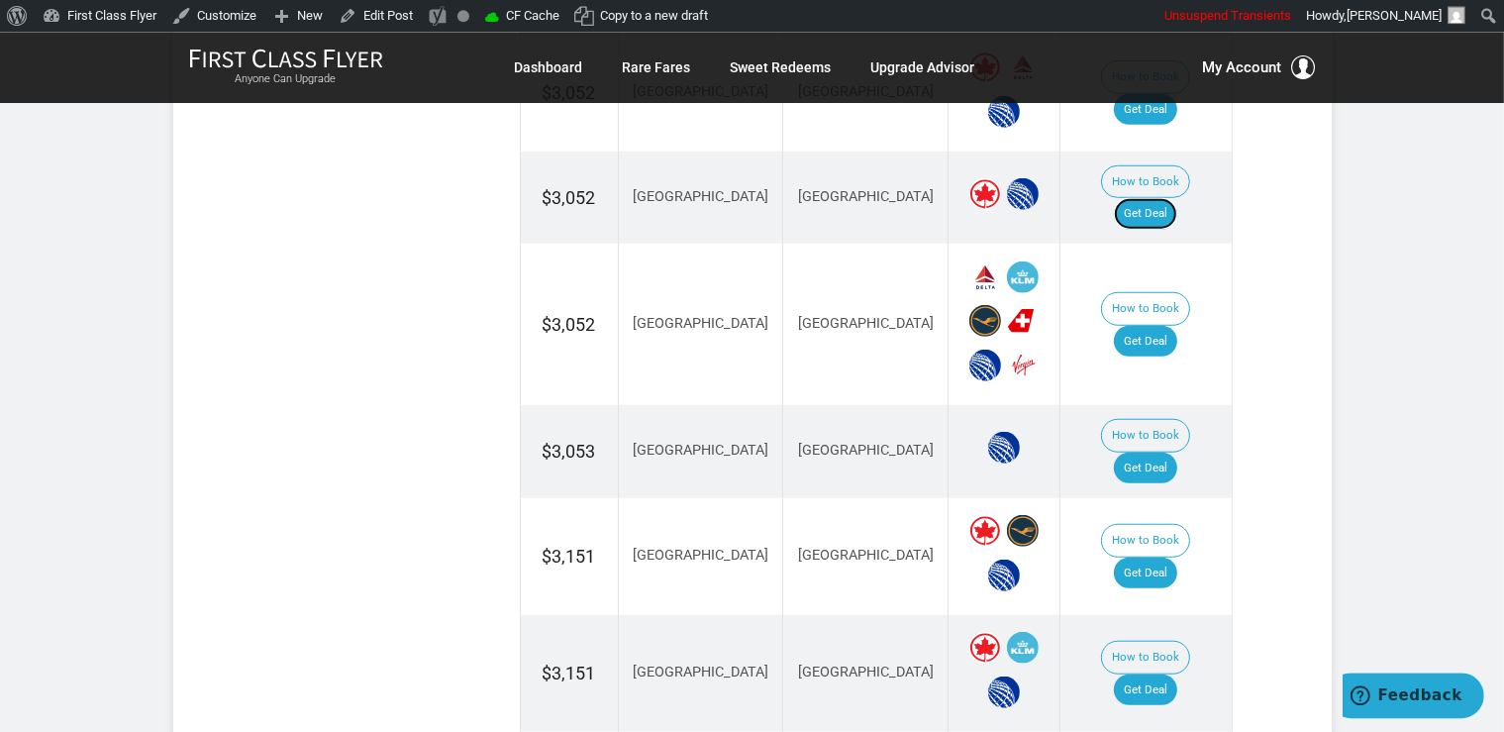
scroll to position [1569, 0]
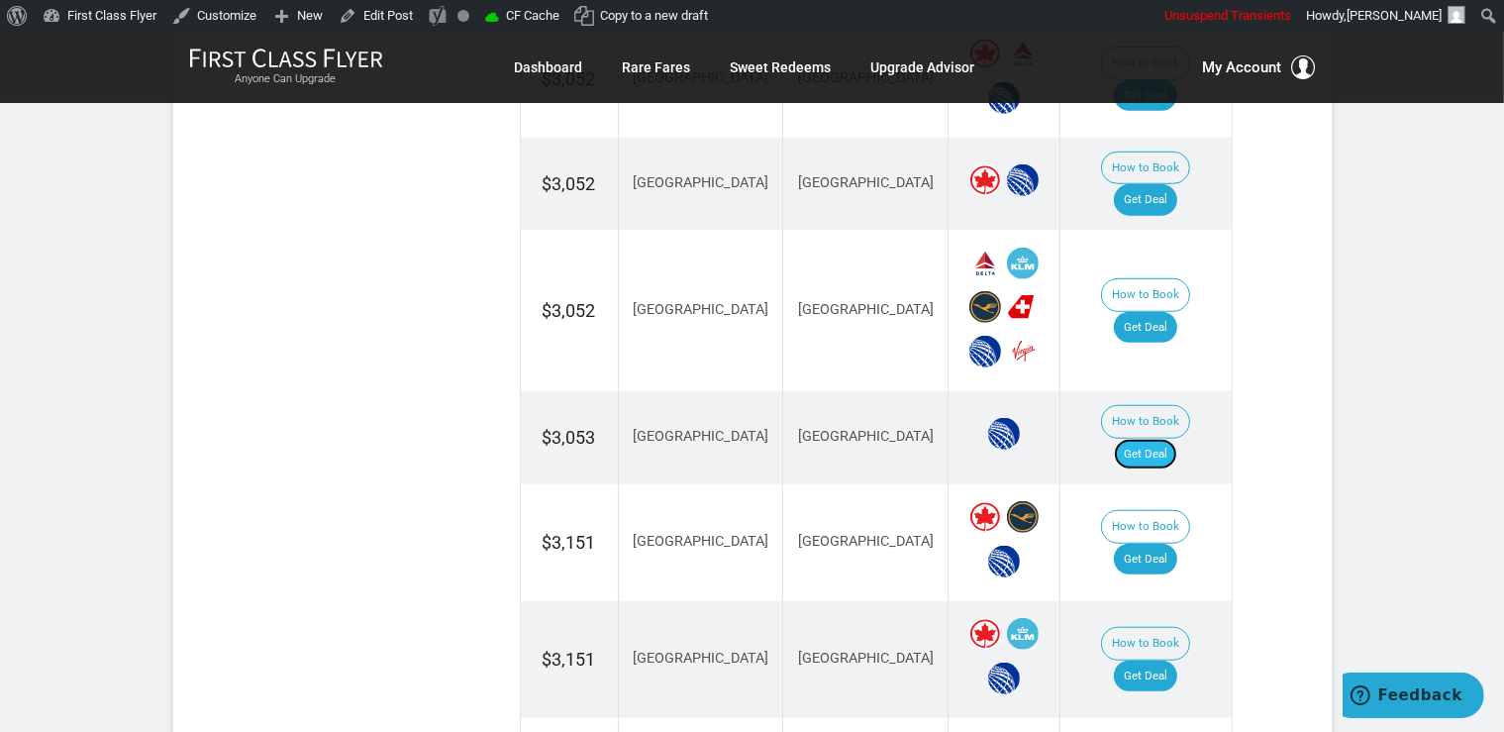
click at [1163, 439] on link "Get Deal" at bounding box center [1145, 455] width 63 height 32
click at [1163, 312] on link "Get Deal" at bounding box center [1145, 328] width 63 height 32
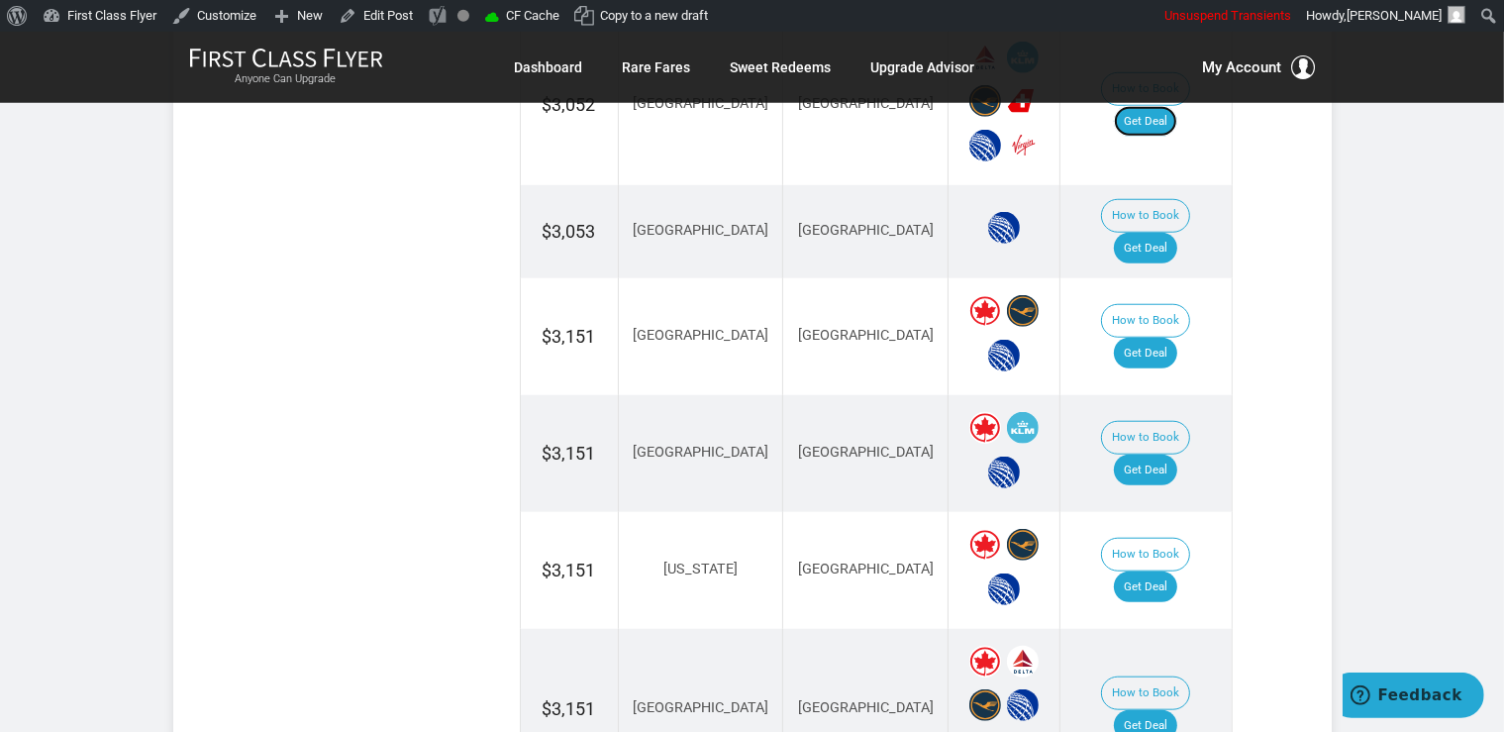
scroll to position [1778, 0]
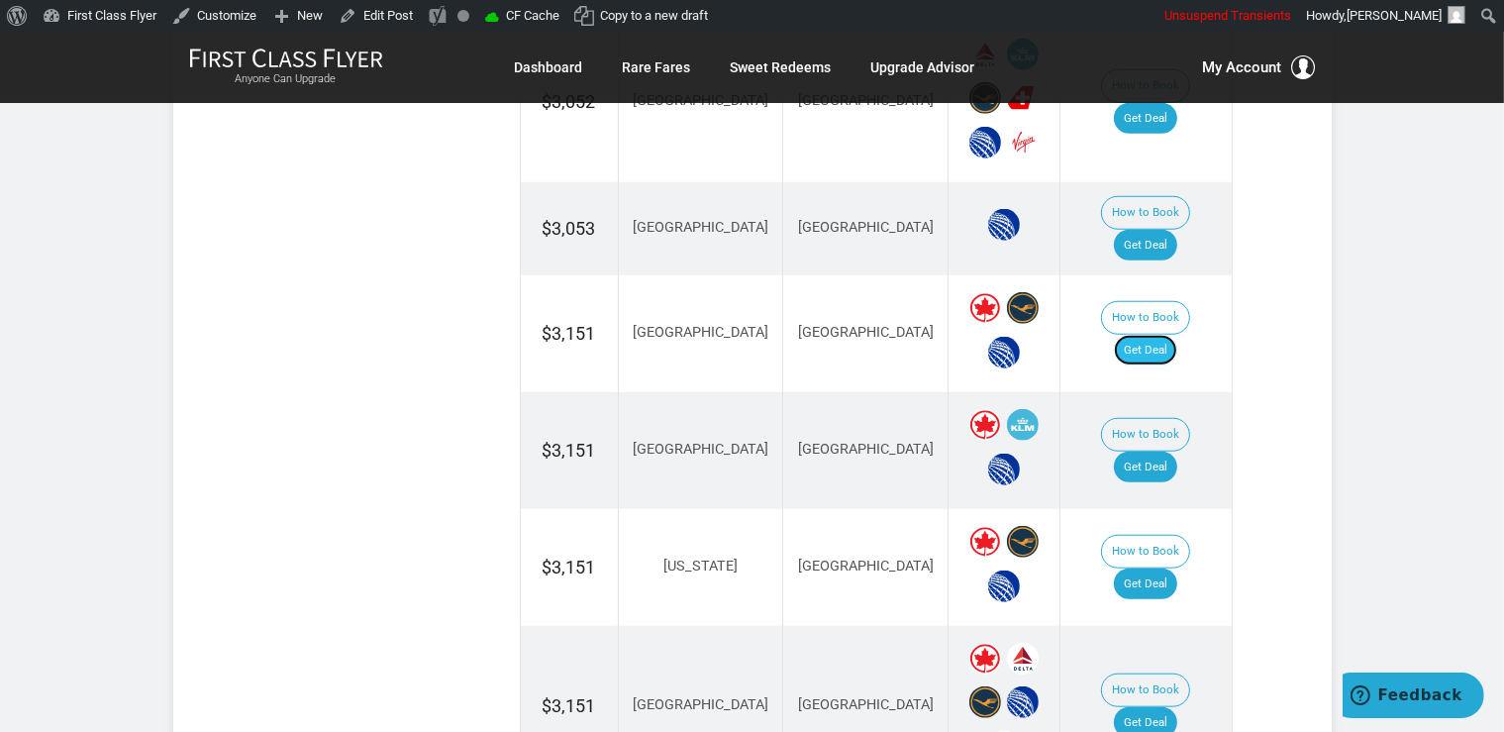
click at [1164, 335] on link "Get Deal" at bounding box center [1145, 351] width 63 height 32
click at [1177, 452] on link "Get Deal" at bounding box center [1145, 468] width 63 height 32
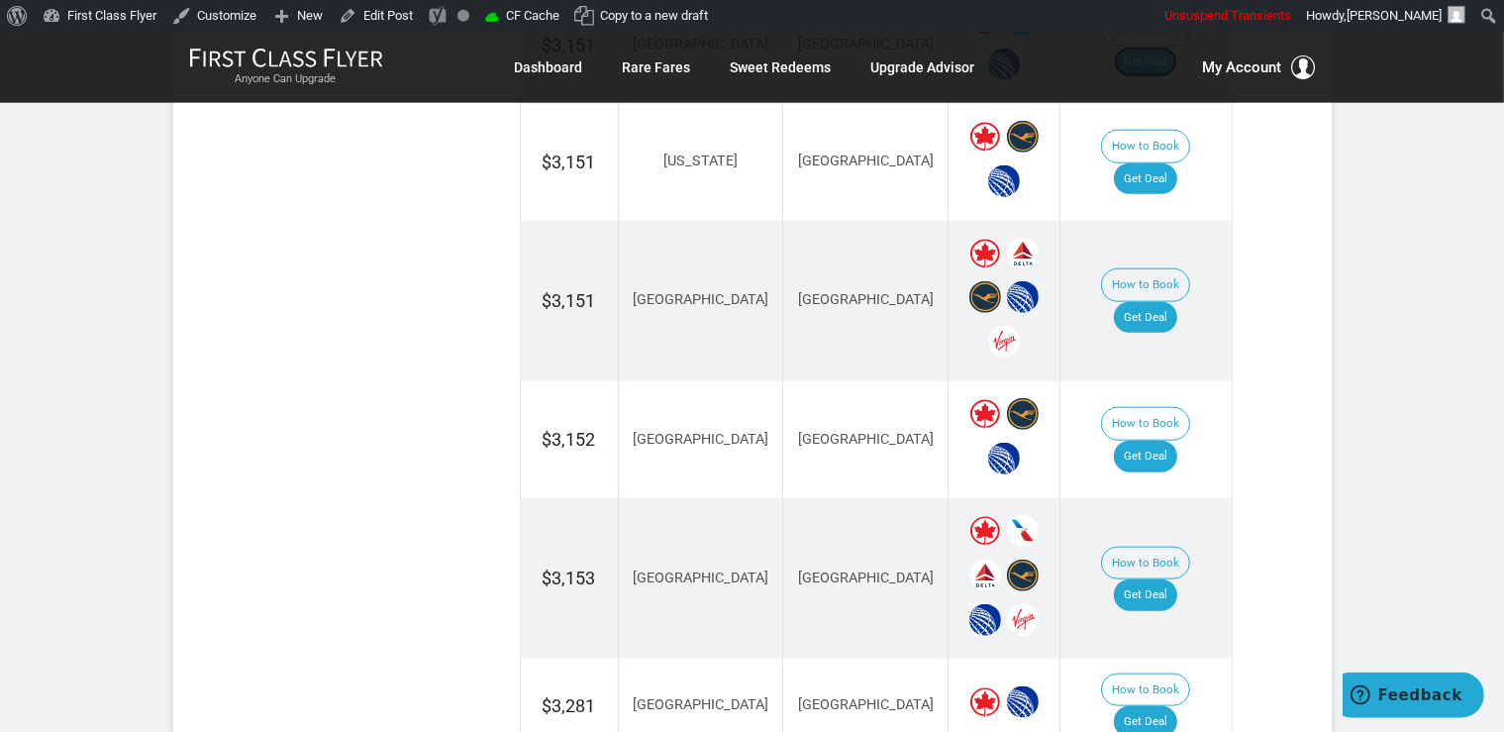
scroll to position [2195, 0]
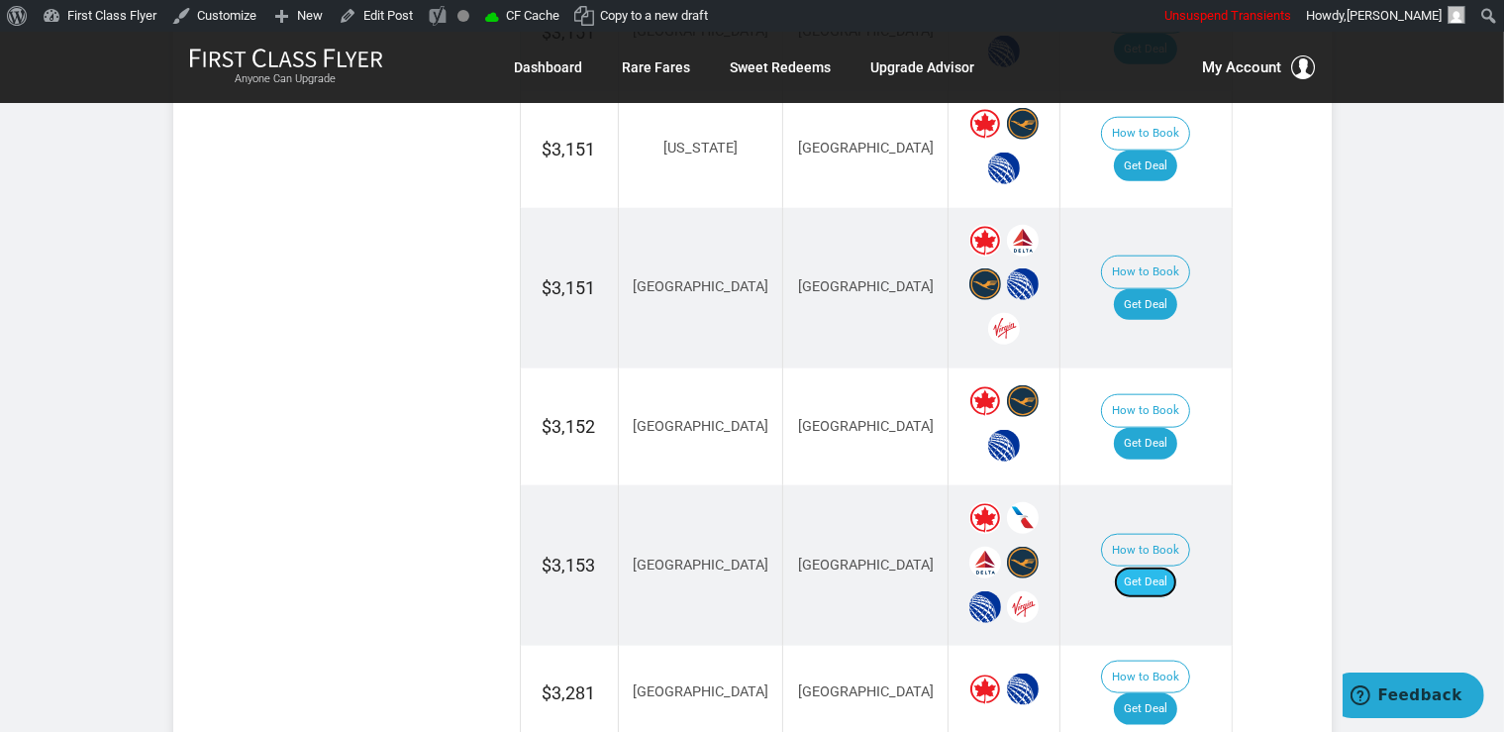
click at [1177, 566] on link "Get Deal" at bounding box center [1145, 582] width 63 height 32
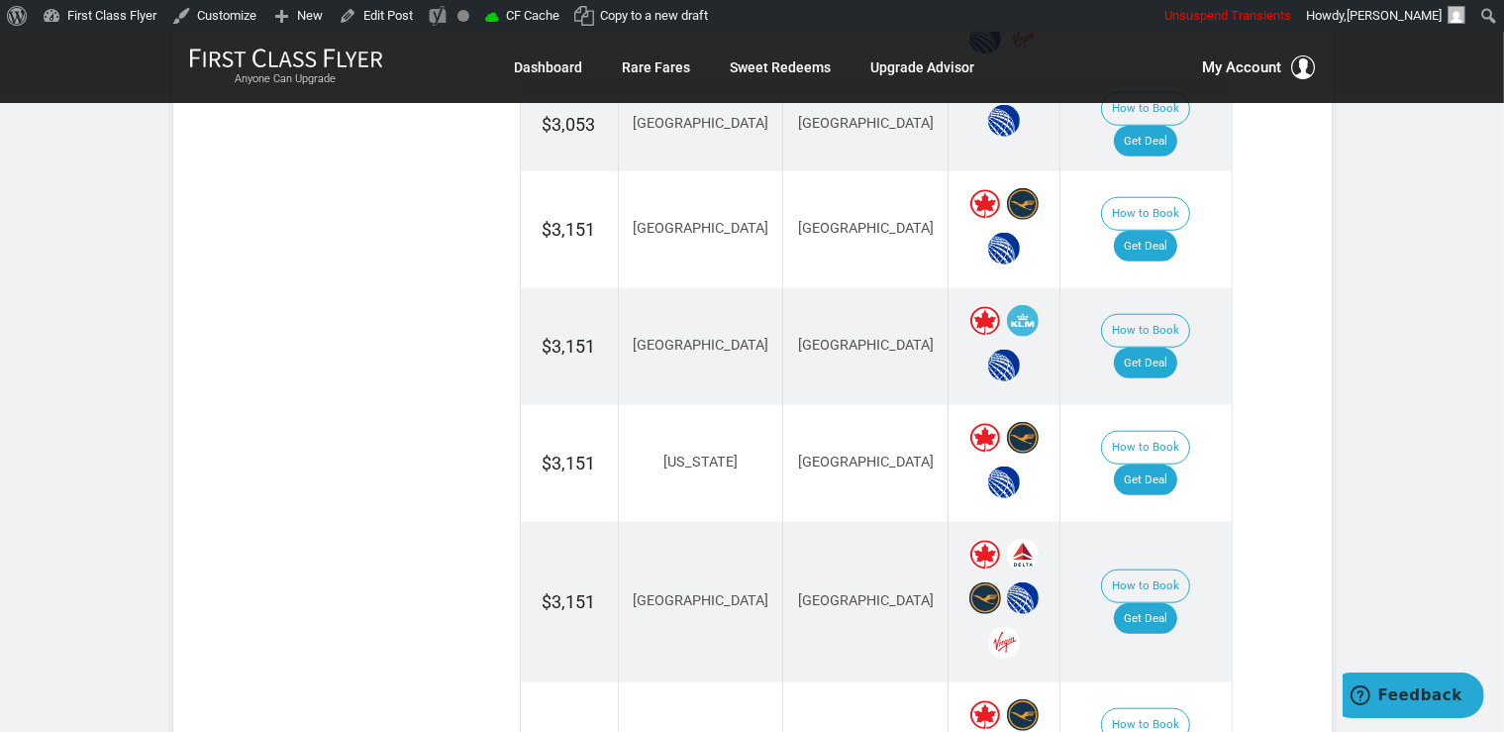
scroll to position [1778, 0]
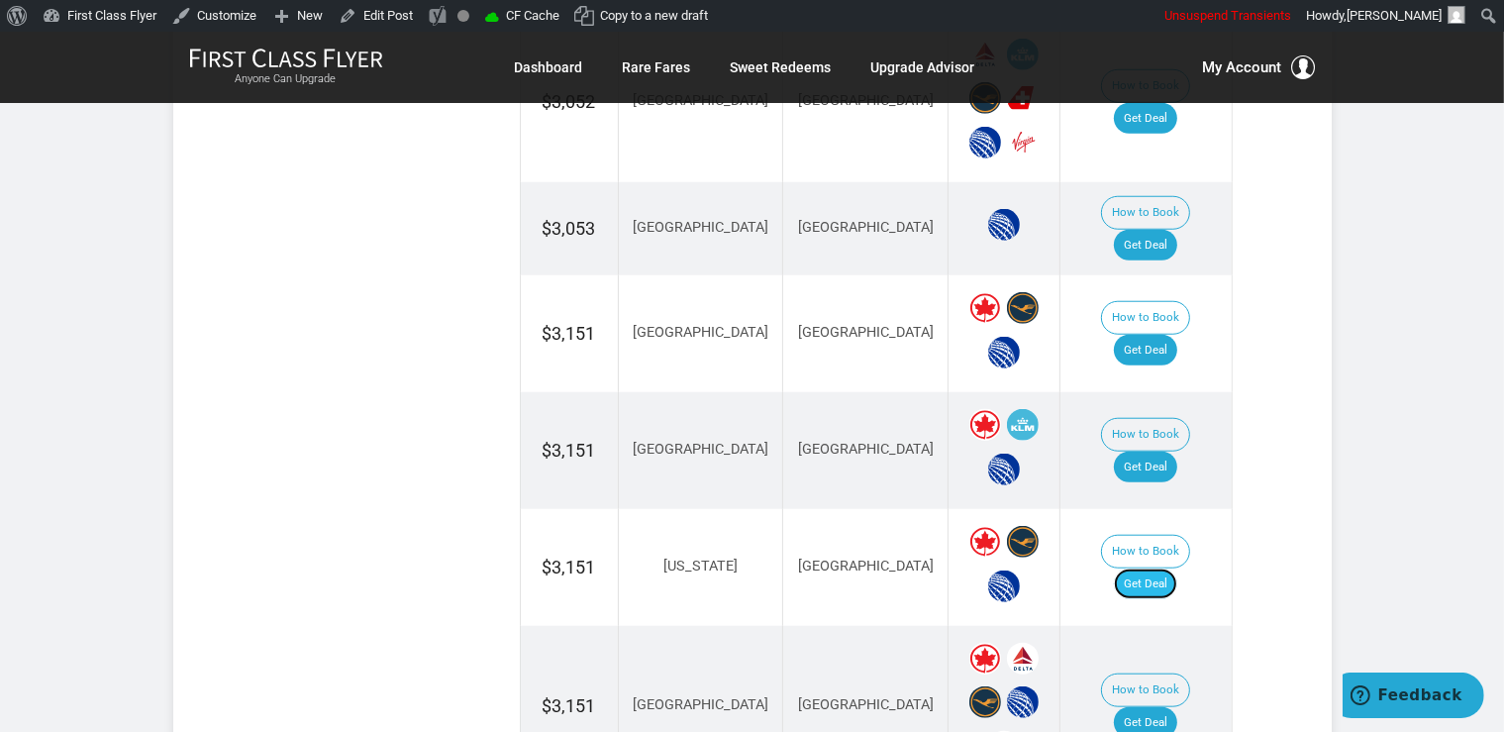
click at [1177, 568] on link "Get Deal" at bounding box center [1145, 584] width 63 height 32
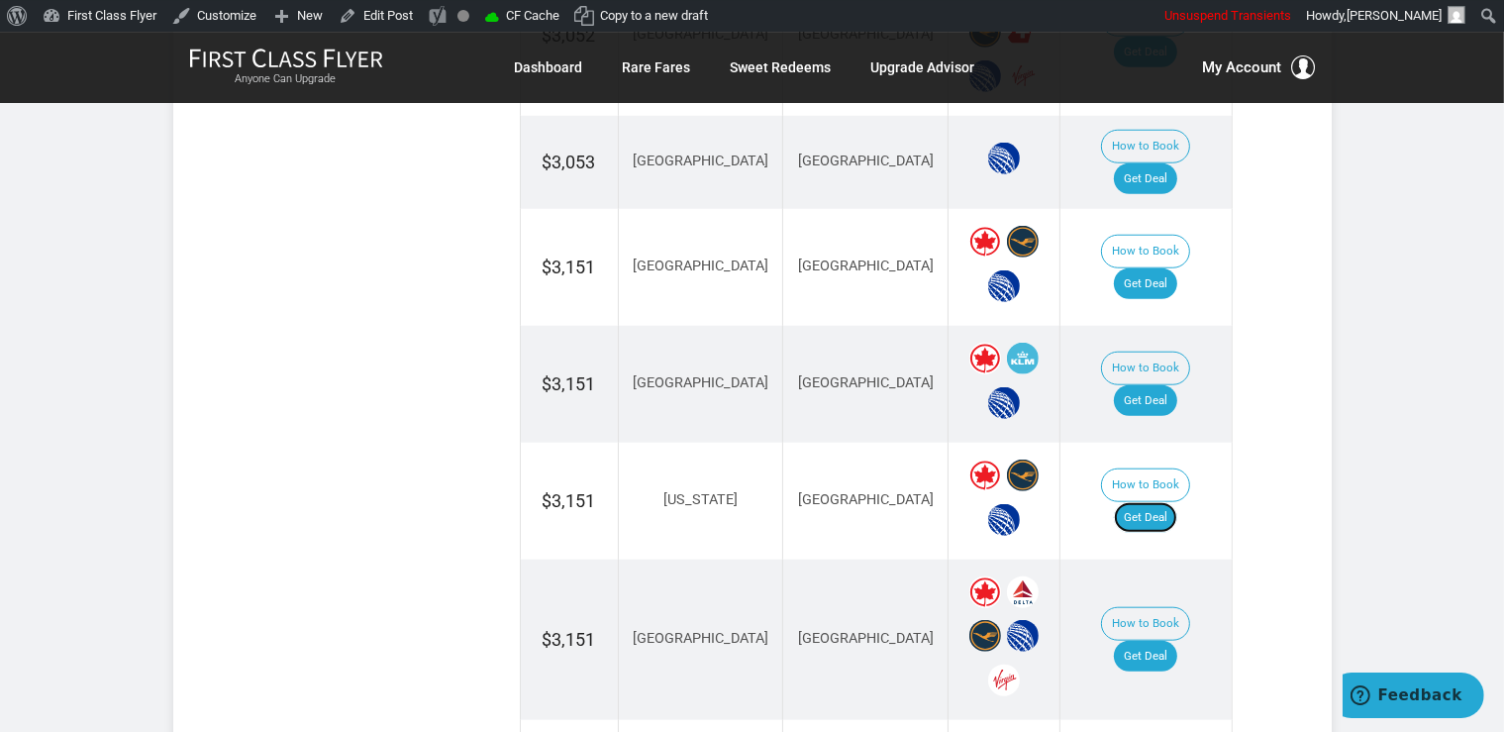
scroll to position [1986, 0]
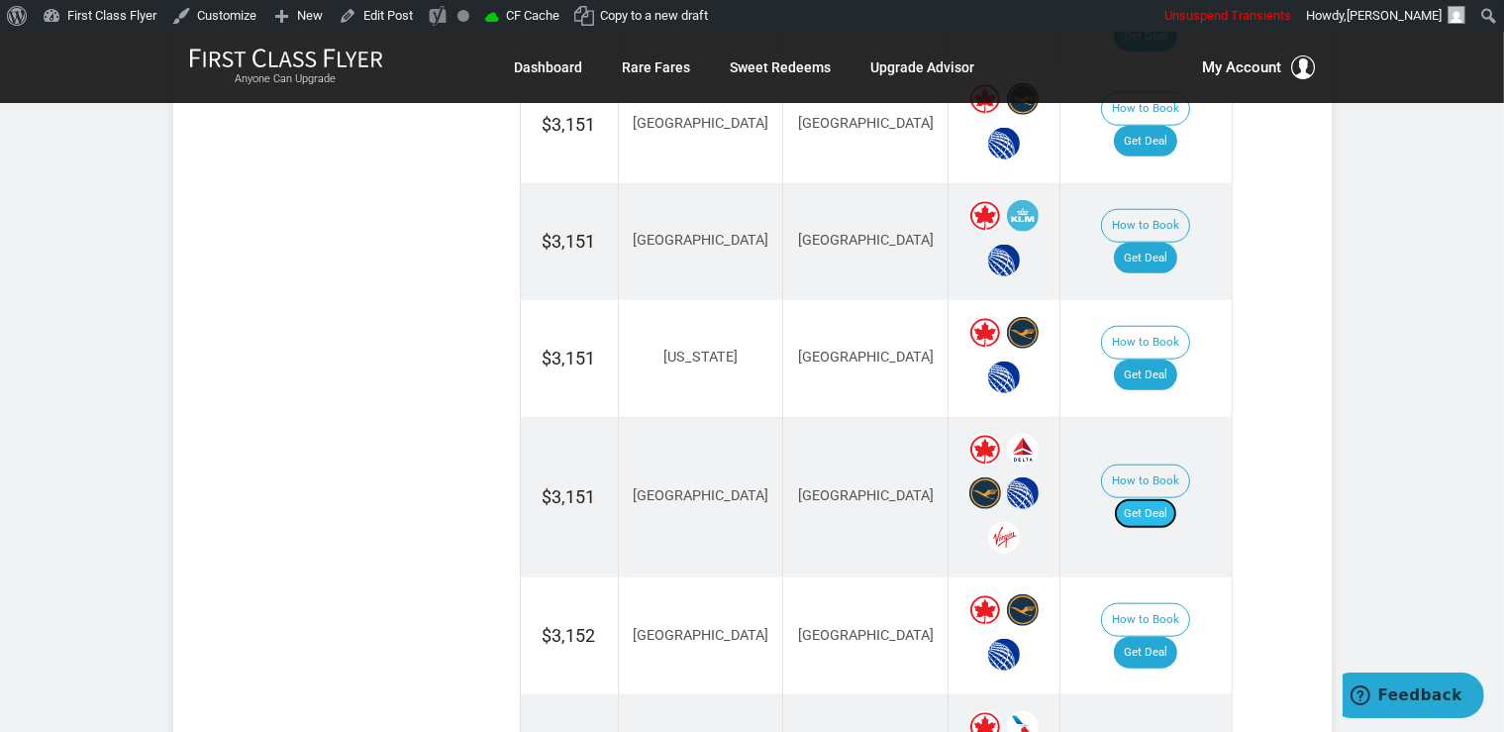
click at [1146, 498] on link "Get Deal" at bounding box center [1145, 514] width 63 height 32
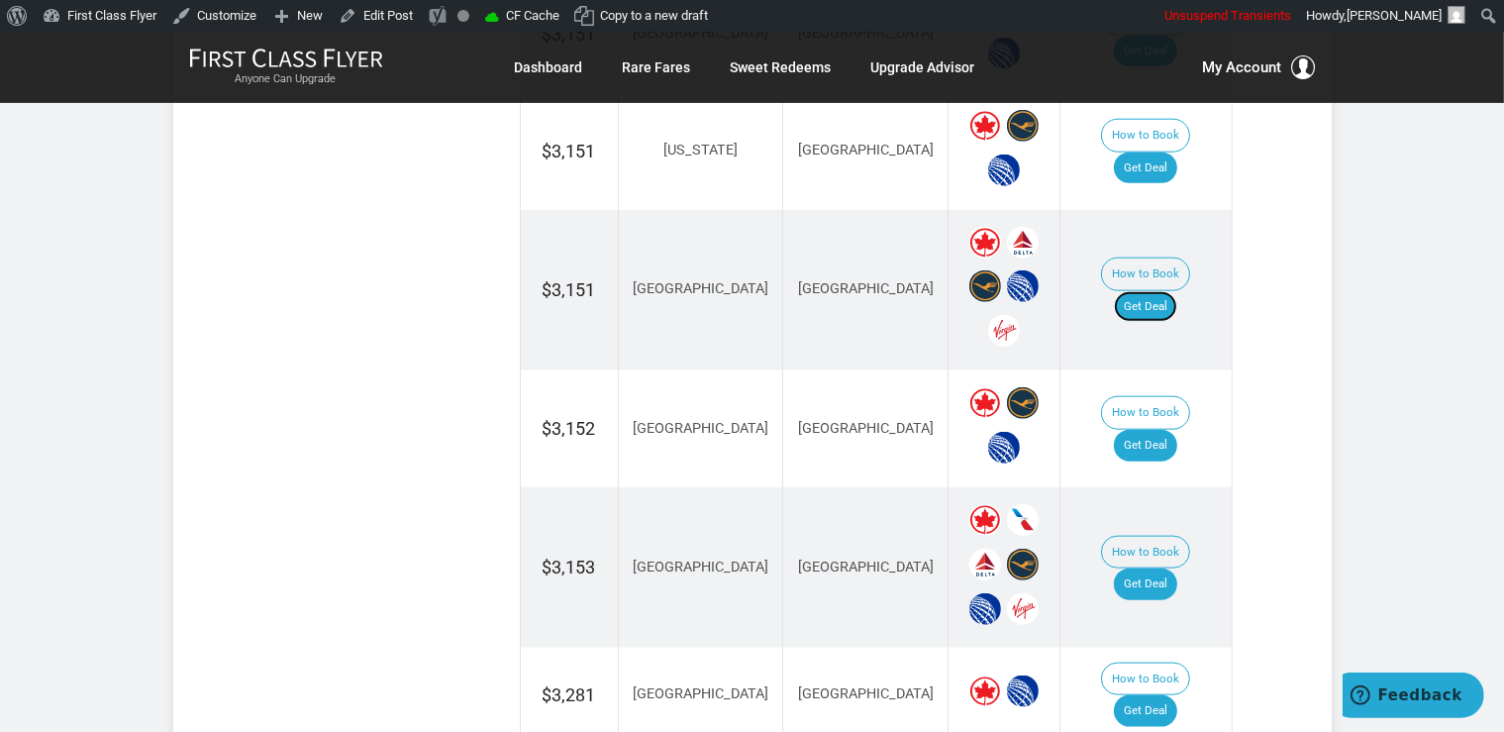
scroll to position [2195, 0]
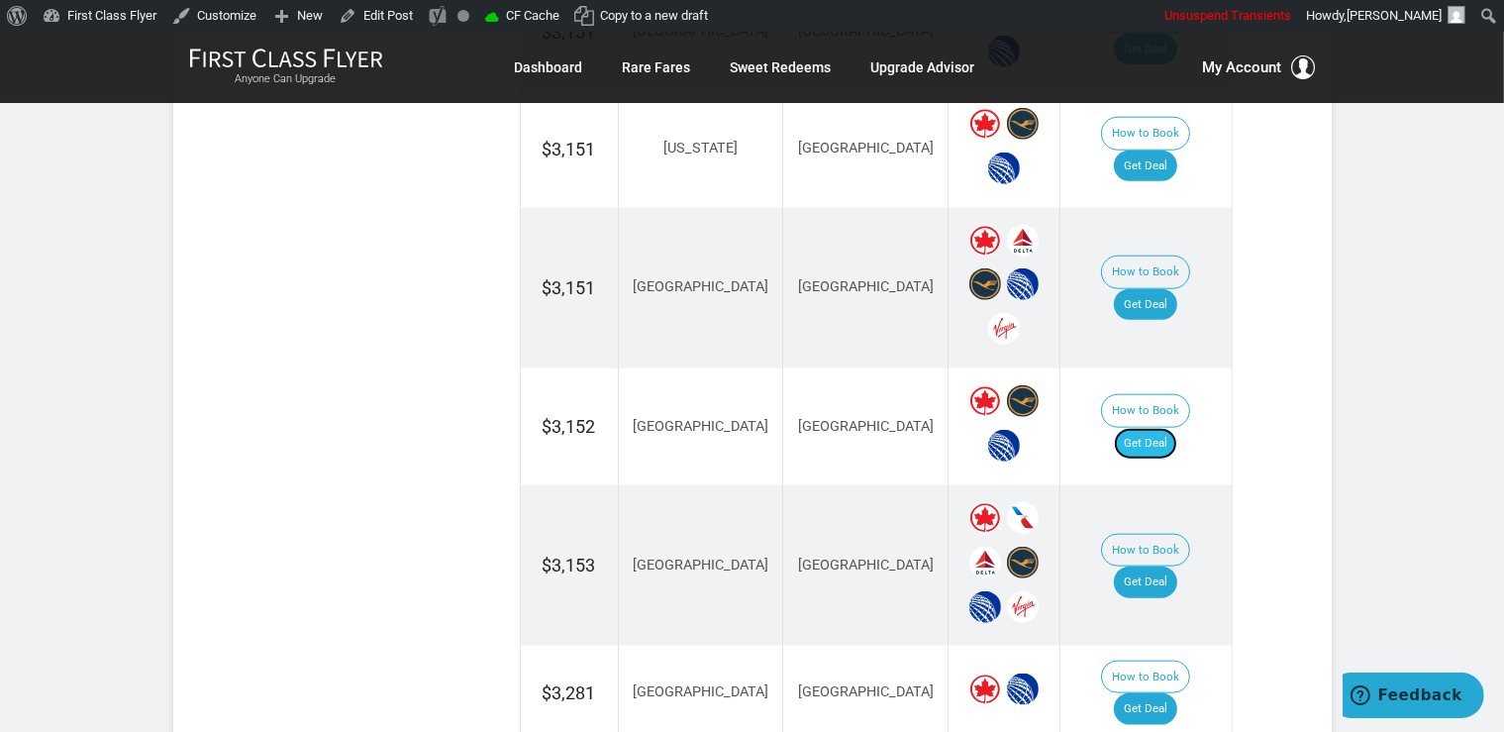
click at [1169, 428] on link "Get Deal" at bounding box center [1145, 444] width 63 height 32
click at [1158, 693] on link "Get Deal" at bounding box center [1145, 709] width 63 height 32
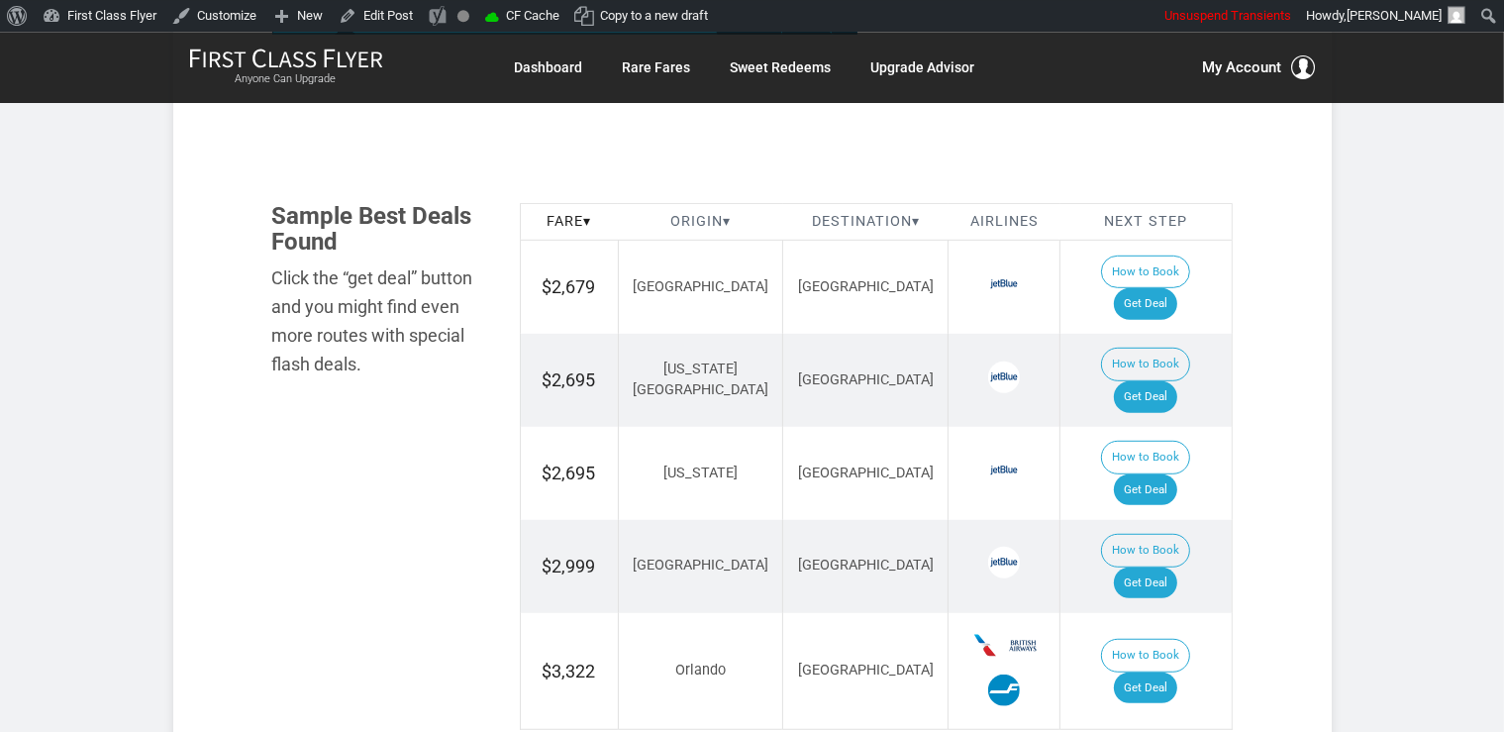
scroll to position [1150, 0]
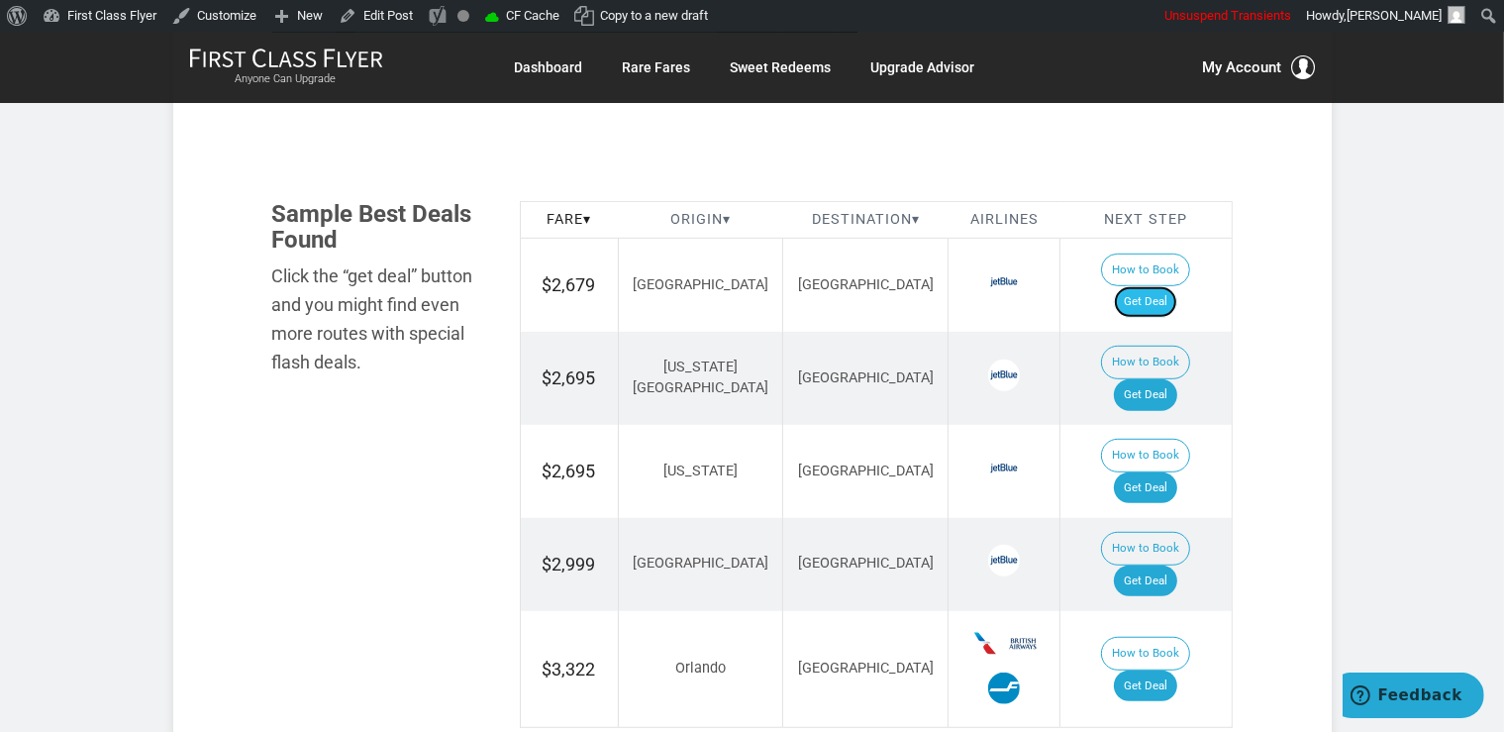
click at [1177, 286] on link "Get Deal" at bounding box center [1145, 302] width 63 height 32
click at [1156, 379] on link "Get Deal" at bounding box center [1145, 395] width 63 height 32
click at [1163, 472] on link "Get Deal" at bounding box center [1145, 488] width 63 height 32
click at [1174, 565] on link "Get Deal" at bounding box center [1145, 581] width 63 height 32
click at [1177, 670] on link "Get Deal" at bounding box center [1145, 686] width 63 height 32
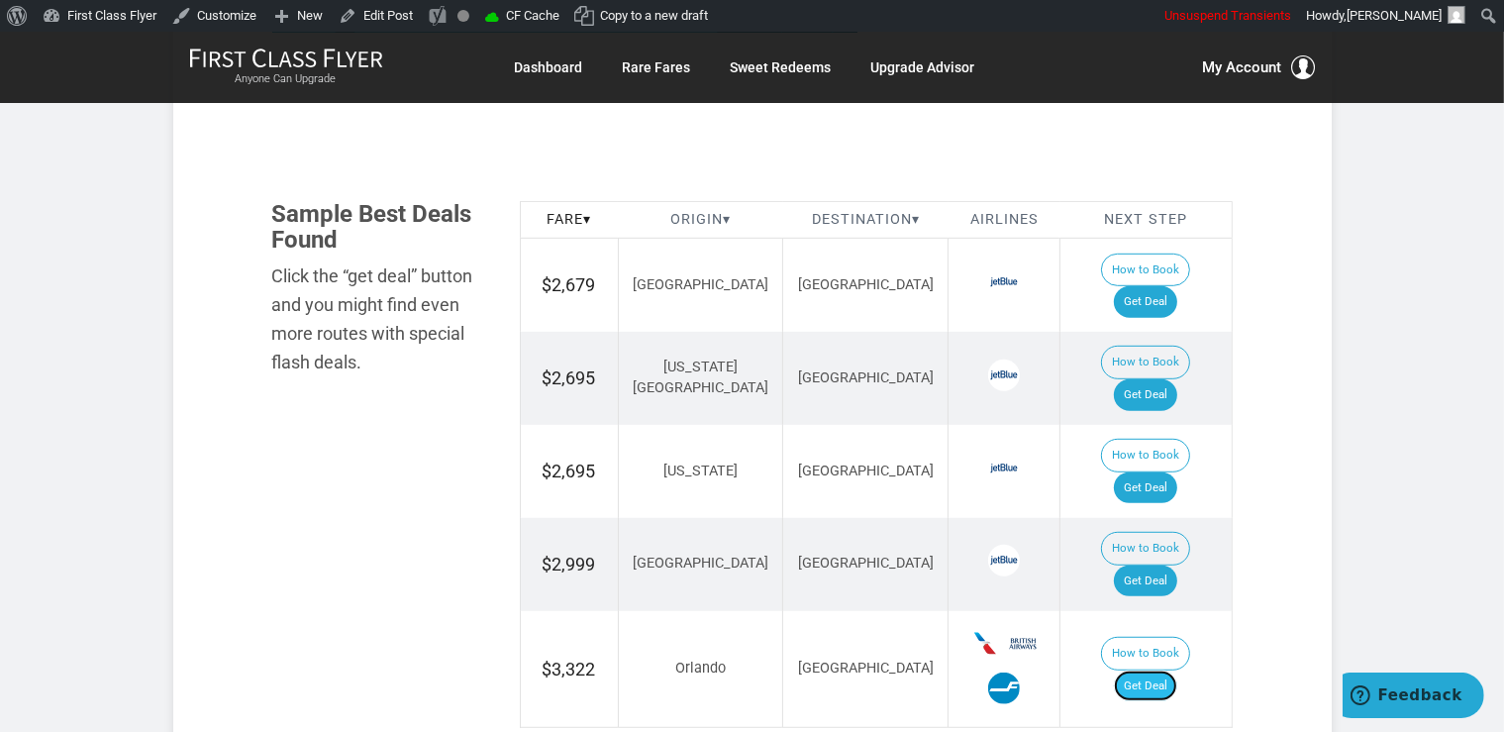
click at [1168, 670] on link "Get Deal" at bounding box center [1145, 686] width 63 height 32
